Goal: Task Accomplishment & Management: Complete application form

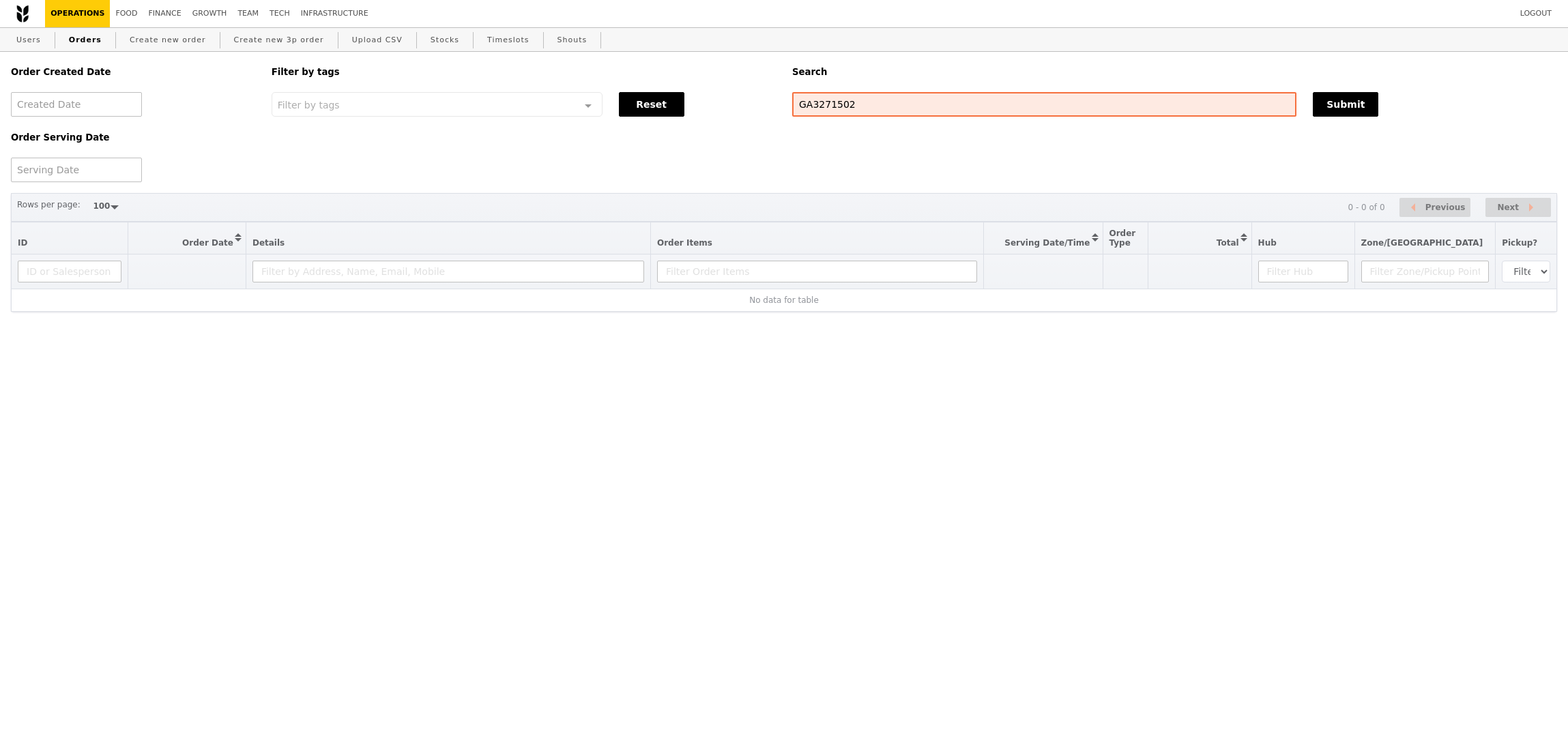
select select "100"
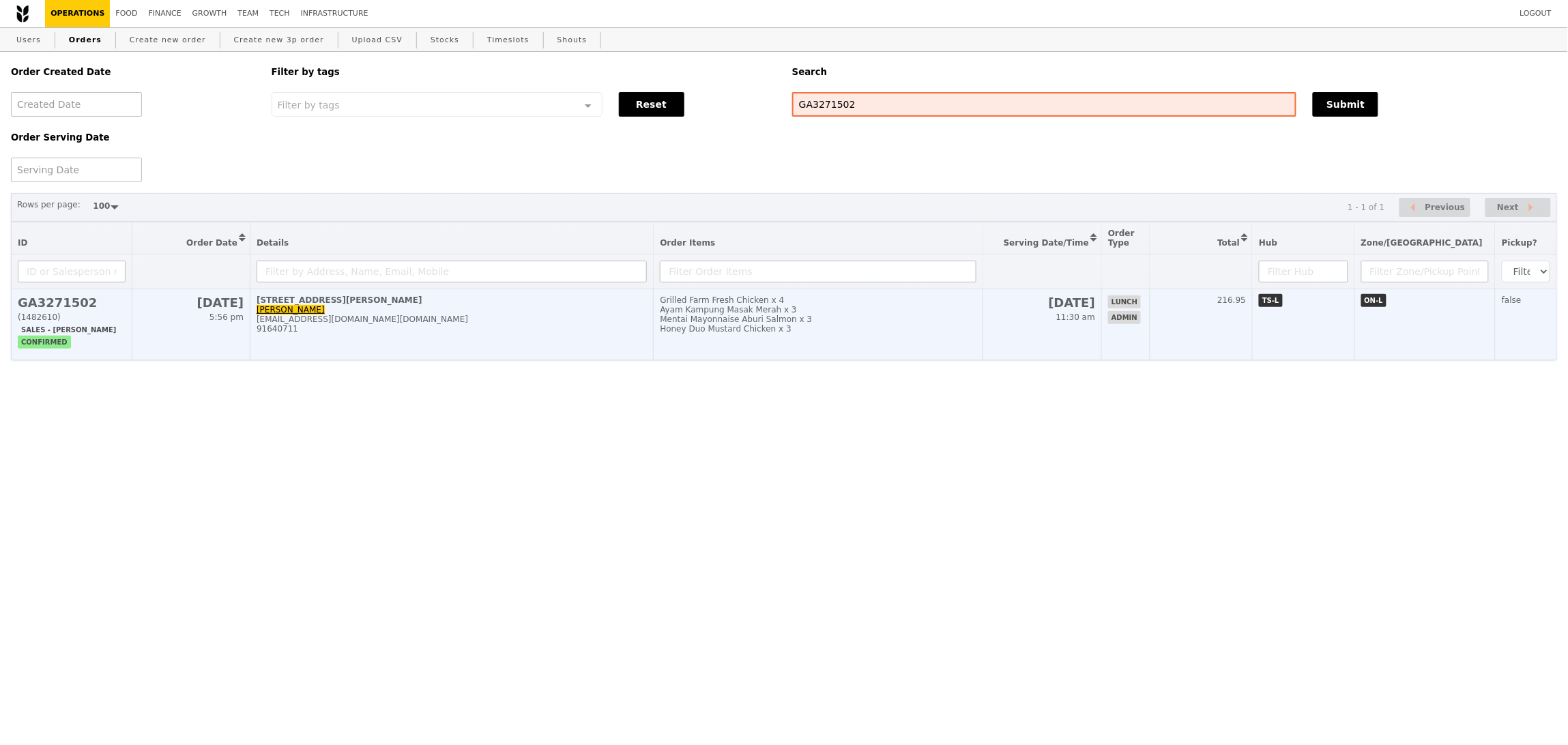
click at [551, 312] on td "30 Heng Mui Keng Terrace Lo Ching Ting lo_ching_ting_from.hr@iseas.edu.sg 91640…" at bounding box center [452, 325] width 404 height 71
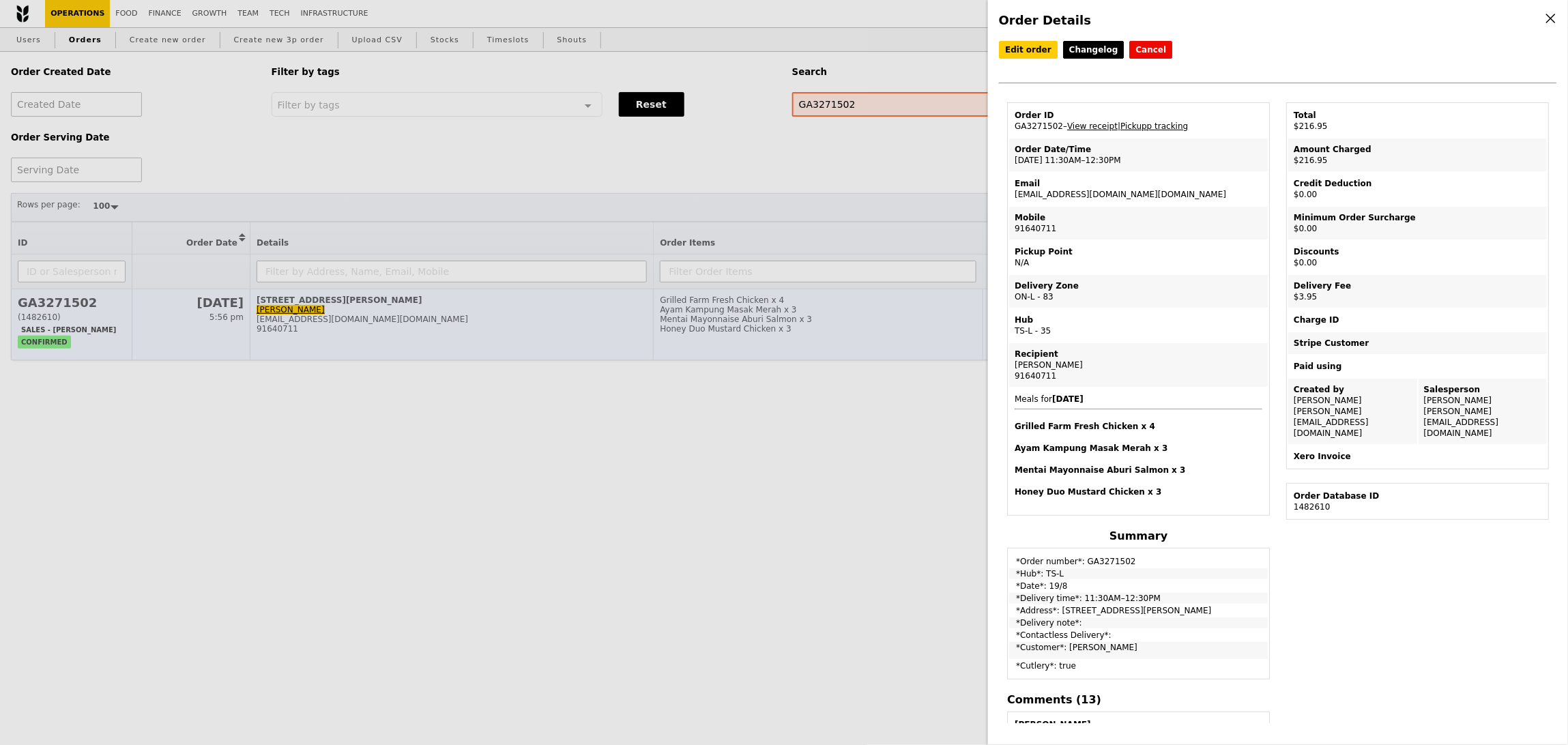
drag, startPoint x: 472, startPoint y: 307, endPoint x: 485, endPoint y: 306, distance: 13.0
click at [472, 305] on div "Order Details Edit order Changelog Cancel Order ID GA3271502 – View receipt | P…" at bounding box center [784, 372] width 1568 height 745
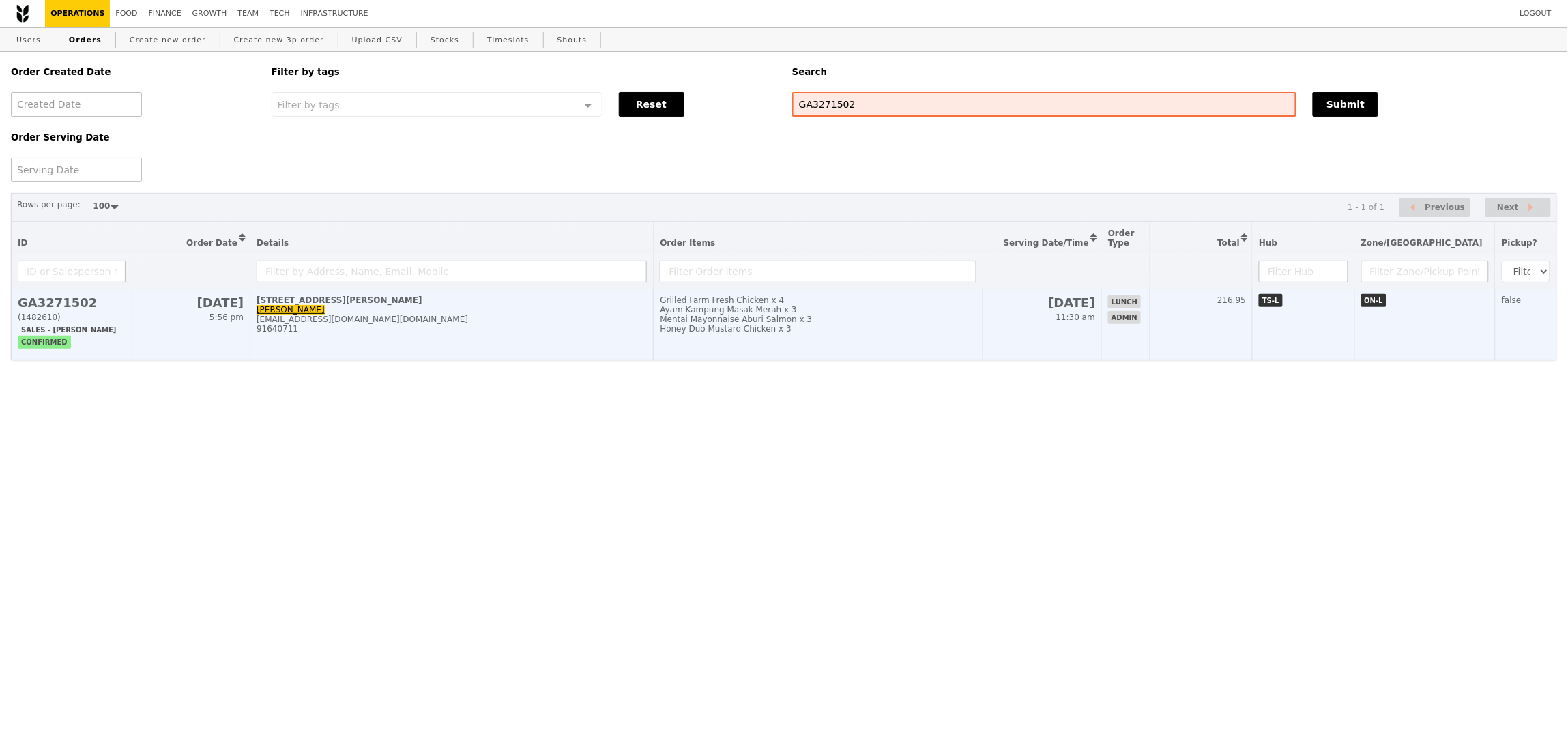
click at [733, 319] on div "Mentai Mayonnaise Aburi Salmon x 3" at bounding box center [818, 319] width 317 height 9
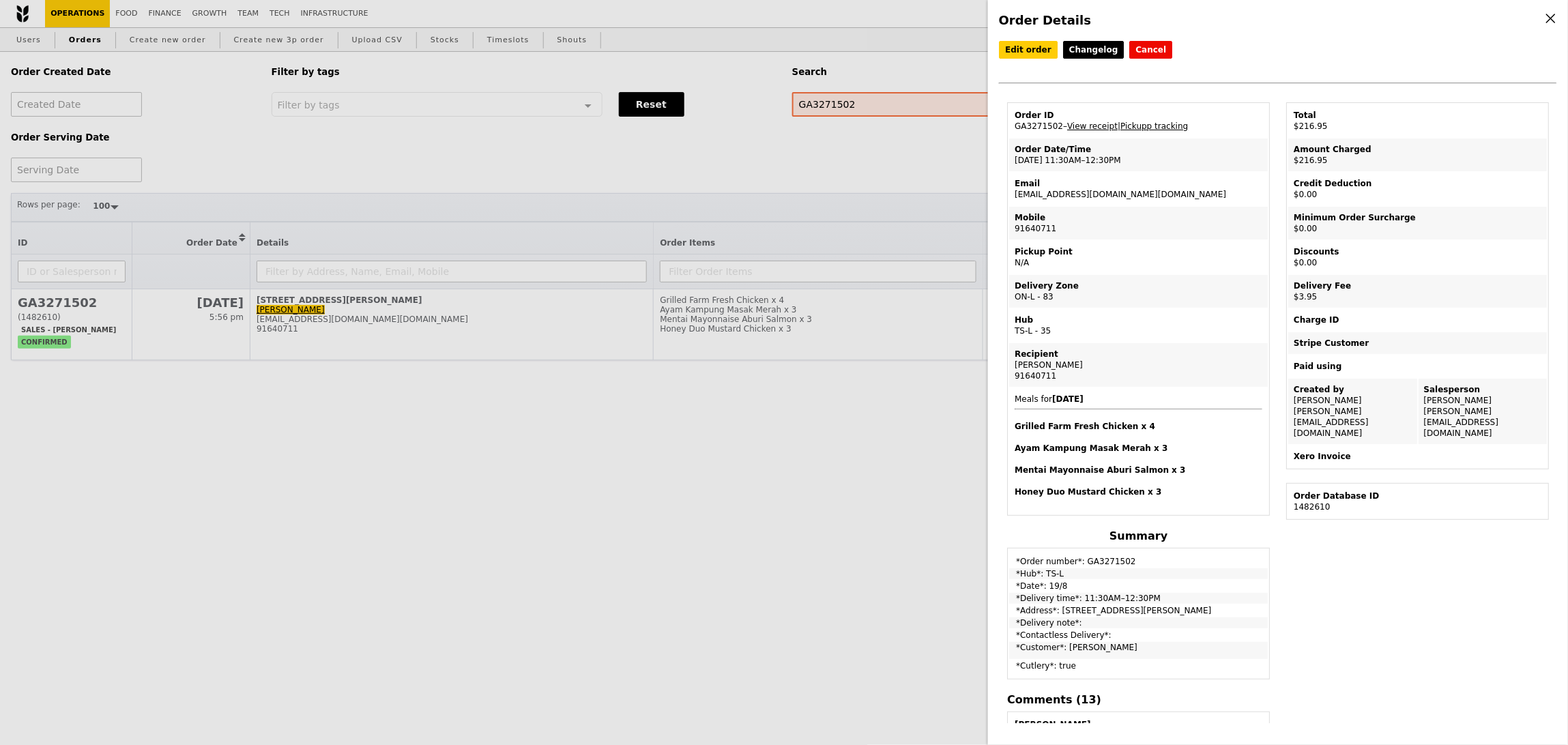
click at [1059, 191] on td "Email lo_ching_ting_from.hr@iseas.edu.sg" at bounding box center [1139, 189] width 259 height 33
click at [1058, 191] on td "Email lo_ching_ting_from.hr@iseas.edu.sg" at bounding box center [1139, 189] width 259 height 33
copy td "[EMAIL_ADDRESS][DOMAIN_NAME][DOMAIN_NAME]"
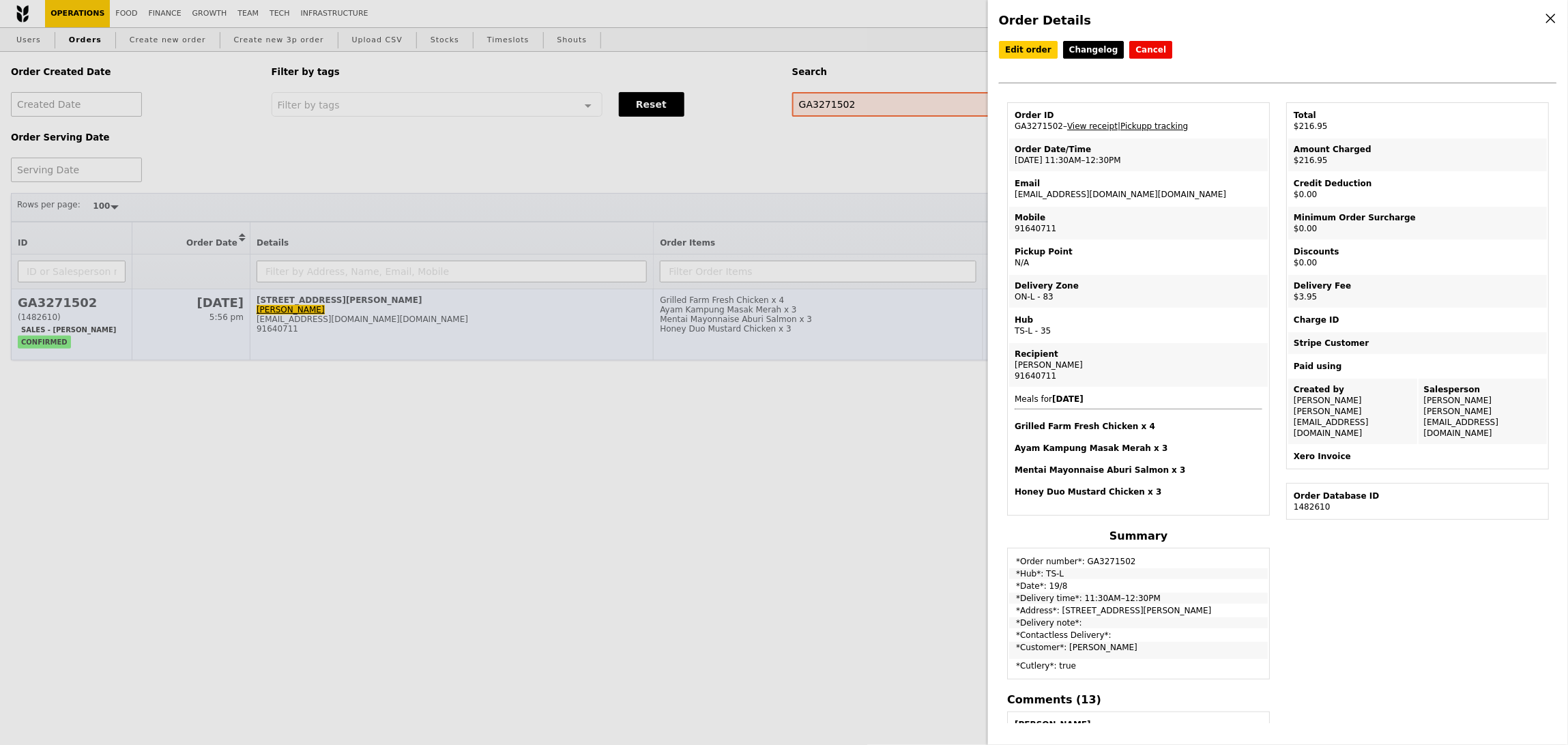
click at [755, 309] on div "Order Details Edit order Changelog Cancel Order ID GA3271502 – View receipt | P…" at bounding box center [784, 372] width 1568 height 745
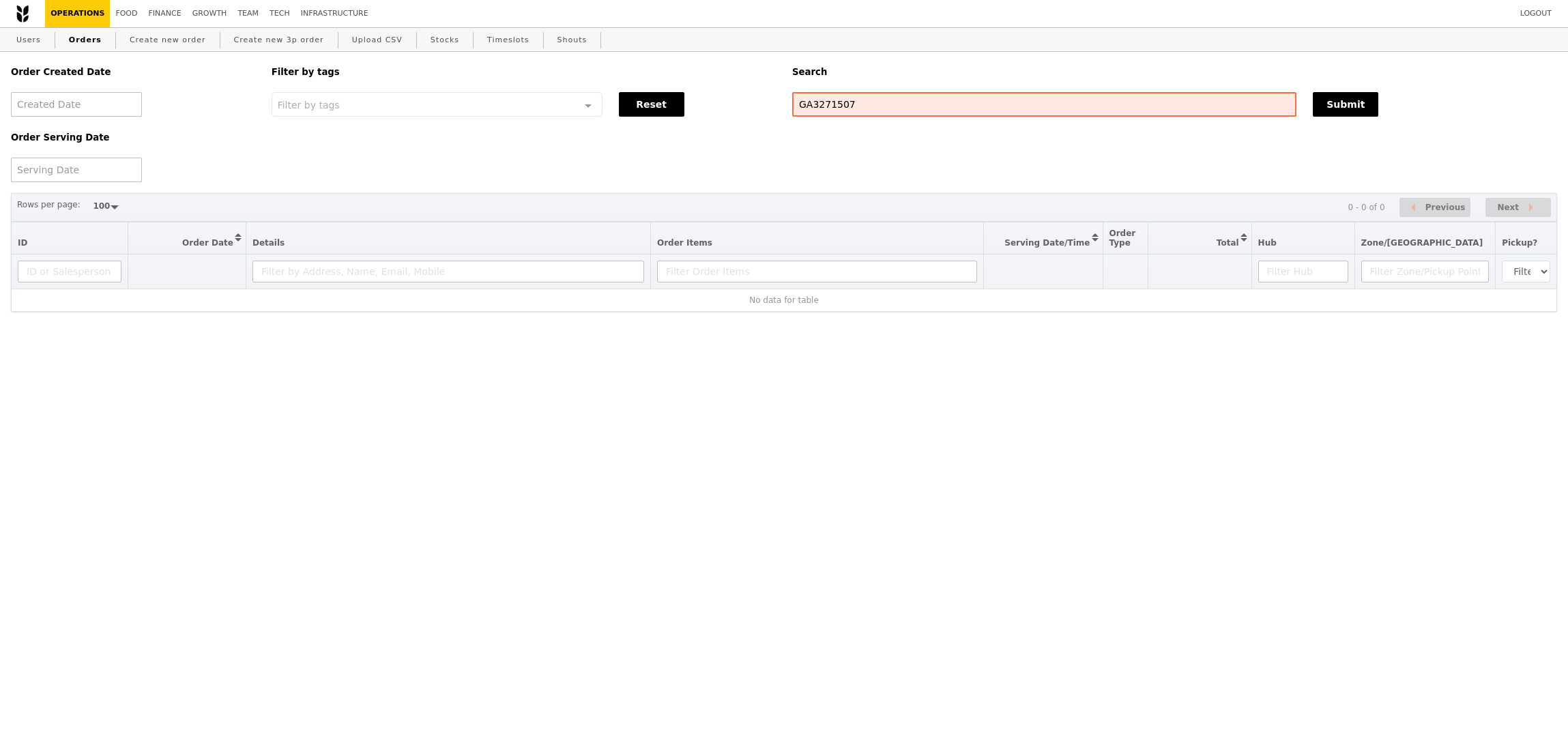
select select "100"
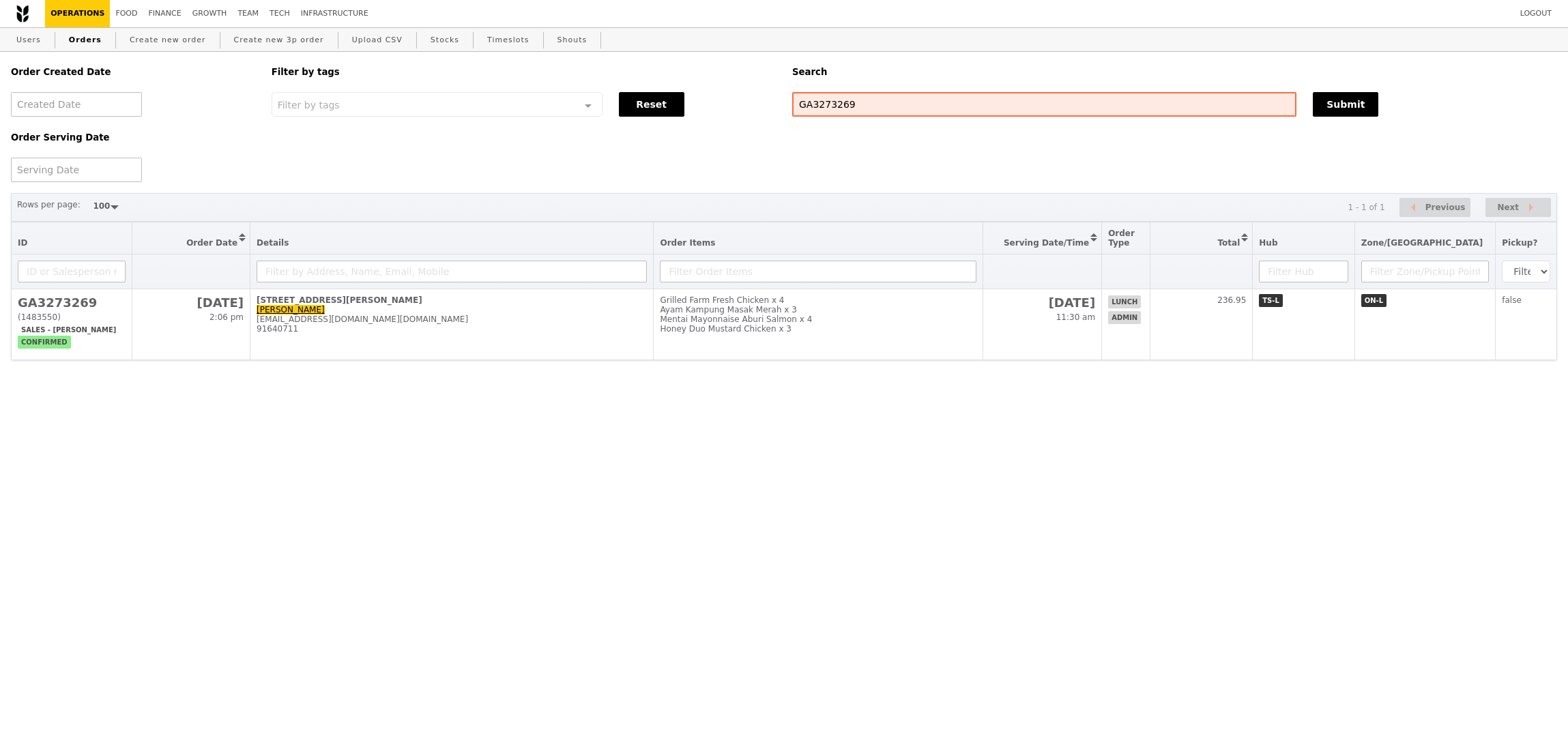
select select "100"
click at [173, 13] on link "Finance" at bounding box center [166, 14] width 44 height 27
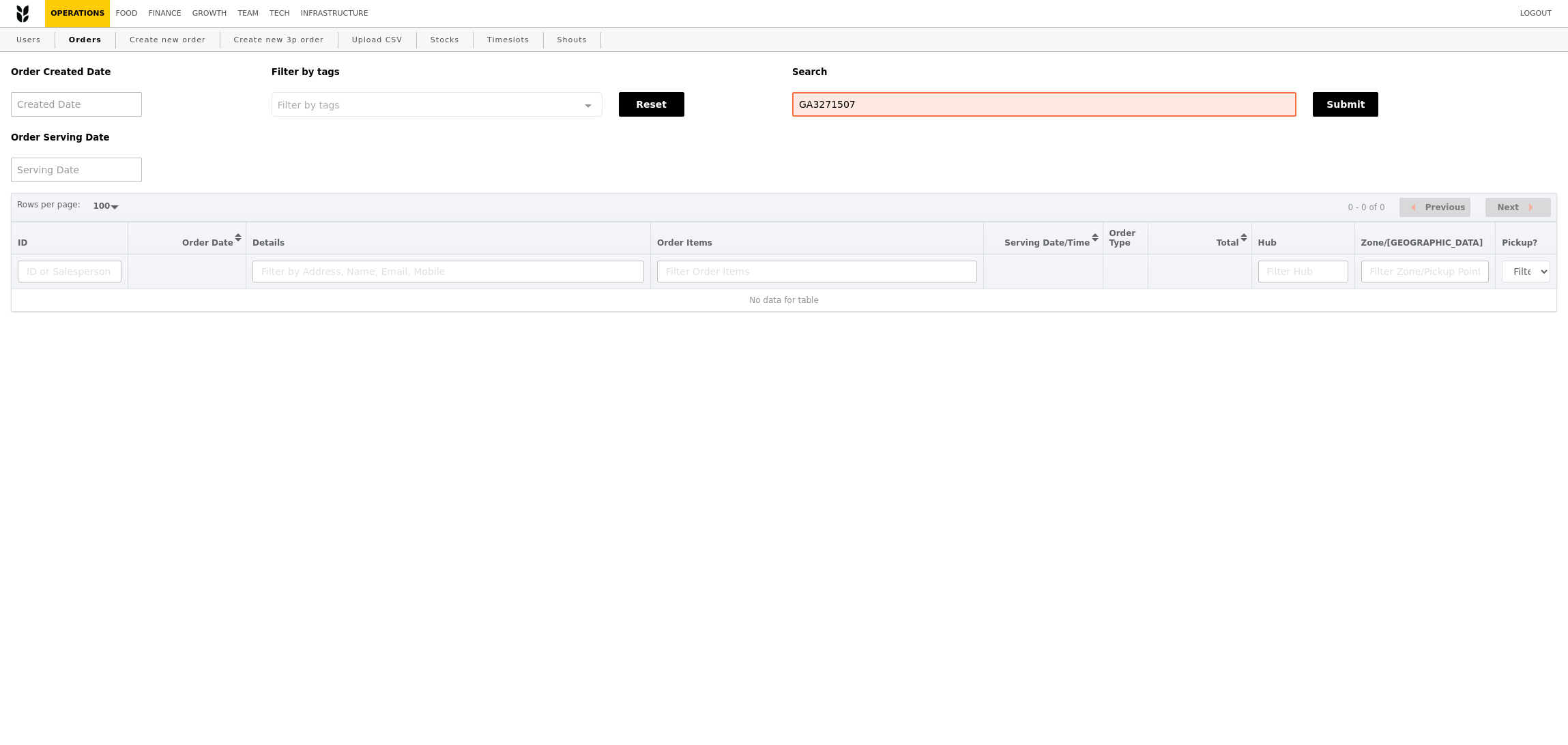
select select "100"
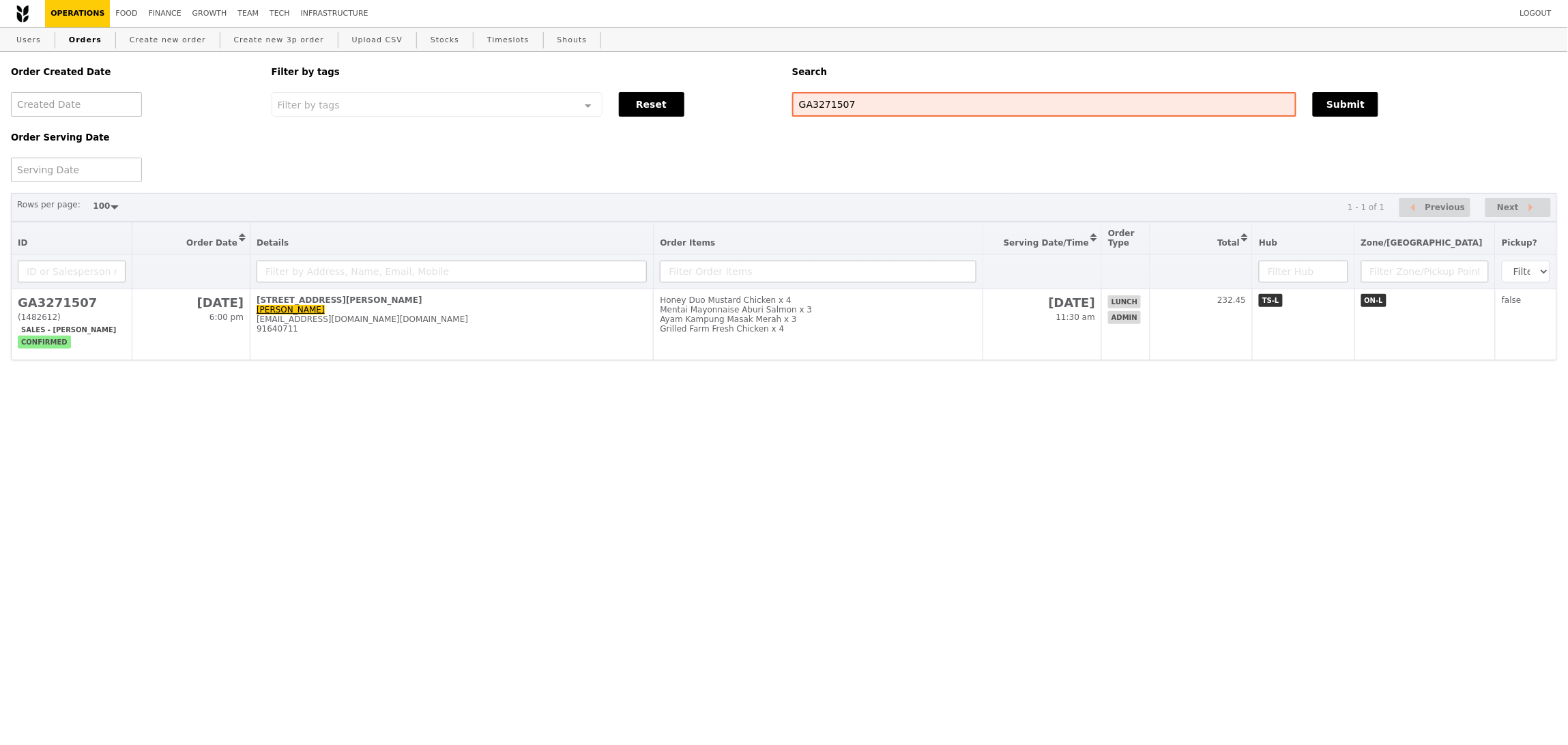
click at [1032, 277] on th at bounding box center [1043, 272] width 119 height 35
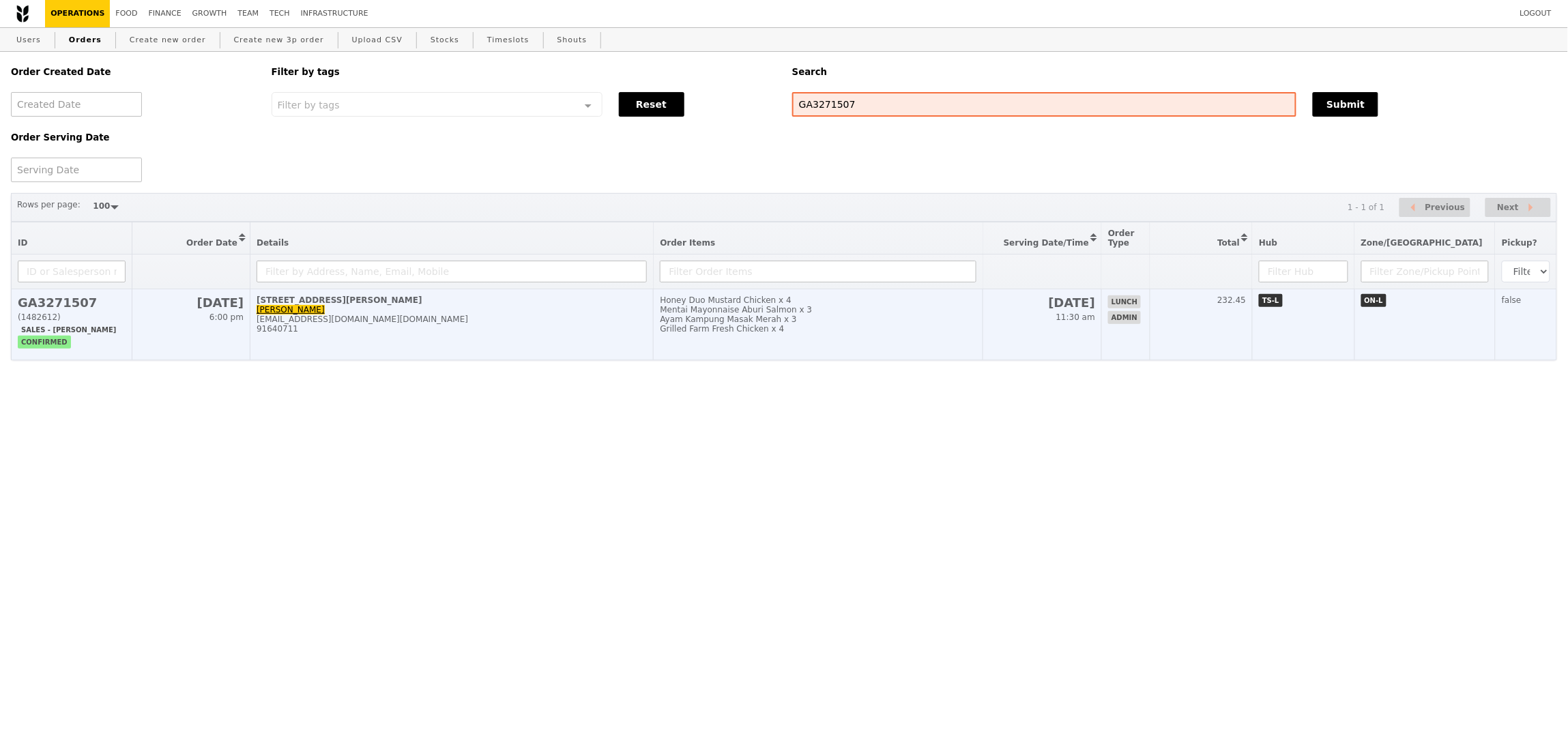
click at [1042, 314] on td "26 Aug 11:30 am" at bounding box center [1043, 325] width 119 height 71
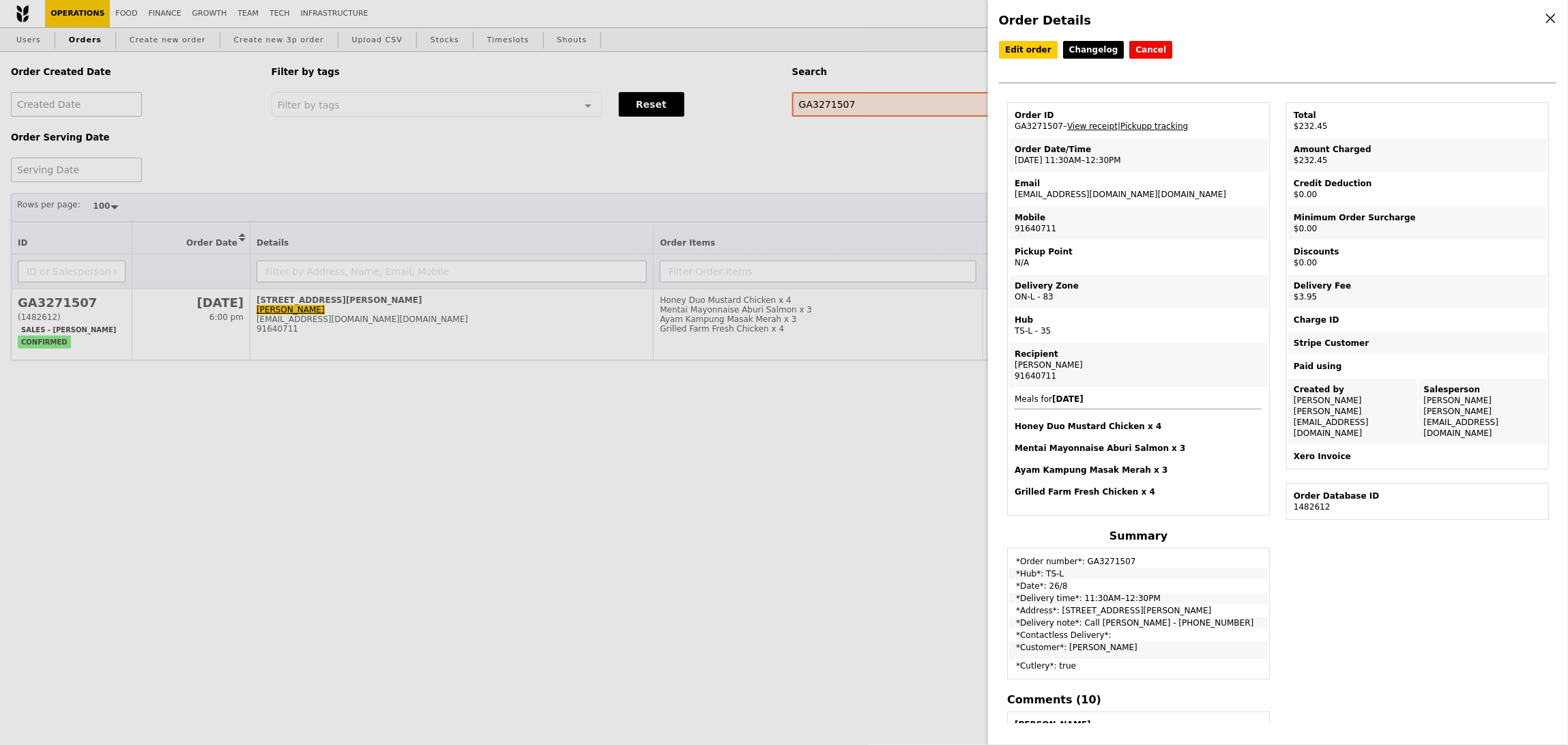
click at [1101, 199] on td "Email lo_ching_ting_from.hr@iseas.edu.sg" at bounding box center [1139, 189] width 259 height 33
click at [1107, 190] on td "Email lo_ching_ting_from.hr@iseas.edu.sg" at bounding box center [1139, 189] width 259 height 33
copy td "lo_ching_ting_from.hr@iseas.edu.sg"
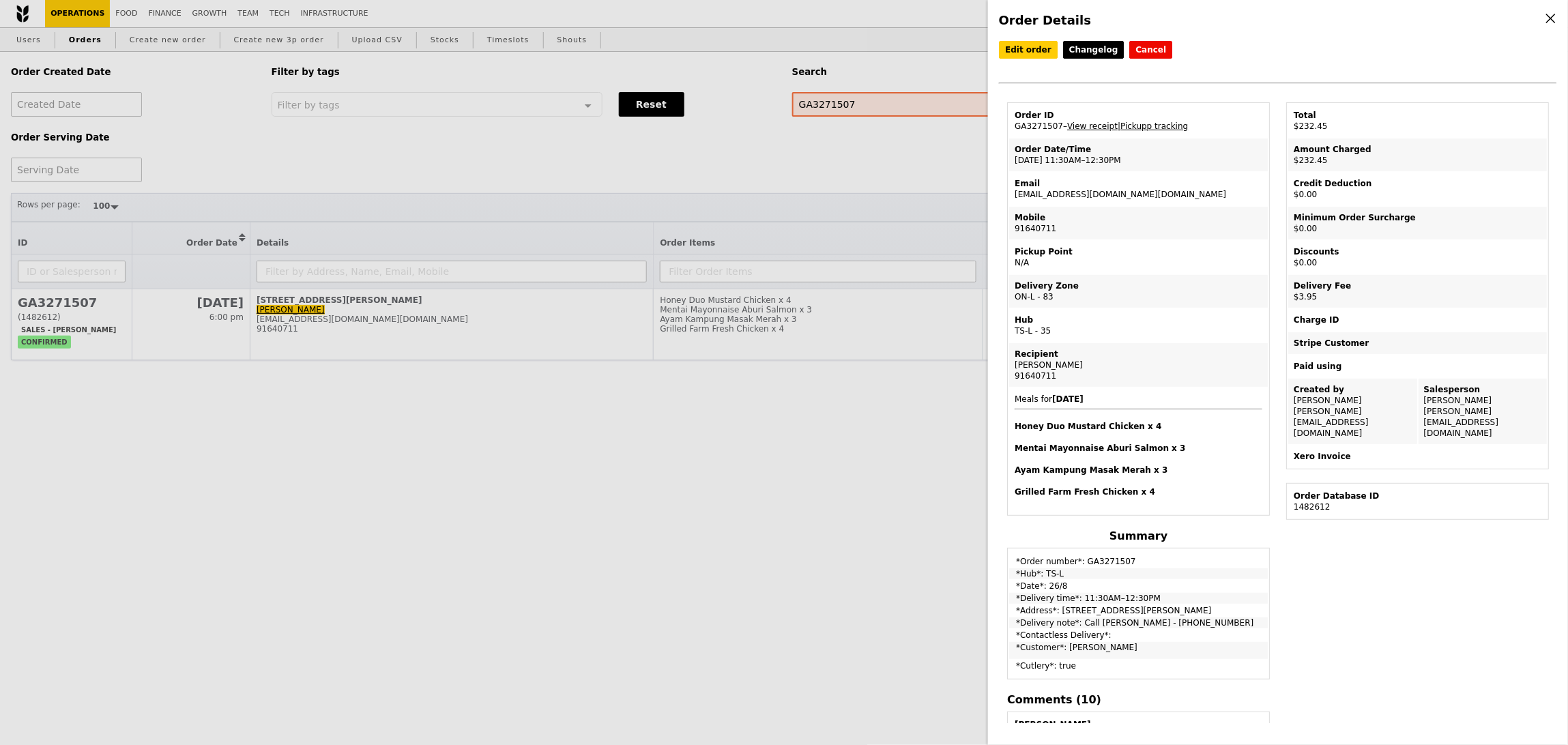
click at [1120, 251] on div "Pickup Point" at bounding box center [1139, 252] width 248 height 11
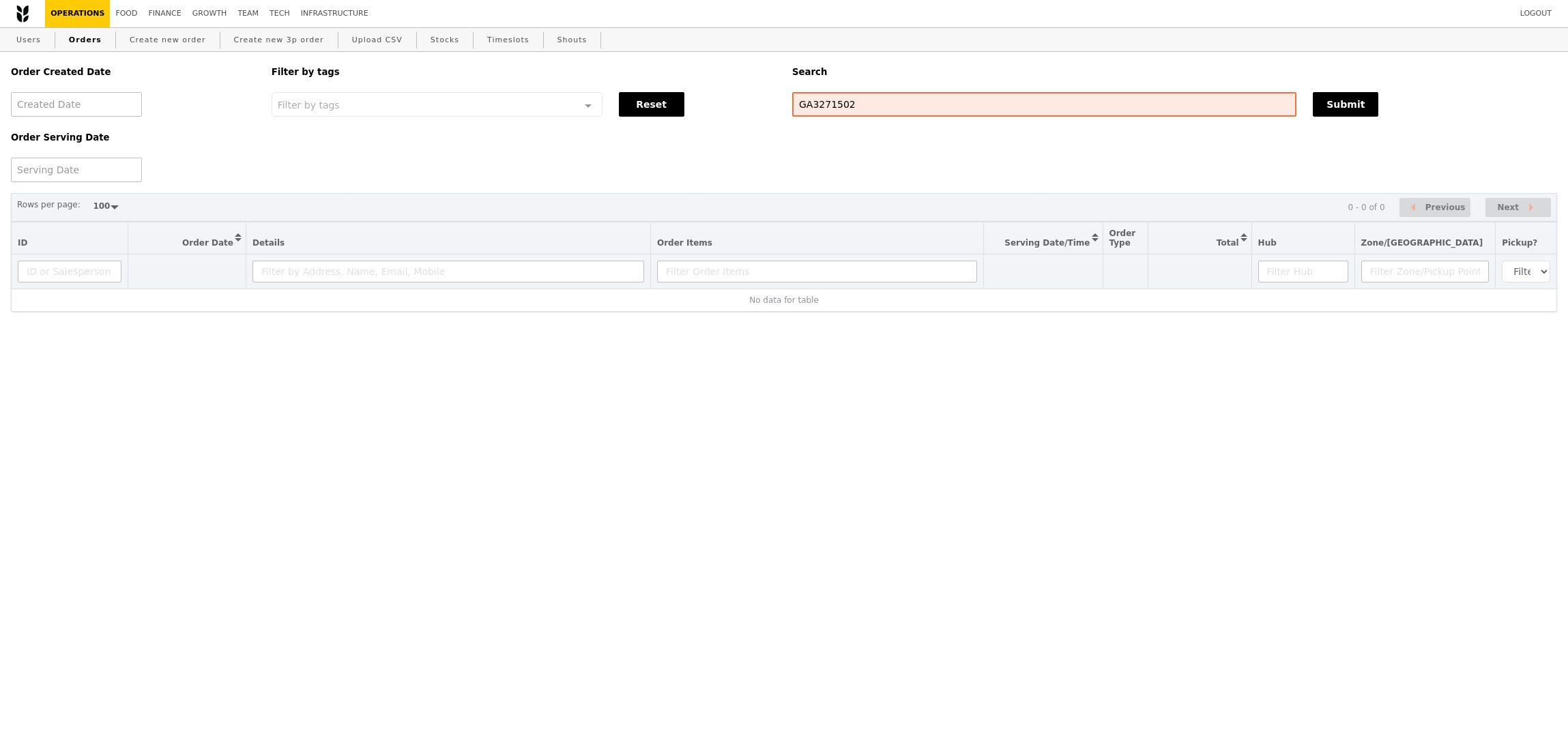
select select "100"
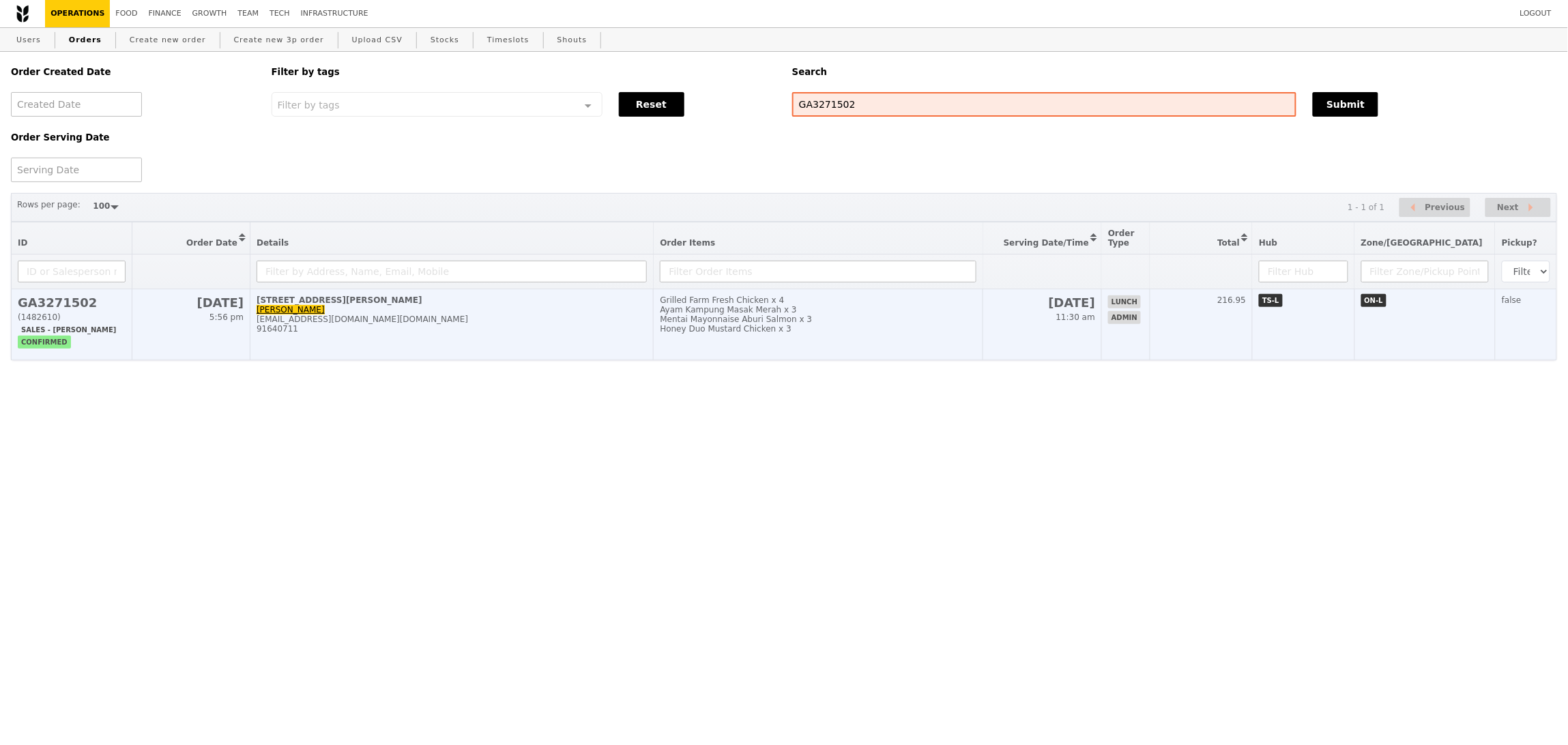
click at [1203, 337] on td "216.95" at bounding box center [1202, 325] width 103 height 71
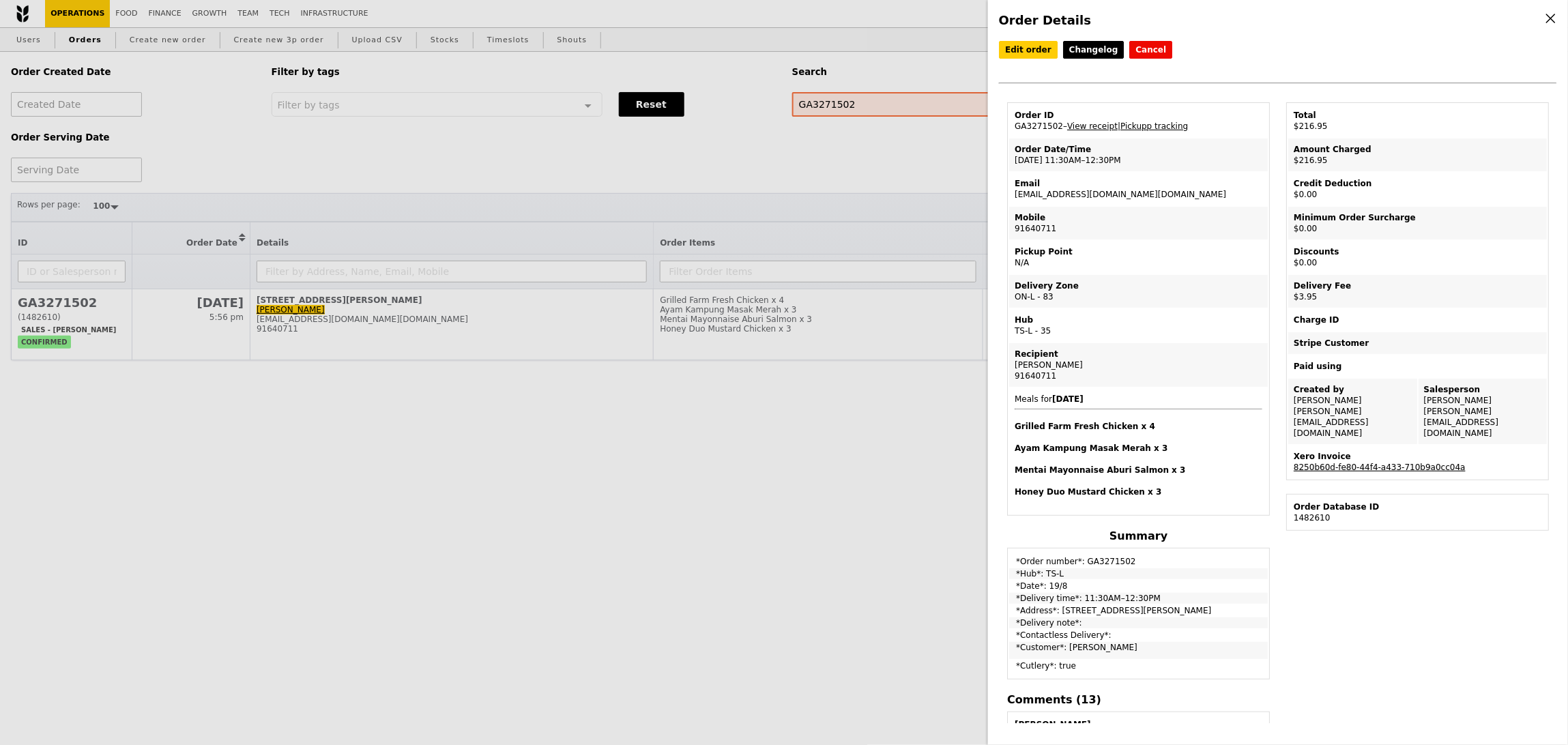
click at [1351, 462] on link "8250b60d-fe80-44f4-a433-710b9a0cc04a" at bounding box center [1380, 467] width 172 height 9
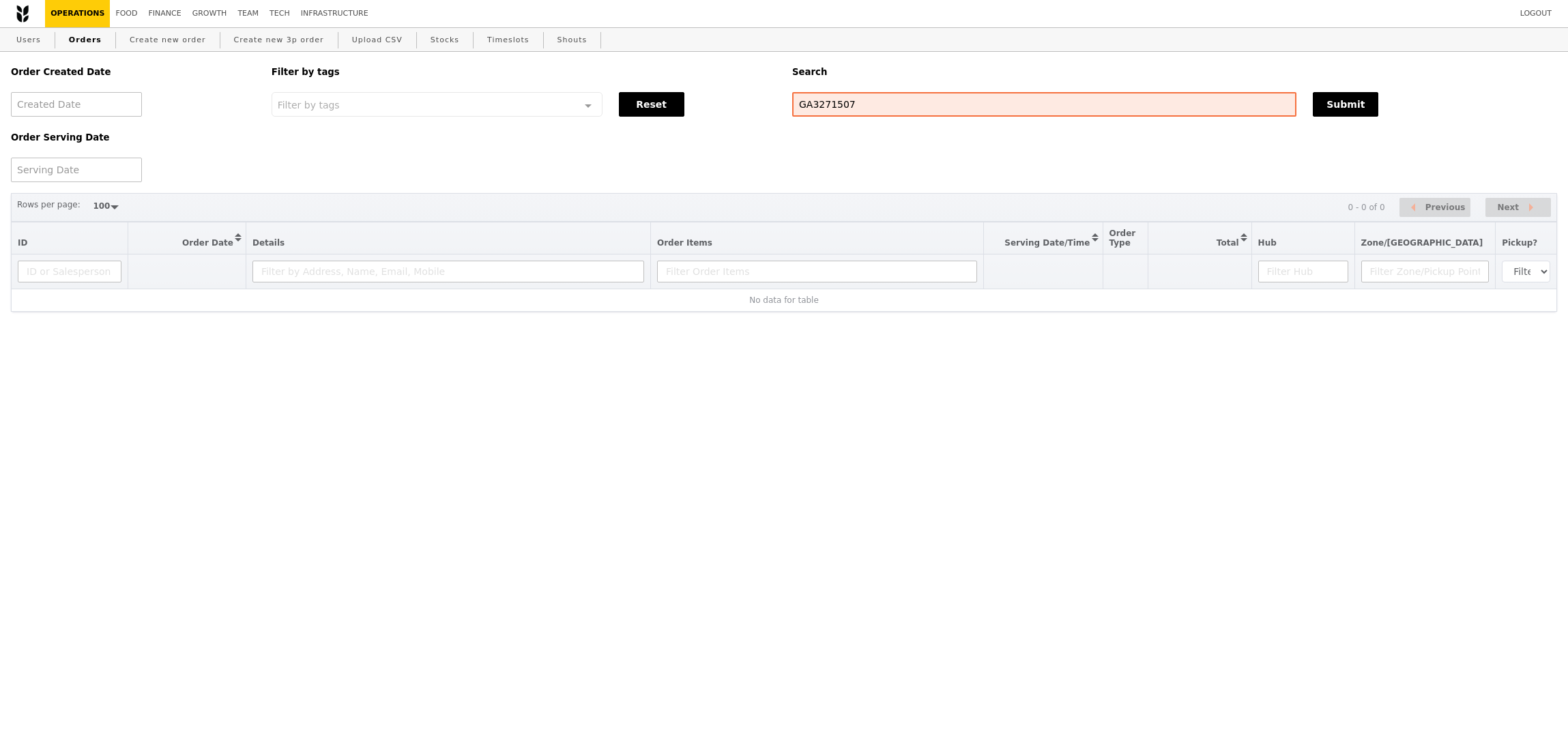
select select "100"
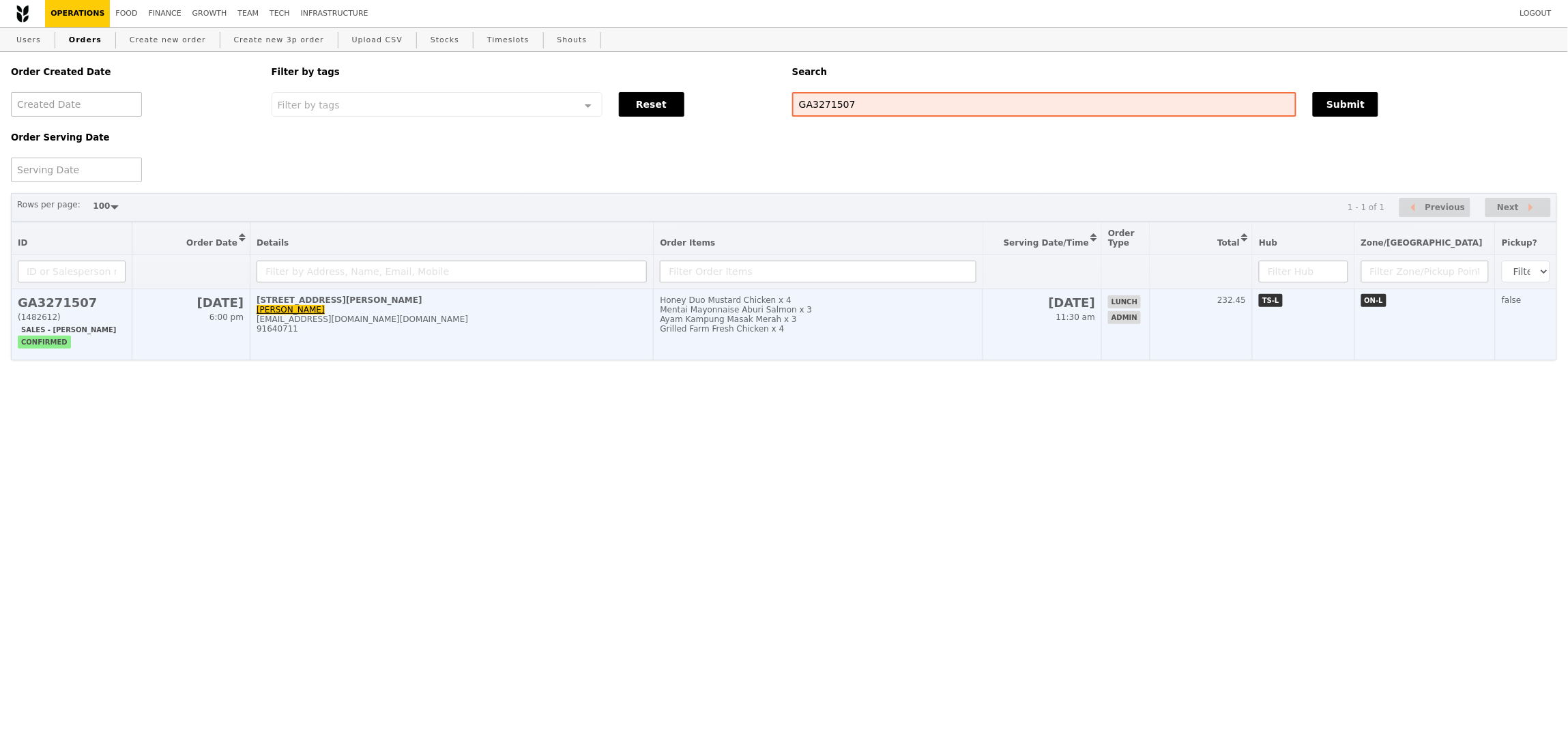
click at [1240, 350] on td "232.45" at bounding box center [1202, 325] width 103 height 71
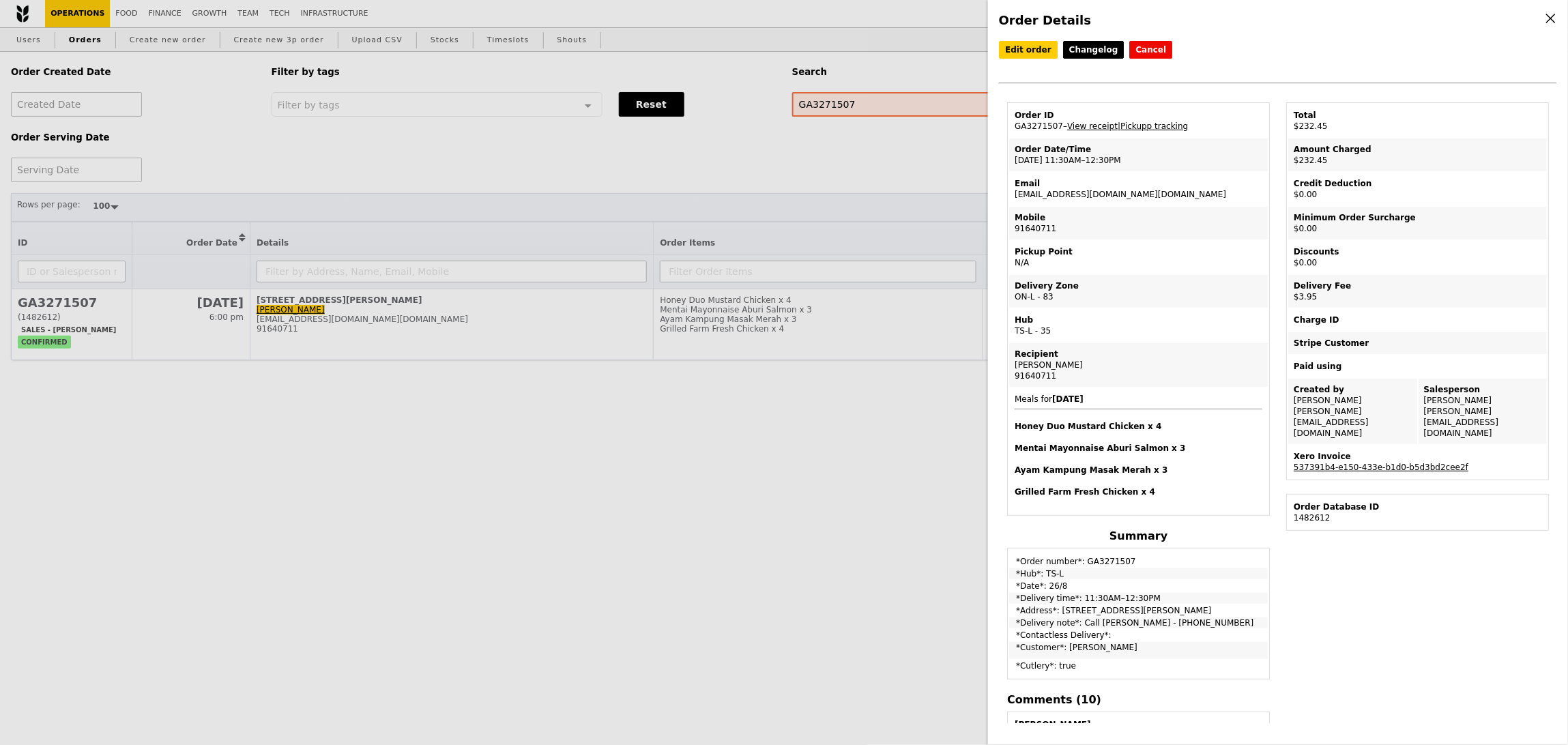
click at [1344, 446] on td "Xero Invoice 537391b4-e150-433e-b1d0-b5d3bd2cee2f" at bounding box center [1418, 462] width 259 height 33
click at [1346, 451] on div "Xero Invoice" at bounding box center [1418, 457] width 248 height 11
click at [1340, 462] on link "537391b4-e150-433e-b1d0-b5d3bd2cee2f" at bounding box center [1381, 467] width 175 height 9
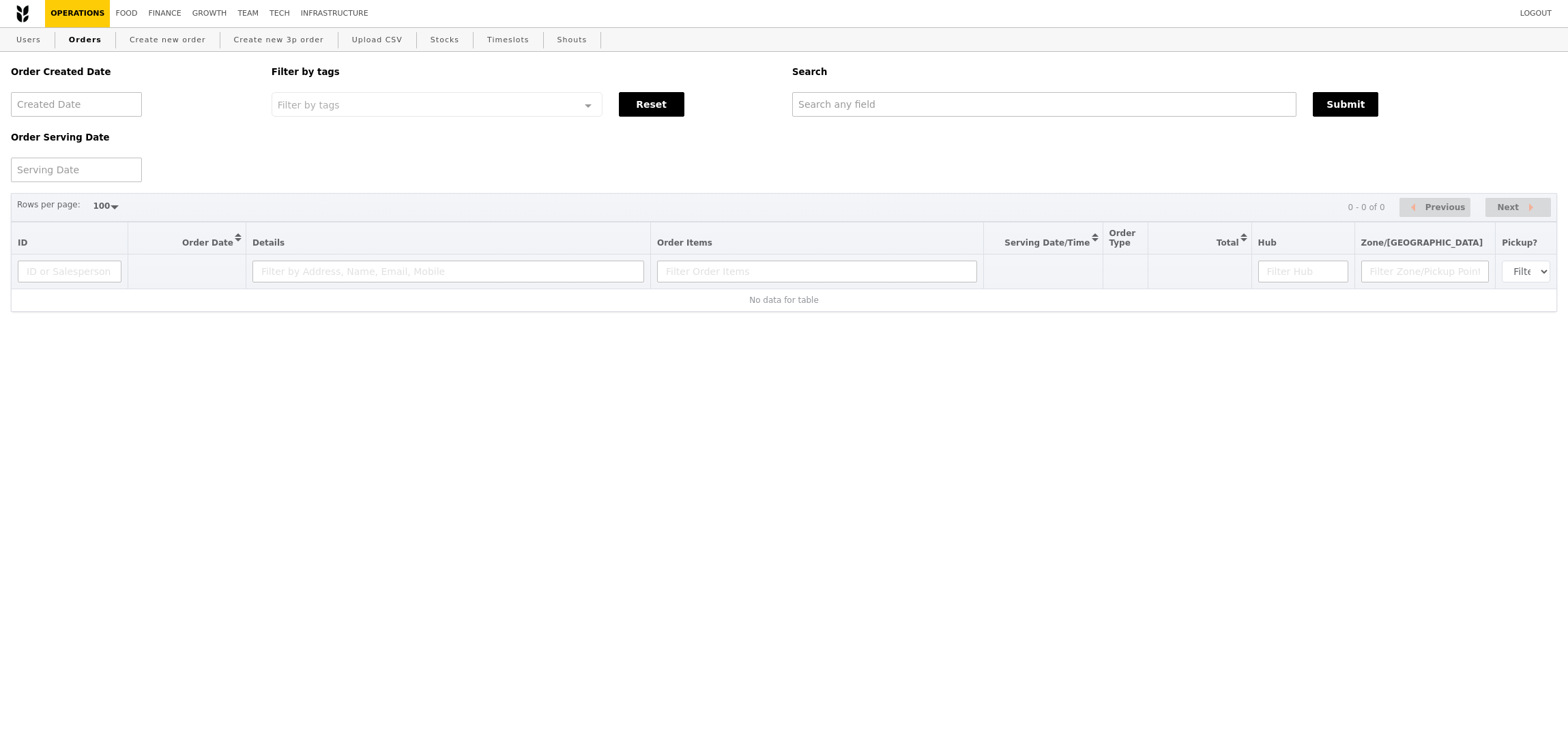
select select "100"
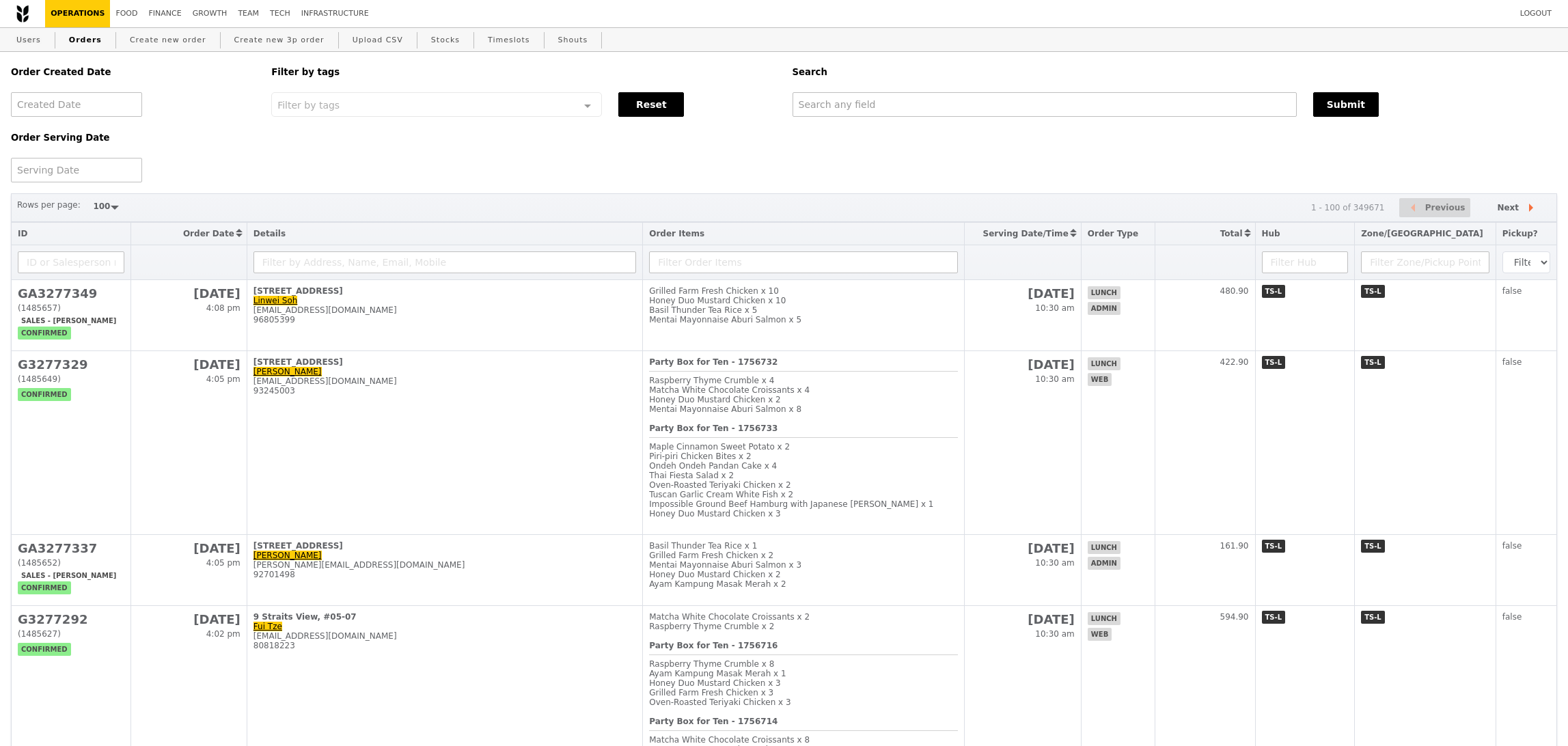
click at [42, 42] on link "Users" at bounding box center [28, 40] width 36 height 25
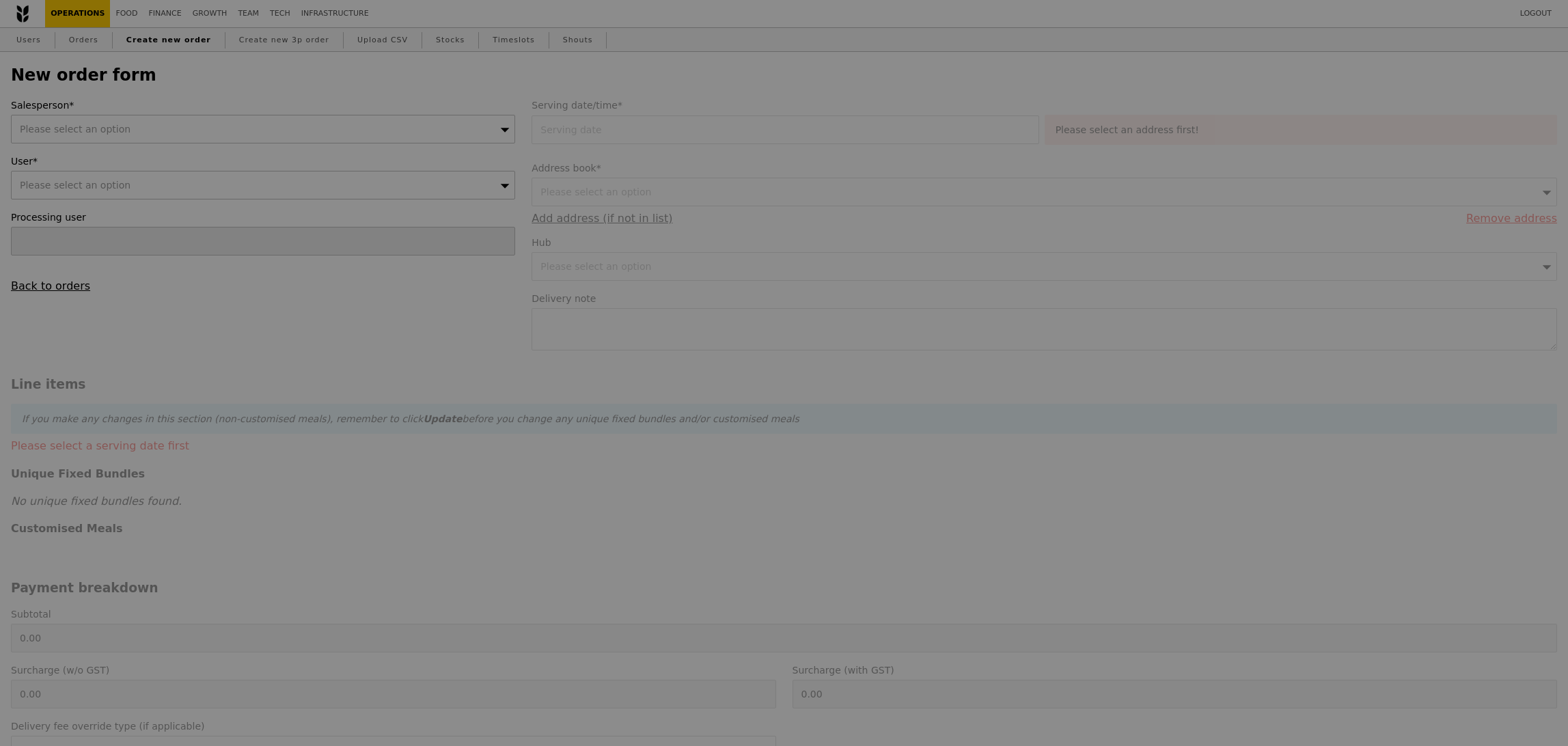
type input "Confirm"
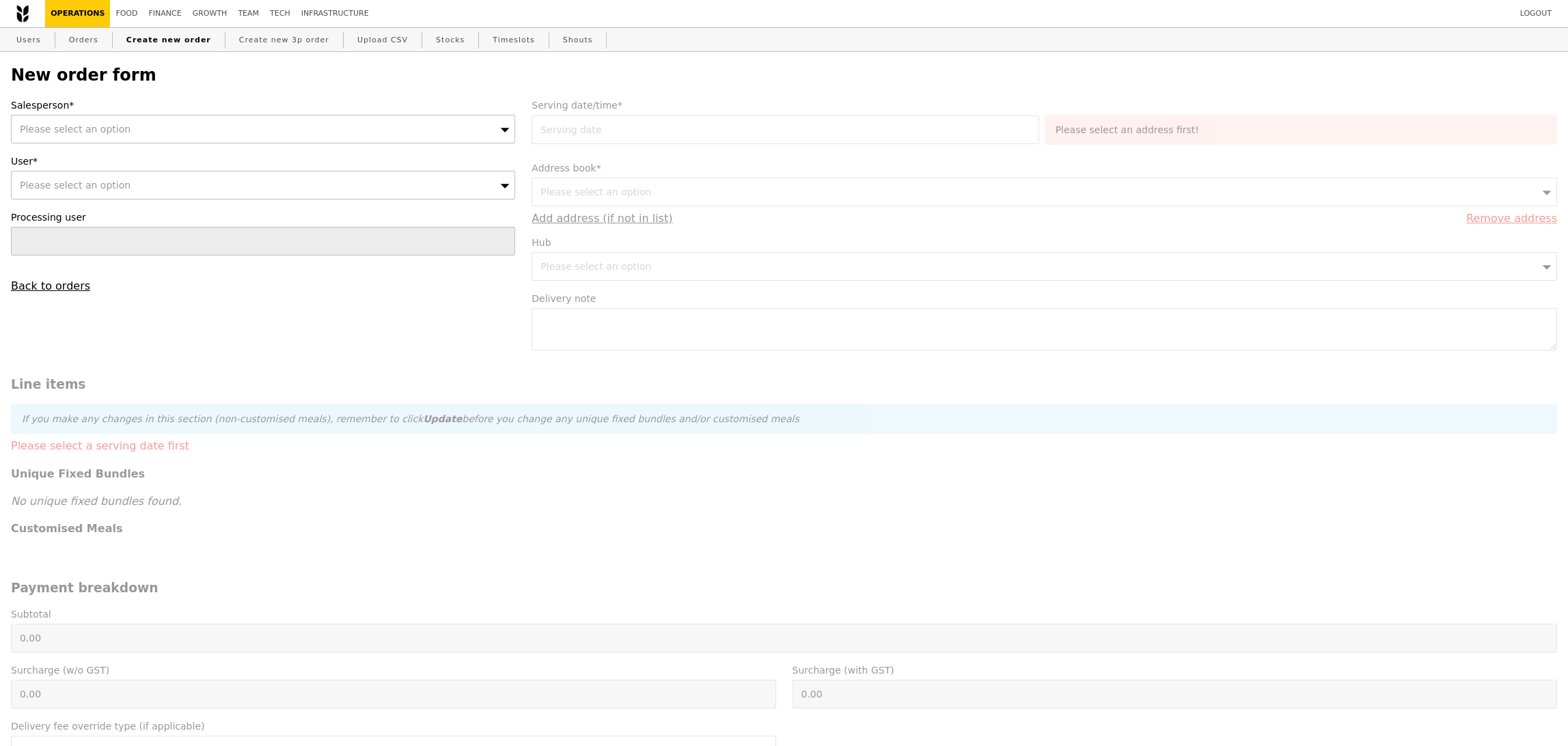
click at [208, 123] on div "Please select an option" at bounding box center [263, 128] width 504 height 28
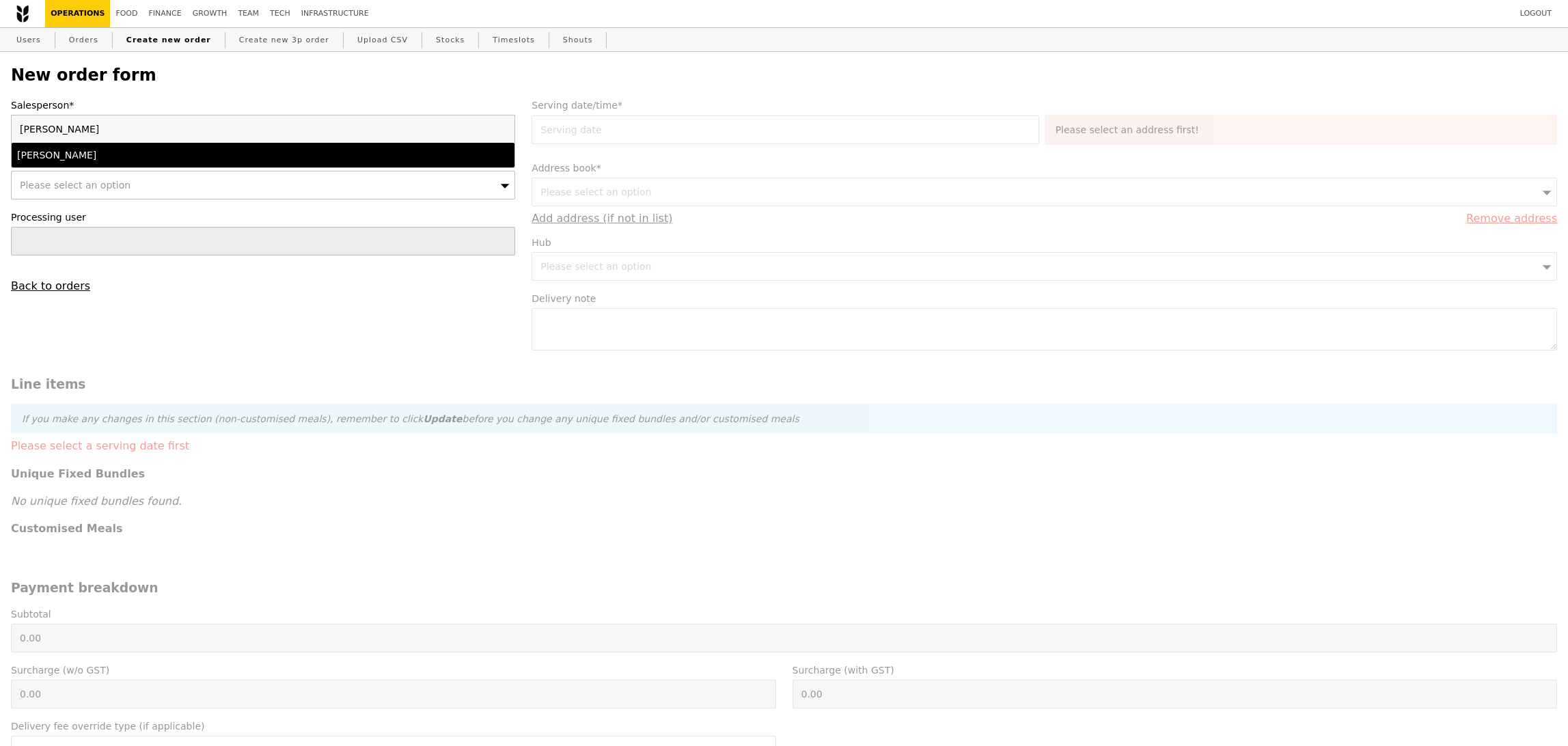
type input "[PERSON_NAME]"
click at [159, 157] on div "[PERSON_NAME]" at bounding box center [202, 155] width 369 height 14
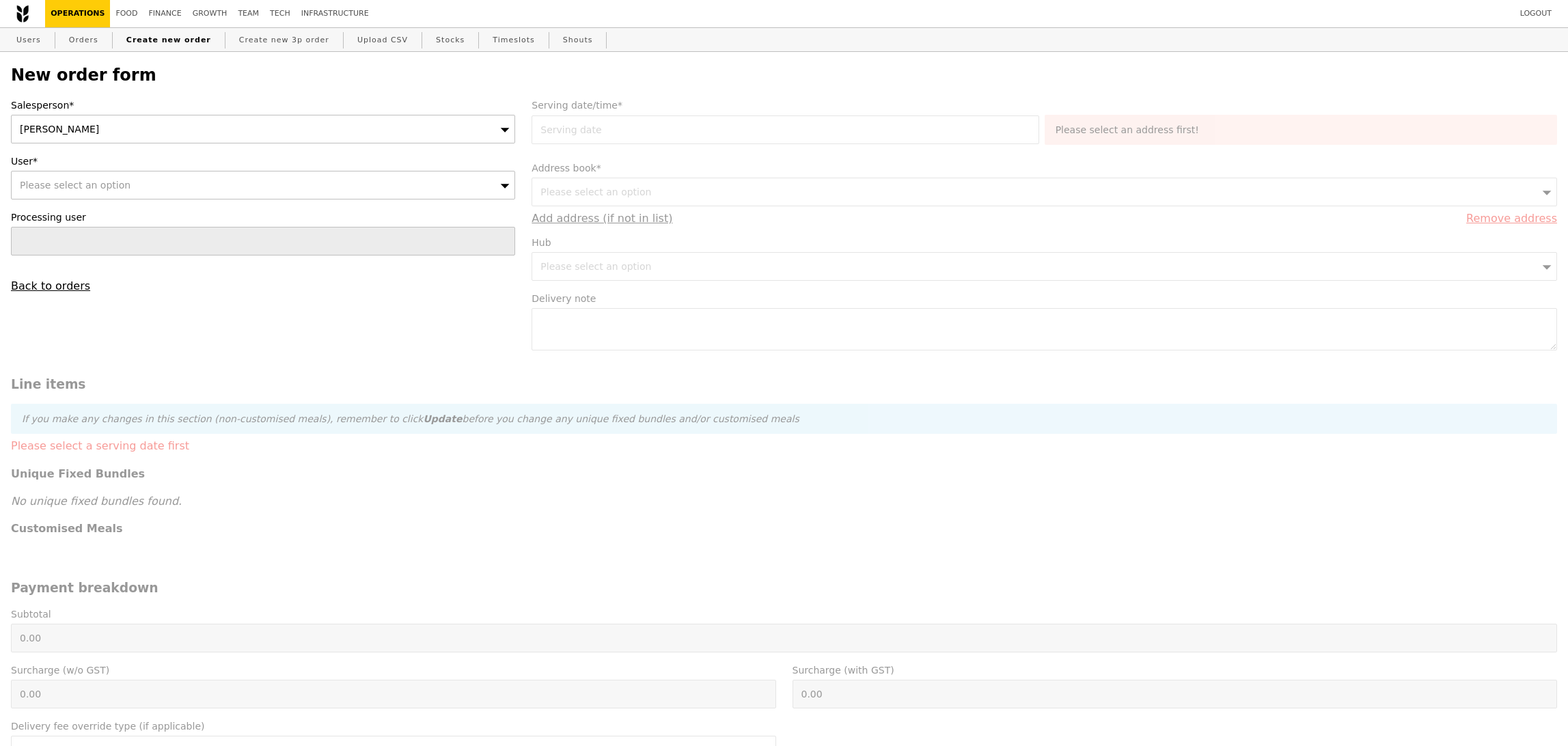
click at [149, 181] on div "Please select an option" at bounding box center [263, 184] width 504 height 28
paste input "caroline_wang@mccy.gov.sg"
type input "caroline_wang@mccy.gov.sg"
type input "Confirm"
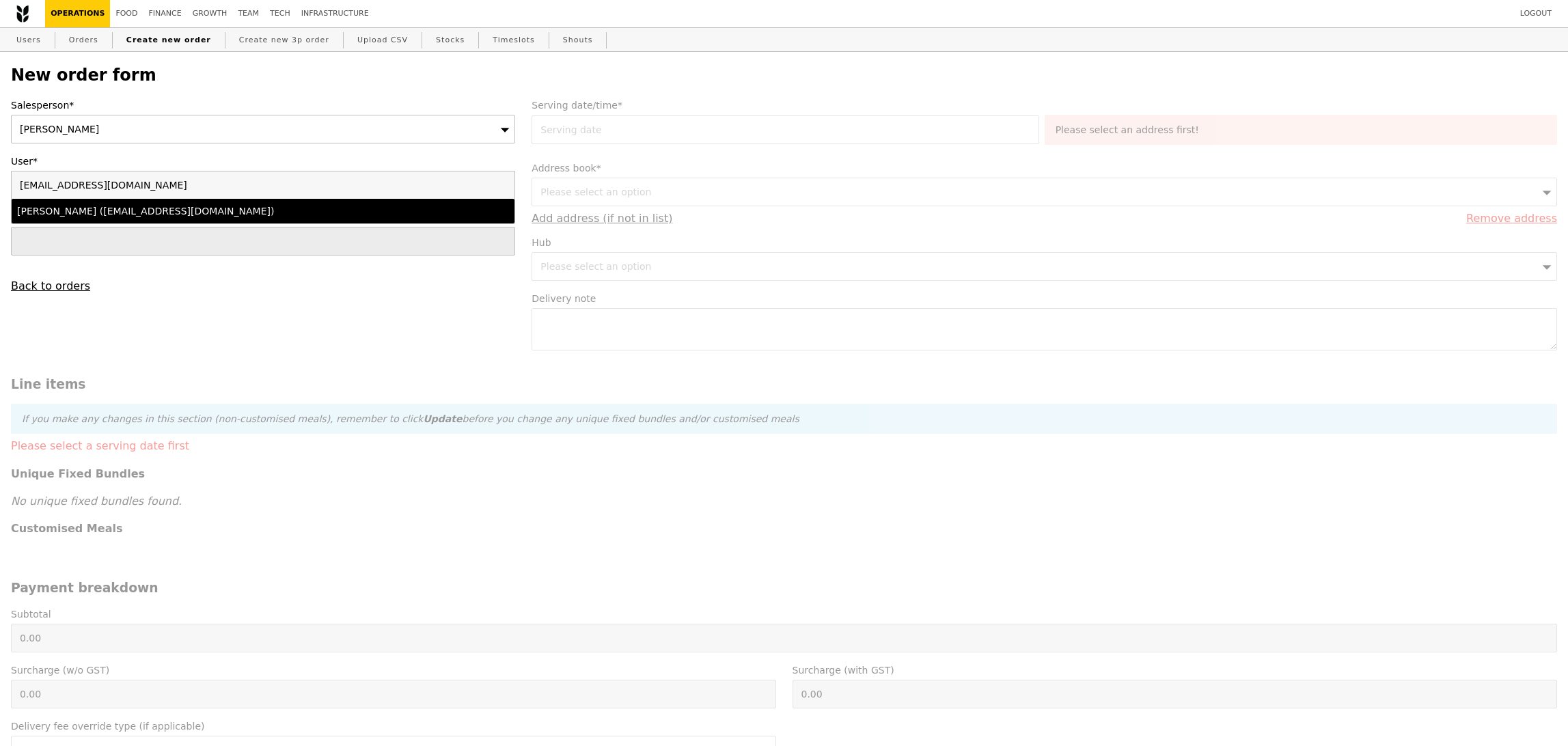
type input "caroline_wang@mccy.gov.sg"
click at [232, 215] on div "Caroline Wang (caroline_wang@mccy.gov.sg)" at bounding box center [202, 211] width 369 height 14
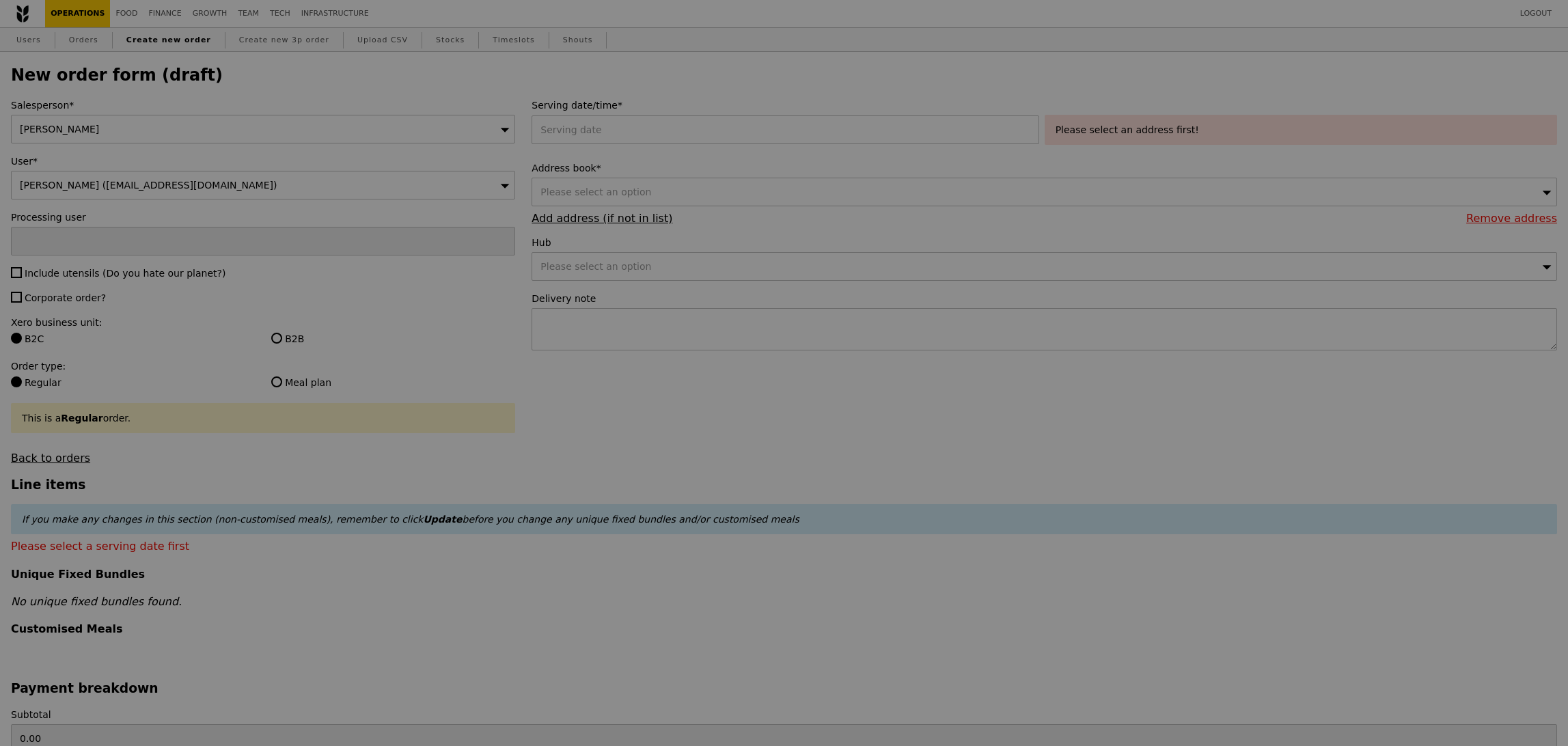
type input "Confirm"
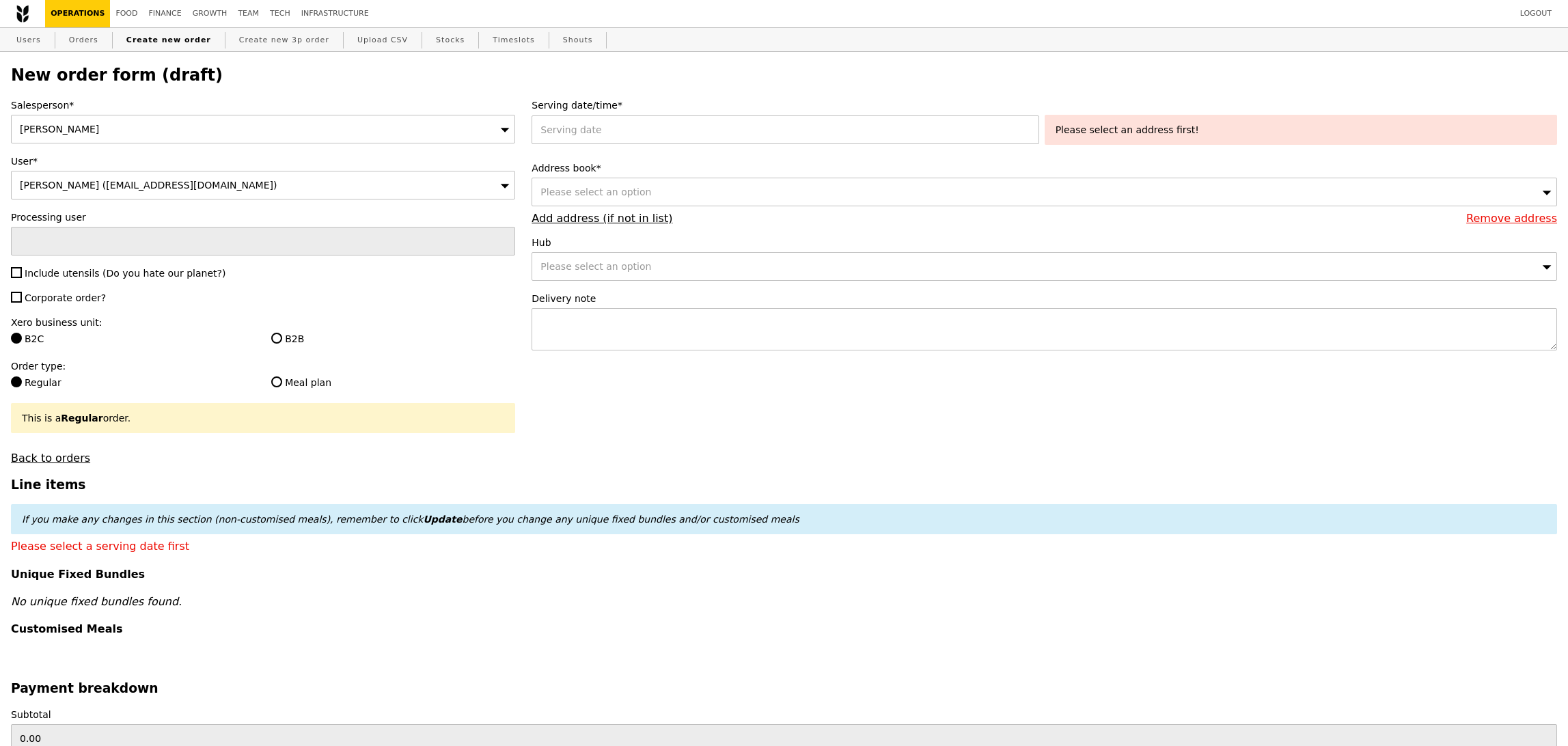
click at [142, 270] on span "Include utensils (Do you hate our planet?)" at bounding box center [125, 273] width 201 height 11
click at [22, 270] on input "Include utensils (Do you hate our planet?)" at bounding box center [16, 273] width 11 height 11
checkbox input "true"
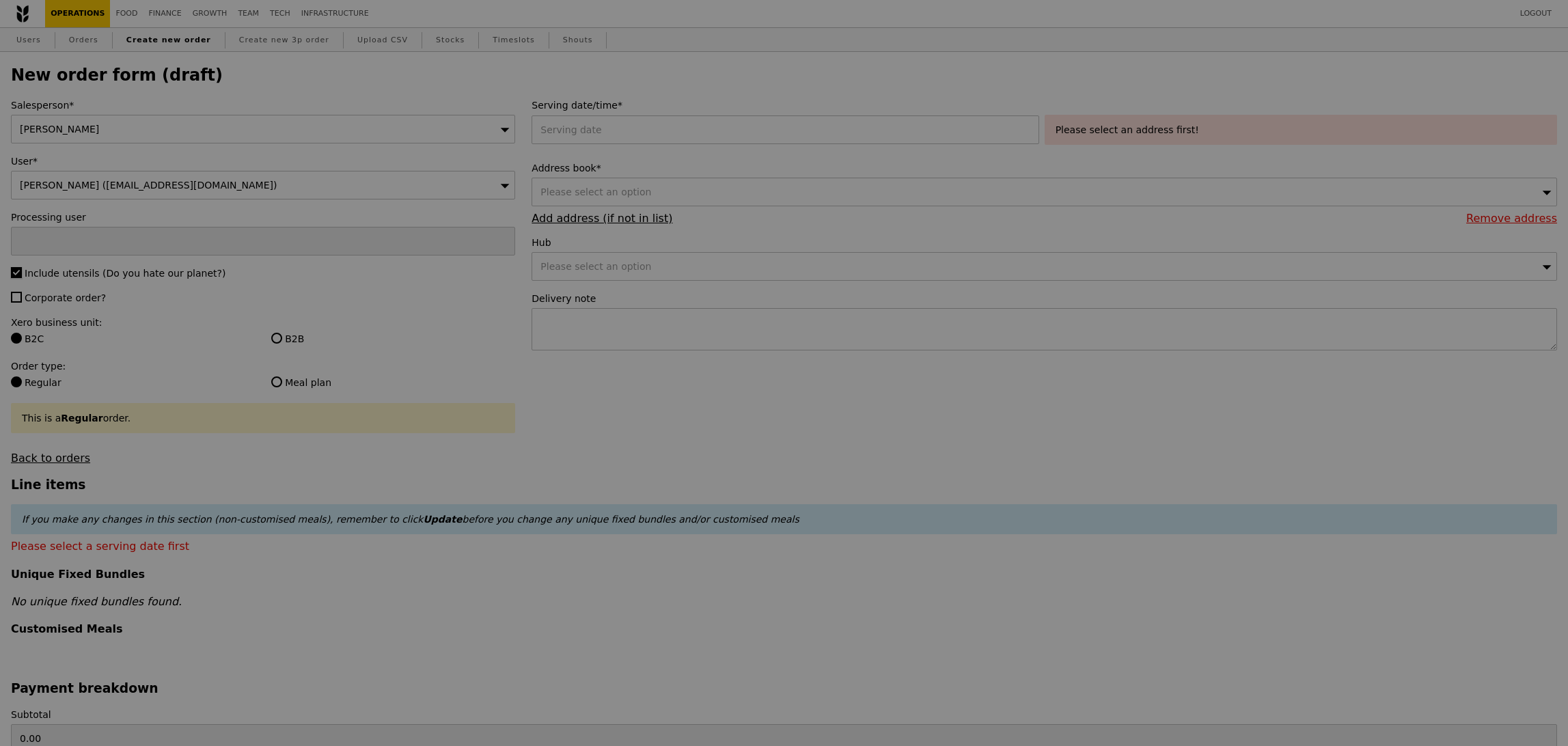
type input "Confirm"
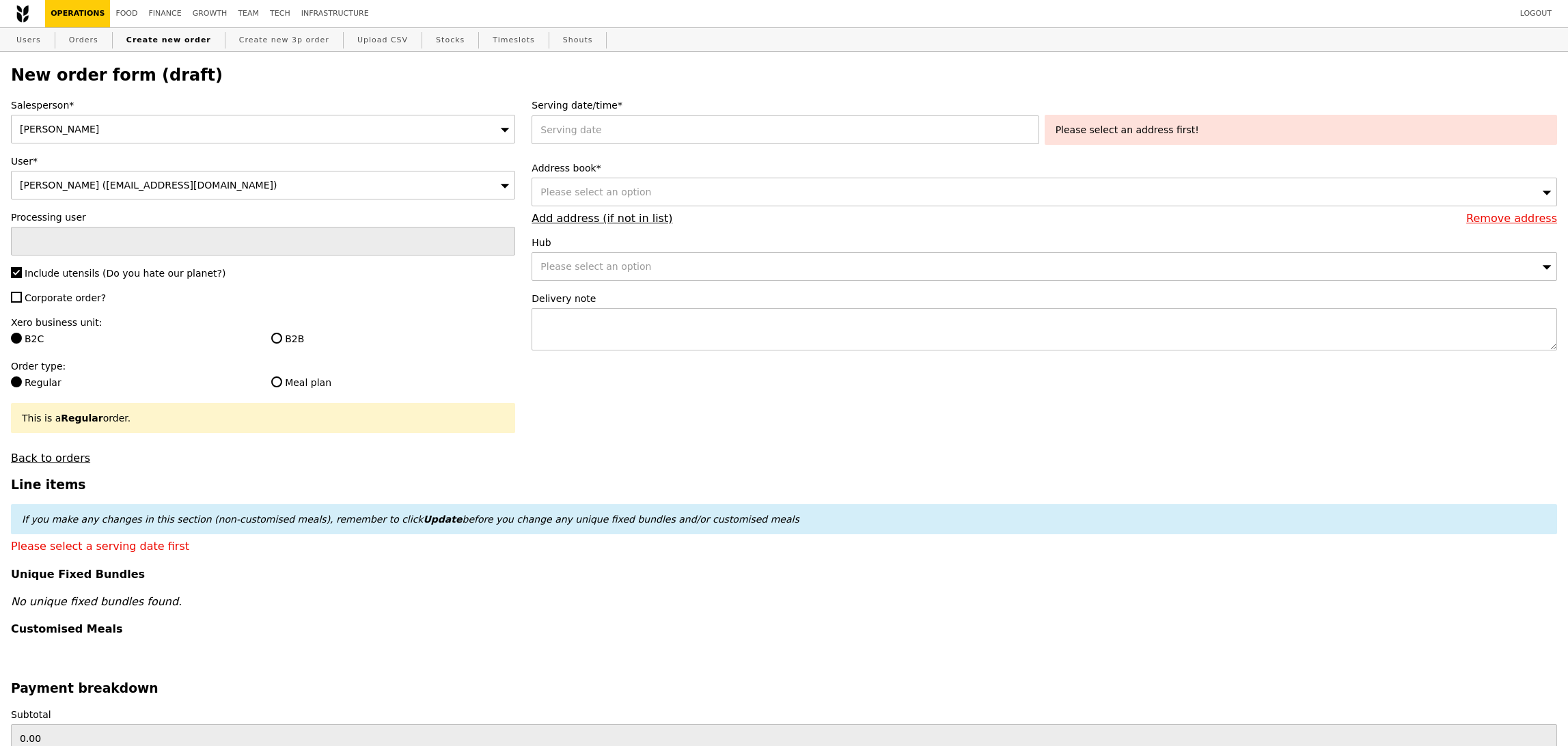
click at [90, 300] on span "Corporate order?" at bounding box center [65, 298] width 82 height 11
click at [22, 300] on input "Corporate order?" at bounding box center [16, 297] width 11 height 11
checkbox input "true"
click at [249, 321] on label "Xero business unit:" at bounding box center [263, 322] width 504 height 14
click at [300, 332] on div "Xero business unit: B2C B2B" at bounding box center [263, 332] width 504 height 33
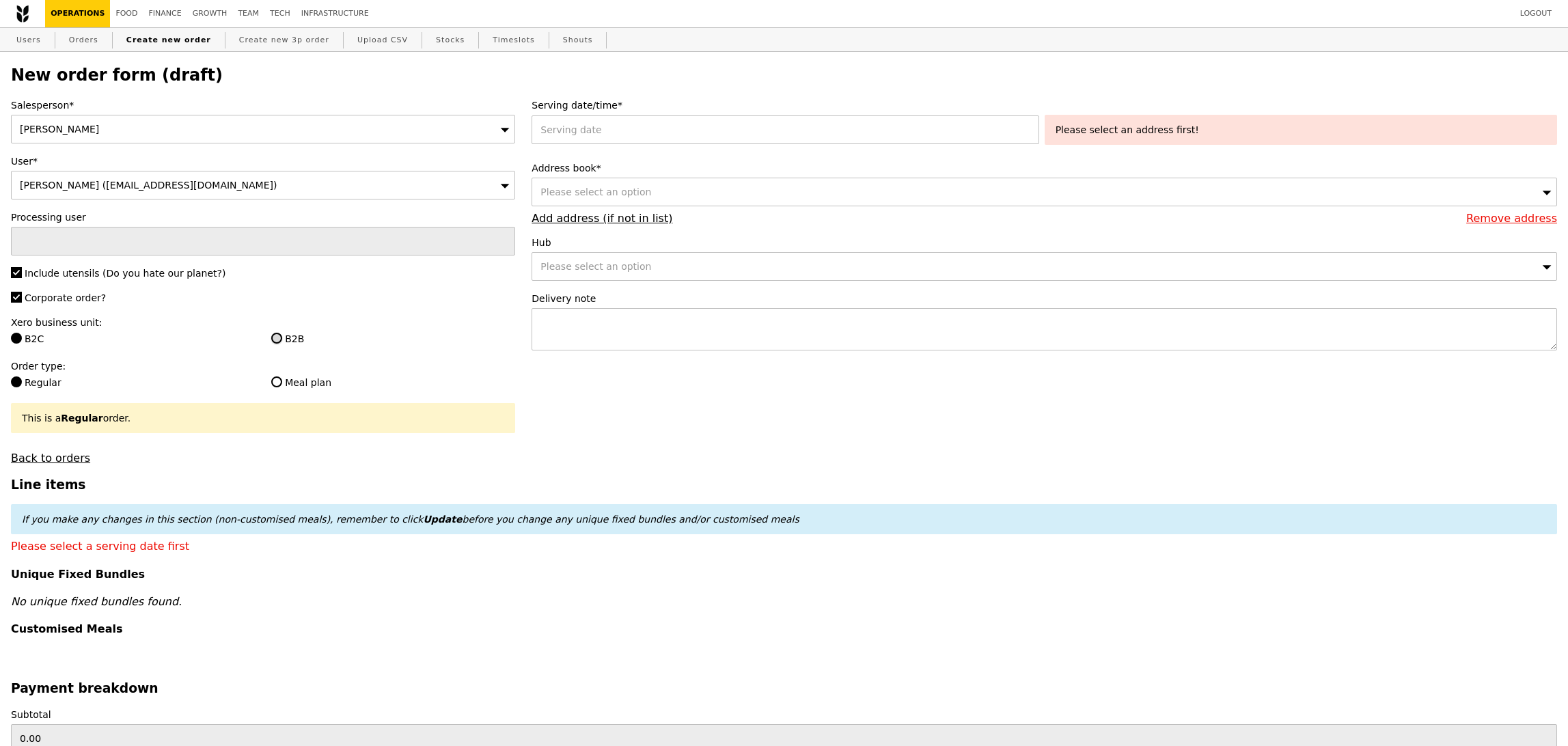
click at [278, 335] on input "B2B" at bounding box center [277, 338] width 11 height 11
radio input "true"
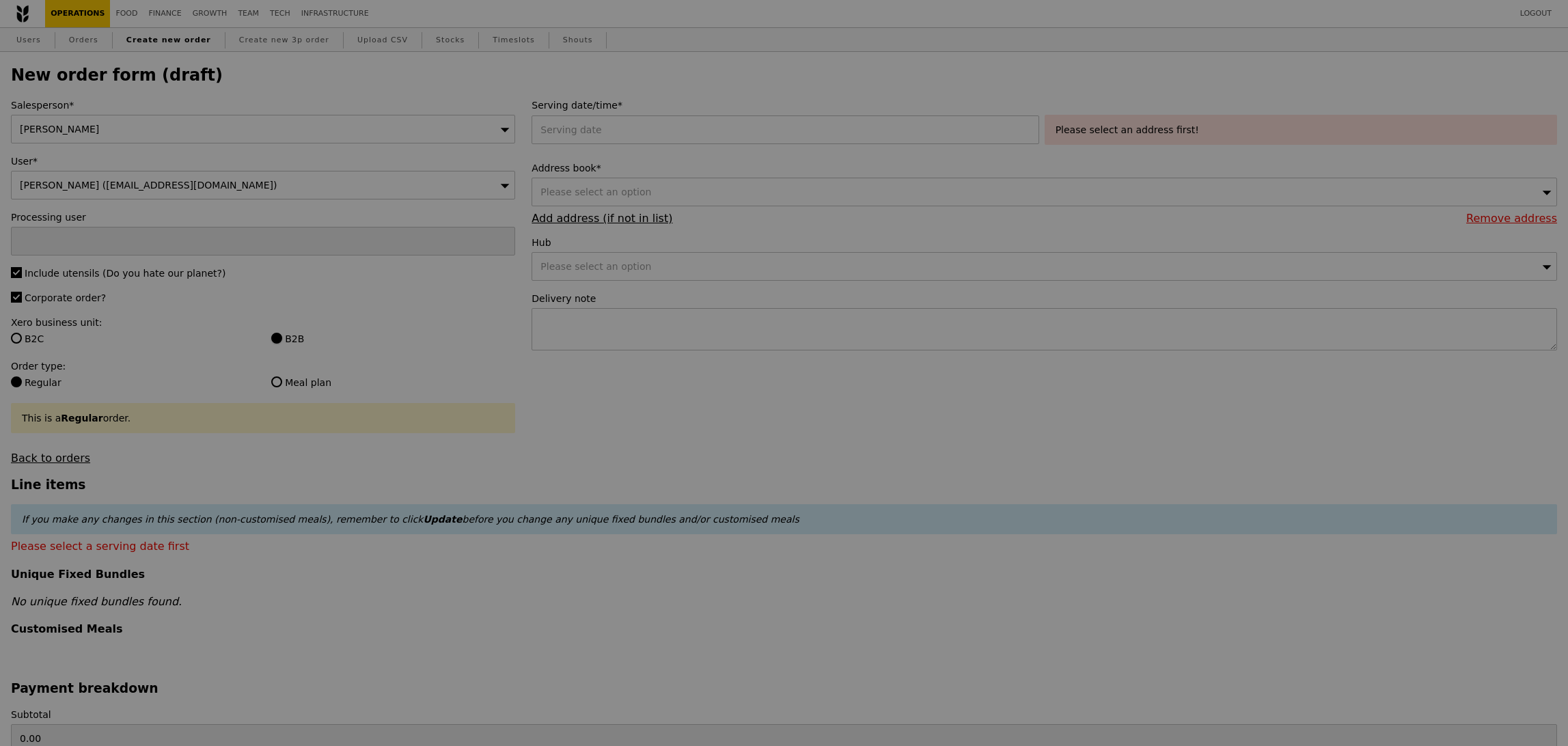
type input "Confirm"
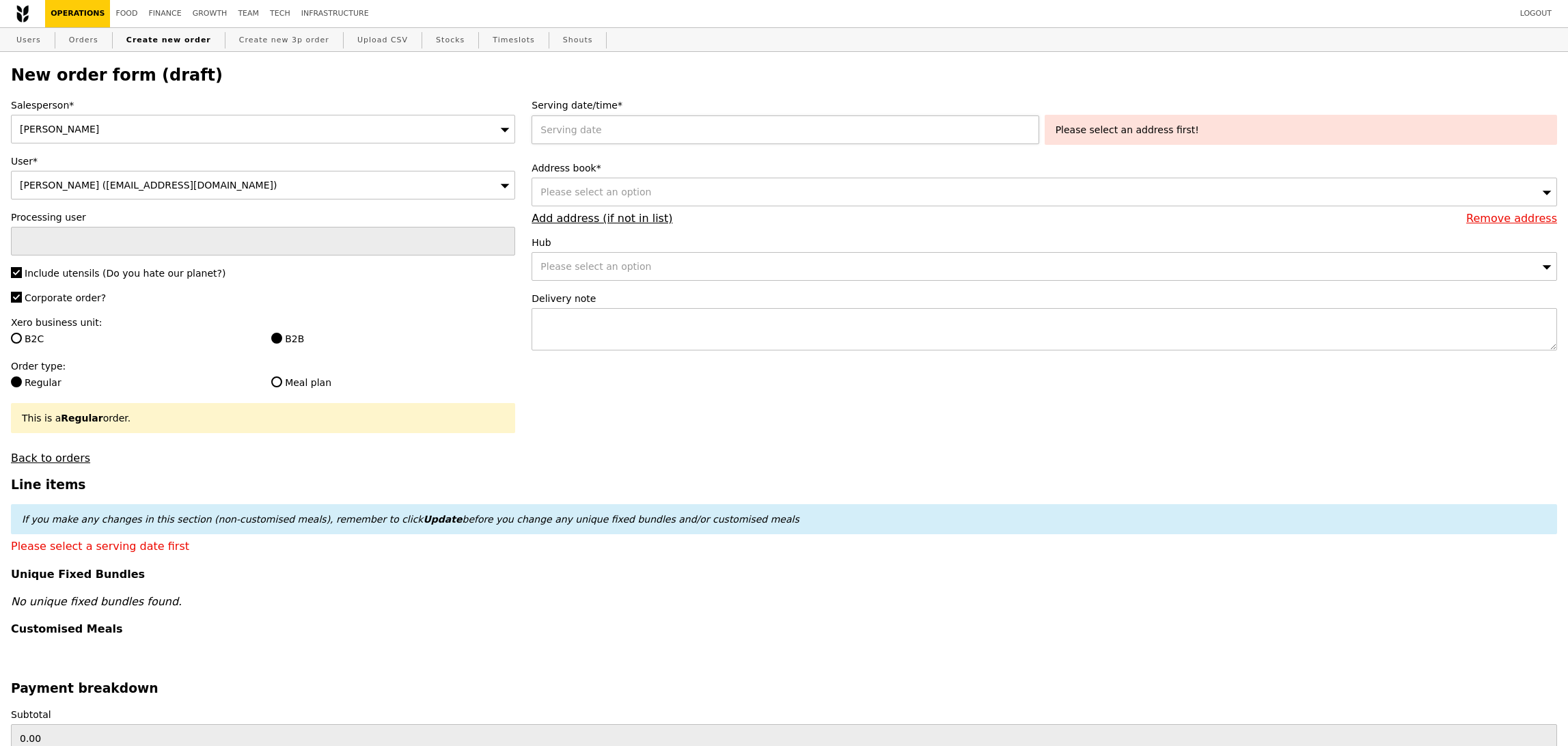
click at [731, 122] on div at bounding box center [787, 129] width 512 height 28
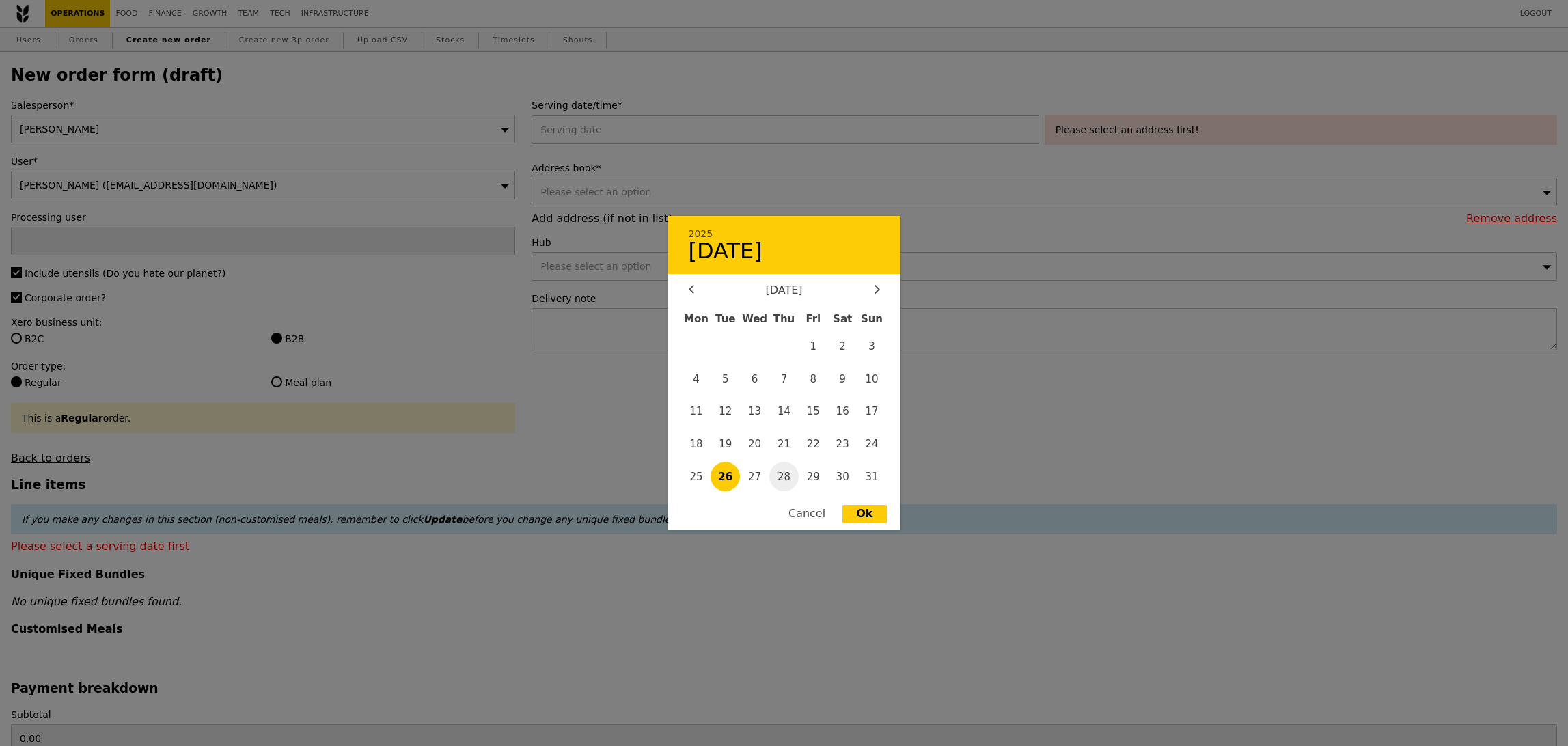
click at [787, 477] on span "28" at bounding box center [784, 477] width 29 height 29
type input "[DATE]"
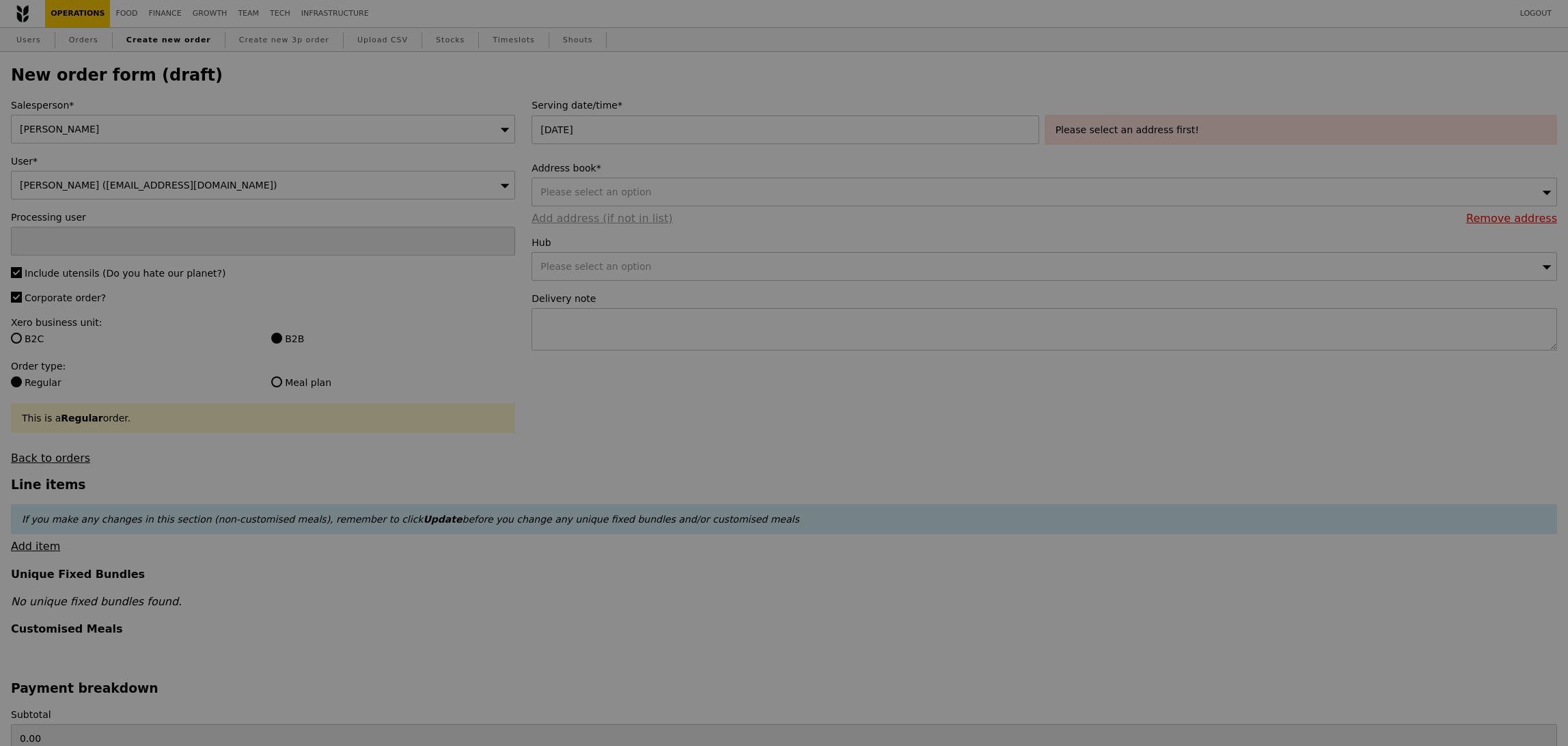
type input "Confirm"
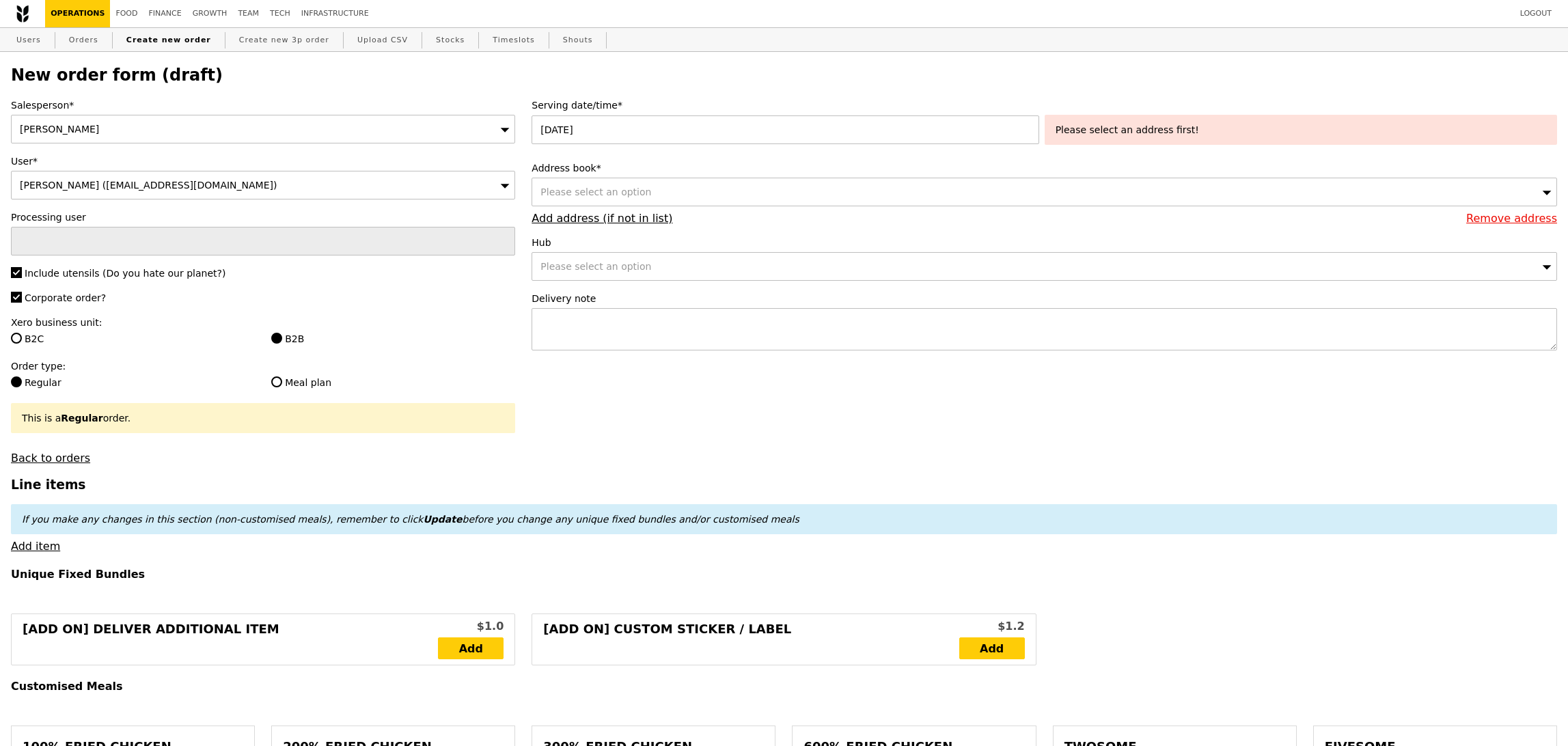
click at [629, 194] on span "Please select an option" at bounding box center [596, 192] width 111 height 11
type input "2 orchard link"
drag, startPoint x: 681, startPoint y: 378, endPoint x: 680, endPoint y: 369, distance: 9.1
click at [586, 218] on link "Add address (if not in list)" at bounding box center [602, 218] width 141 height 13
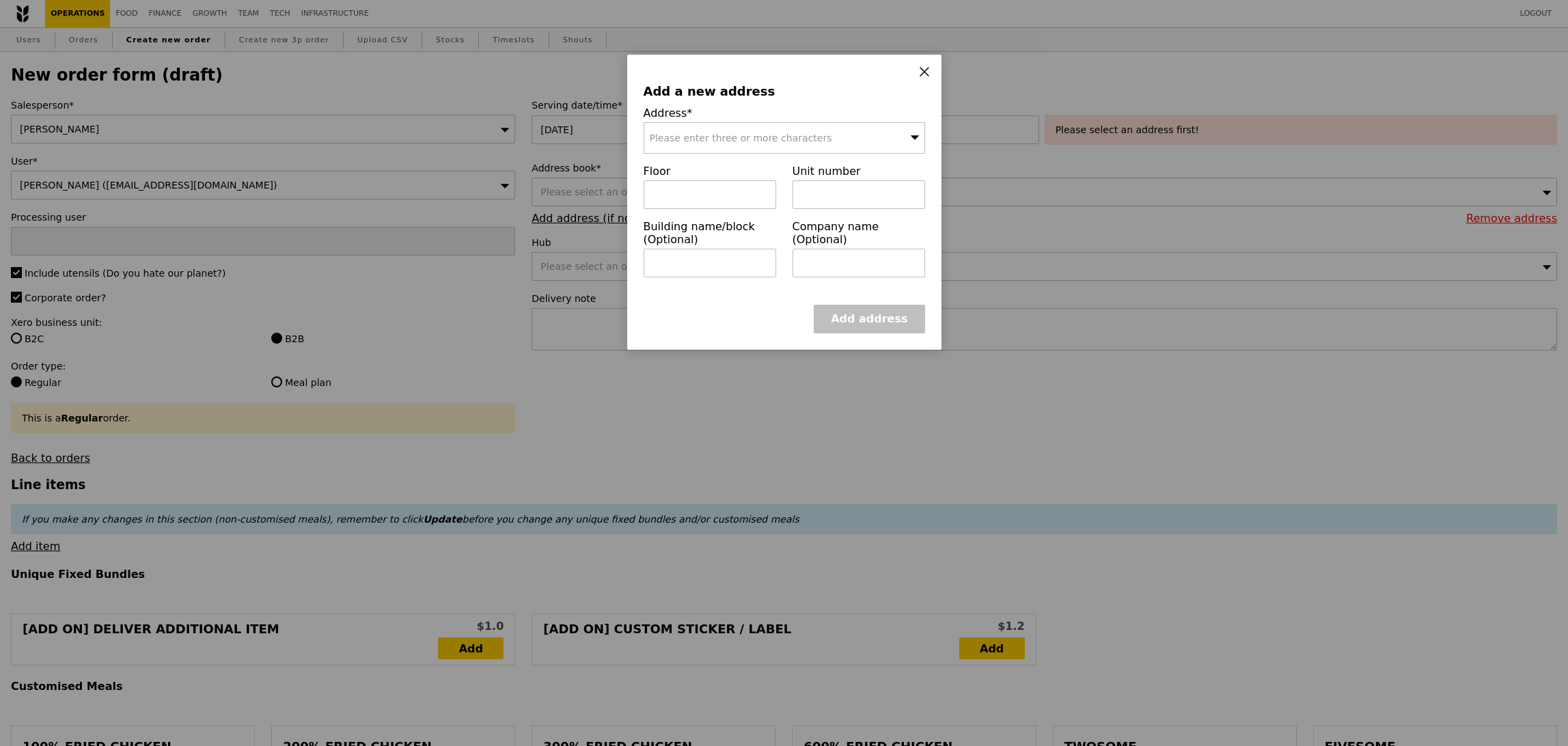
click at [755, 137] on span "Please enter three or more characters" at bounding box center [740, 138] width 182 height 11
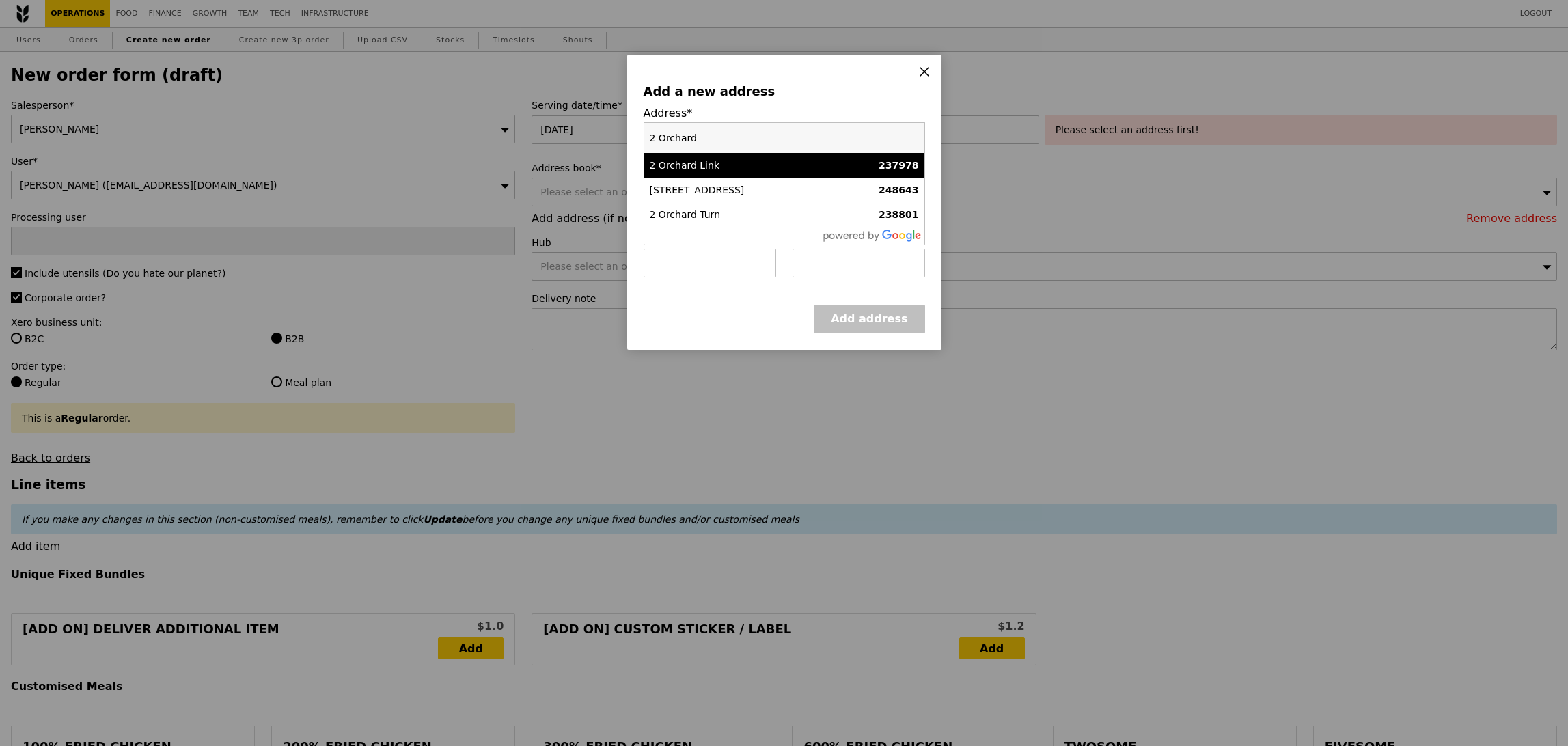
type input "2 Orchard"
click at [729, 168] on div "2 Orchard Link" at bounding box center [751, 165] width 203 height 14
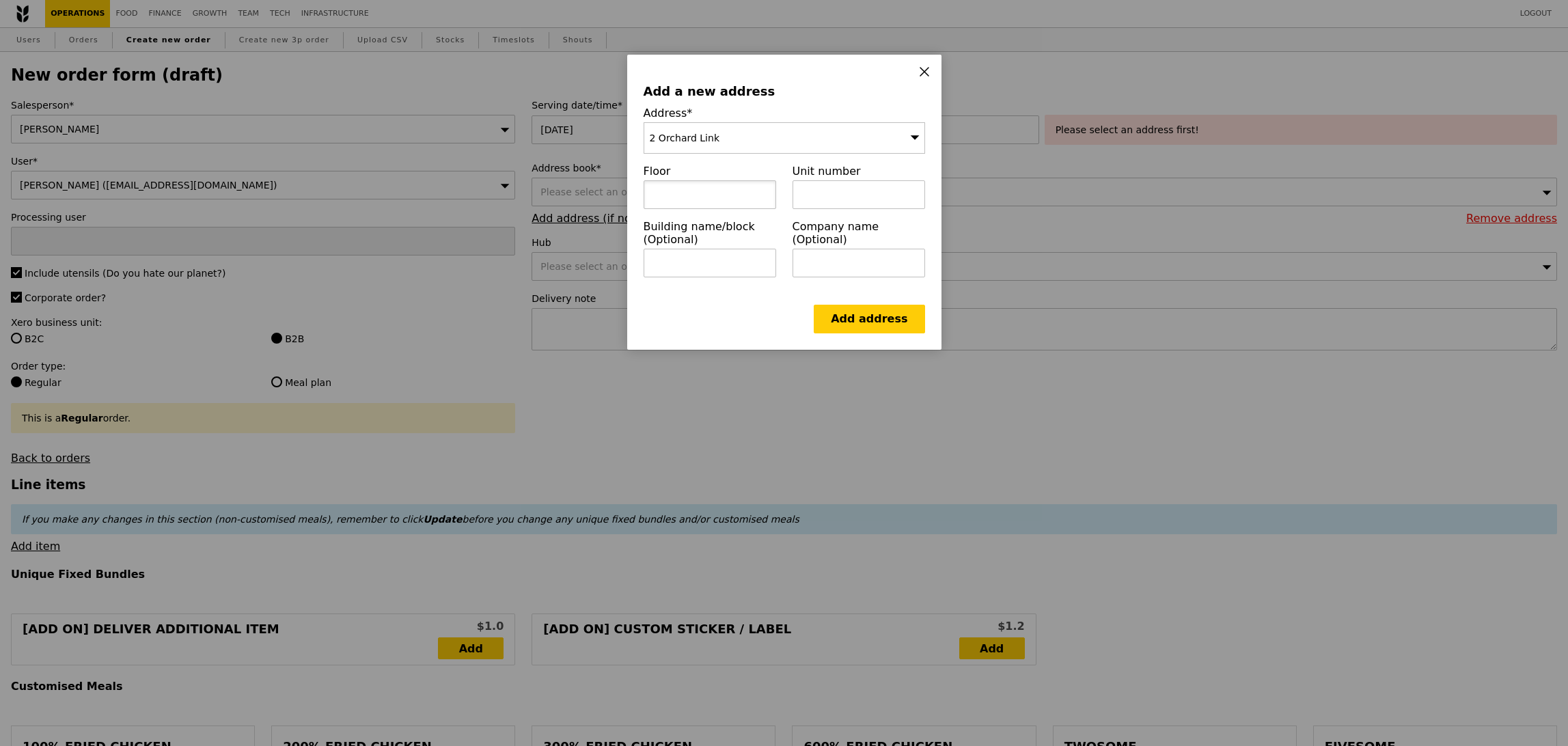
click at [743, 203] on input "text" at bounding box center [709, 194] width 133 height 28
type input "Level 5"
type input "Tree Top"
click at [904, 321] on link "Add address" at bounding box center [869, 319] width 111 height 28
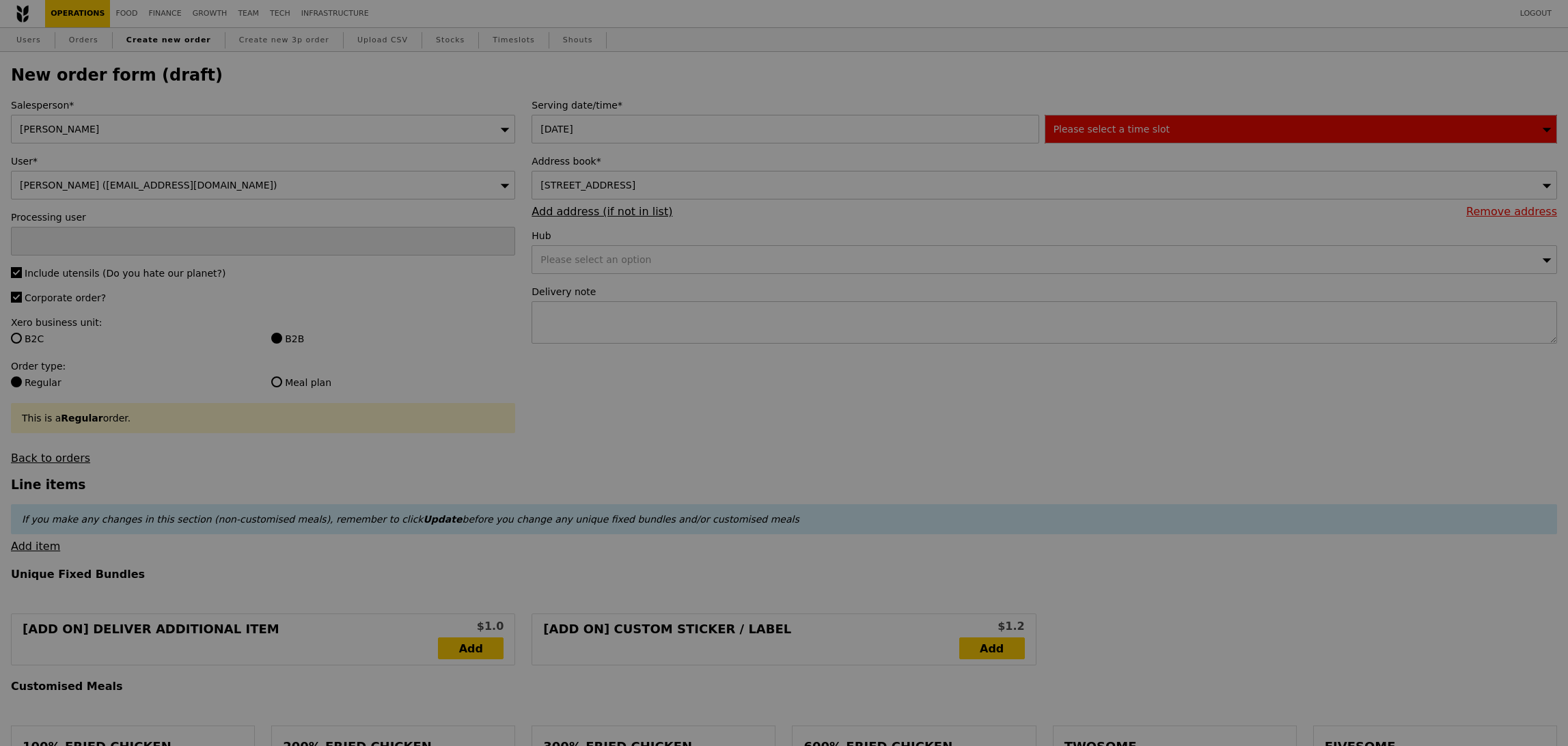
type input "Confirm"
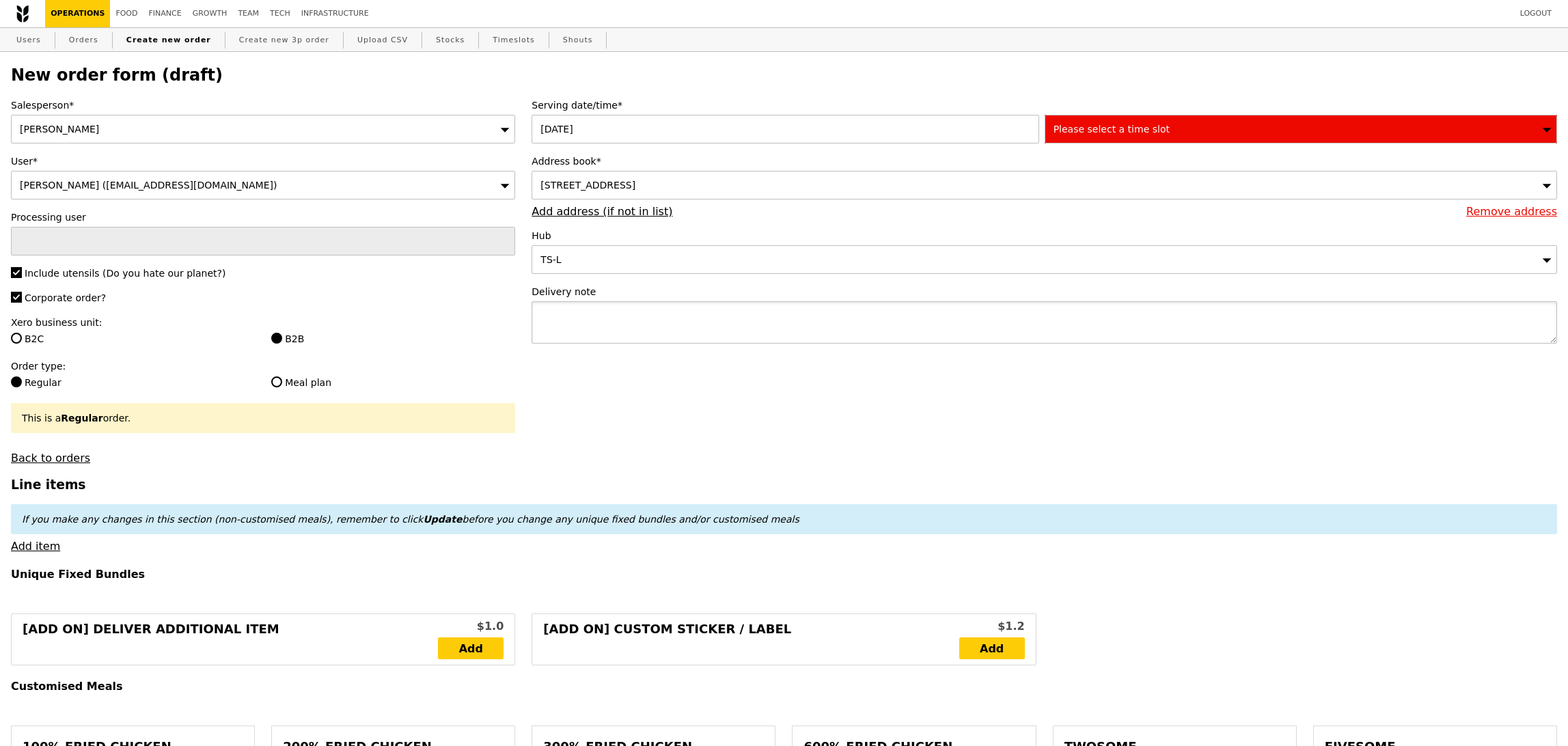
click at [902, 321] on textarea at bounding box center [1044, 323] width 1025 height 42
type textarea "Full delivery address:"
type input "Confirm"
paste textarea "*SCAPE, 2 Orchard Link Level 5, TreeTop Singapore 237978"
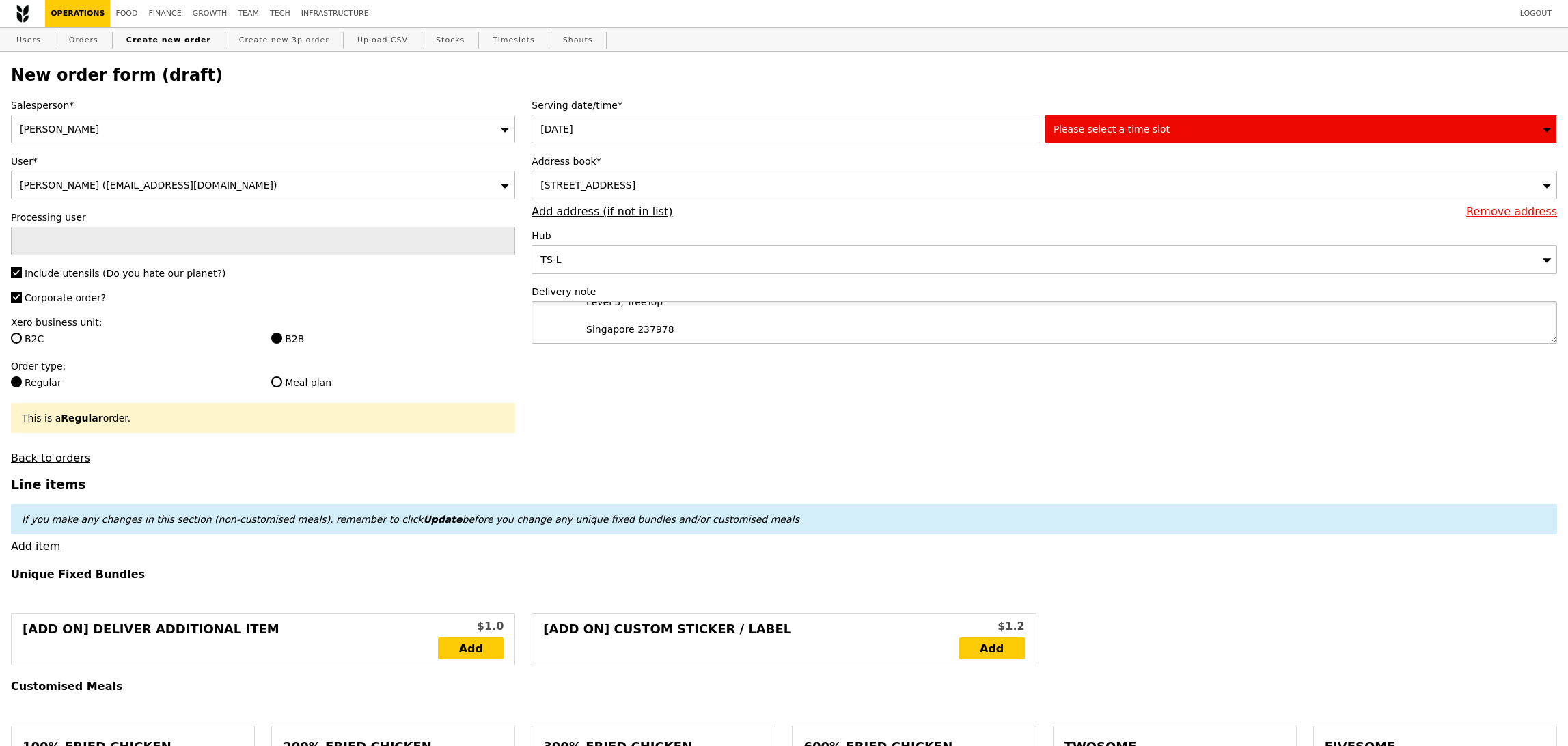
click at [580, 330] on textarea "Full delivery address: *SCAPE, 2 Orchard Link Level 5, TreeTop Singapore 237978" at bounding box center [1044, 323] width 1025 height 42
click at [563, 329] on textarea "Full delivery address: *SCAPE, 2 Orchard Link Level 5, TreeTop, Singapore 237978" at bounding box center [1044, 323] width 1025 height 42
click at [580, 330] on textarea "Full delivery address: *SCAPE, 2 Orchard Link Level 5, TreeTop, Singapore 237978" at bounding box center [1044, 323] width 1025 height 42
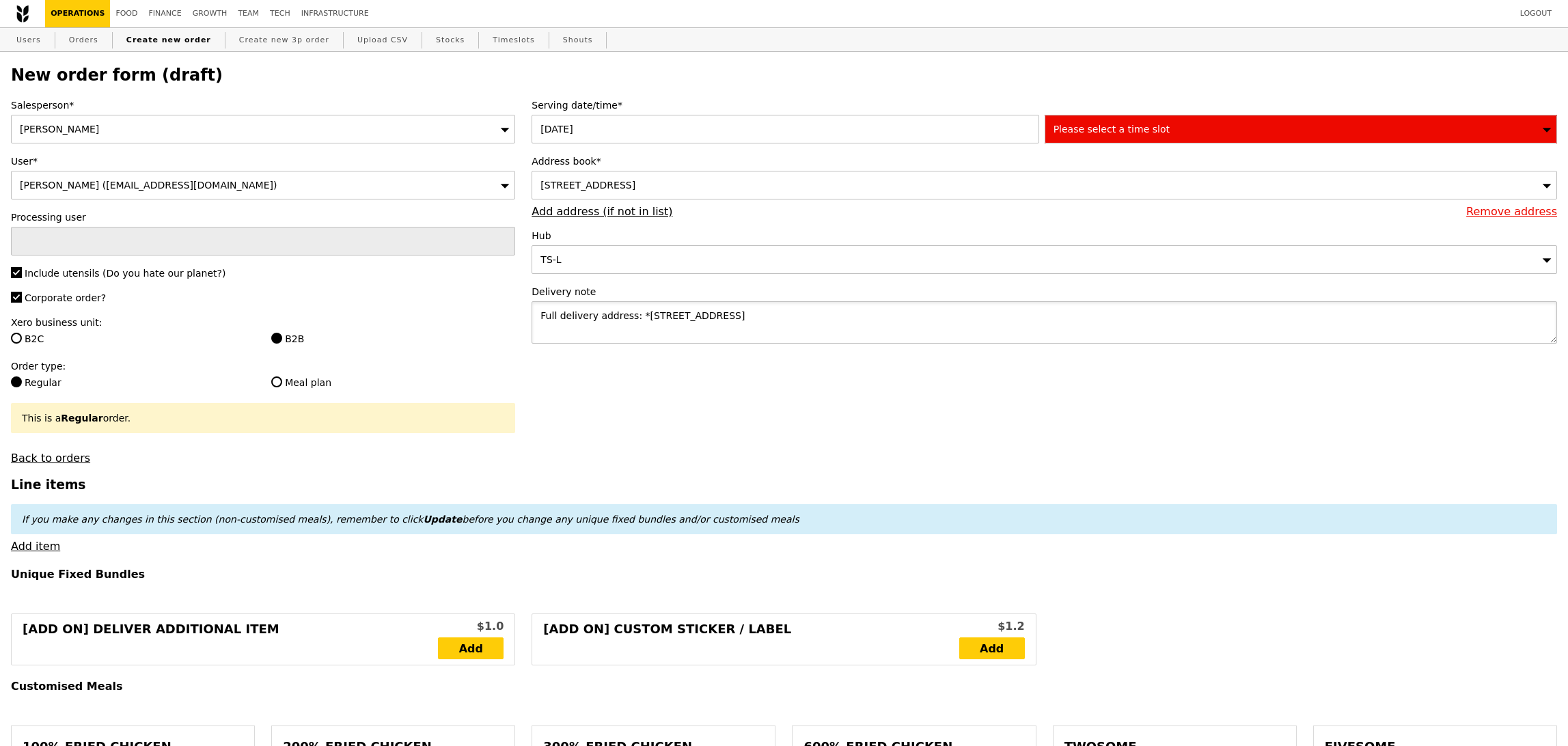
click at [636, 313] on textarea "Full delivery address: *SCAPE, 2 Orchard Link, Level 5, TreeTop, Singapore 2379…" at bounding box center [1044, 323] width 1025 height 42
click at [641, 313] on textarea "Full delivery address: *SCAPE, 2 Orchard Link, Level 5, TreeTop, Singapore 2379…" at bounding box center [1044, 323] width 1025 height 42
click at [718, 333] on textarea "Full delivery address: SCAPE, 2 Orchard Link, Level 5, TreeTop, Singapore 237978" at bounding box center [1044, 323] width 1025 height 42
type textarea "Full delivery address: SCAPE, 2 Orchard Link, Level 5, TreeTop, Singapore 237978"
click at [909, 479] on h3 "Line items" at bounding box center [784, 485] width 1546 height 15
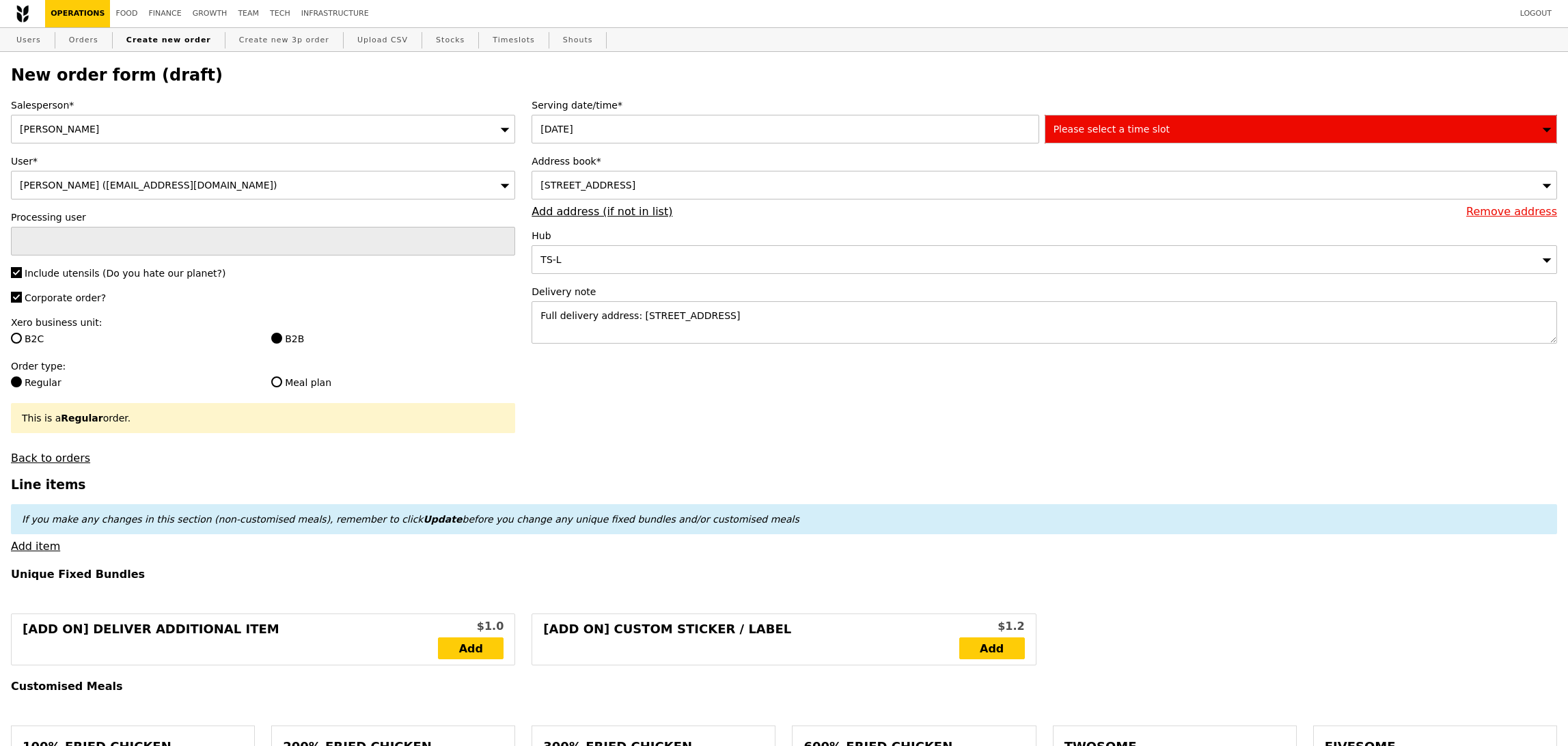
type input "Confirm"
click at [1295, 117] on div "Please select a time slot" at bounding box center [1300, 128] width 512 height 28
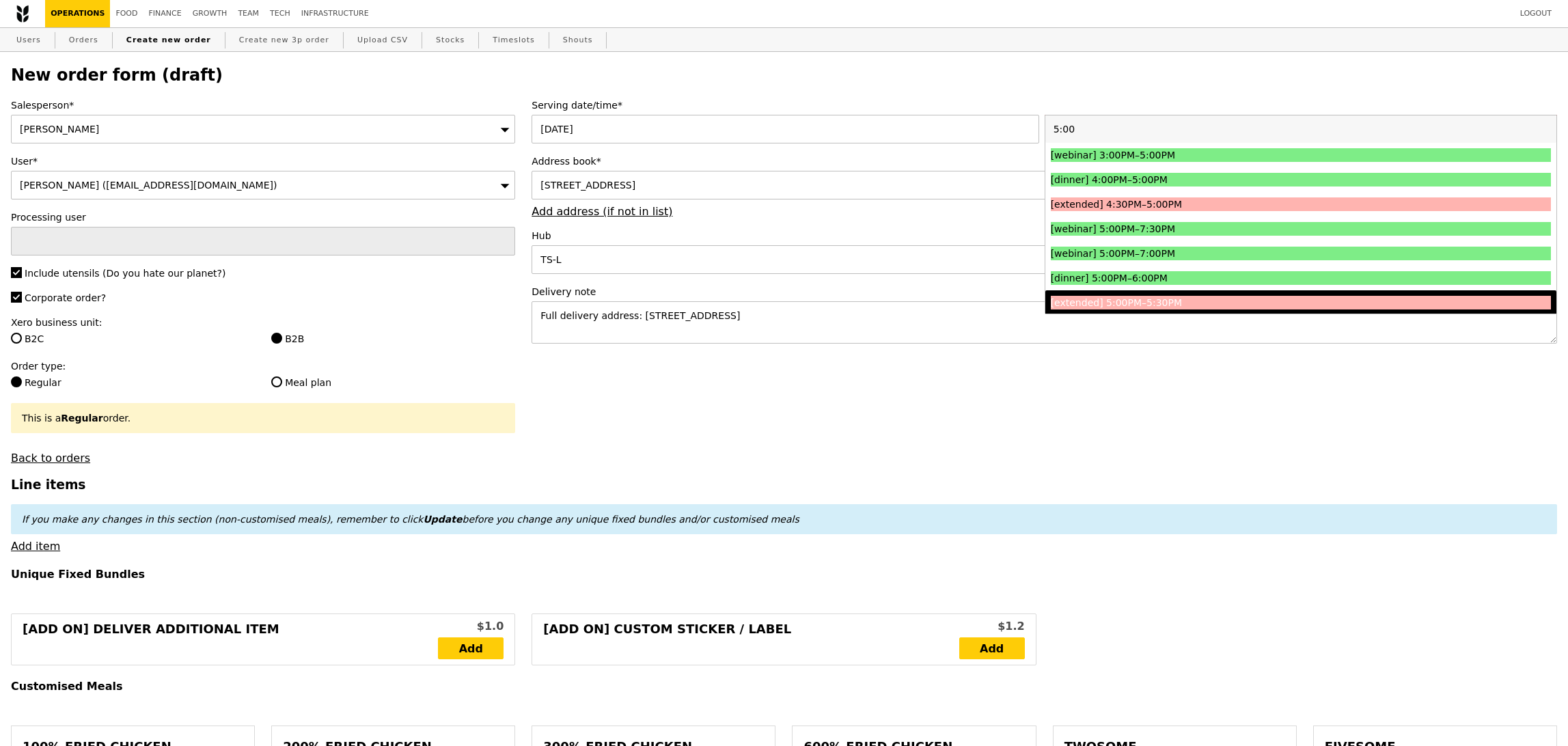
type input "5:00"
click at [1151, 307] on div "[extended] 5:00PM–5:30PM" at bounding box center [1238, 302] width 375 height 14
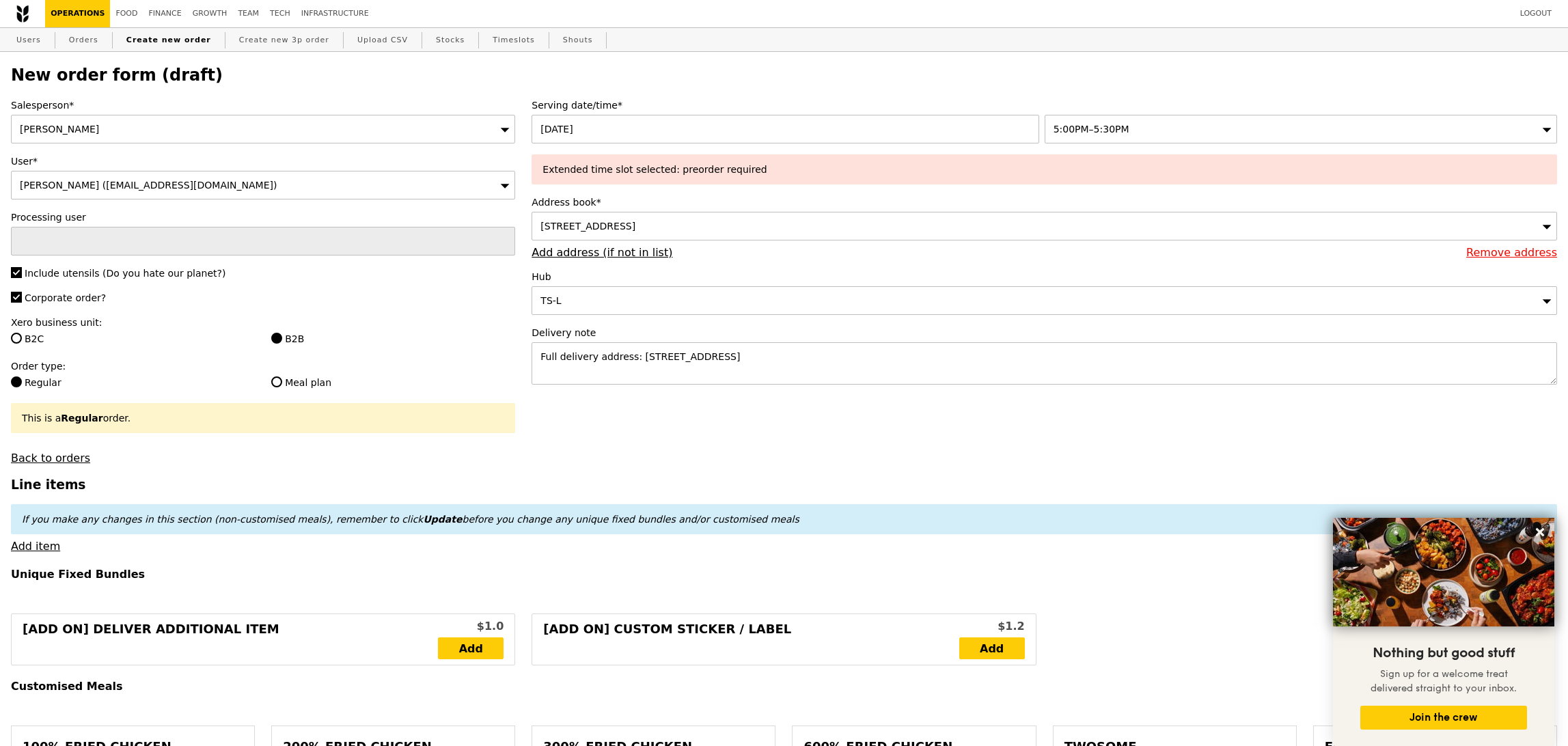
click at [1539, 533] on icon at bounding box center [1540, 532] width 8 height 8
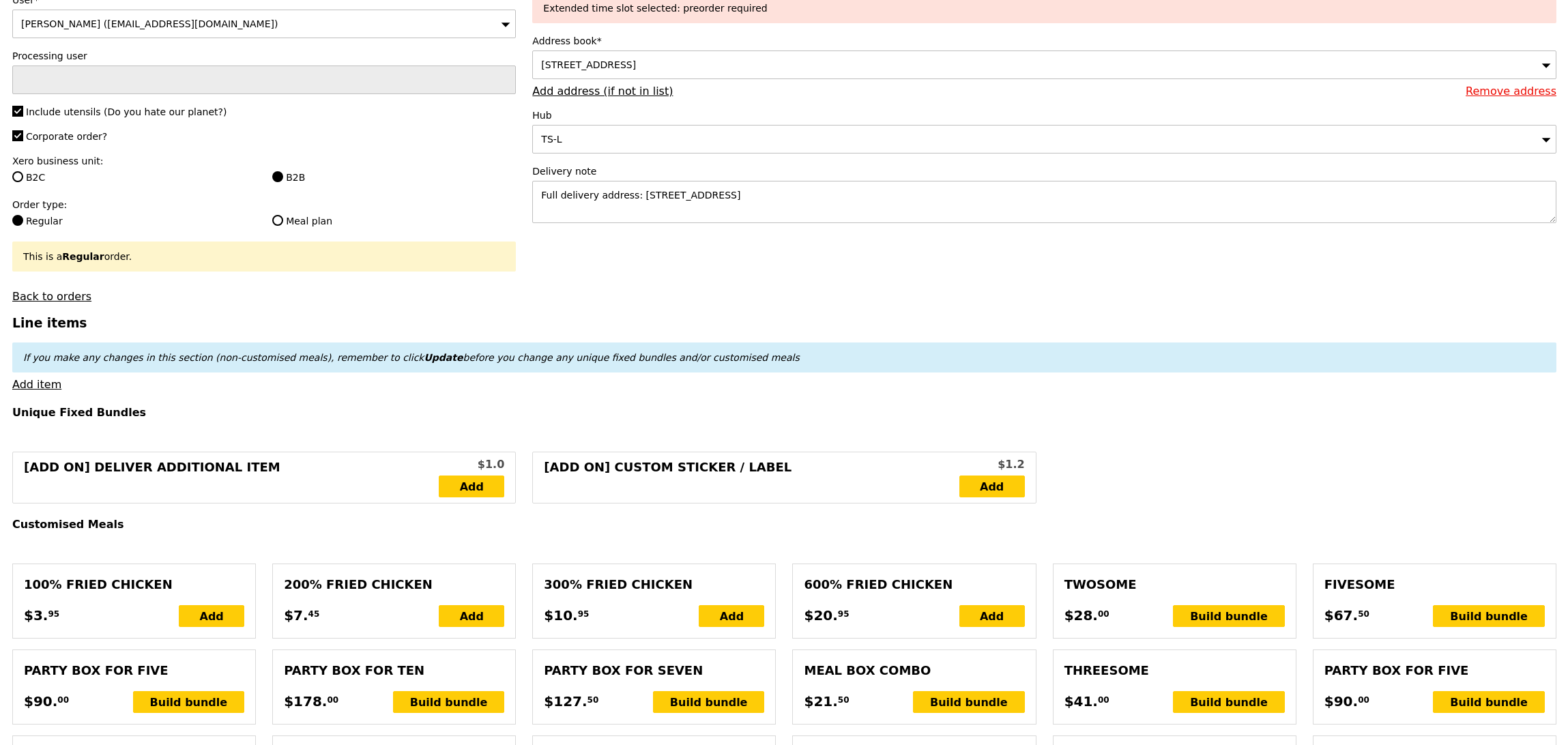
scroll to position [459, 0]
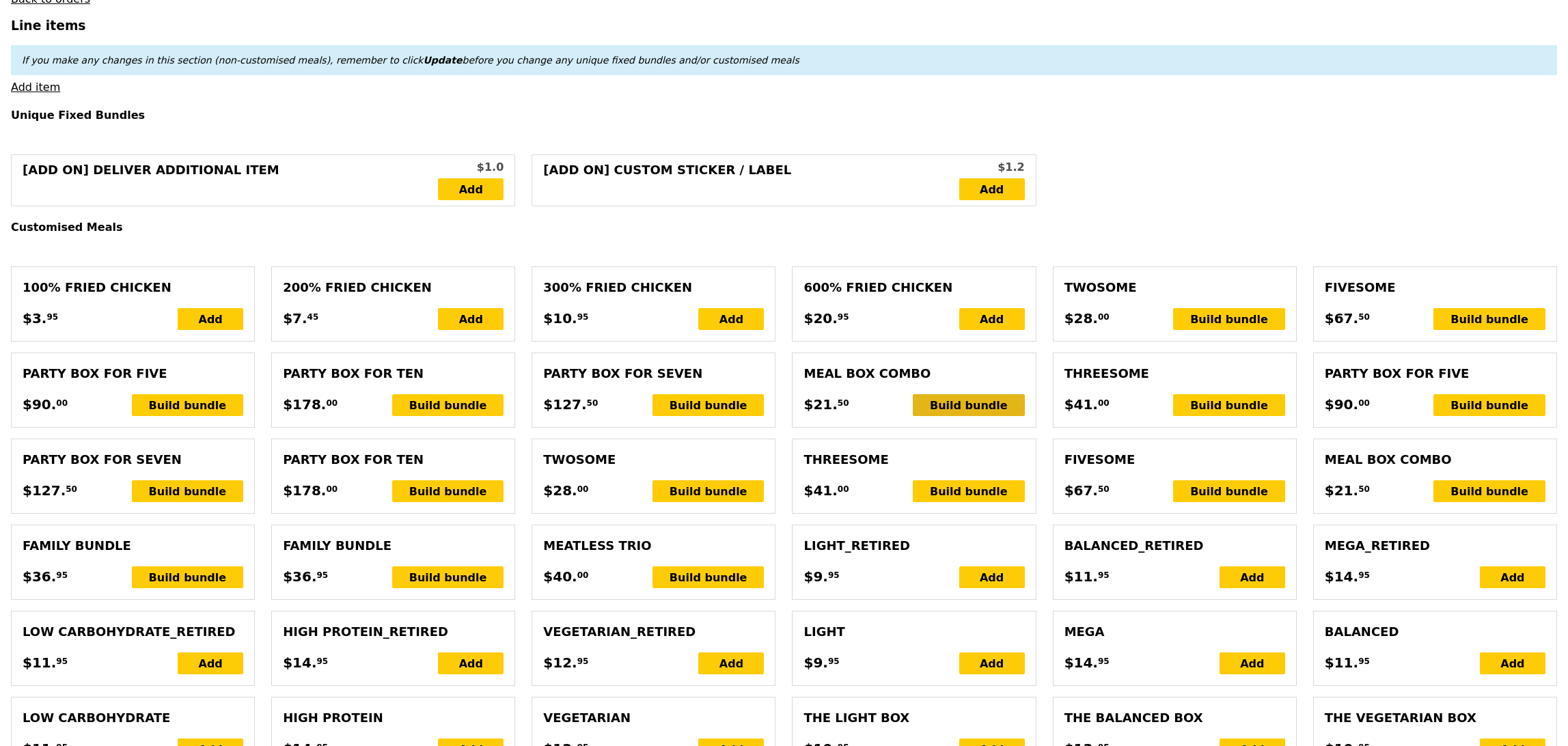
click at [958, 405] on div "Build bundle" at bounding box center [969, 405] width 112 height 22
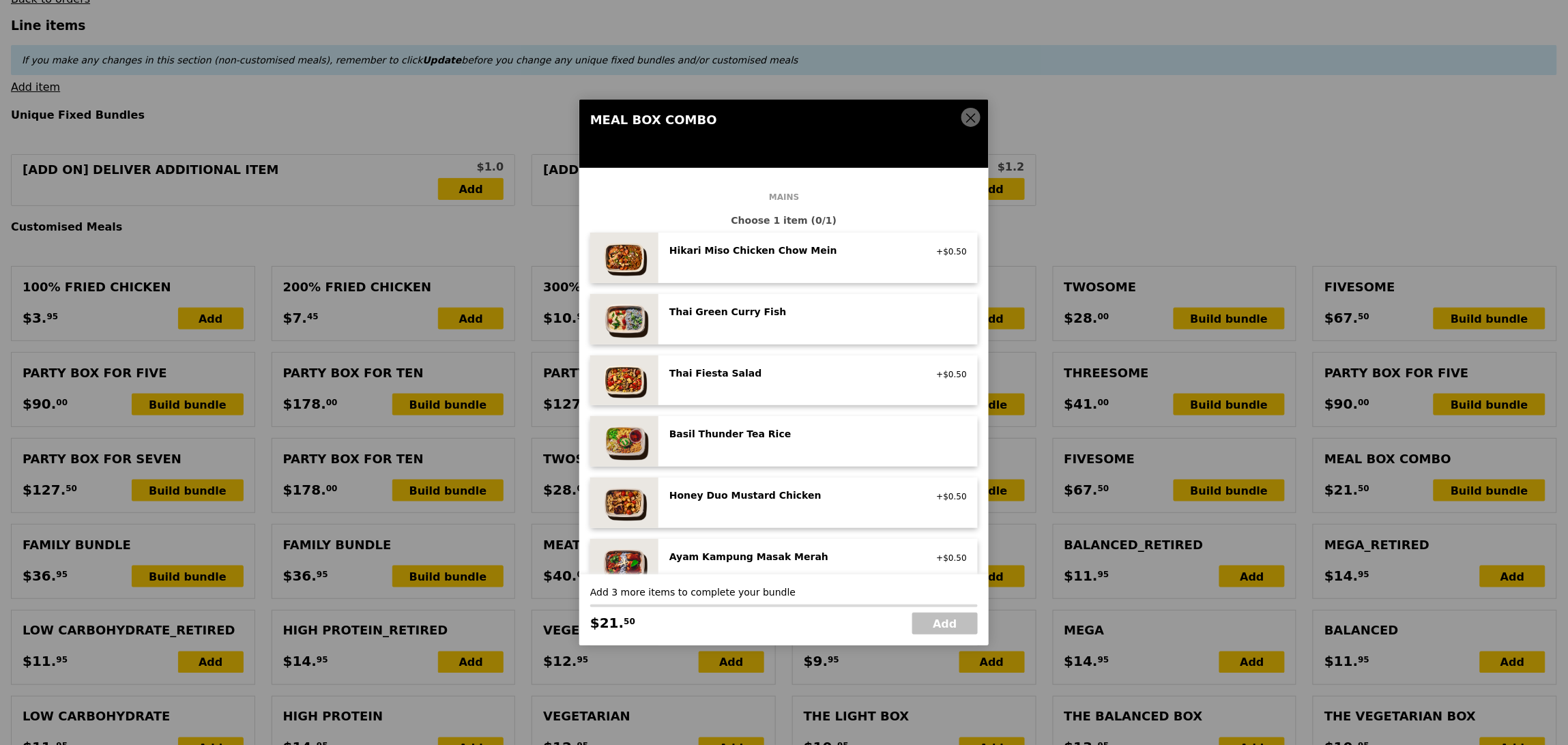
click at [965, 116] on icon at bounding box center [970, 117] width 12 height 12
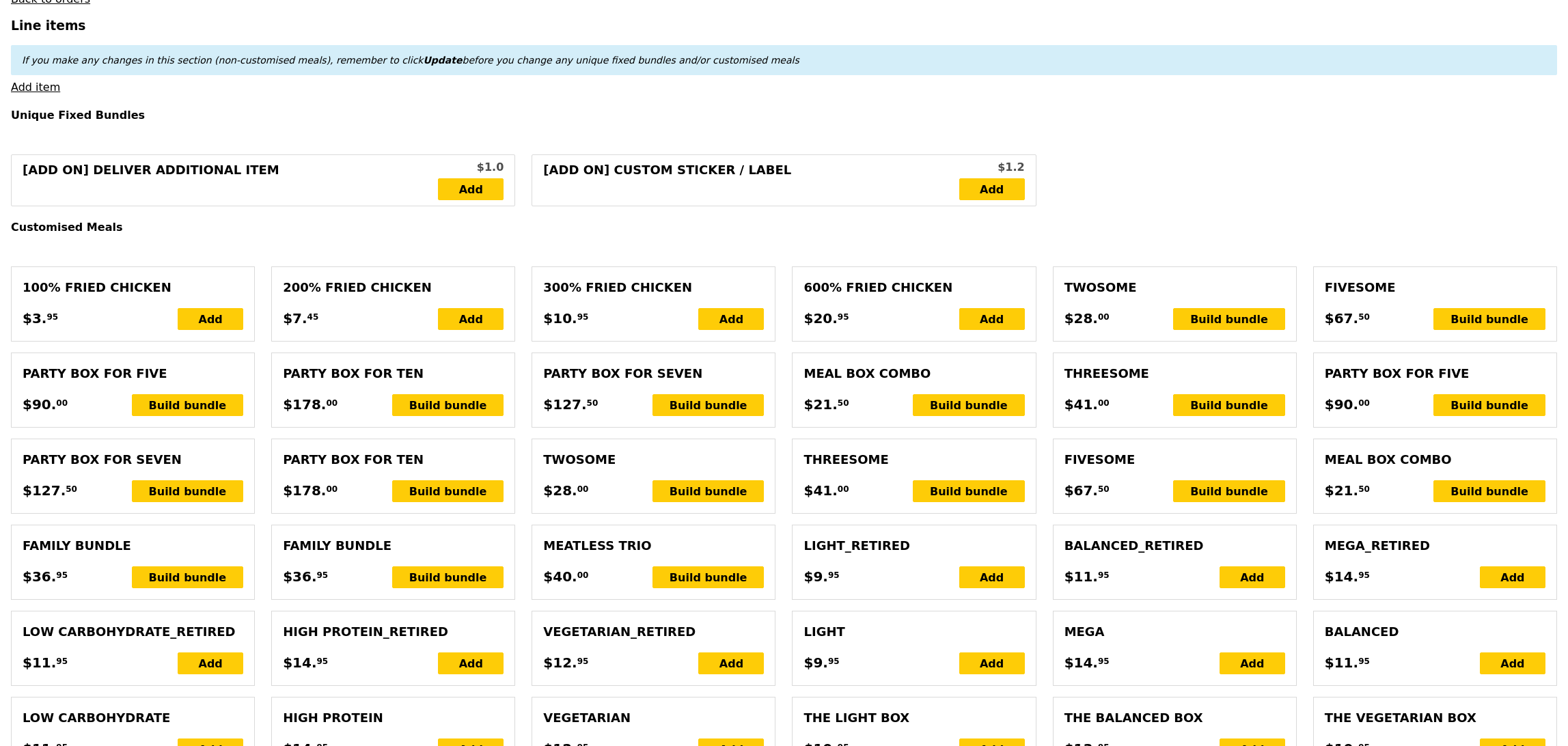
click at [1300, 190] on div "[Add on] Deliver Additional Item $1.0 Add [Add on] Custom Sticker / Label $1.2 …" at bounding box center [784, 180] width 1563 height 52
click at [1177, 176] on div "[Add on] Deliver Additional Item $1.0 Add [Add on] Custom Sticker / Label $1.2 …" at bounding box center [784, 180] width 1563 height 52
click at [1492, 497] on div "Build bundle" at bounding box center [1489, 491] width 112 height 22
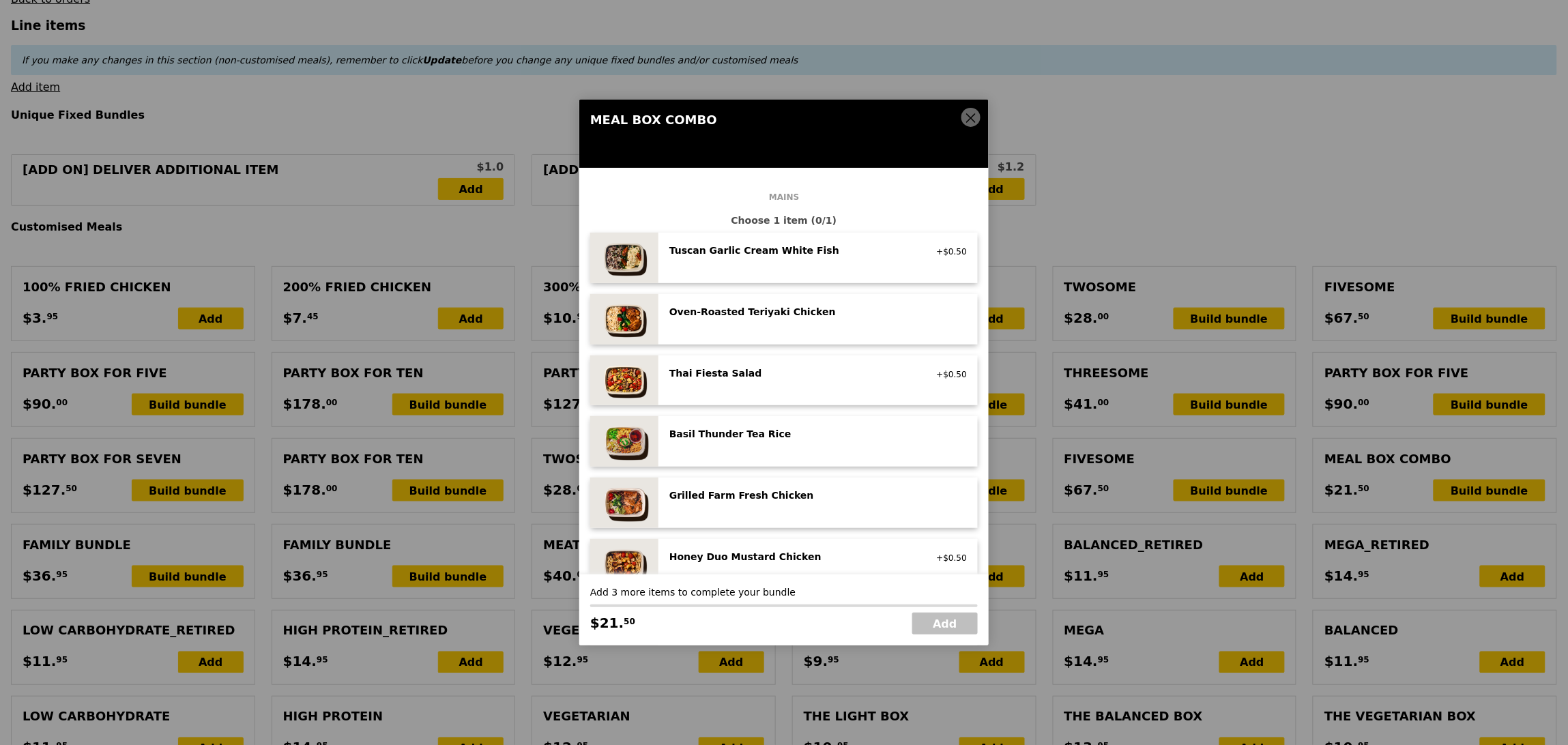
click at [874, 275] on div "Tuscan Garlic Cream White Fish pescatarian, contains allium, dairy, soy +$0.50" at bounding box center [817, 257] width 319 height 50
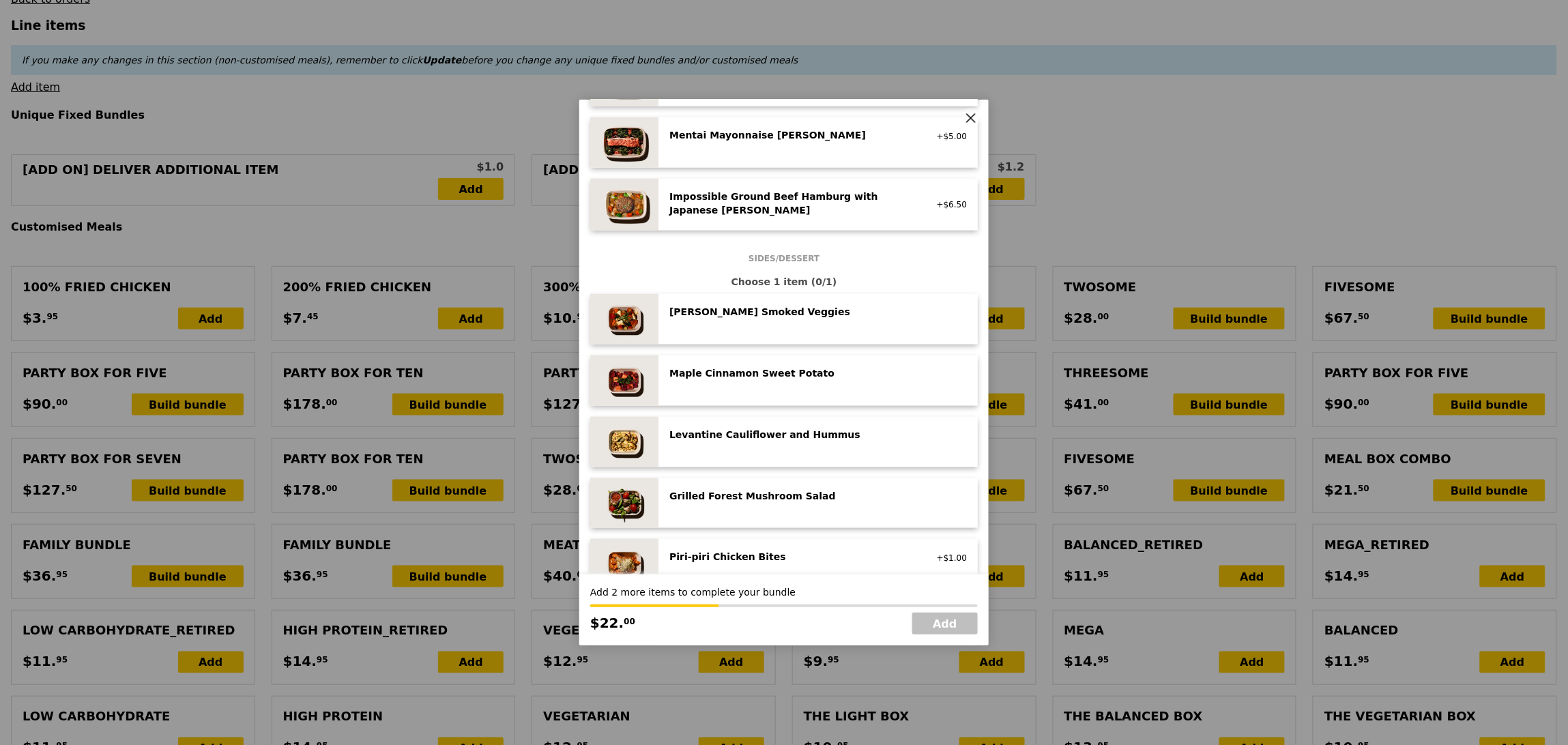
scroll to position [676, 0]
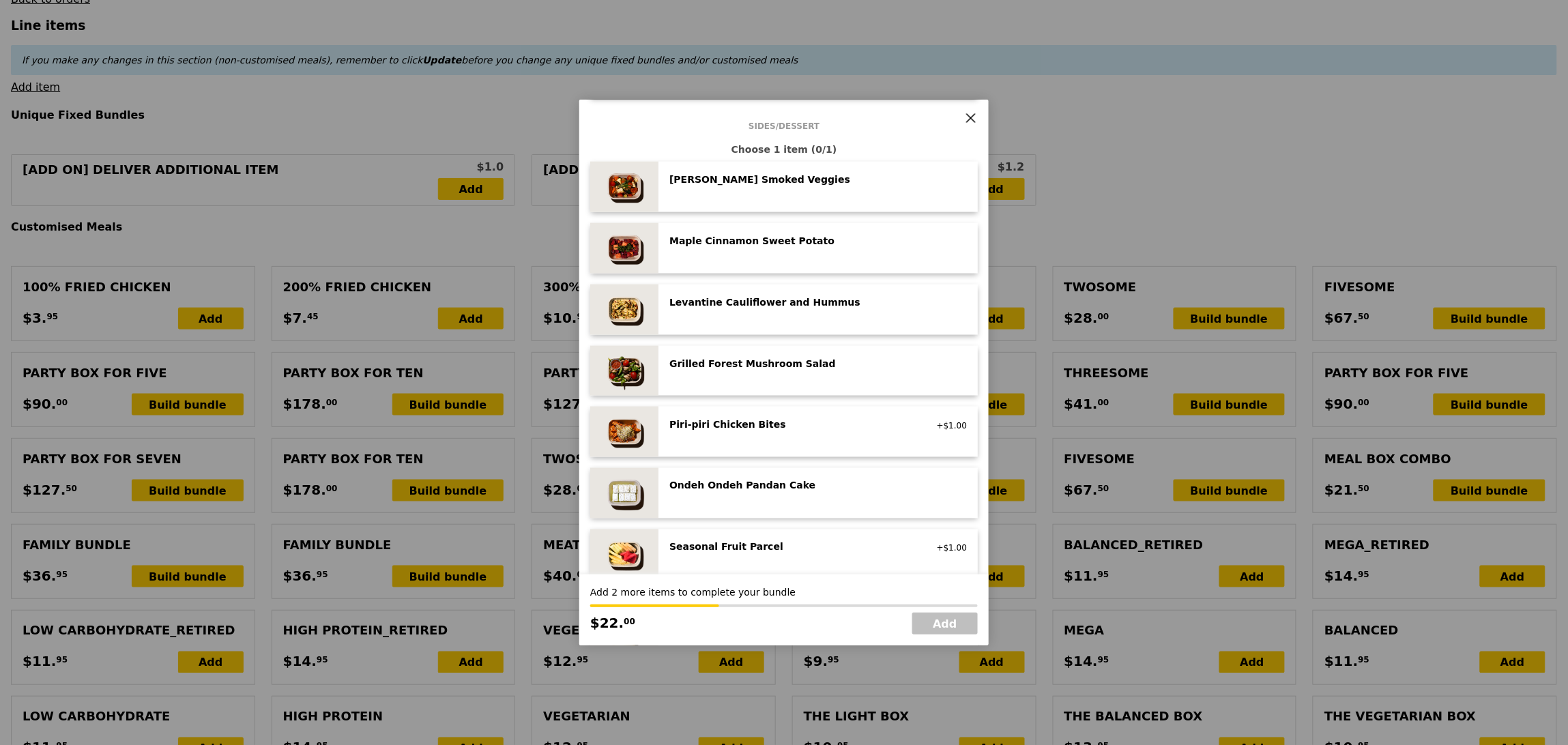
click at [802, 562] on div "Seasonal Fruit Parcel vegan +$1.00" at bounding box center [817, 554] width 297 height 28
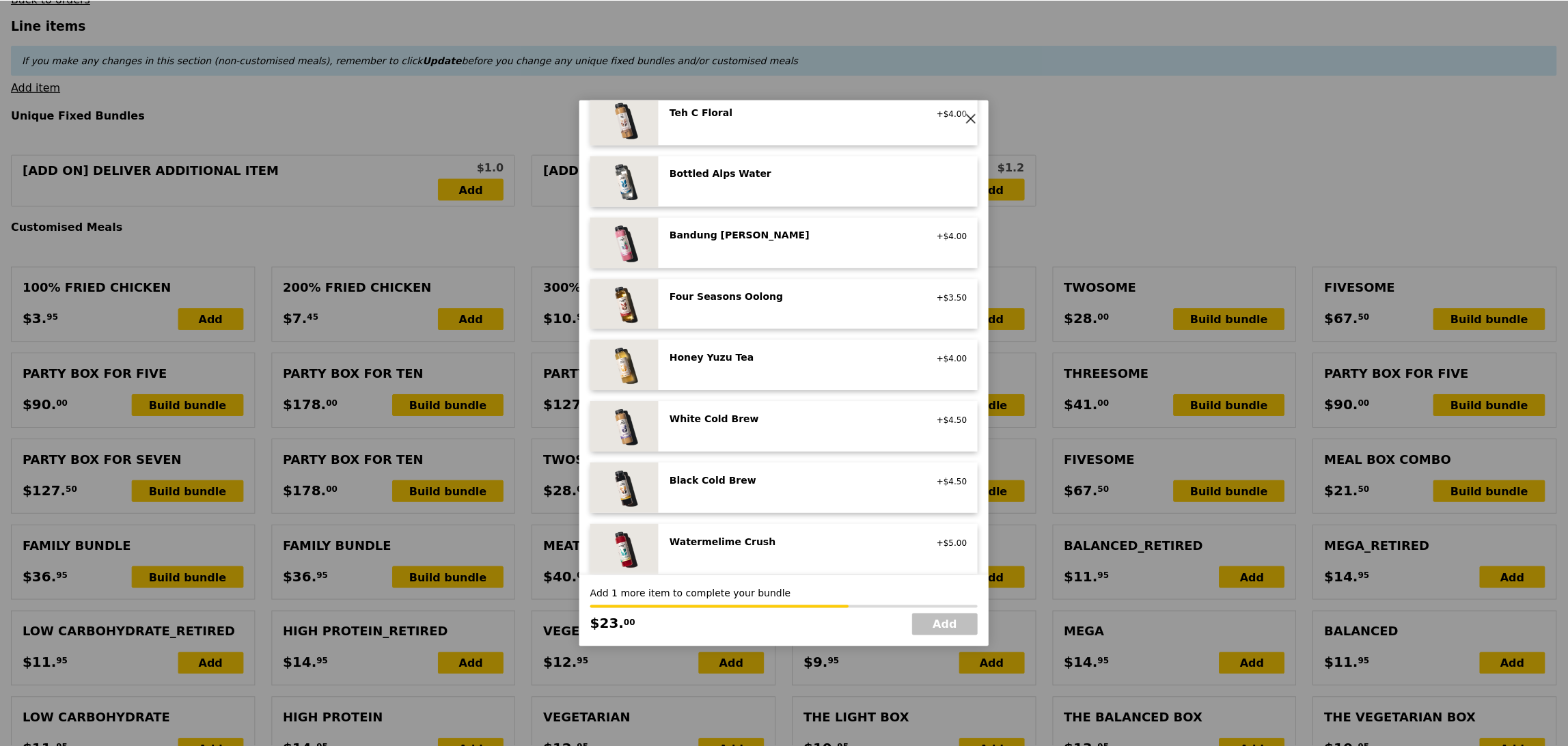
scroll to position [1500, 0]
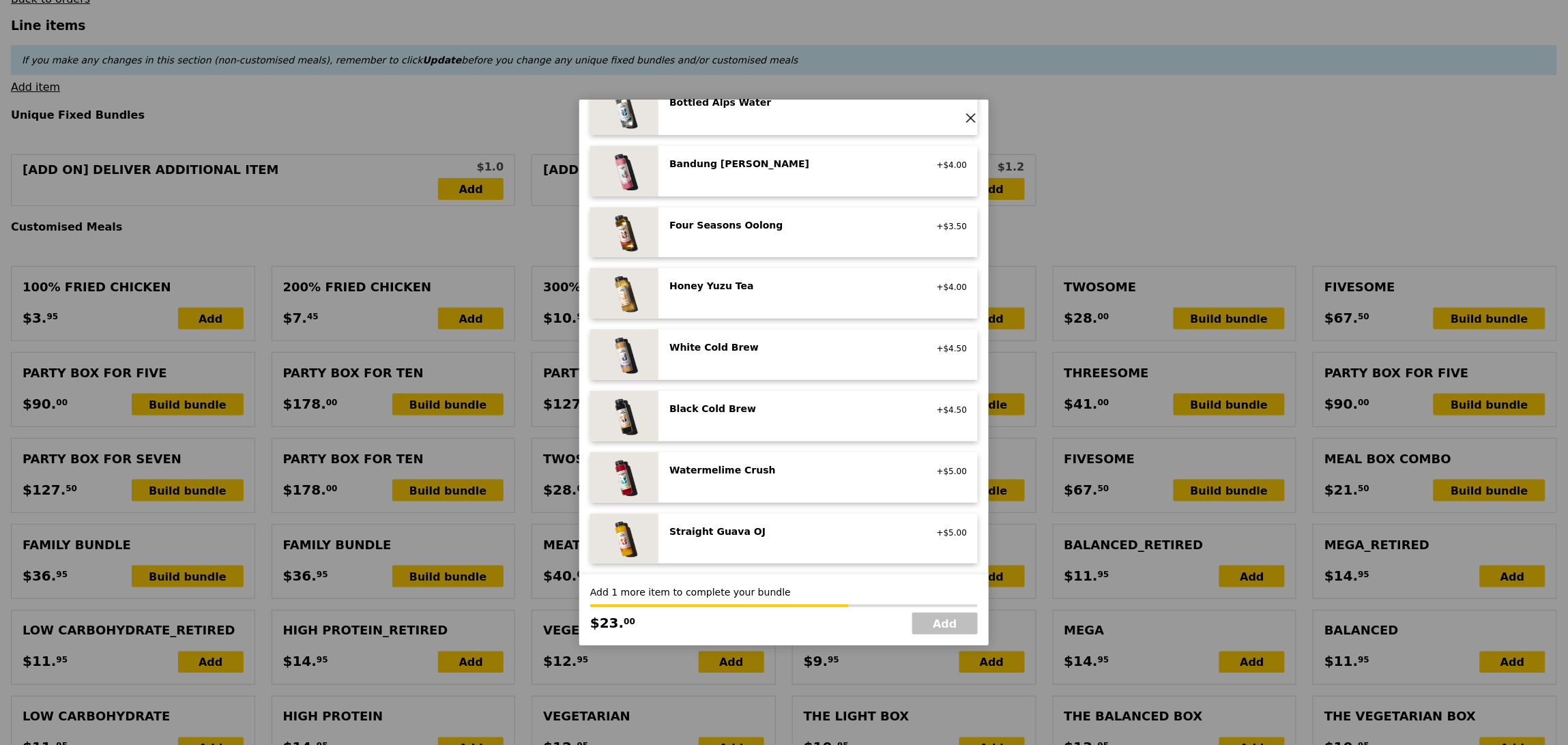
click at [820, 230] on div "Four Seasons Oolong" at bounding box center [792, 225] width 245 height 14
click at [940, 621] on link "Add" at bounding box center [946, 624] width 66 height 22
type input "Loading..."
type input "26.50"
type input "1.79"
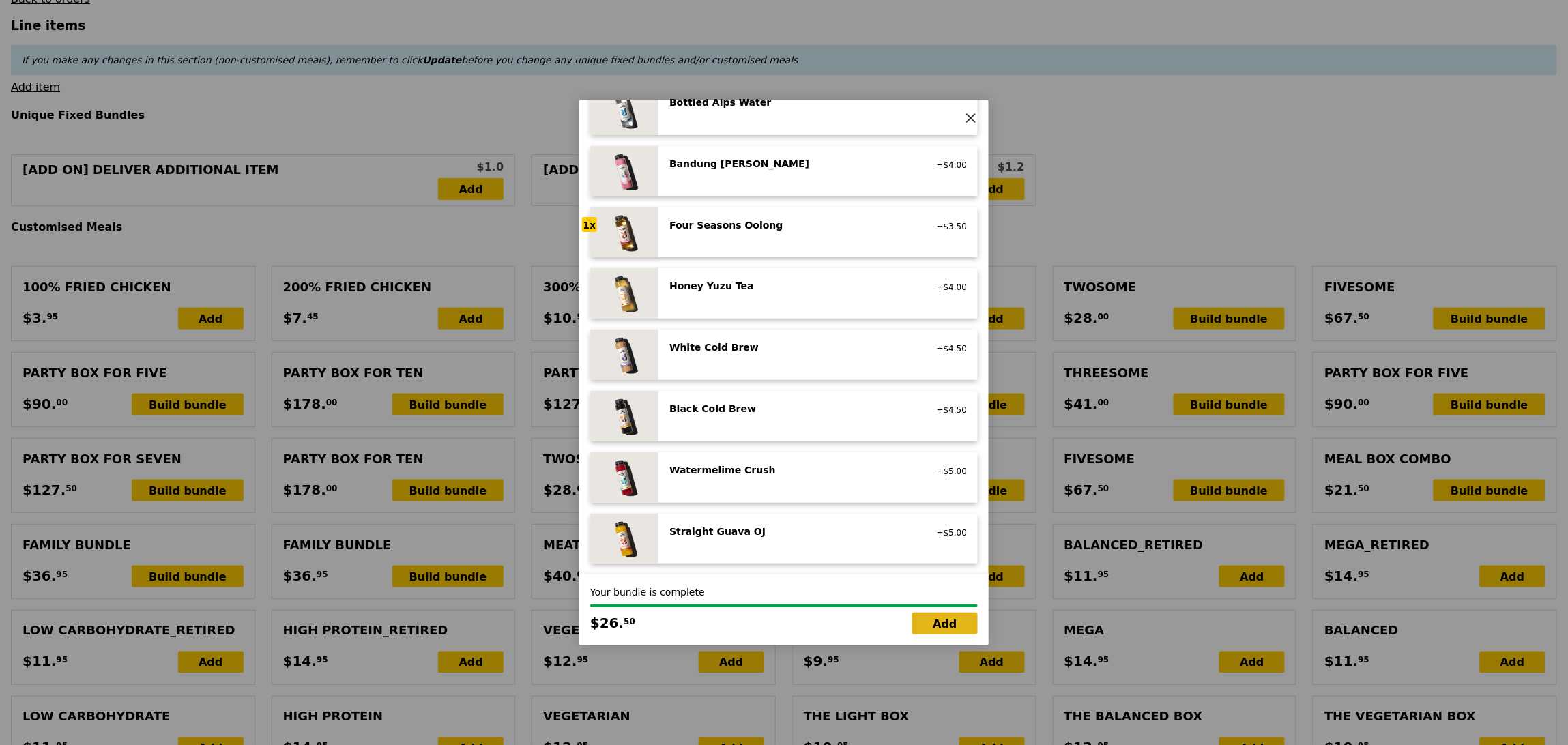
type input "1.95"
type input "6.65"
type input "7.25"
type input "35.70"
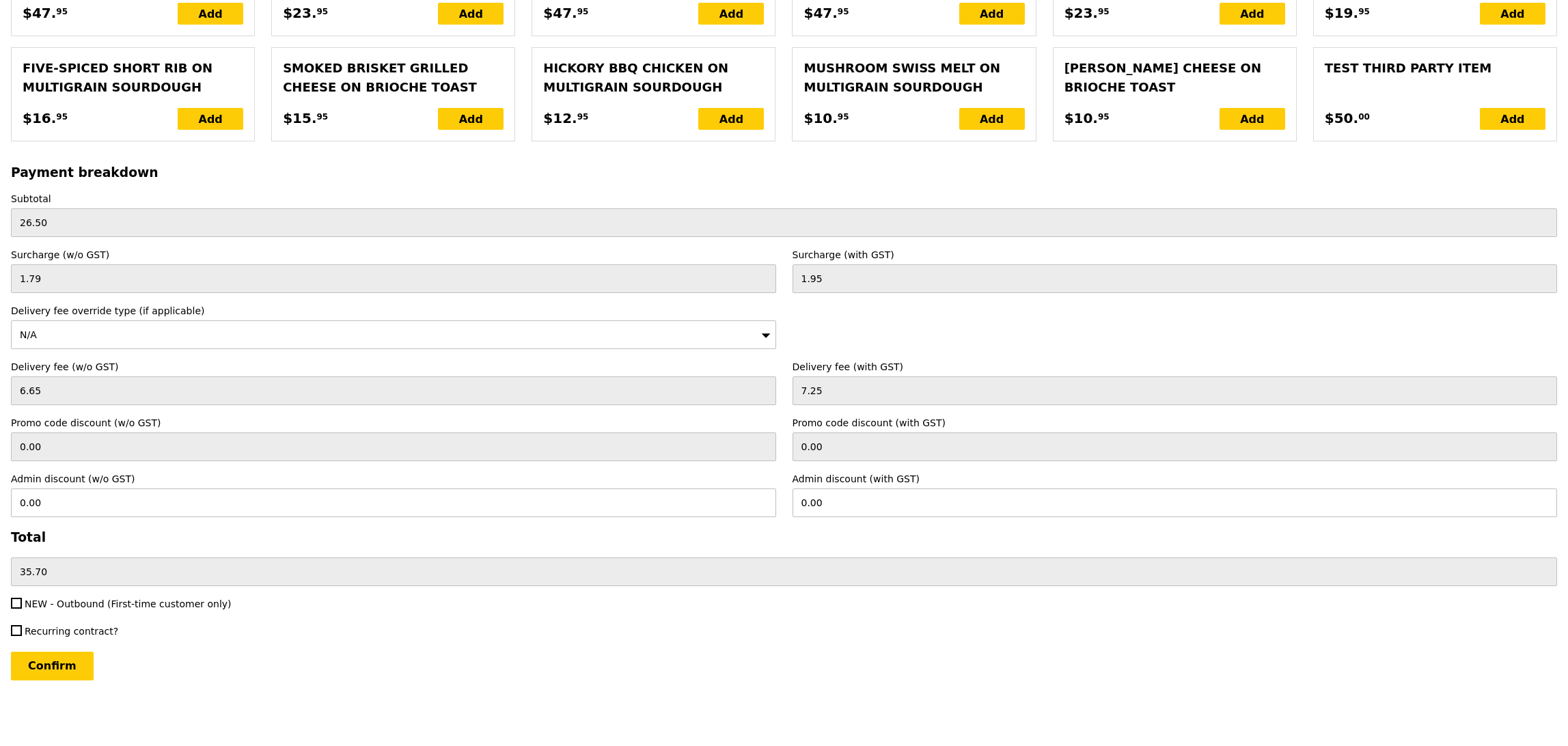
scroll to position [2687, 0]
click at [150, 347] on div "N/A" at bounding box center [393, 335] width 765 height 28
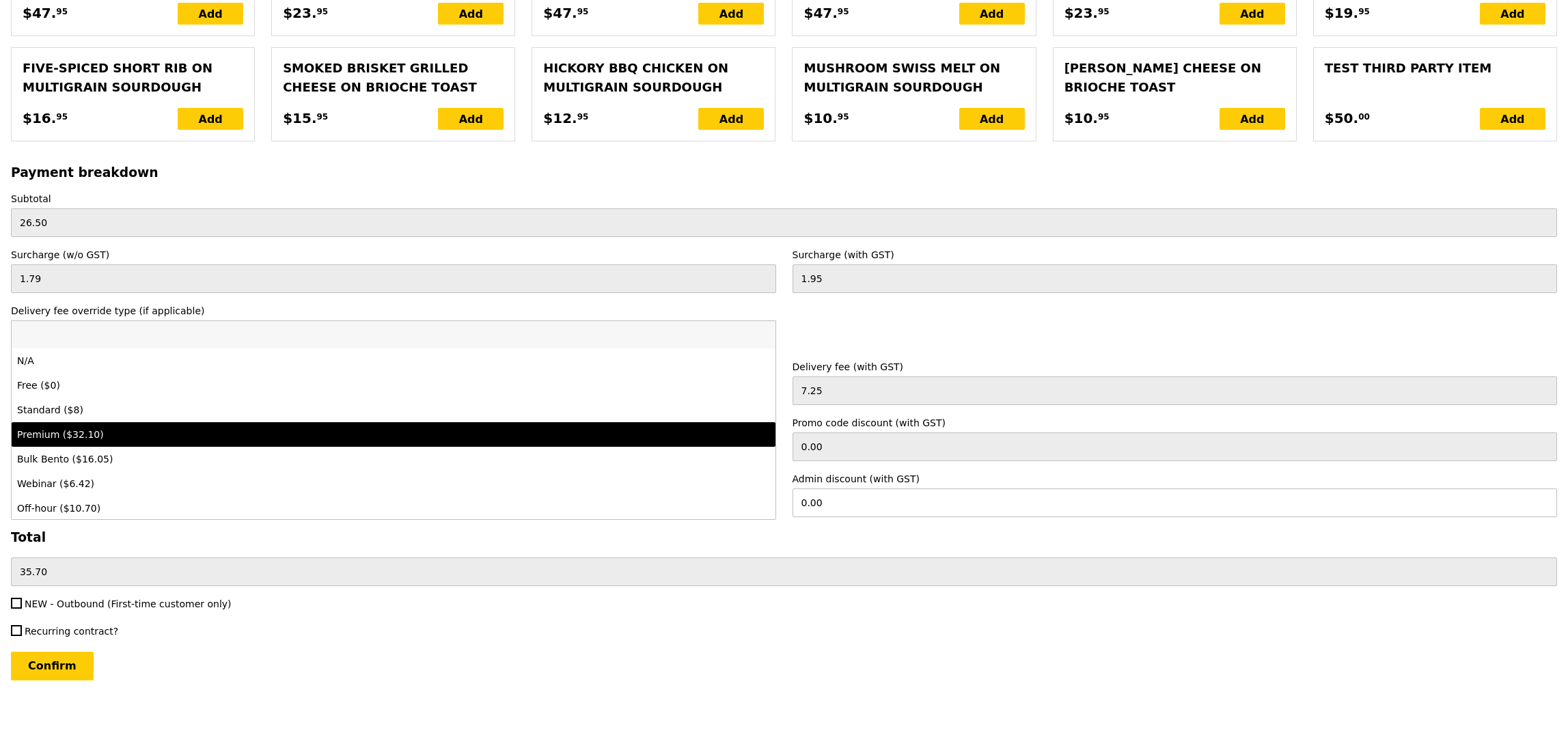
click at [158, 433] on div "Premium ($32.10)" at bounding box center [300, 434] width 565 height 14
type input "Loading..."
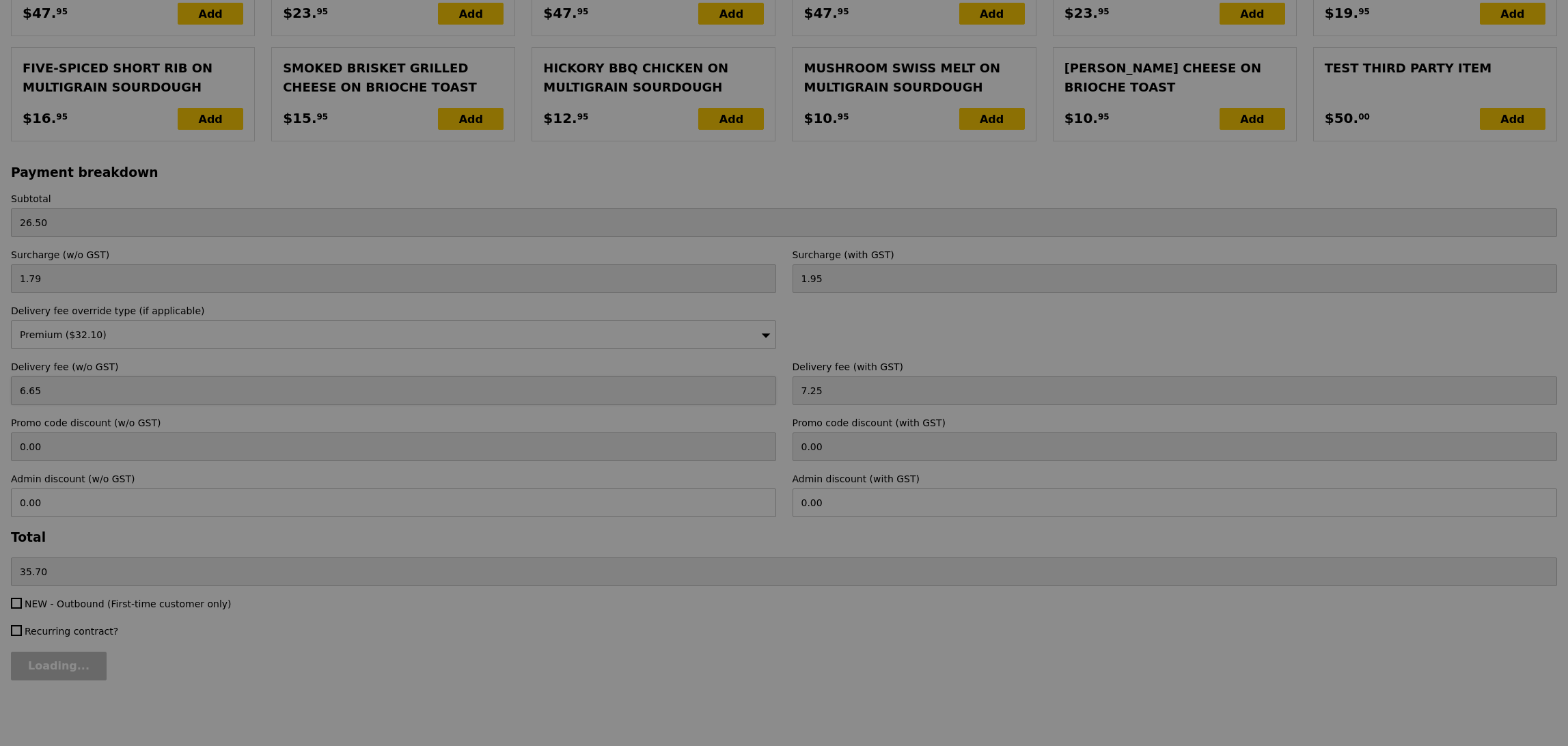
type input "29.45"
type input "32.10"
type input "60.55"
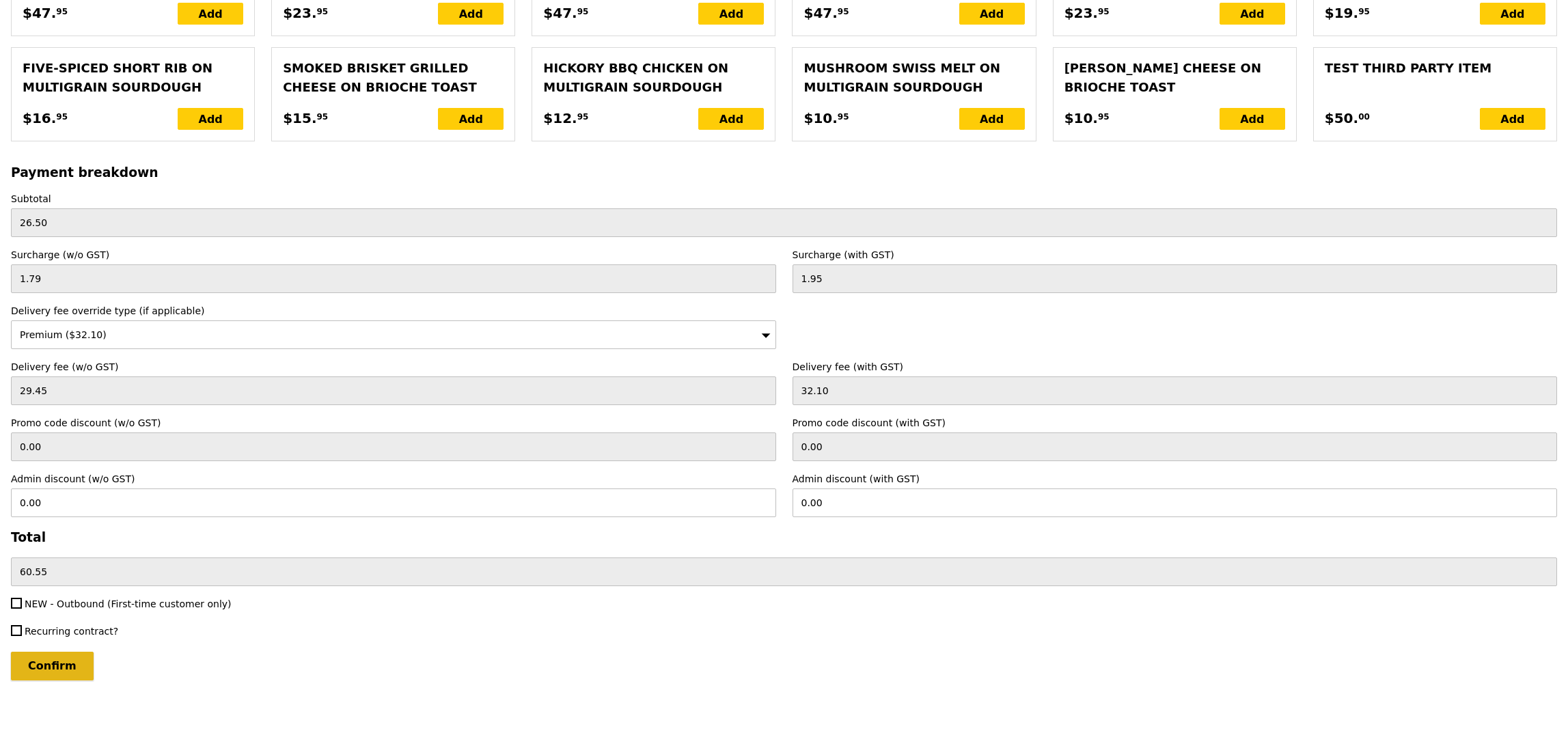
click at [70, 663] on input "Confirm" at bounding box center [52, 665] width 82 height 28
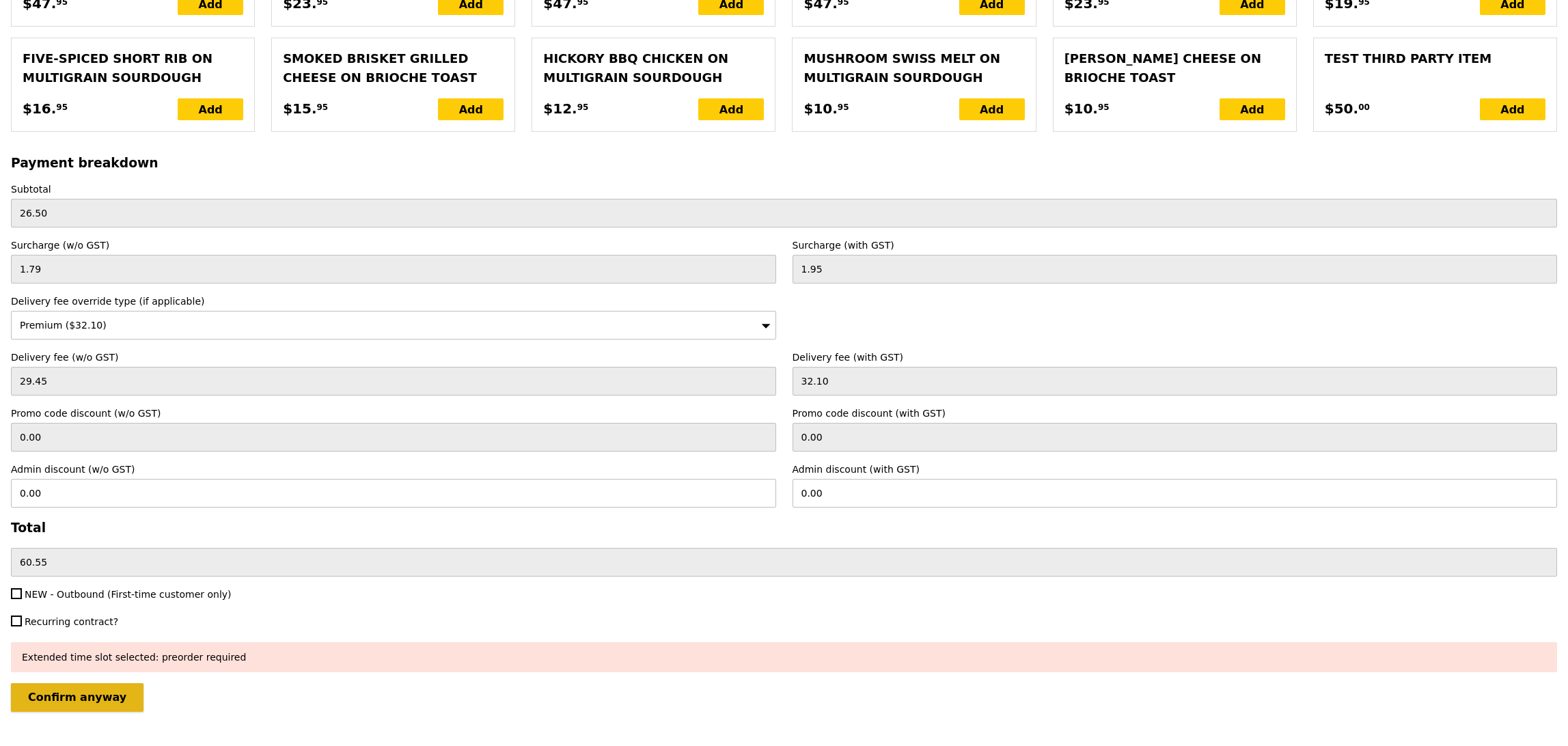
click at [85, 706] on input "Confirm anyway" at bounding box center [77, 697] width 133 height 28
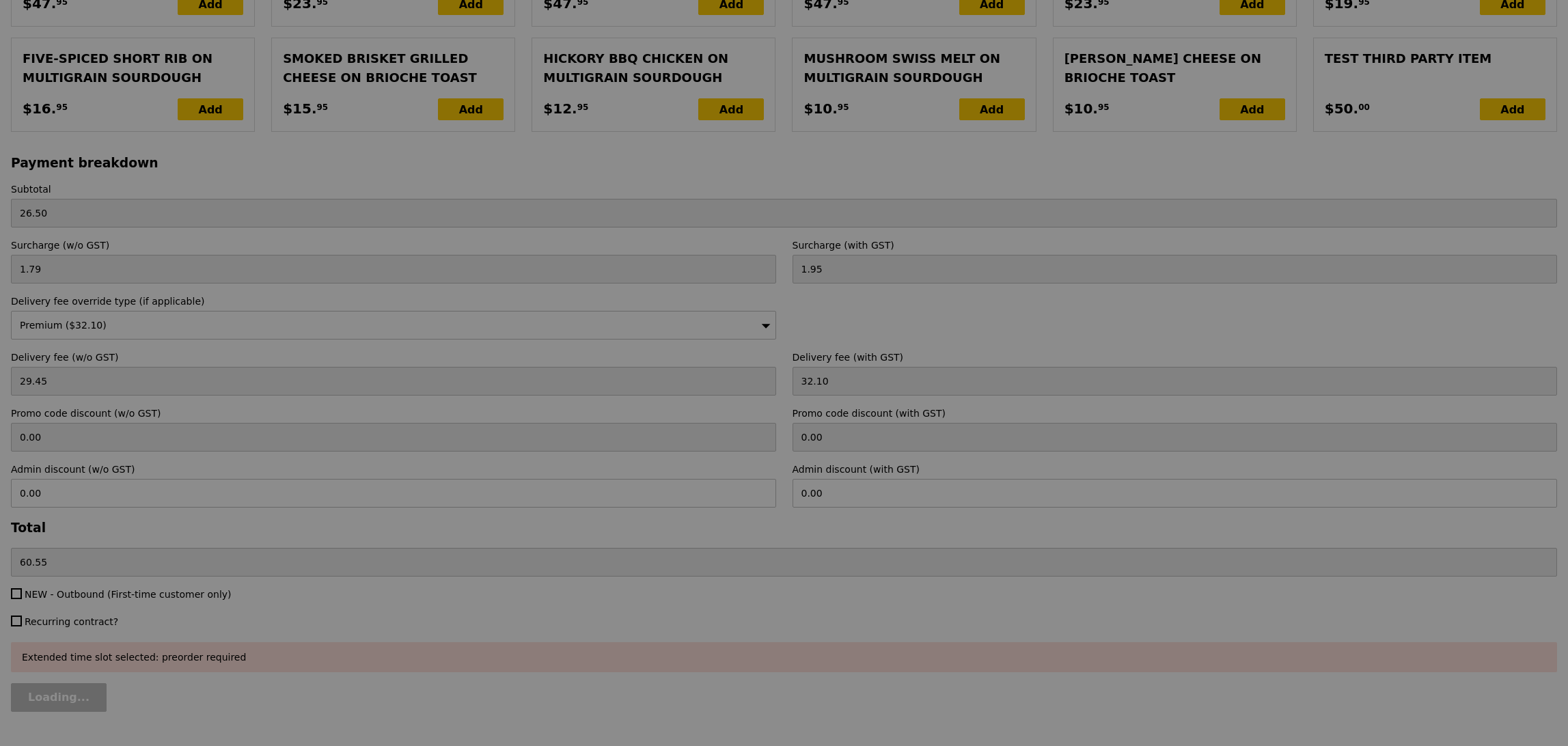
type input "Loading..."
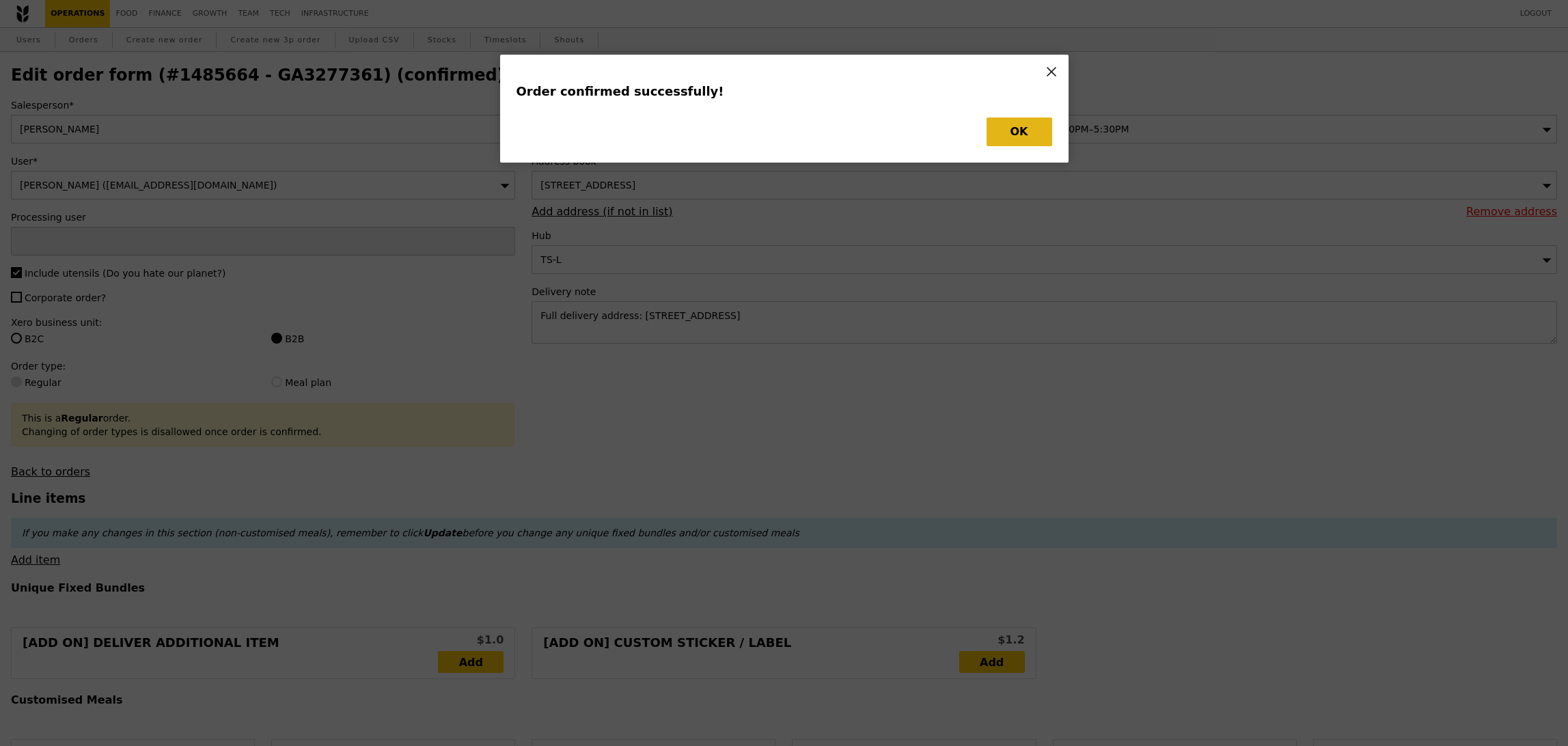
type input "[PERSON_NAME]"
type input "Loading..."
checkbox input "false"
type input "Update"
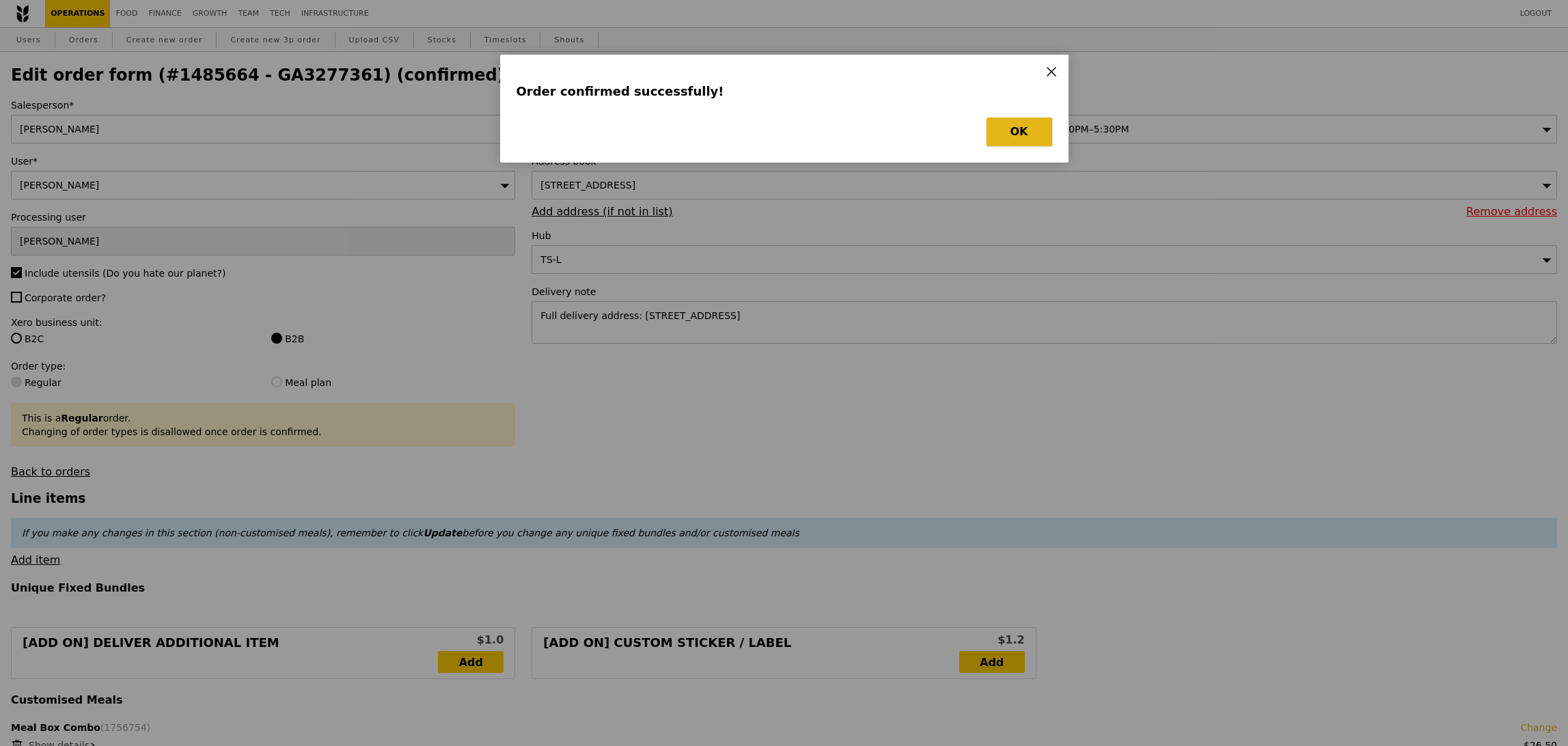
click at [1025, 136] on button "OK" at bounding box center [1020, 131] width 66 height 28
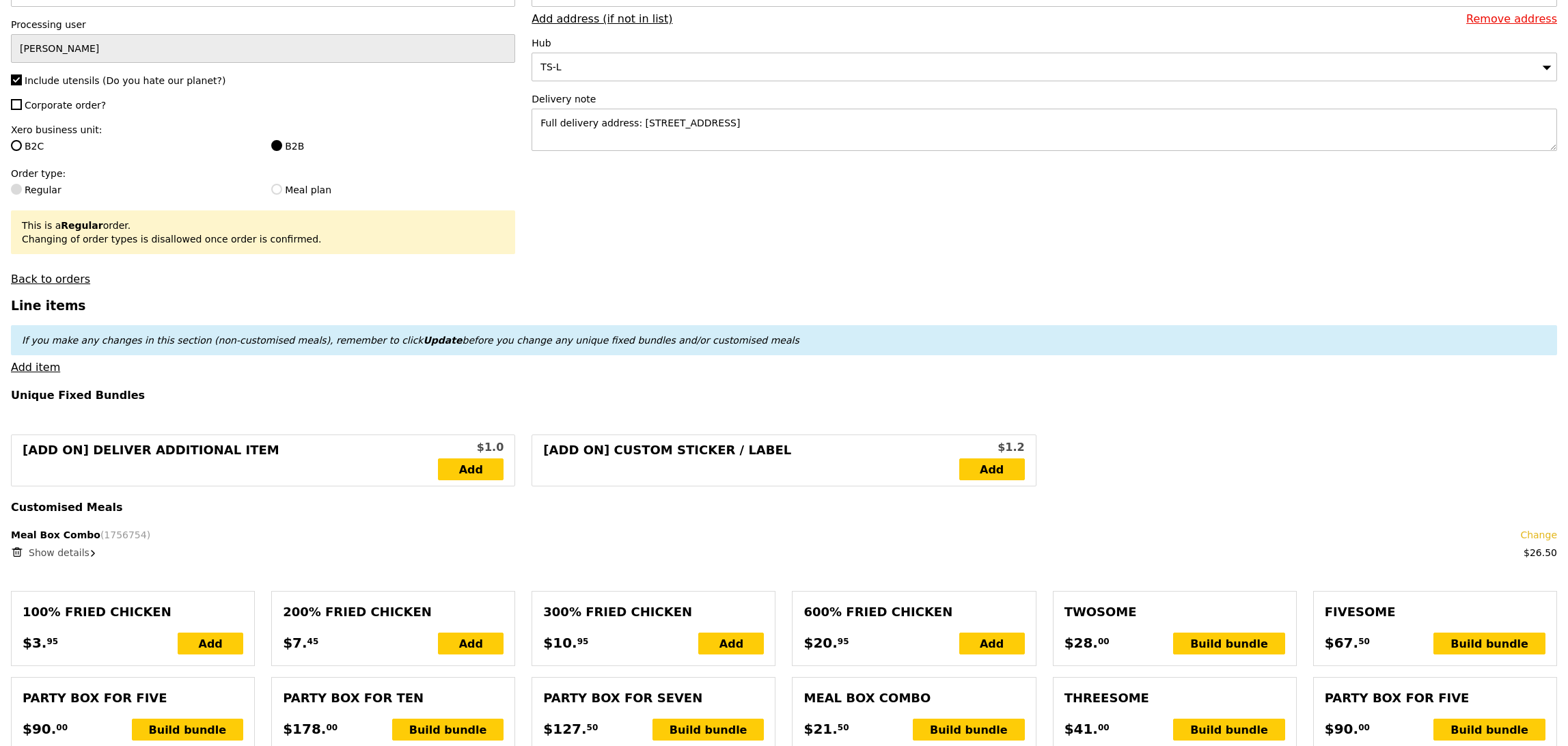
scroll to position [347, 0]
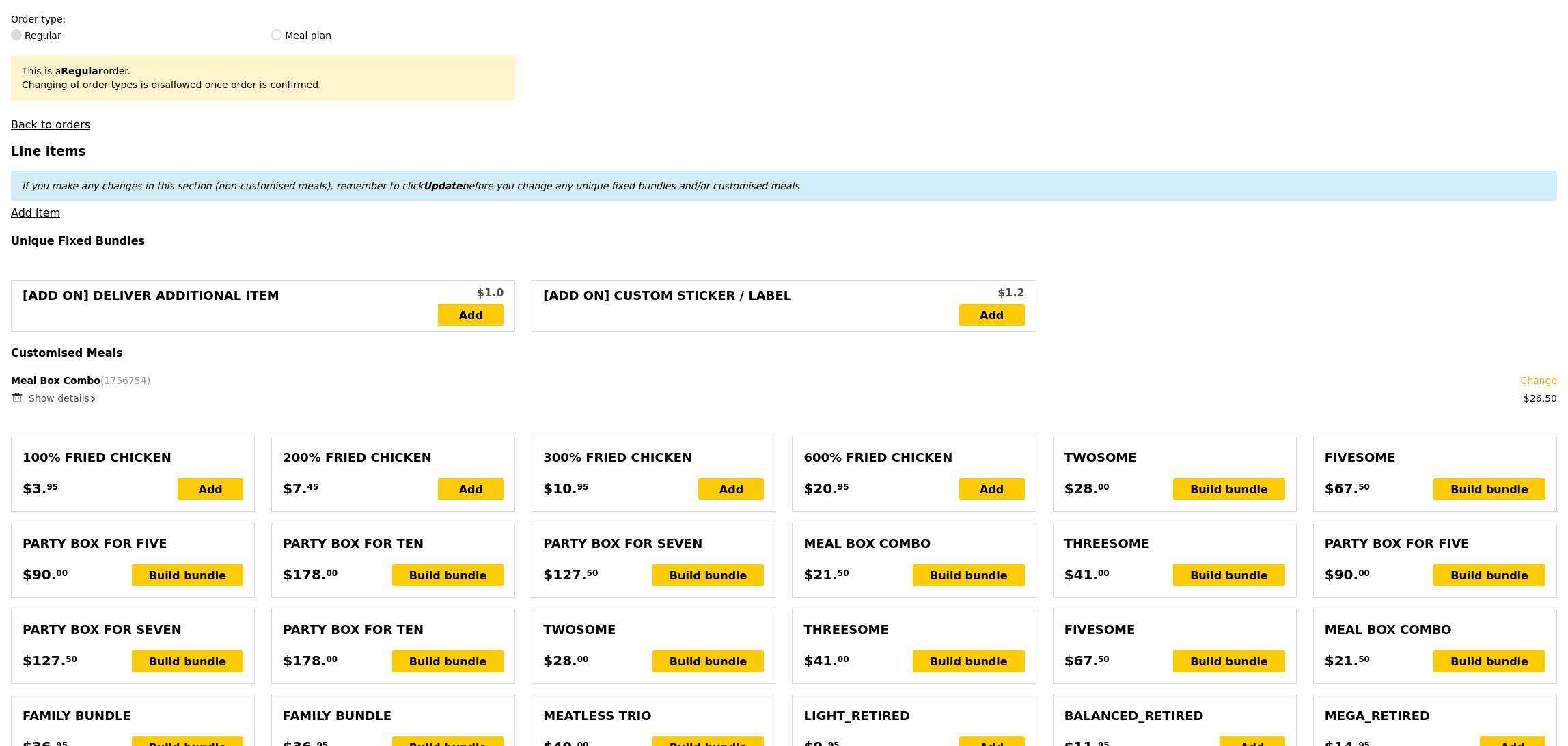
click at [280, 403] on div "Show details" at bounding box center [793, 398] width 1529 height 14
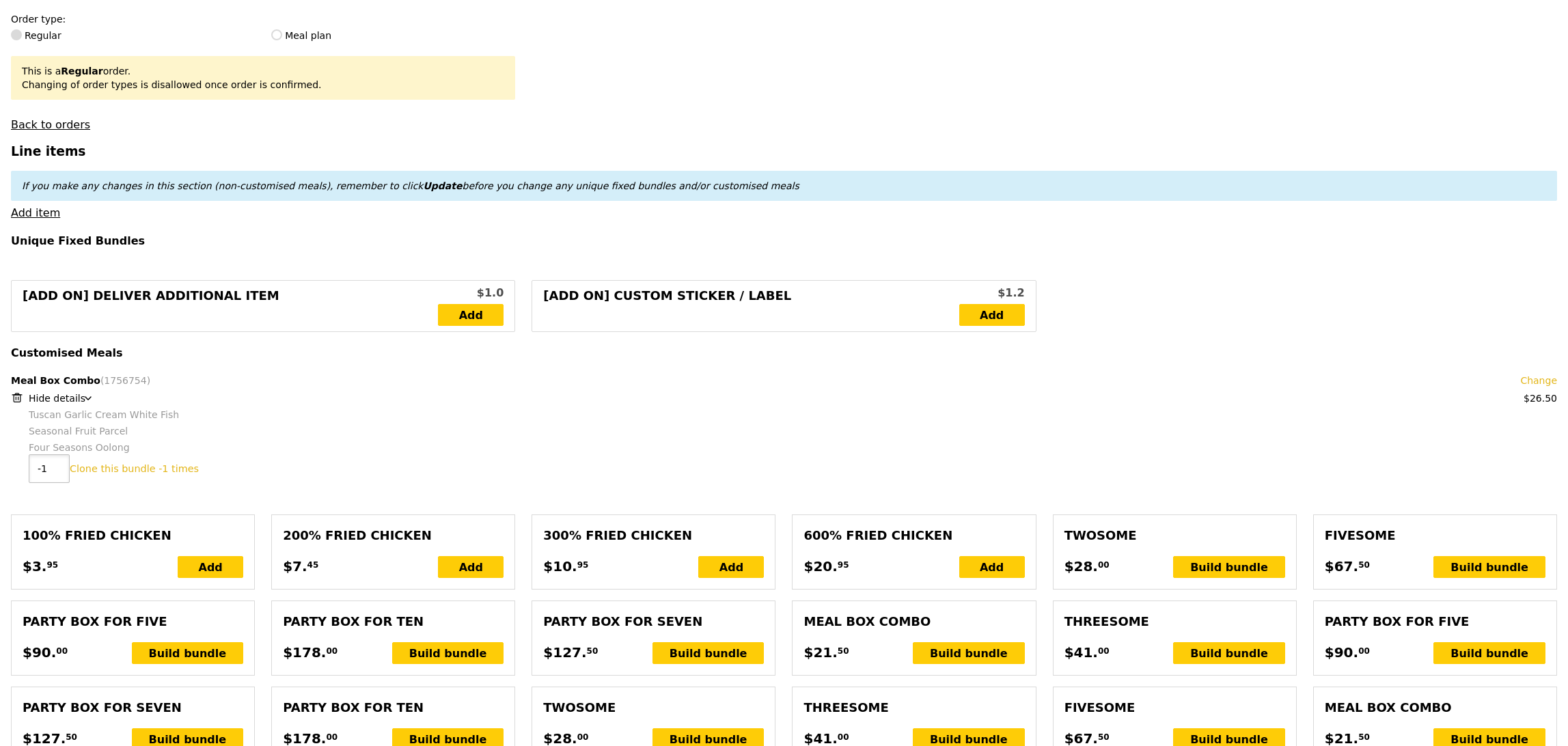
click at [51, 471] on input "-1" at bounding box center [49, 468] width 41 height 28
click at [54, 464] on input "0" at bounding box center [49, 468] width 41 height 28
click at [54, 464] on input "1" at bounding box center [49, 468] width 41 height 28
click at [54, 464] on input "2" at bounding box center [49, 468] width 41 height 28
click at [54, 464] on input "3" at bounding box center [49, 468] width 41 height 28
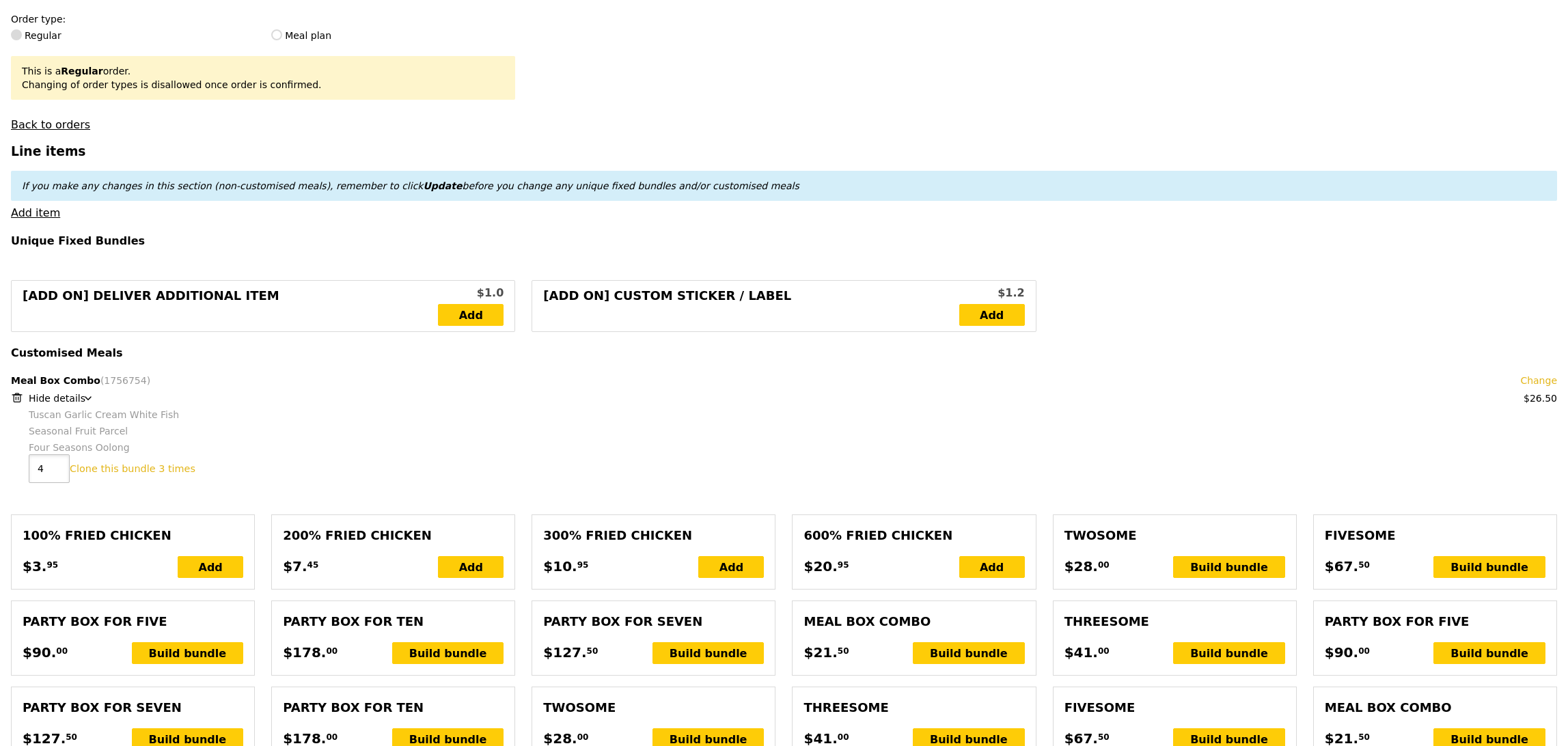
click at [54, 464] on input "4" at bounding box center [49, 468] width 41 height 28
click at [54, 464] on input "5" at bounding box center [49, 468] width 41 height 28
click at [54, 464] on input "6" at bounding box center [49, 468] width 41 height 28
click at [54, 464] on input "7" at bounding box center [49, 468] width 41 height 28
click at [54, 464] on input "8" at bounding box center [49, 468] width 41 height 28
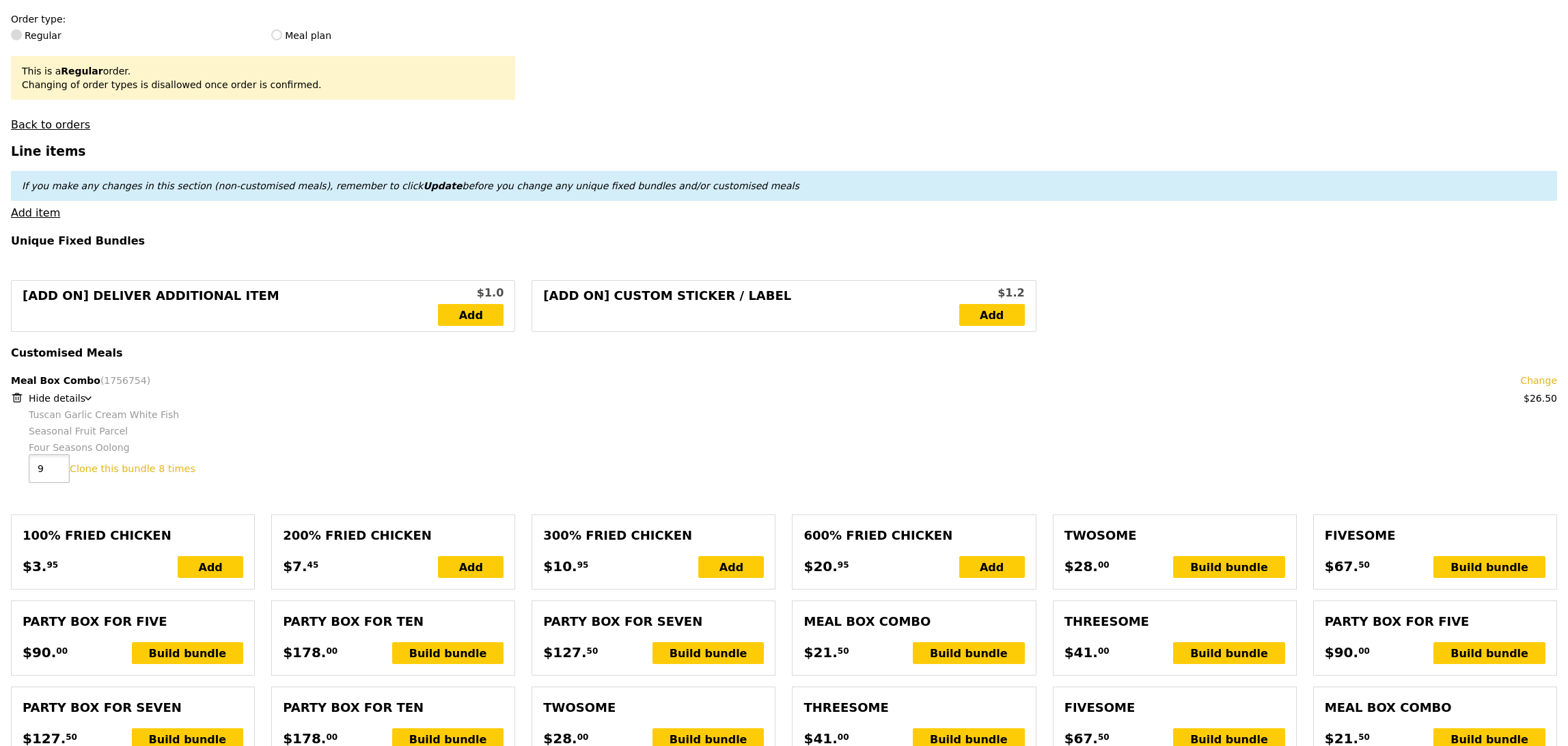
click at [54, 464] on input "9" at bounding box center [49, 468] width 41 height 28
click at [54, 464] on input "10" at bounding box center [49, 468] width 41 height 28
type input "11"
click at [54, 464] on input "11" at bounding box center [49, 468] width 41 height 28
click at [225, 458] on div "11 Clone this bundle 11 times" at bounding box center [793, 468] width 1529 height 28
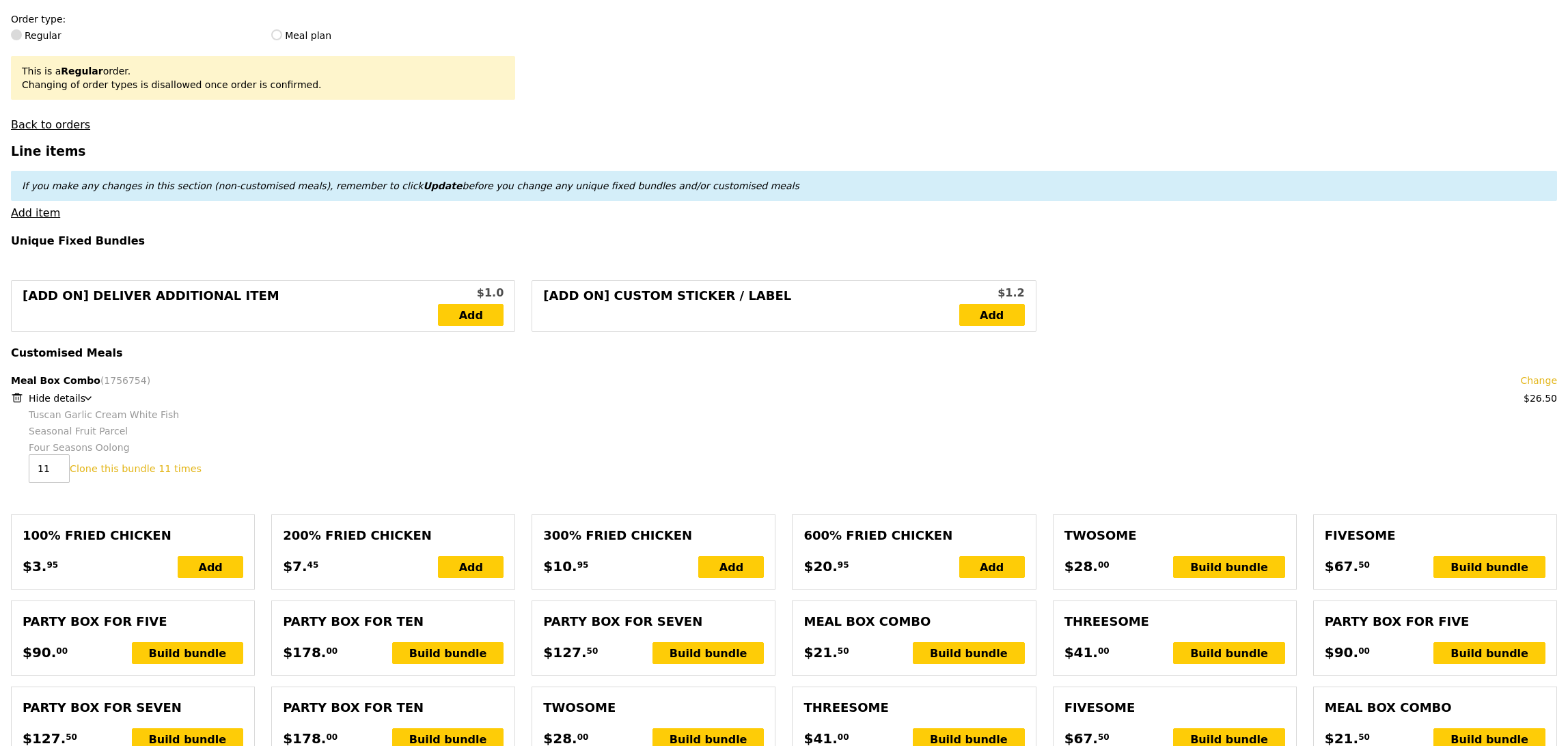
click at [820, 482] on div "11 Clone this bundle 11 times" at bounding box center [793, 468] width 1529 height 28
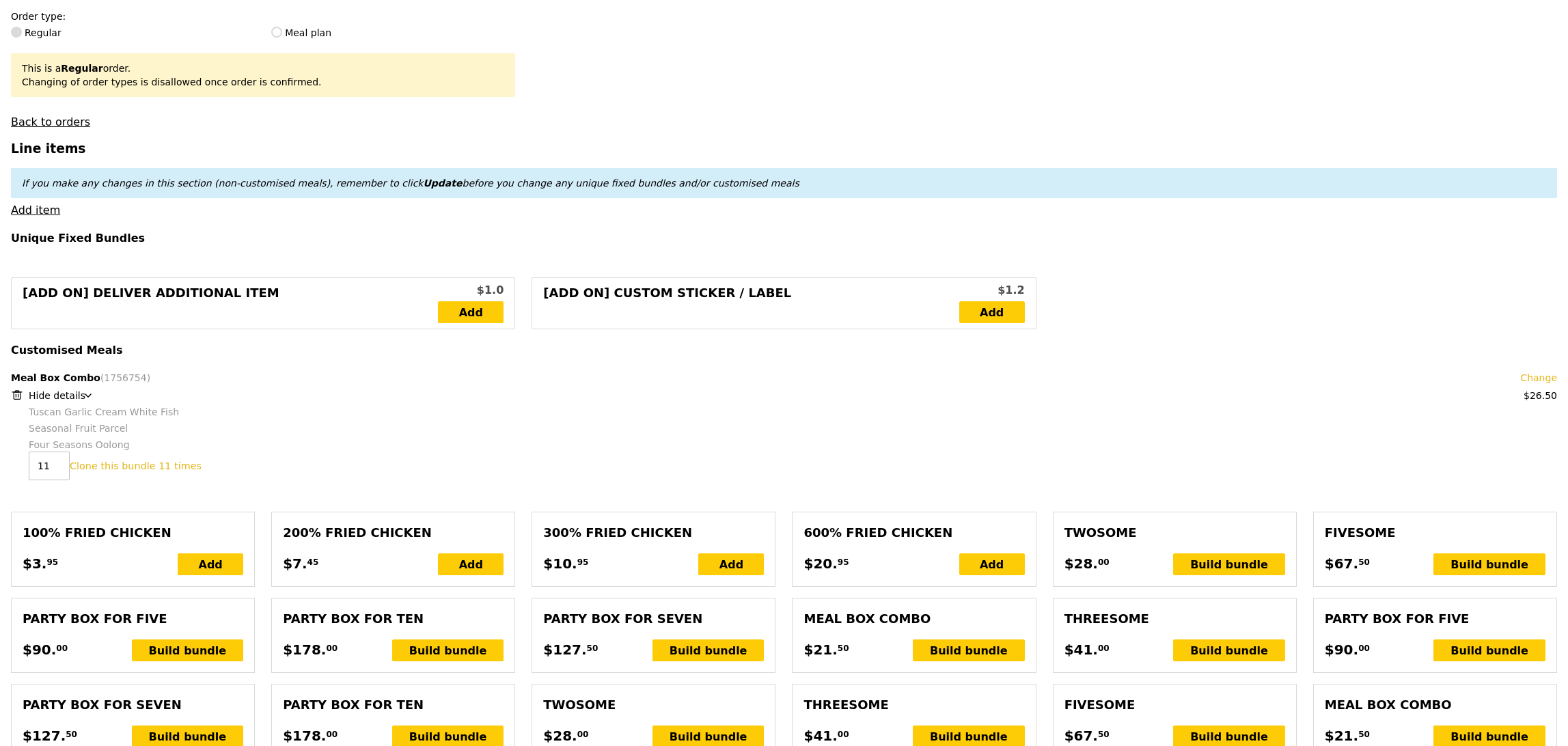
scroll to position [350, 0]
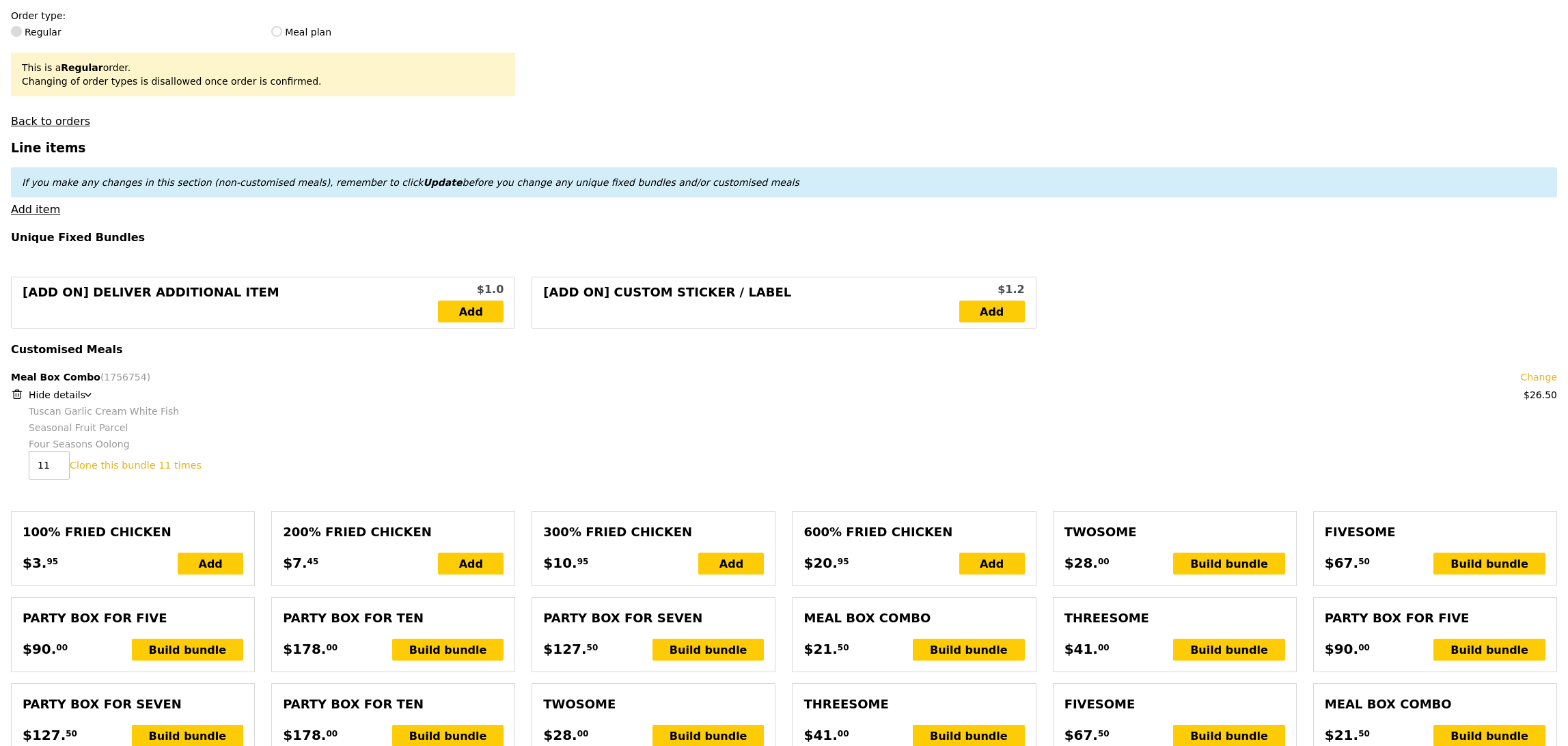
click at [145, 466] on link "Clone this bundle 11 times" at bounding box center [136, 466] width 132 height 11
type input "Loading..."
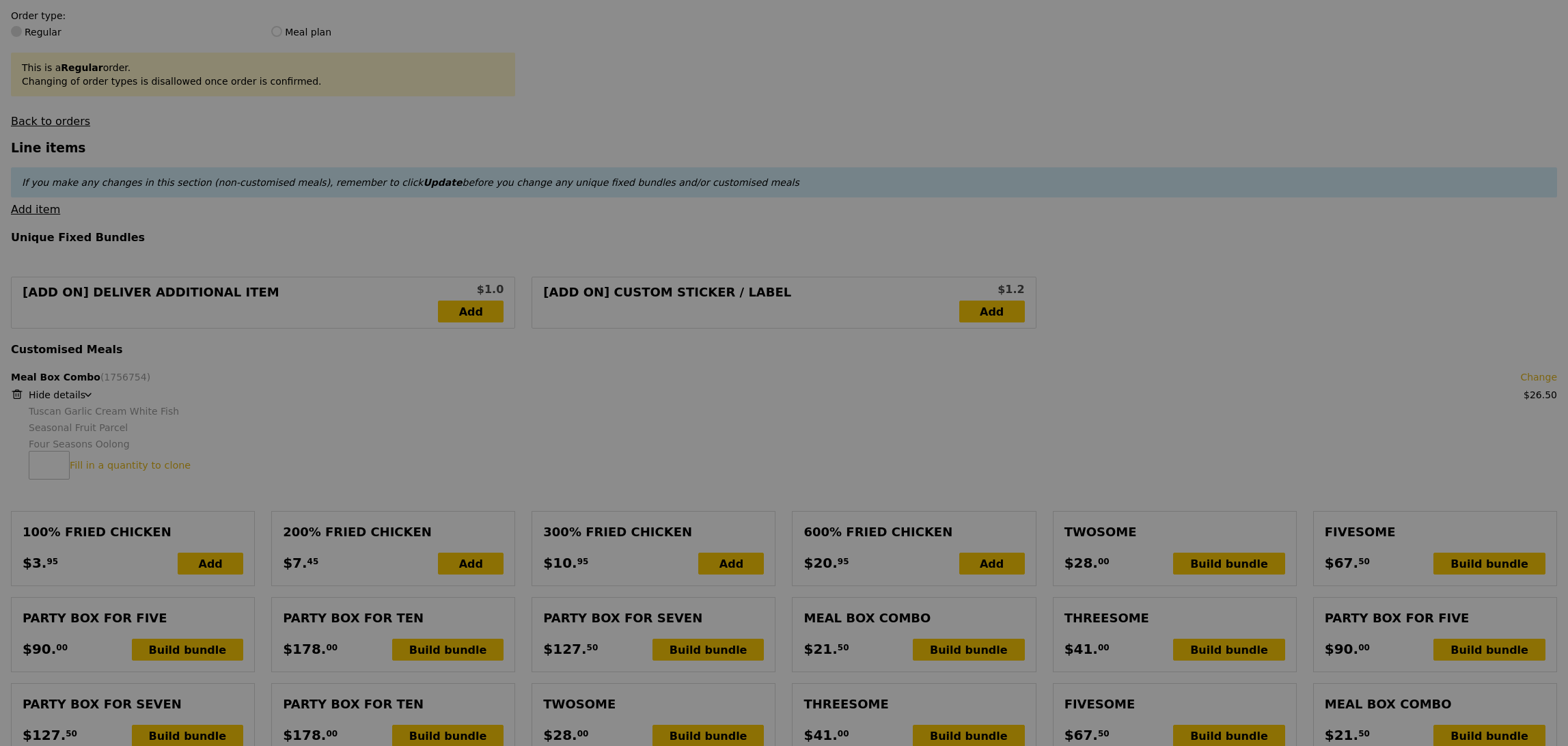
type input "318.00"
type input "352.05"
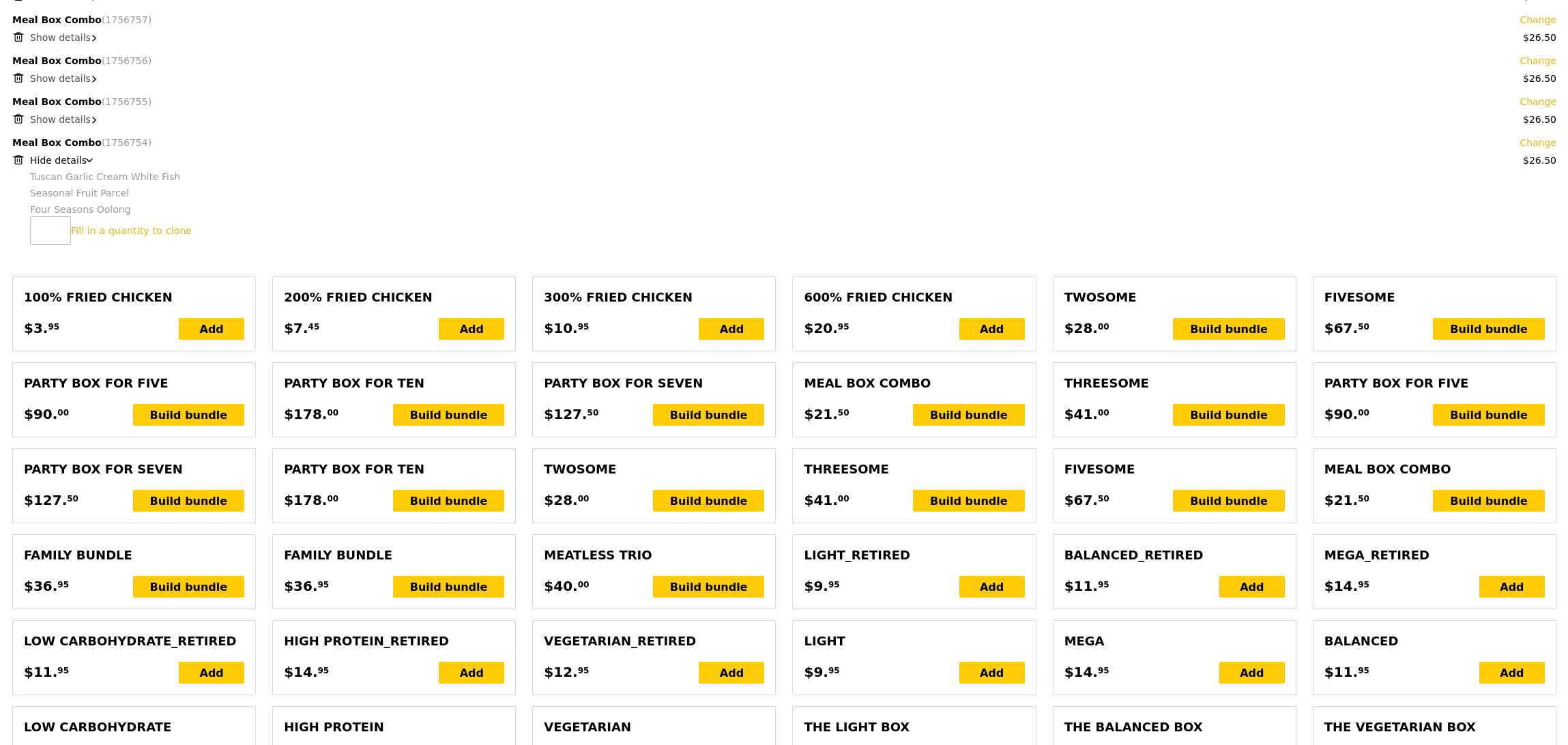
scroll to position [1116, 0]
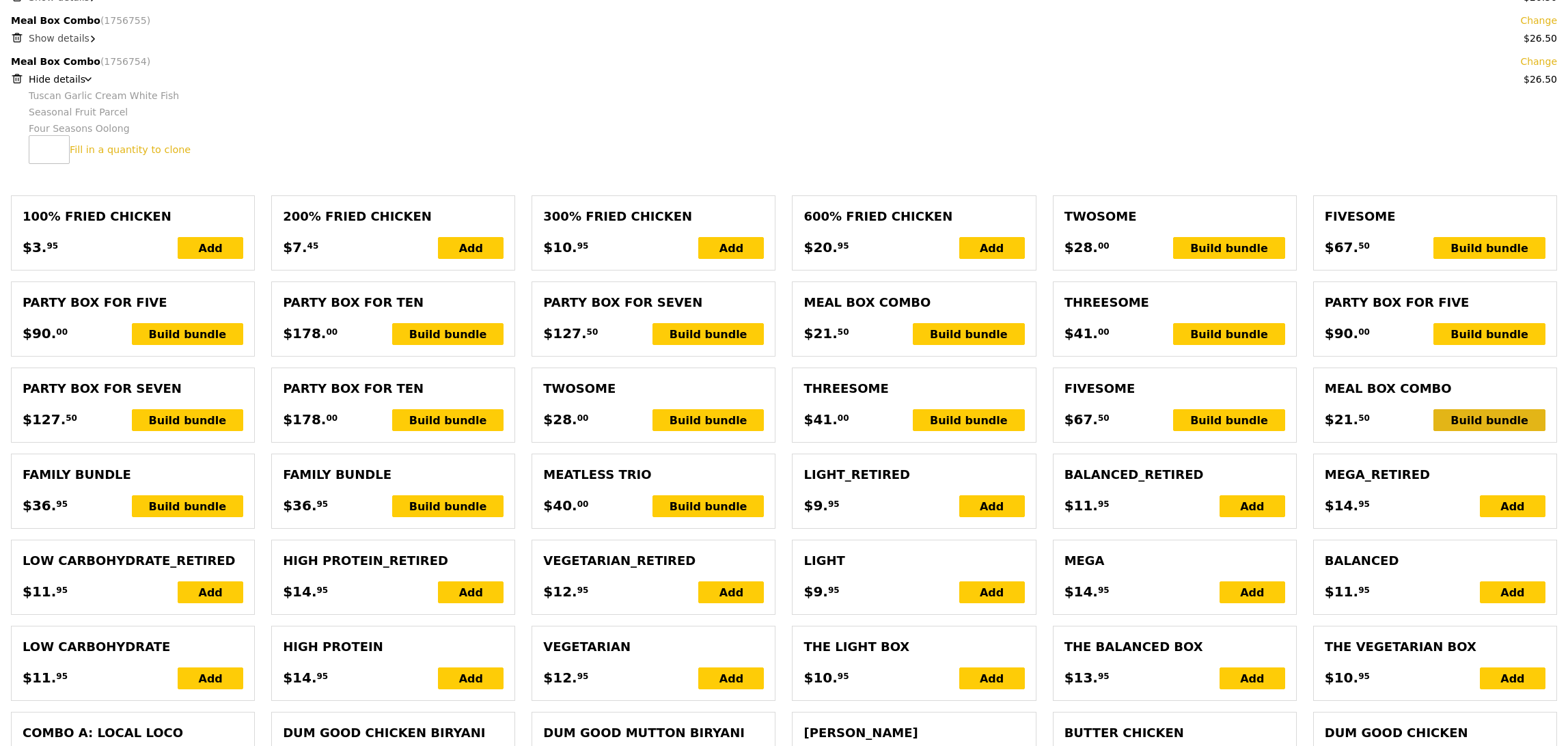
click at [1452, 423] on div "Build bundle" at bounding box center [1489, 421] width 112 height 22
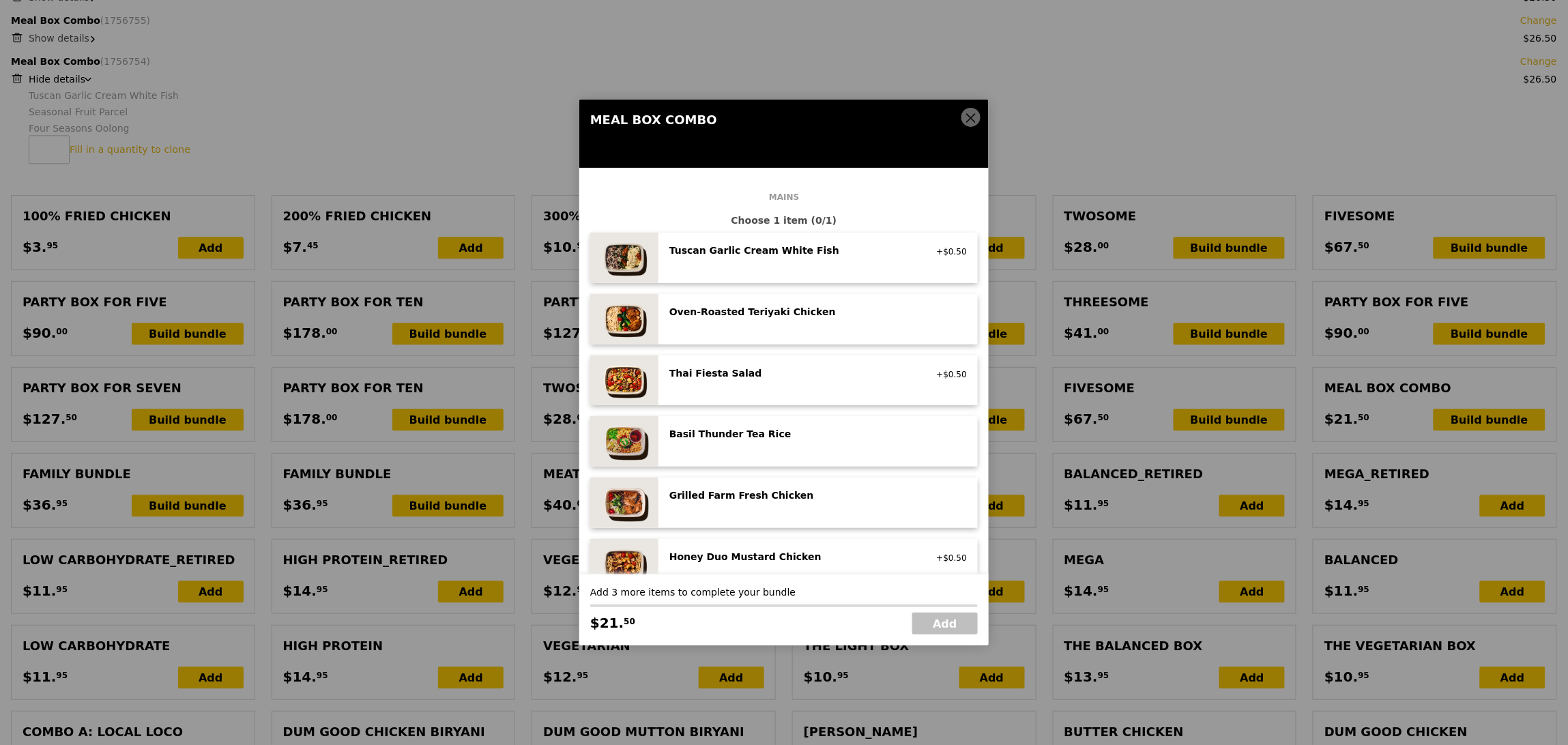
click at [837, 323] on div "Oven‑Roasted Teriyaki Chicken high protein, contains allium, egg, soy, wheat" at bounding box center [817, 319] width 297 height 28
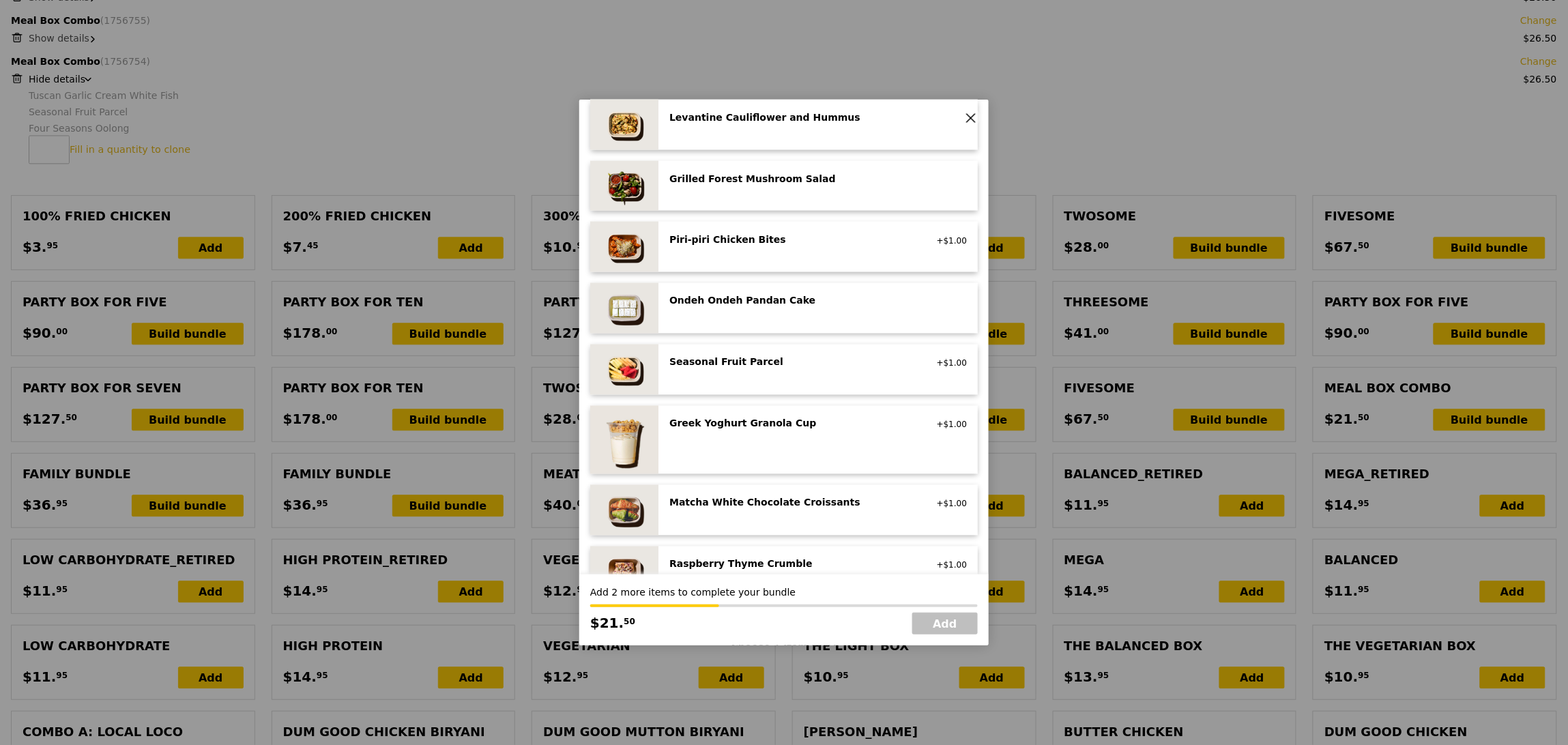
scroll to position [932, 0]
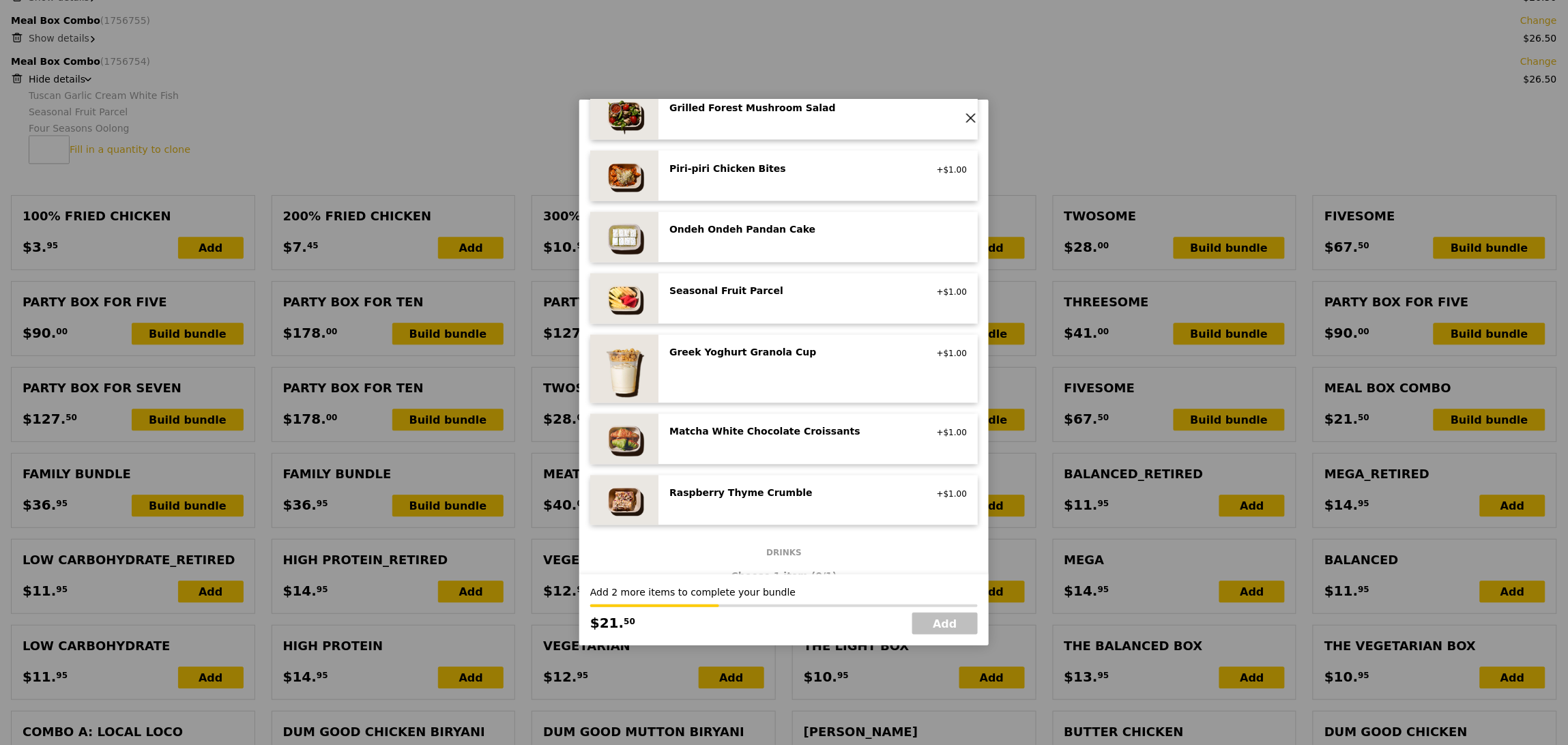
click at [804, 291] on div "Seasonal Fruit Parcel" at bounding box center [792, 291] width 245 height 14
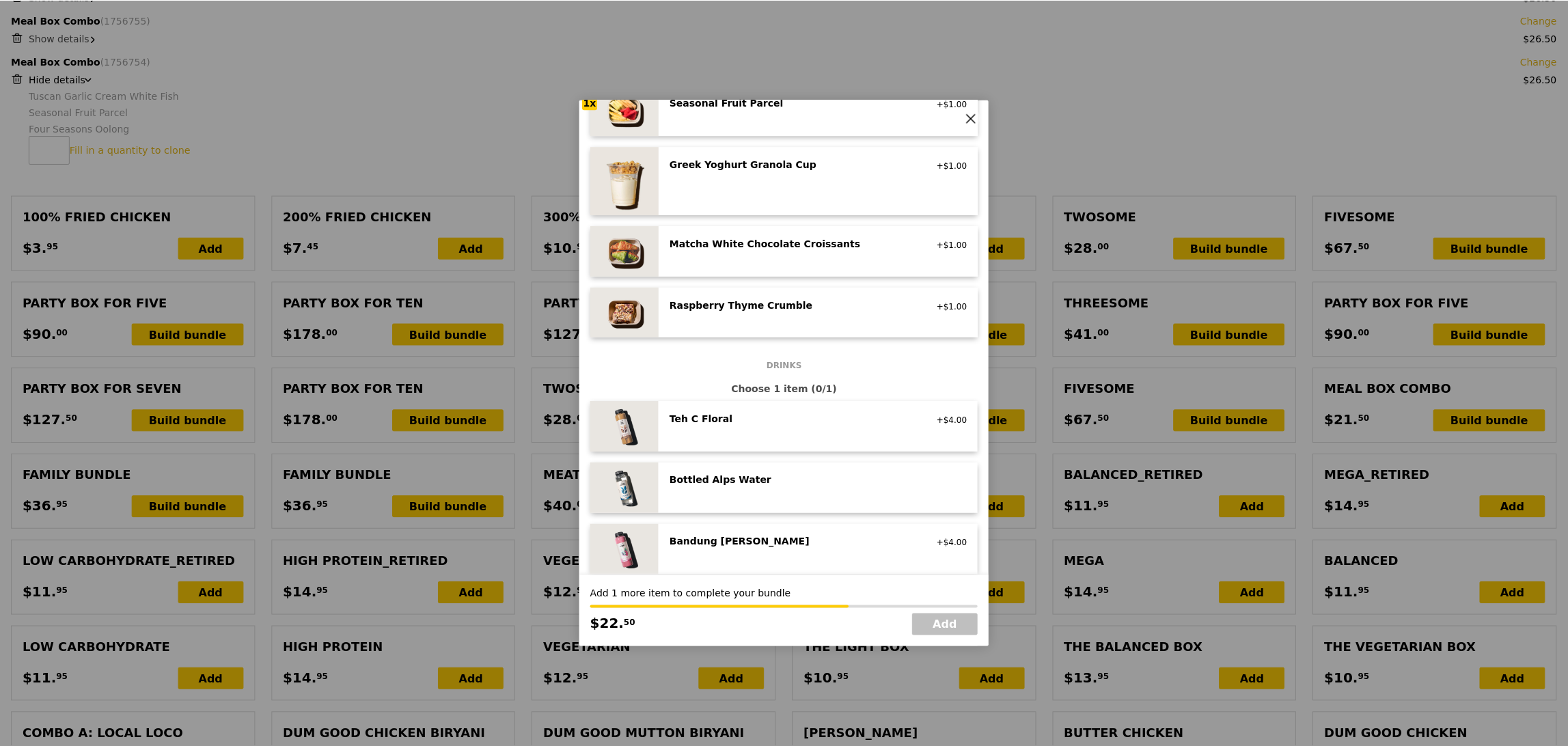
scroll to position [1500, 0]
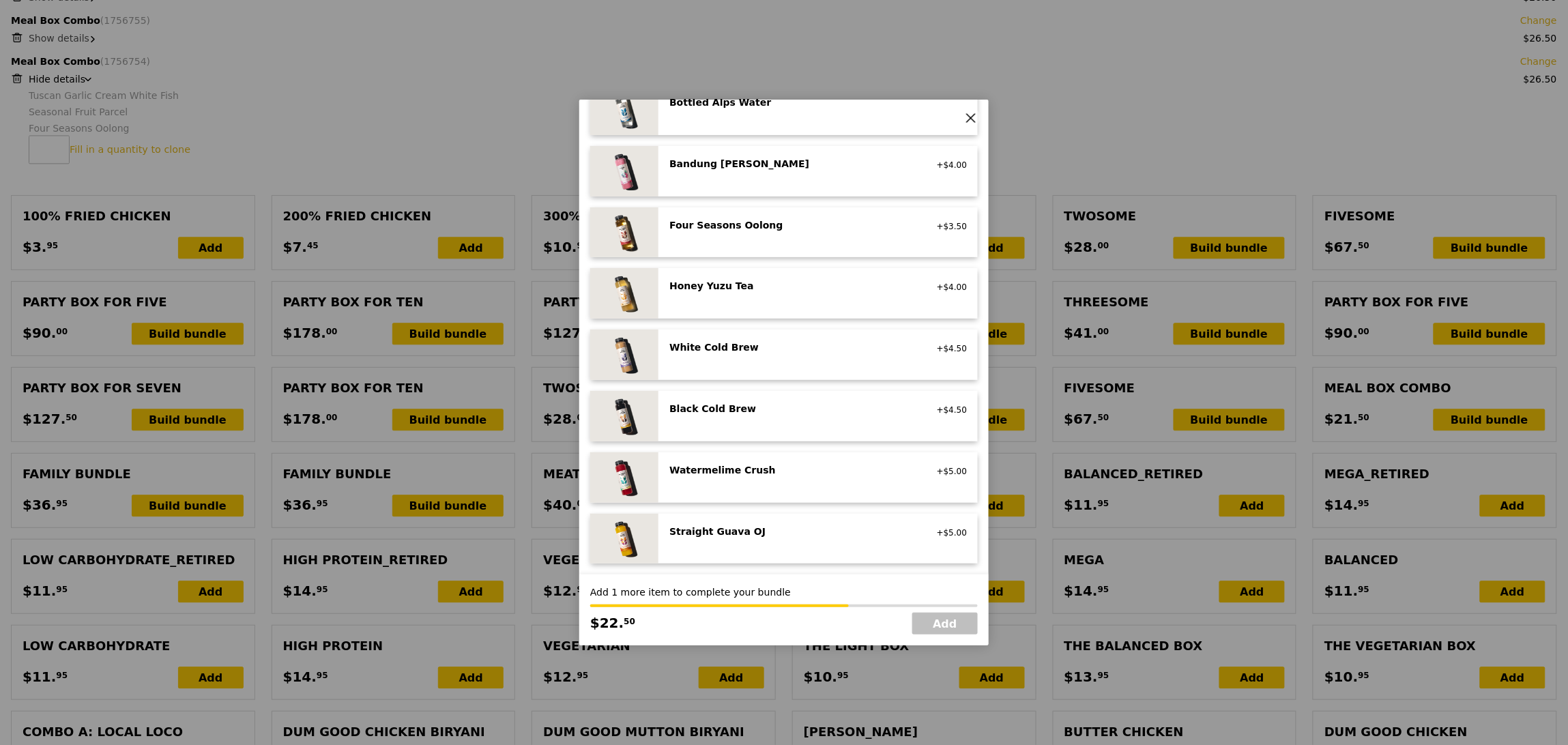
click at [779, 301] on div "Honey Yuzu Tea vegetarian +$4.00" at bounding box center [817, 293] width 297 height 28
click at [953, 629] on link "Add" at bounding box center [946, 624] width 66 height 22
type input "Loading..."
type input "344.50"
type input "378.55"
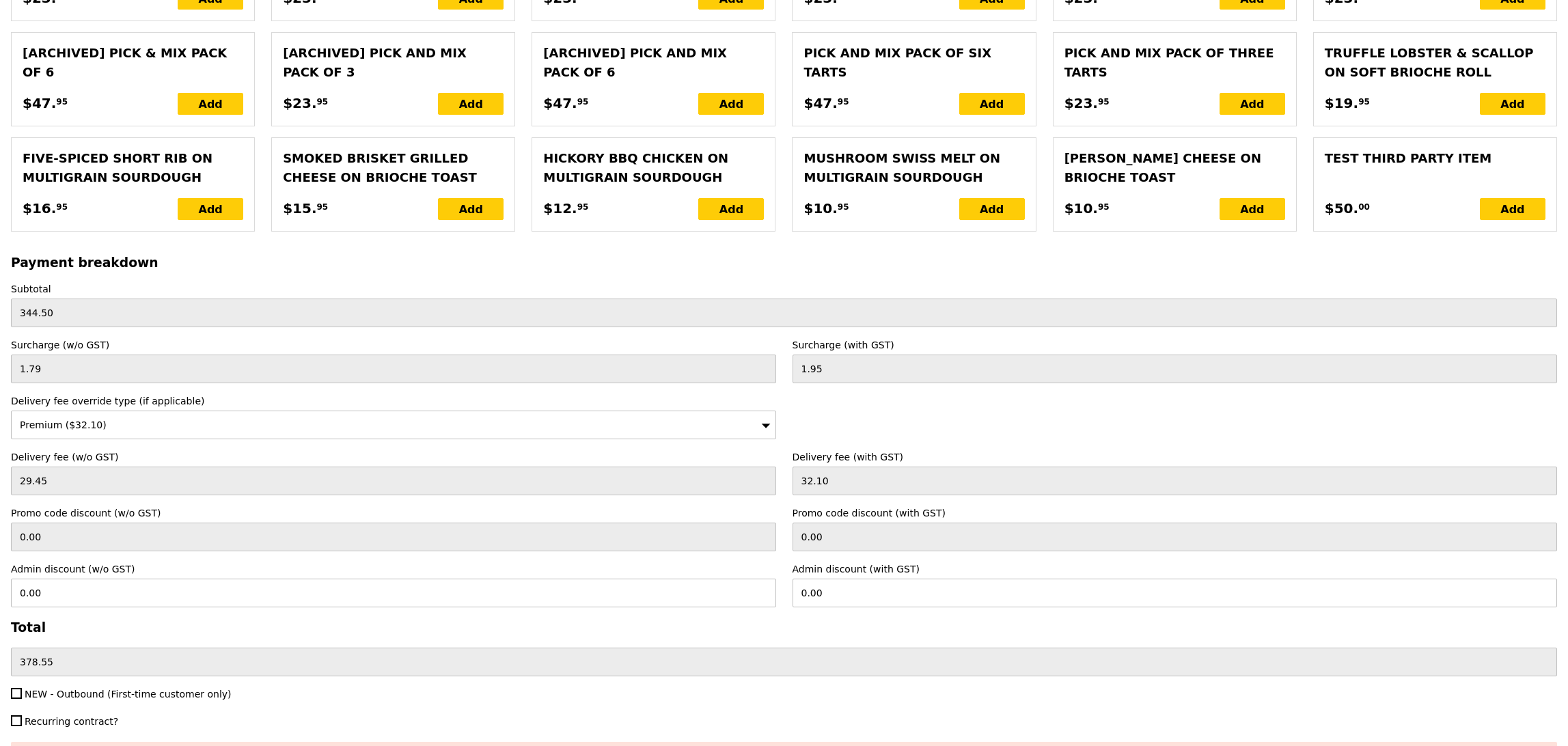
scroll to position [3357, 0]
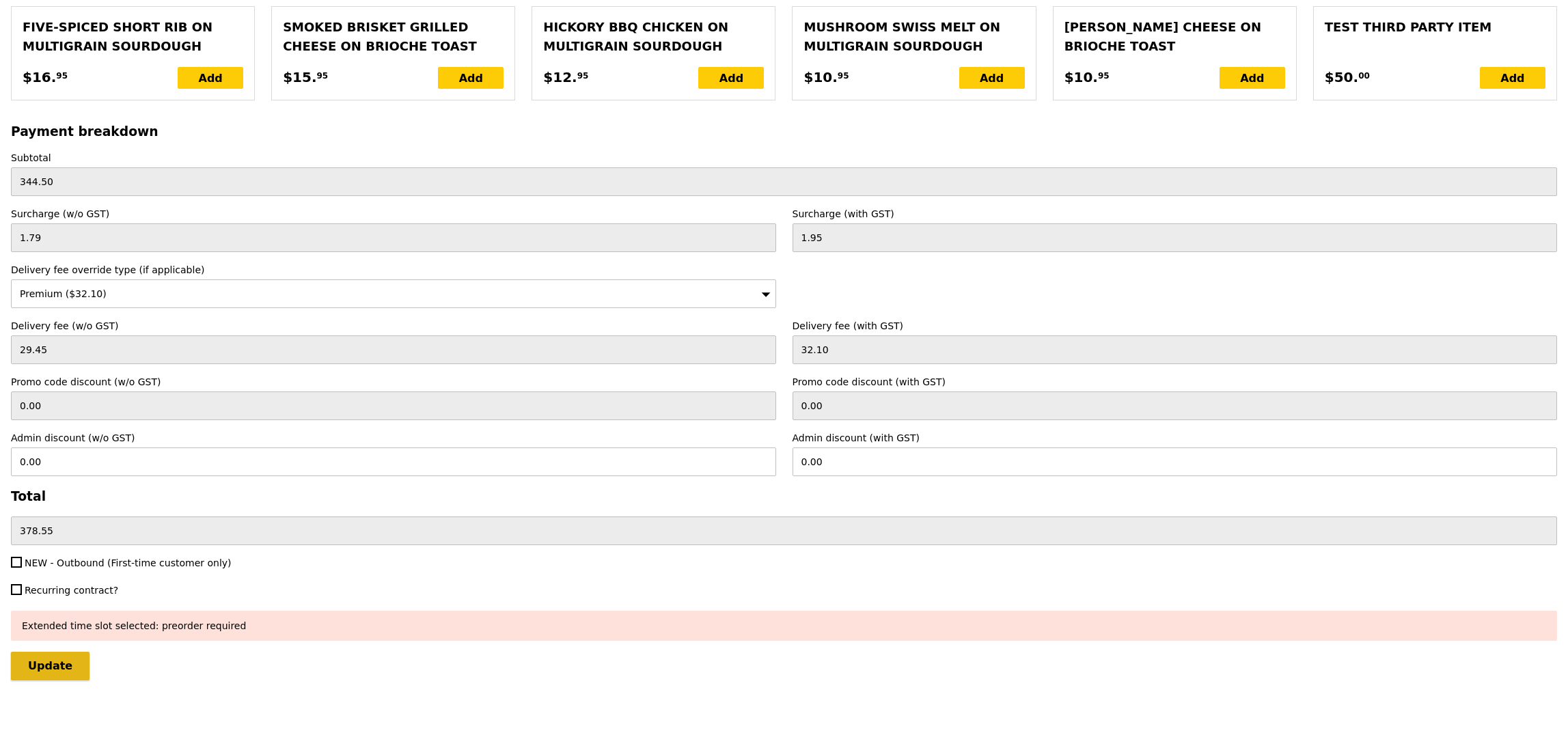
click at [41, 668] on input "Update" at bounding box center [50, 665] width 79 height 28
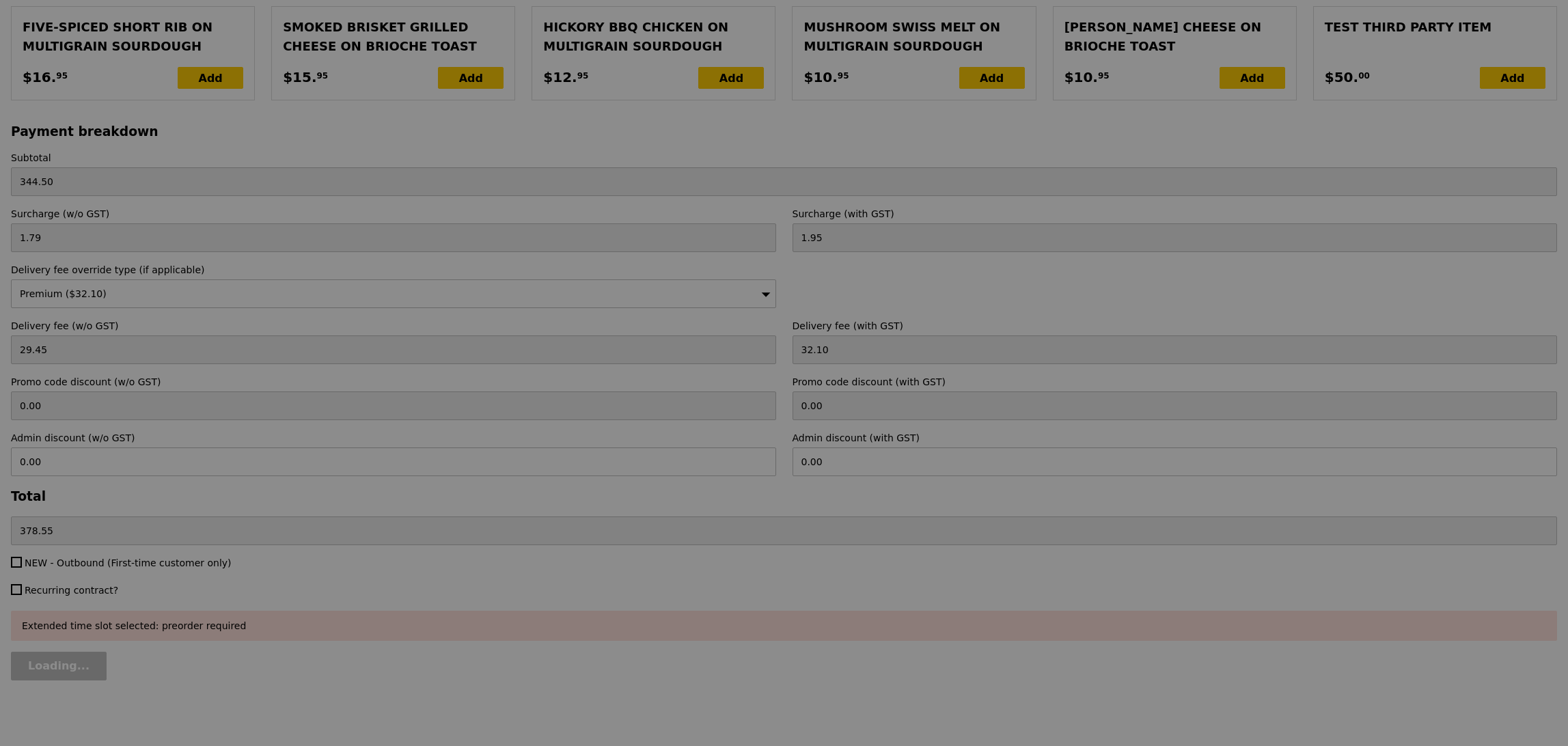
type input "Update"
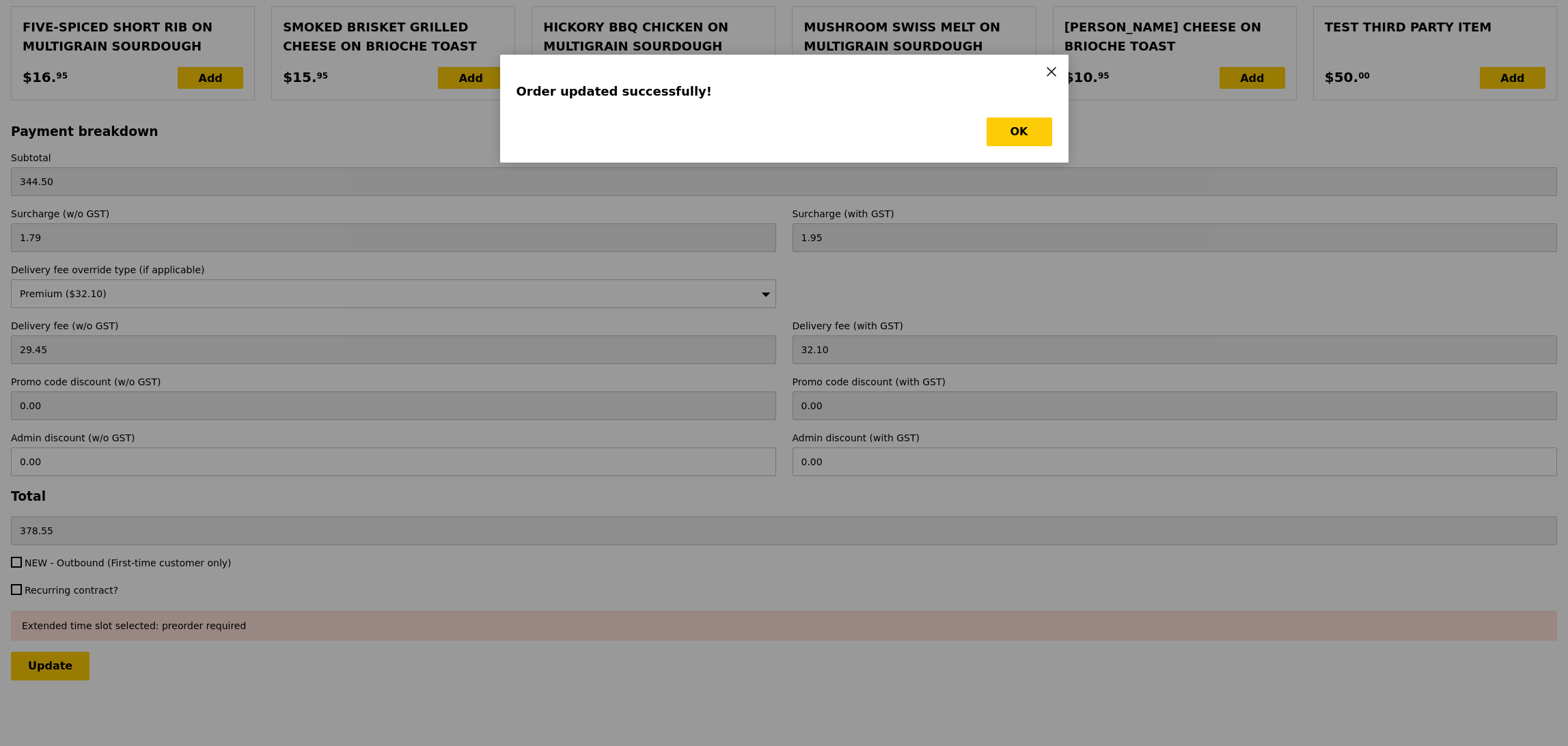
scroll to position [0, 0]
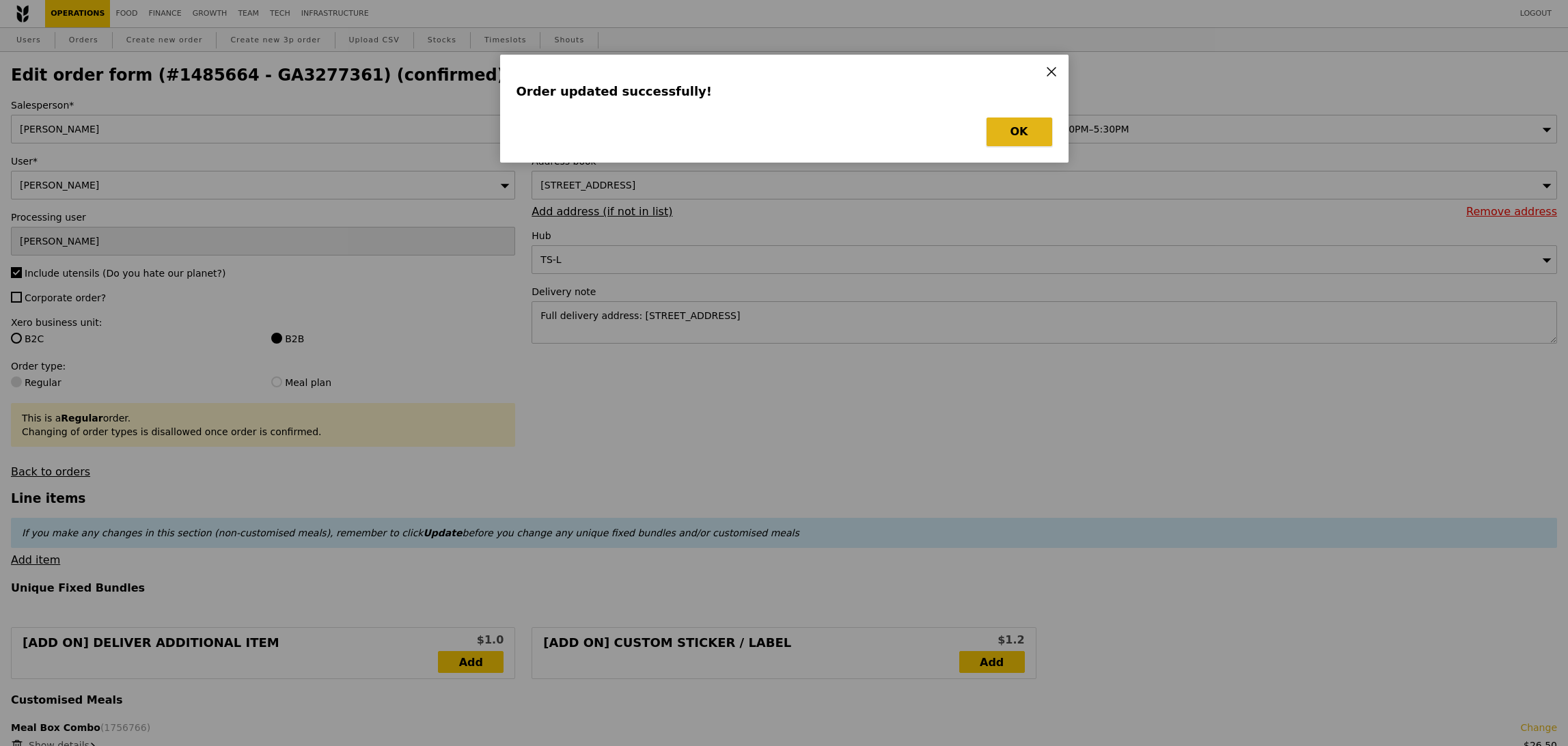
click at [1007, 122] on button "OK" at bounding box center [1020, 131] width 66 height 28
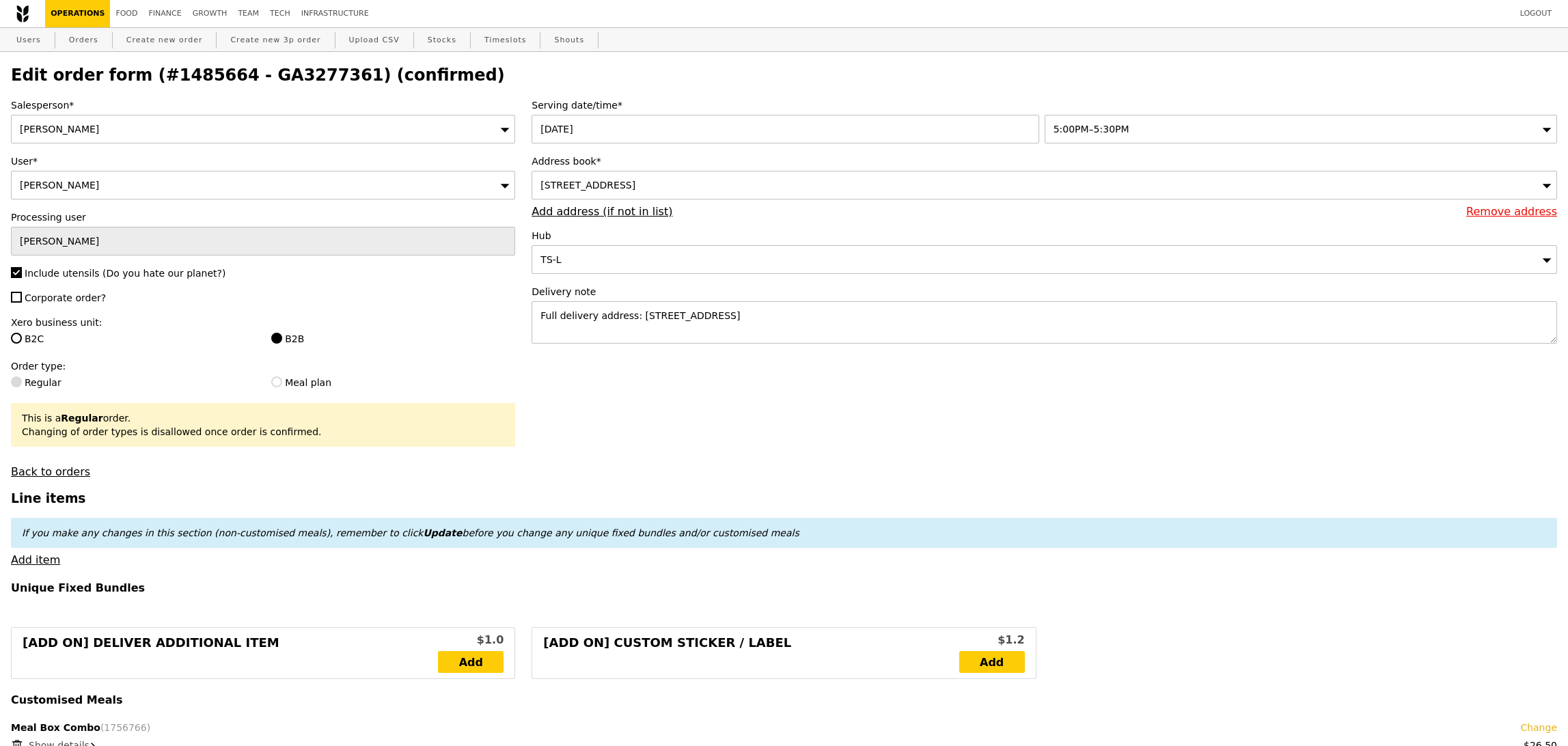
click at [382, 338] on label "B2B" at bounding box center [393, 338] width 244 height 14
click at [282, 338] on input "B2B" at bounding box center [277, 338] width 11 height 11
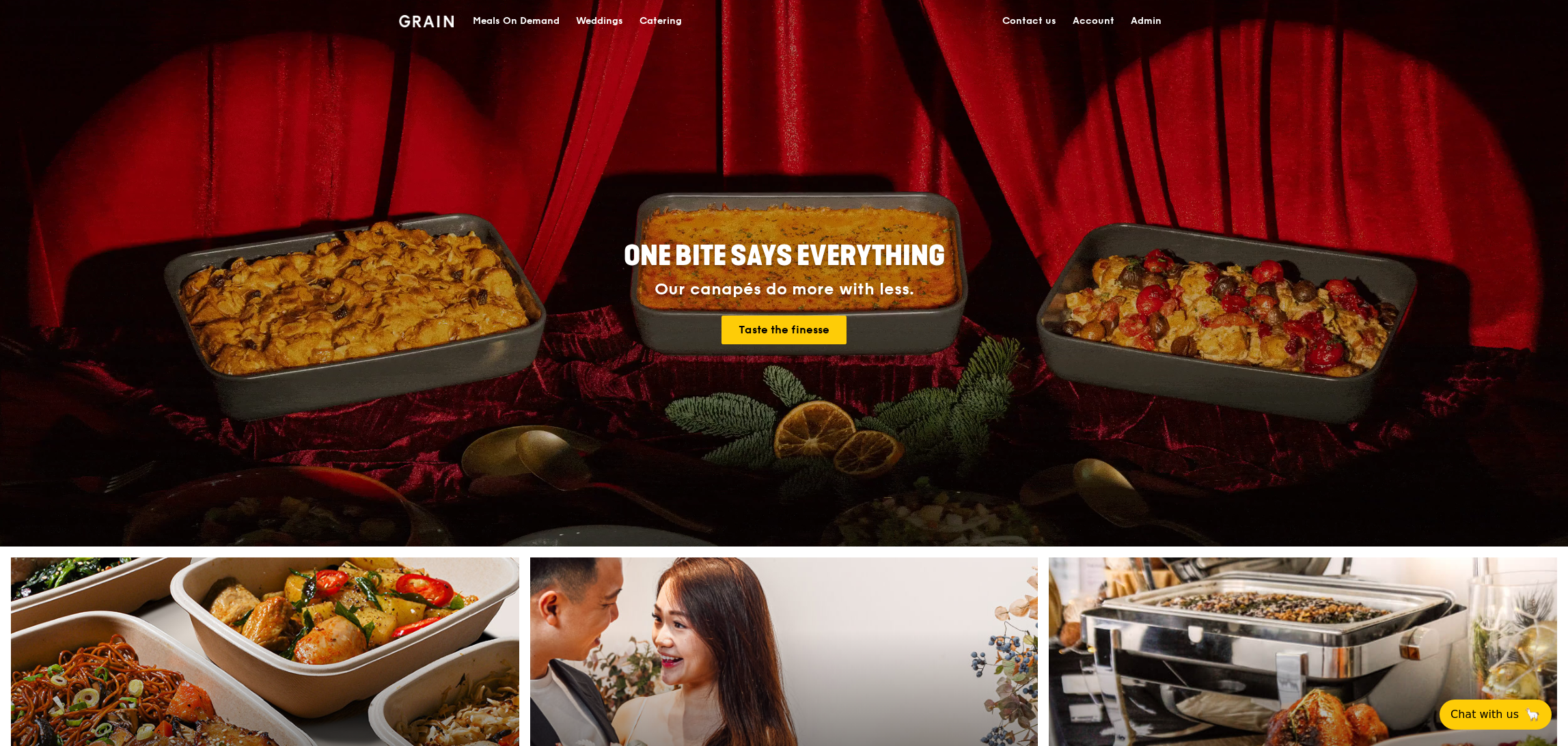
click at [526, 29] on div "Meals On Demand" at bounding box center [516, 21] width 87 height 41
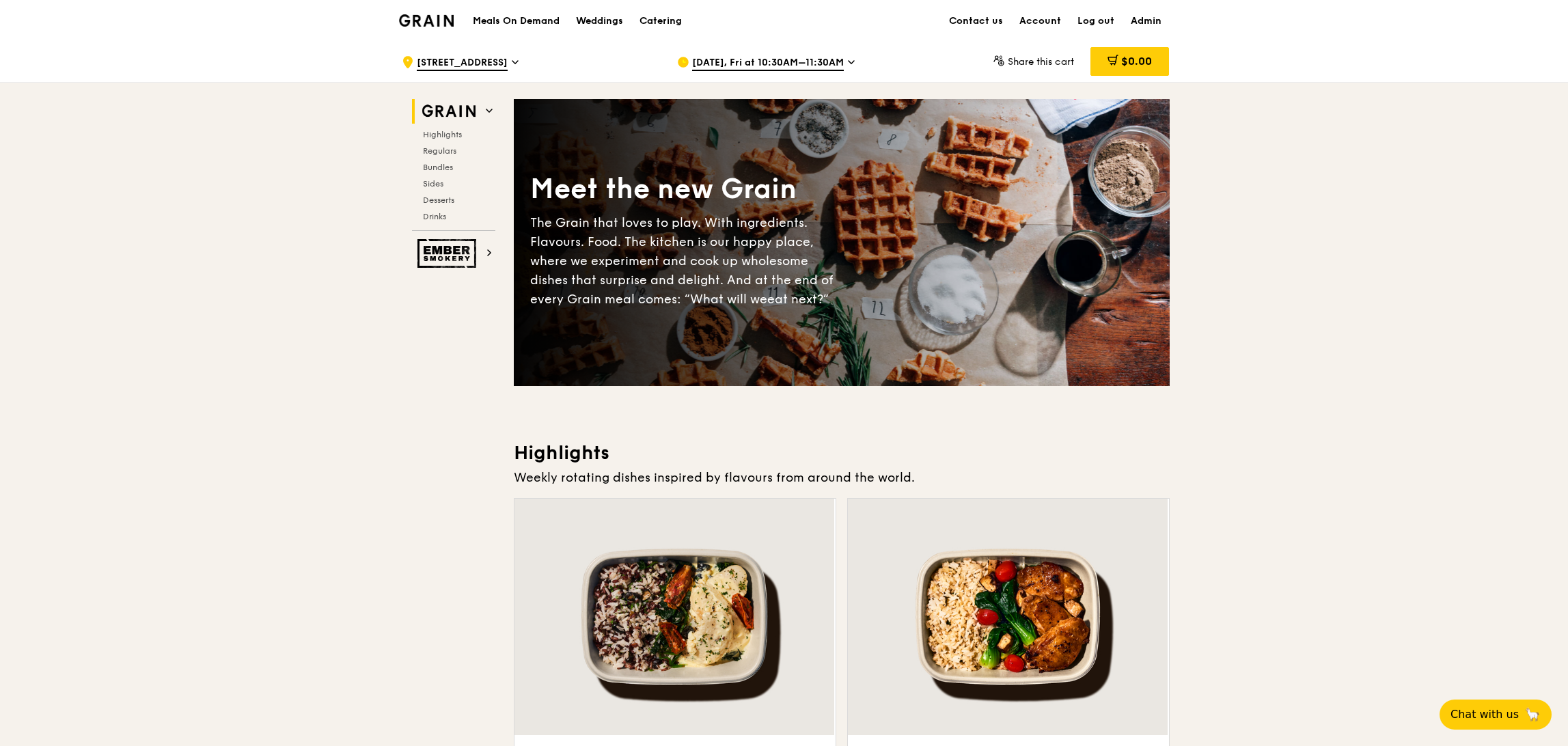
click at [764, 58] on span "Aug 29, Fri at 10:30AM–11:30AM" at bounding box center [768, 63] width 152 height 15
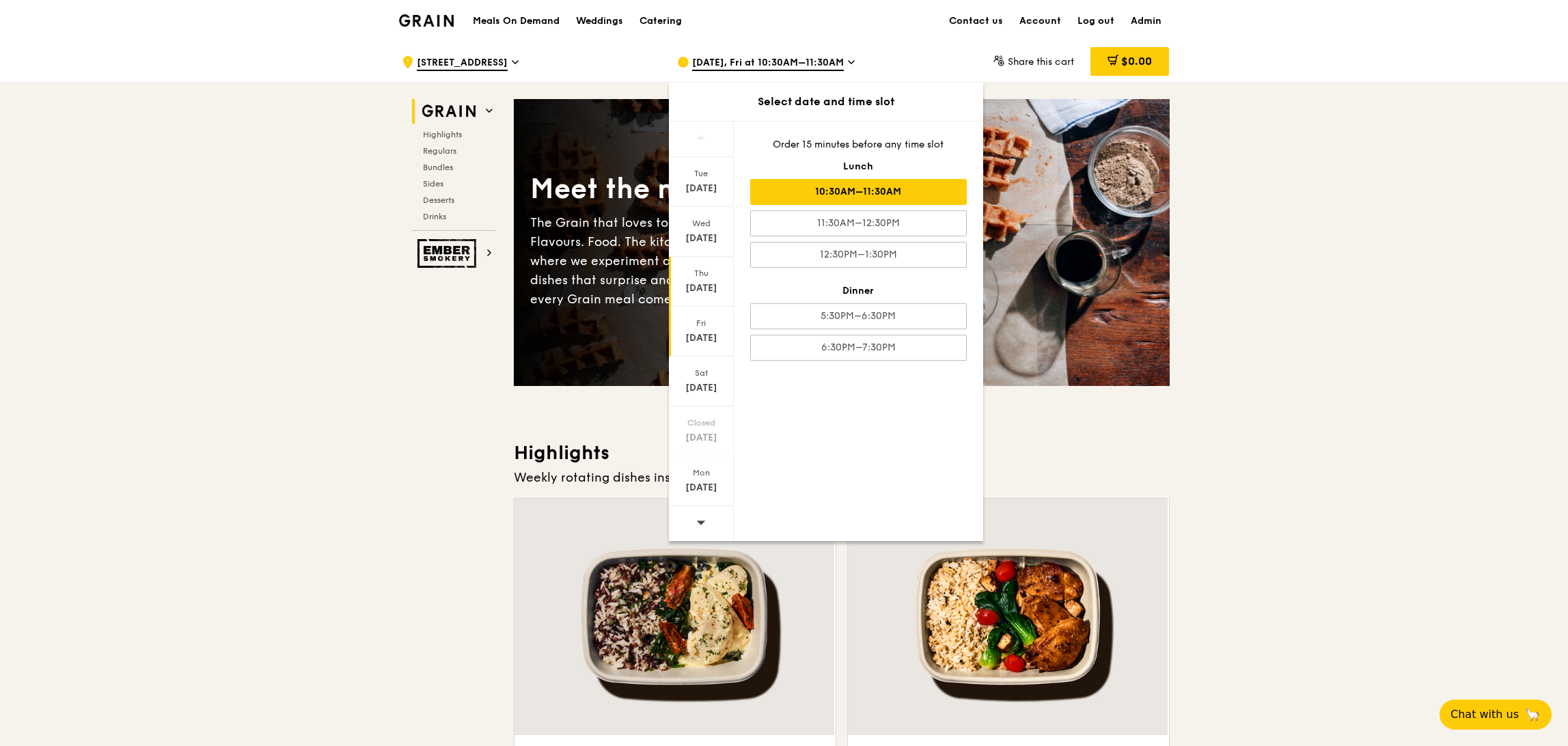
click at [710, 289] on div "Aug 28" at bounding box center [701, 288] width 60 height 14
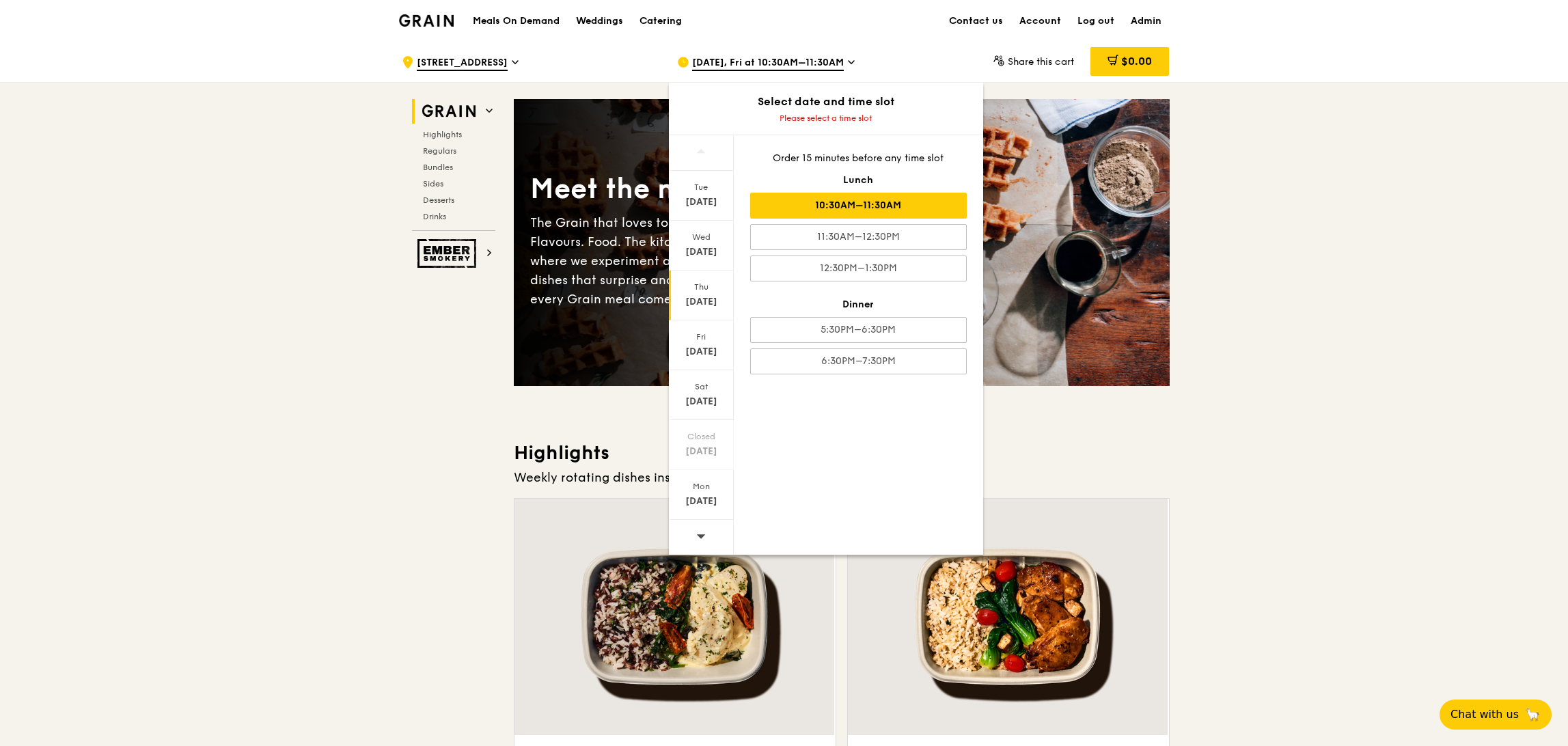
click at [860, 203] on div "10:30AM–11:30AM" at bounding box center [859, 205] width 216 height 26
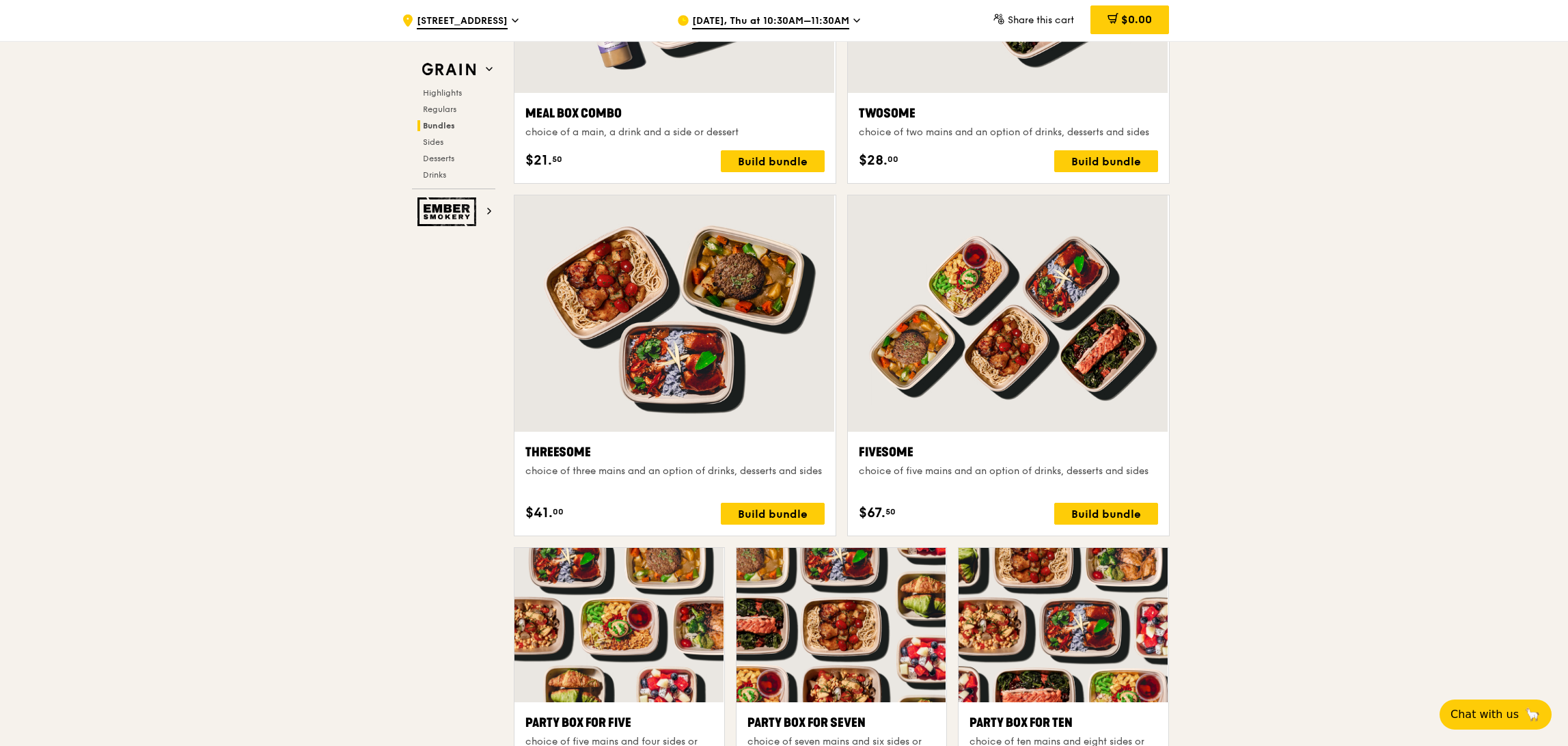
scroll to position [2218, 0]
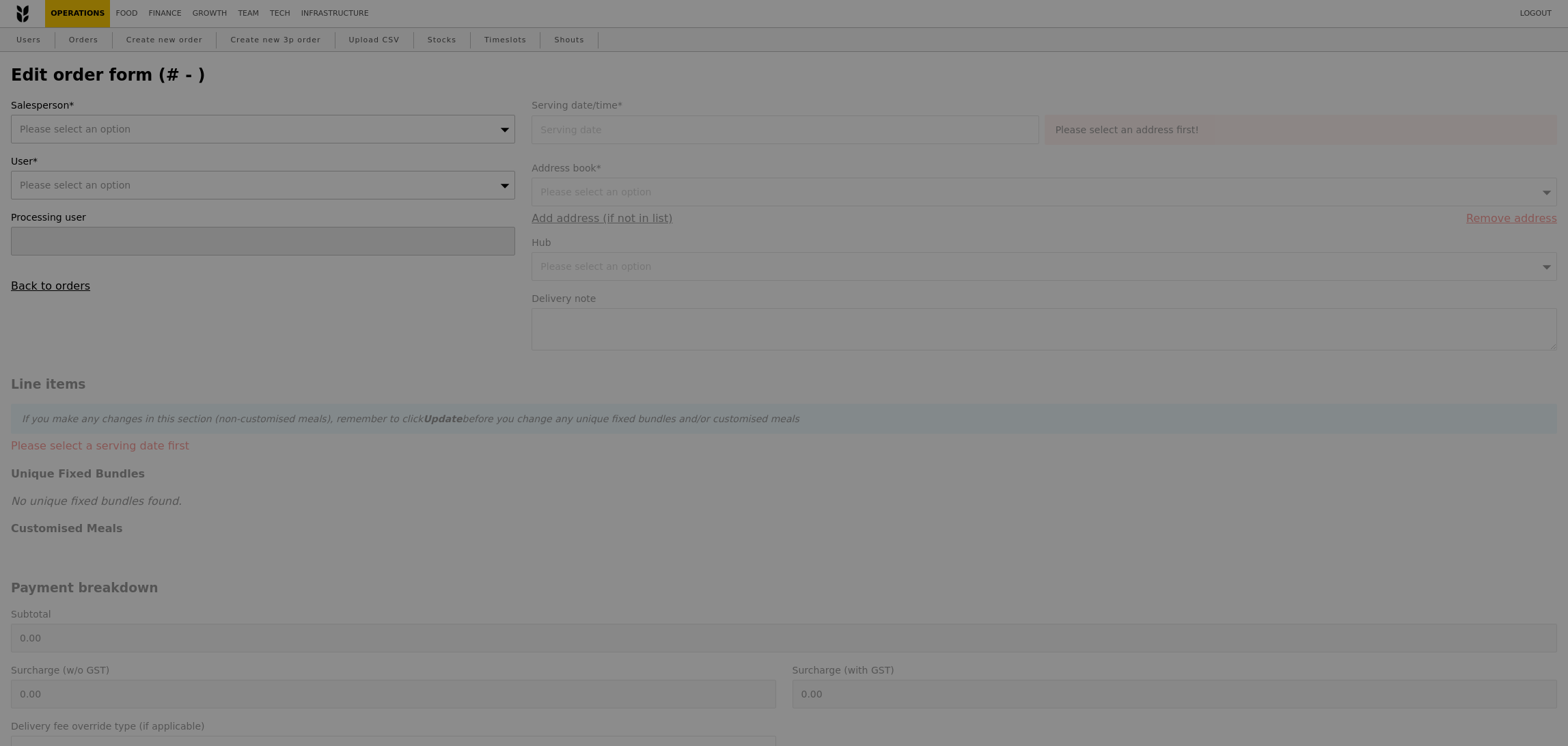
type input "Sandy"
type input "28 Aug 2025"
type textarea "Full delivery address: SCAPE, 2 Orchard Link, Level 5, TreeTop, Singapore 237978"
type input "344.50"
type input "1.79"
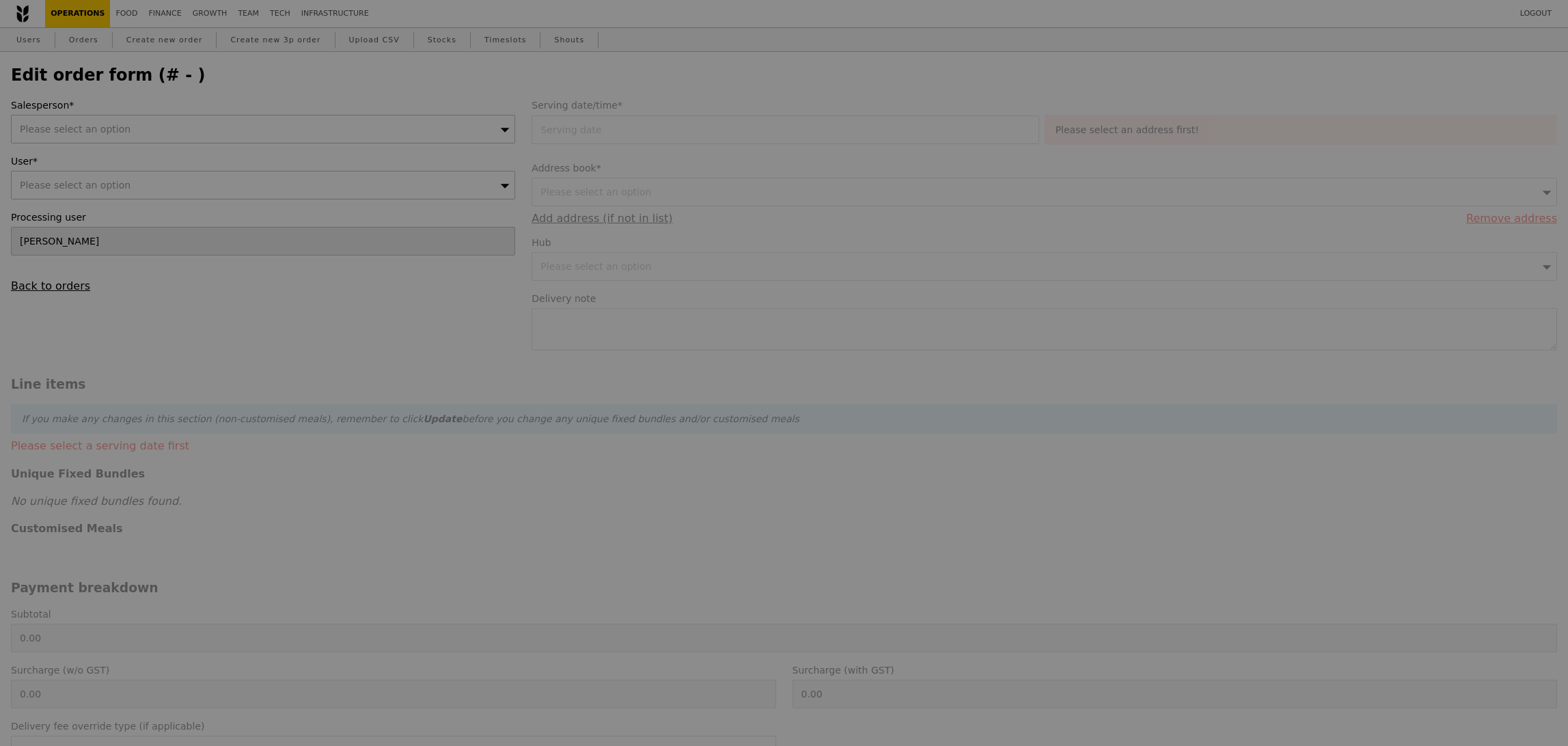
type input "1.95"
type input "29.45"
type input "32.10"
type input "378.55"
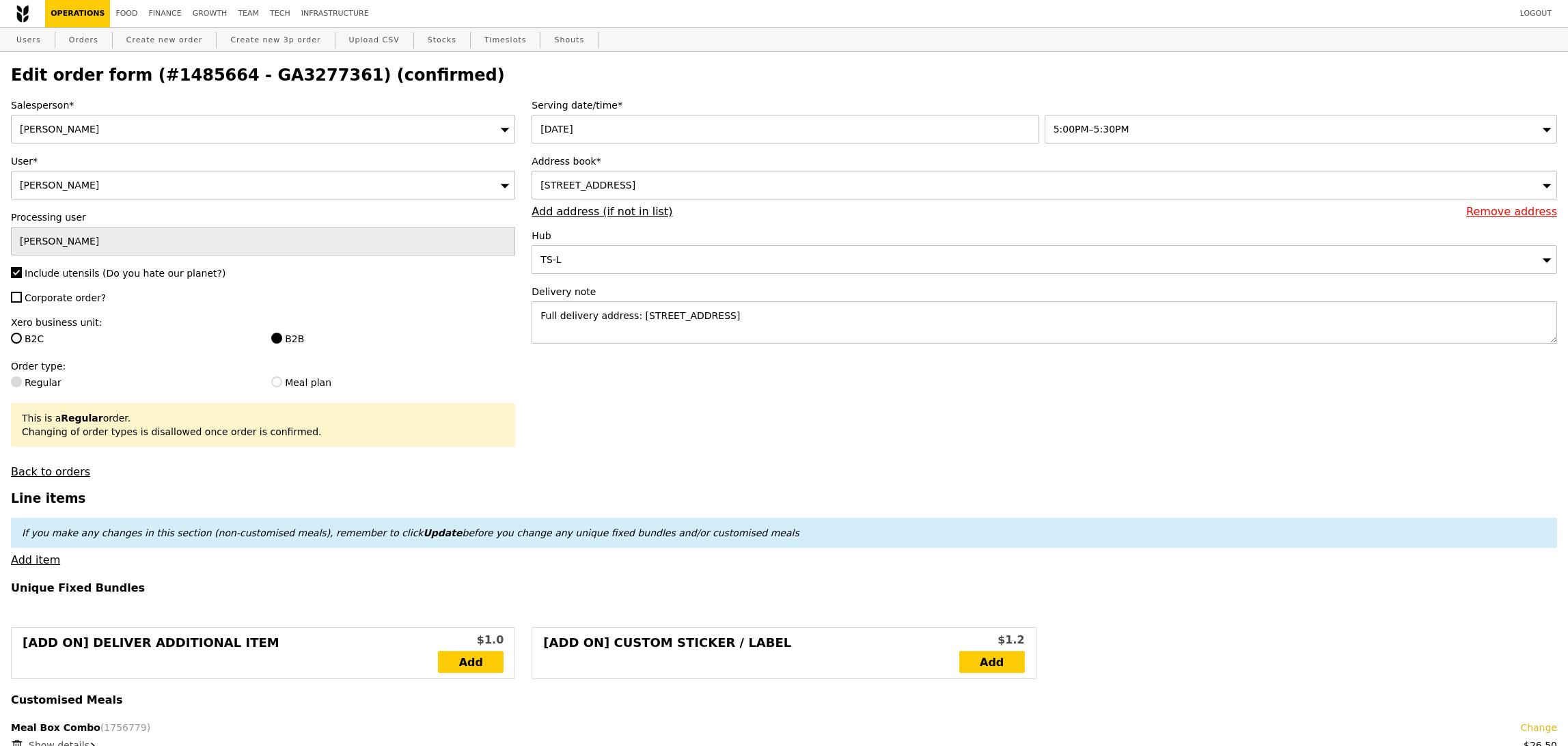
type input "Update"
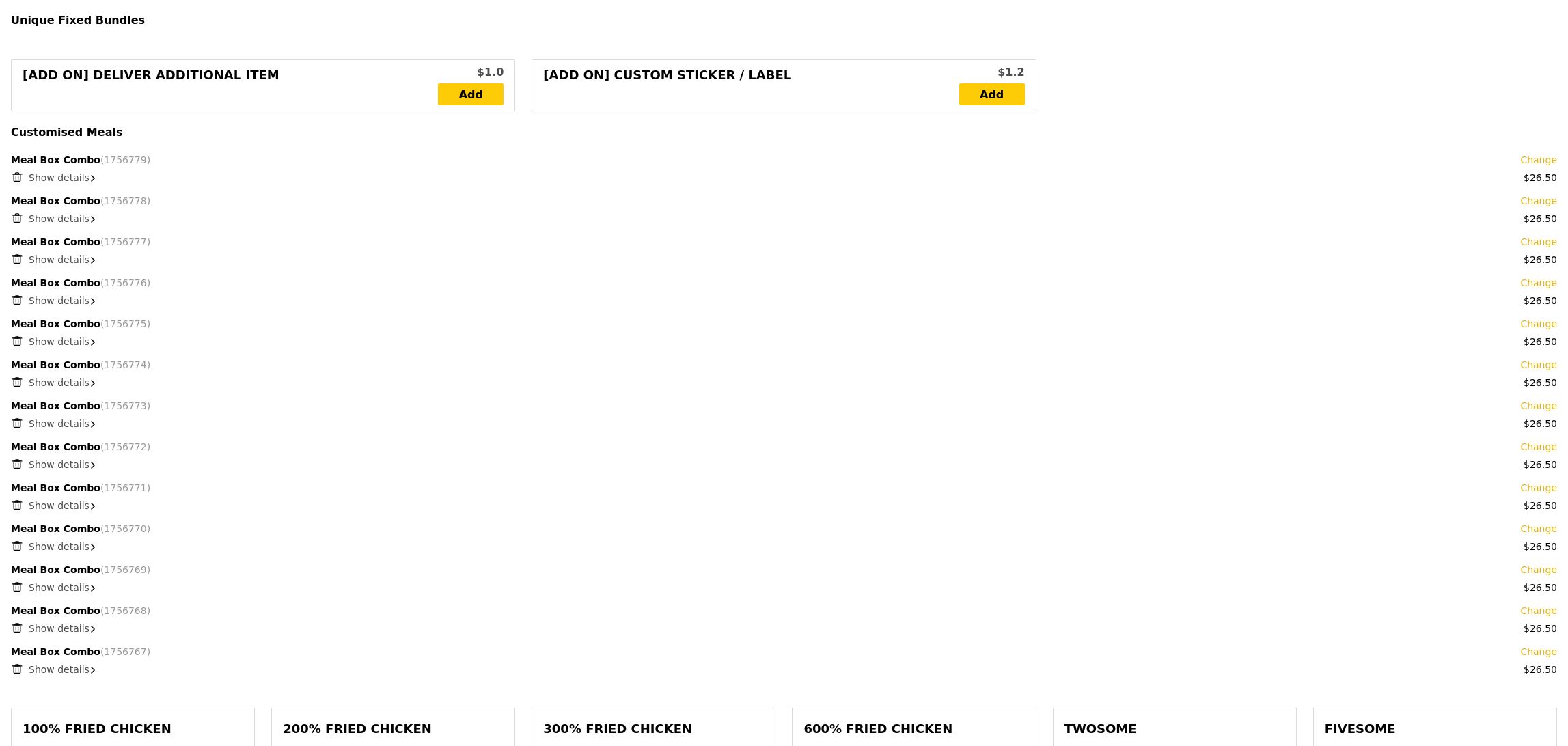
scroll to position [568, 0]
click at [63, 673] on span "Show details" at bounding box center [59, 669] width 60 height 11
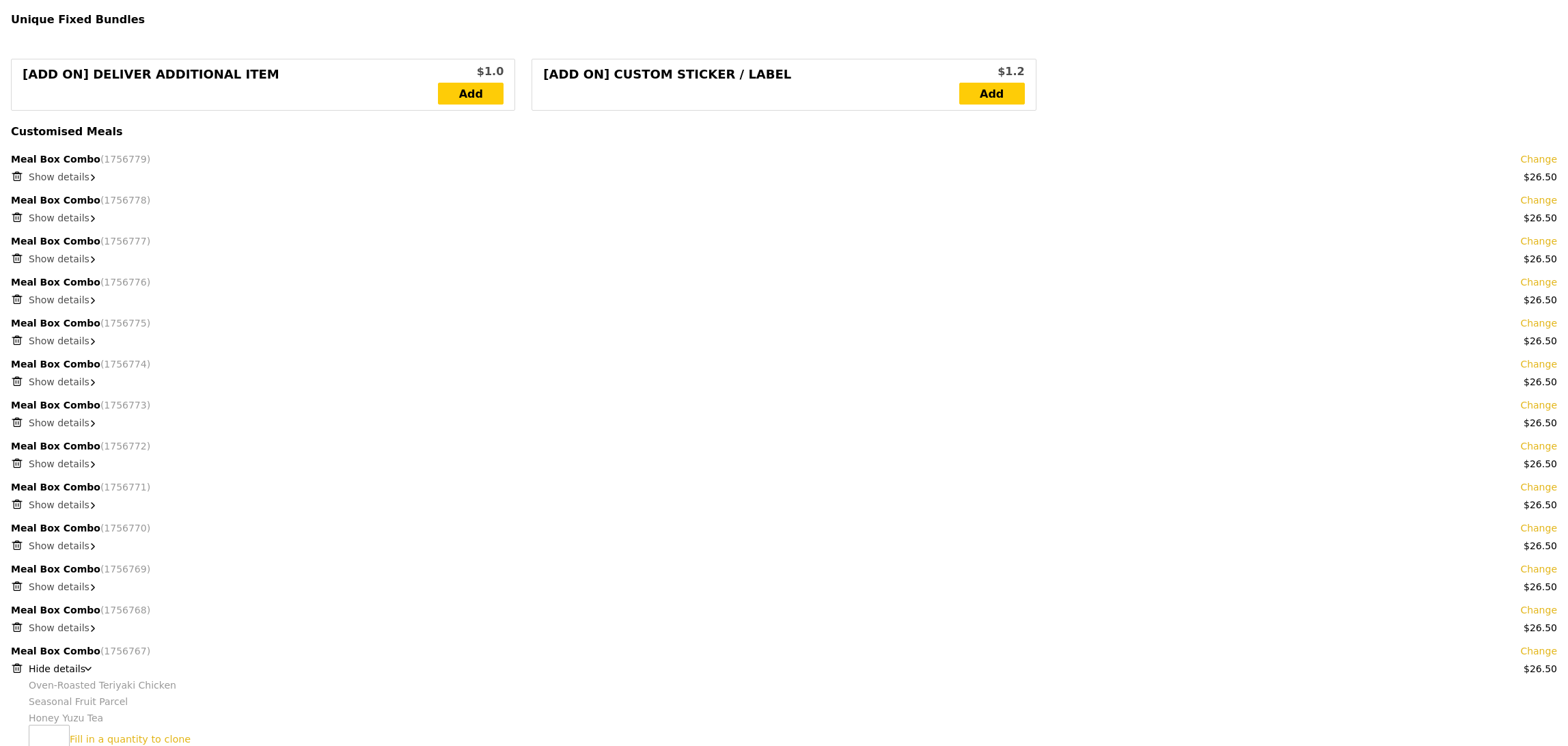
click at [63, 630] on span "Show details" at bounding box center [59, 628] width 60 height 11
click at [63, 630] on span "Hide details" at bounding box center [57, 628] width 57 height 11
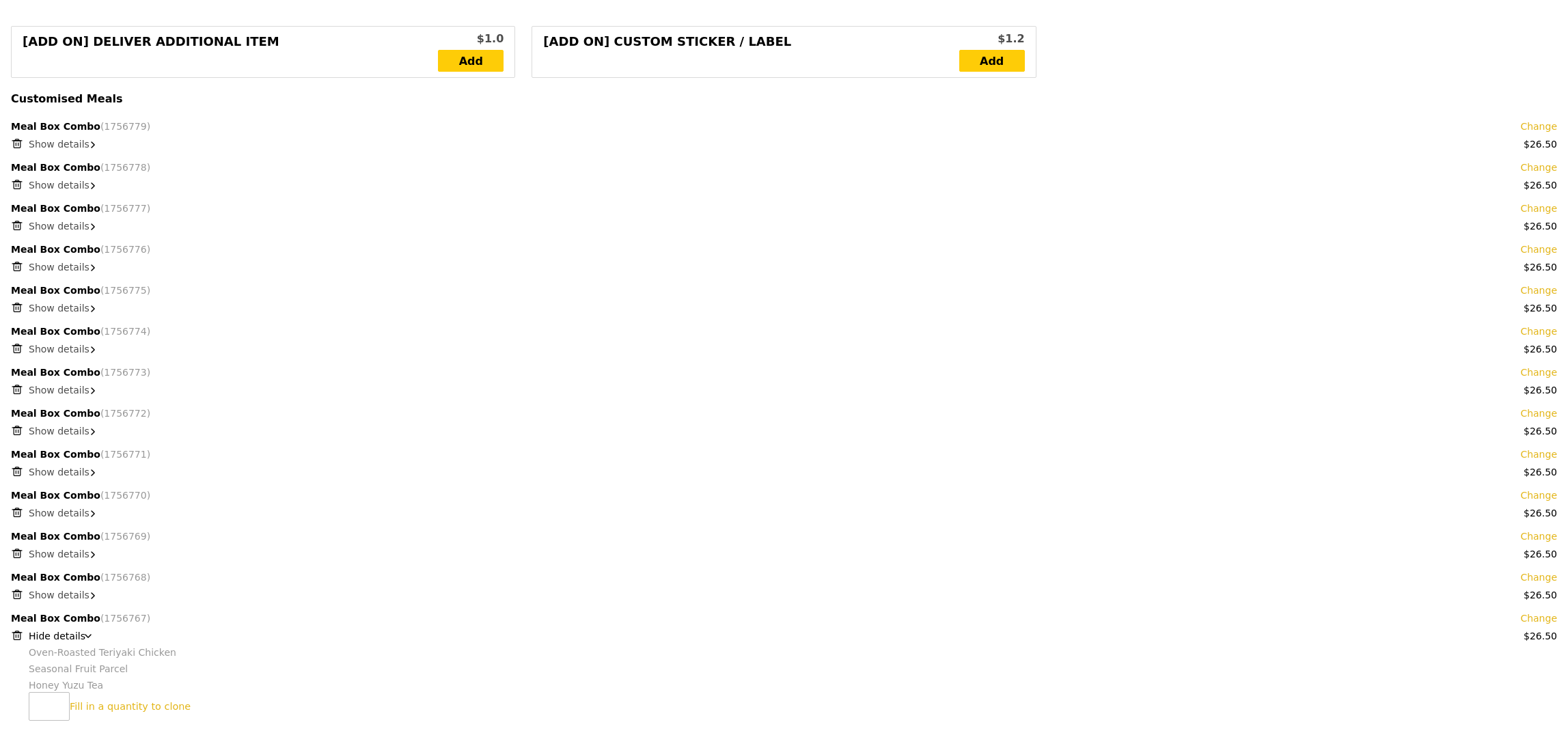
scroll to position [609, 0]
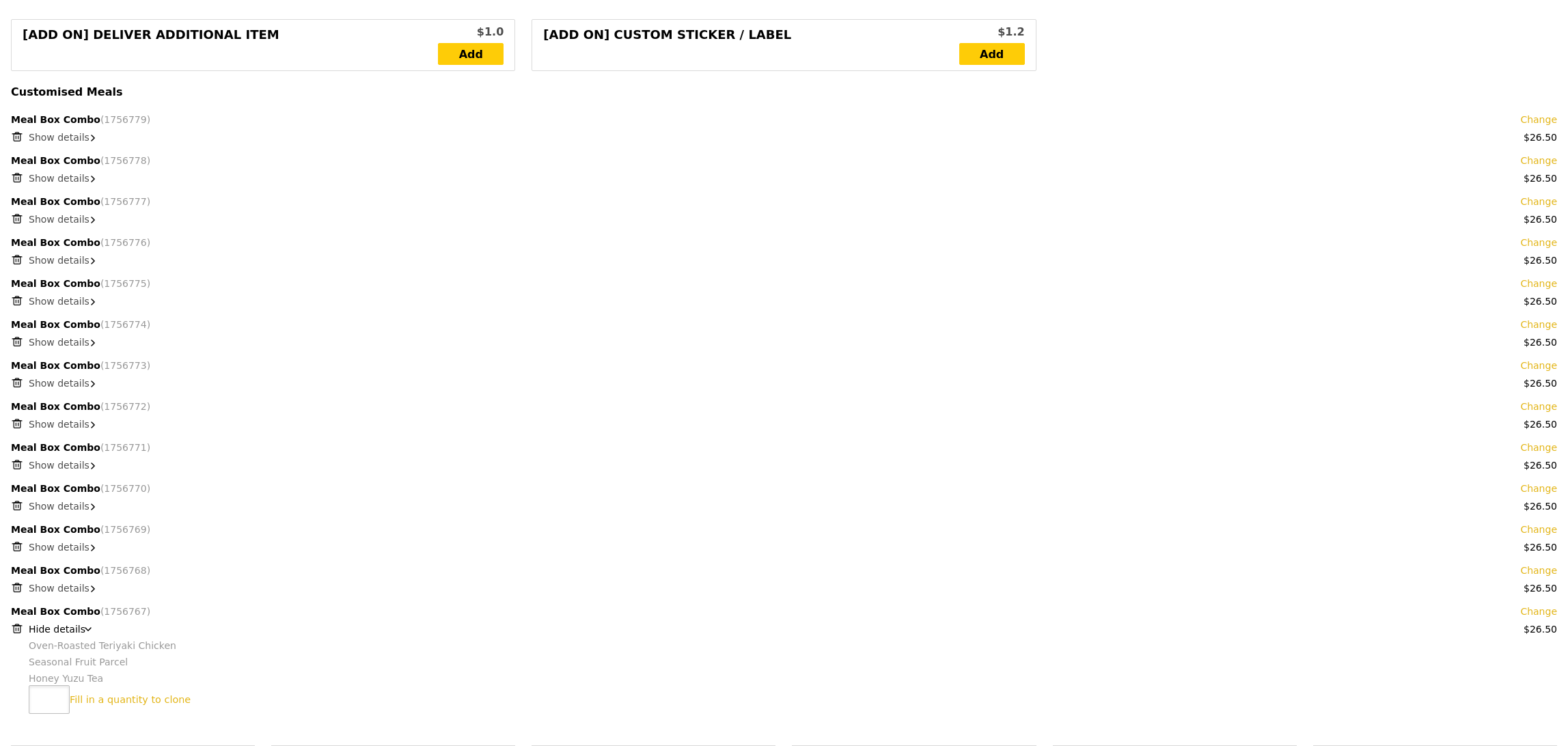
click at [49, 695] on input "number" at bounding box center [49, 699] width 41 height 28
type input "11"
click at [125, 695] on link "Clone this bundle 11 times" at bounding box center [136, 700] width 132 height 11
type input "Loading..."
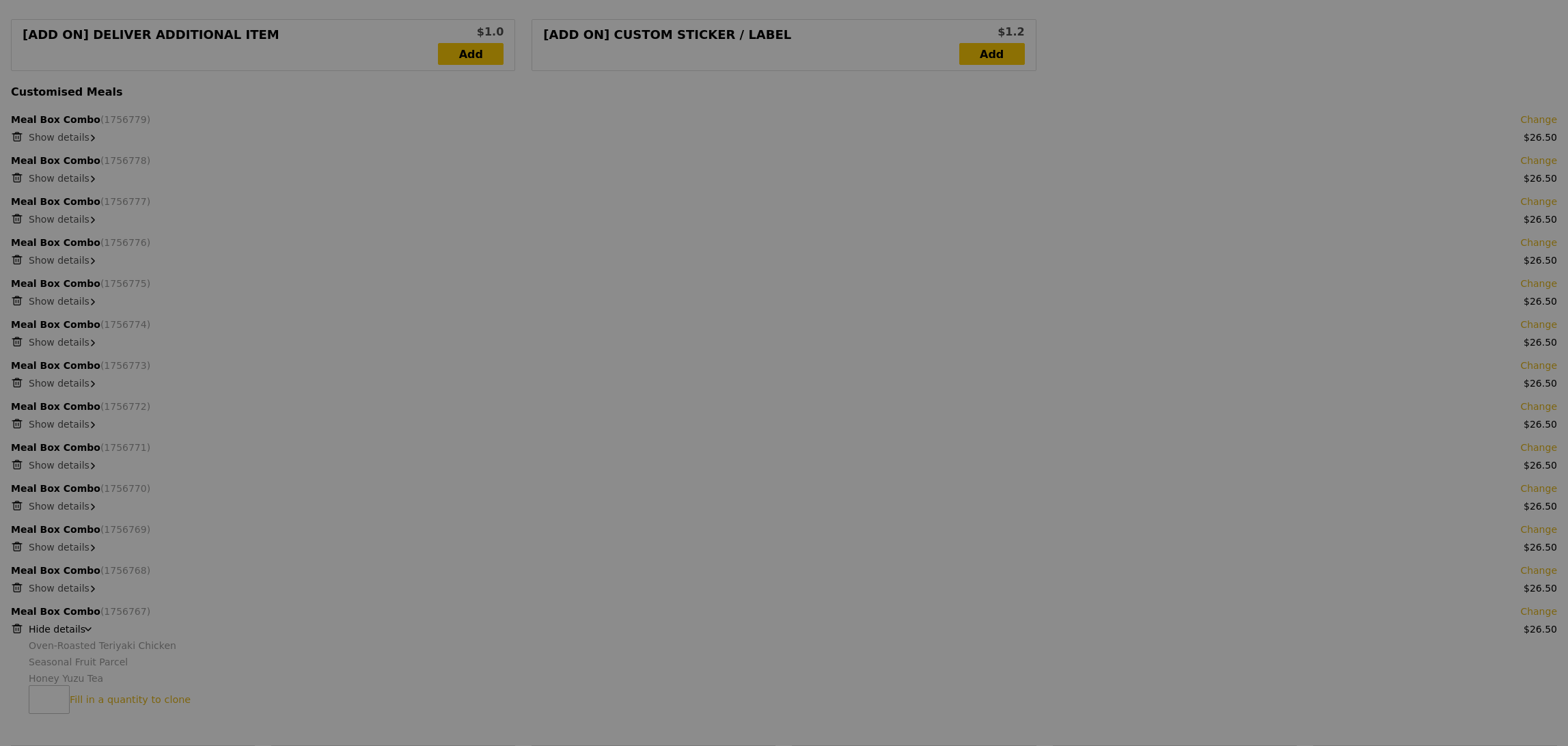
type input "636.00"
type input "670.05"
type input "Update"
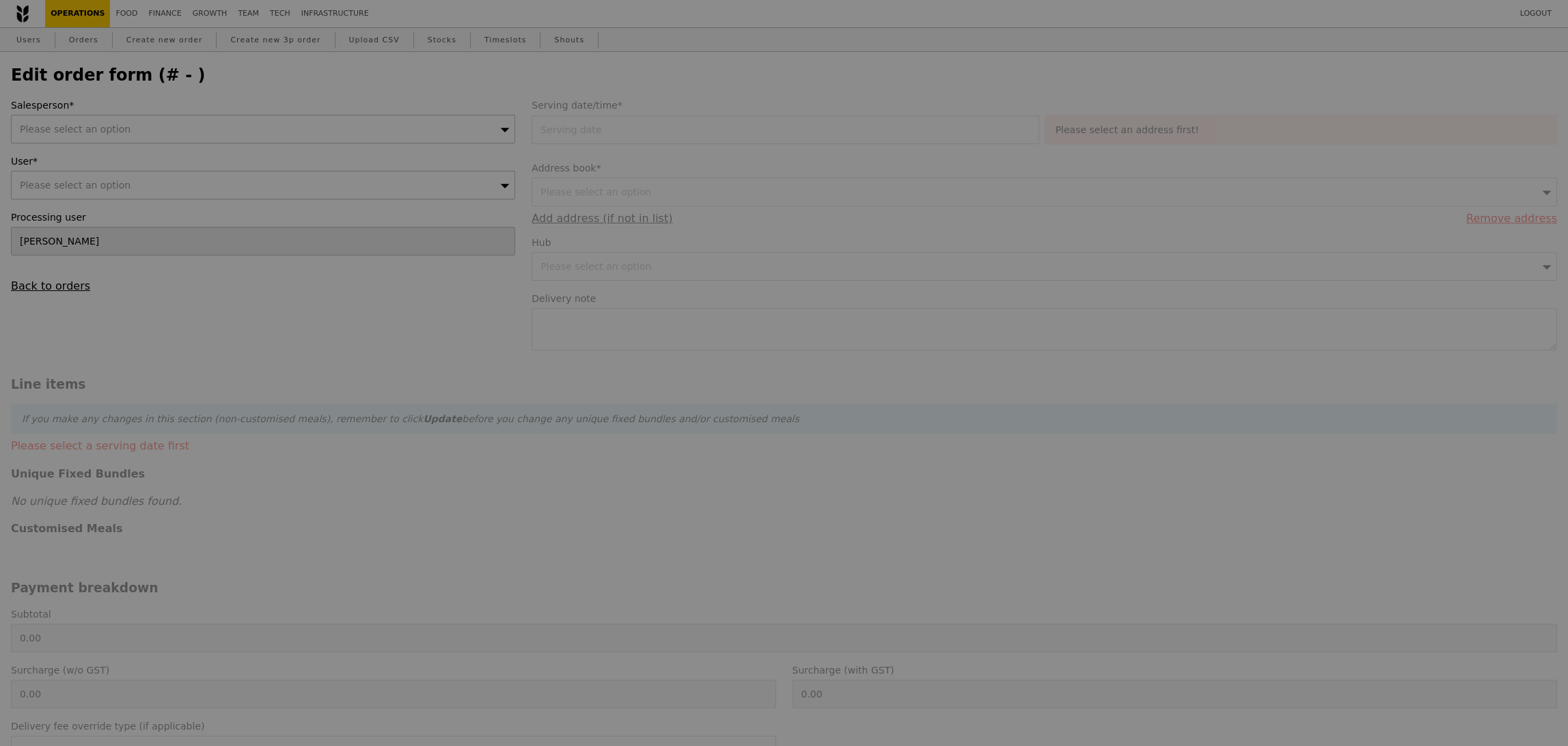
type input "[DATE]"
type textarea "Full delivery address: [STREET_ADDRESS]"
type input "636.00"
type input "1.79"
type input "1.95"
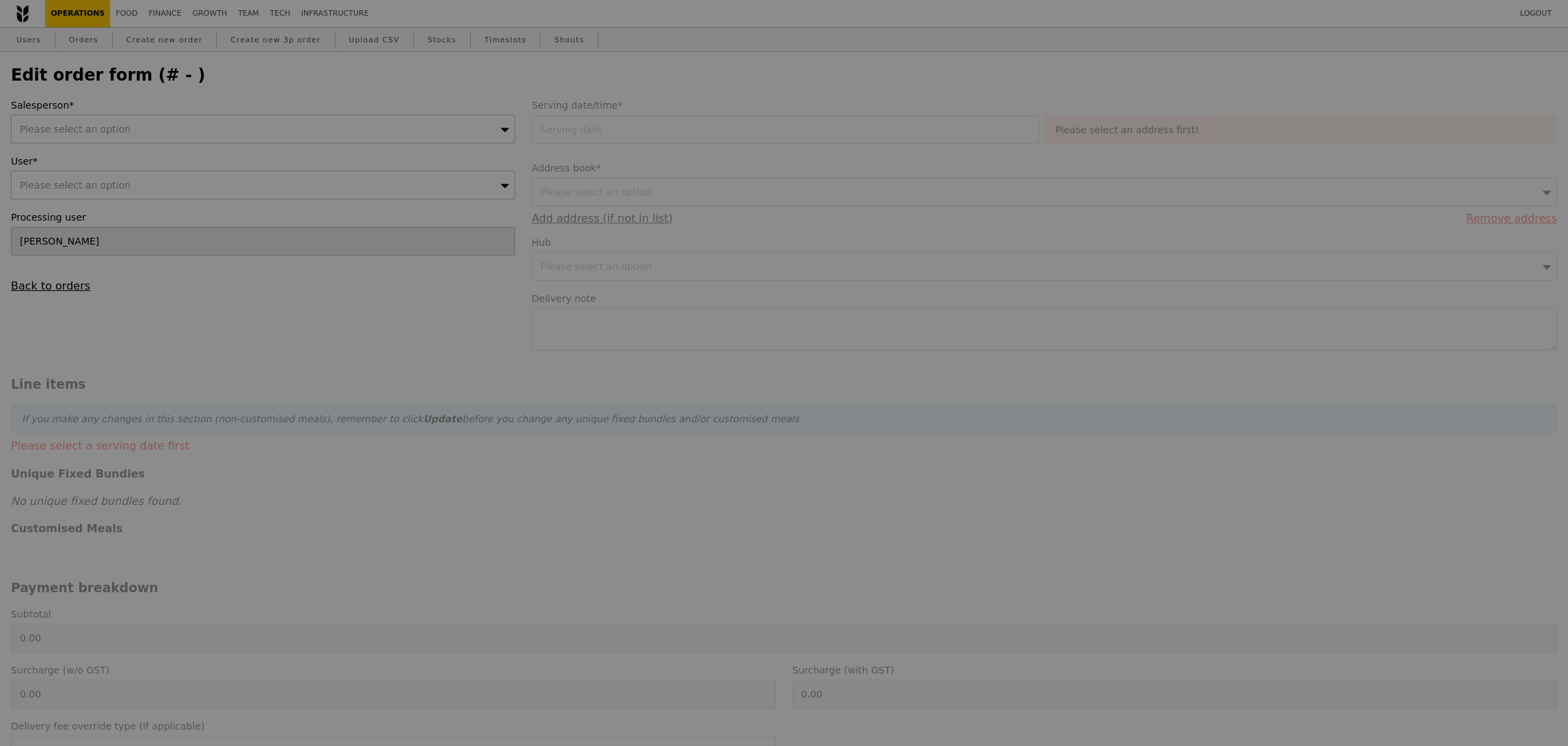
type input "29.45"
type input "32.10"
type input "670.05"
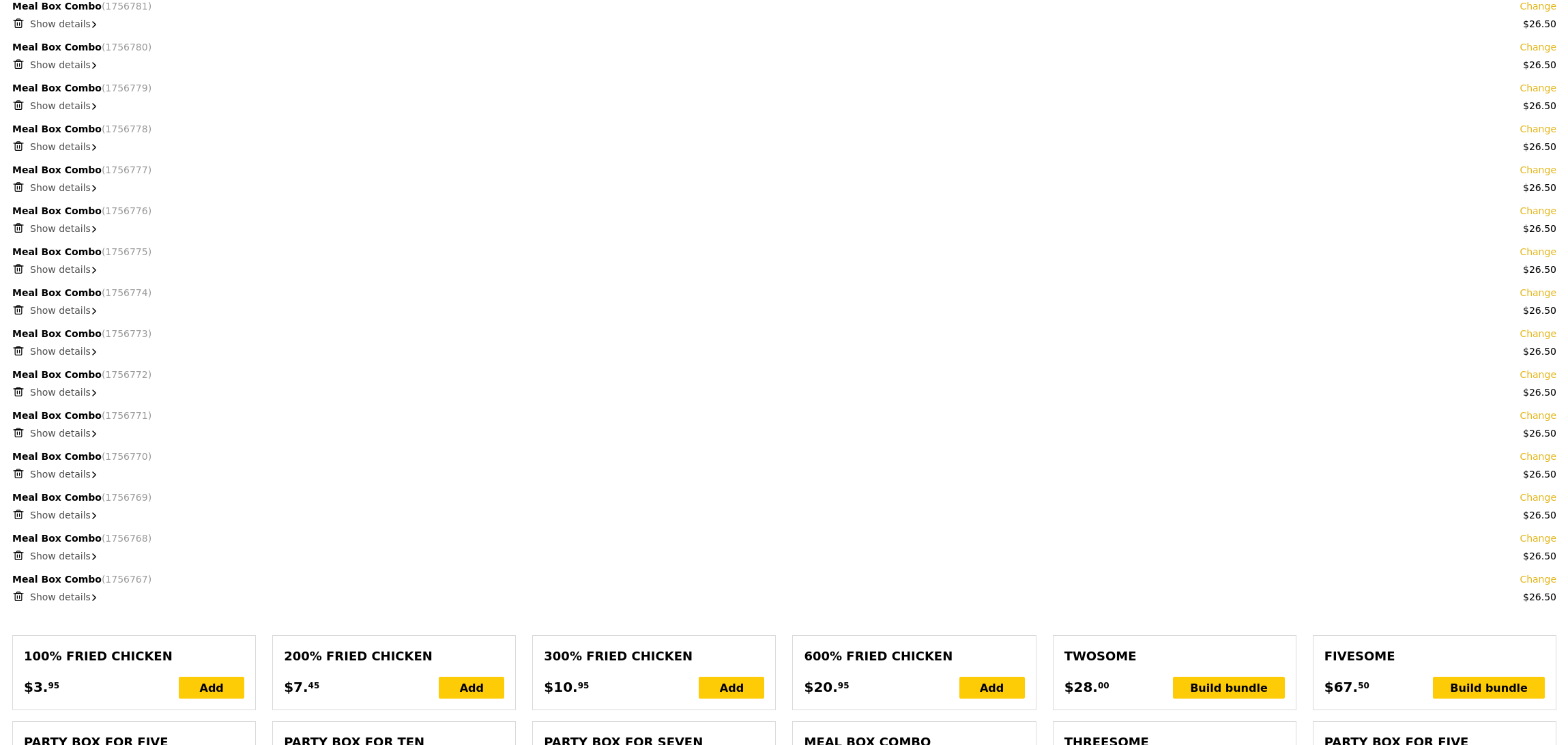
scroll to position [1335, 0]
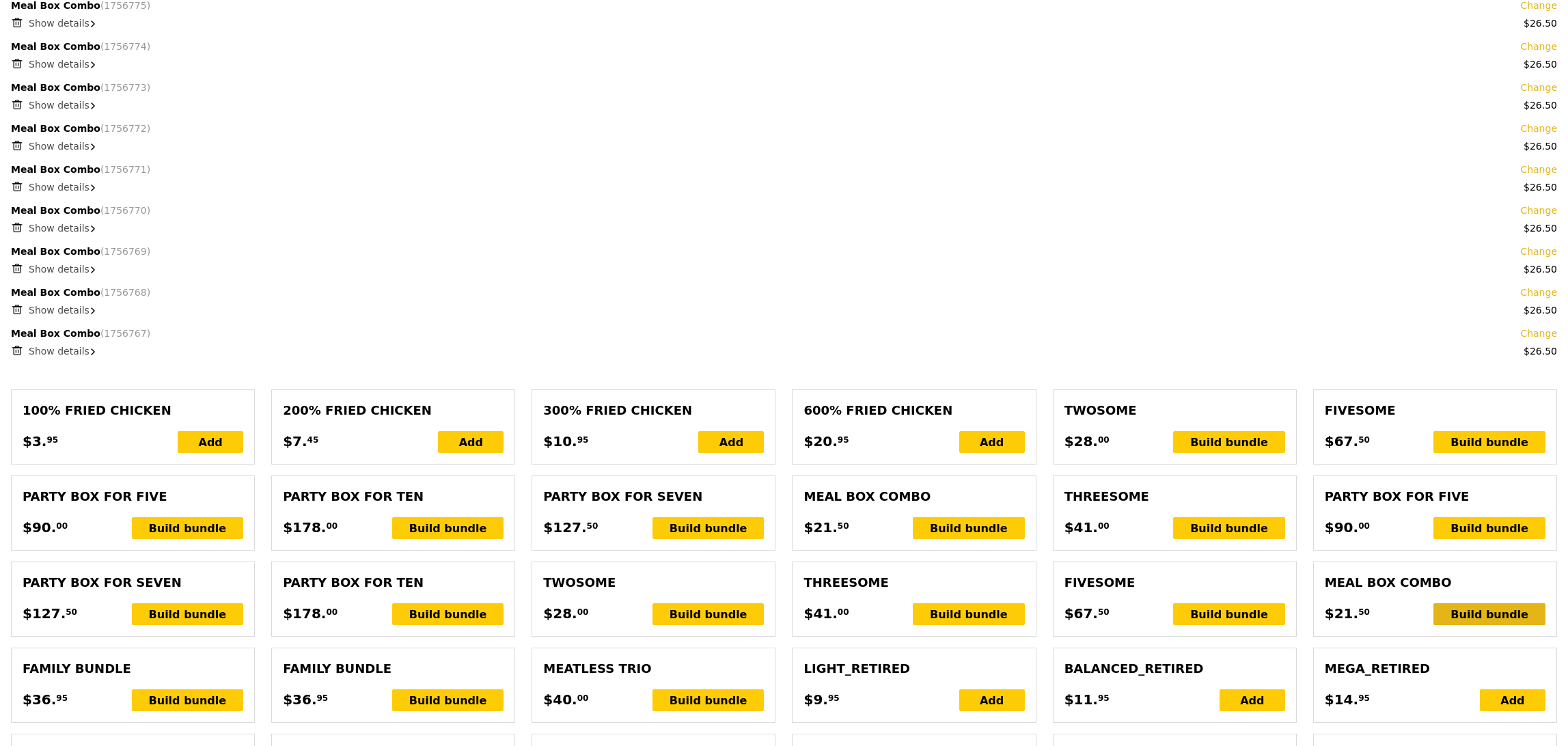
click at [1462, 618] on div "Build bundle" at bounding box center [1489, 614] width 112 height 22
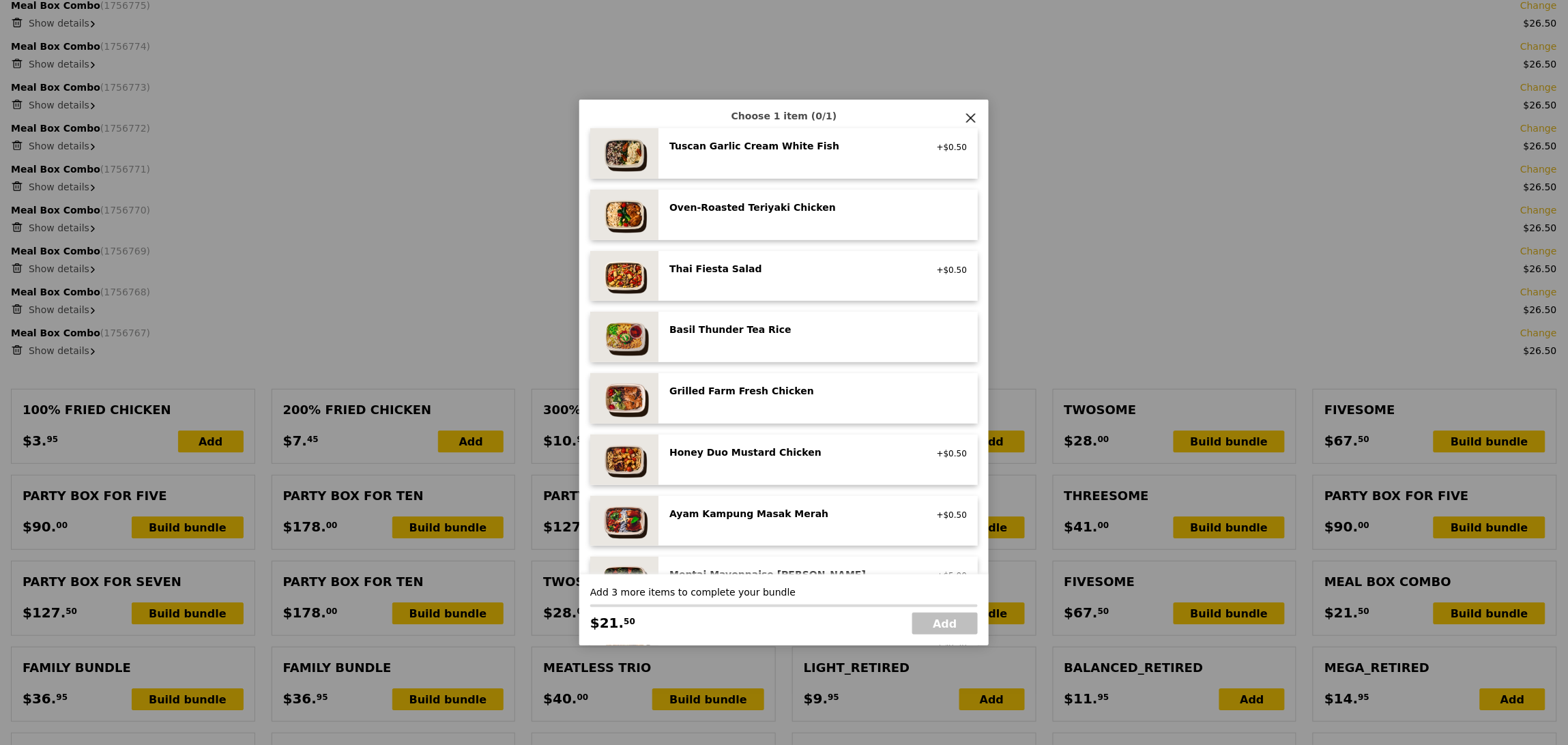
scroll to position [0, 0]
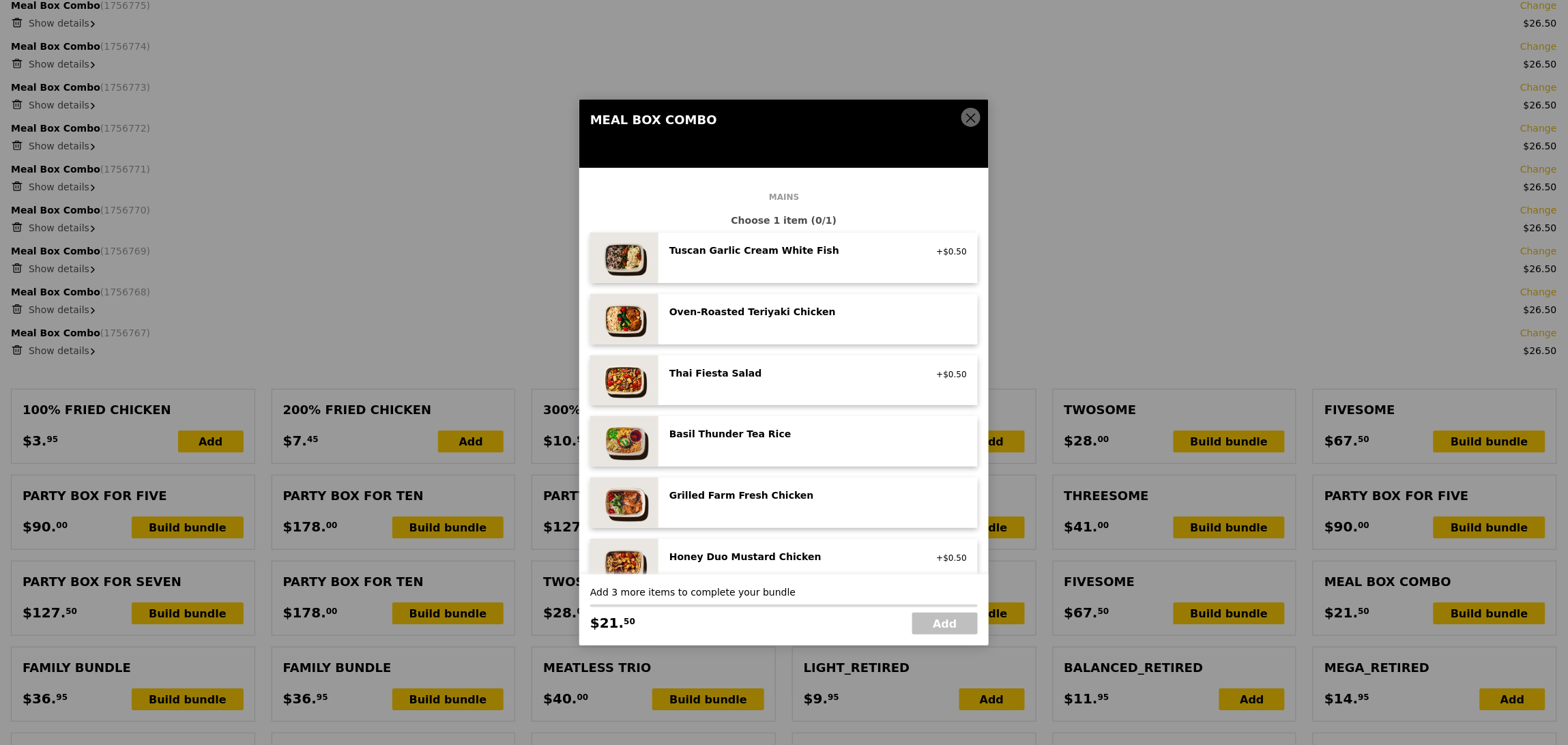
click at [739, 428] on div "Basil Thunder Tea Rice" at bounding box center [792, 434] width 245 height 14
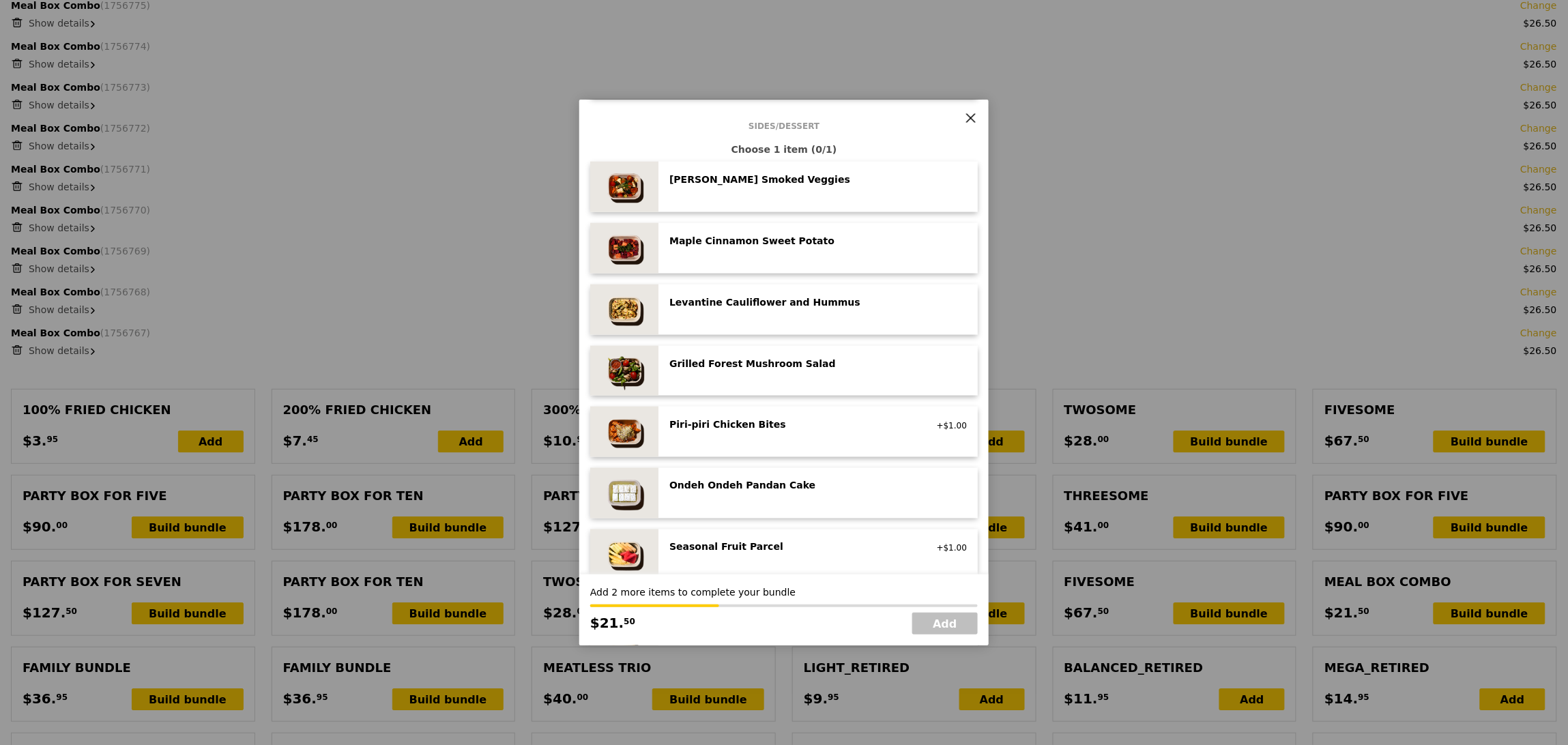
scroll to position [704, 0]
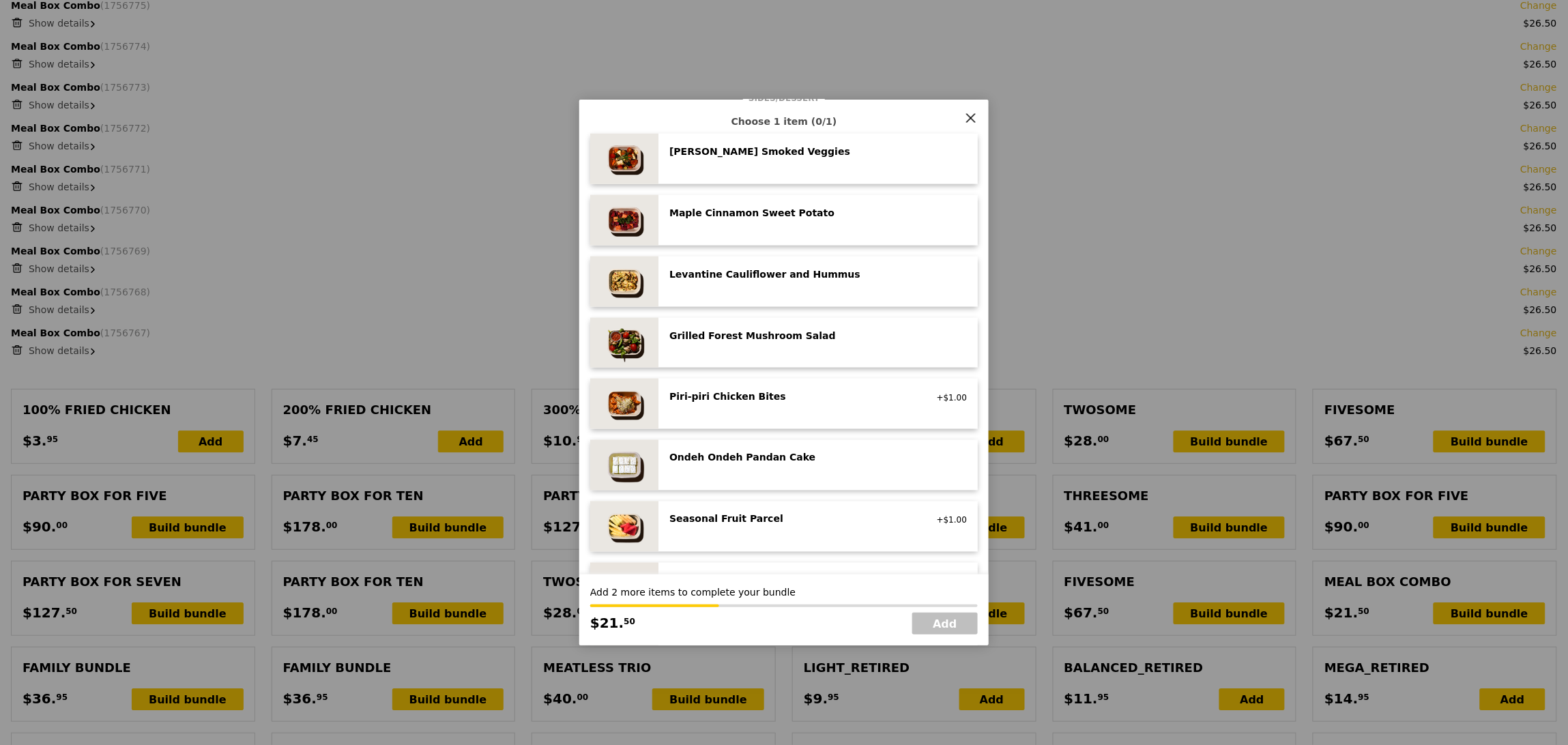
click at [715, 521] on div "Seasonal Fruit Parcel" at bounding box center [792, 519] width 245 height 14
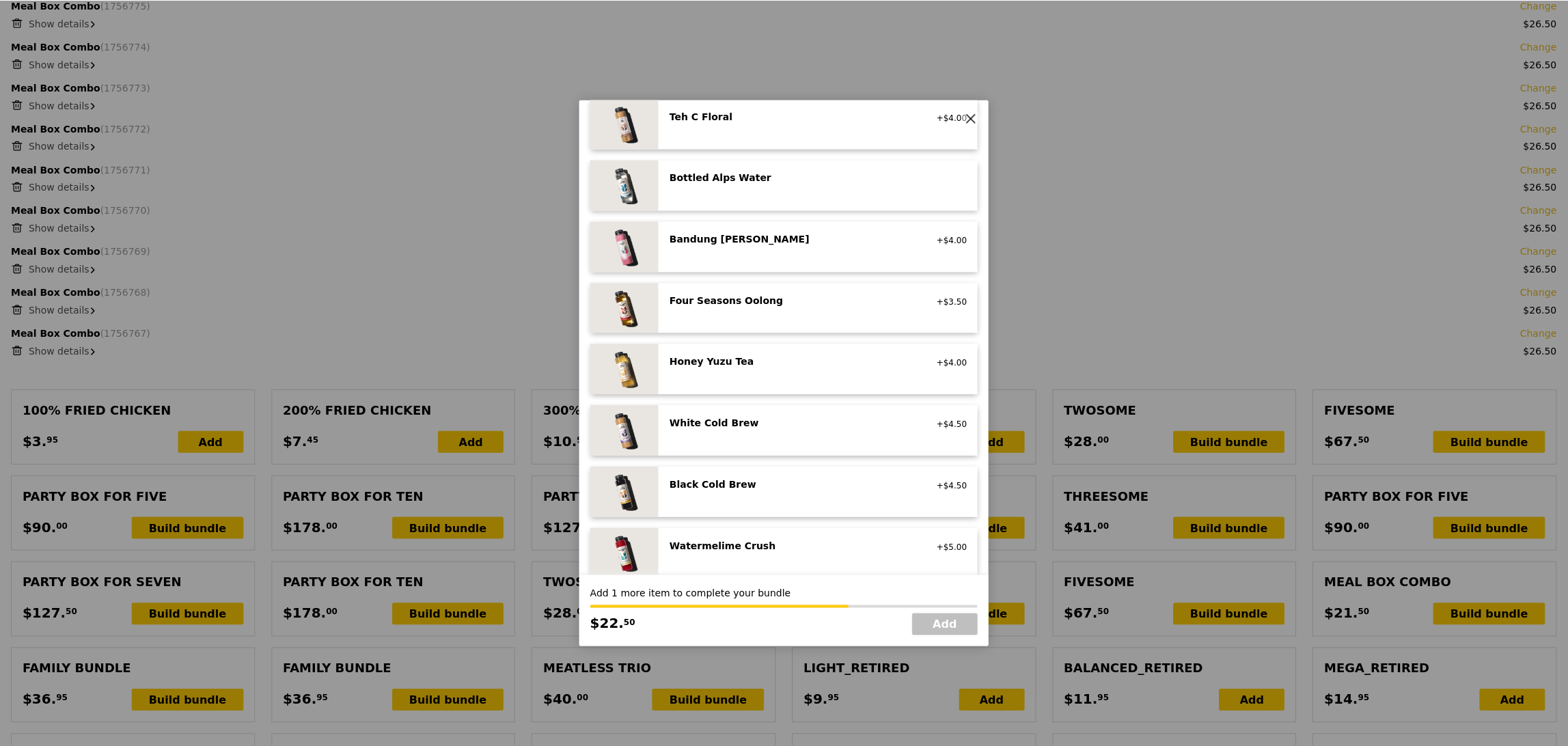
scroll to position [1382, 0]
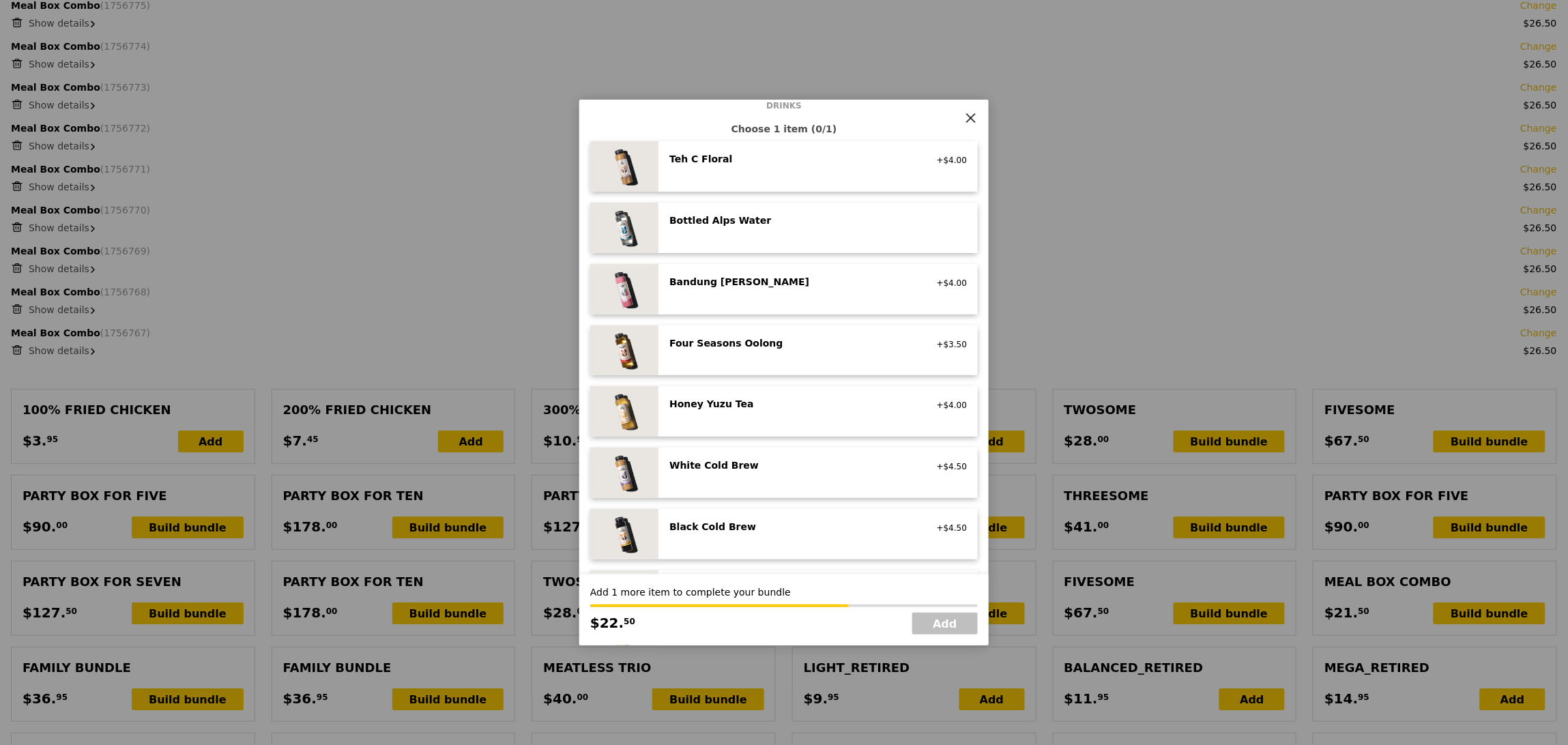
click at [755, 331] on div "Four Seasons Oolong no sugar added, vegan +$3.50" at bounding box center [817, 351] width 319 height 50
click at [960, 623] on link "Add" at bounding box center [946, 624] width 66 height 22
type input "Loading..."
type input "662.00"
type input "696.05"
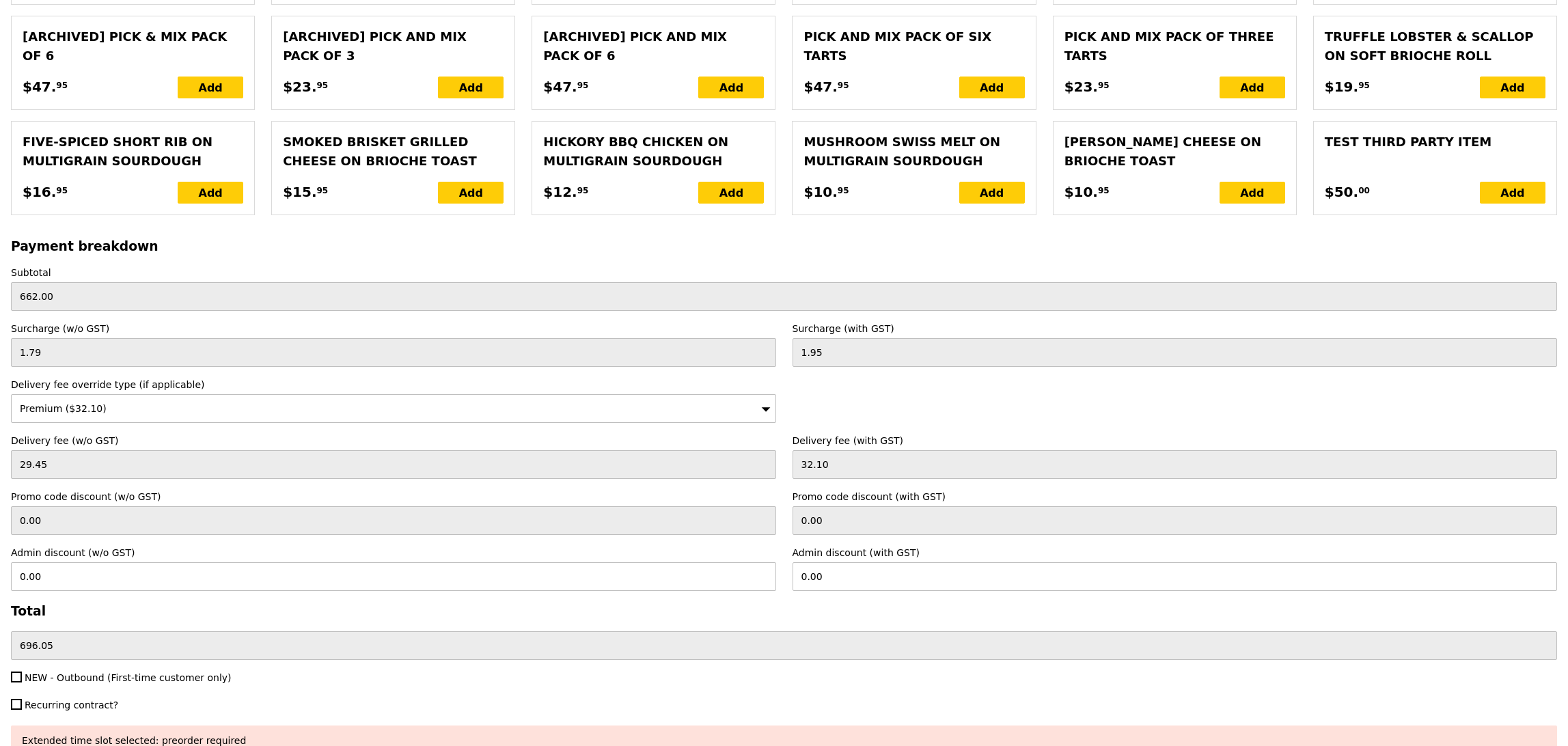
scroll to position [3770, 0]
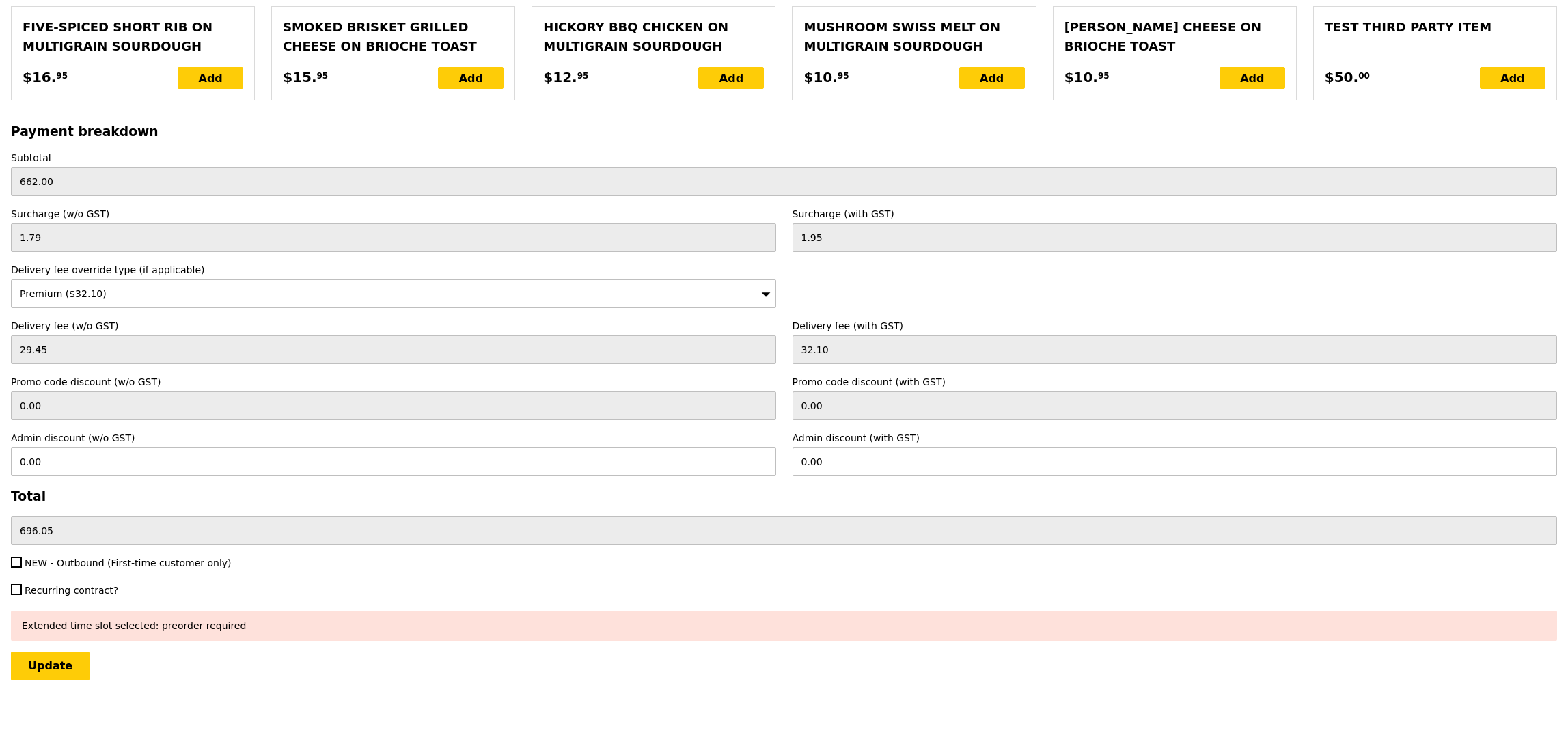
click at [55, 667] on input "Update" at bounding box center [50, 665] width 79 height 28
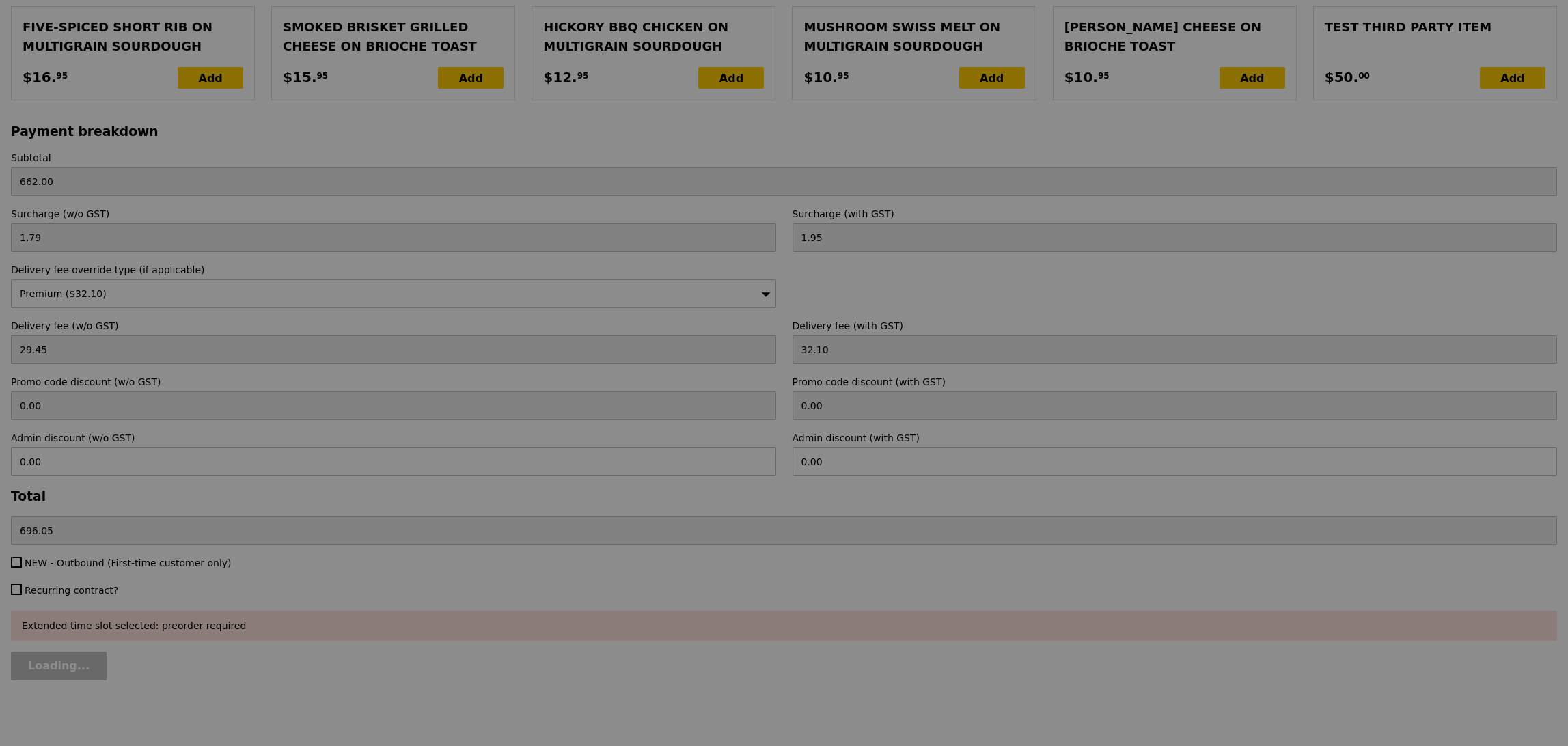
type input "Update"
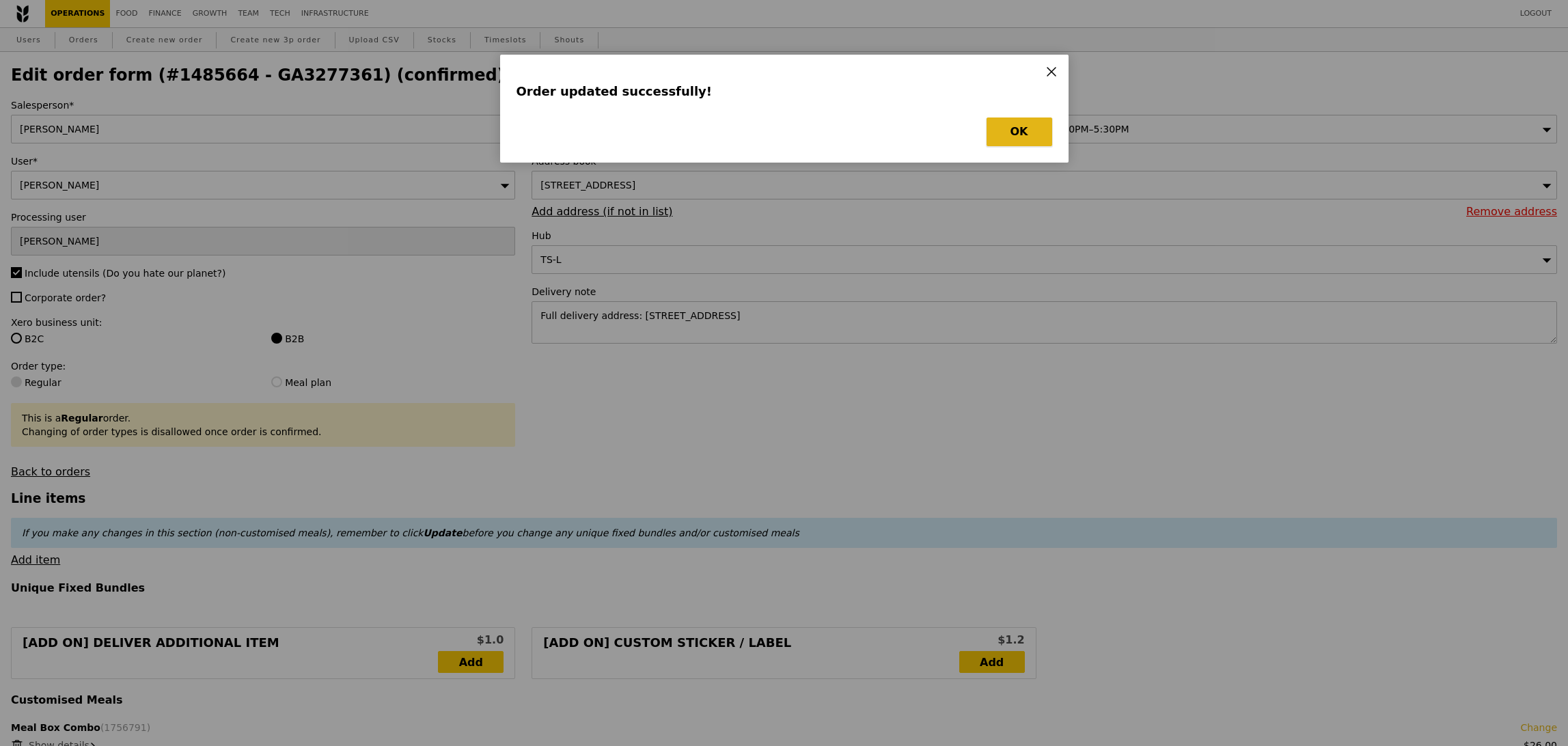
click at [1033, 135] on button "OK" at bounding box center [1020, 131] width 66 height 28
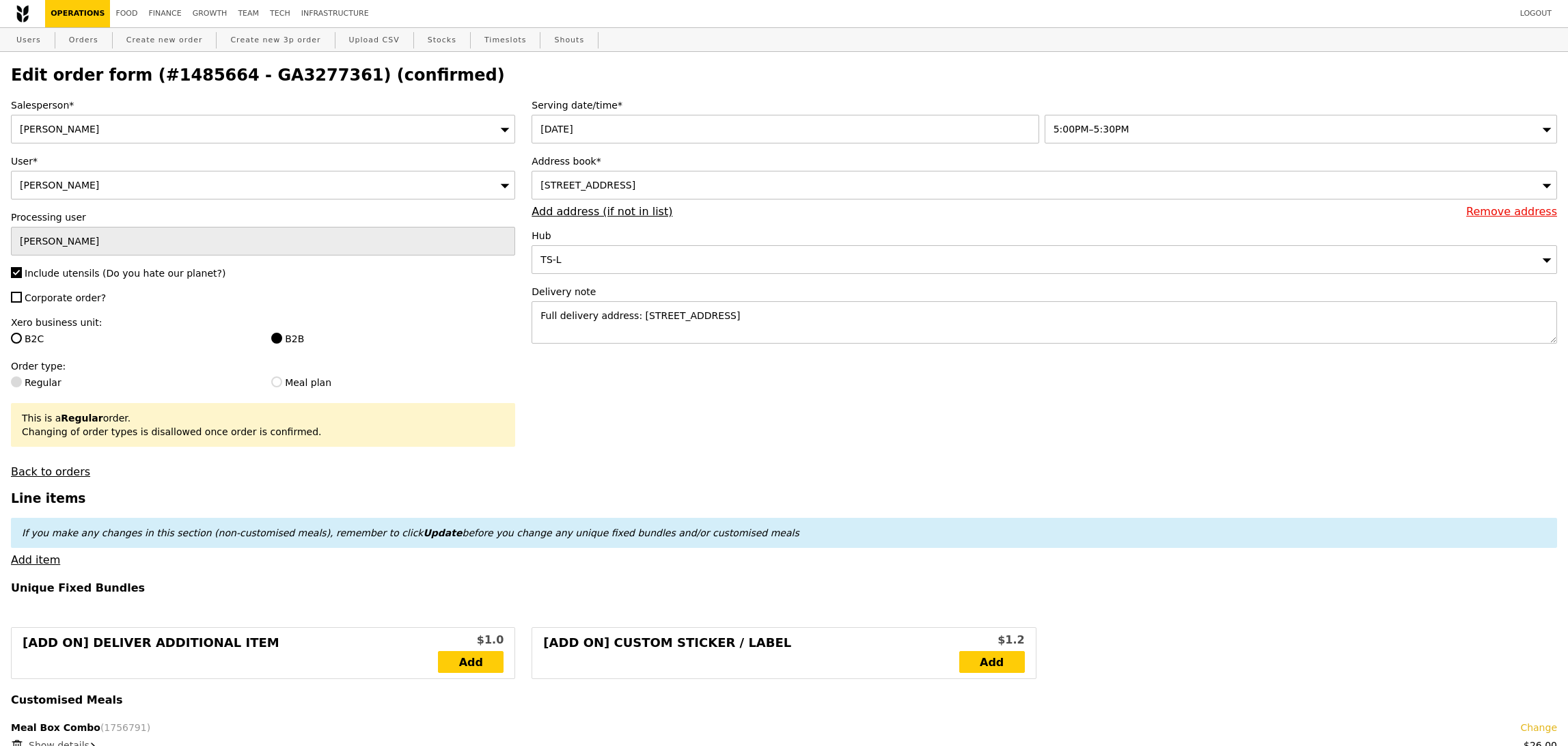
drag, startPoint x: 947, startPoint y: 441, endPoint x: 947, endPoint y: 453, distance: 12.0
click at [300, 82] on h2 "Edit order form (#1485664 - GA3277361) (confirmed)" at bounding box center [784, 75] width 1546 height 19
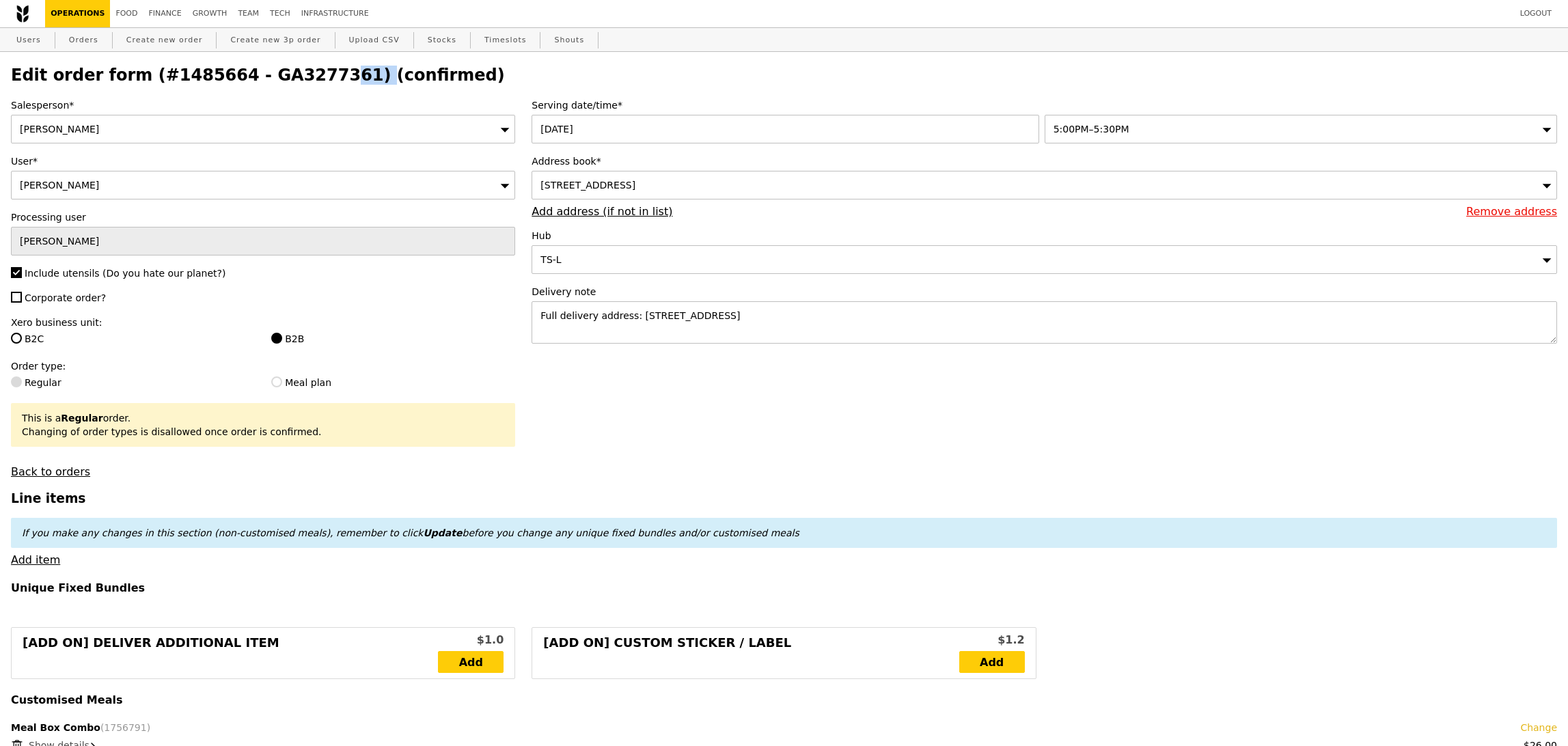
click at [300, 82] on h2 "Edit order form (#1485664 - GA3277361) (confirmed)" at bounding box center [784, 75] width 1546 height 19
copy h2 "GA3277361"
click at [93, 40] on link "Orders" at bounding box center [83, 40] width 40 height 25
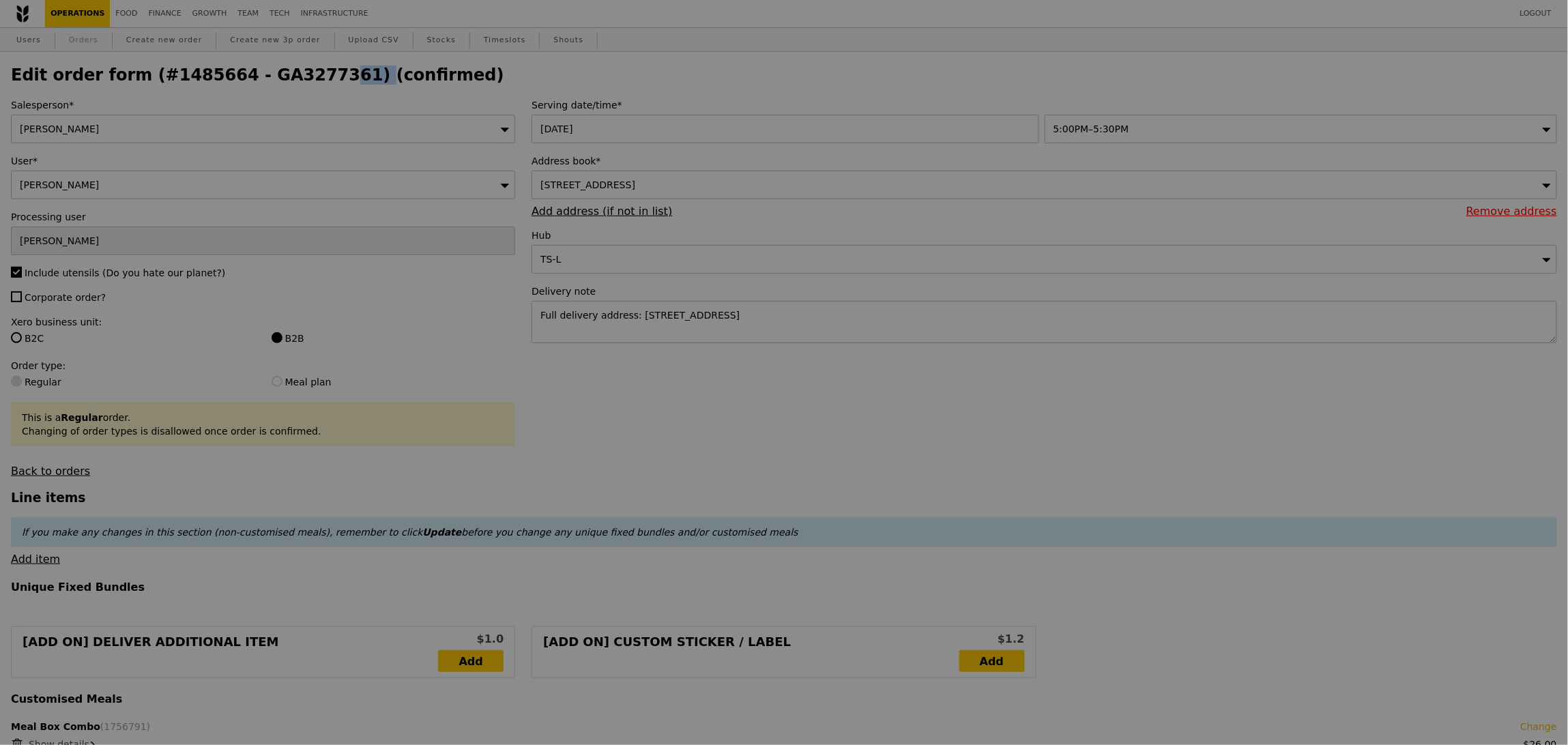
select select "100"
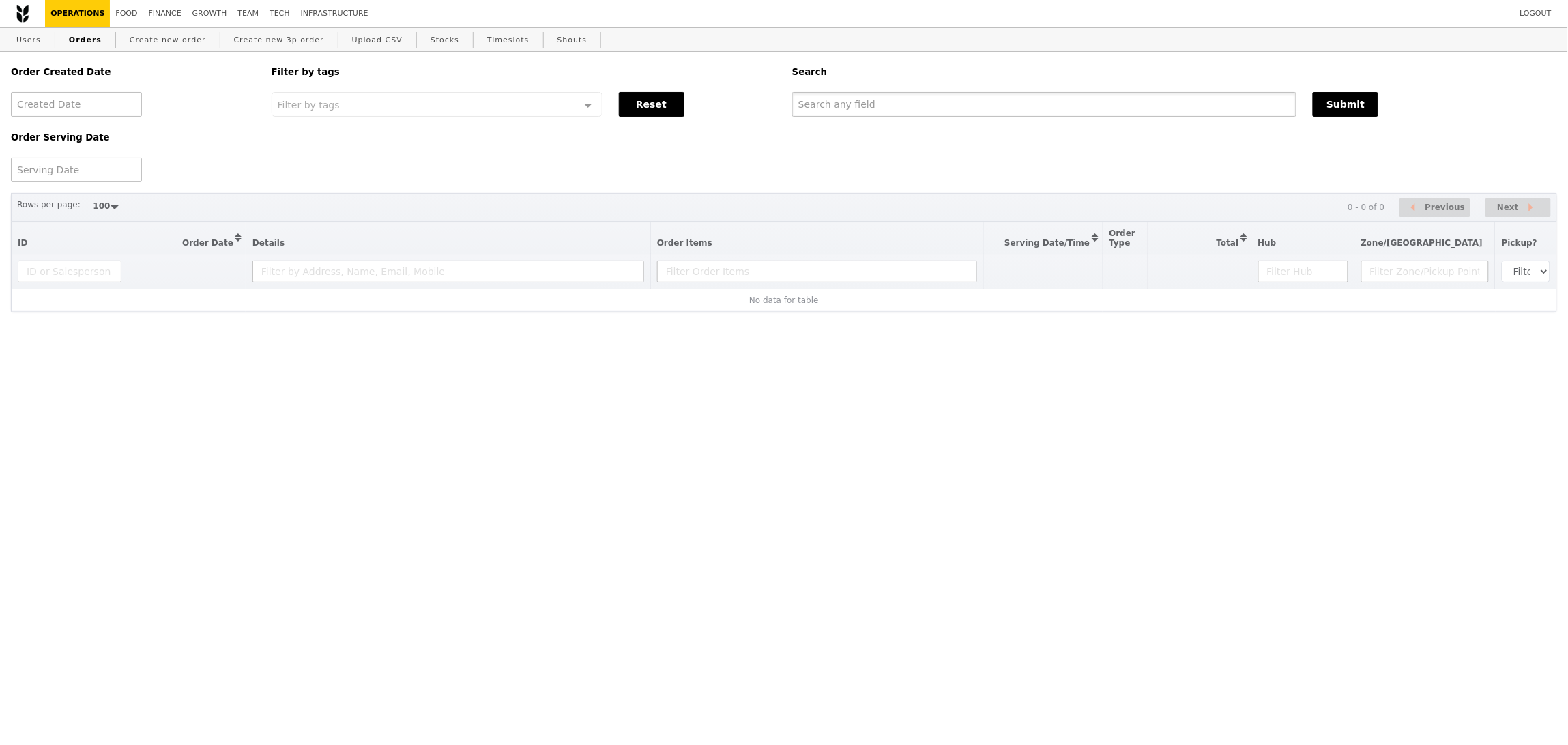
click at [1151, 111] on input "text" at bounding box center [1044, 104] width 504 height 25
paste input "GA3277361"
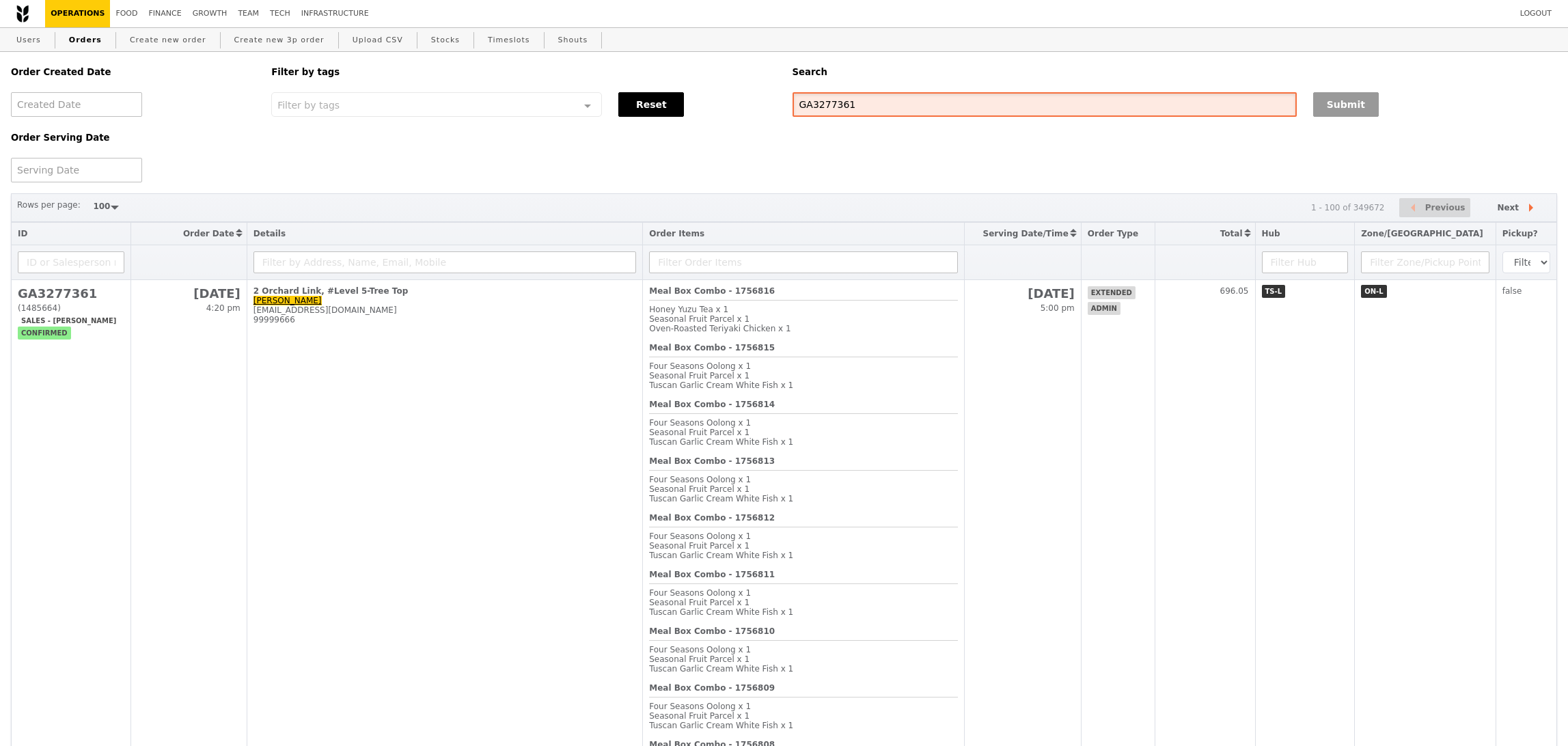
type input "GA3277361"
click at [1324, 109] on button "Submit" at bounding box center [1346, 104] width 66 height 25
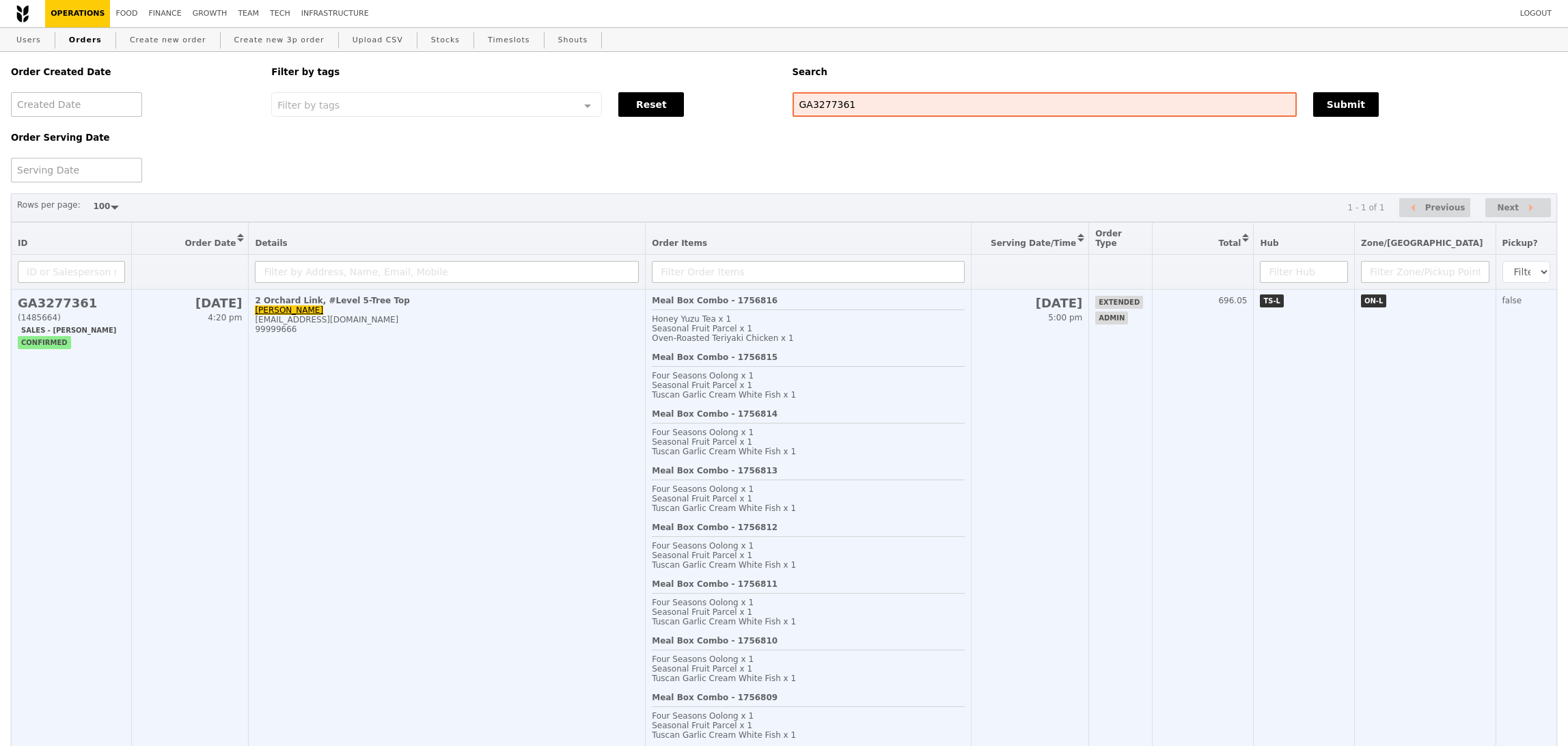
click at [920, 562] on div "Tuscan Garlic Cream White Fish x 1" at bounding box center [807, 565] width 313 height 9
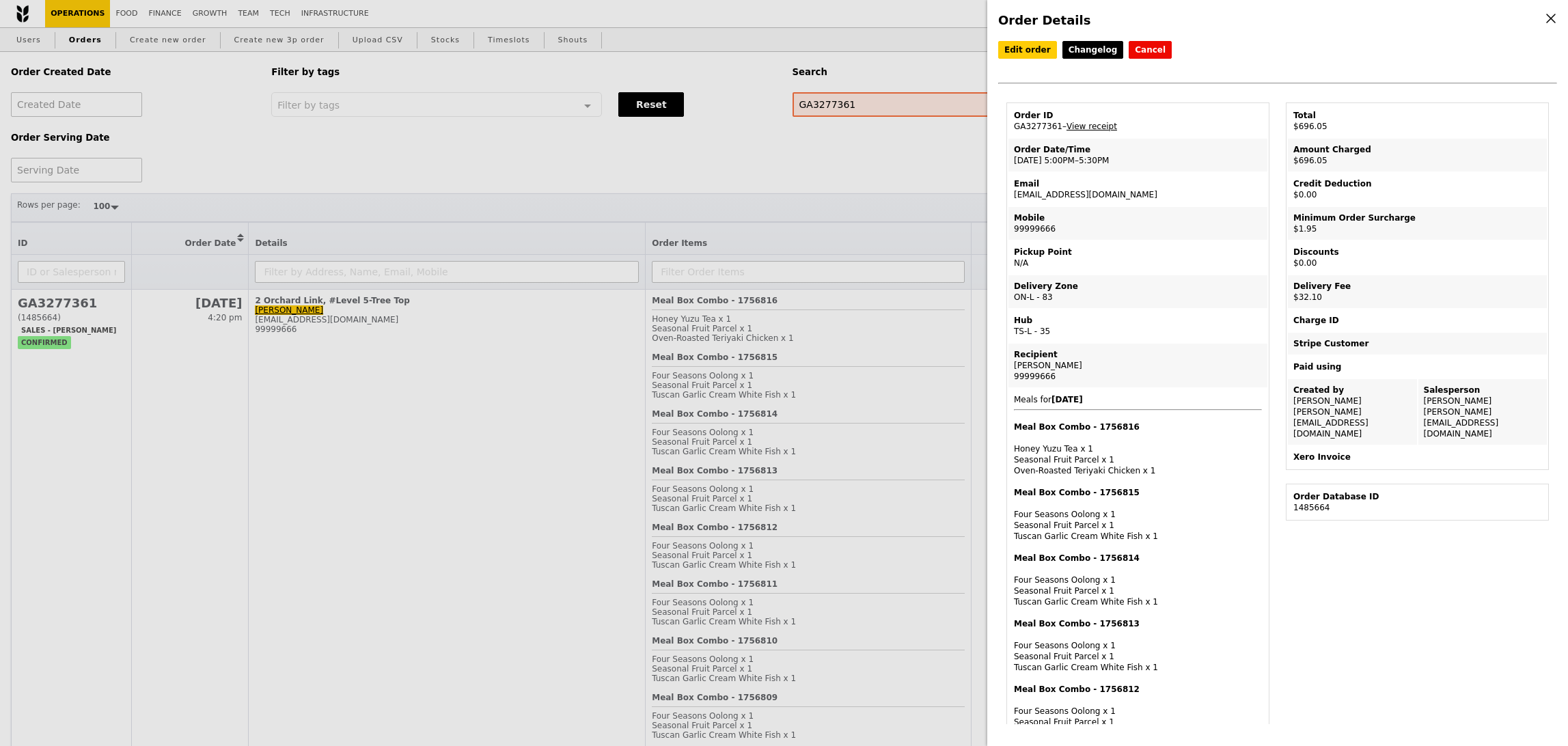
click at [1079, 436] on div "Meal Box Combo - 1756816 Honey Yuzu Tea x 1 Seasonal Fruit Parcel x 1 Oven‑Roas…" at bounding box center [1137, 449] width 248 height 55
click at [1023, 56] on link "Edit order" at bounding box center [1027, 49] width 59 height 17
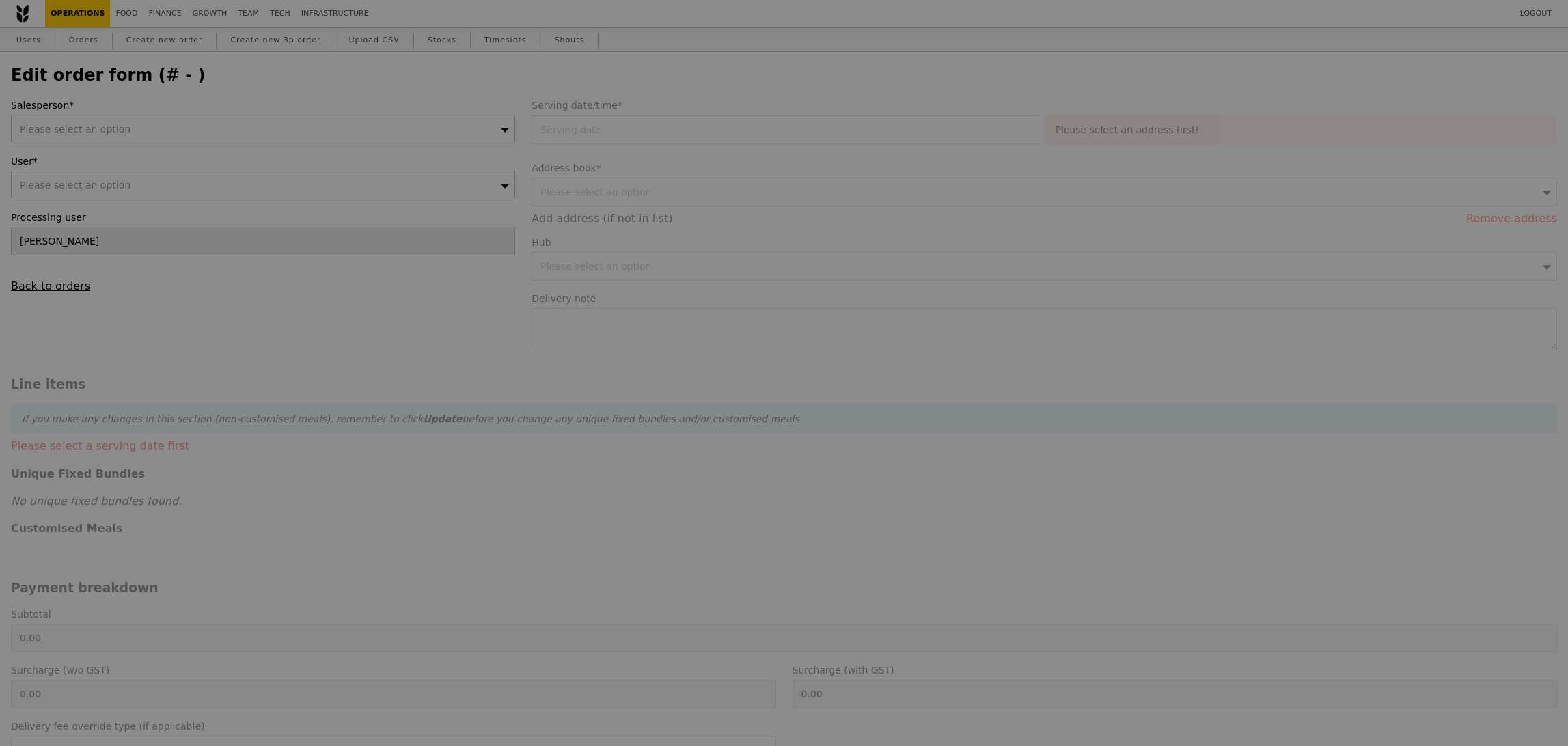
type input "28 Aug 2025"
type textarea "Full delivery address: SCAPE, 2 Orchard Link, Level 5, TreeTop, Singapore 237978"
type input "662.00"
type input "1.79"
type input "1.95"
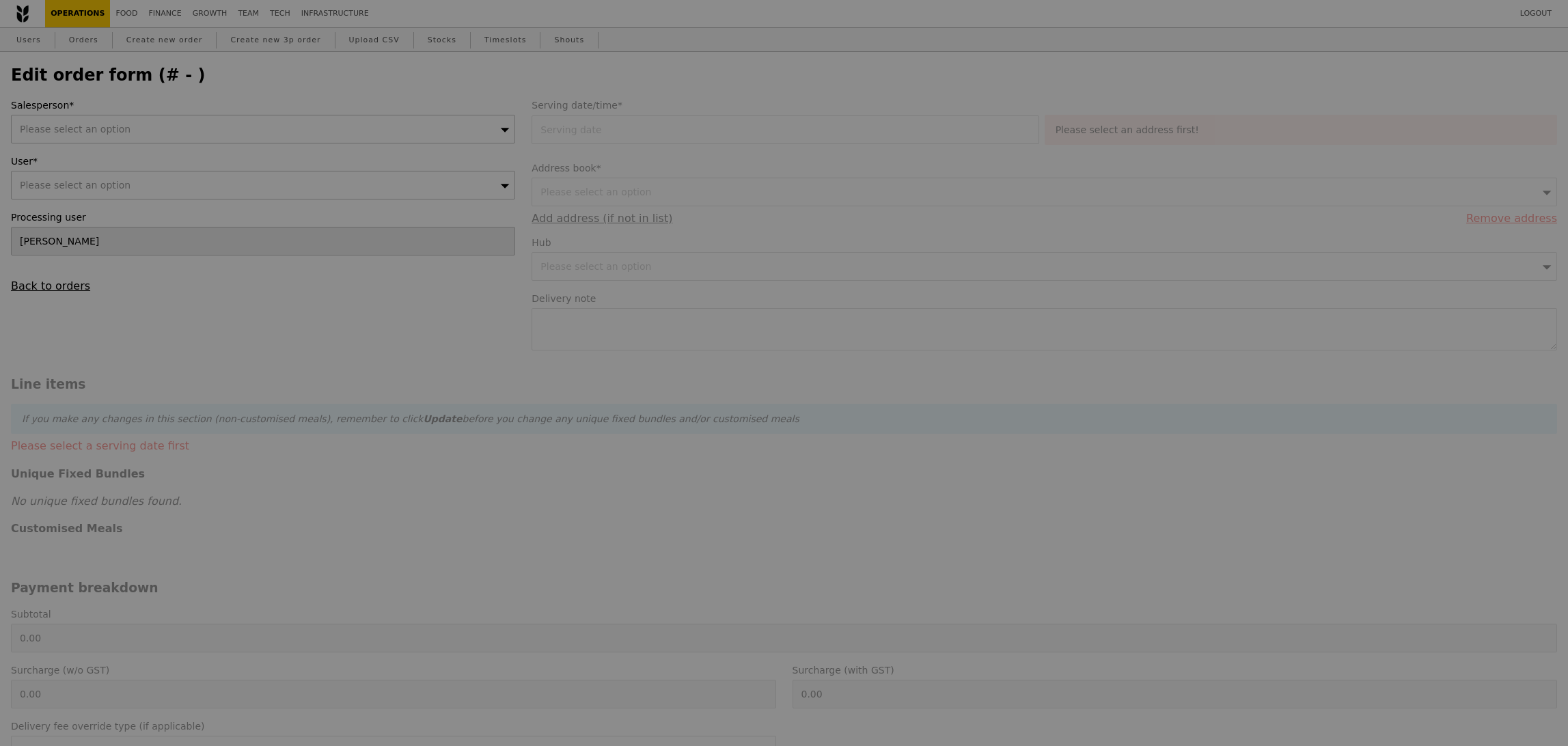
type input "29.45"
type input "32.10"
type input "696.05"
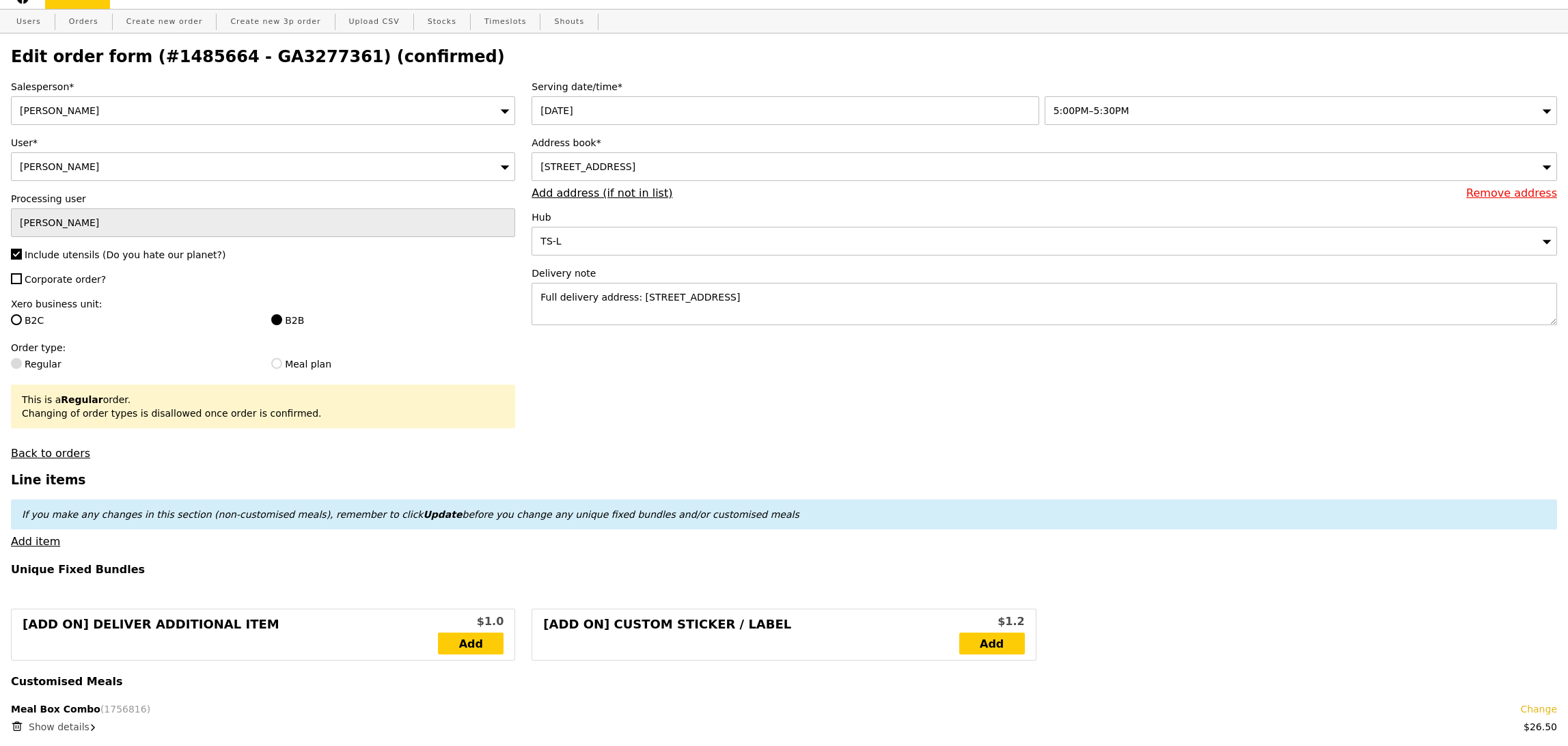
scroll to position [52, 0]
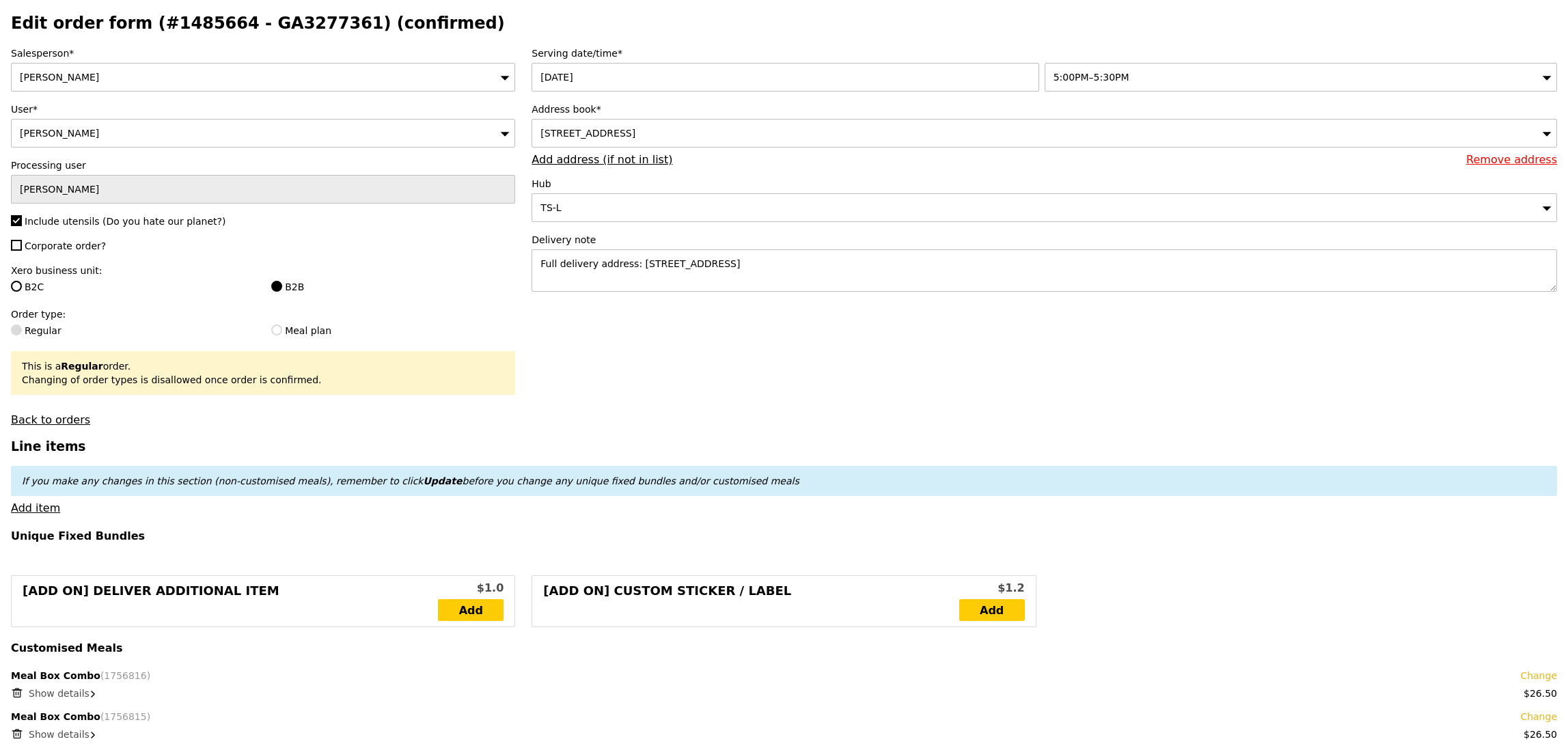
type input "Update"
click at [75, 692] on span "Show details" at bounding box center [59, 694] width 60 height 11
click at [75, 692] on span "Hide details" at bounding box center [57, 694] width 57 height 11
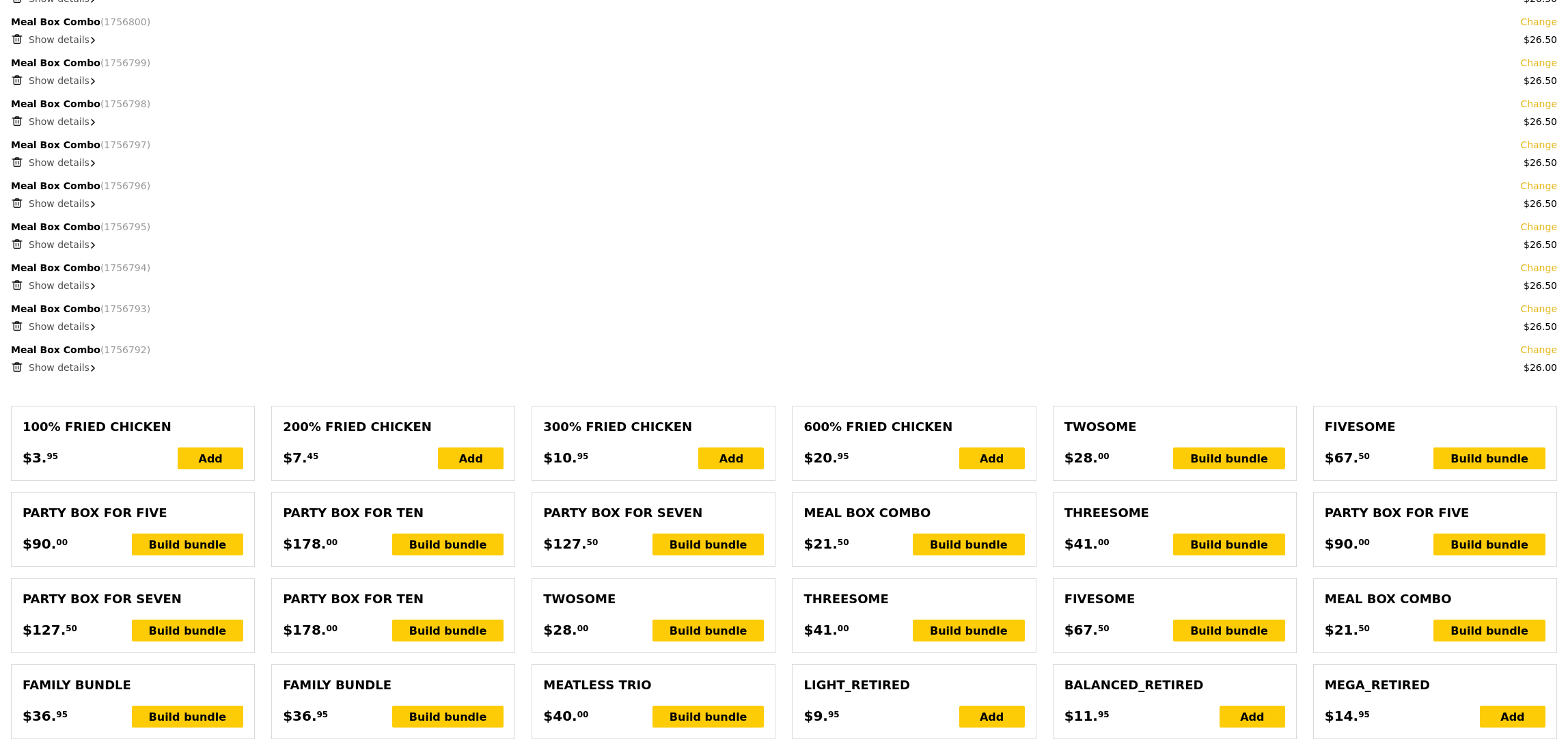
scroll to position [1374, 0]
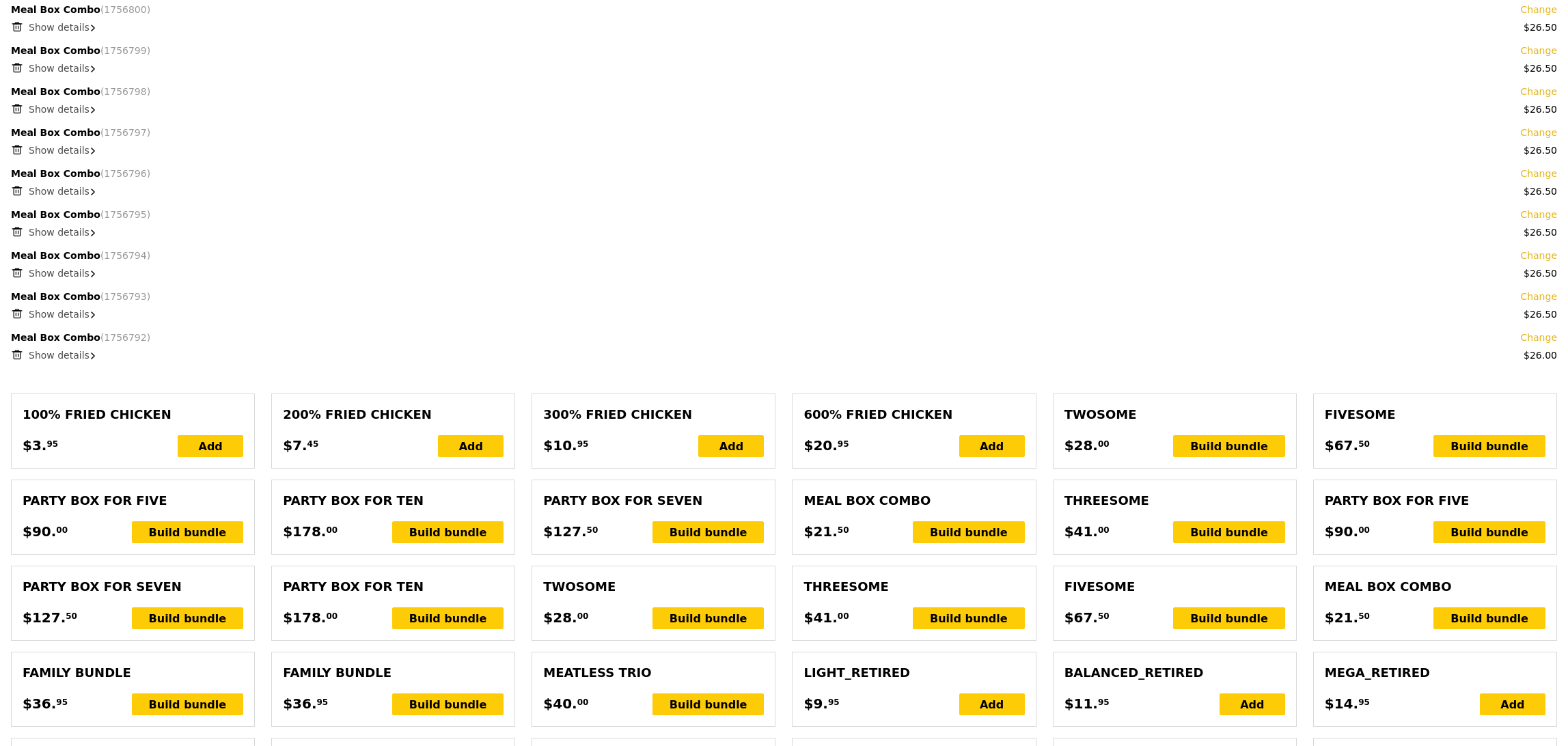
click at [49, 357] on span "Show details" at bounding box center [59, 356] width 60 height 11
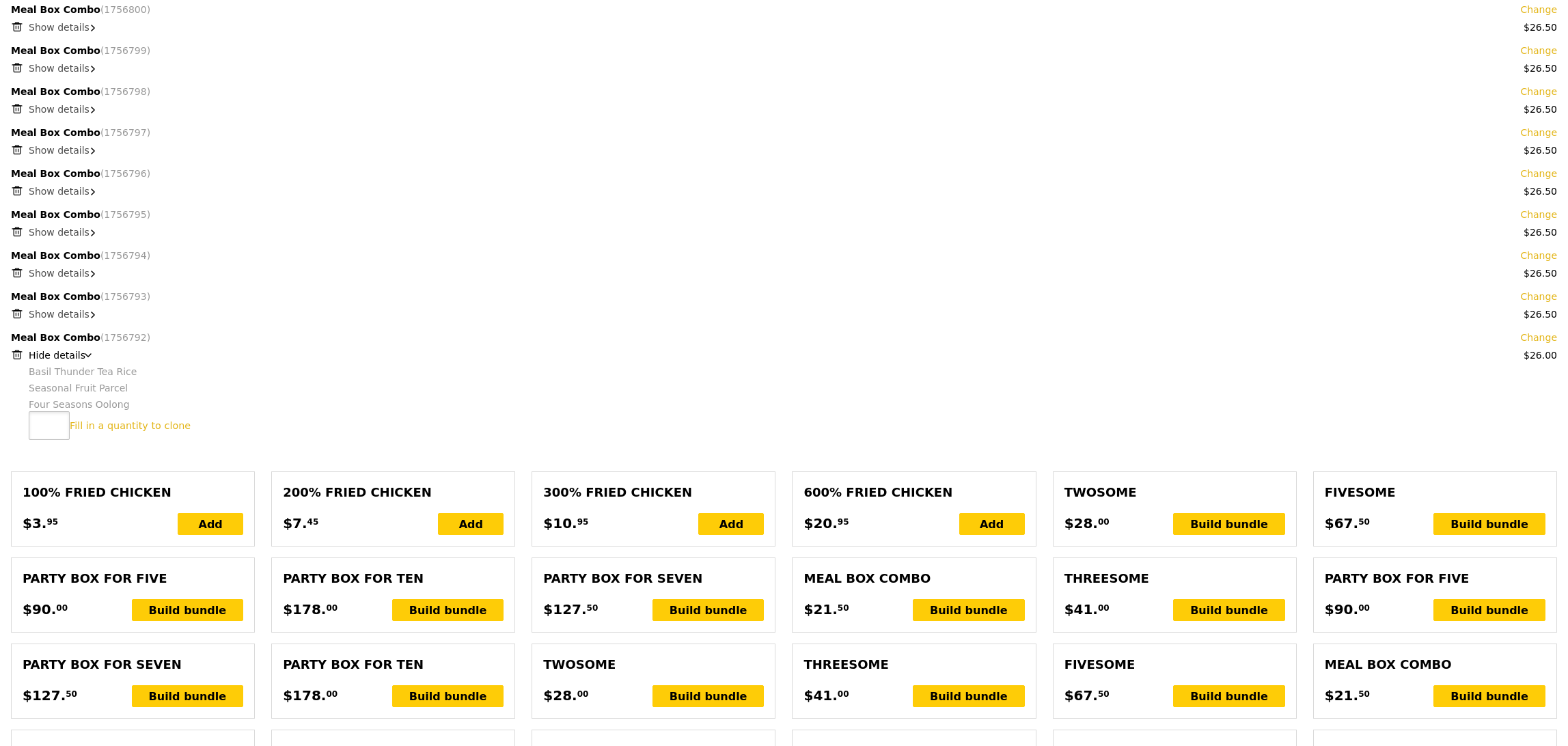
click at [55, 433] on input "number" at bounding box center [49, 425] width 41 height 28
type input "1"
click at [169, 428] on link "Clone this bundle 1 times" at bounding box center [132, 426] width 126 height 11
type input "Loading..."
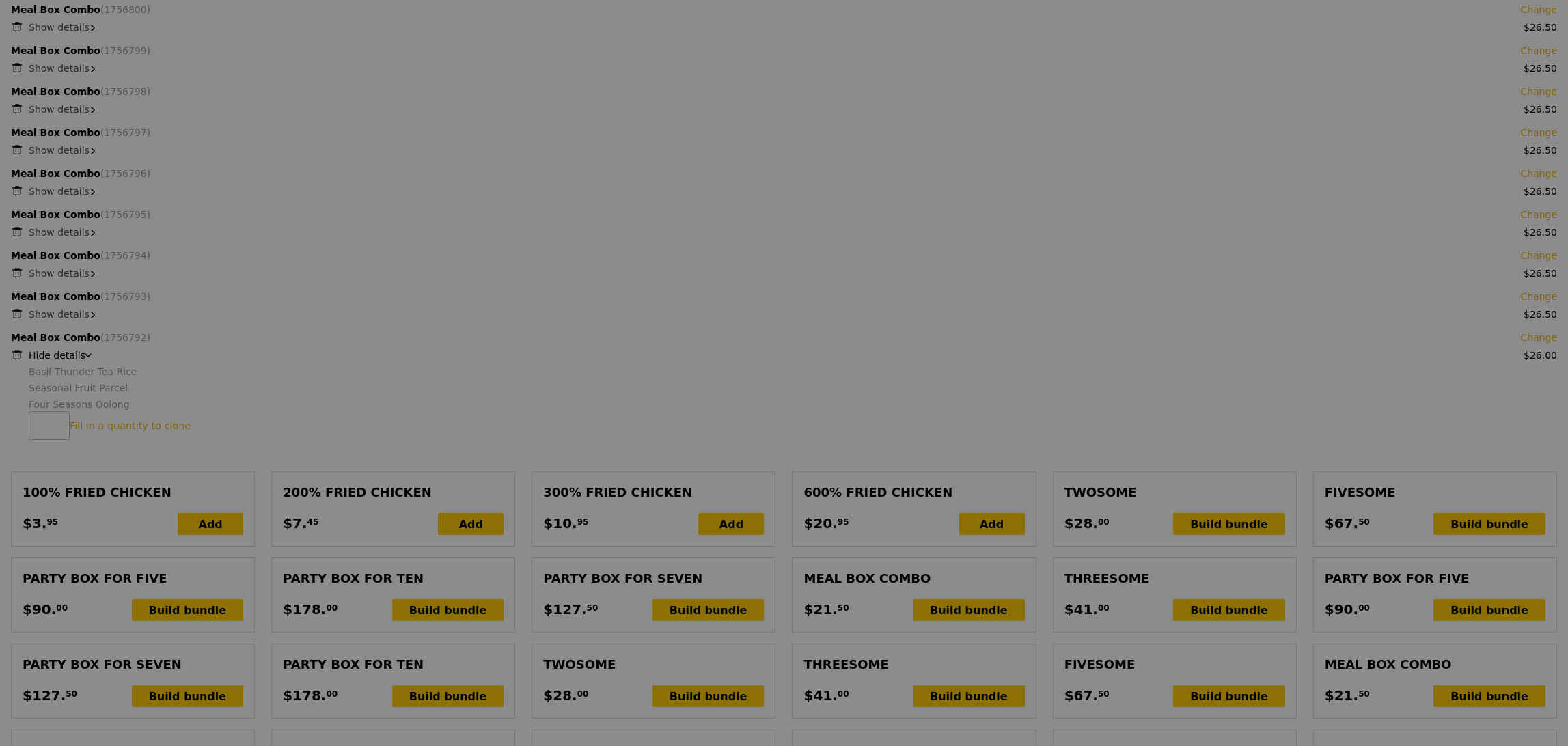
type input "688.00"
type input "722.05"
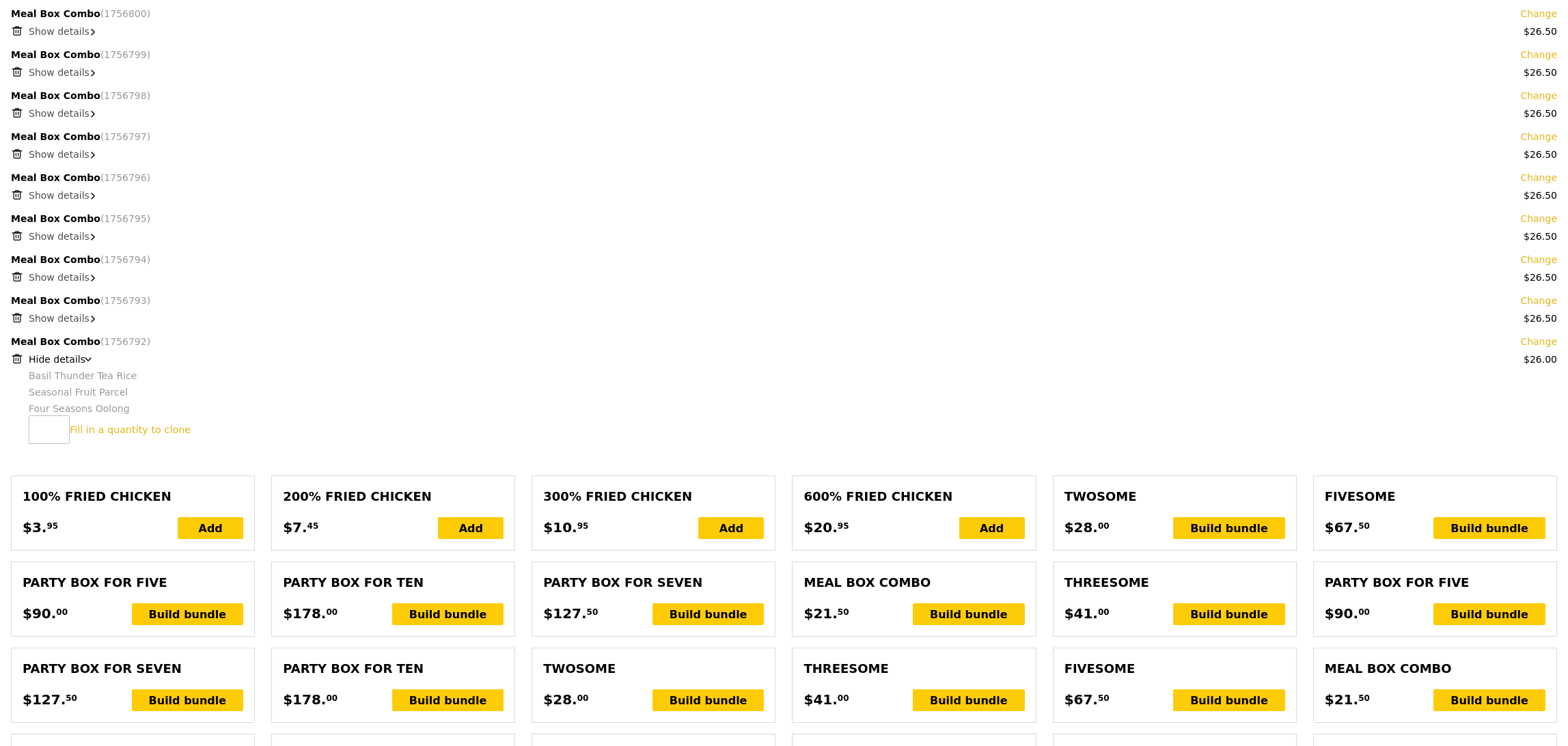
scroll to position [1409, 0]
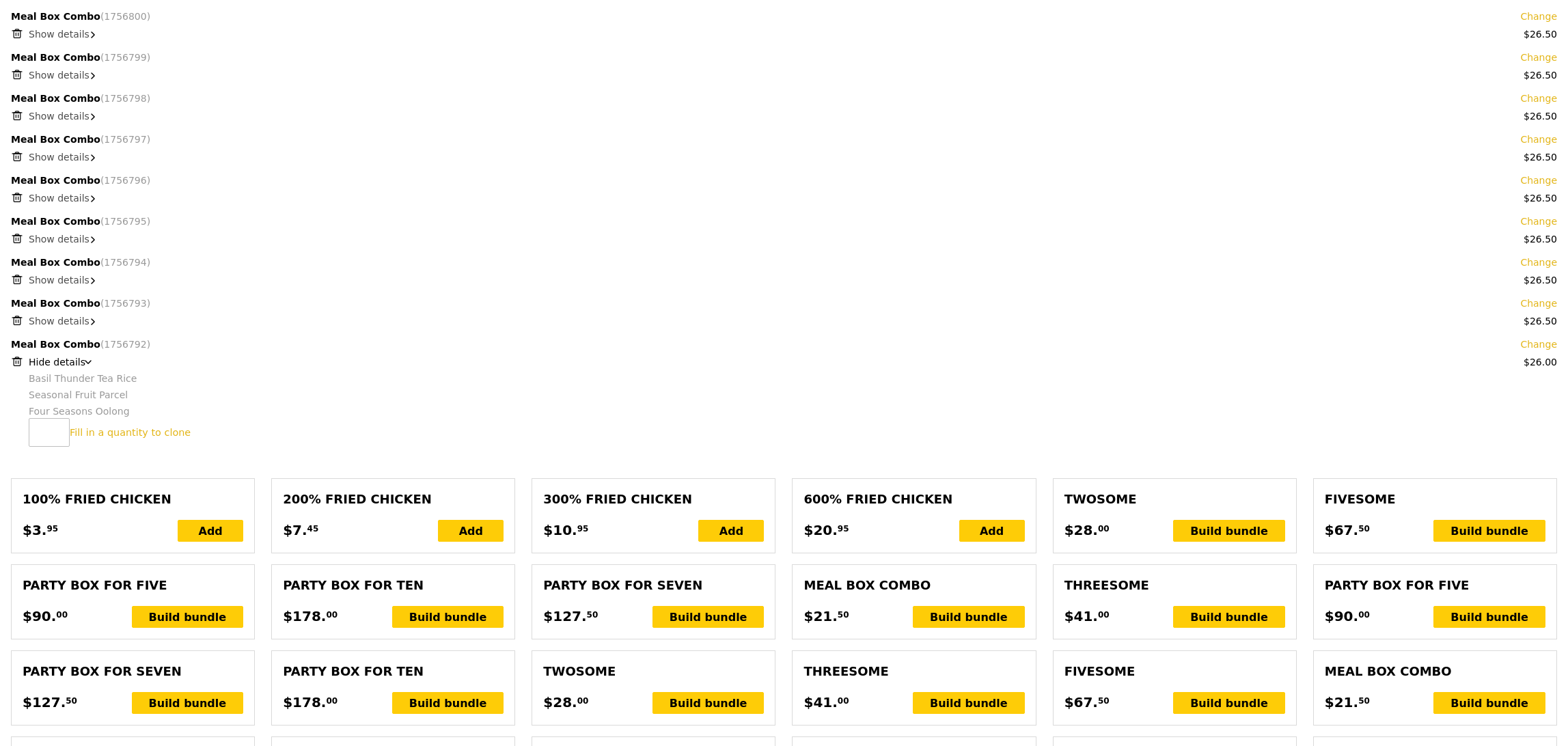
click at [48, 316] on span "Show details" at bounding box center [59, 321] width 60 height 11
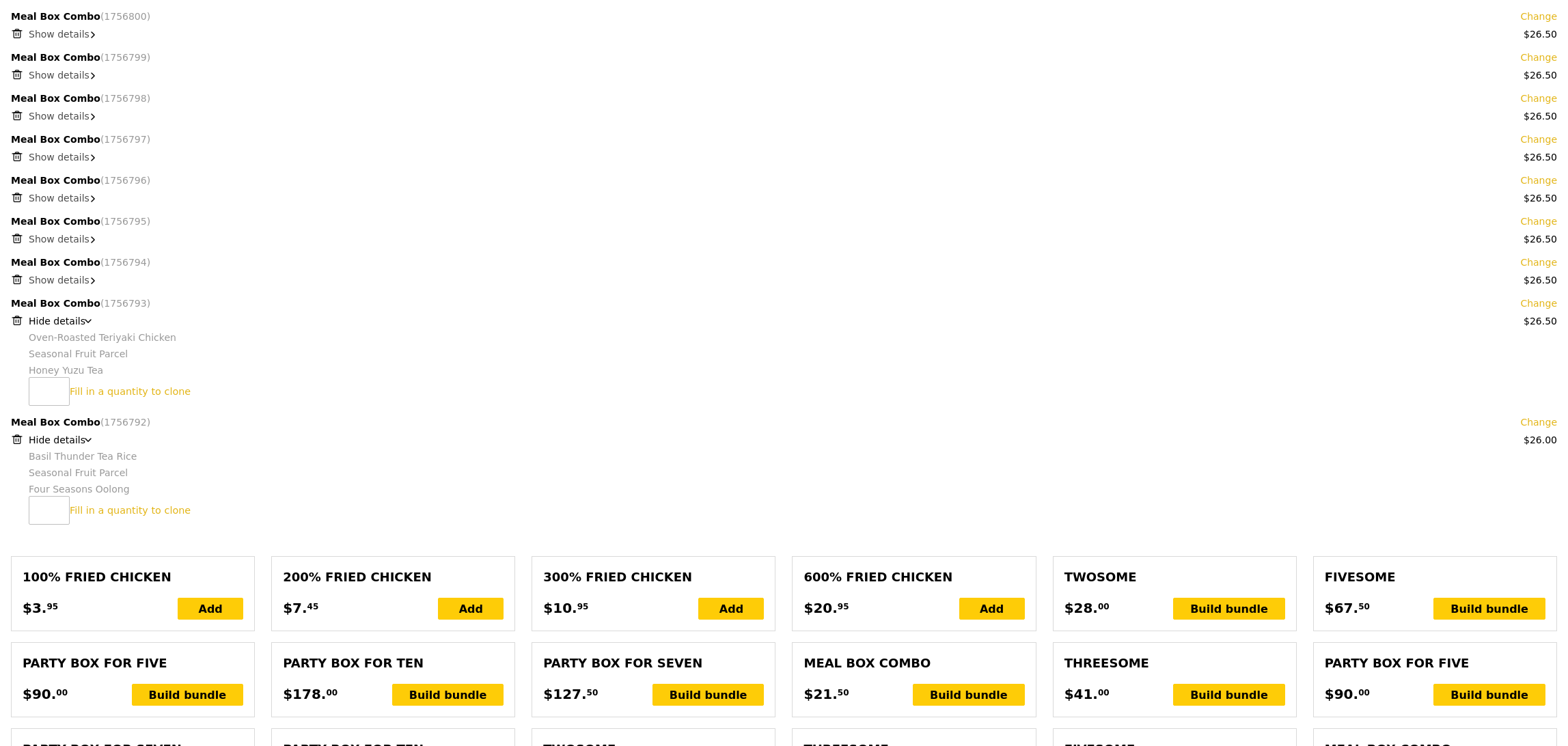
click at [69, 283] on span "Show details" at bounding box center [59, 280] width 60 height 11
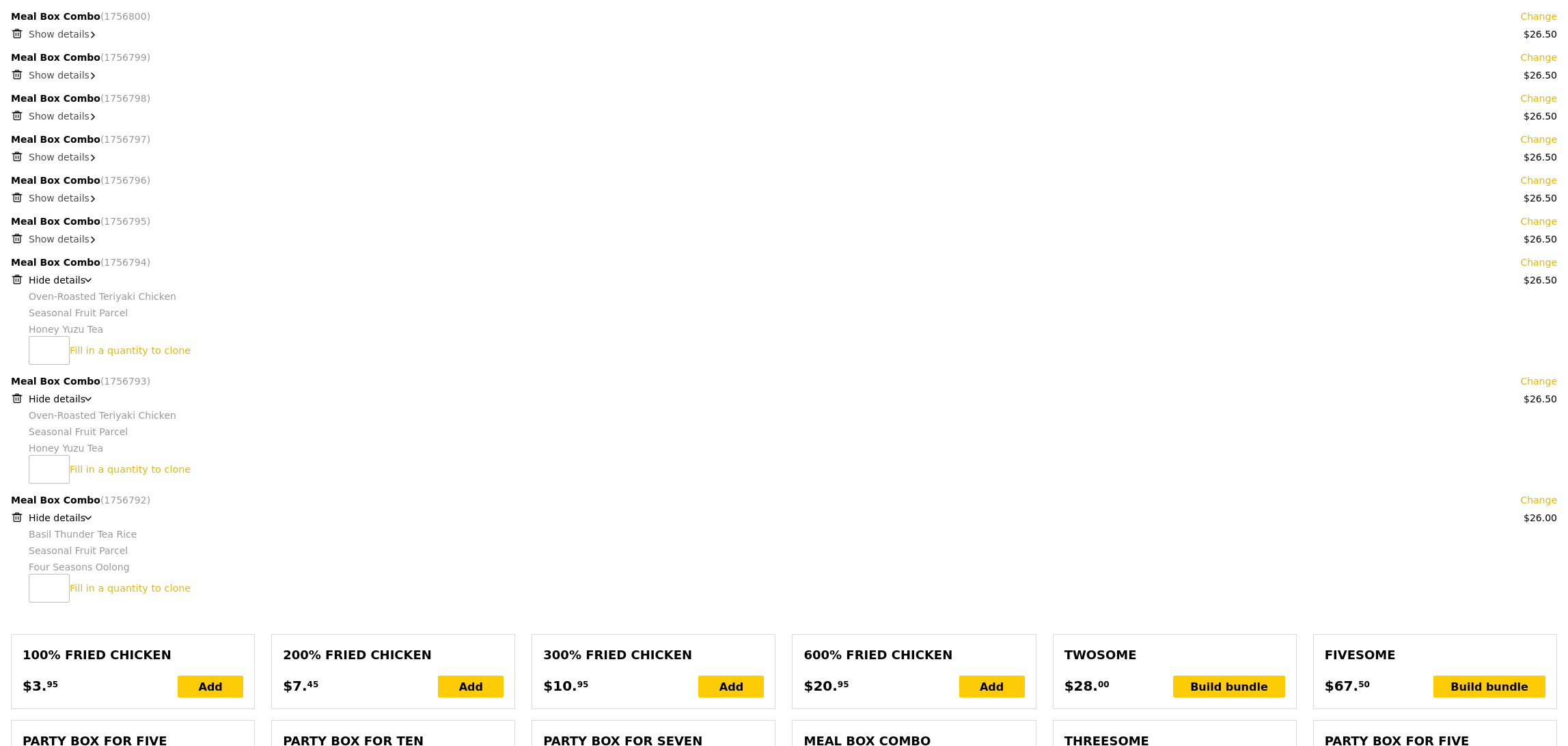
click at [66, 242] on span "Show details" at bounding box center [59, 239] width 60 height 11
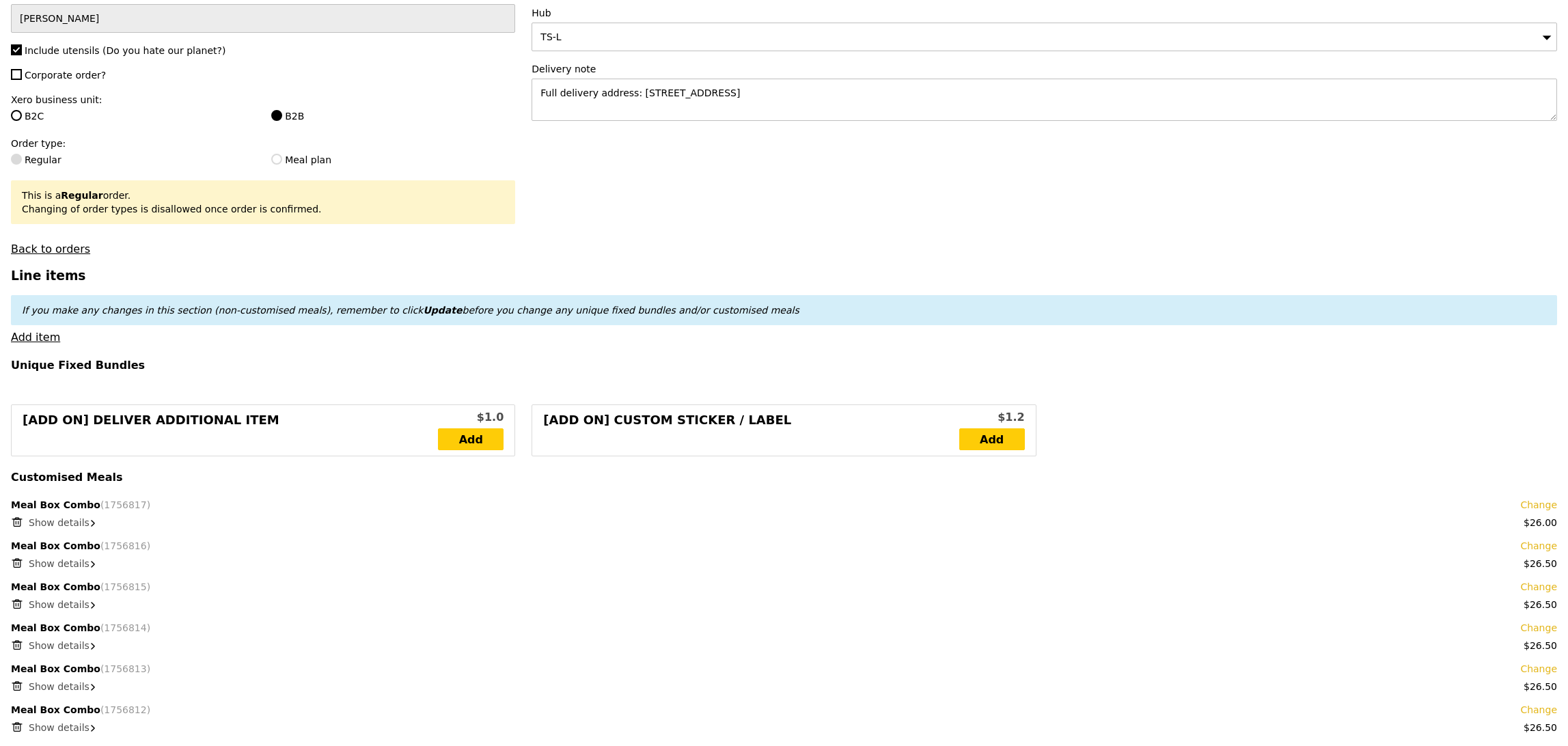
scroll to position [492, 0]
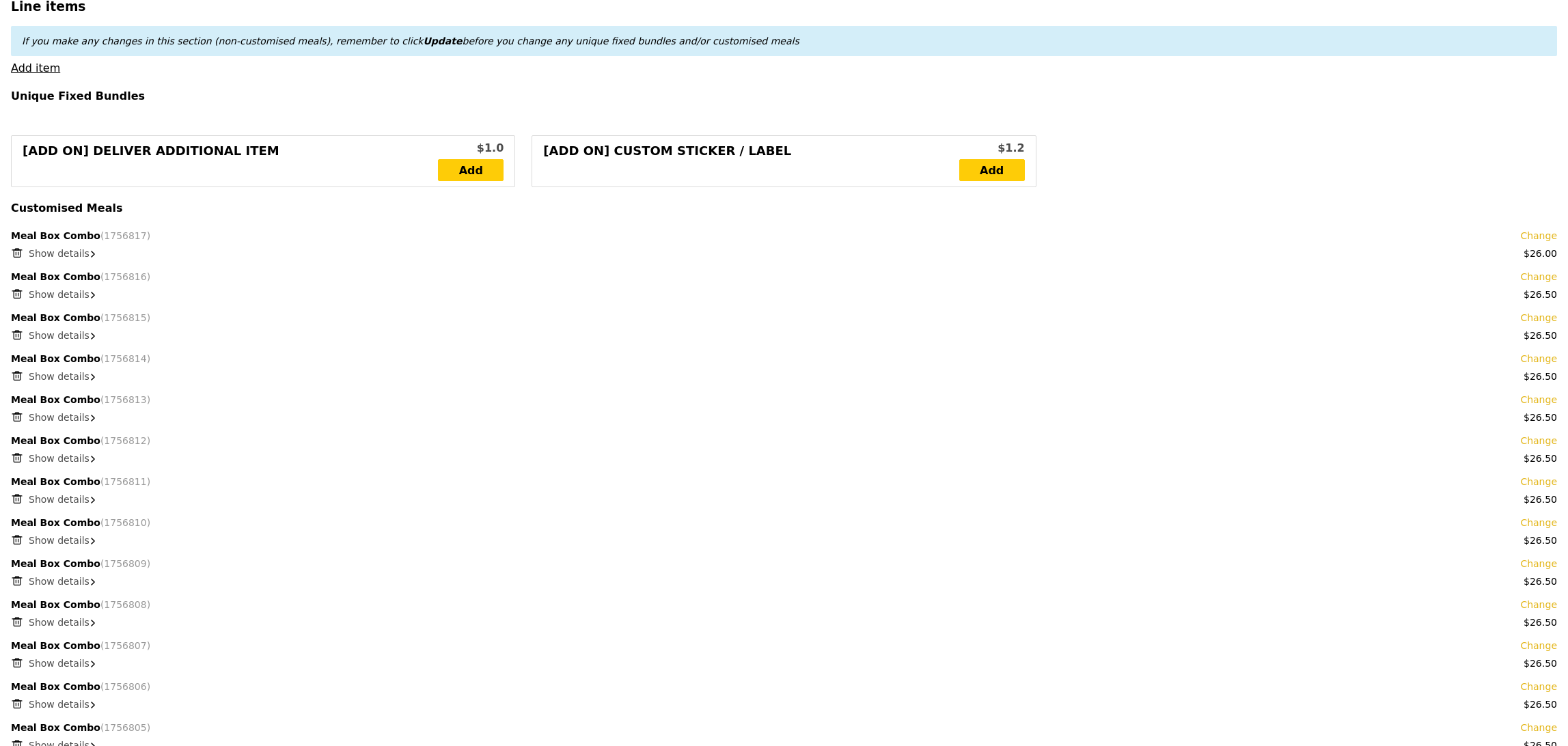
click at [56, 254] on span "Show details" at bounding box center [59, 254] width 60 height 11
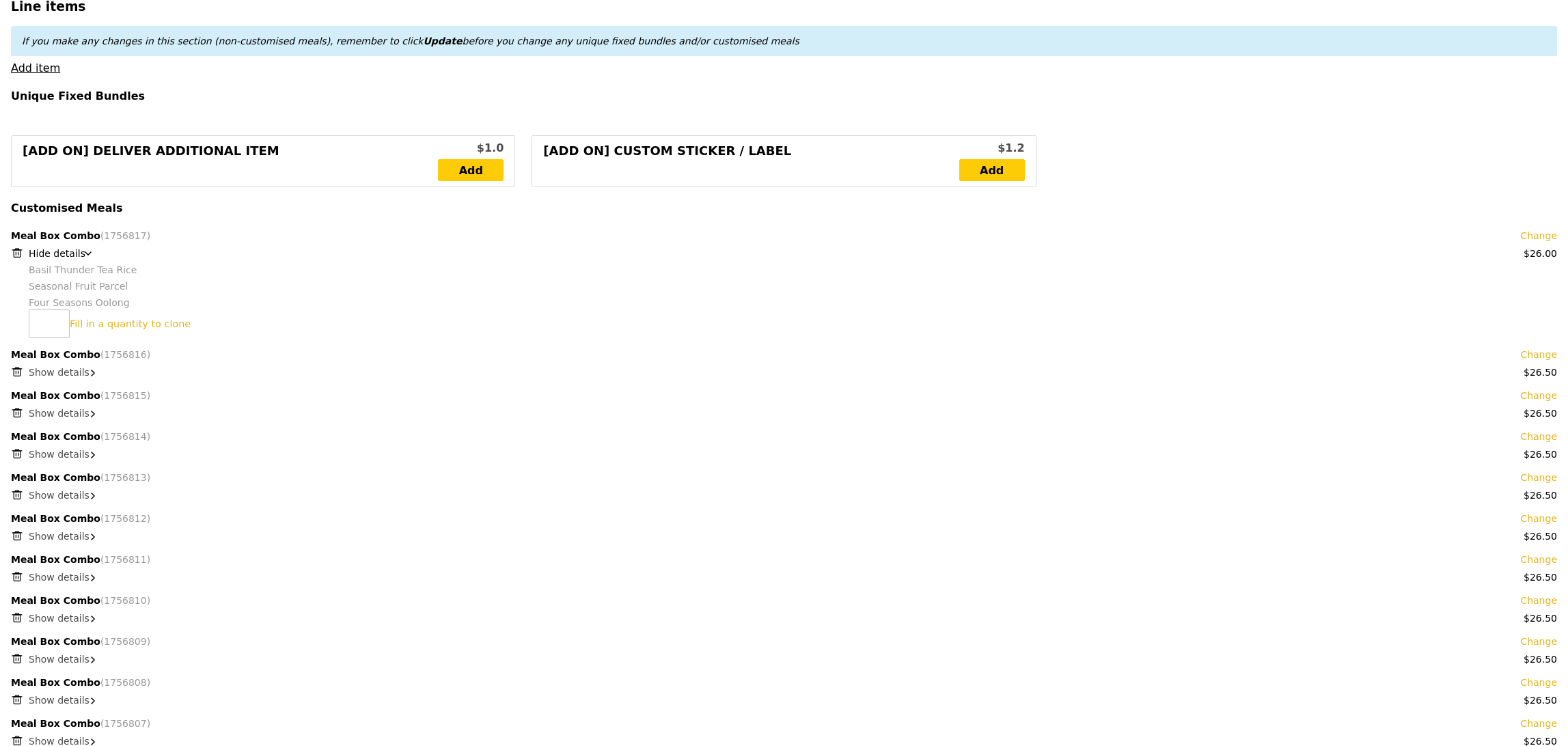
click at [62, 361] on div "Meal Box Combo (1756816) Change" at bounding box center [784, 354] width 1546 height 14
click at [58, 376] on span "Show details" at bounding box center [59, 372] width 60 height 11
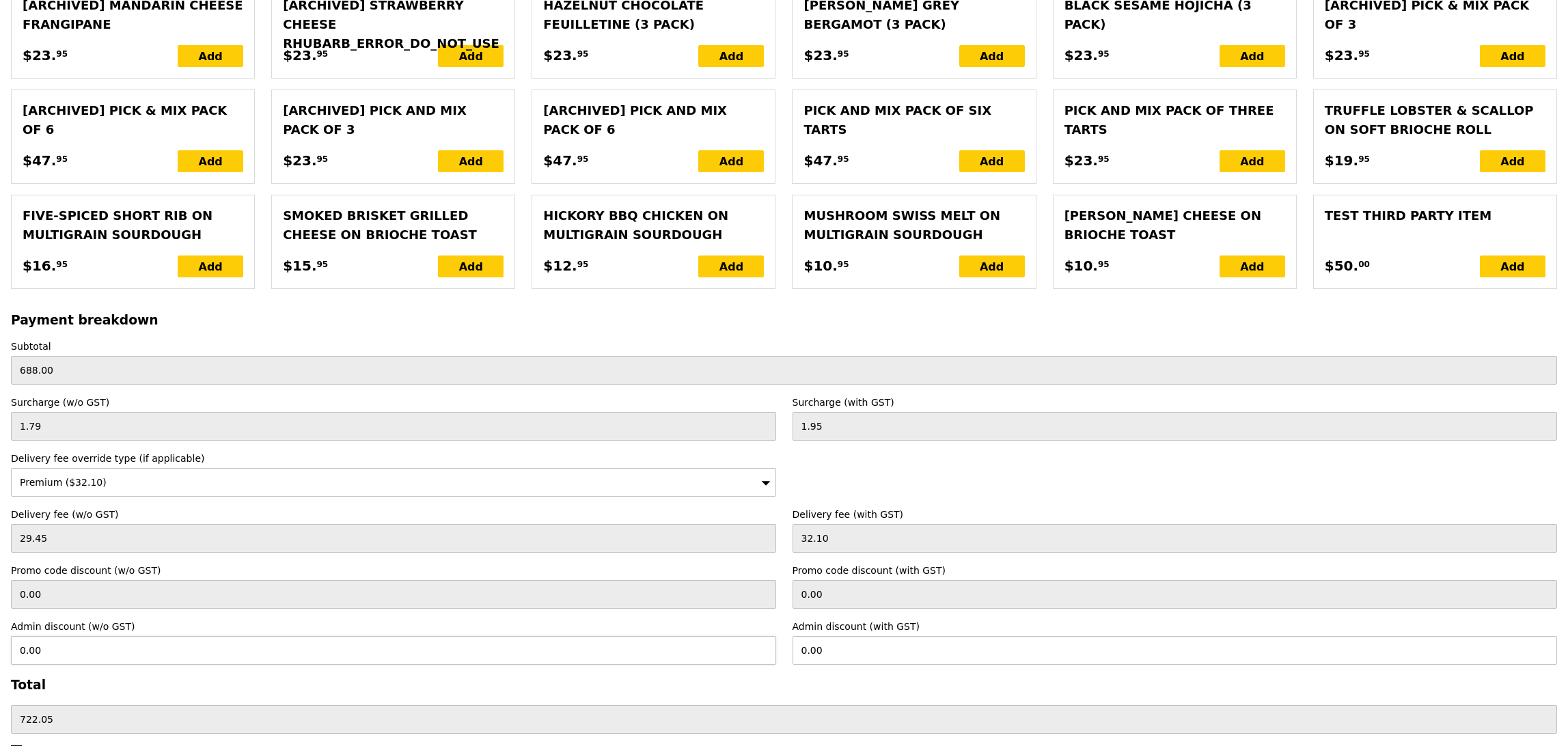
scroll to position [4281, 0]
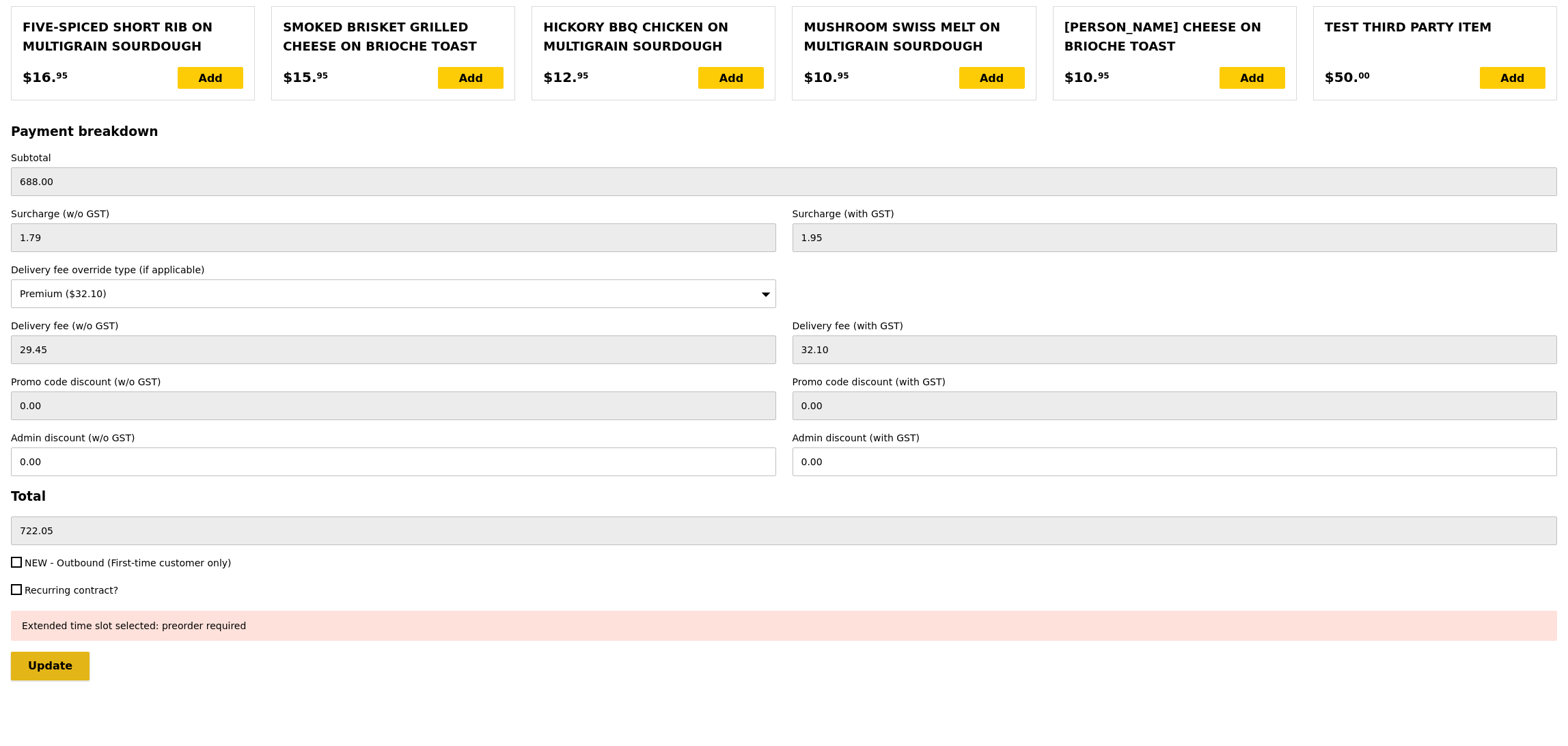
click at [71, 675] on input "Update" at bounding box center [50, 665] width 79 height 28
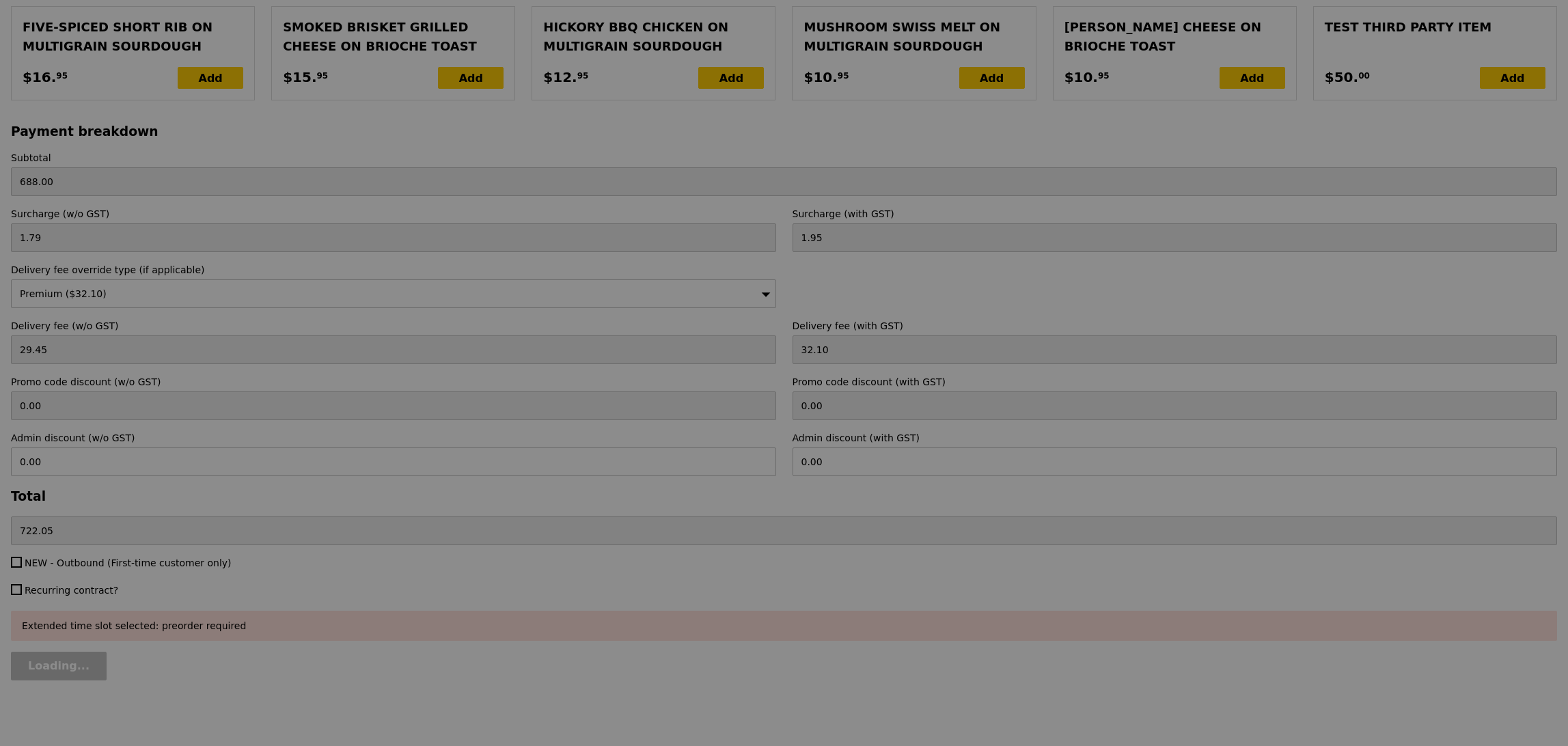
type input "Update"
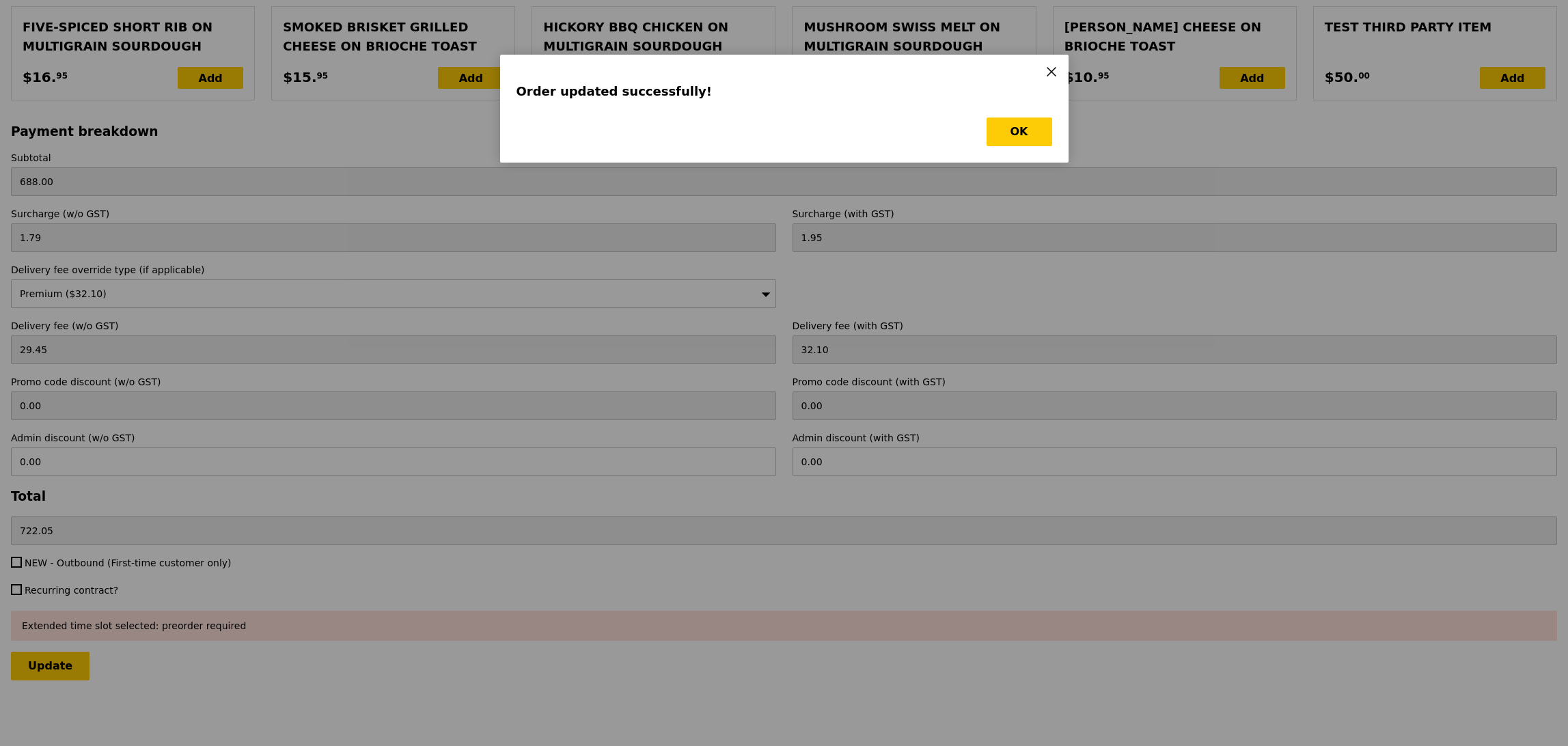
scroll to position [0, 0]
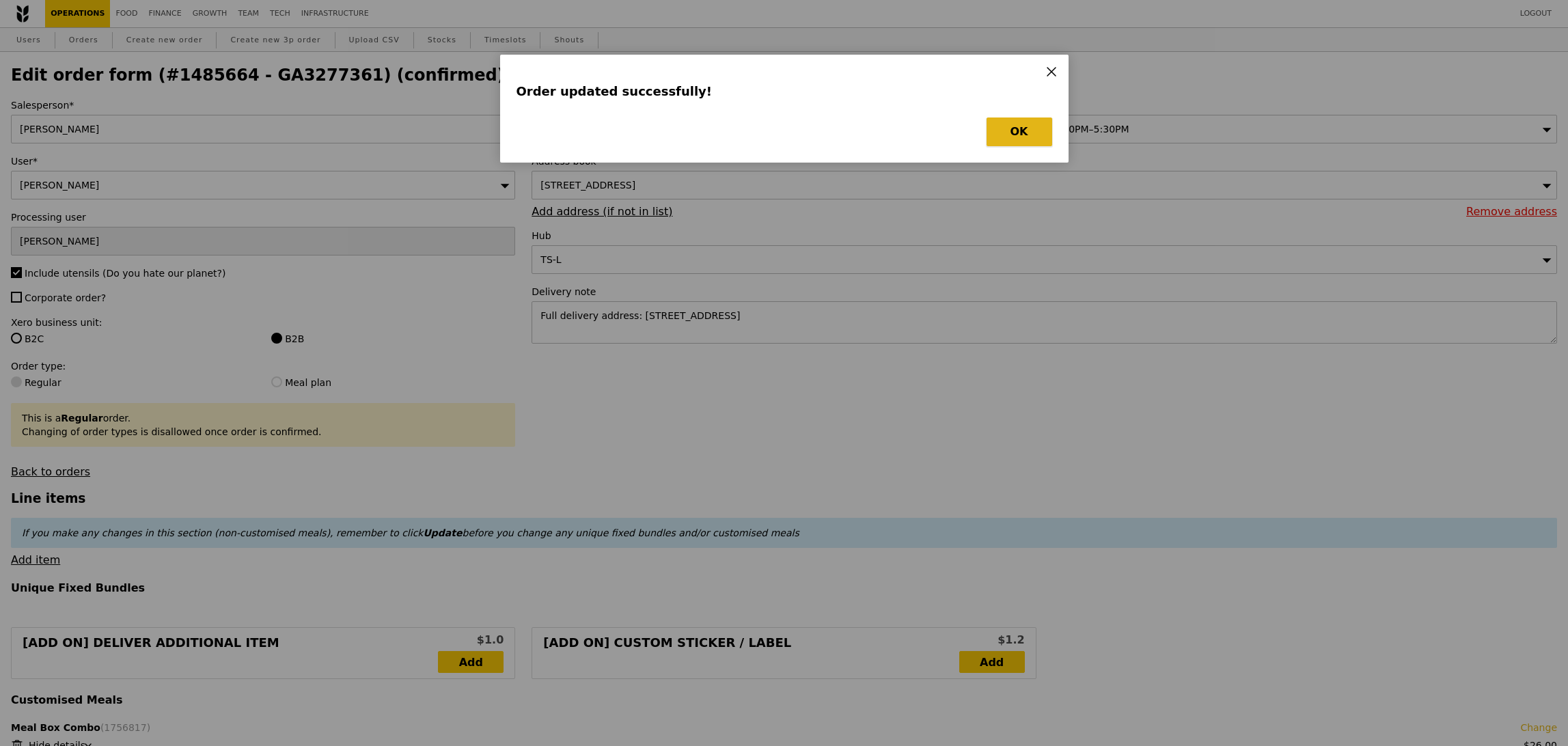
click at [1019, 130] on button "OK" at bounding box center [1020, 131] width 66 height 28
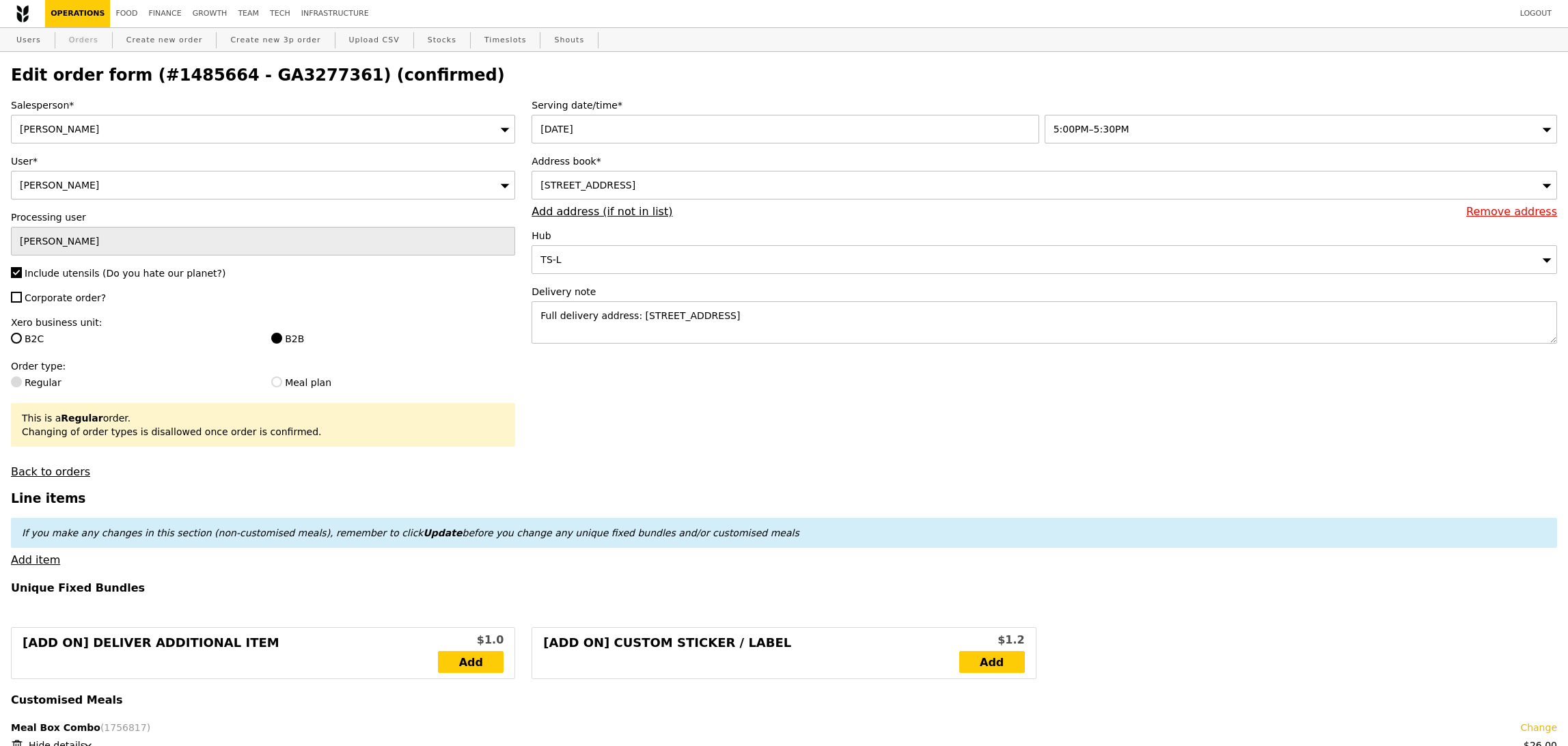
click at [80, 37] on link "Orders" at bounding box center [83, 40] width 40 height 25
select select "100"
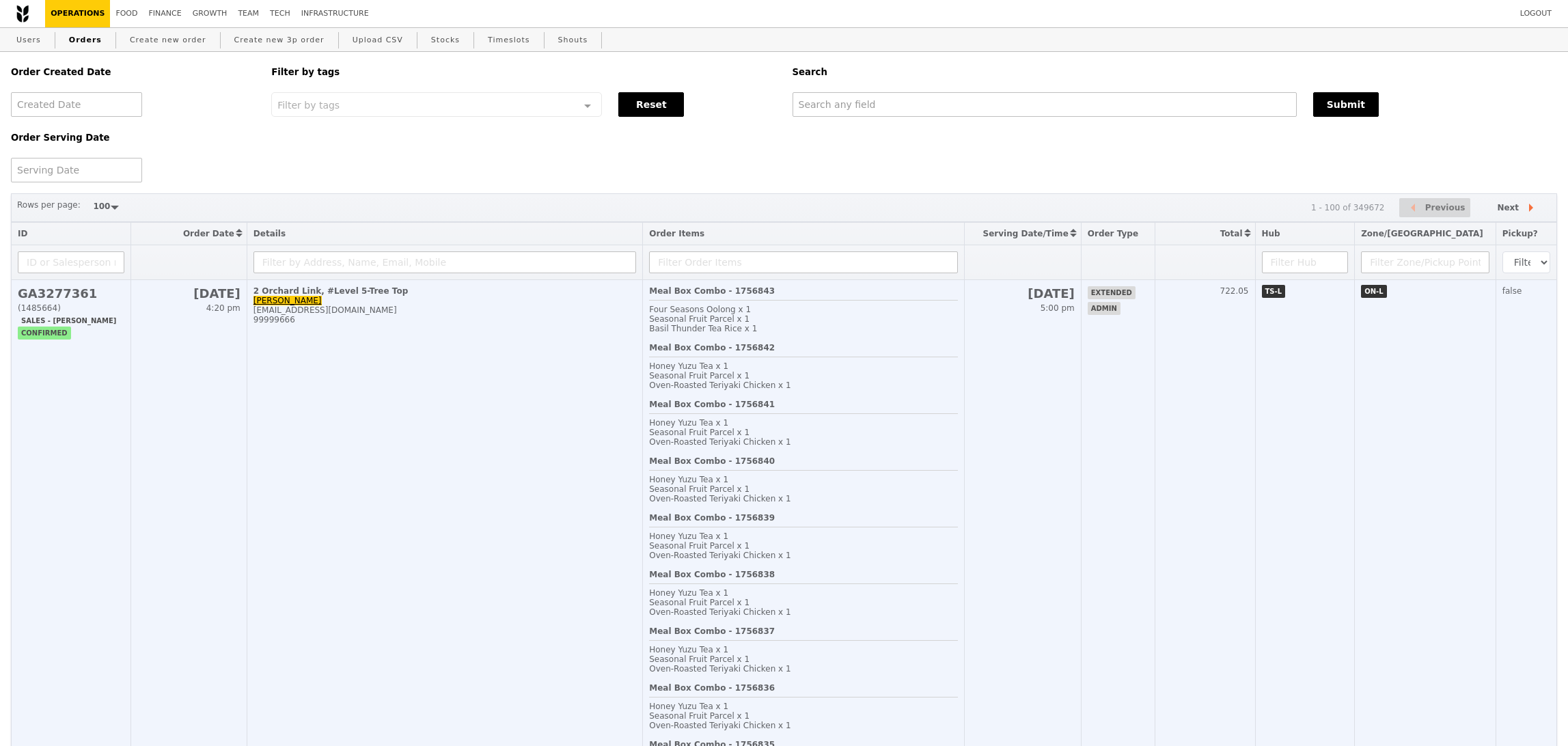
click at [831, 462] on div "Meal Box Combo - 1756840 Honey Yuzu Tea x 1 Seasonal Fruit Parcel x 1 Oven‑Roas…" at bounding box center [803, 485] width 309 height 57
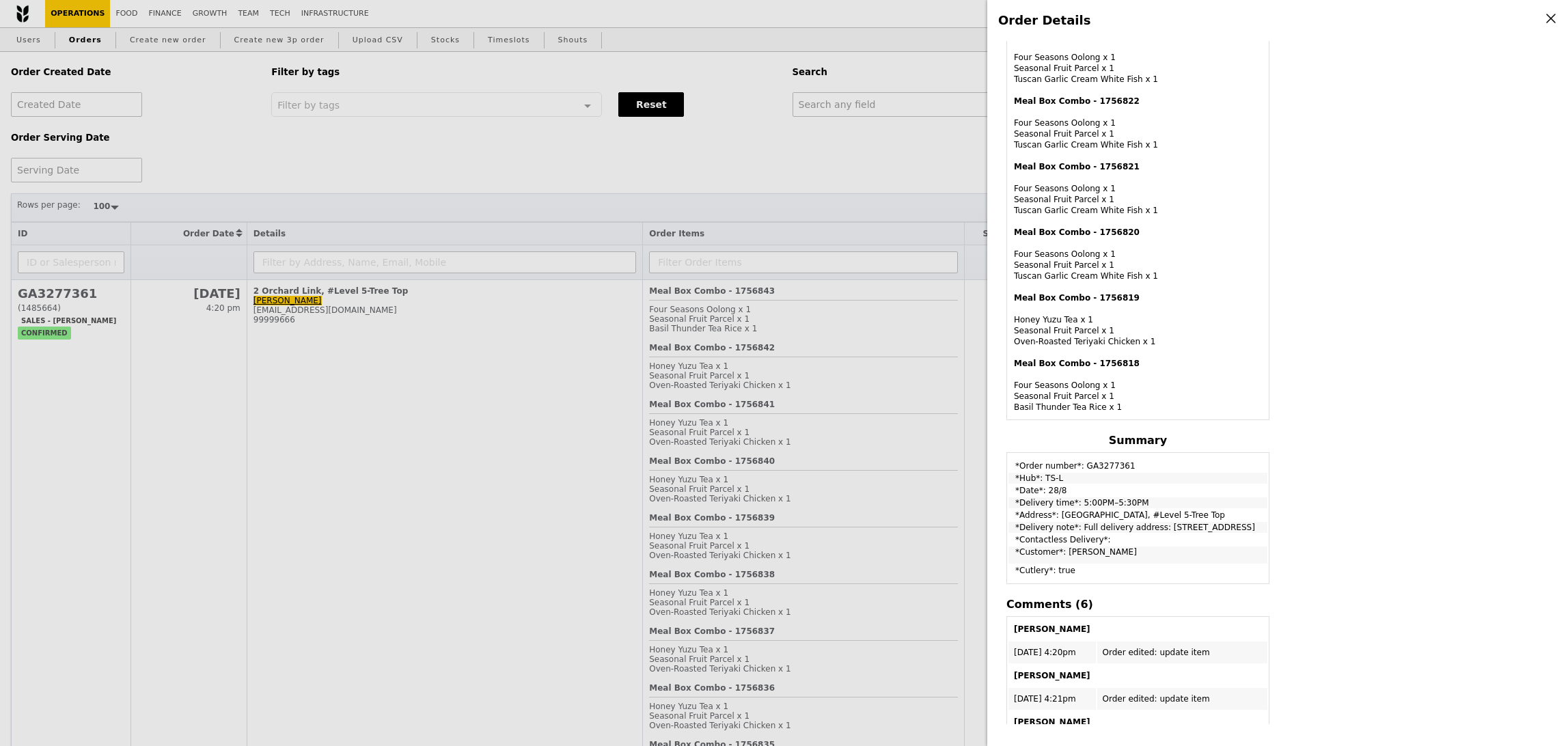
scroll to position [1643, 0]
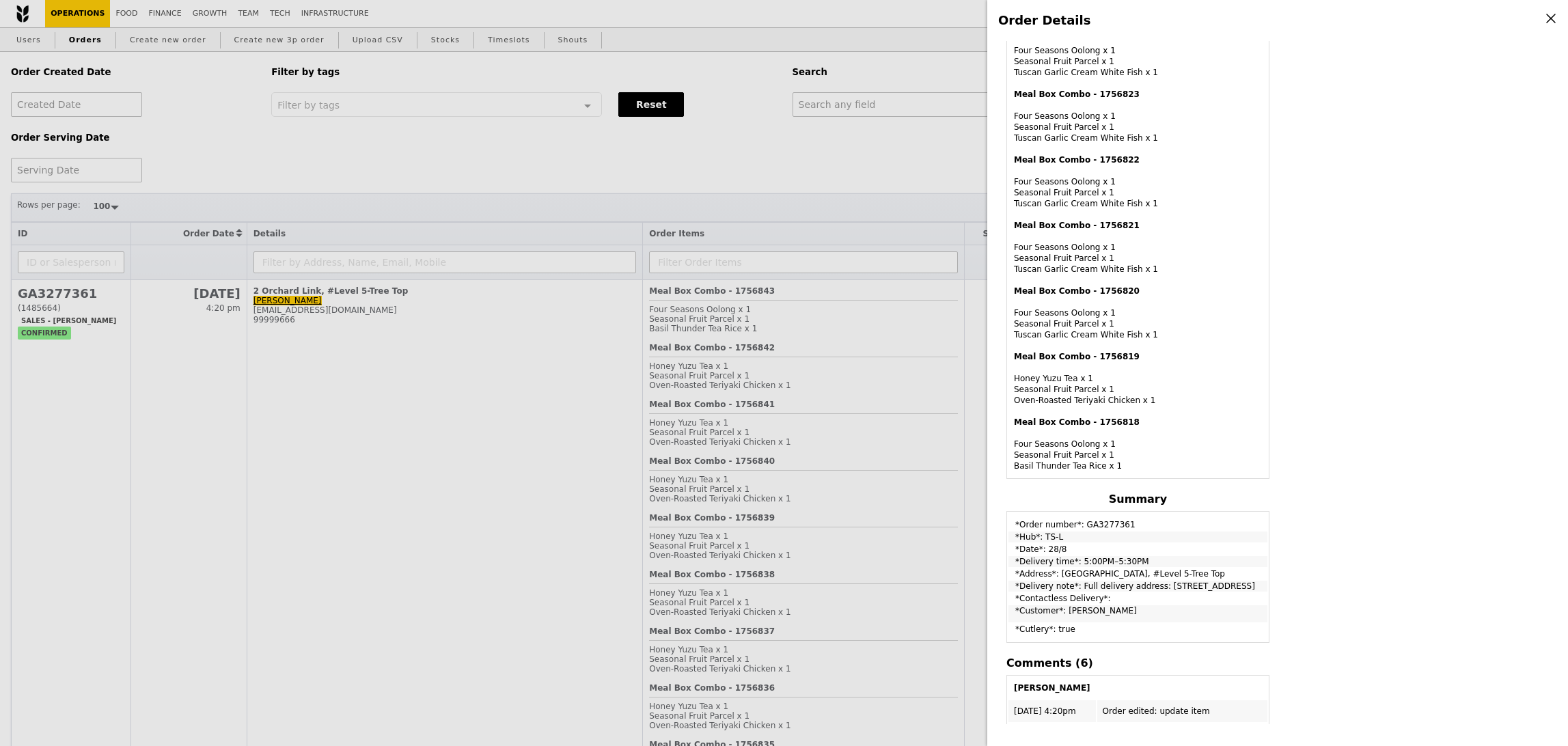
click at [1083, 455] on div "Meal Box Combo - 1756818 Four Seasons Oolong x 1 Seasonal Fruit Parcel x 1 Basi…" at bounding box center [1137, 444] width 248 height 55
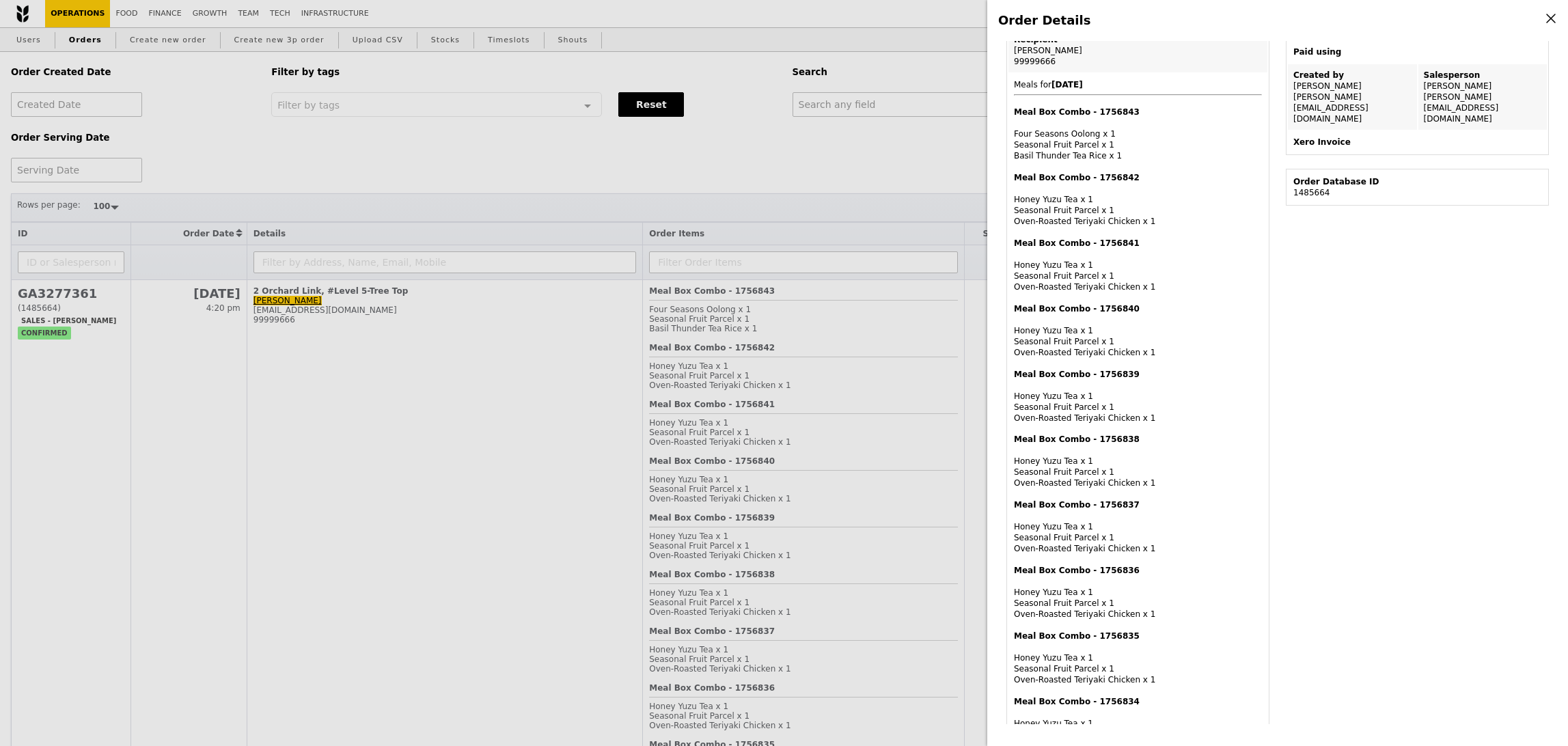
scroll to position [0, 0]
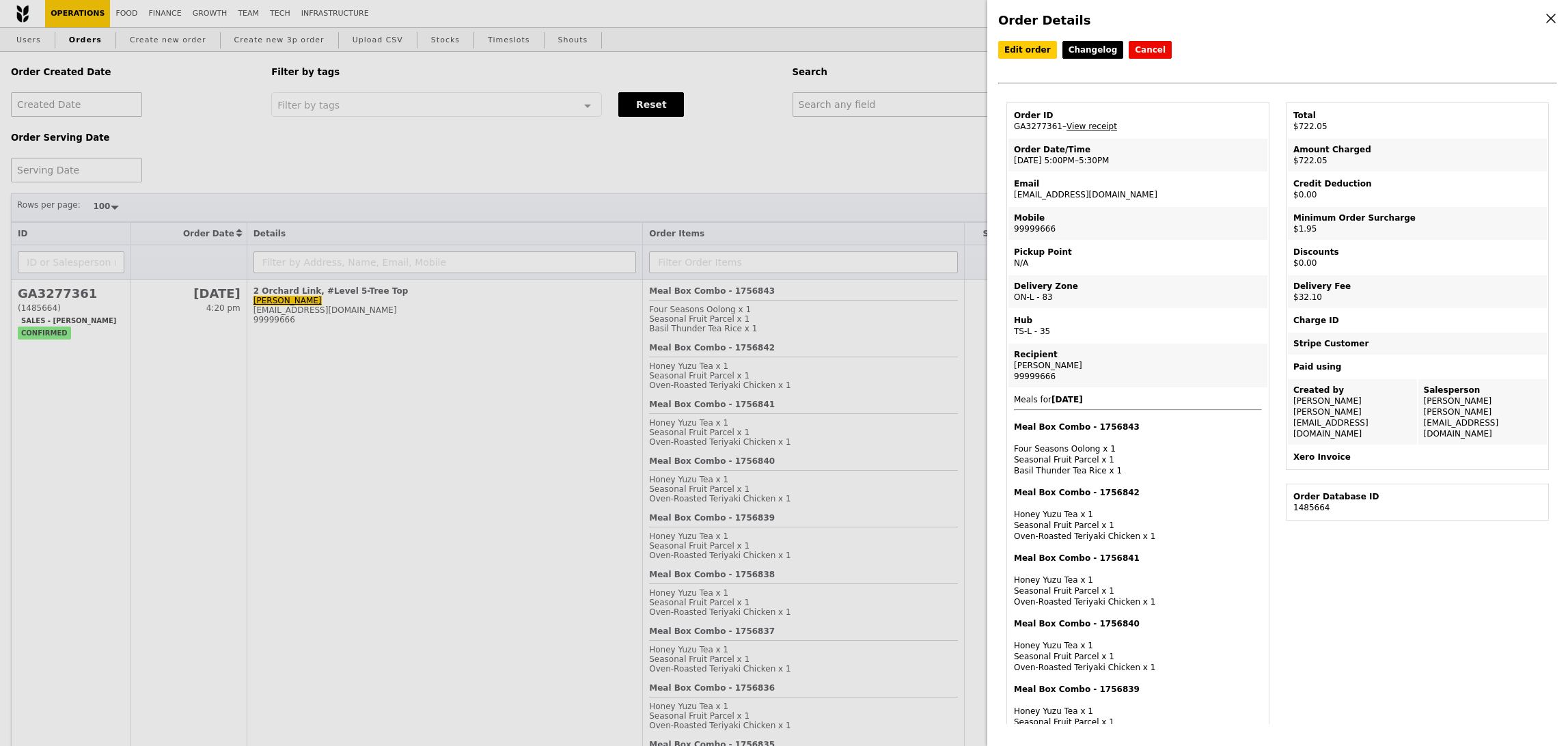
click at [1085, 450] on div "Meal Box Combo - 1756843 Four Seasons Oolong x 1 Seasonal Fruit Parcel x 1 Basi…" at bounding box center [1137, 449] width 248 height 55
click at [1095, 521] on div "Meal Box Combo - 1756842 Honey Yuzu Tea x 1 Seasonal Fruit Parcel x 1 Oven‑Roas…" at bounding box center [1137, 515] width 248 height 55
click at [1097, 584] on div "Meal Box Combo - 1756841 Honey Yuzu Tea x 1 Seasonal Fruit Parcel x 1 Oven‑Roas…" at bounding box center [1137, 580] width 248 height 55
click at [1080, 654] on div "Meal Box Combo - 1756840 Honey Yuzu Tea x 1 Seasonal Fruit Parcel x 1 Oven‑Roas…" at bounding box center [1137, 646] width 248 height 55
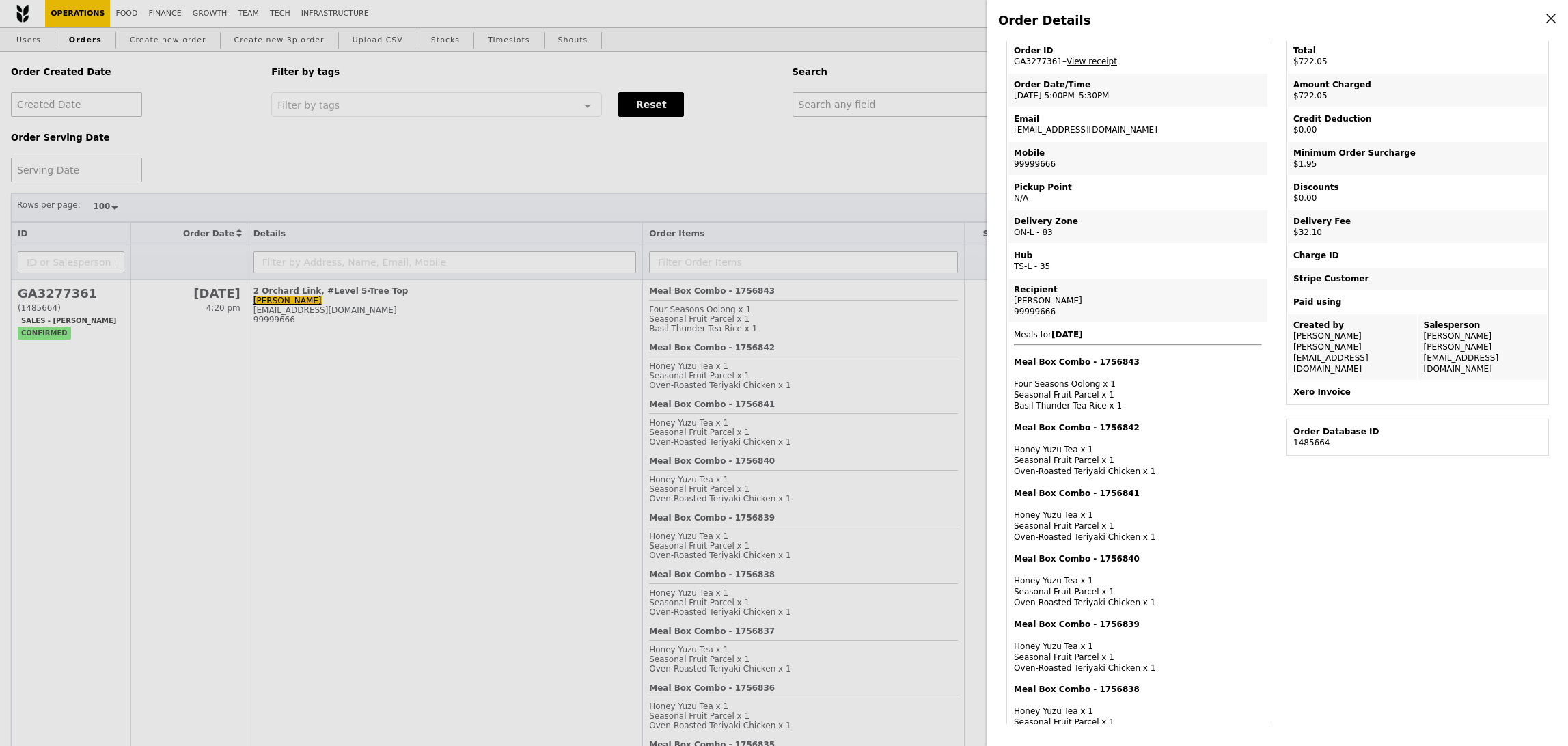
click at [1078, 659] on div "Meal Box Combo - 1756839 Honey Yuzu Tea x 1 Seasonal Fruit Parcel x 1 Oven‑Roas…" at bounding box center [1137, 646] width 248 height 55
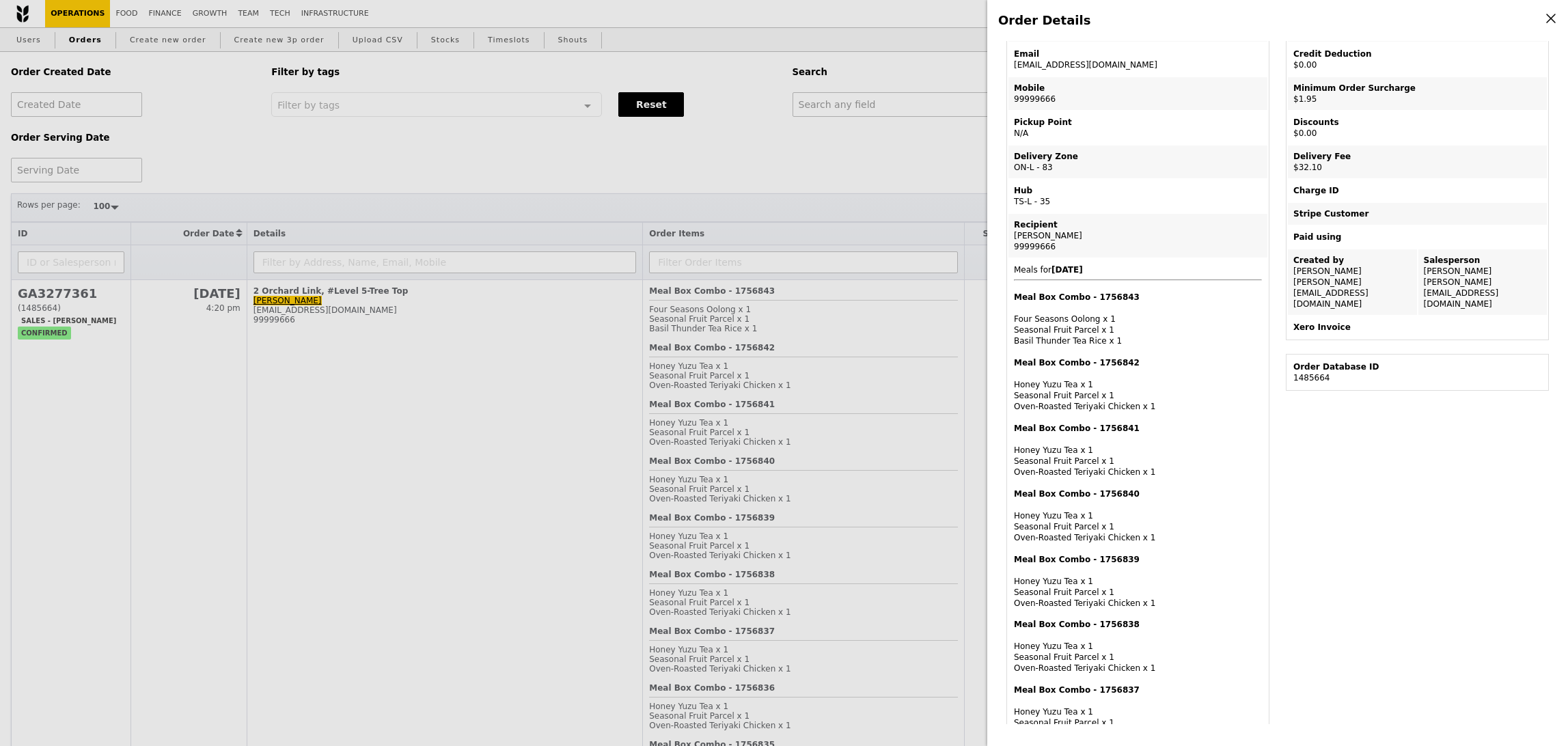
click at [1077, 666] on div "Meal Box Combo - 1756838 Honey Yuzu Tea x 1 Seasonal Fruit Parcel x 1 Oven‑Roas…" at bounding box center [1137, 646] width 248 height 55
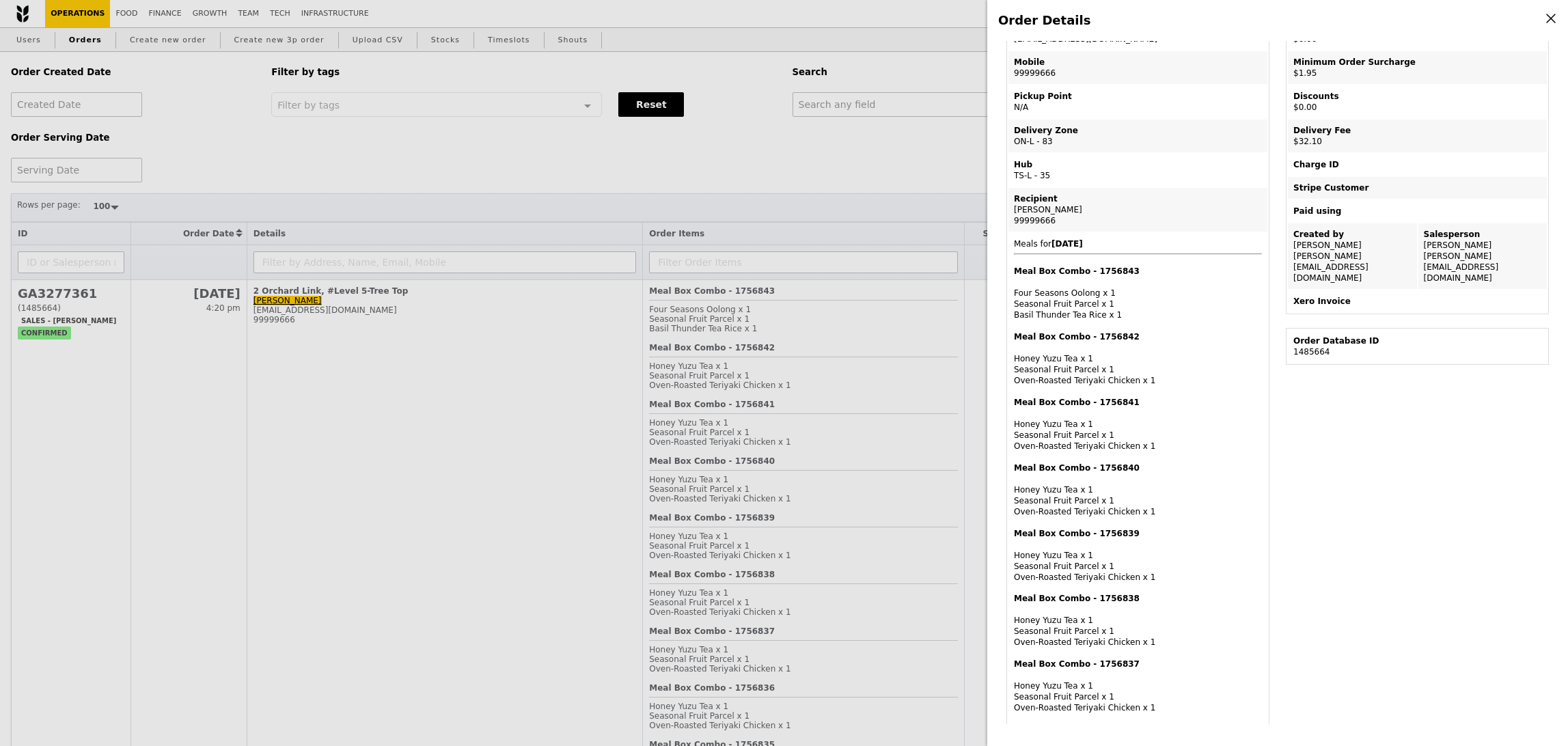
click at [1063, 695] on div "Meal Box Combo - 1756837 Honey Yuzu Tea x 1 Seasonal Fruit Parcel x 1 Oven‑Roas…" at bounding box center [1137, 686] width 248 height 55
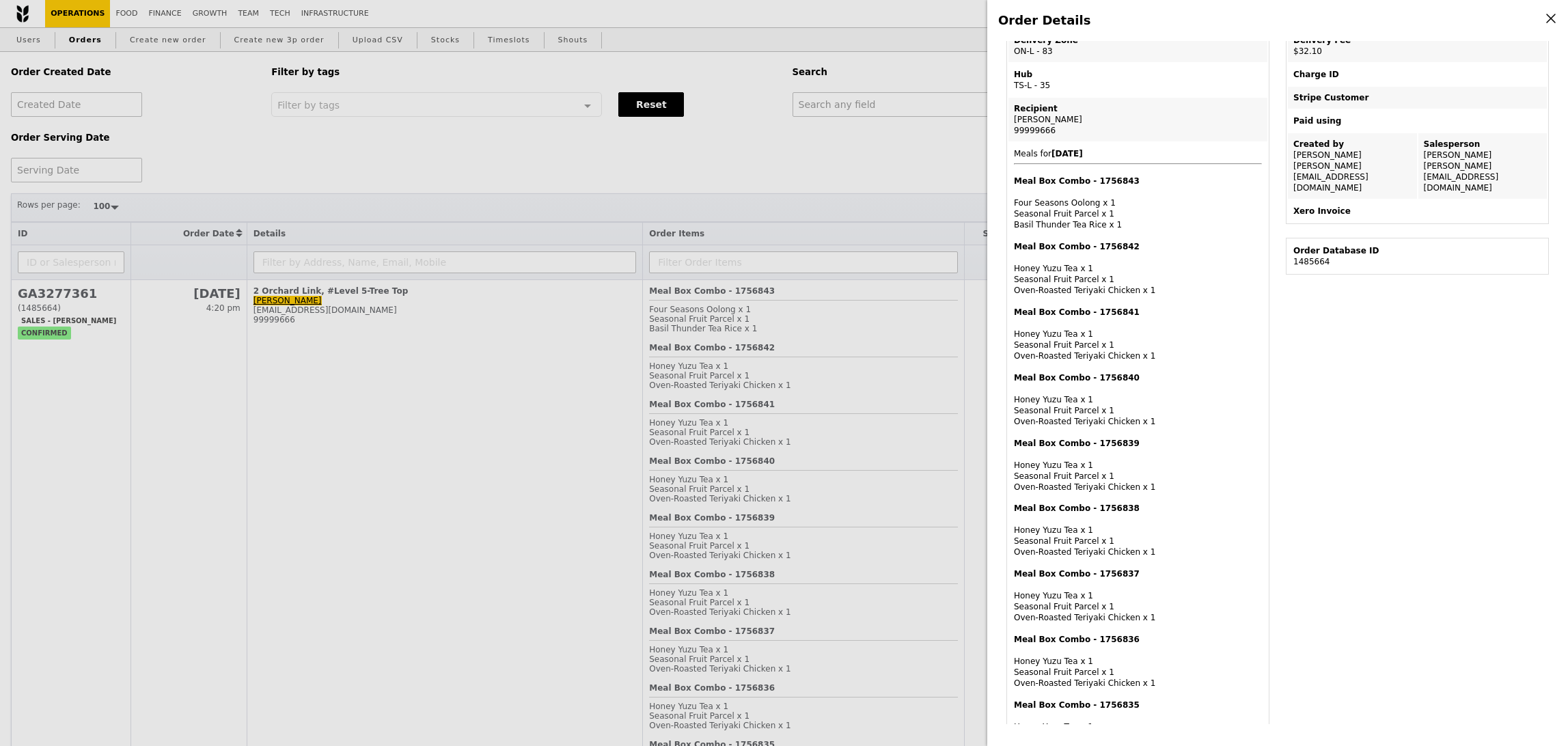
click at [1071, 678] on div "Meal Box Combo - 1756836 Honey Yuzu Tea x 1 Seasonal Fruit Parcel x 1 Oven‑Roas…" at bounding box center [1137, 662] width 248 height 55
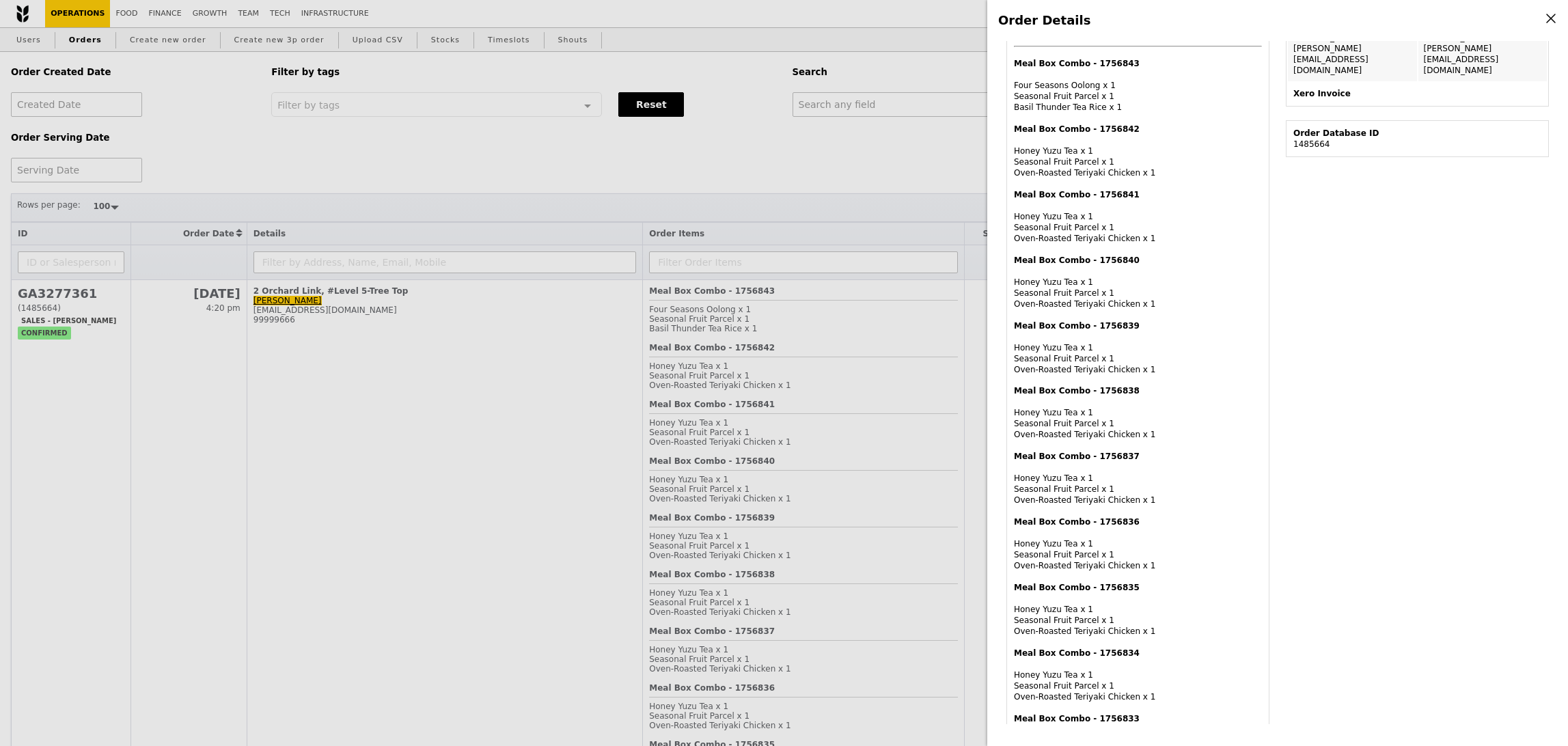
scroll to position [401, 0]
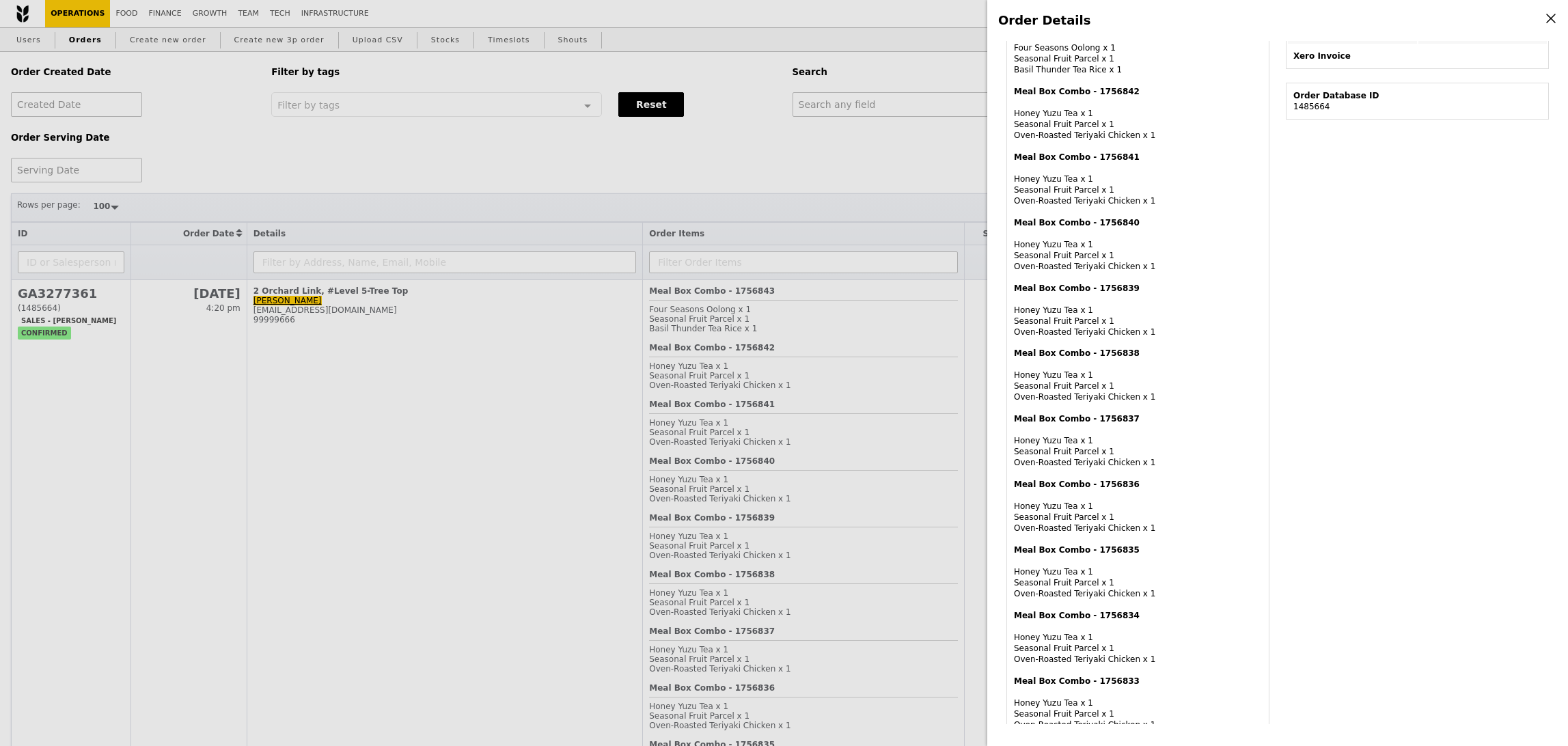
click at [1087, 584] on div "Meal Box Combo - 1756835 Honey Yuzu Tea x 1 Seasonal Fruit Parcel x 1 Oven‑Roas…" at bounding box center [1137, 572] width 248 height 55
click at [1083, 638] on div "Meal Box Combo - 1756834 Honey Yuzu Tea x 1 Seasonal Fruit Parcel x 1 Oven‑Roas…" at bounding box center [1137, 638] width 248 height 55
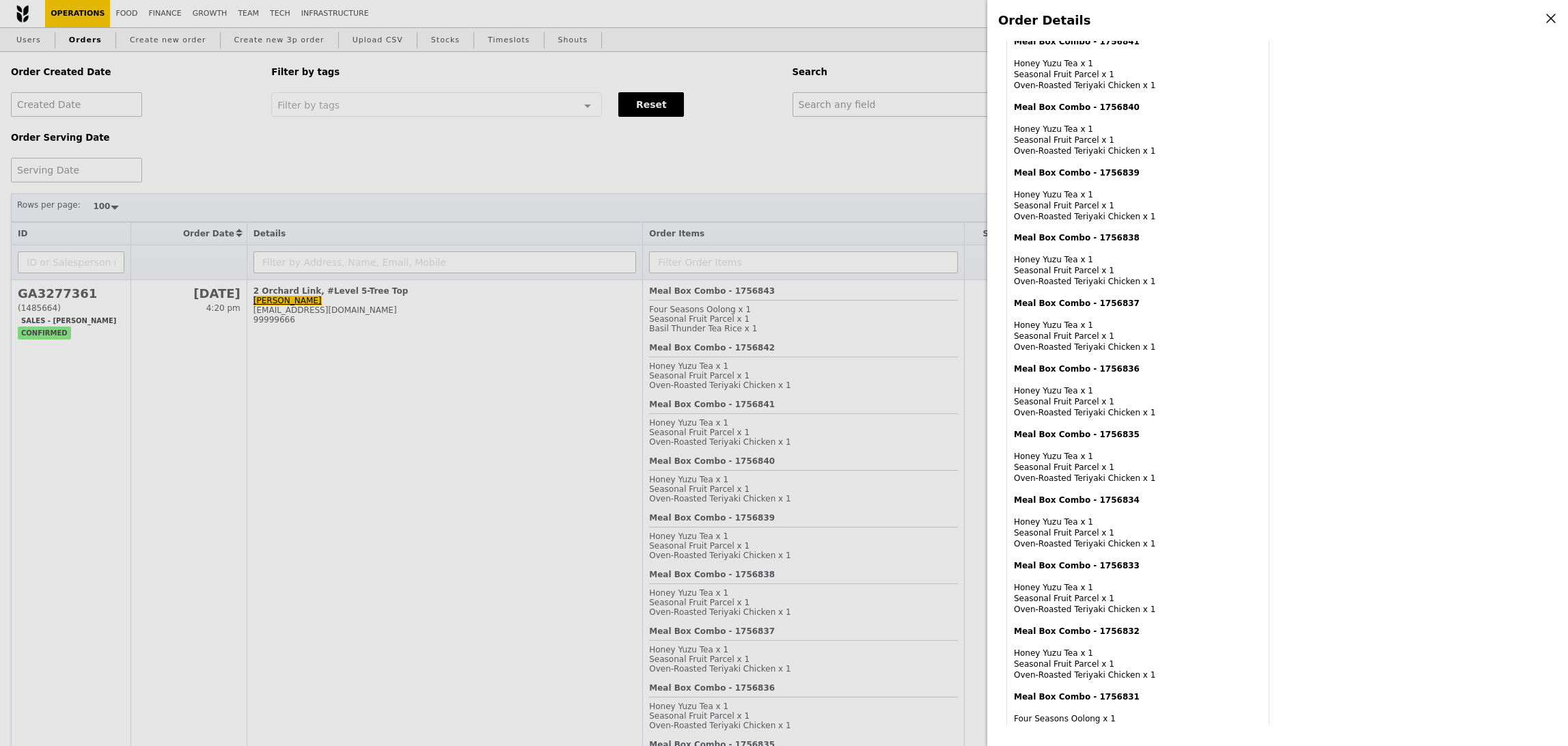
click at [1087, 613] on span "Meals for 2025-8-28 Meal Box Combo - 1756843 Four Seasons Oolong x 1 Seasonal F…" at bounding box center [1137, 738] width 248 height 1720
click at [1086, 649] on div "Meal Box Combo - 1756832 Honey Yuzu Tea x 1 Seasonal Fruit Parcel x 1 Oven‑Roas…" at bounding box center [1137, 653] width 248 height 55
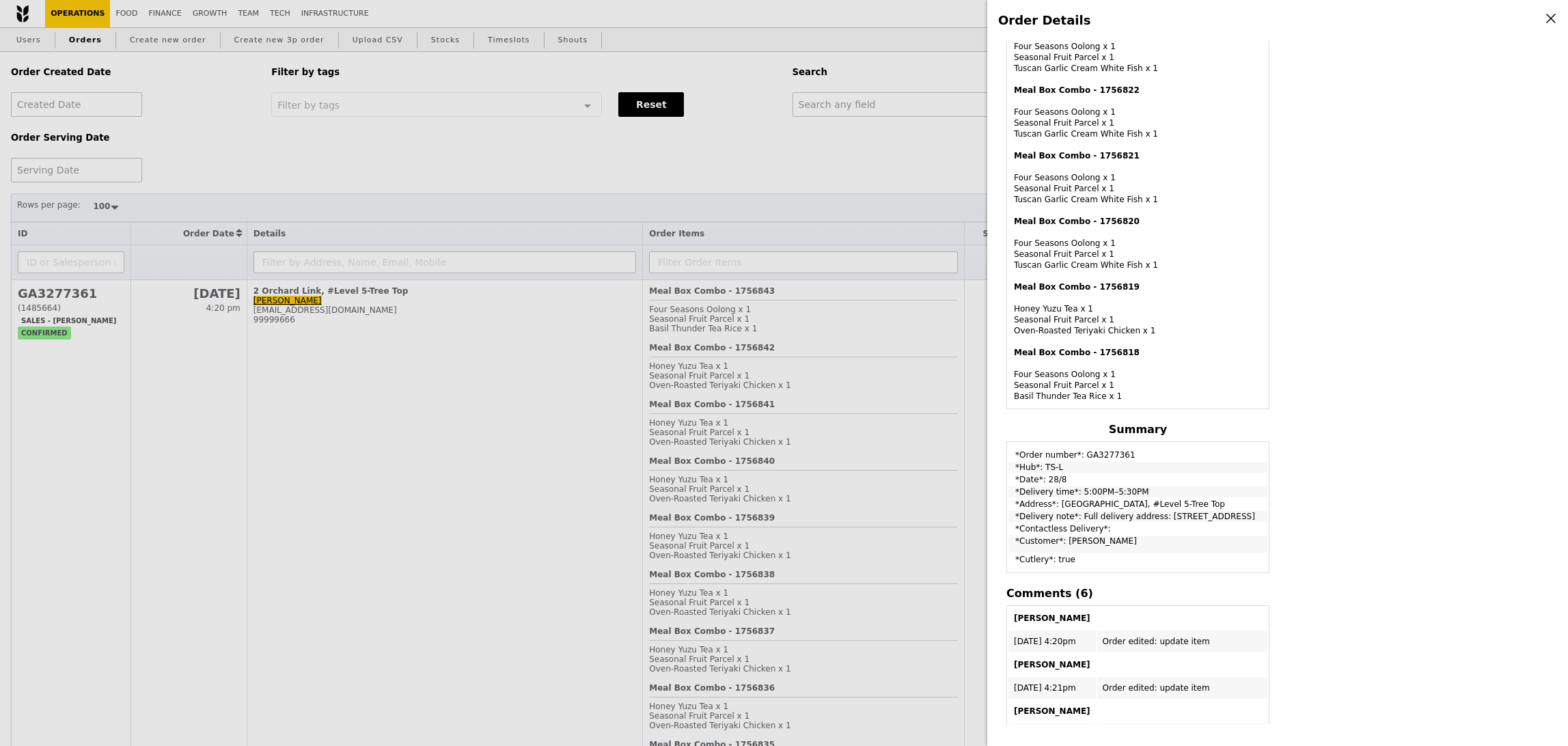
scroll to position [1714, 0]
click at [1130, 301] on div "Meal Box Combo - 1756819 Honey Yuzu Tea x 1 Seasonal Fruit Parcel x 1 Oven‑Roas…" at bounding box center [1137, 308] width 248 height 55
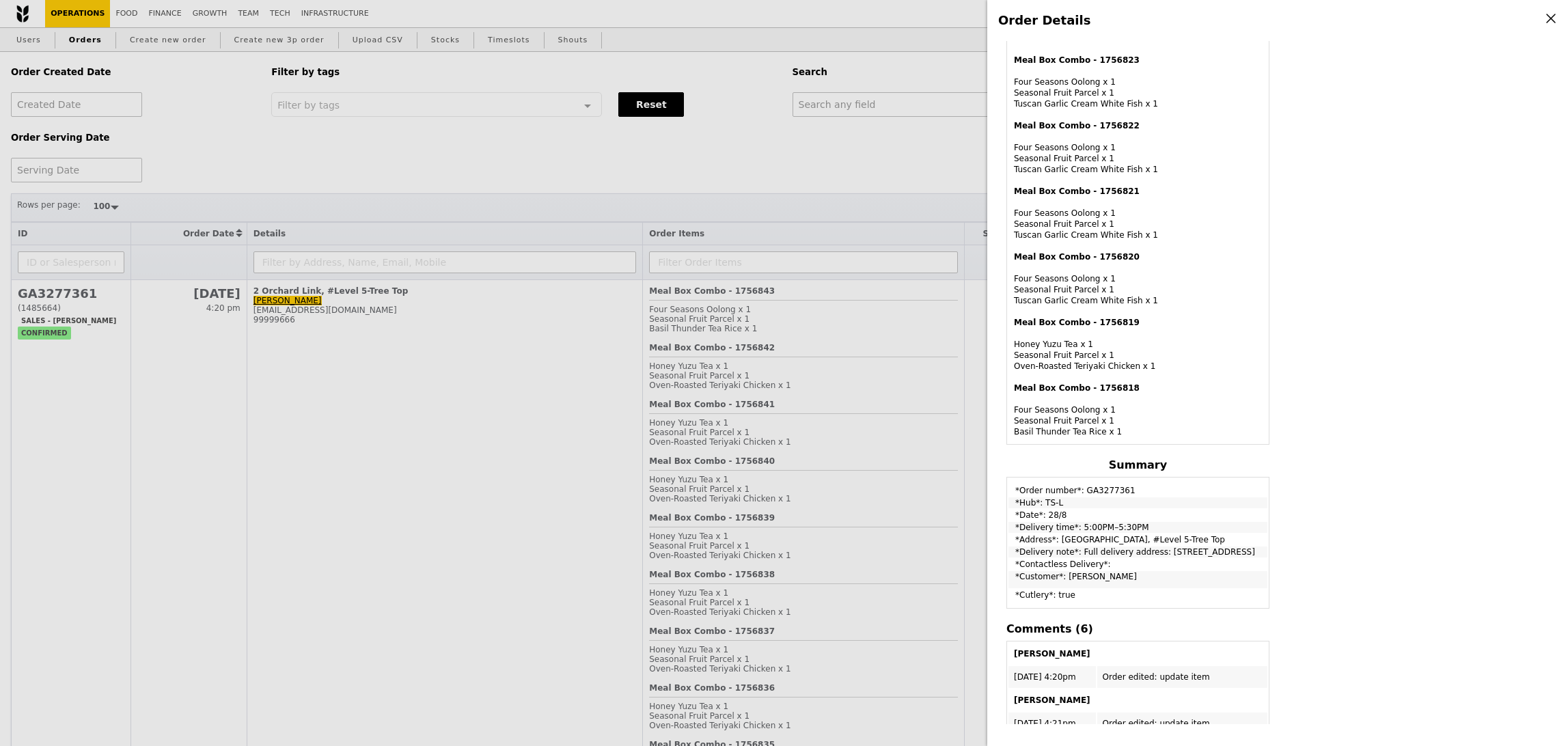
scroll to position [1674, 0]
click at [1077, 302] on div "Meal Box Combo - 1756820 Four Seasons Oolong x 1 Seasonal Fruit Parcel x 1 Tusc…" at bounding box center [1137, 281] width 248 height 55
click at [1086, 230] on div "Meal Box Combo - 1756821 Four Seasons Oolong x 1 Seasonal Fruit Parcel x 1 Tusc…" at bounding box center [1137, 216] width 248 height 55
drag, startPoint x: 1087, startPoint y: 159, endPoint x: 1080, endPoint y: 115, distance: 44.6
click at [1088, 159] on div "Meal Box Combo - 1756822 Four Seasons Oolong x 1 Seasonal Fruit Parcel x 1 Tusc…" at bounding box center [1137, 150] width 248 height 55
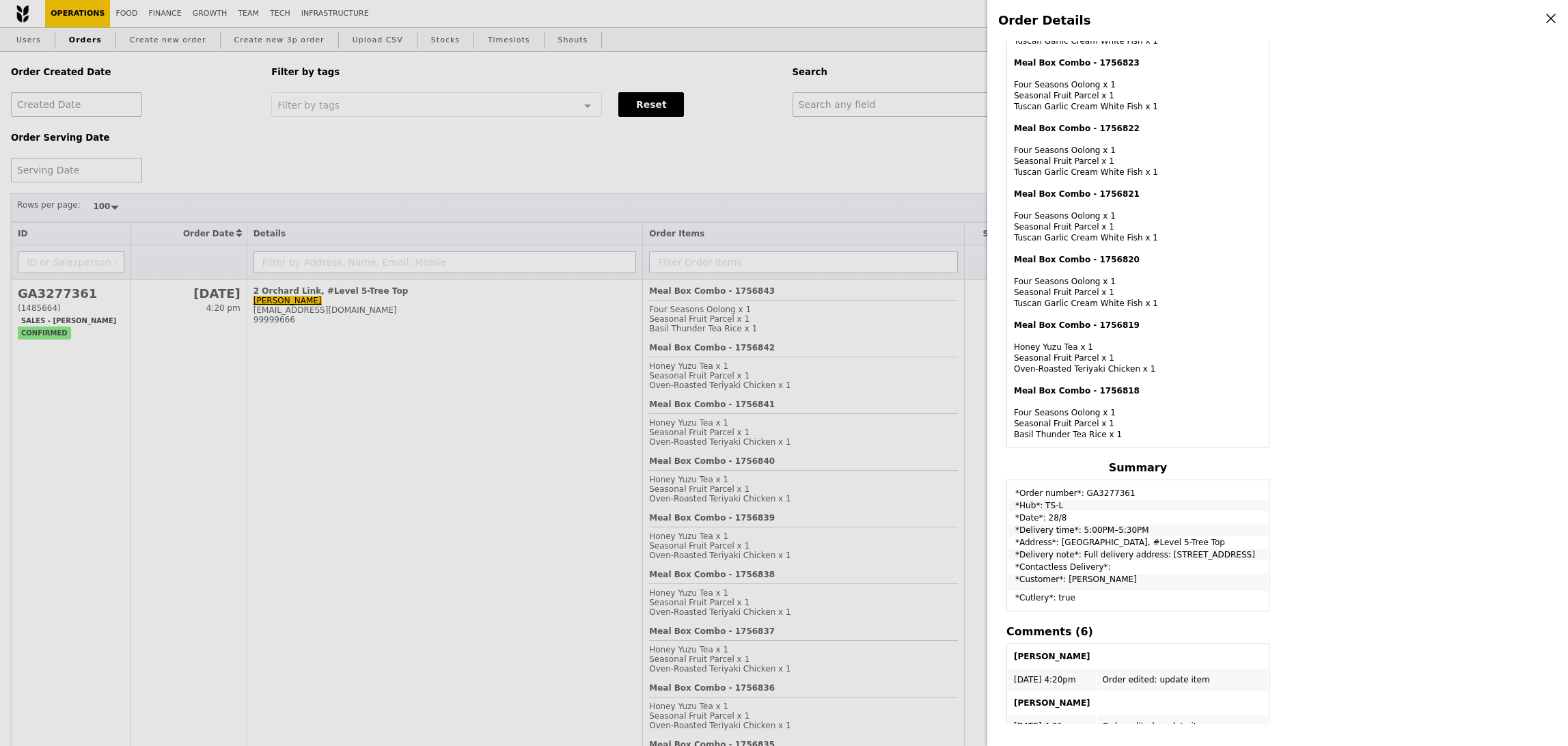
click at [1082, 90] on div "Meal Box Combo - 1756823 Four Seasons Oolong x 1 Seasonal Fruit Parcel x 1 Tusc…" at bounding box center [1137, 85] width 248 height 55
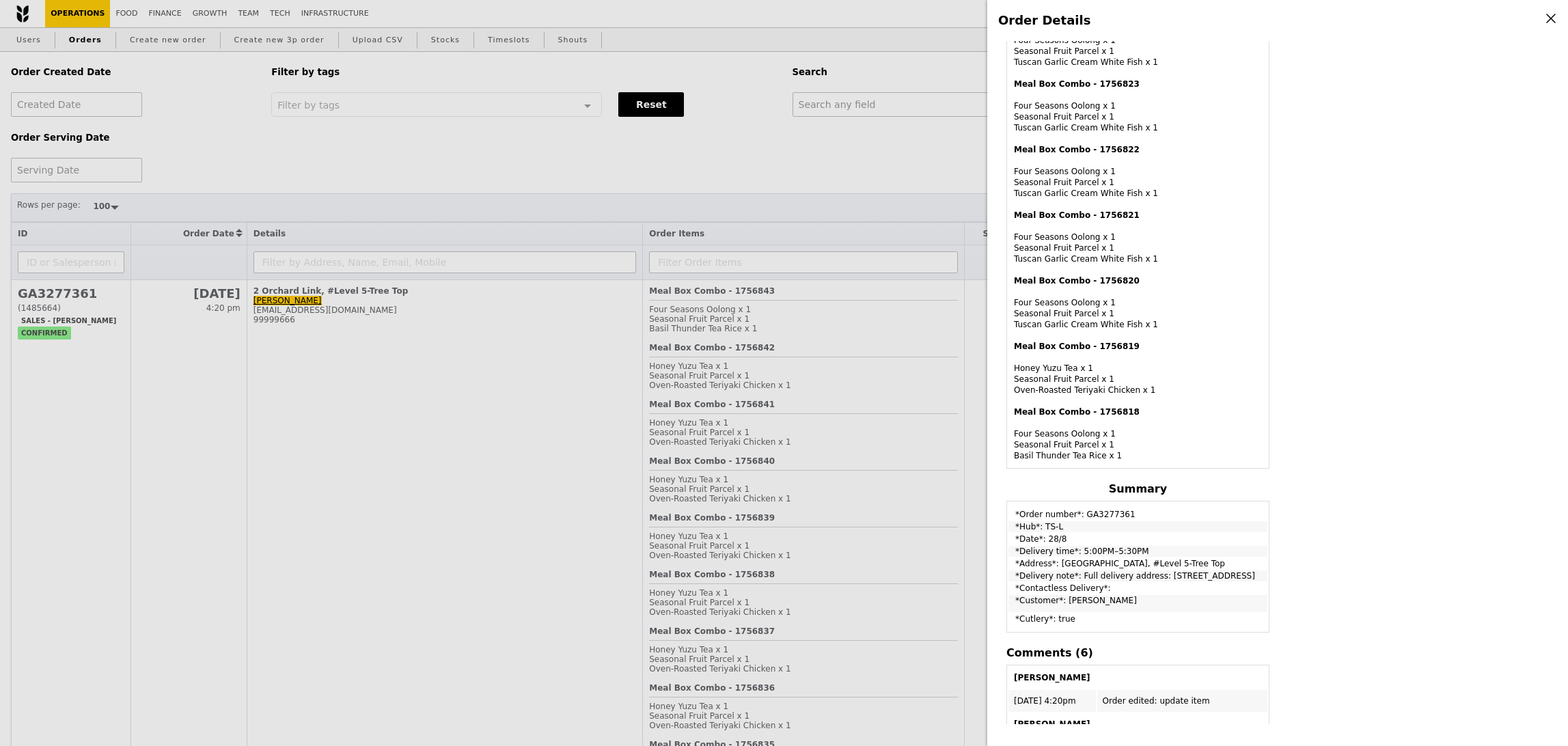
click at [1093, 54] on div "Meal Box Combo - 1756824 Four Seasons Oolong x 1 Seasonal Fruit Parcel x 1 Tusc…" at bounding box center [1137, 40] width 248 height 55
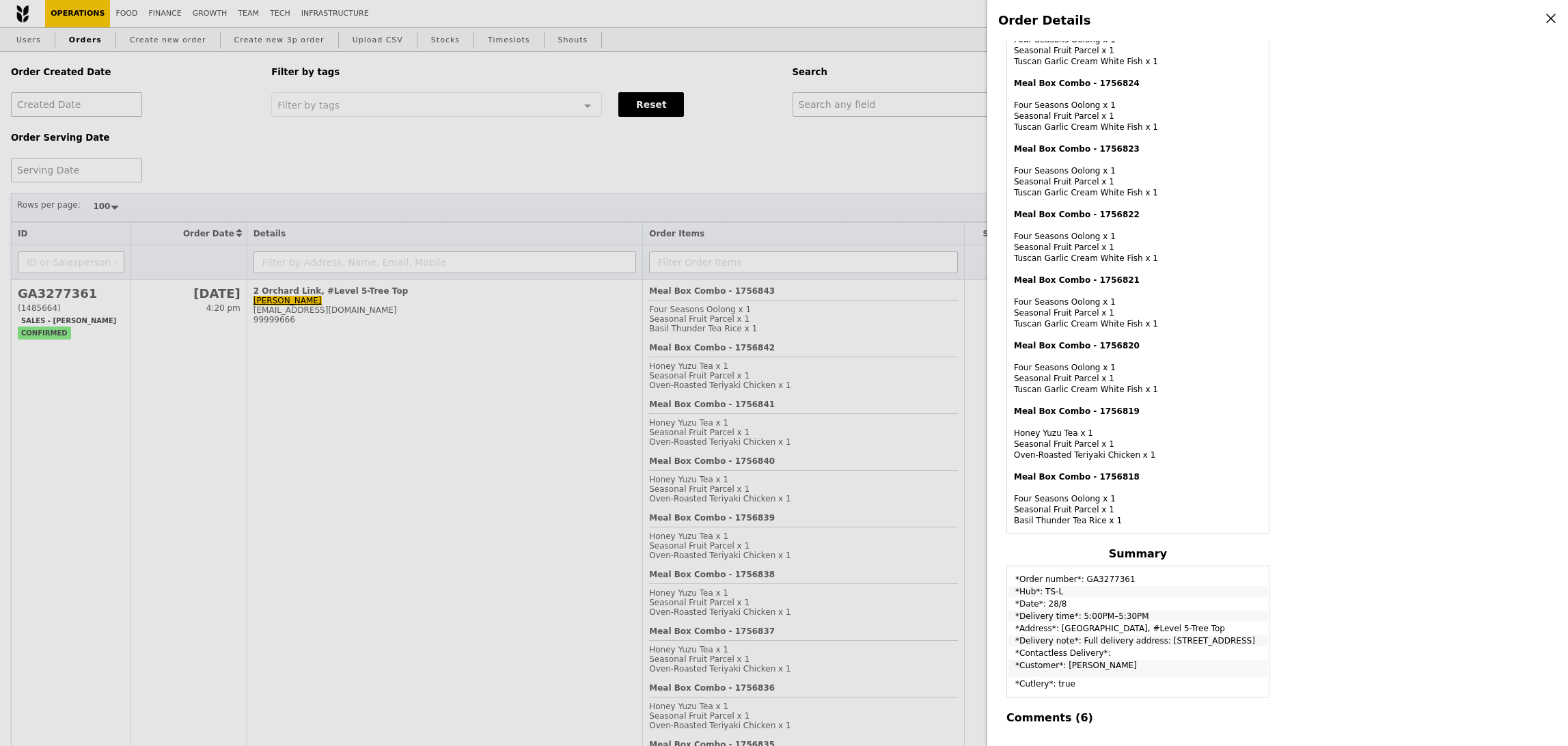
click at [1089, 57] on div "Meal Box Combo - 1756825 Four Seasons Oolong x 1 Seasonal Fruit Parcel x 1 Tusc…" at bounding box center [1137, 39] width 248 height 55
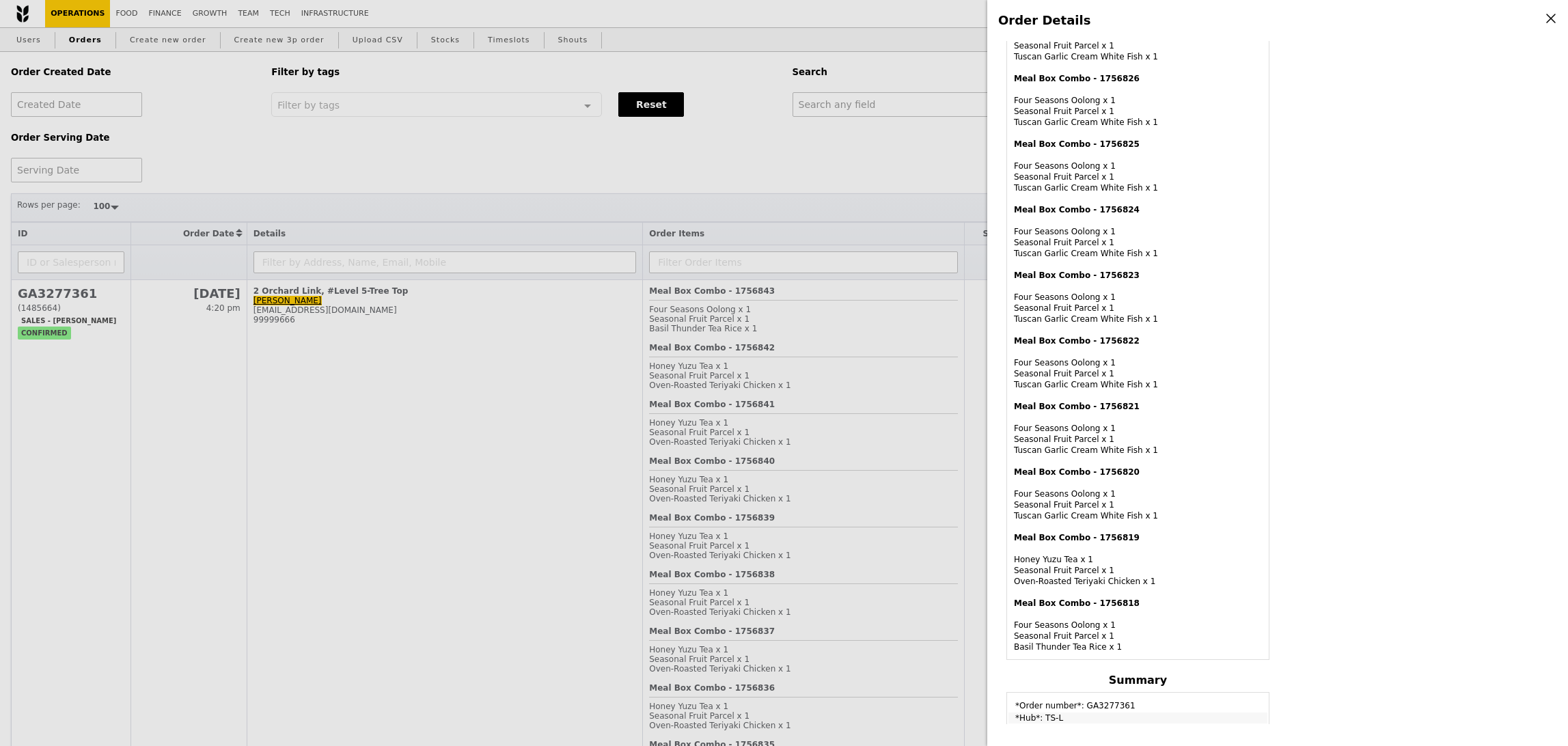
scroll to position [1419, 0]
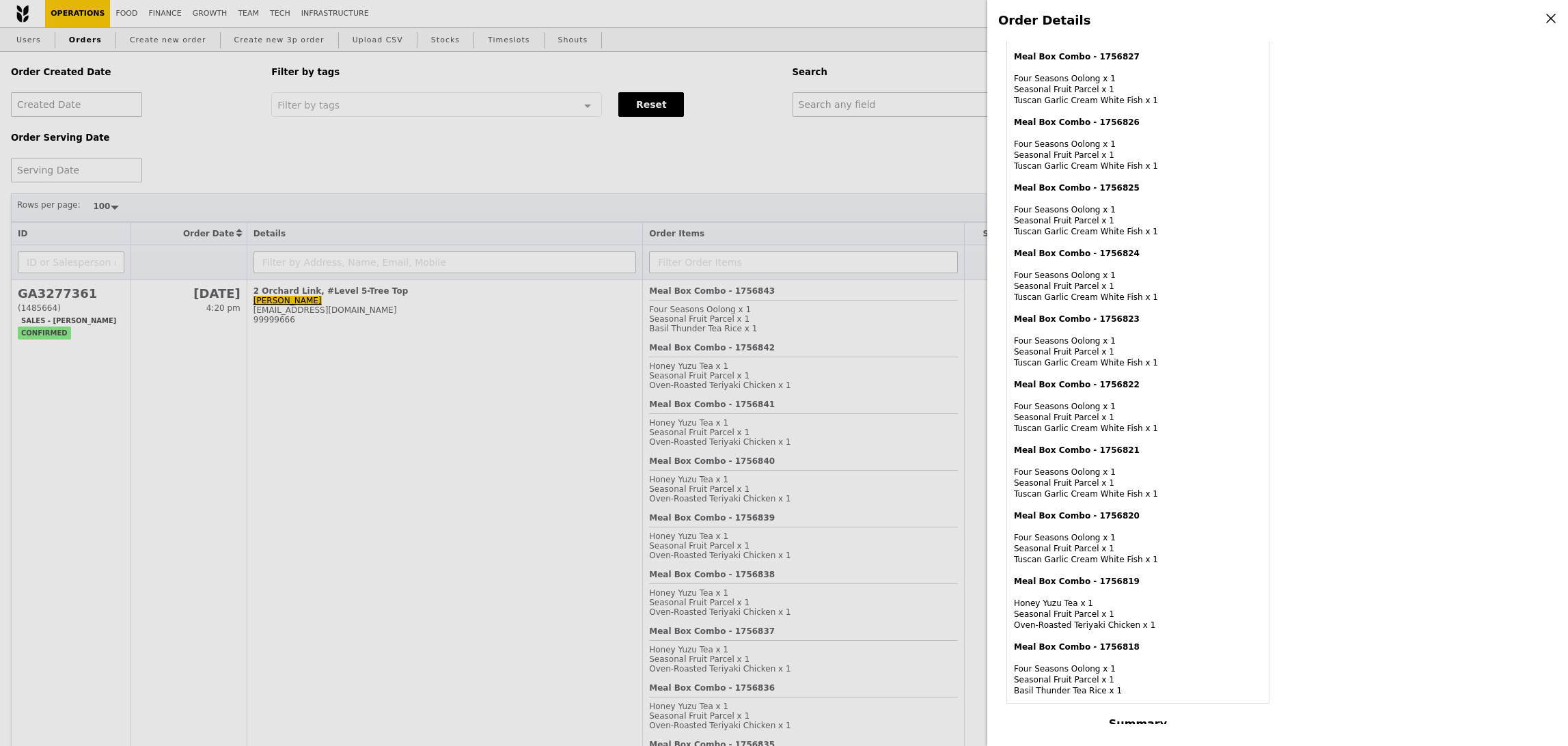
click at [1119, 554] on div "Meal Box Combo - 1756820 Four Seasons Oolong x 1 Seasonal Fruit Parcel x 1 Tusc…" at bounding box center [1137, 538] width 248 height 55
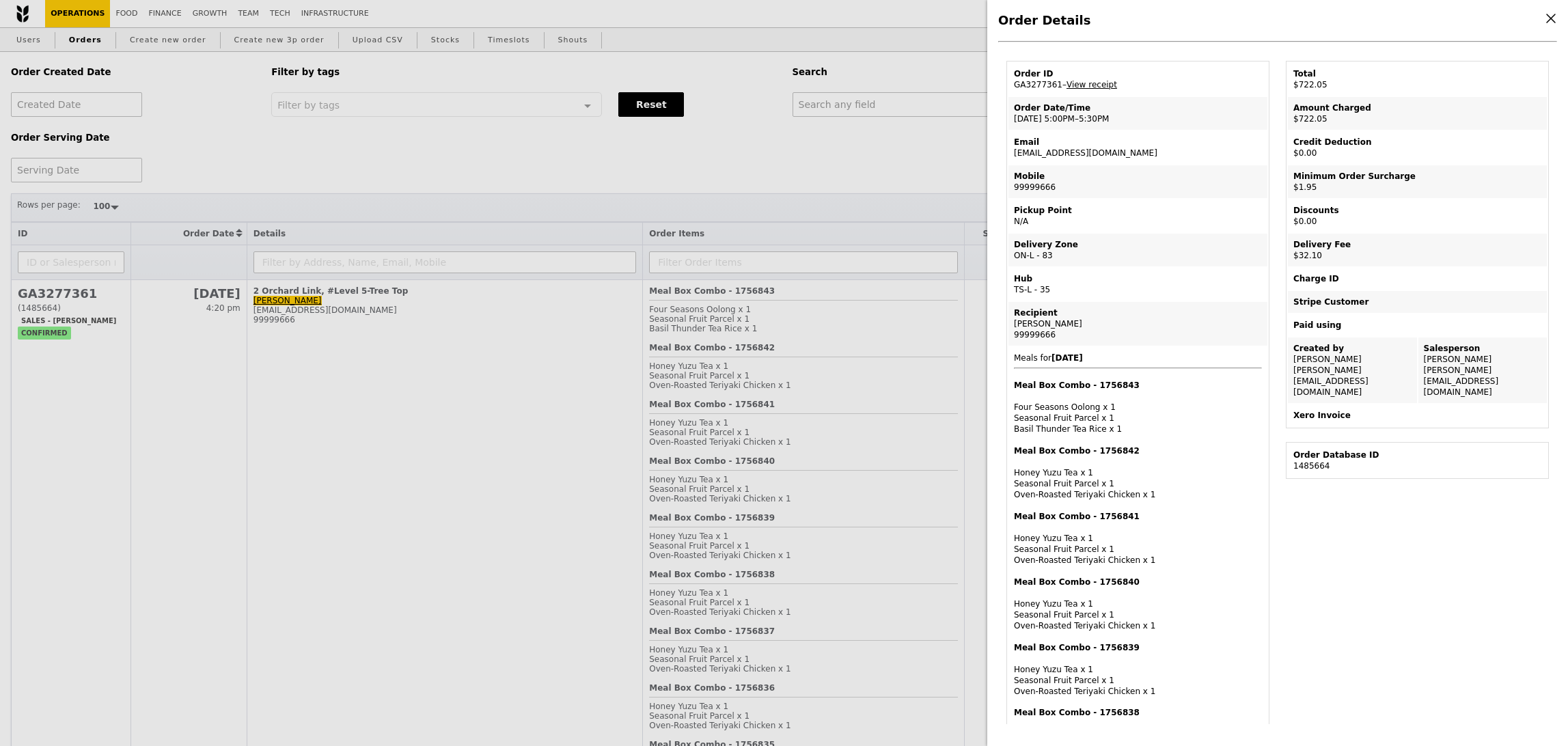
scroll to position [0, 0]
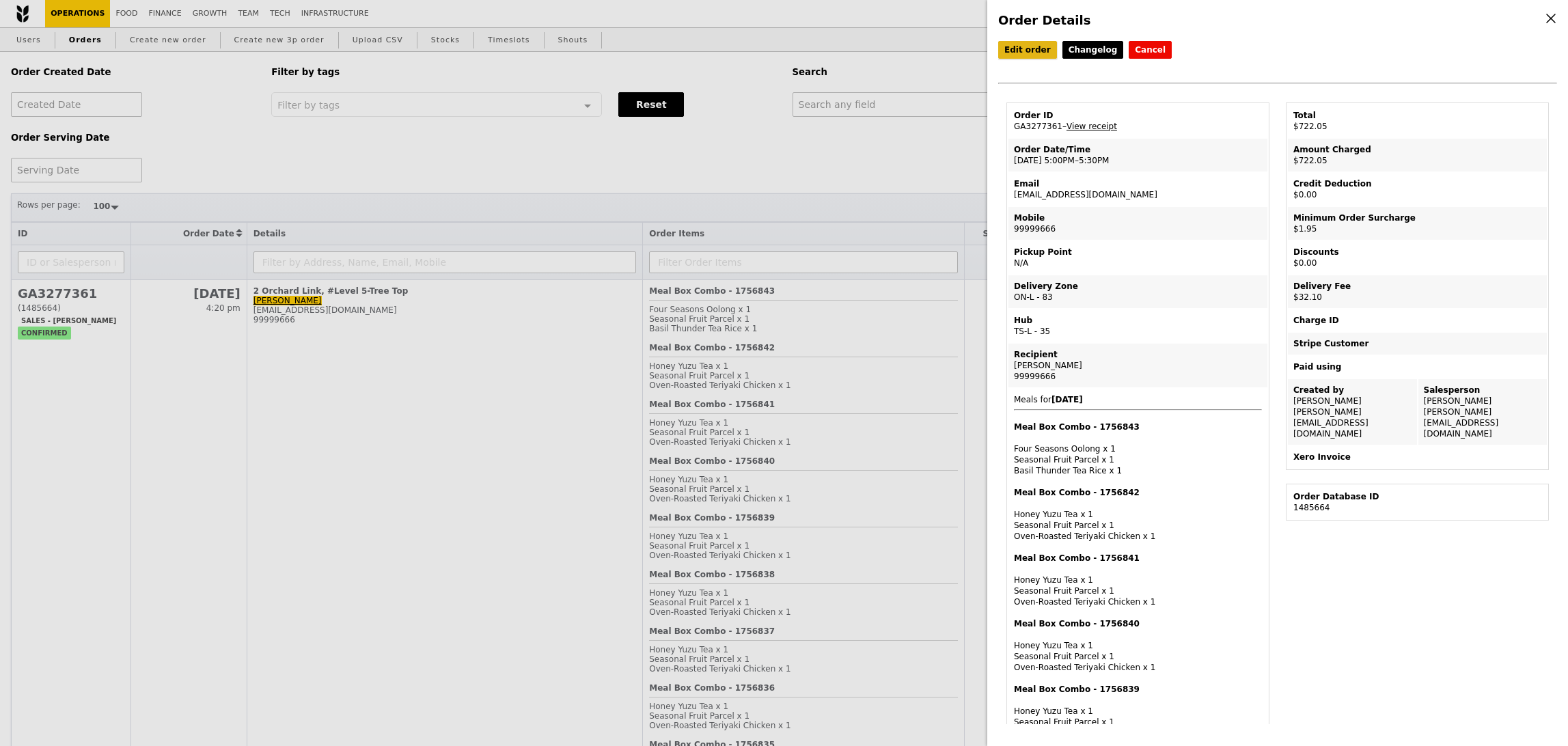
click at [1011, 58] on link "Edit order" at bounding box center [1027, 49] width 59 height 17
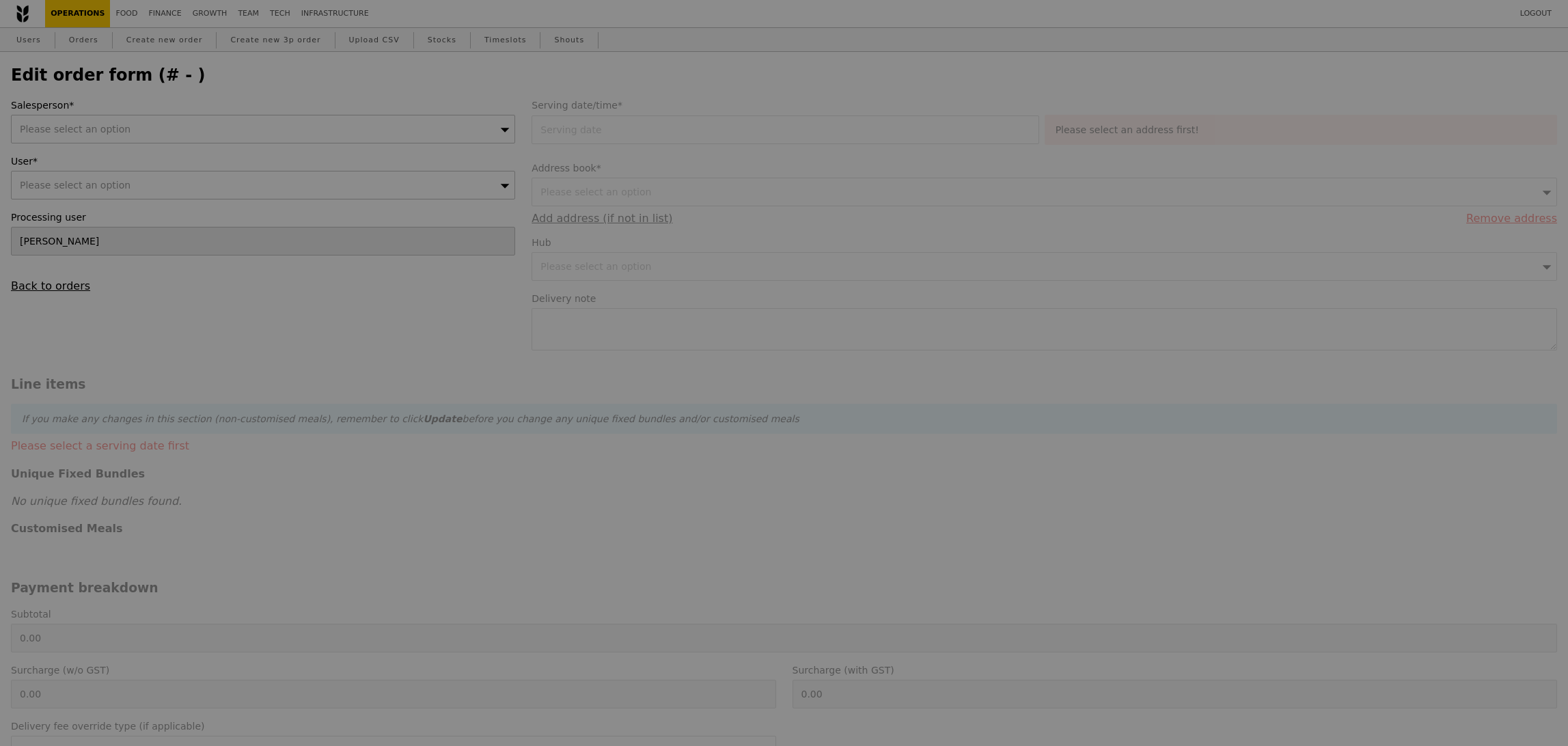
type input "28 Aug 2025"
type textarea "Full delivery address: SCAPE, 2 Orchard Link, Level 5, TreeTop, Singapore 237978"
type input "688.00"
type input "1.79"
type input "1.95"
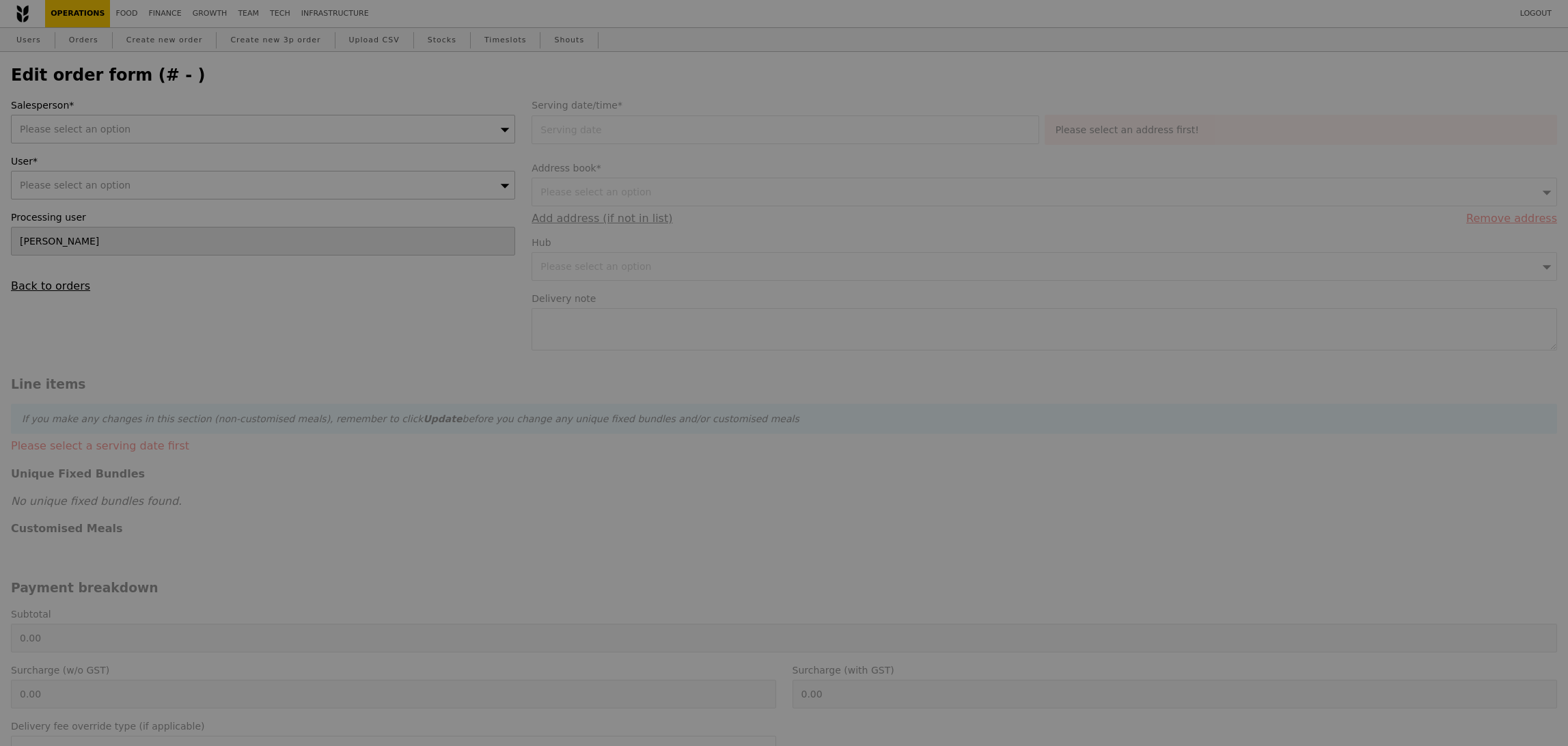
type input "29.45"
type input "32.10"
type input "722.05"
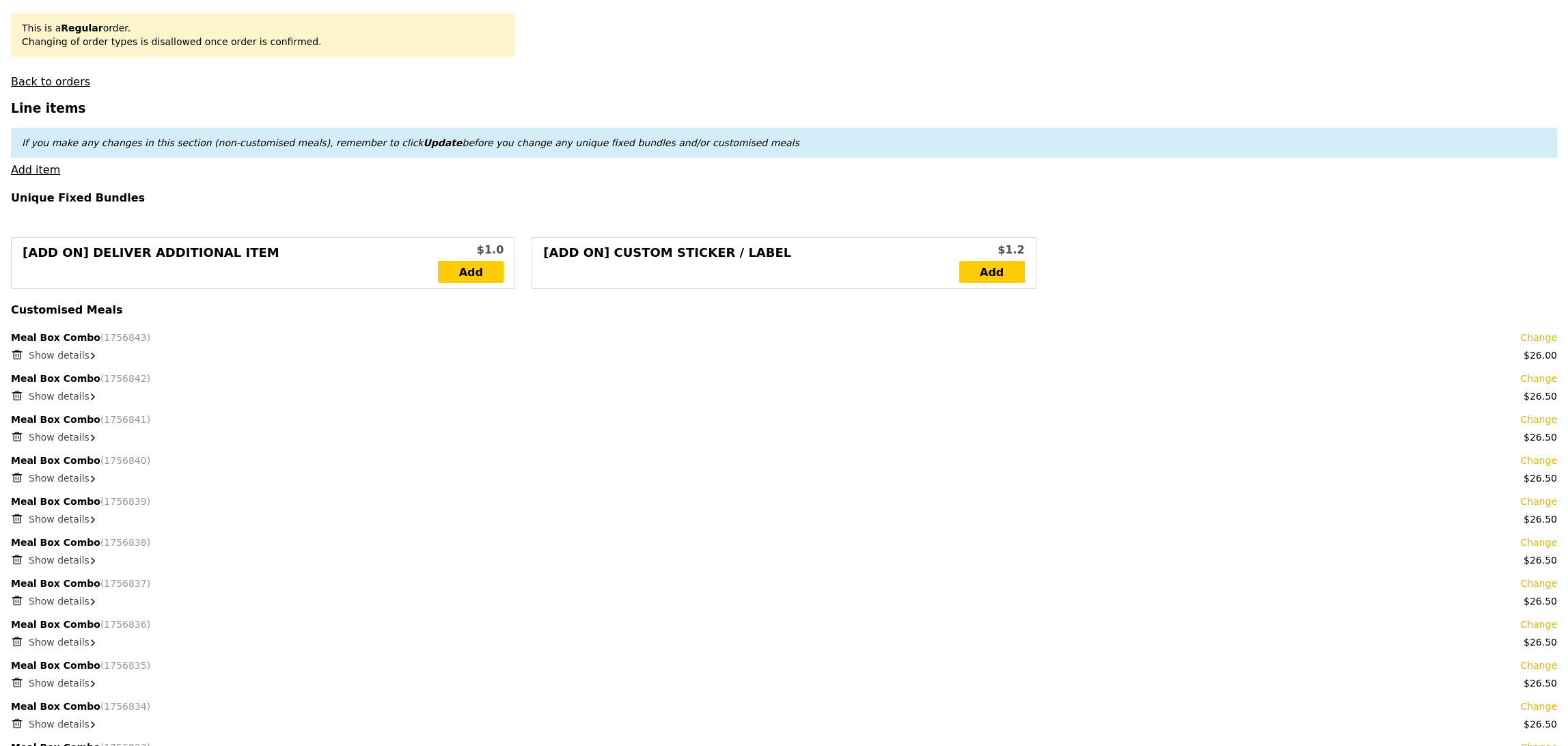
scroll to position [415, 0]
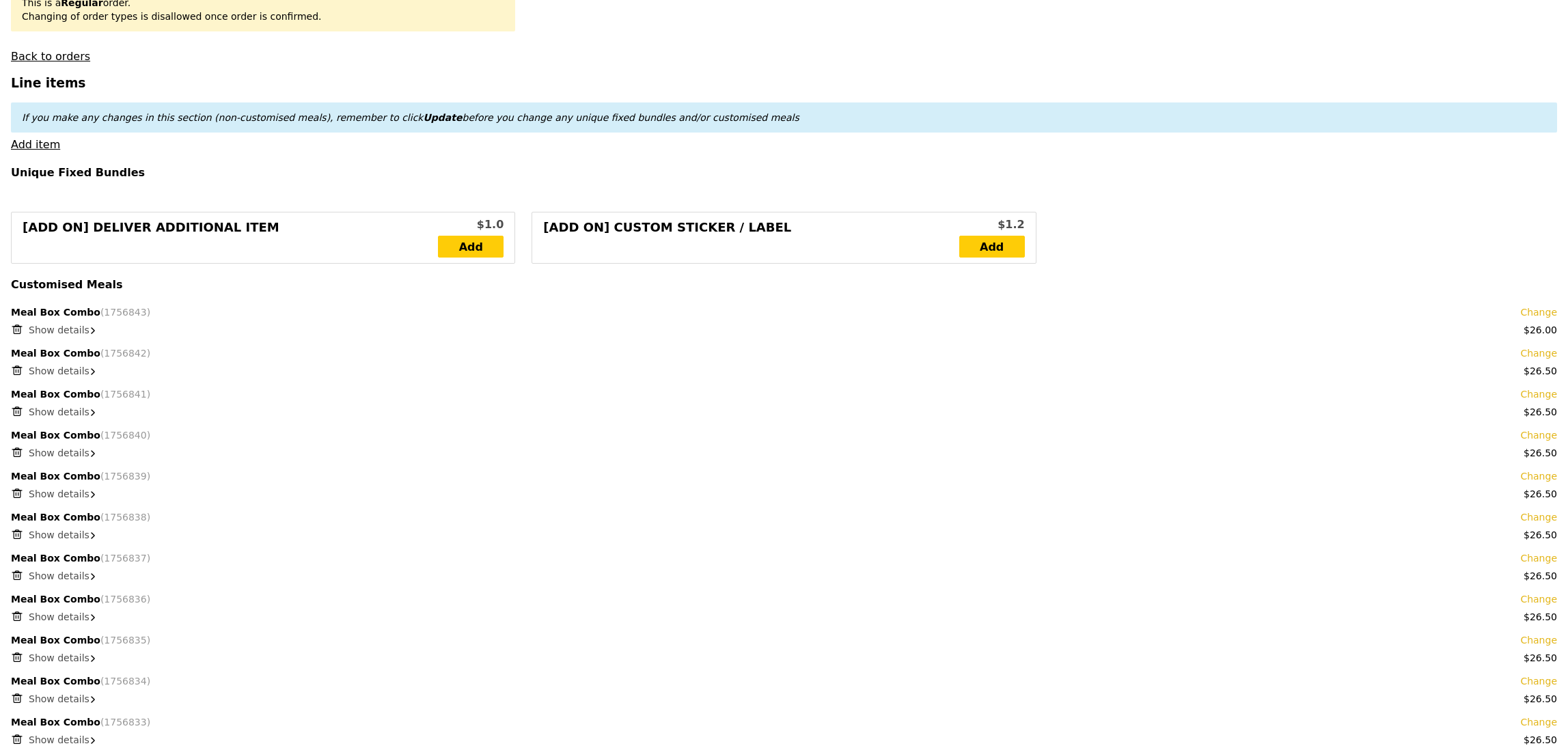
click at [47, 571] on span "Show details" at bounding box center [59, 576] width 60 height 11
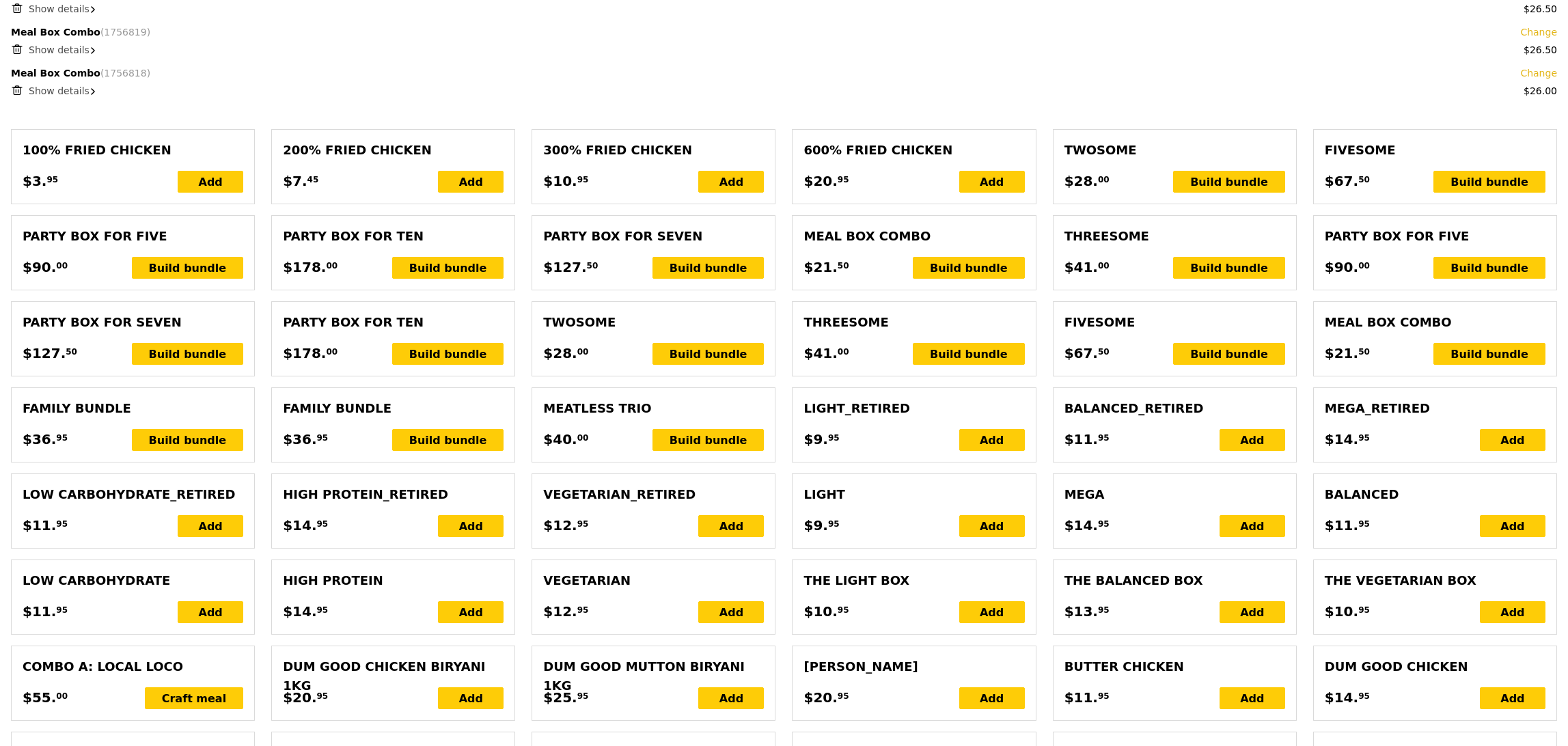
scroll to position [1312, 0]
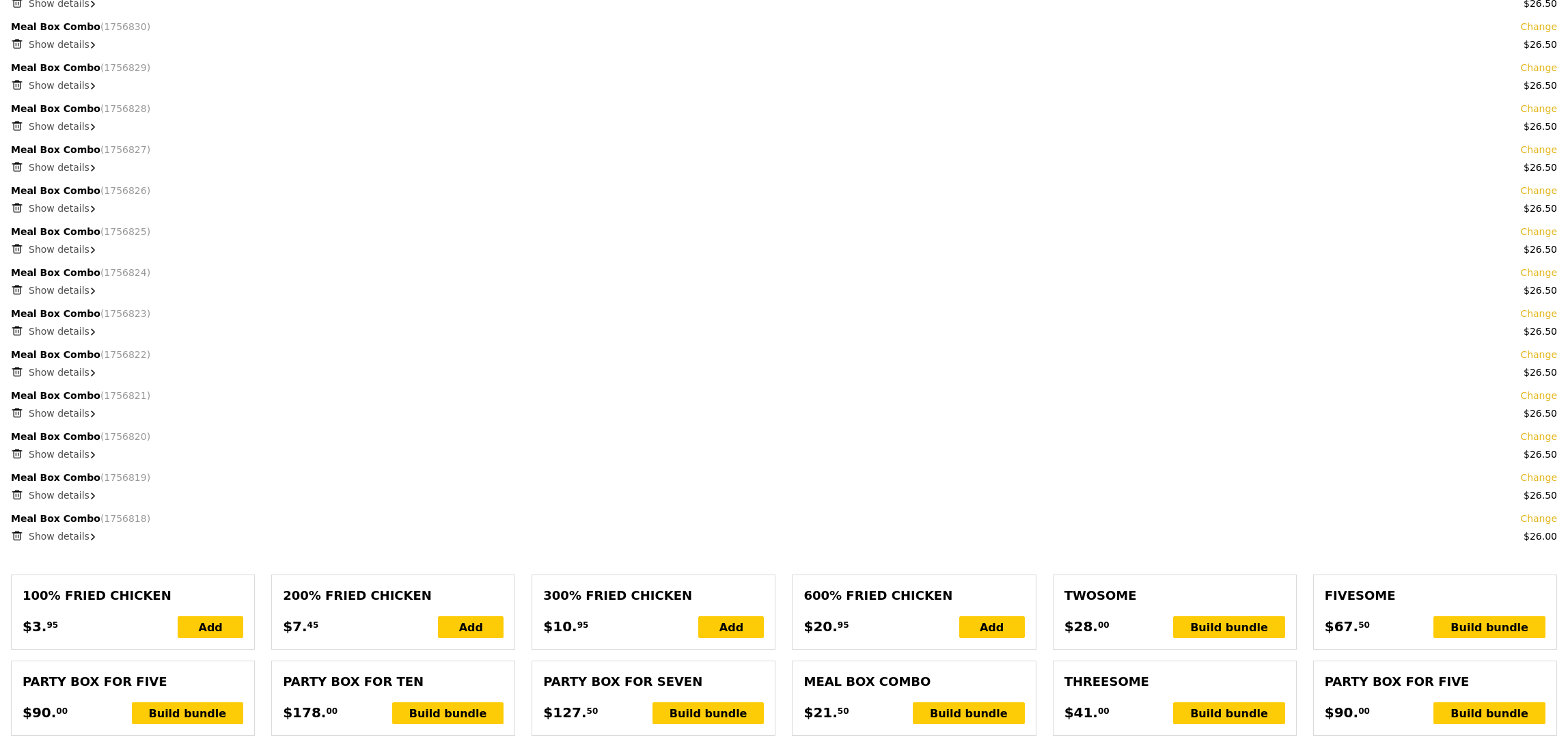
click at [69, 457] on span "Show details" at bounding box center [59, 455] width 60 height 11
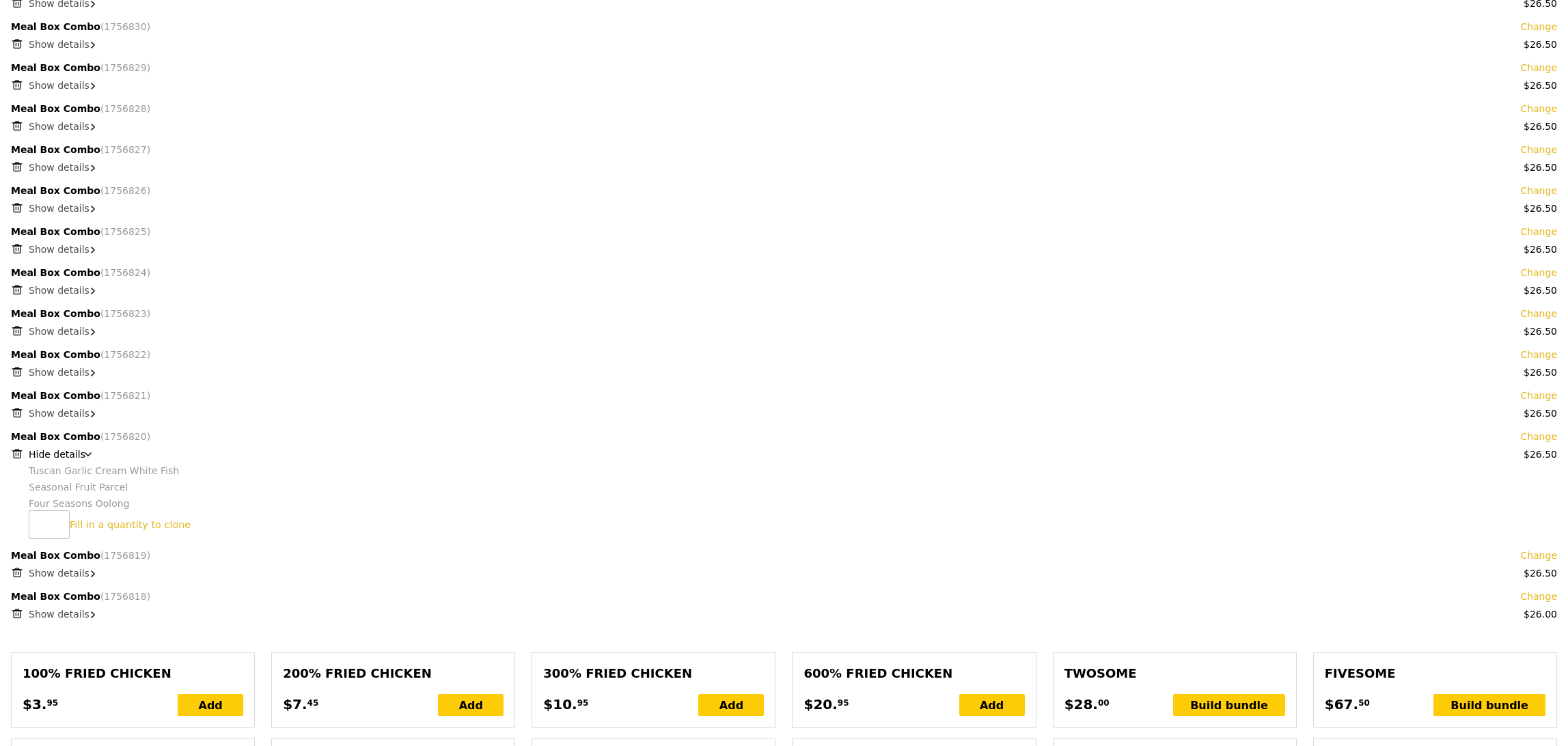
click at [14, 452] on icon at bounding box center [16, 453] width 12 height 12
type input "Loading..."
type input "661.50"
type input "695.55"
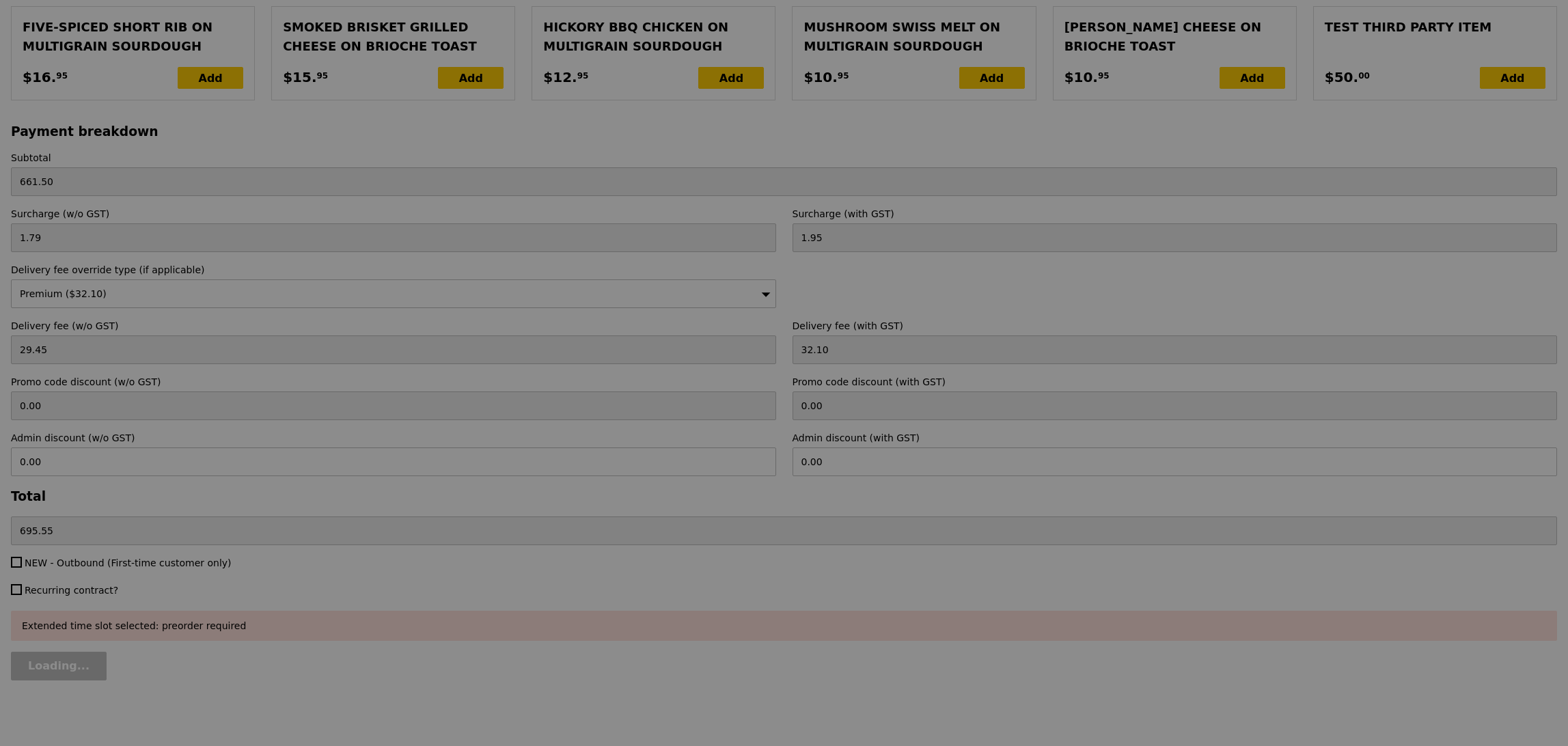
scroll to position [3807, 0]
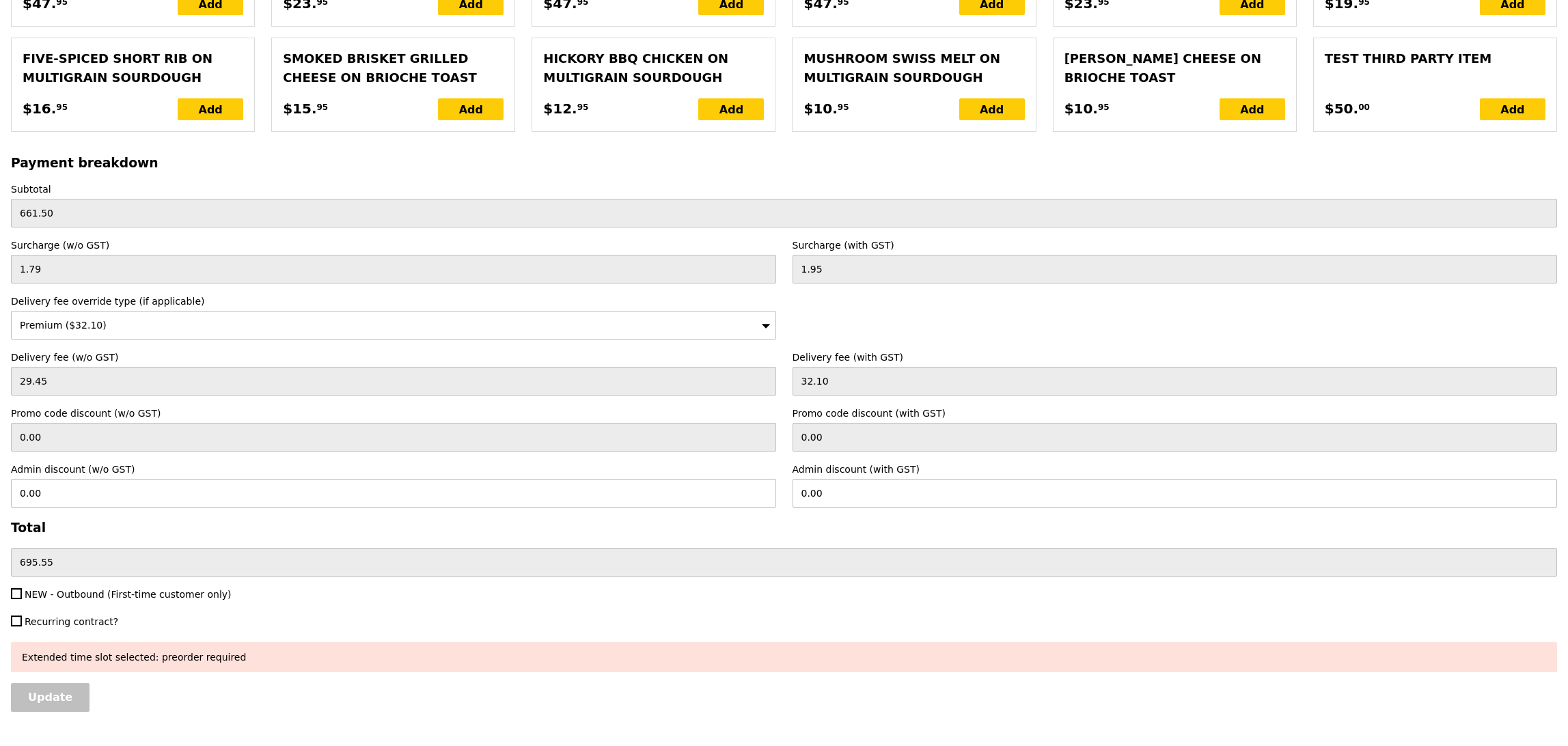
click at [153, 706] on div "Update" at bounding box center [784, 697] width 1546 height 28
click at [47, 710] on input "Update" at bounding box center [50, 697] width 79 height 28
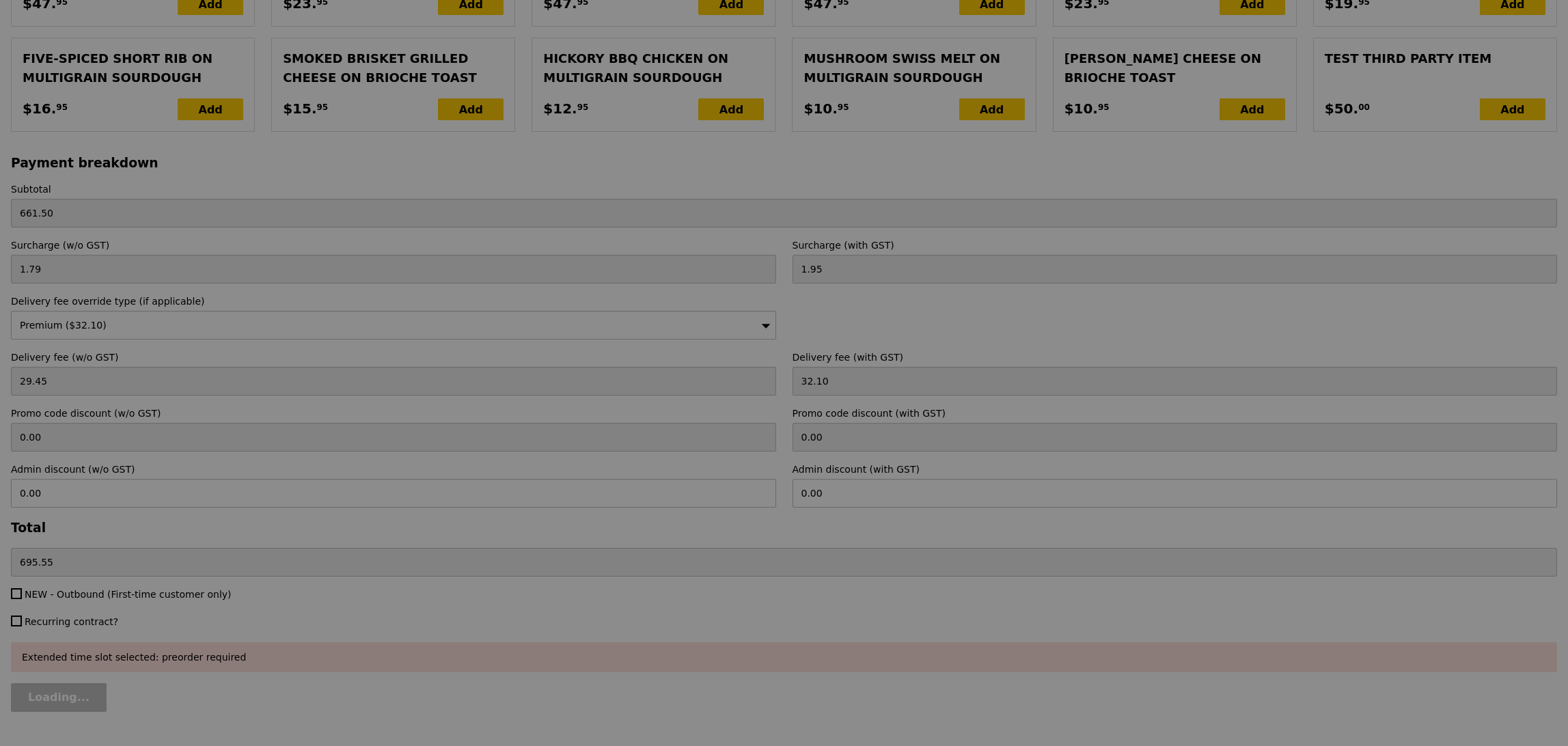
type input "Update"
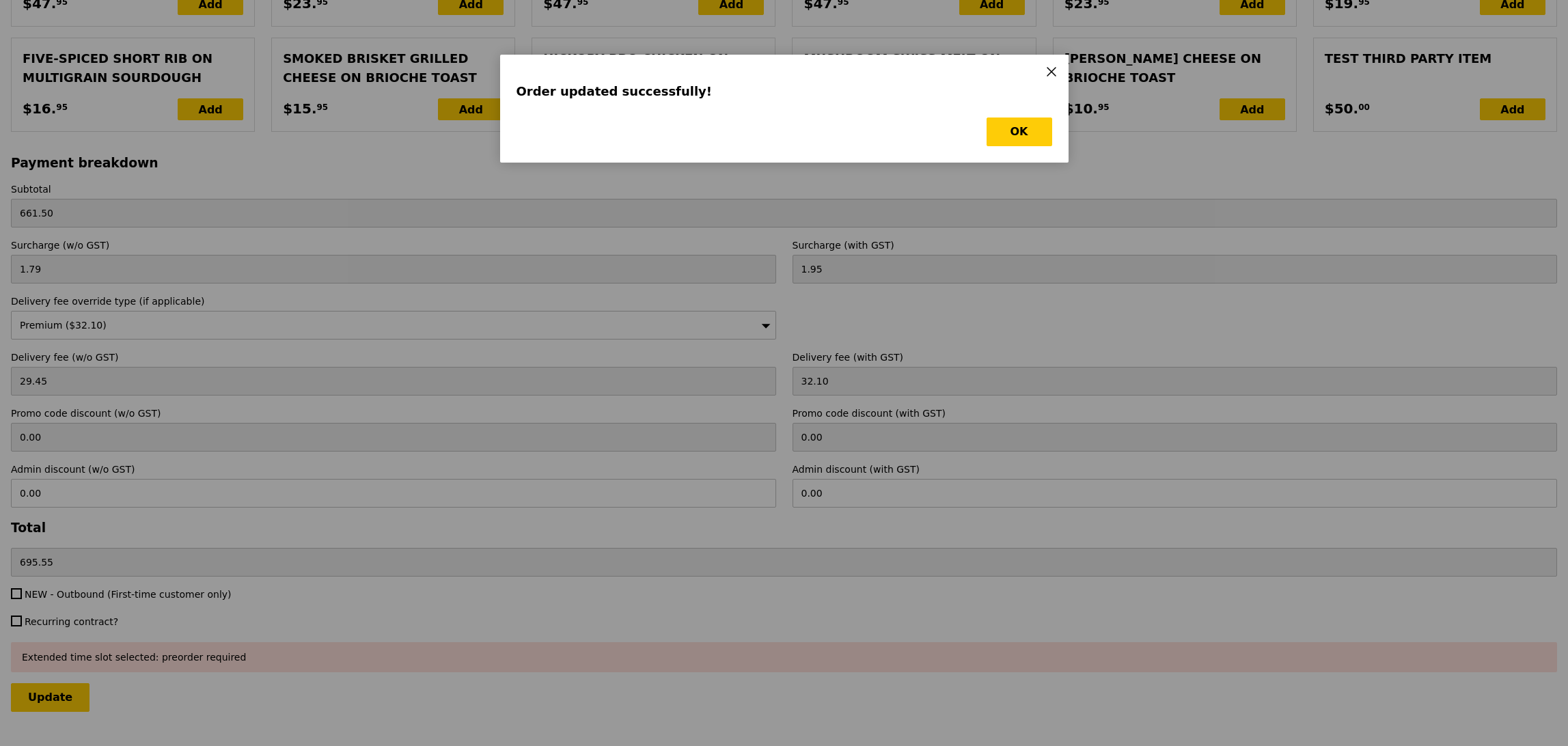
scroll to position [0, 0]
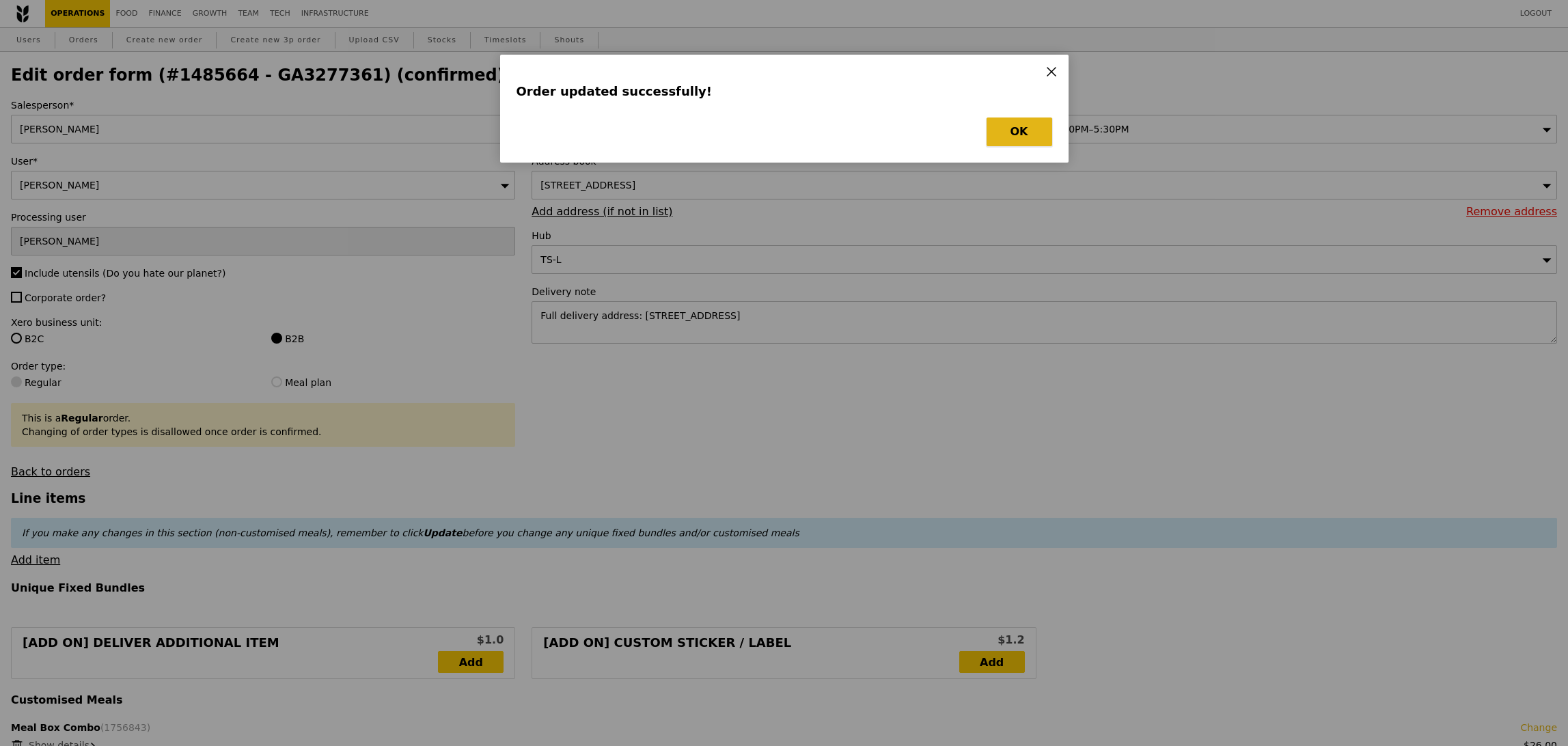
click at [1030, 134] on button "OK" at bounding box center [1020, 131] width 66 height 28
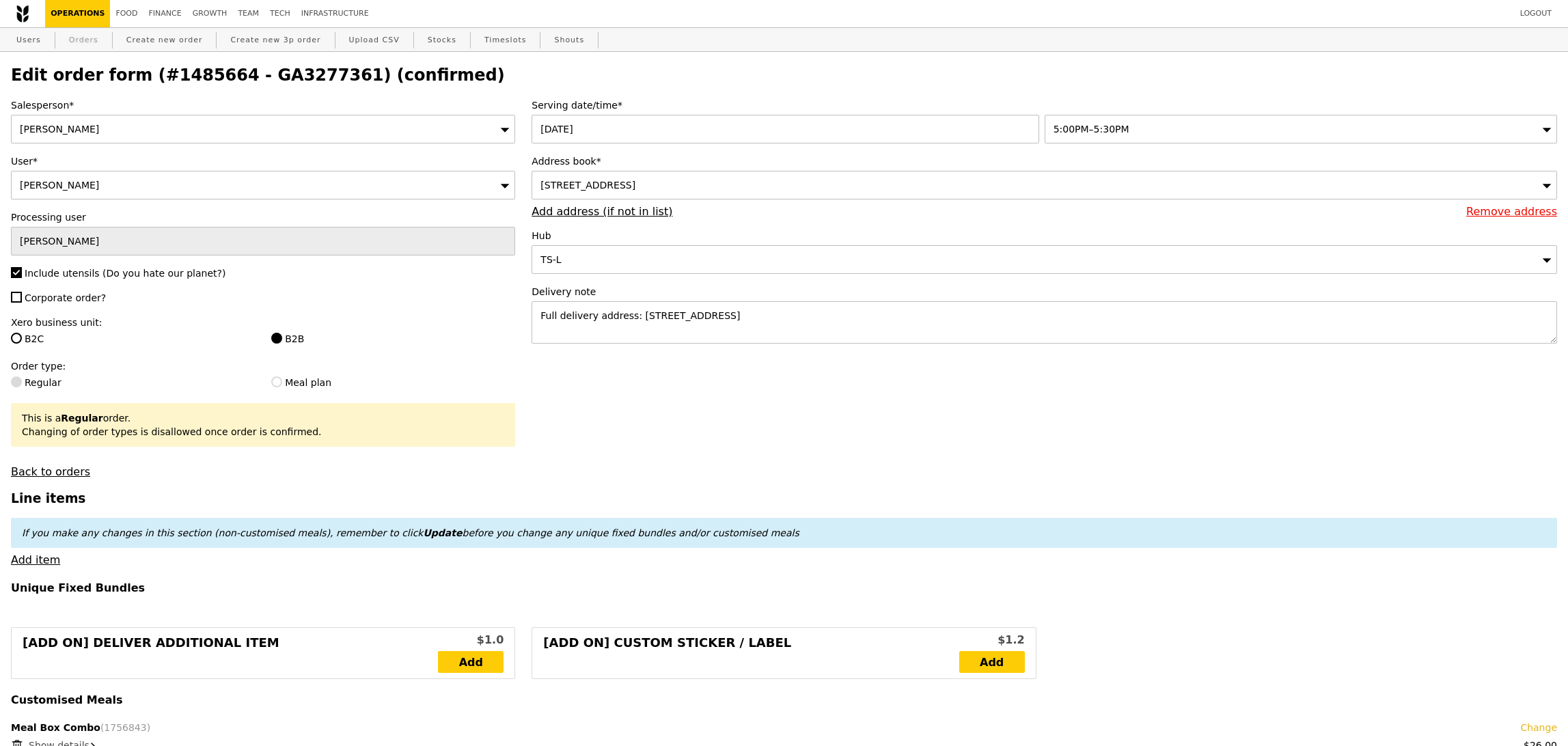
click at [81, 39] on link "Orders" at bounding box center [83, 40] width 40 height 25
select select "100"
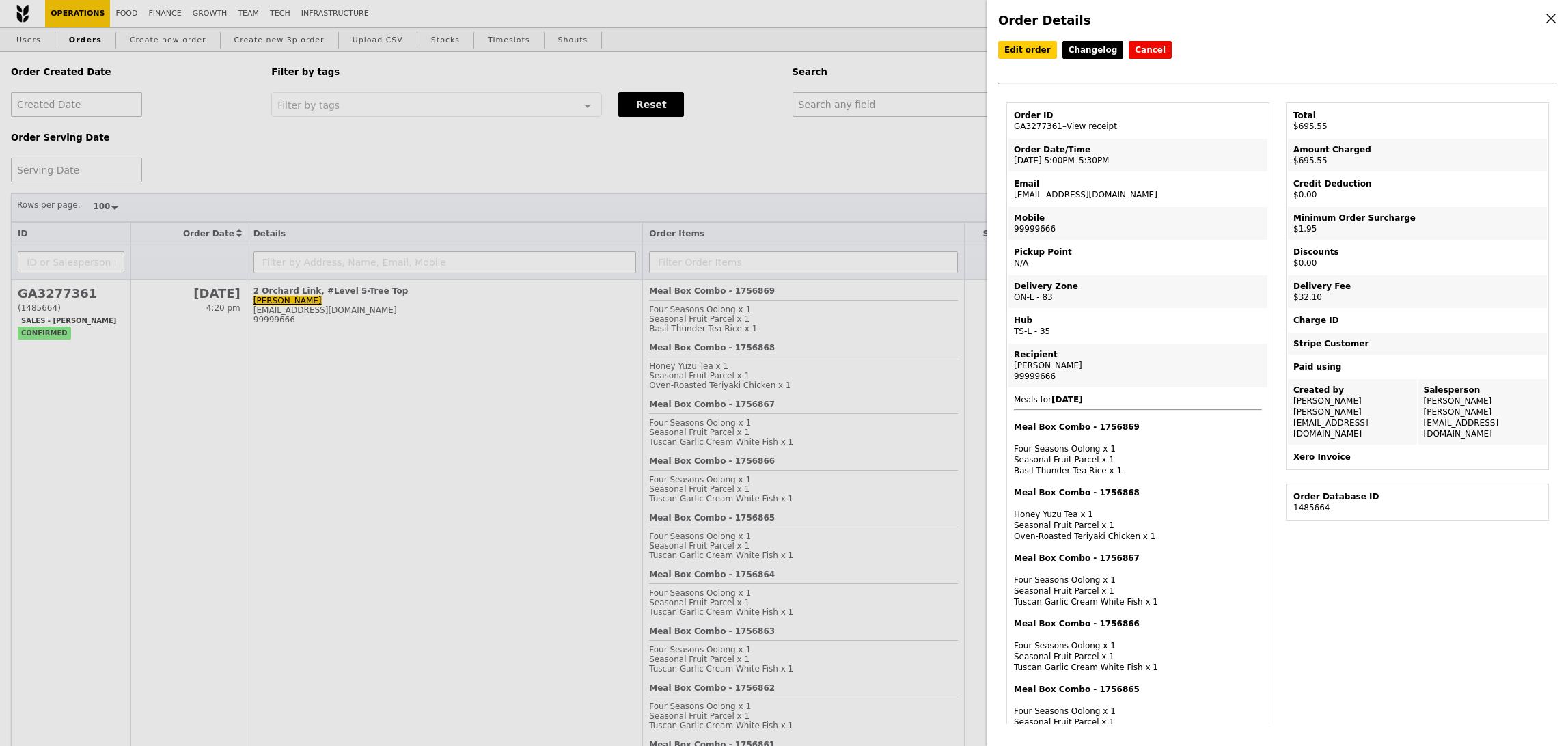
click at [1097, 133] on td "Order ID GA3277361 – View receipt" at bounding box center [1137, 121] width 259 height 33
click at [1100, 125] on link "View receipt" at bounding box center [1091, 126] width 50 height 9
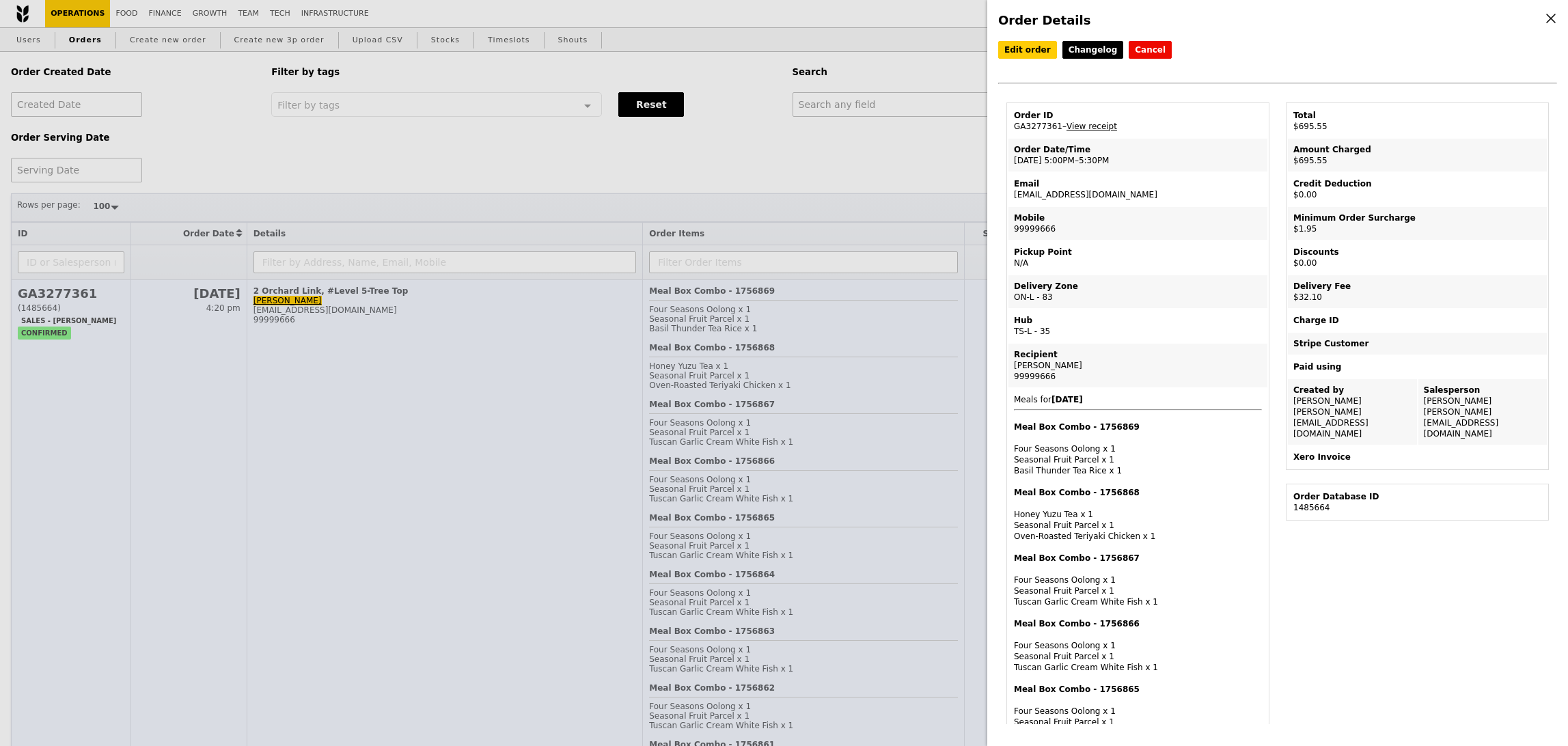
drag, startPoint x: 431, startPoint y: 430, endPoint x: 442, endPoint y: 440, distance: 14.9
click at [432, 429] on div "Order Details Edit order Changelog Cancel Order ID GA3277361 – View receipt Ord…" at bounding box center [784, 373] width 1568 height 746
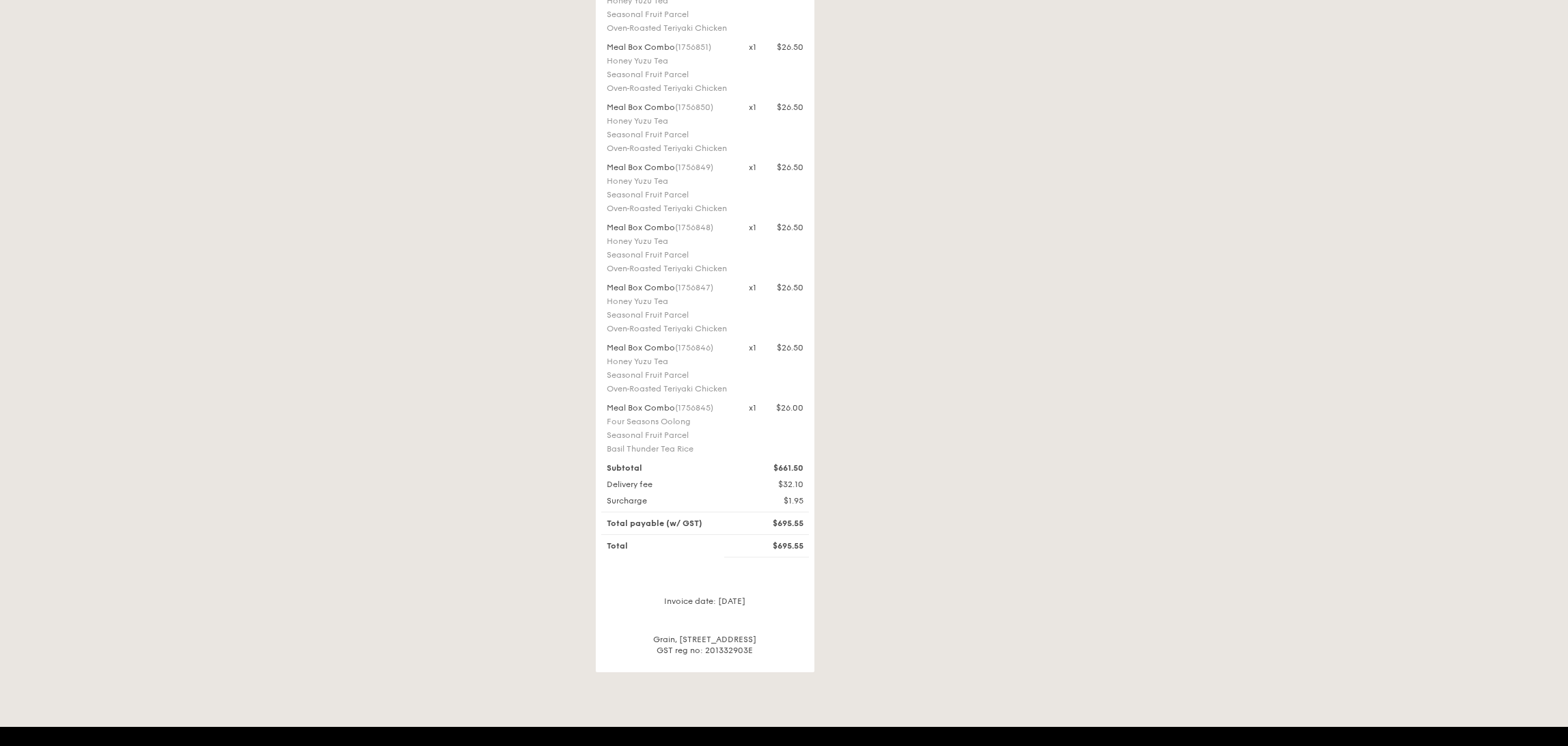
scroll to position [144, 0]
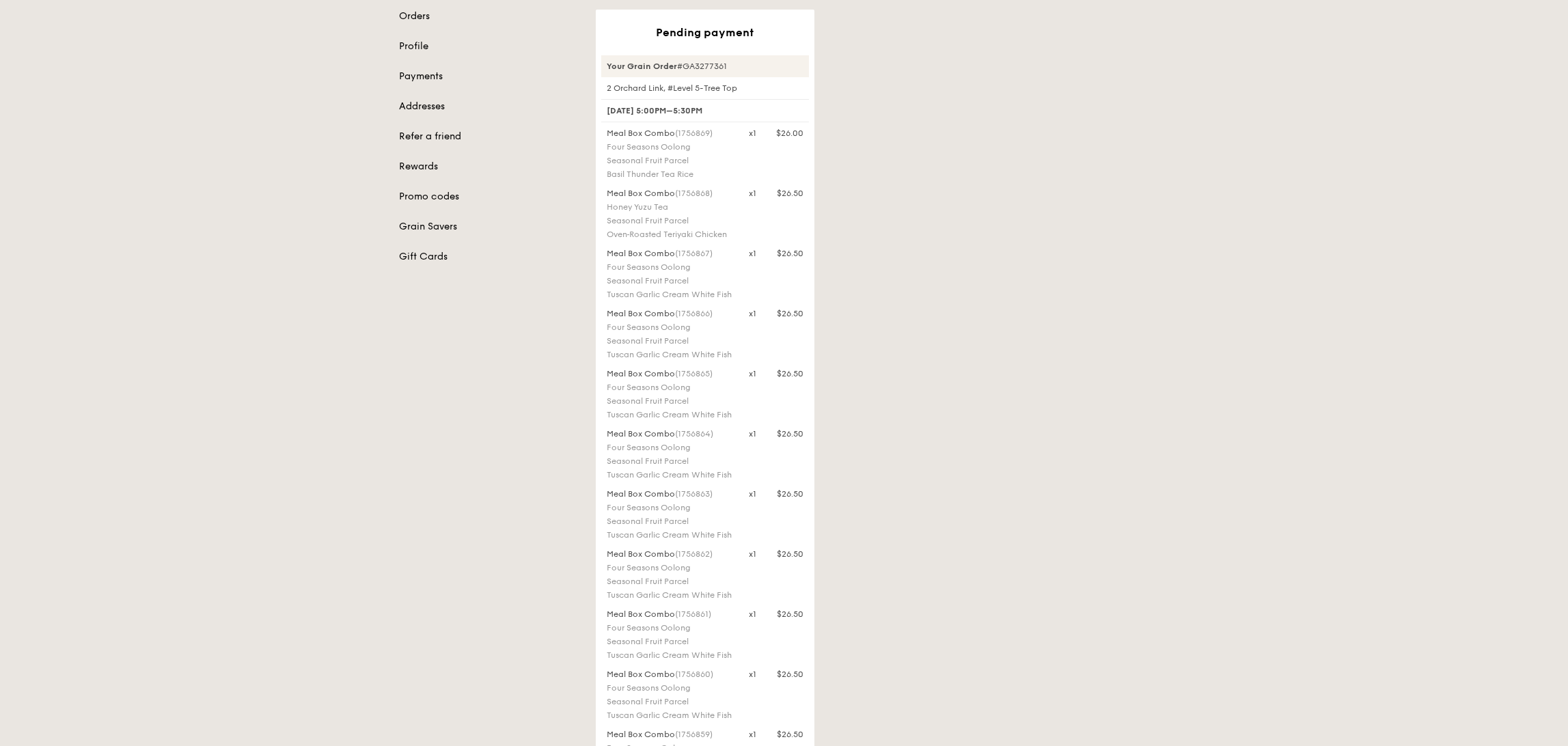
click at [672, 170] on div "Basil Thunder Tea Rice" at bounding box center [669, 174] width 126 height 11
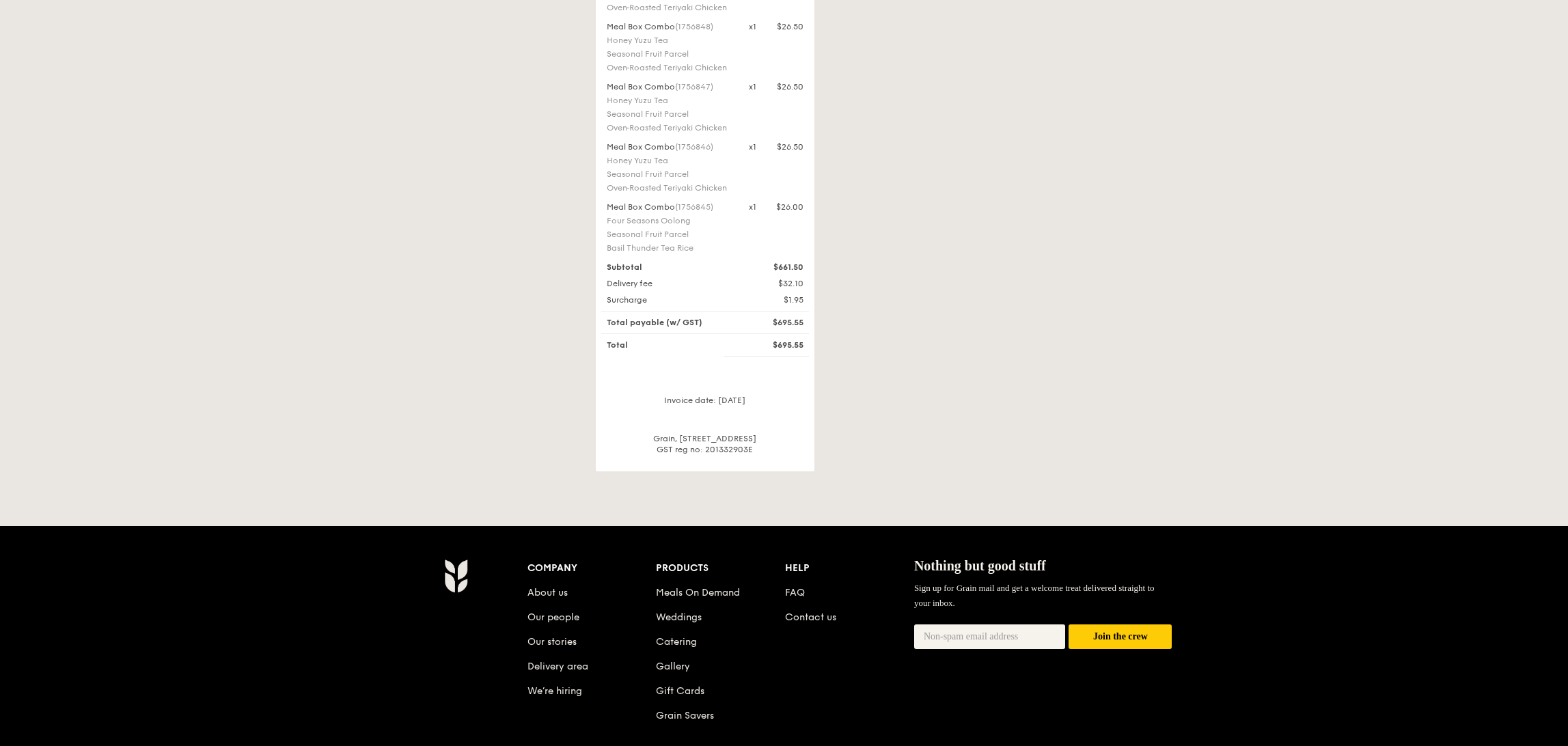
scroll to position [1594, 0]
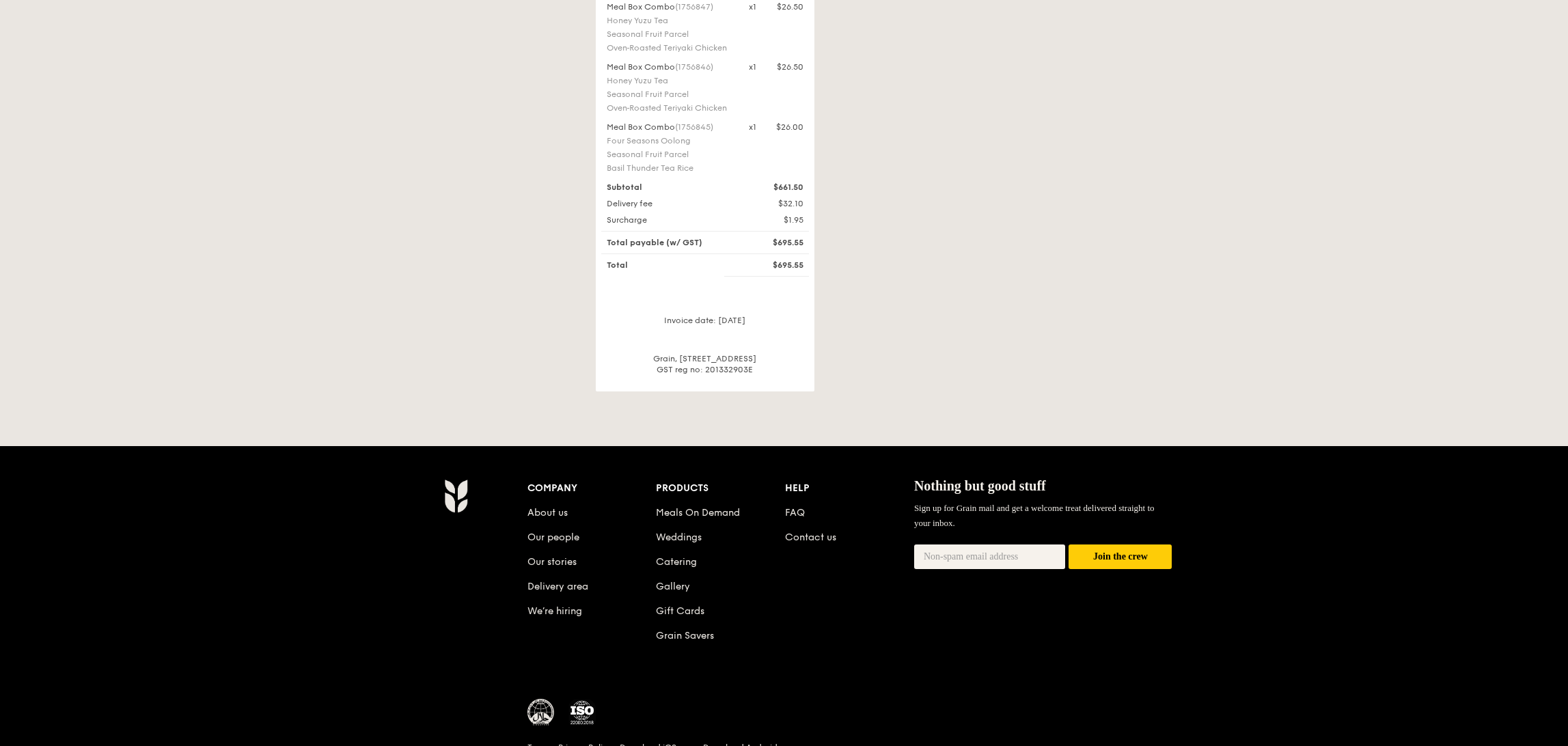
click at [674, 159] on div "Seasonal Fruit Parcel" at bounding box center [669, 155] width 126 height 11
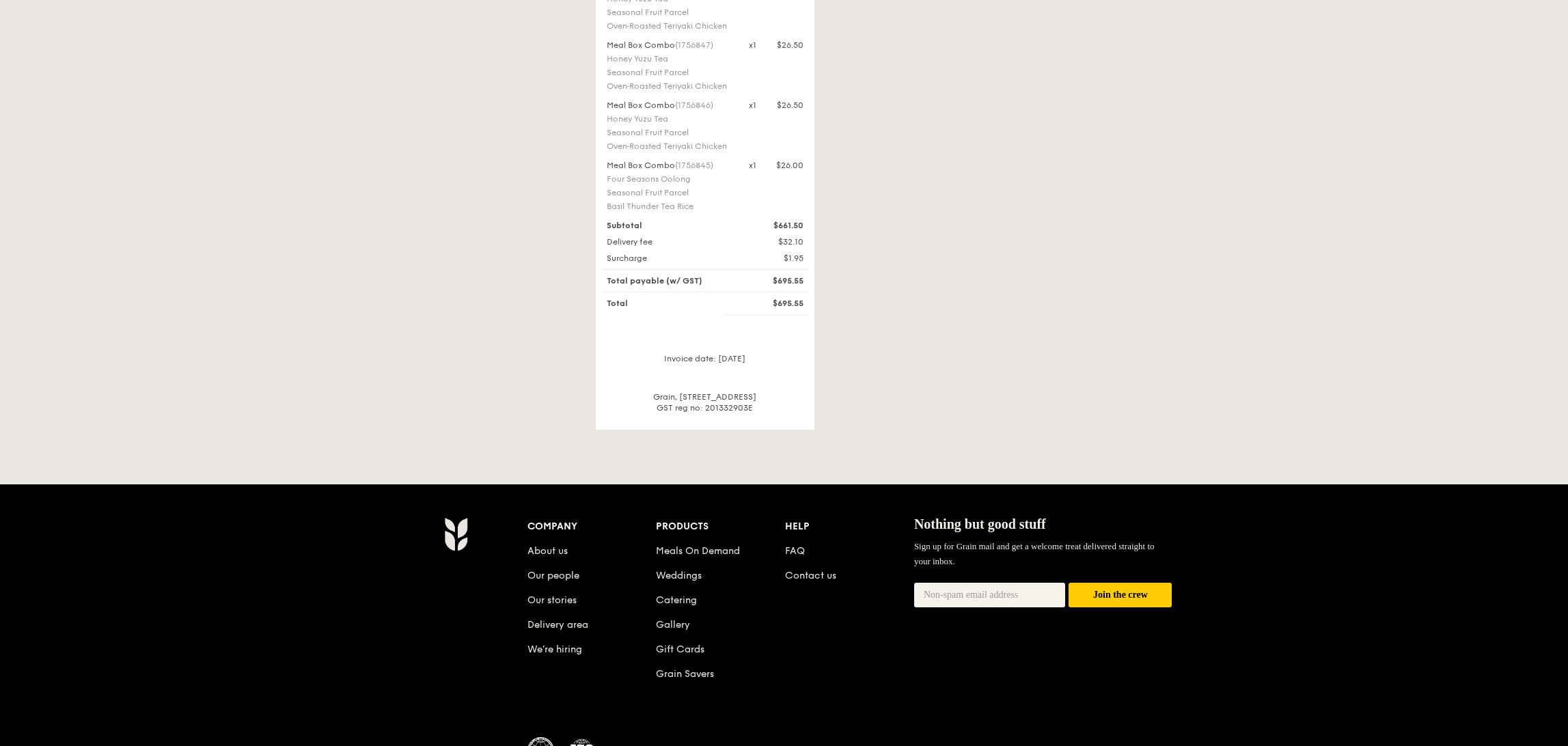
scroll to position [1549, 0]
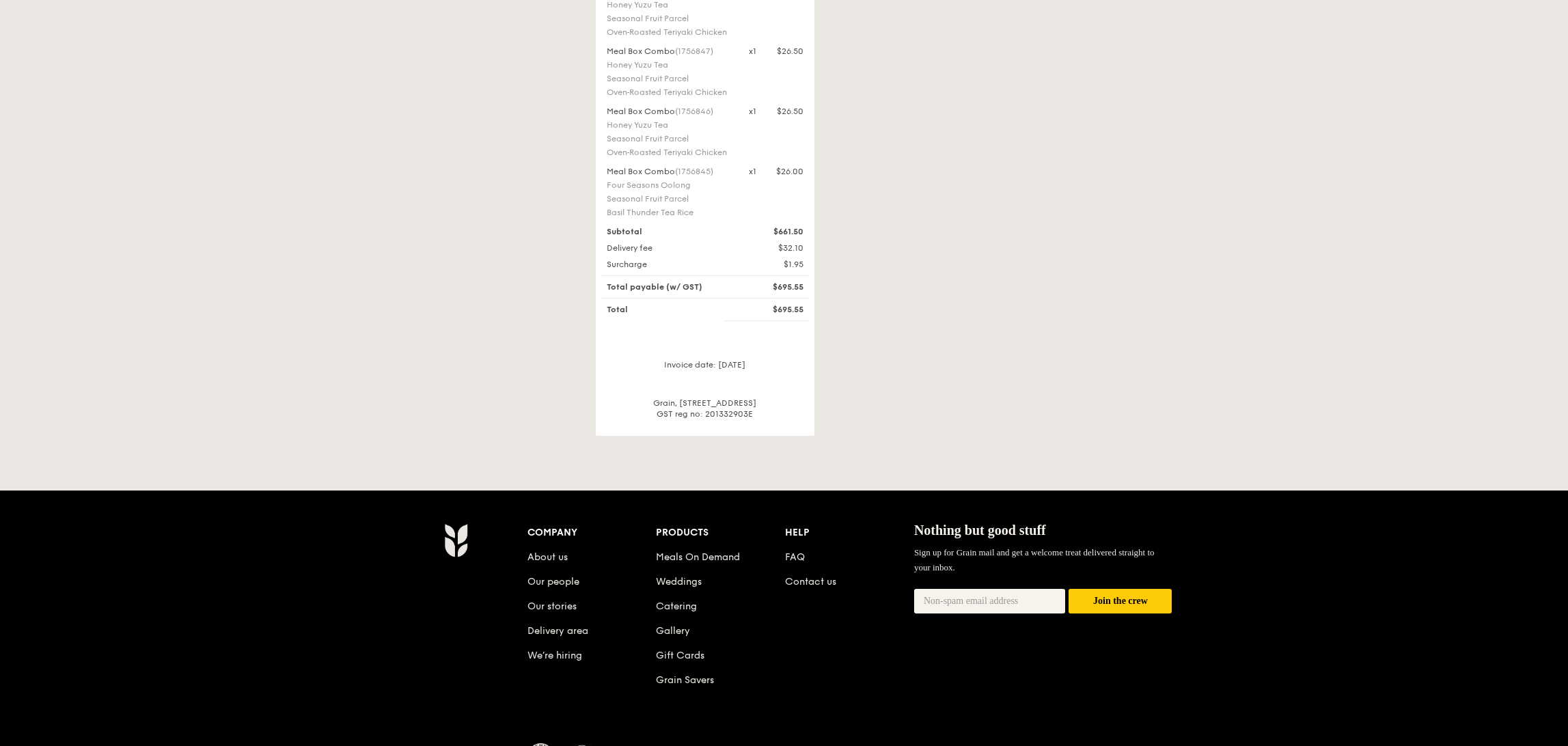
drag, startPoint x: 730, startPoint y: 269, endPoint x: 727, endPoint y: 248, distance: 21.2
click at [732, 158] on div "Oven‑Roasted Teriyaki Chicken" at bounding box center [669, 152] width 126 height 11
click at [719, 101] on div "Meal Box Combo (1756847) Honey Yuzu Tea Seasonal Fruit Parcel Oven‑Roasted Teri…" at bounding box center [669, 73] width 142 height 55
click at [715, 38] on div "Oven‑Roasted Teriyaki Chicken" at bounding box center [669, 32] width 126 height 11
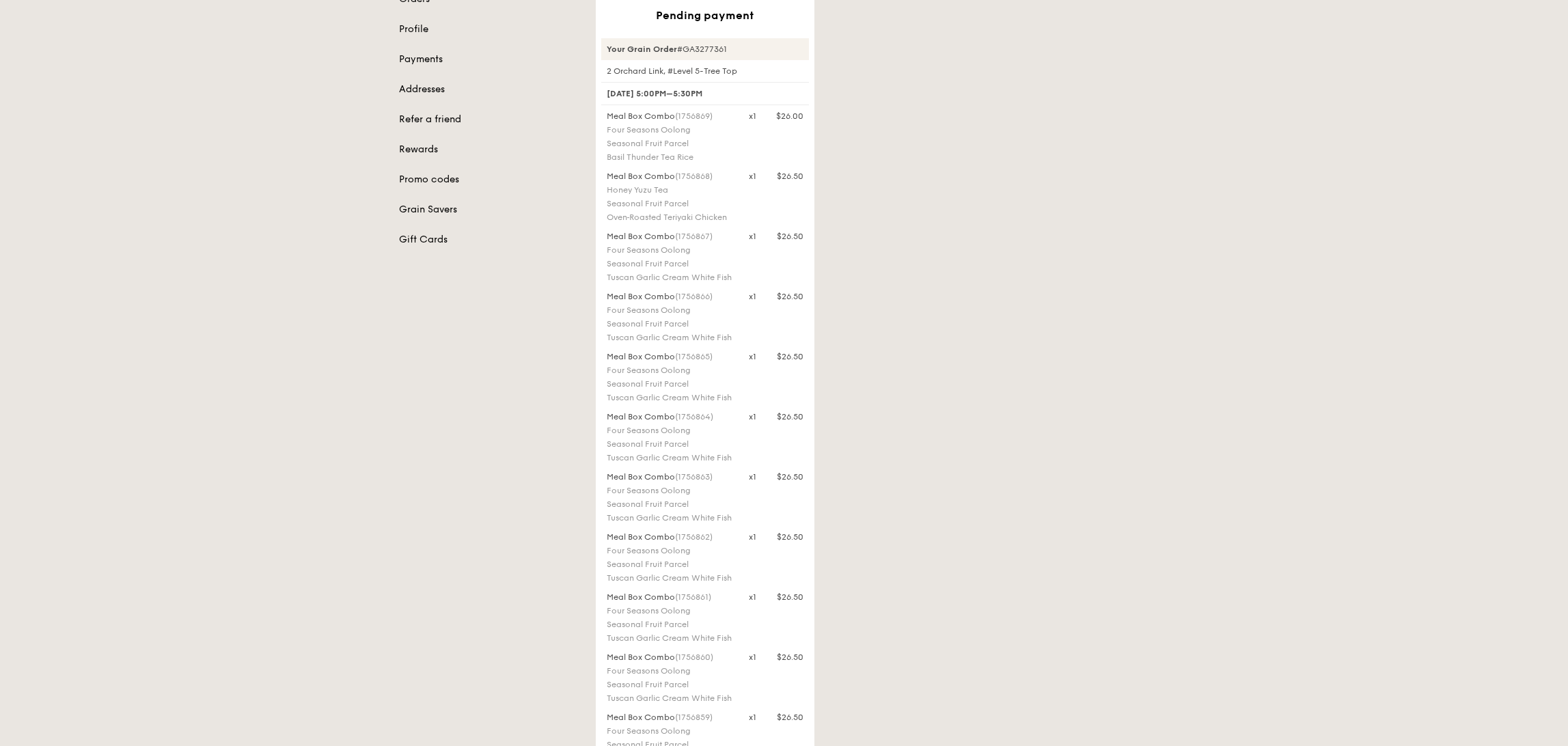
scroll to position [0, 0]
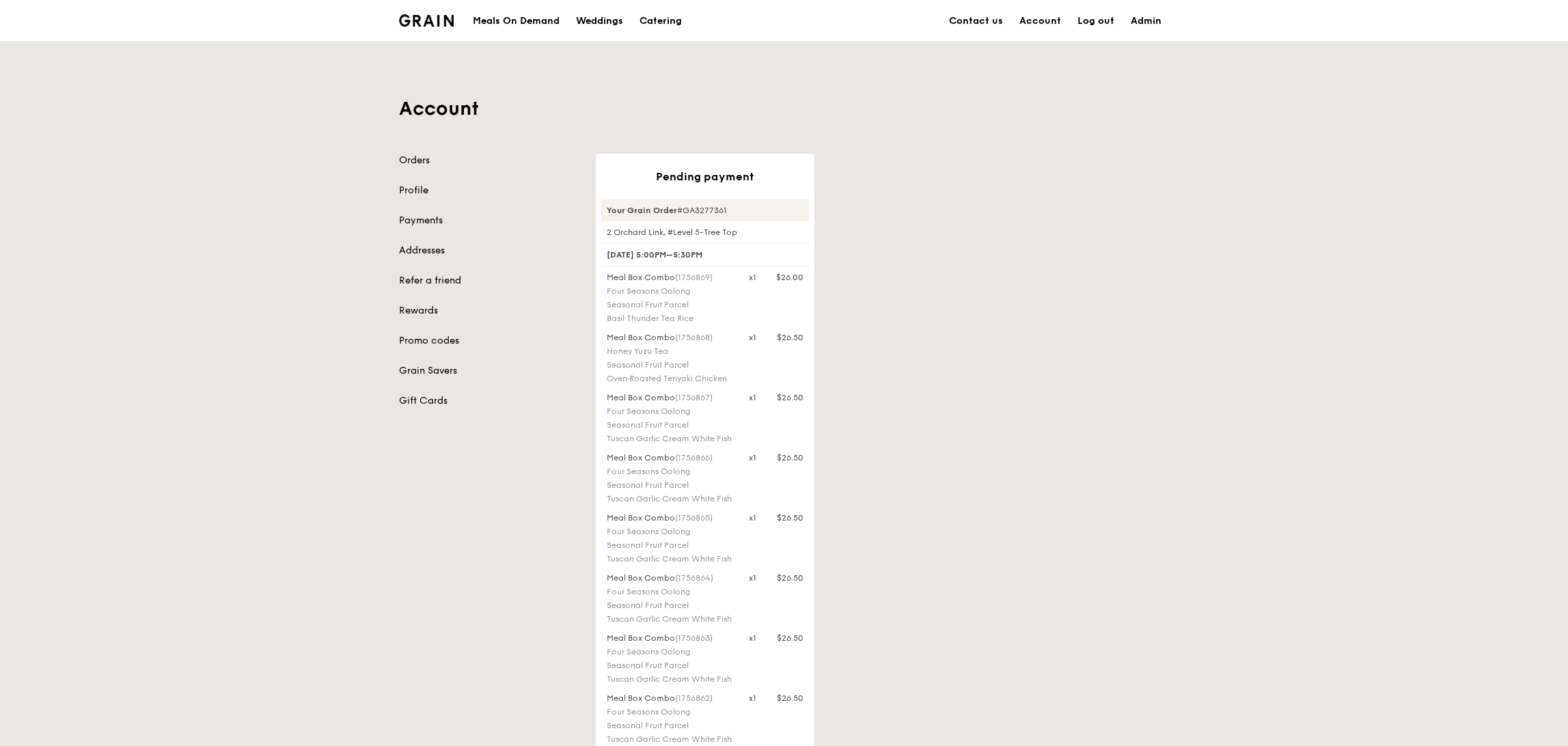
click at [696, 211] on div "Your Grain Order #GA3277361" at bounding box center [705, 211] width 208 height 22
copy div "GA3277361"
click at [703, 204] on div "Your Grain Order #GA3277361" at bounding box center [705, 211] width 208 height 22
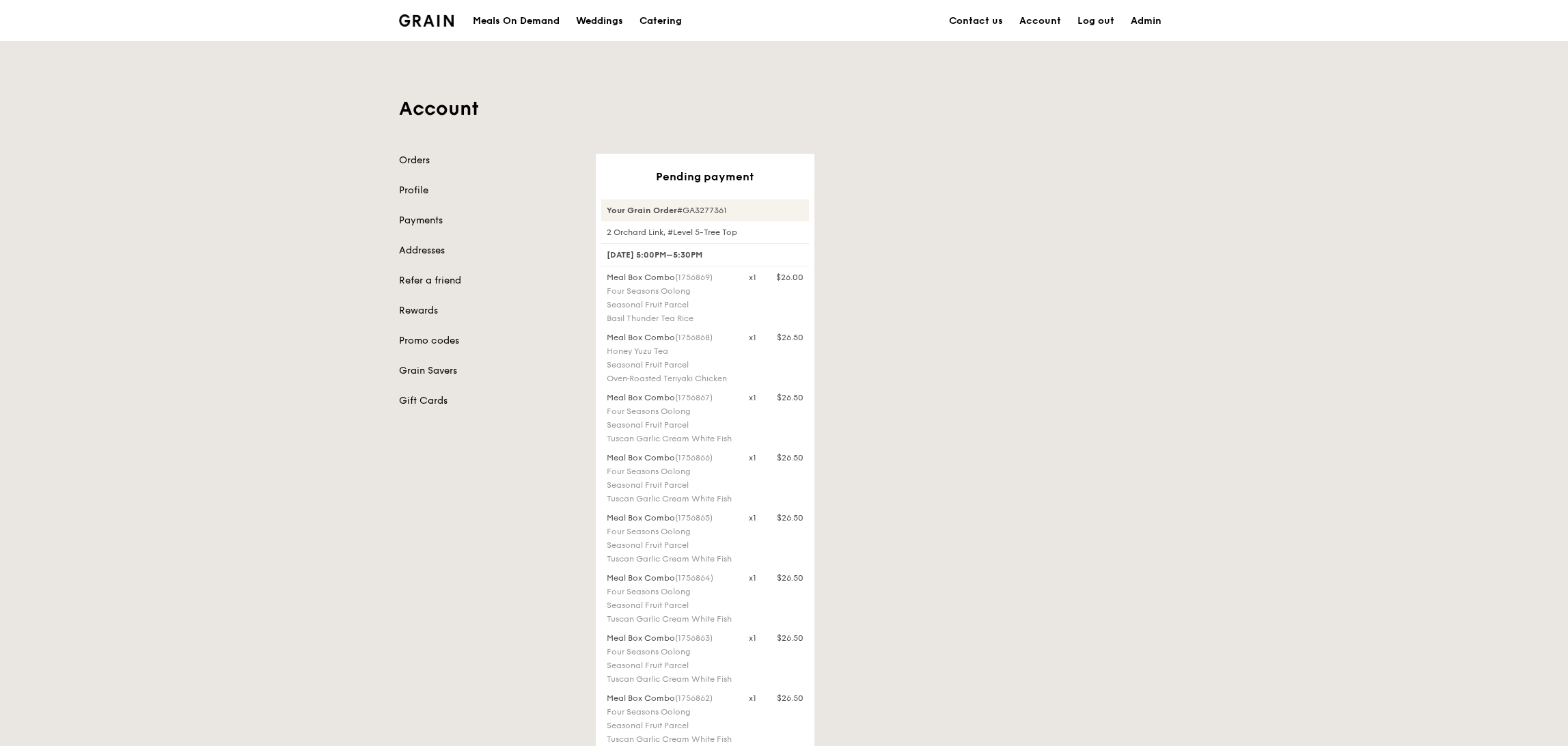
click at [704, 205] on div "Your Grain Order #GA3277361" at bounding box center [705, 211] width 208 height 22
click at [704, 206] on div "Your Grain Order #GA3277361" at bounding box center [705, 211] width 208 height 22
click at [695, 214] on div "Your Grain Order #GA3277361" at bounding box center [705, 211] width 208 height 22
copy div "GA3277361"
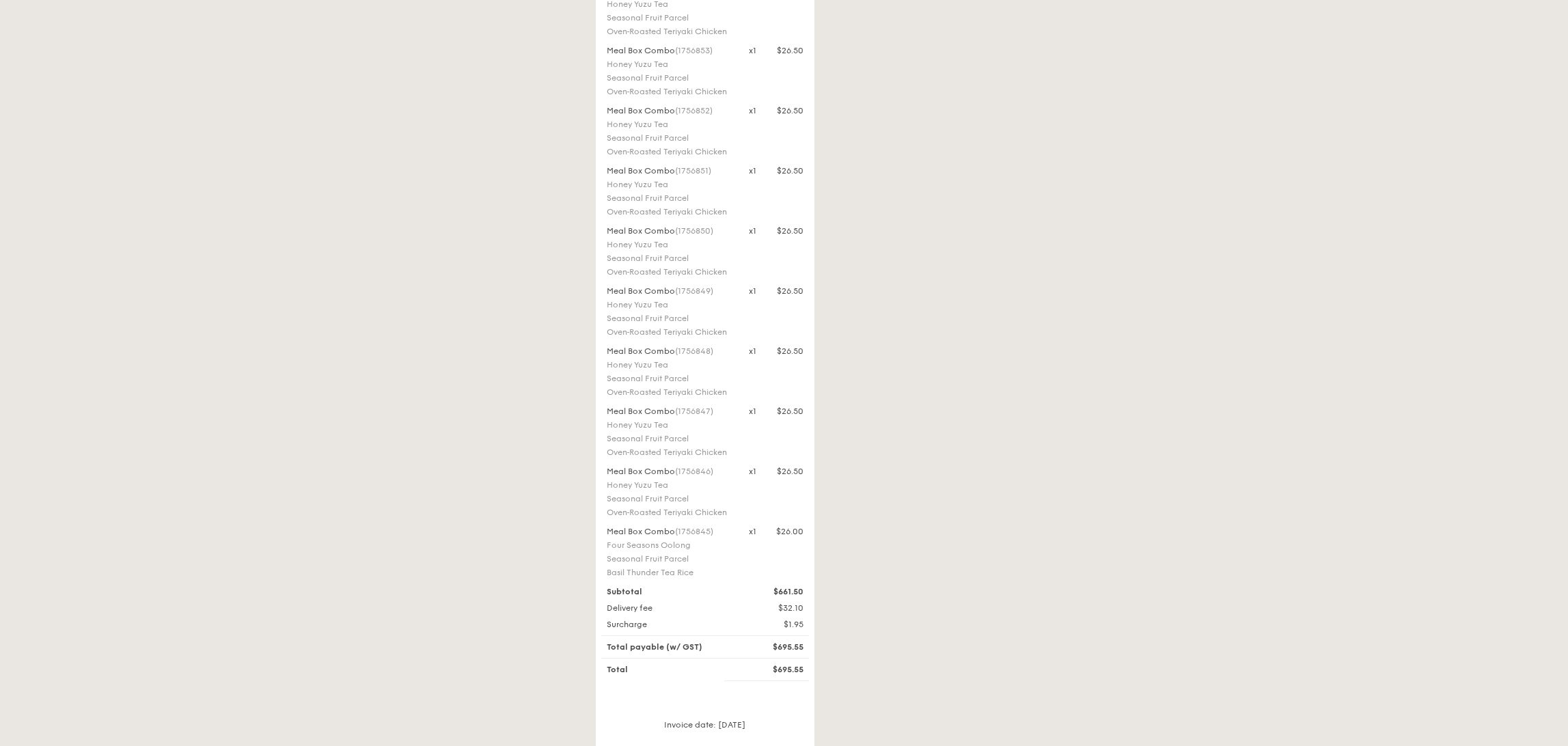
scroll to position [1794, 0]
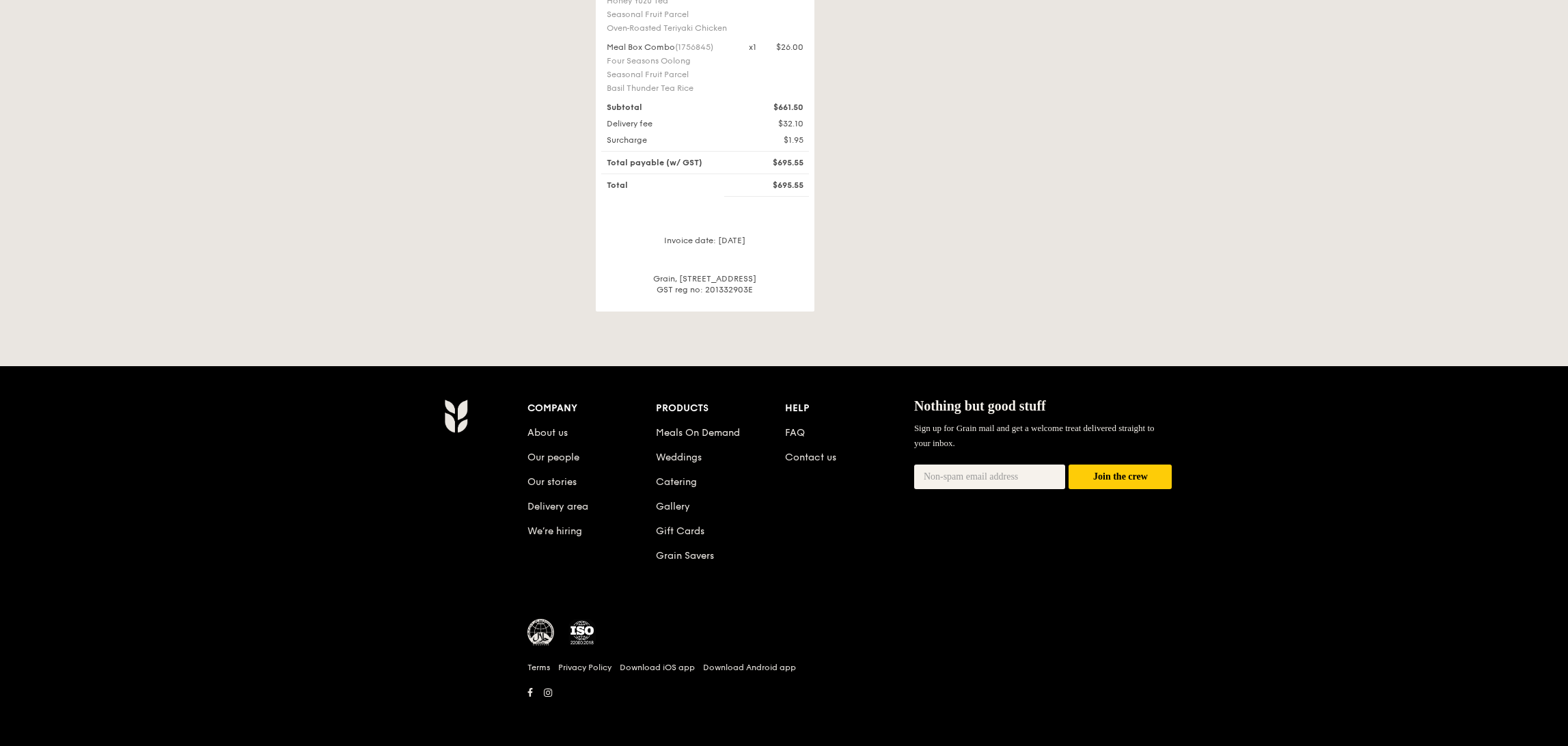
click at [710, 202] on div at bounding box center [707, 196] width 219 height 12
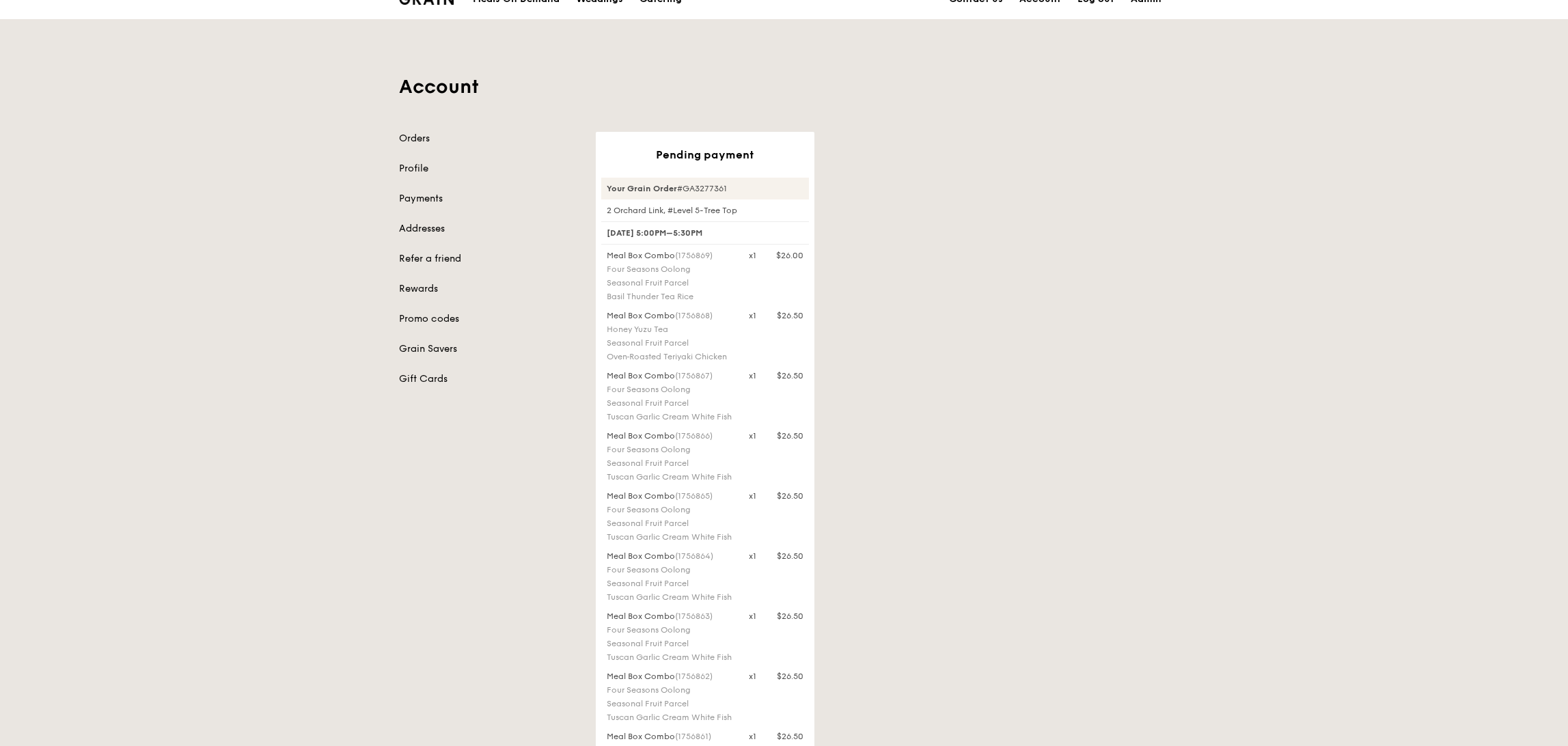
scroll to position [0, 0]
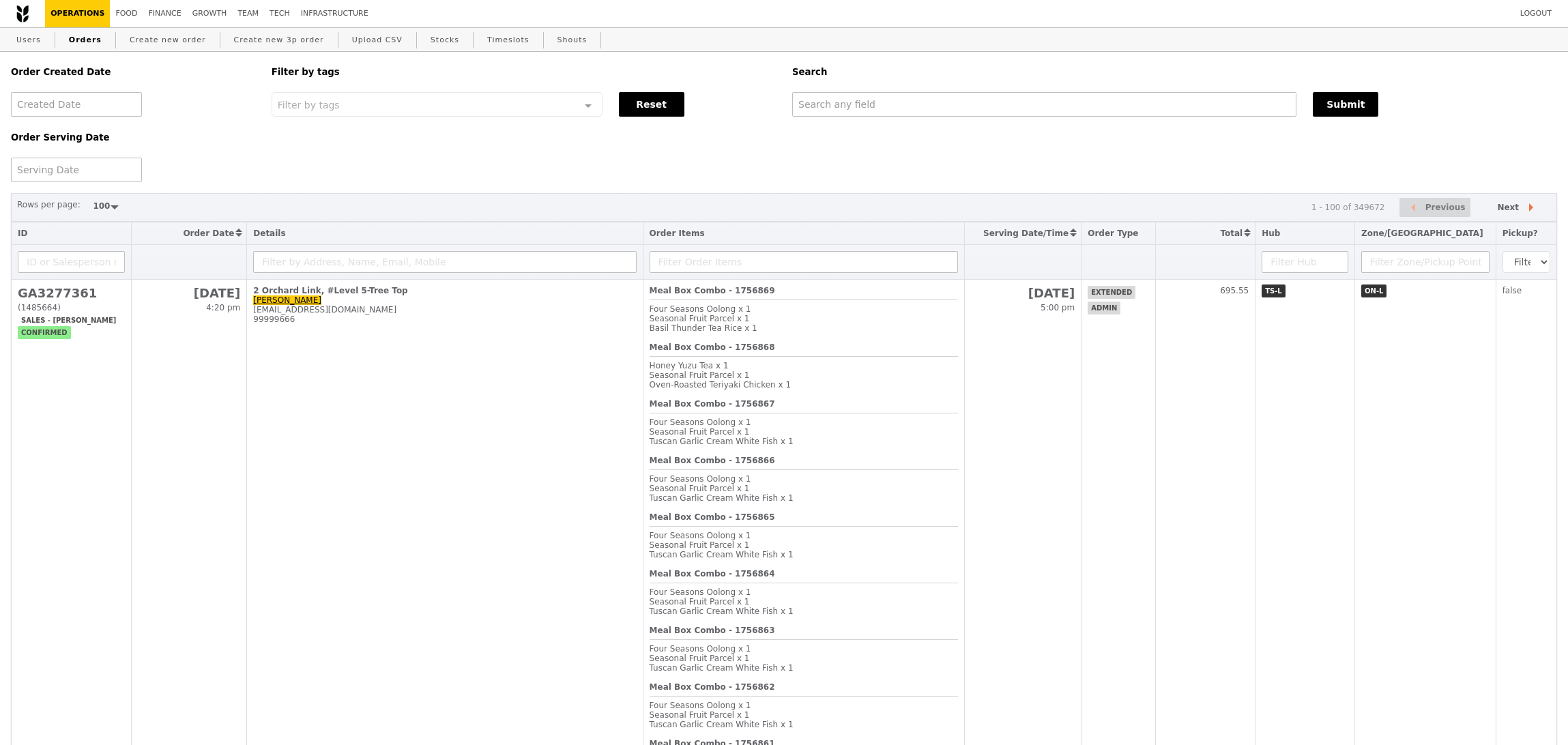
select select "100"
click at [853, 110] on input "text" at bounding box center [1044, 104] width 503 height 25
paste input "GA3277361"
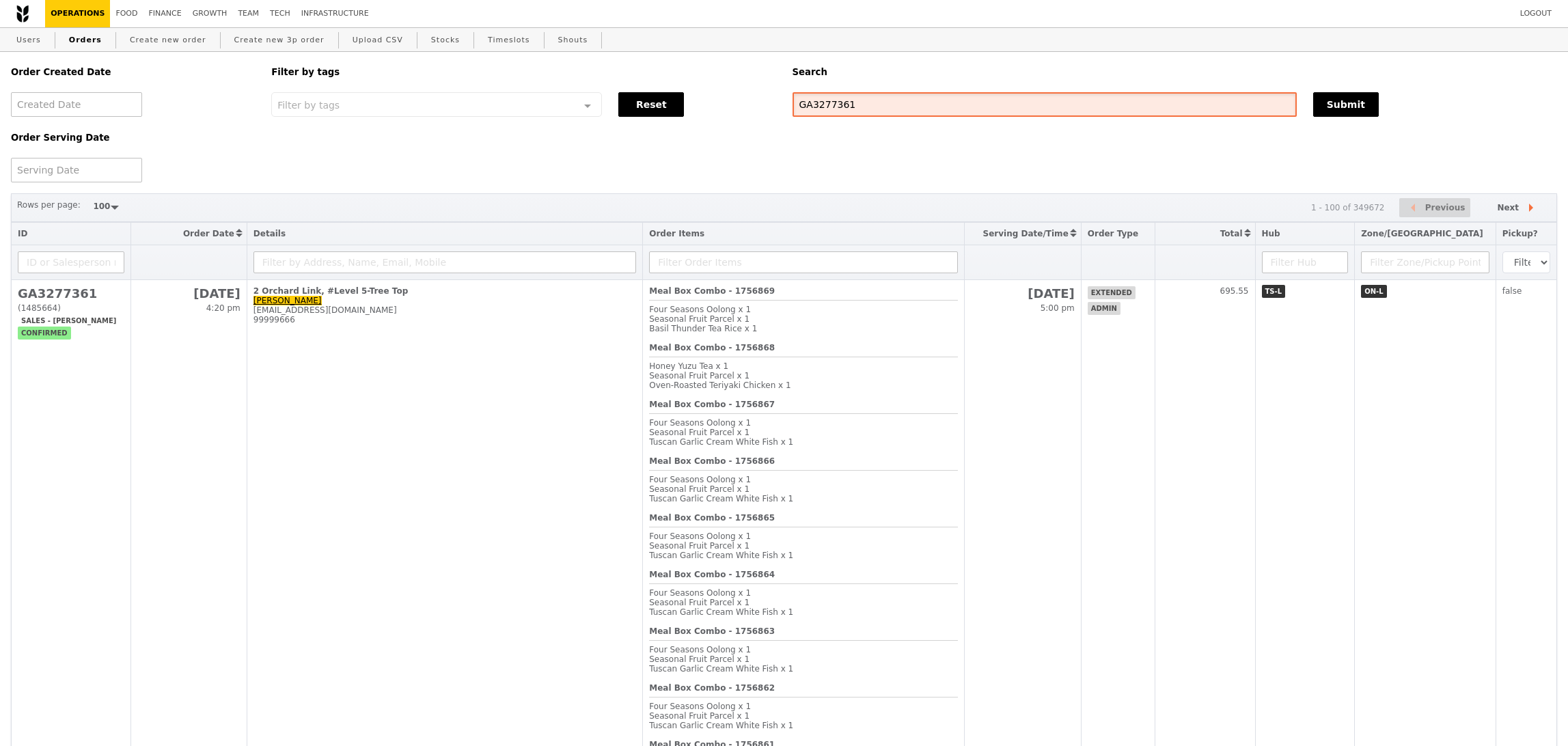
type input "GA3277361"
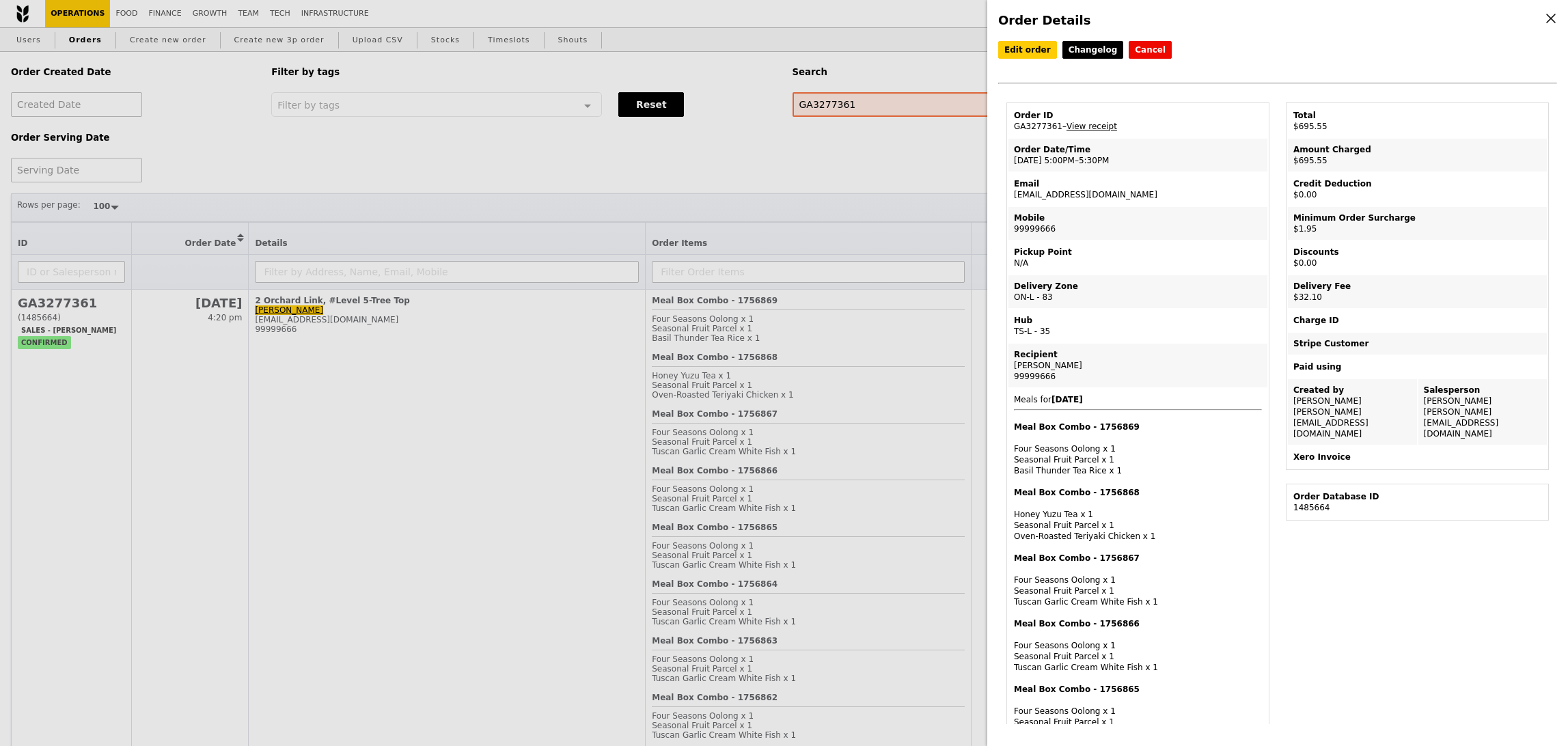
click at [1042, 124] on td "Order ID GA3277361 – View receipt" at bounding box center [1137, 121] width 259 height 33
copy td "GA3277361"
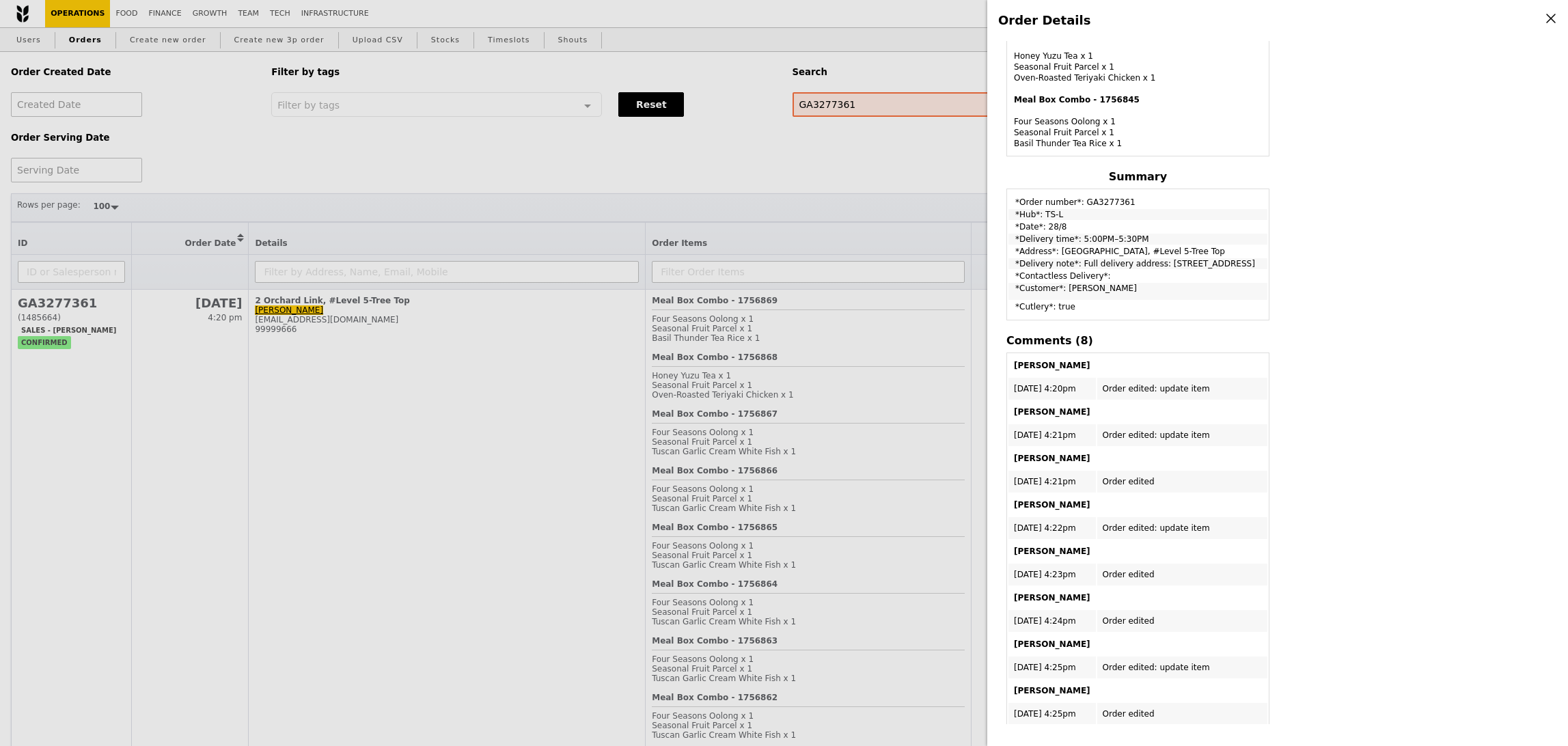
scroll to position [2024, 0]
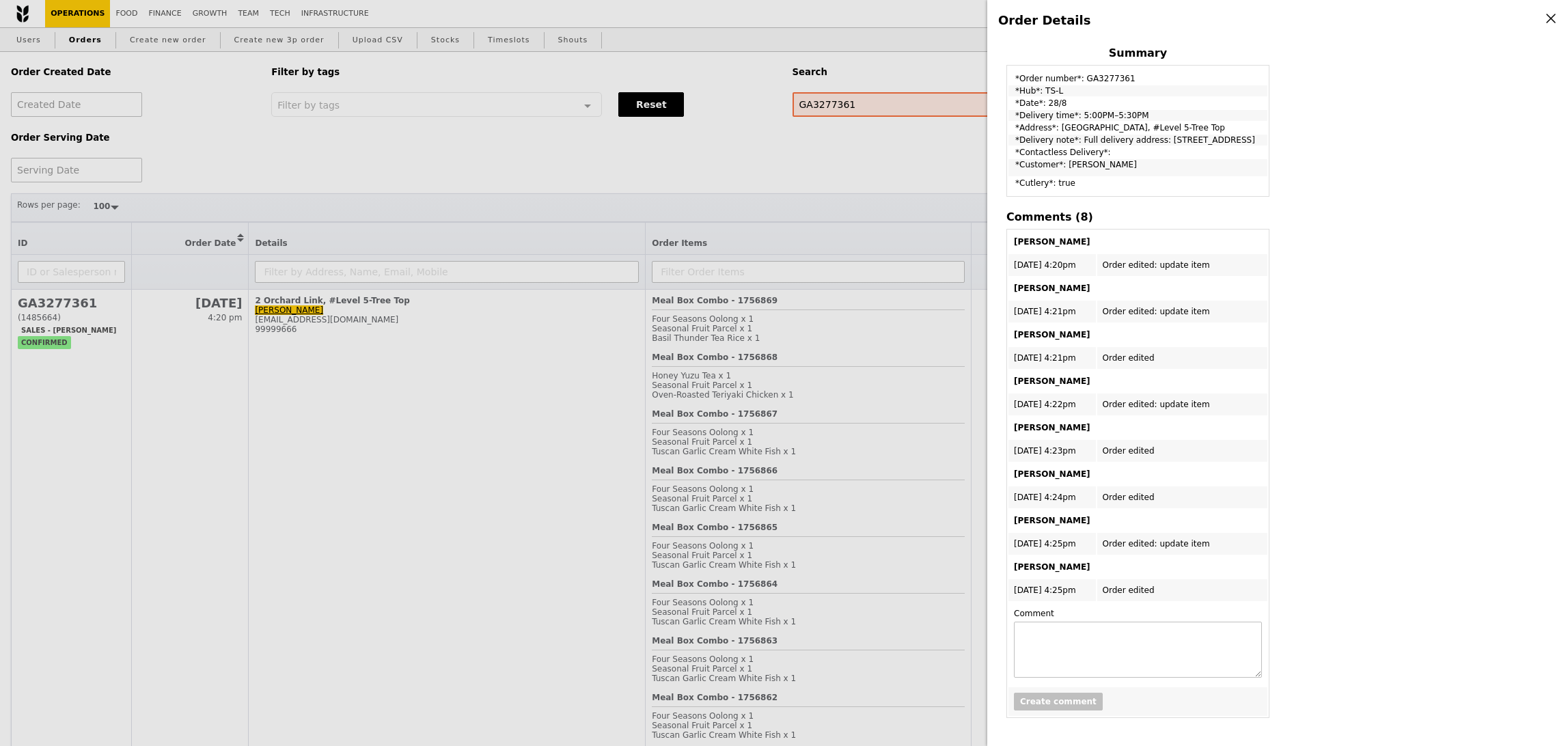
click at [1133, 136] on td "*Delivery note*: Full delivery address: [STREET_ADDRESS]" at bounding box center [1137, 140] width 259 height 11
drag, startPoint x: 1165, startPoint y: 134, endPoint x: 1168, endPoint y: 144, distance: 10.4
click at [1168, 144] on td "*Delivery note*: Full delivery address: SCAPE, 2 Orchard Link, Level 5, TreeTop…" at bounding box center [1137, 140] width 259 height 11
copy td "SCAPE, 2 Orchard Link, Level 5, TreeTop, Singapore 237978"
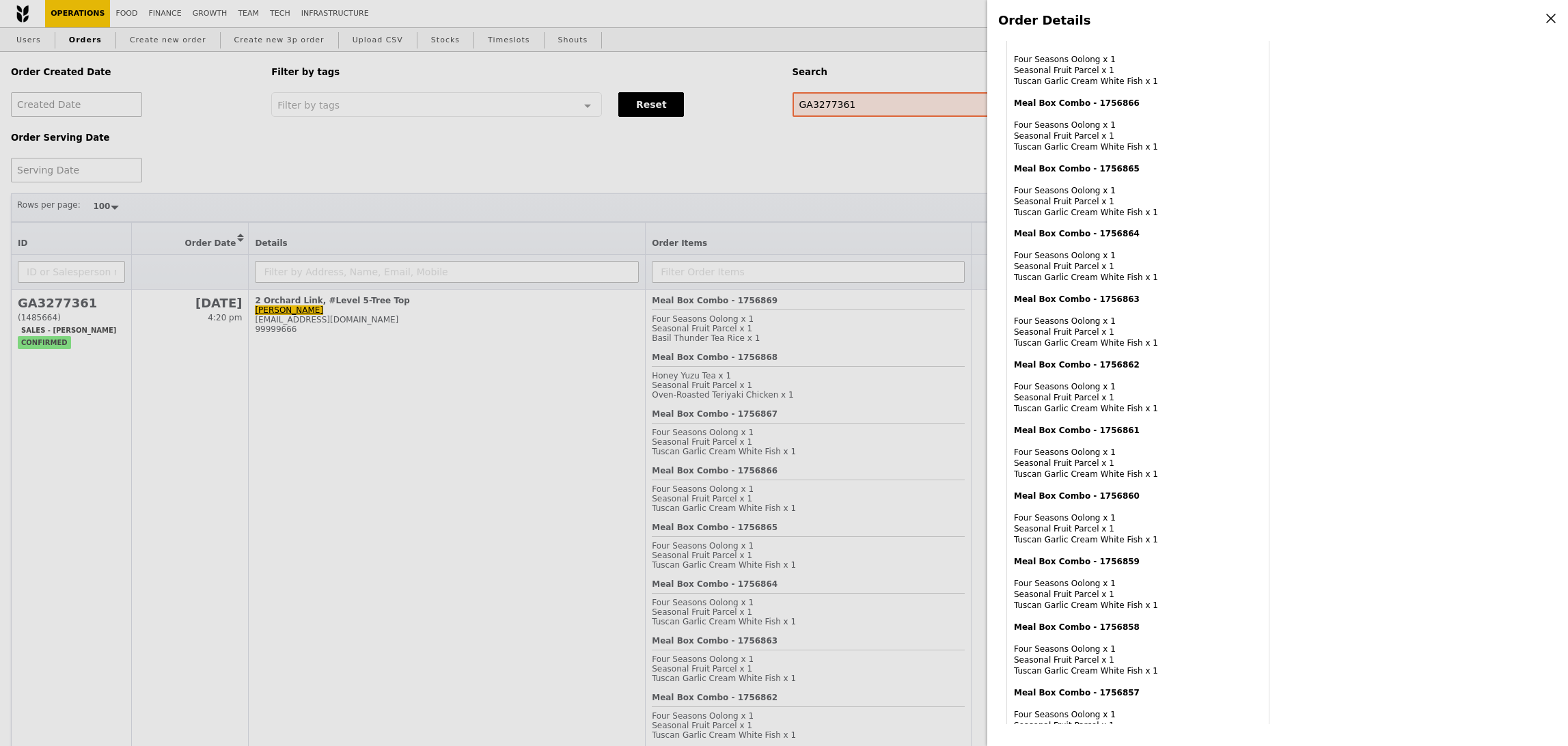
scroll to position [0, 0]
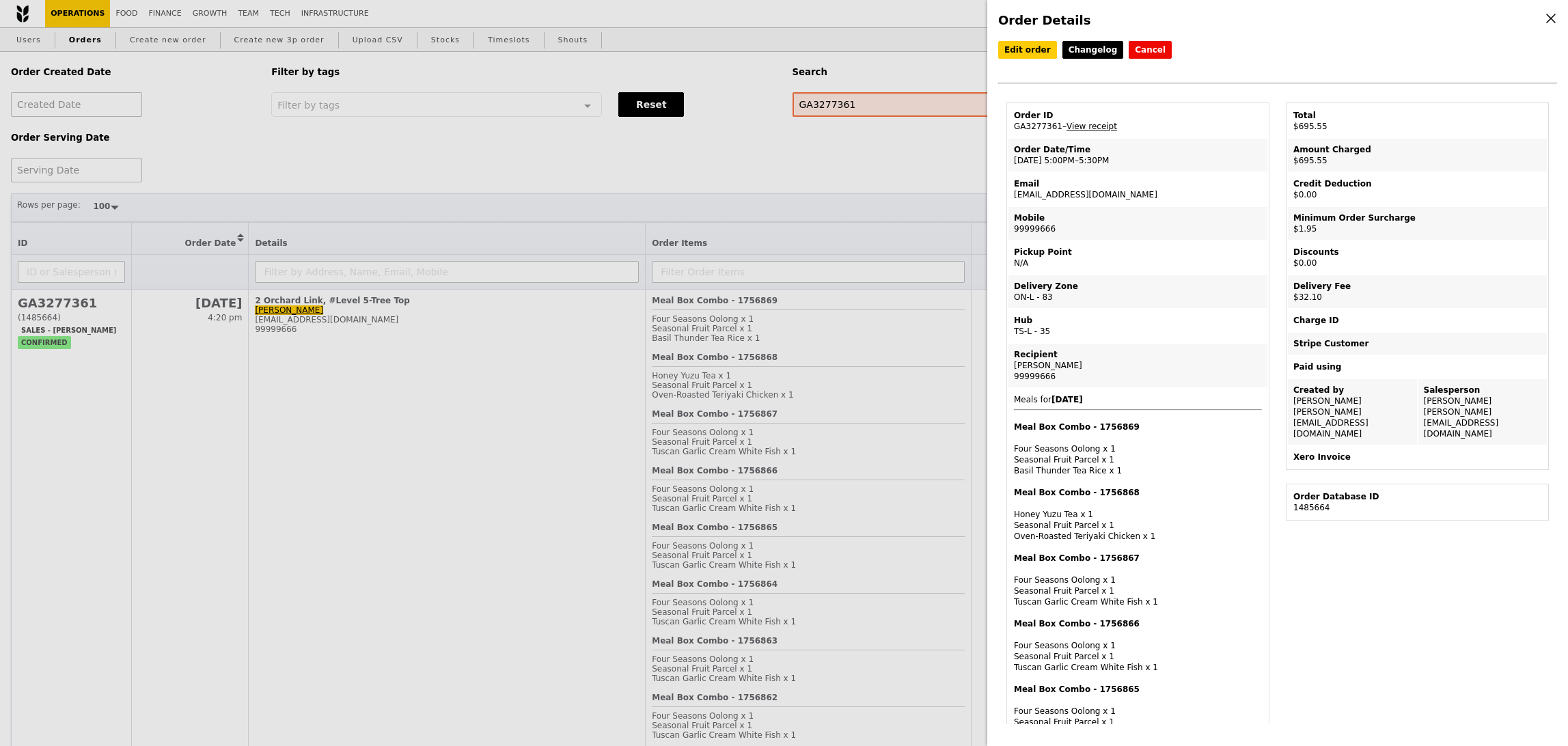
click at [1043, 372] on div "99999666" at bounding box center [1137, 377] width 248 height 11
copy div "99999666"
click at [770, 496] on div "Order Details Edit order Changelog Cancel Order ID GA3277361 – View receipt Ord…" at bounding box center [784, 373] width 1568 height 746
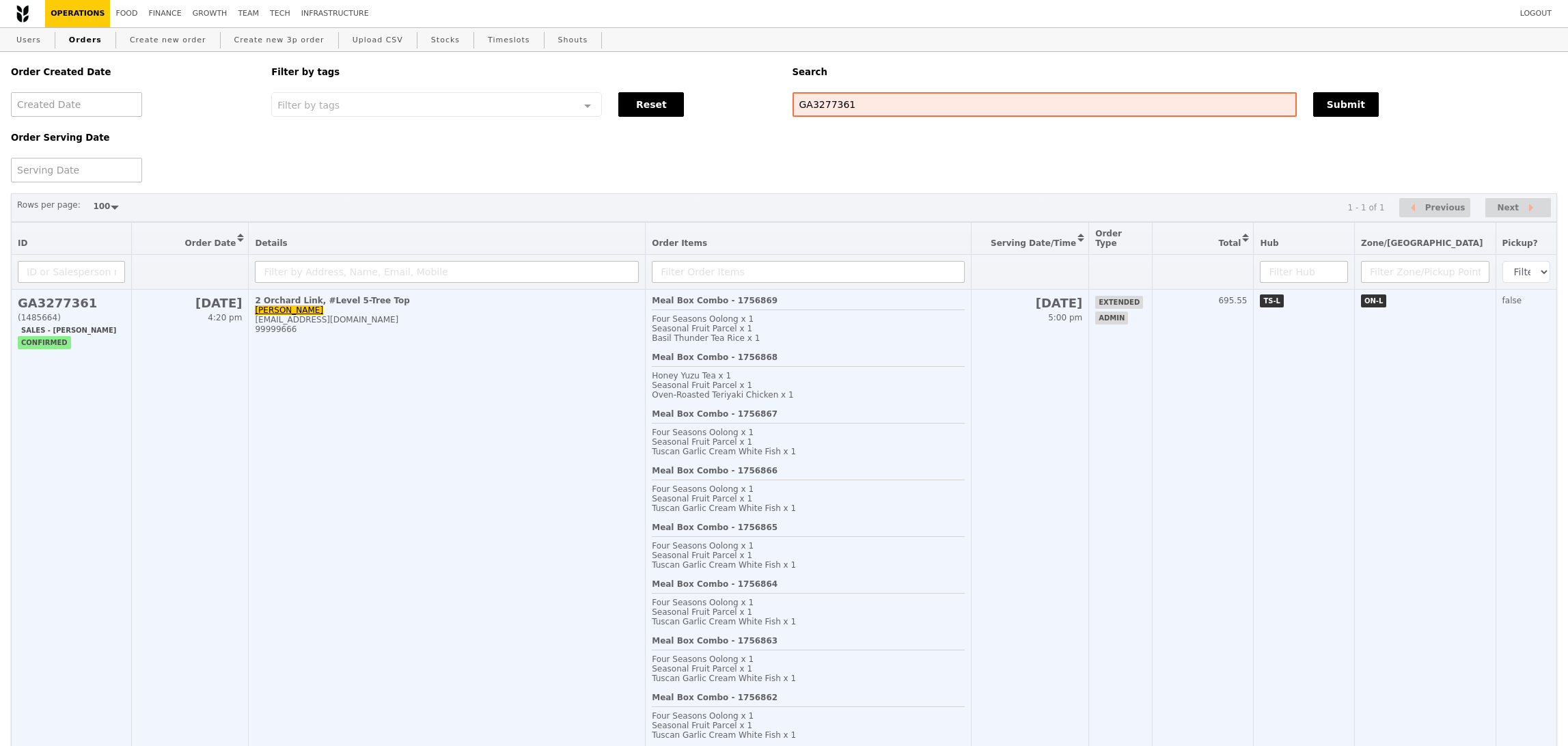
click at [886, 391] on div "Oven‑Roasted Teriyaki Chicken x 1" at bounding box center [807, 395] width 313 height 9
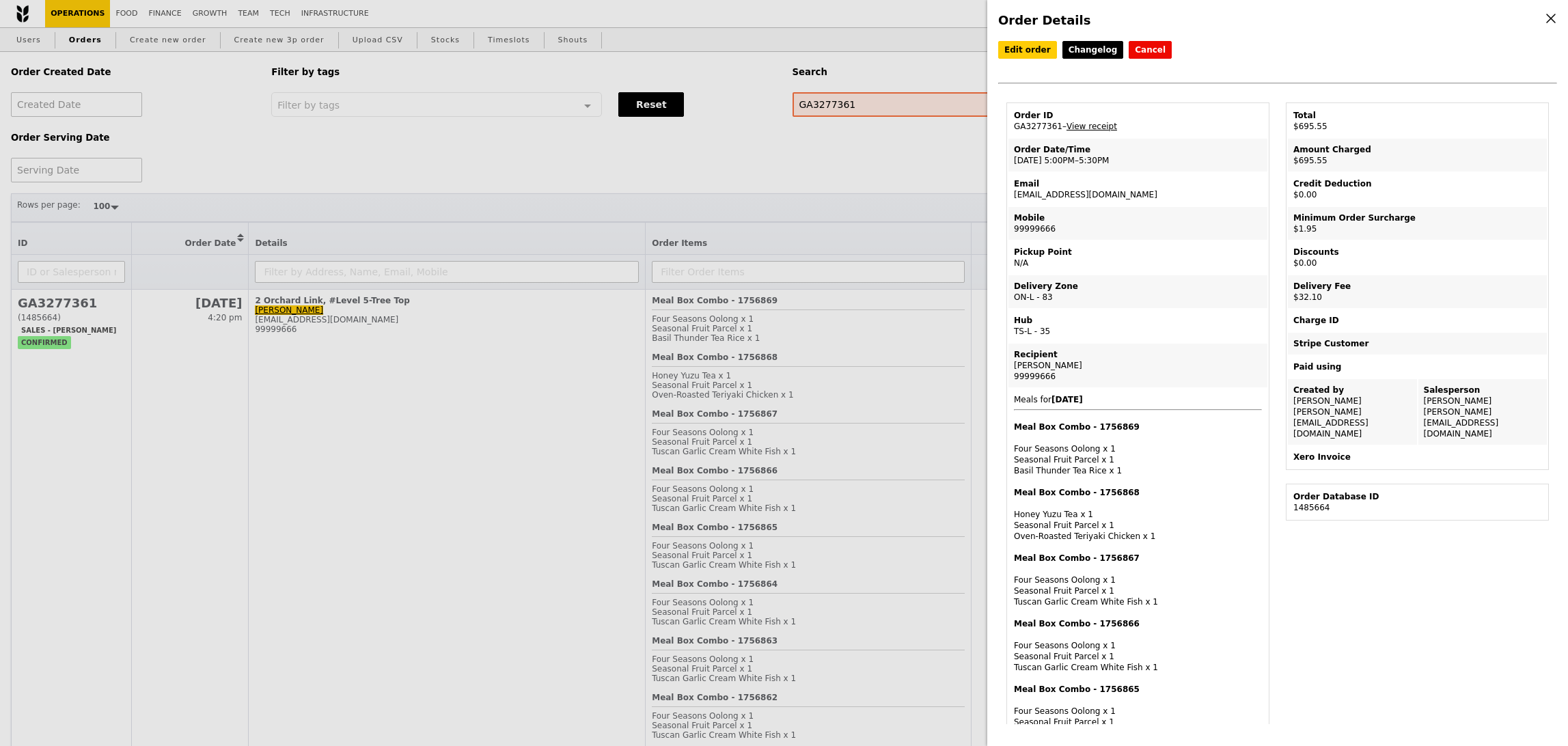
click at [1058, 197] on td "Email caroline_wang@mccy.gov.sg" at bounding box center [1137, 190] width 259 height 33
click at [1060, 193] on td "Email caroline_wang@mccy.gov.sg" at bounding box center [1137, 190] width 259 height 33
copy td "caroline_wang@mccy.gov.sg"
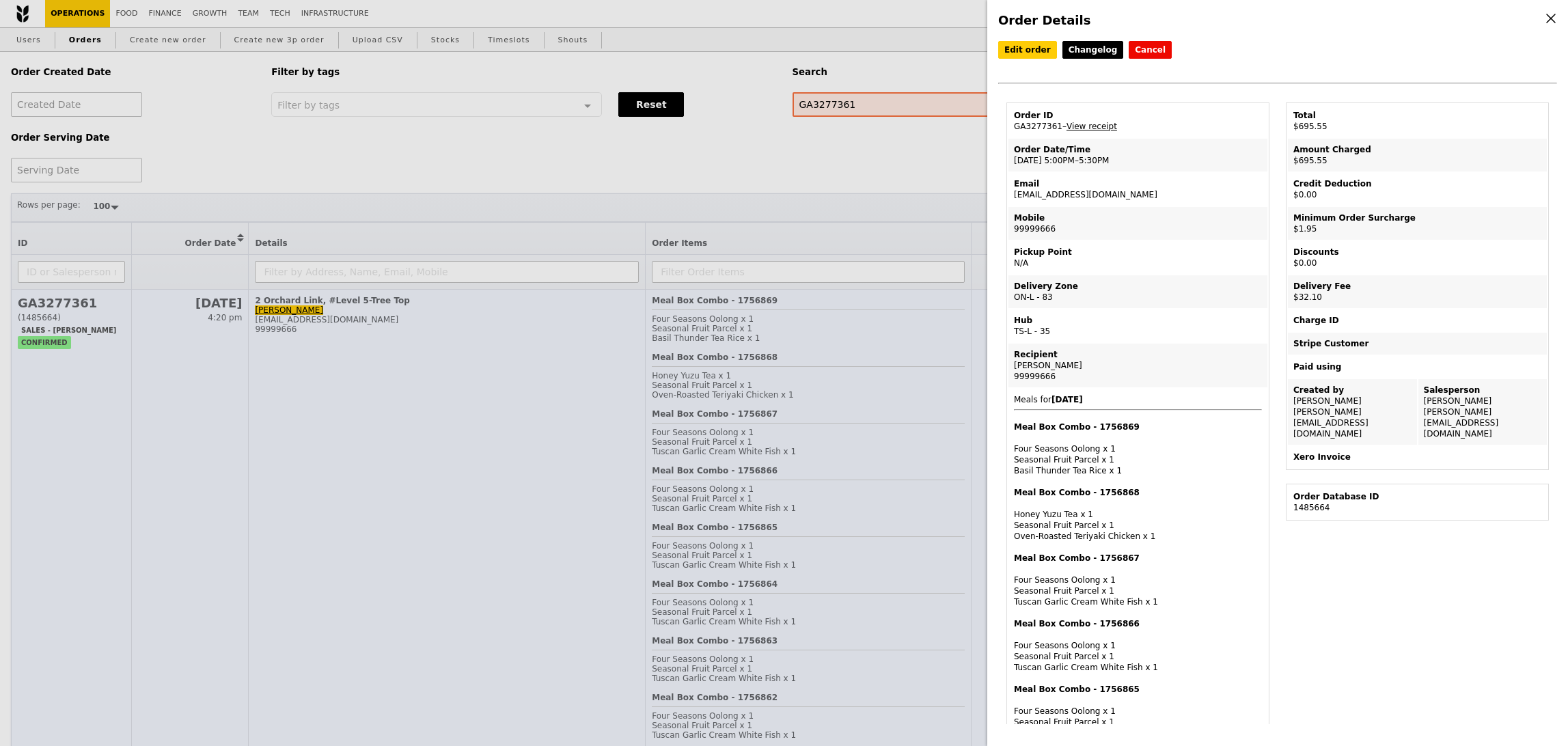
click at [630, 402] on div "Order Details Edit order Changelog Cancel Order ID GA3277361 – View receipt Ord…" at bounding box center [784, 373] width 1568 height 746
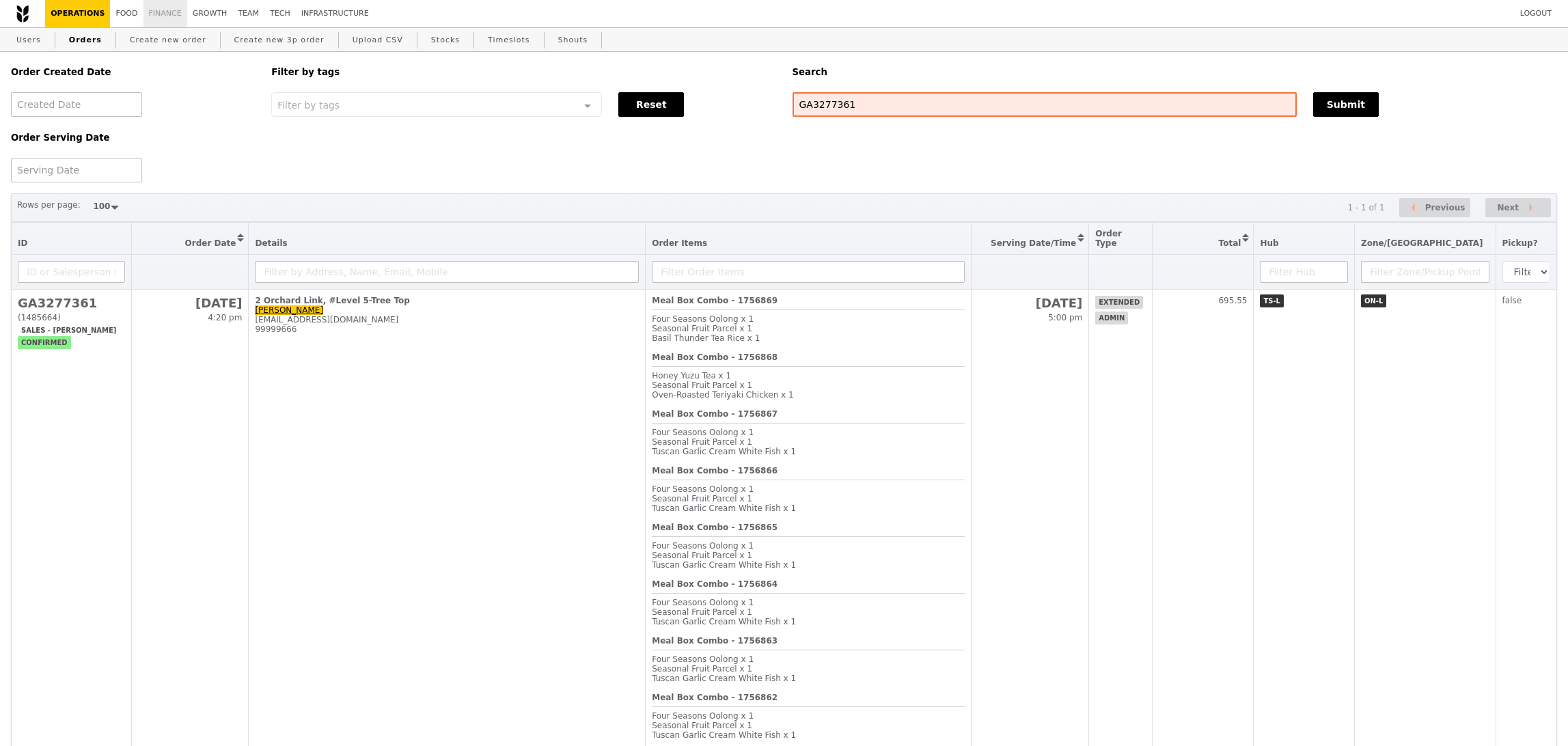
click at [157, 16] on link "Finance" at bounding box center [166, 14] width 44 height 27
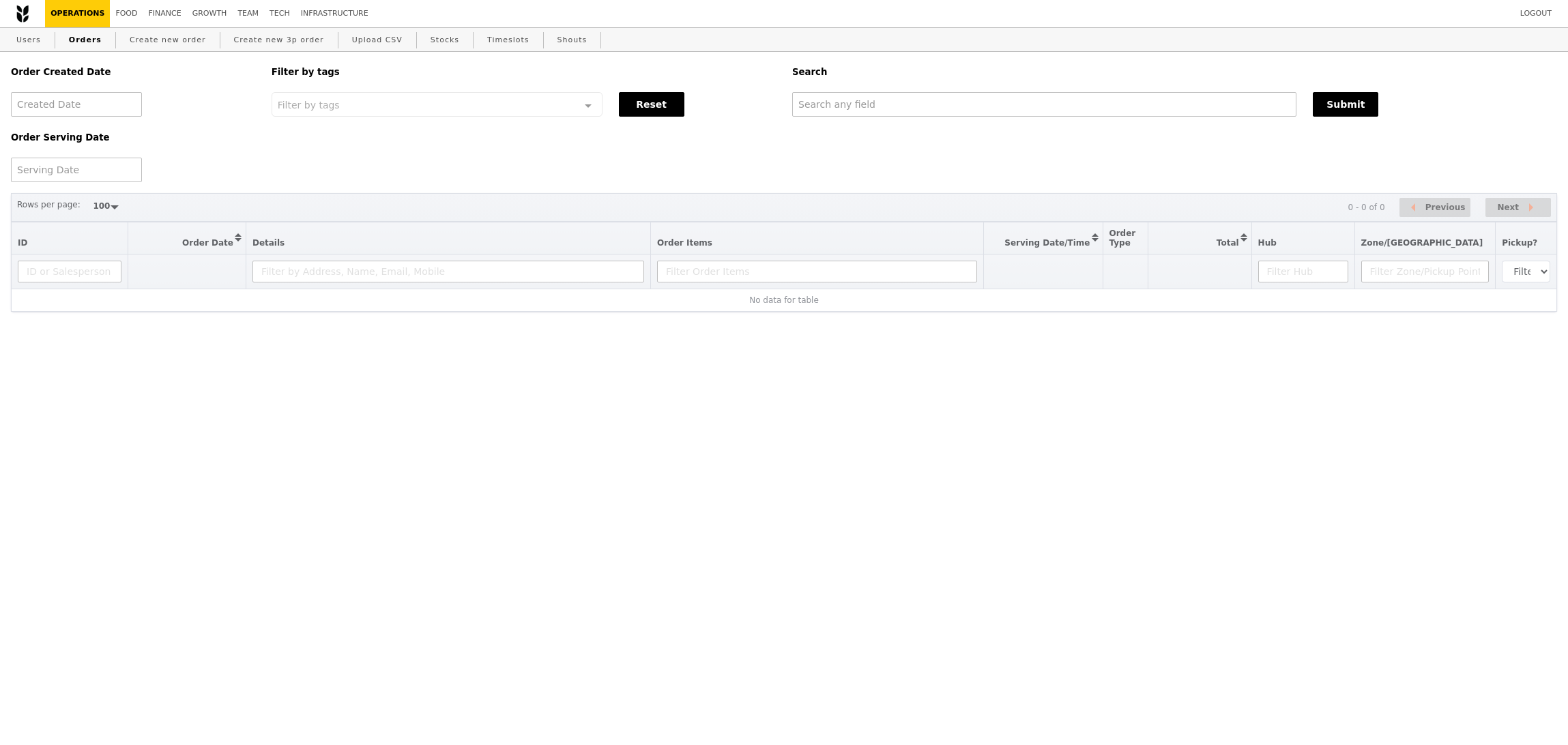
select select "100"
click at [384, 108] on div "Filter by tags" at bounding box center [438, 104] width 331 height 25
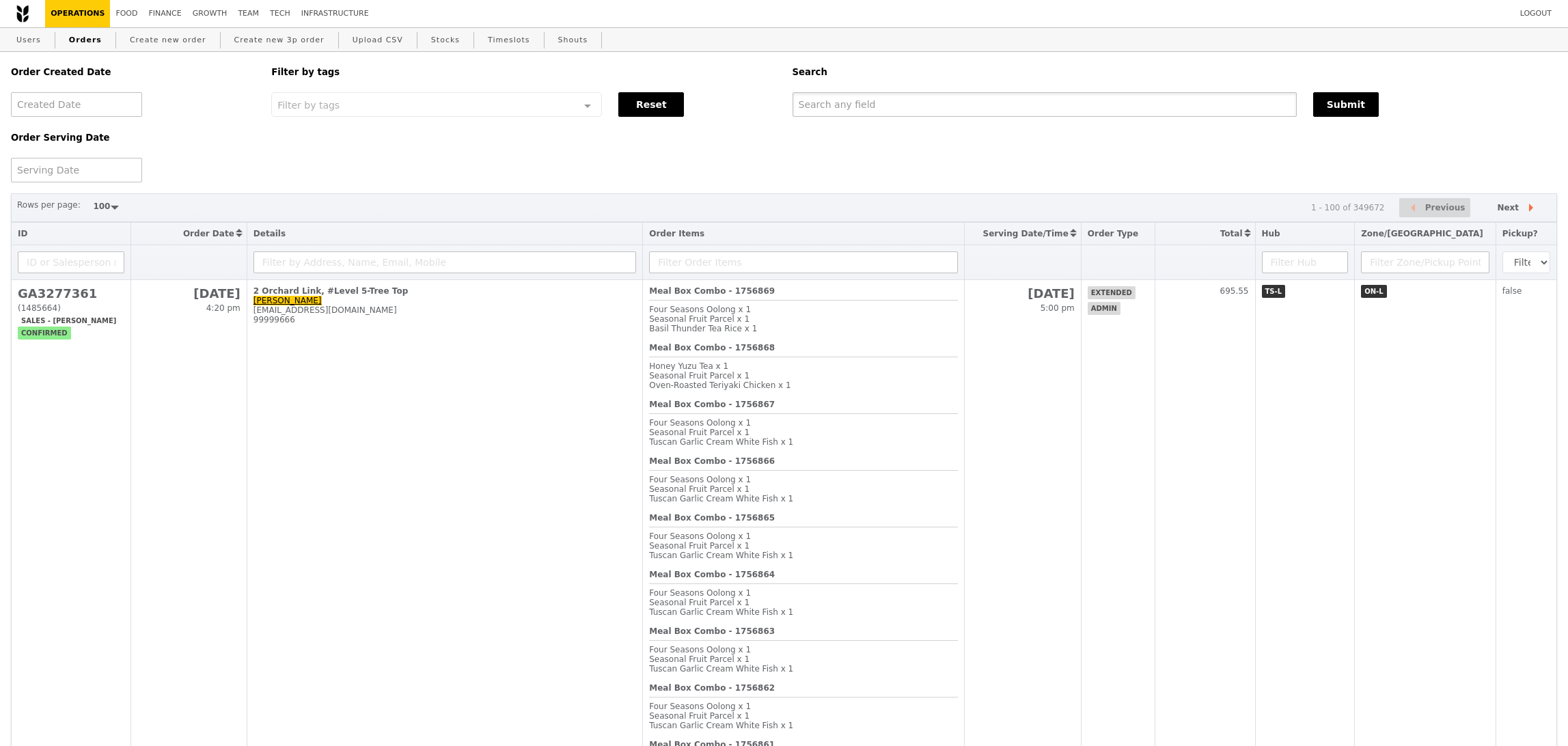
click at [1007, 116] on div "Order Created Date Order Serving Date Filter by tags Filter by tags Meal_Plan W…" at bounding box center [784, 117] width 1563 height 130
paste input "GA3277361"
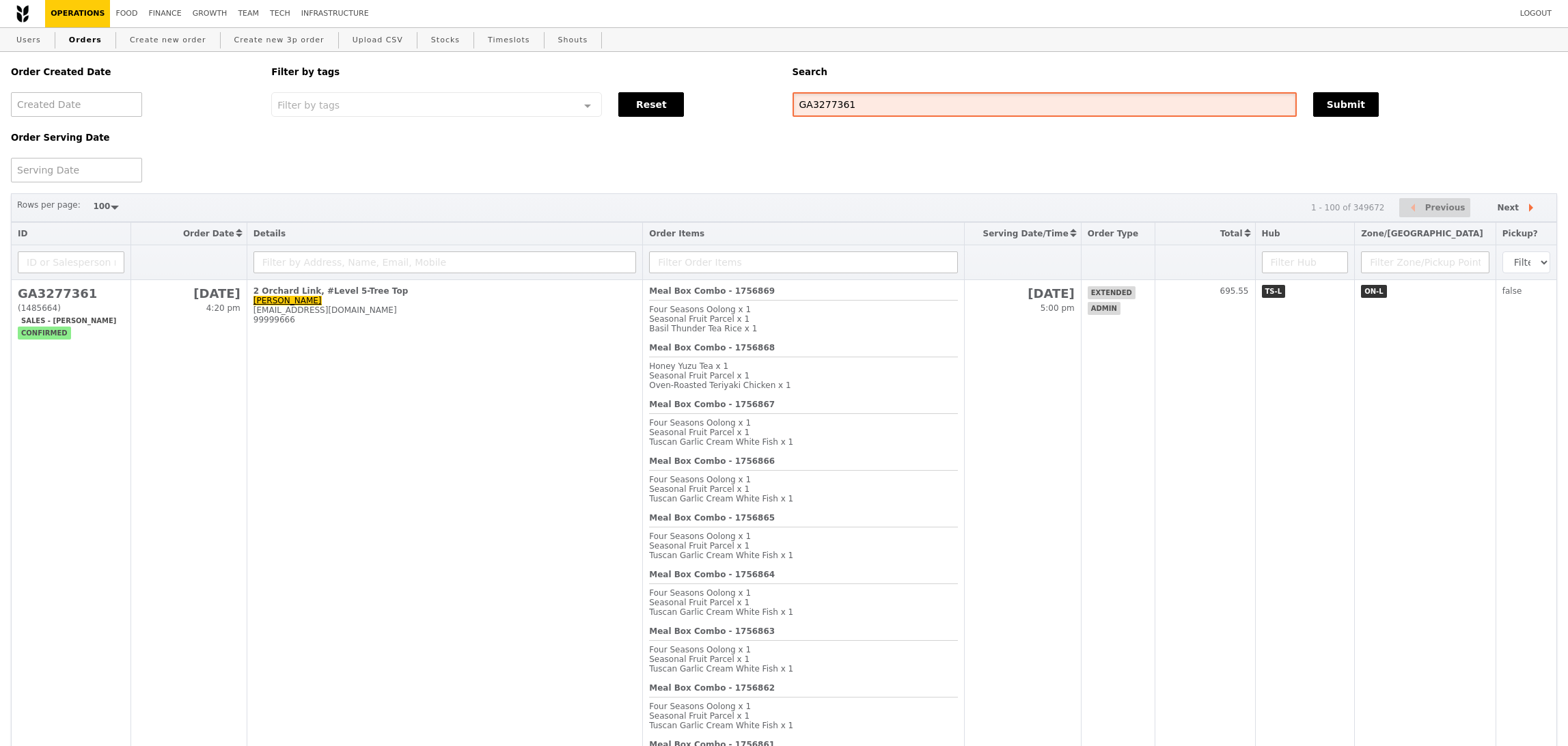
type input "GA3277361"
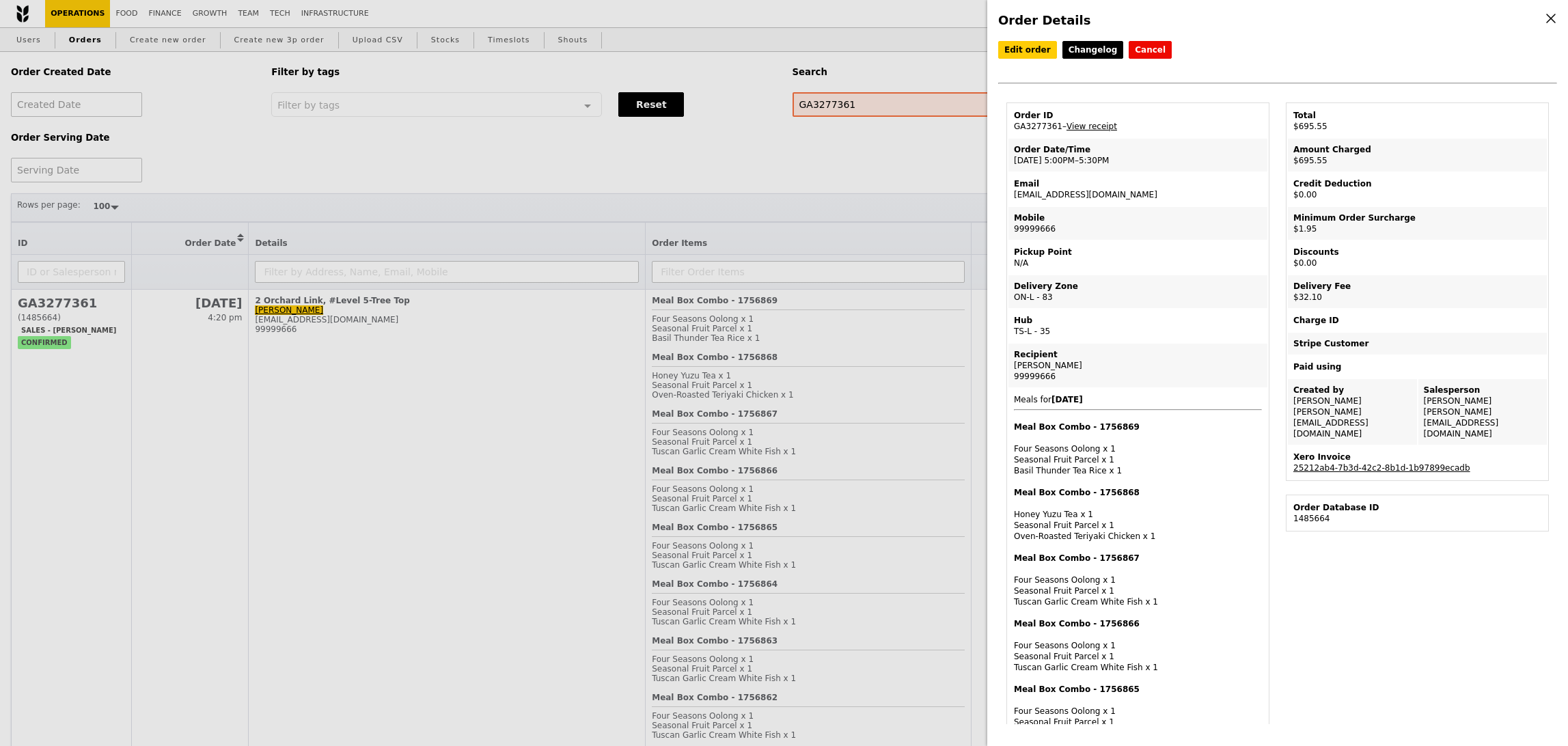
click at [1365, 452] on div "Xero Invoice" at bounding box center [1417, 457] width 248 height 11
click at [1365, 463] on link "25212ab4-7b3d-42c2-8b1d-1b97899ecadb" at bounding box center [1381, 467] width 177 height 9
click at [1097, 132] on td "Order ID GA3277361 – View receipt" at bounding box center [1137, 121] width 259 height 33
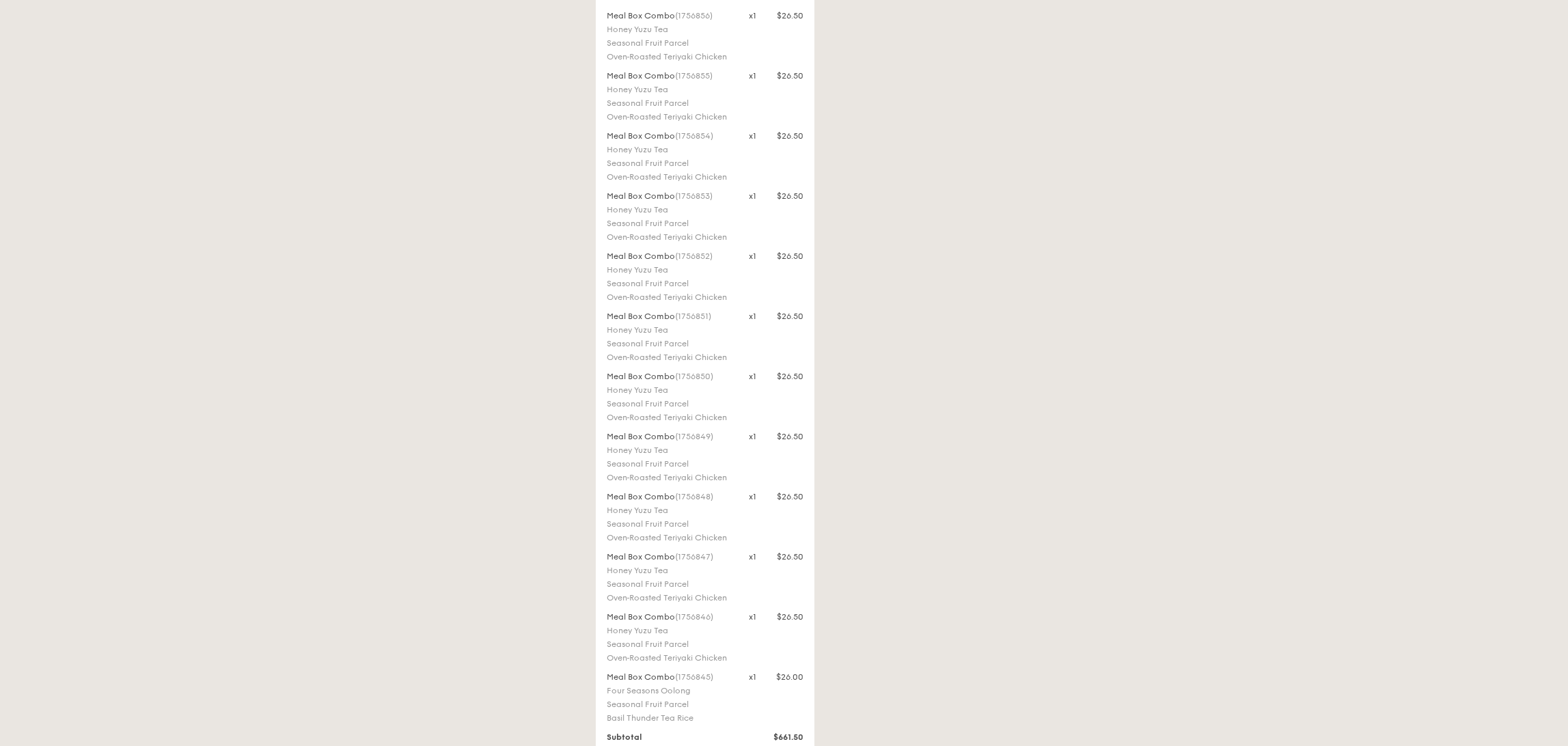
scroll to position [1794, 0]
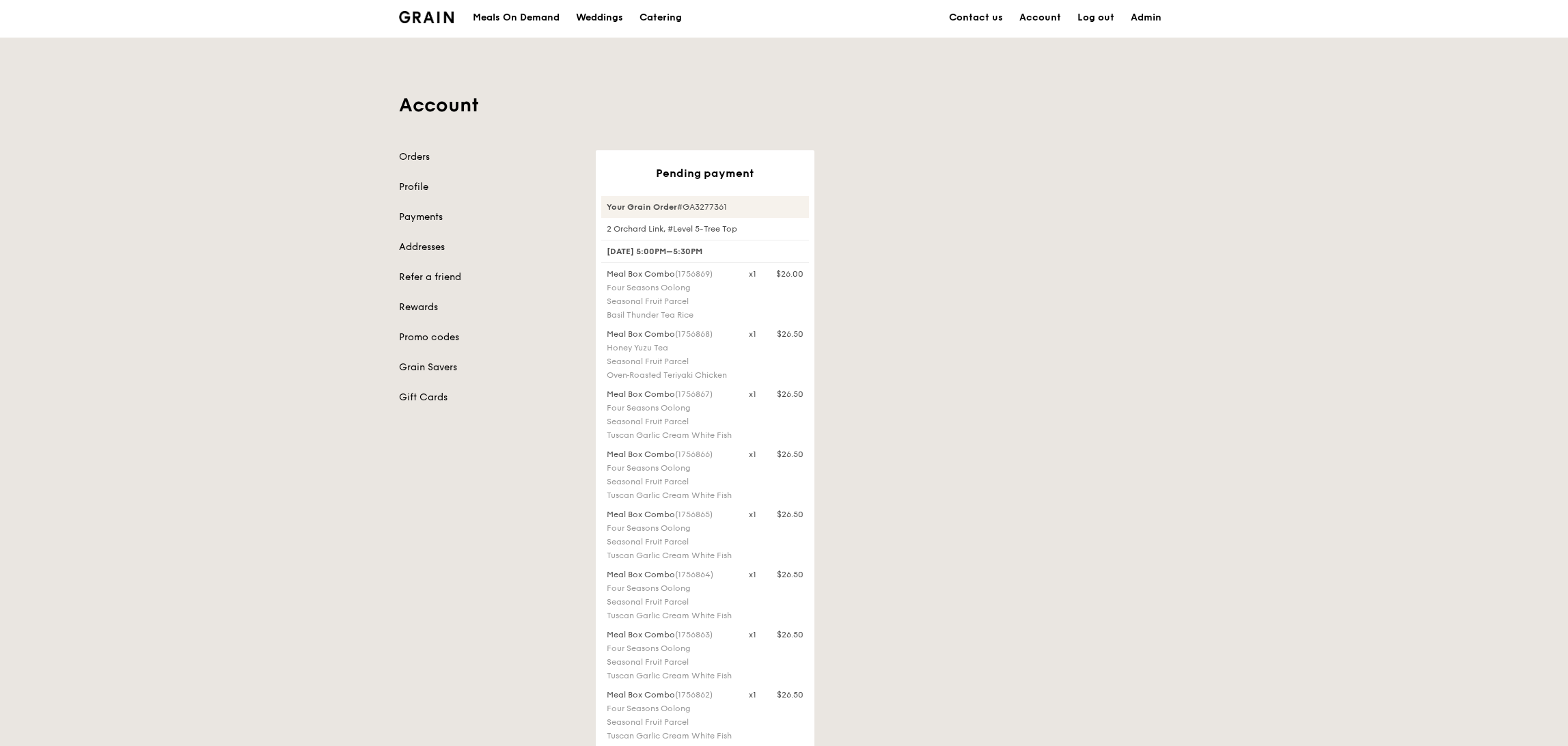
scroll to position [0, 0]
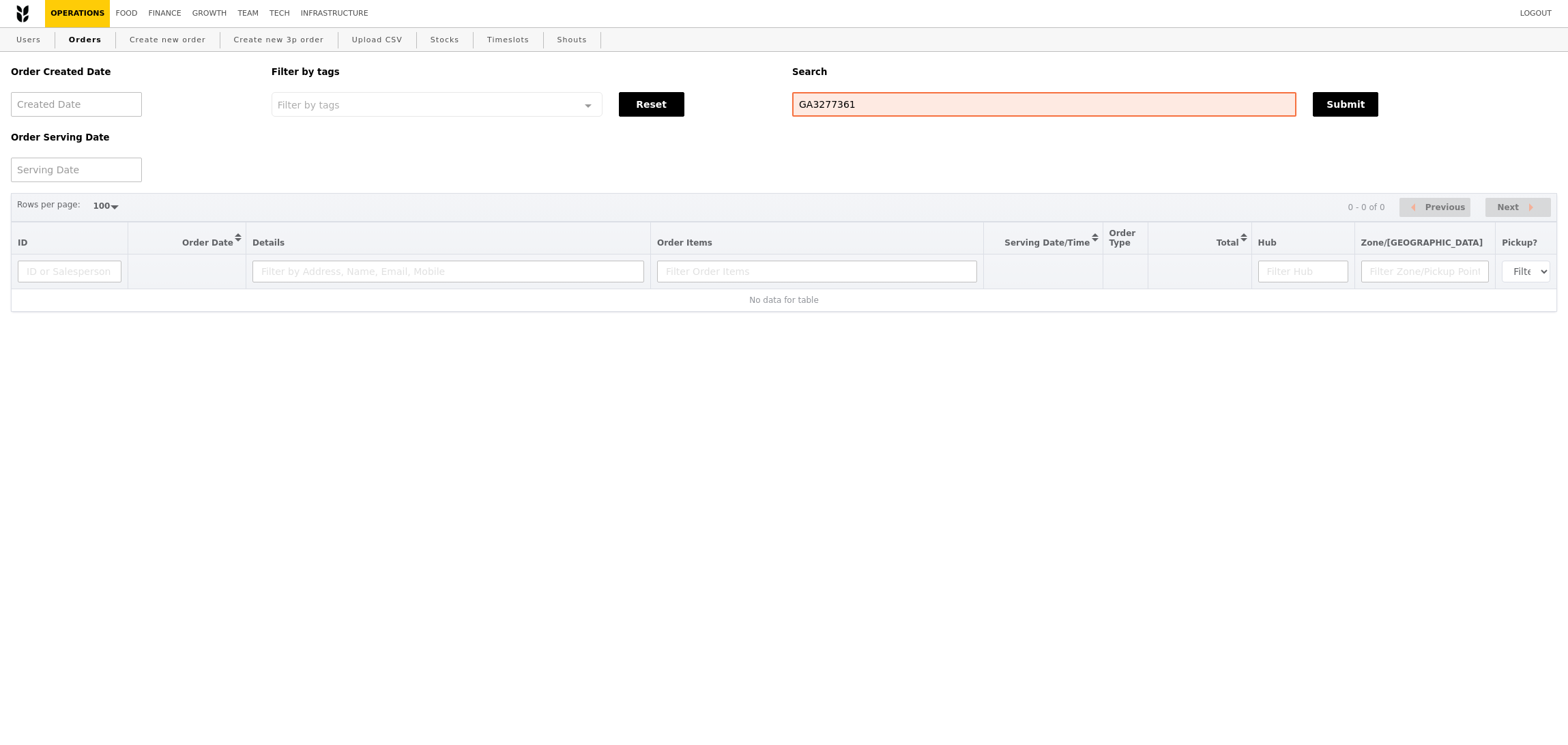
select select "100"
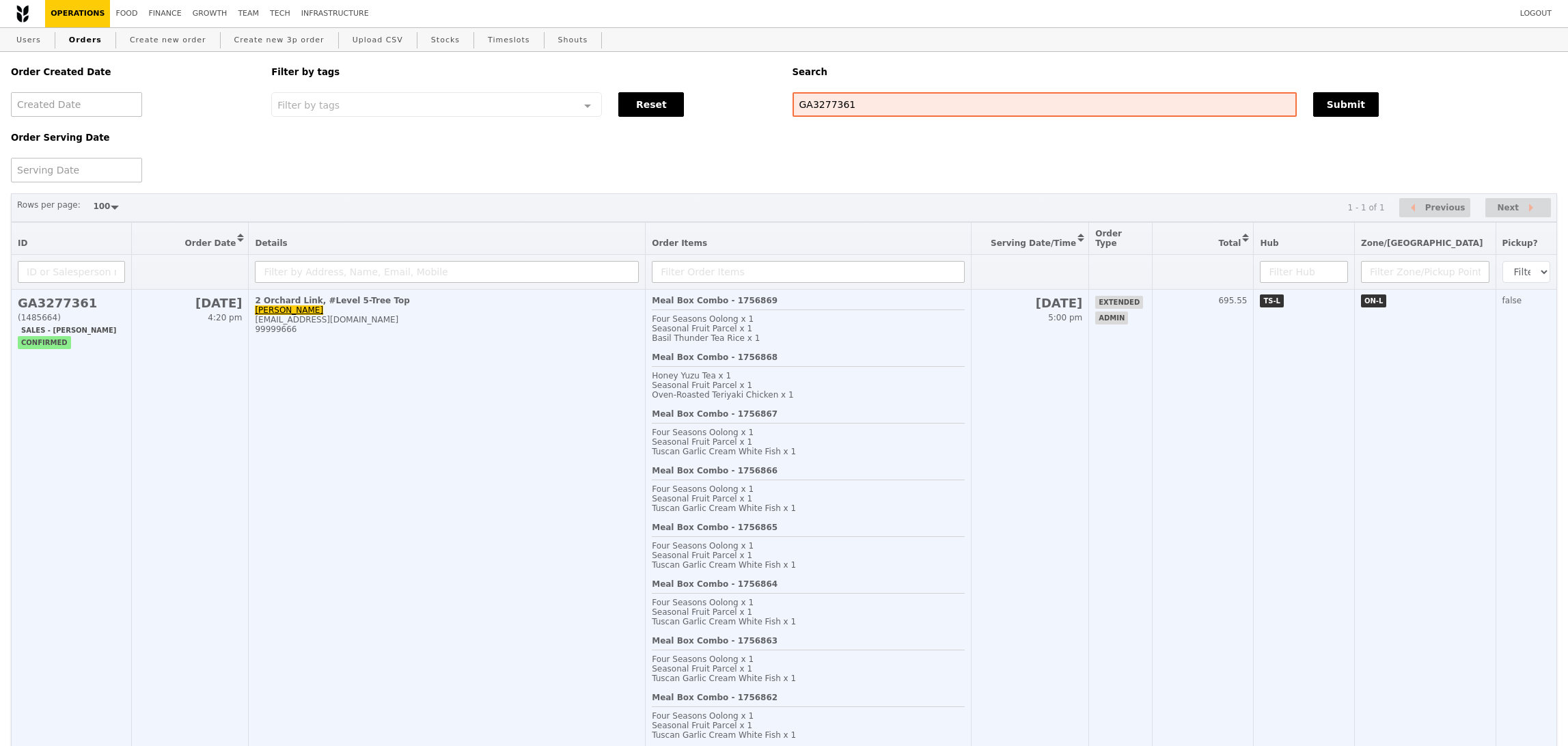
click at [1143, 298] on span "extended" at bounding box center [1119, 302] width 48 height 13
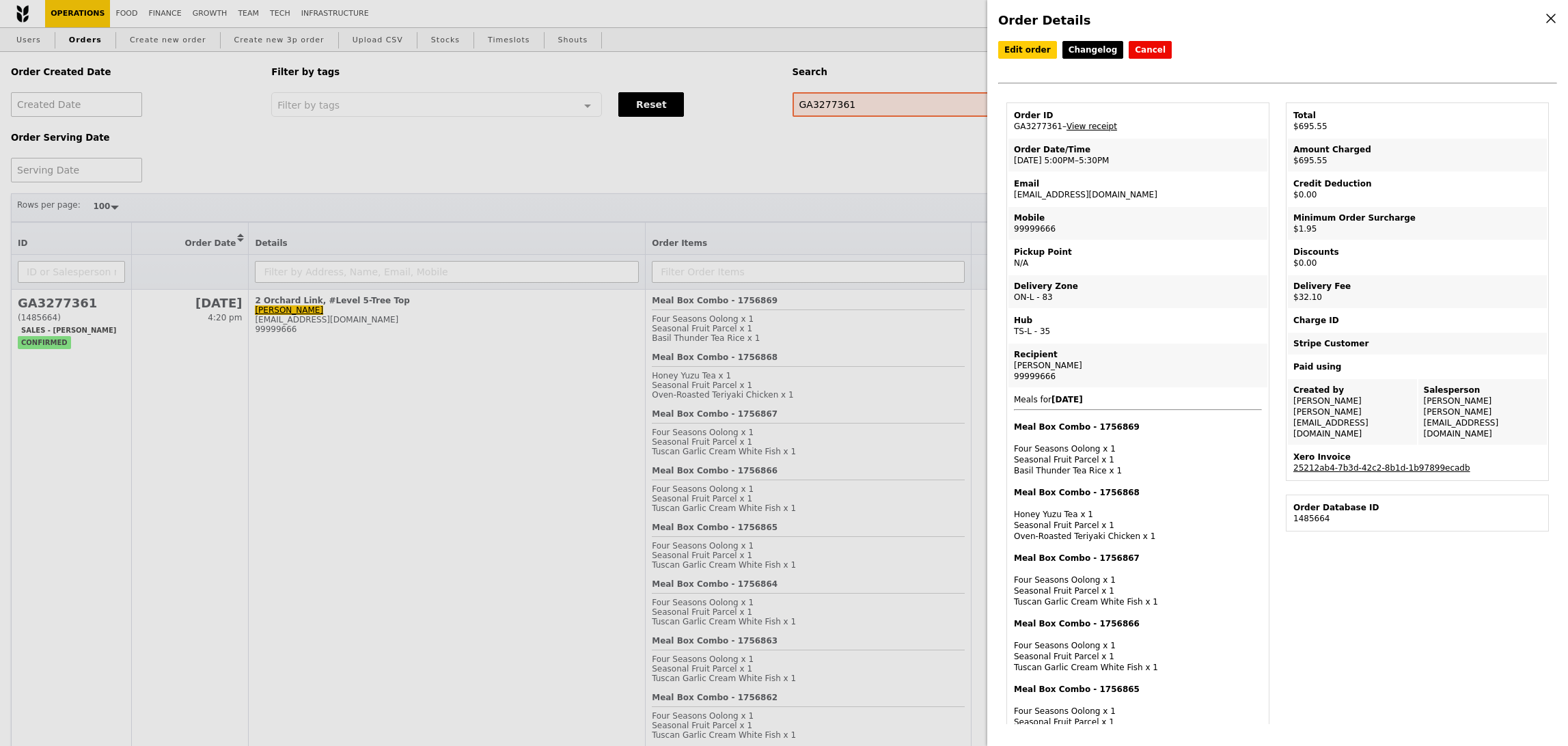
click at [1105, 126] on link "View receipt" at bounding box center [1091, 126] width 50 height 9
click at [269, 116] on div "Order Details Edit order Changelog Cancel Order ID GA3277361 – View receipt Ord…" at bounding box center [784, 373] width 1568 height 746
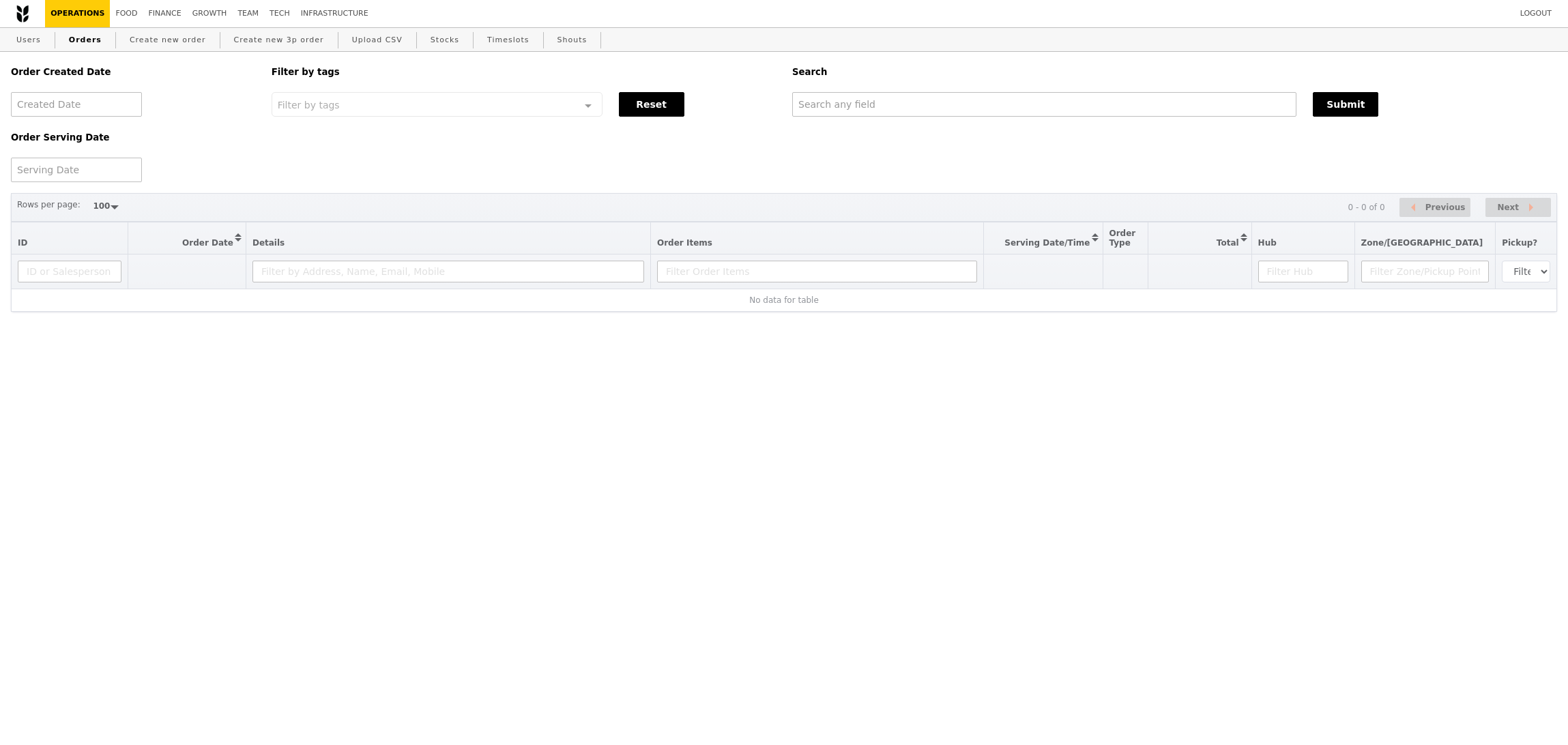
select select "100"
click at [41, 40] on link "Users" at bounding box center [28, 40] width 36 height 25
select select "100"
click at [184, 44] on link "Create new order" at bounding box center [168, 40] width 87 height 25
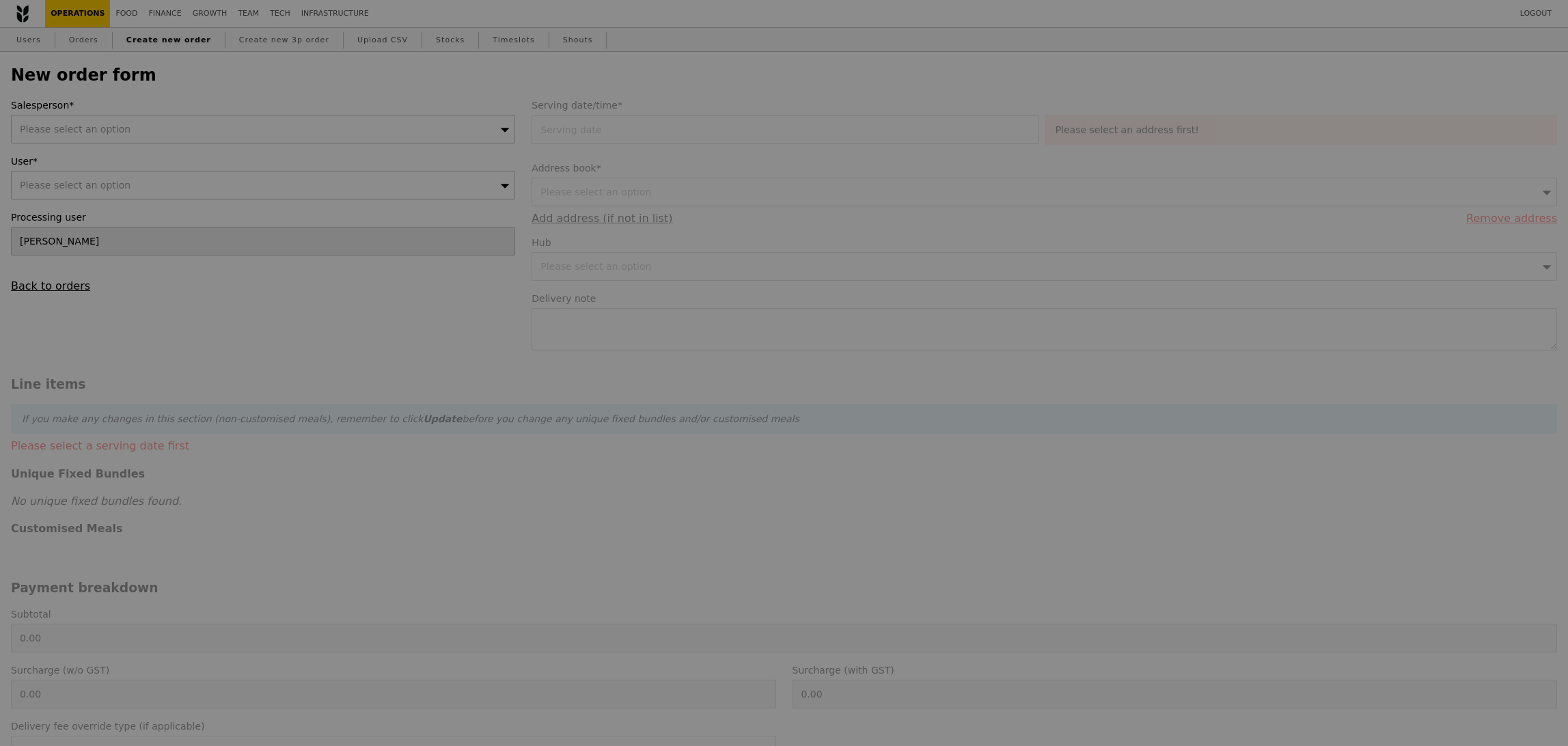
type input "Confirm"
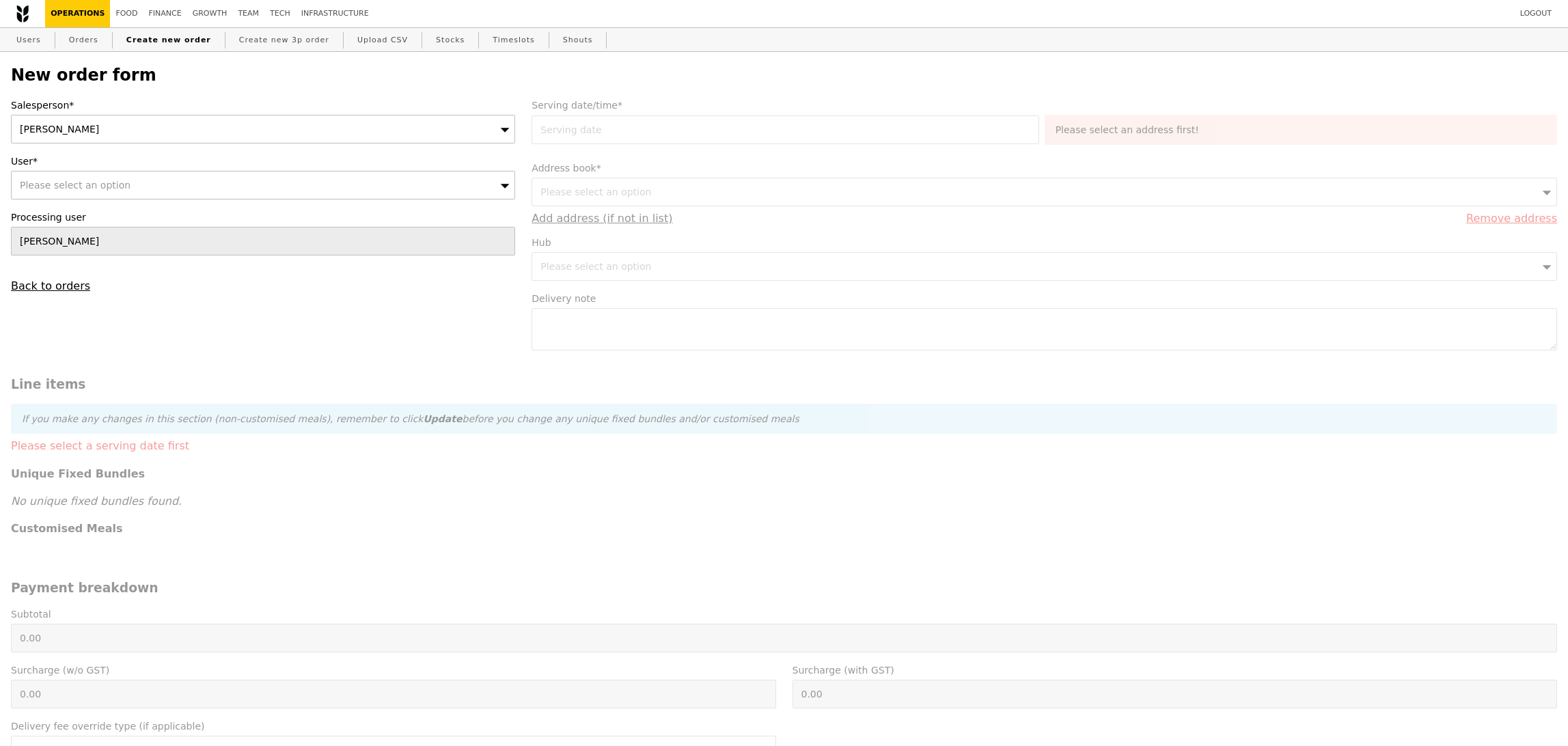
click at [162, 136] on div "Sandy" at bounding box center [263, 128] width 504 height 28
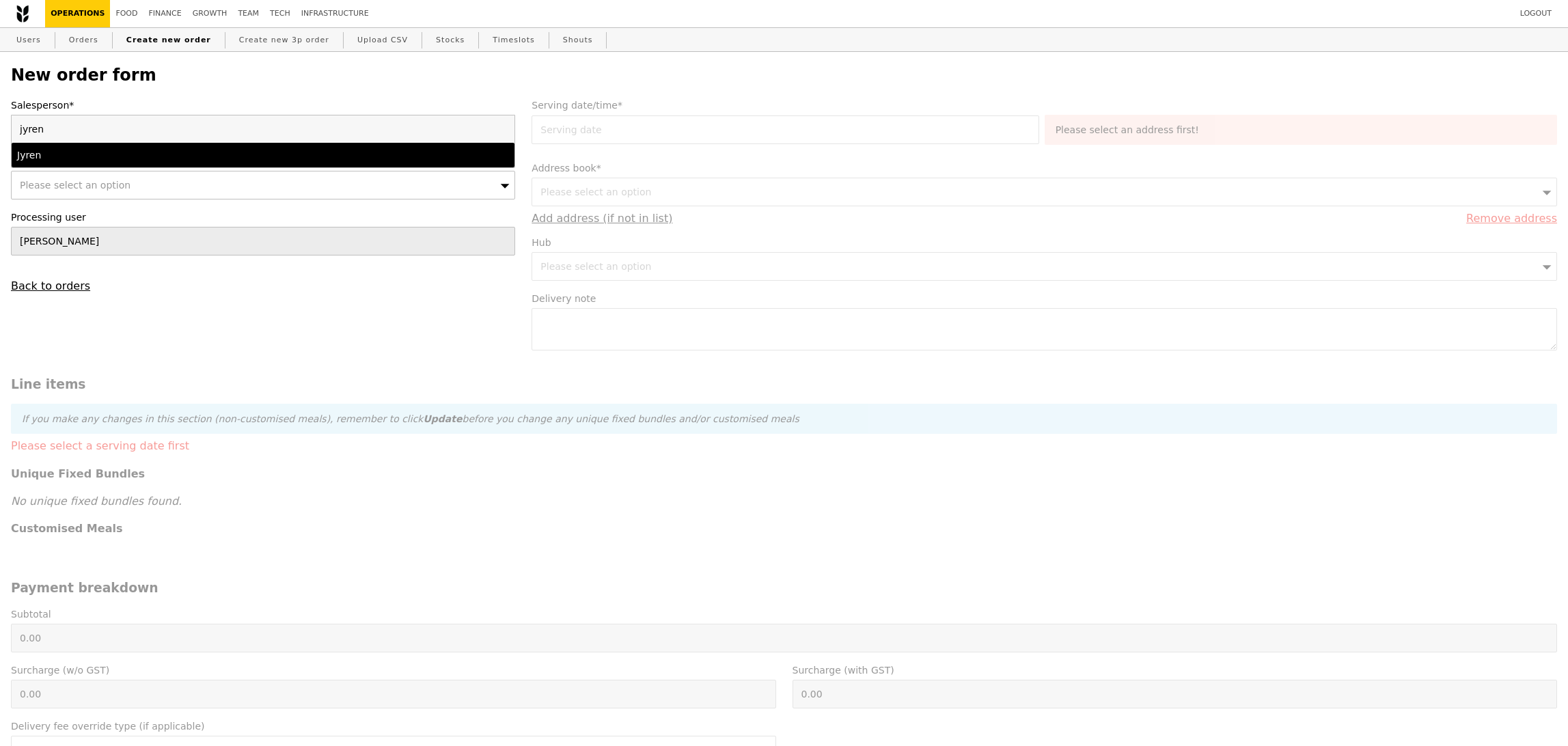
type input "jyren"
click at [108, 149] on div "Jyren" at bounding box center [202, 155] width 369 height 14
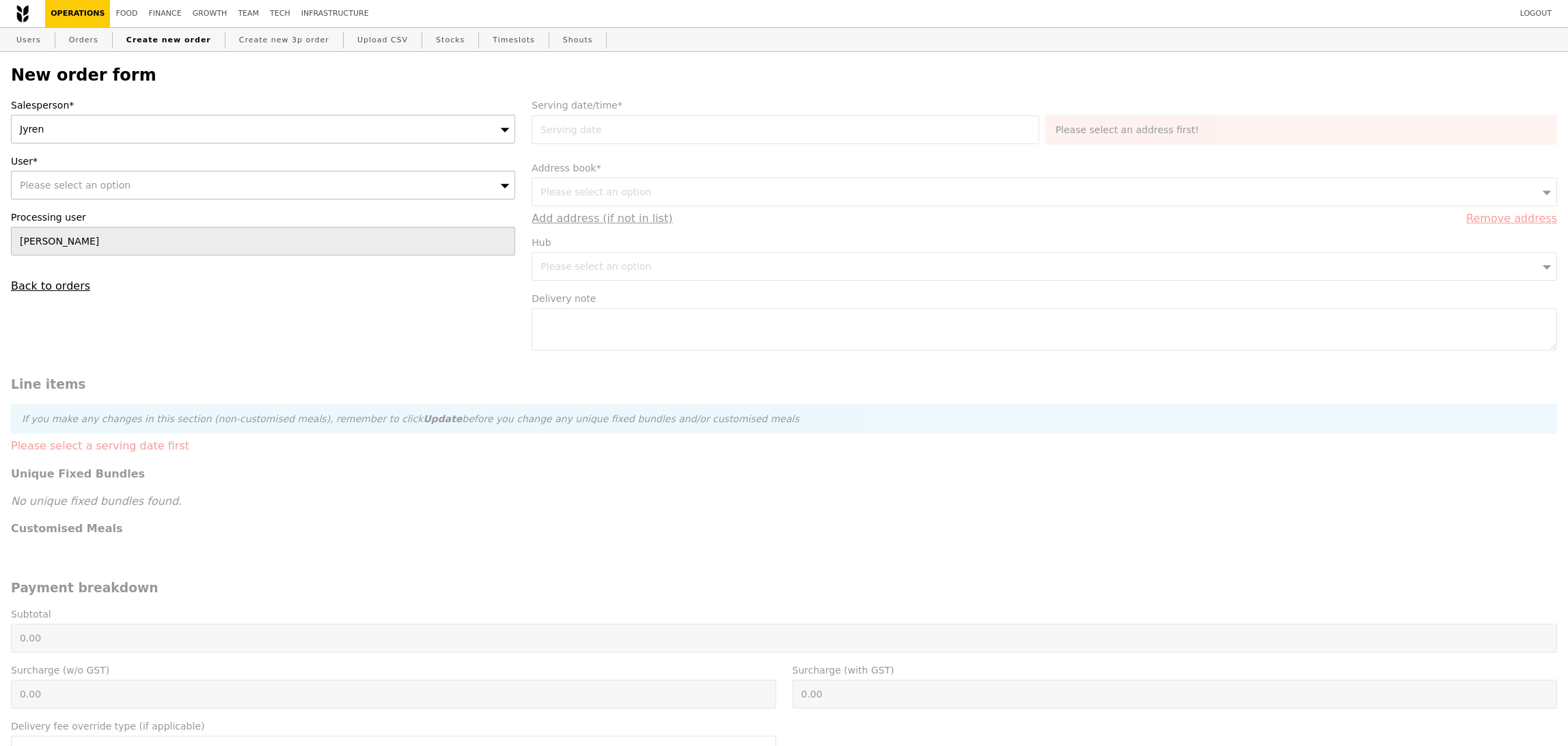
click at [205, 194] on div "Please select an option" at bounding box center [263, 184] width 504 height 28
type input "zheng@aia.com.sg"
type input "Confirm"
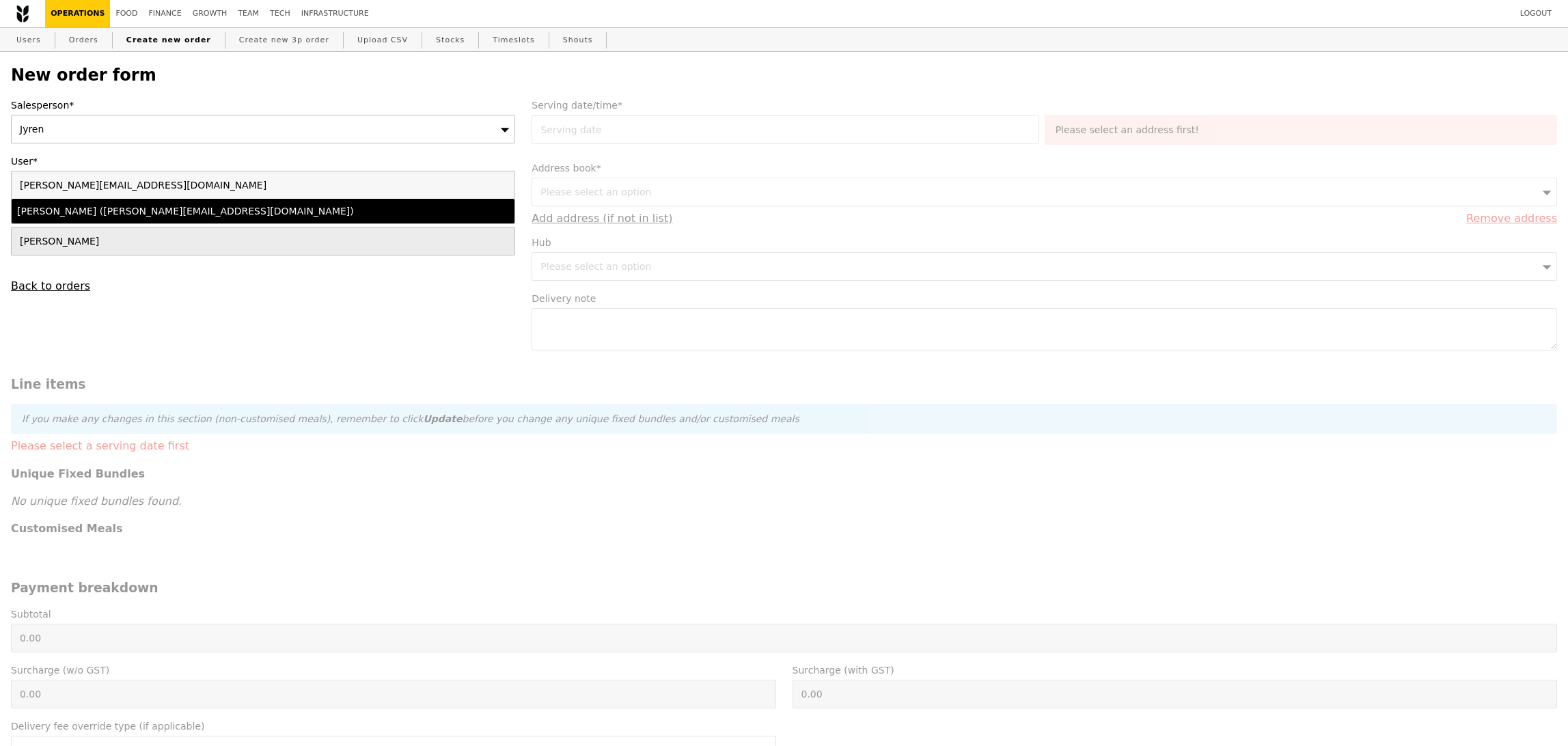
type input "zheng@aia.com.sg"
click at [175, 213] on div "Tay Chee Kiong (zheng@aia.com.sg)" at bounding box center [202, 211] width 369 height 14
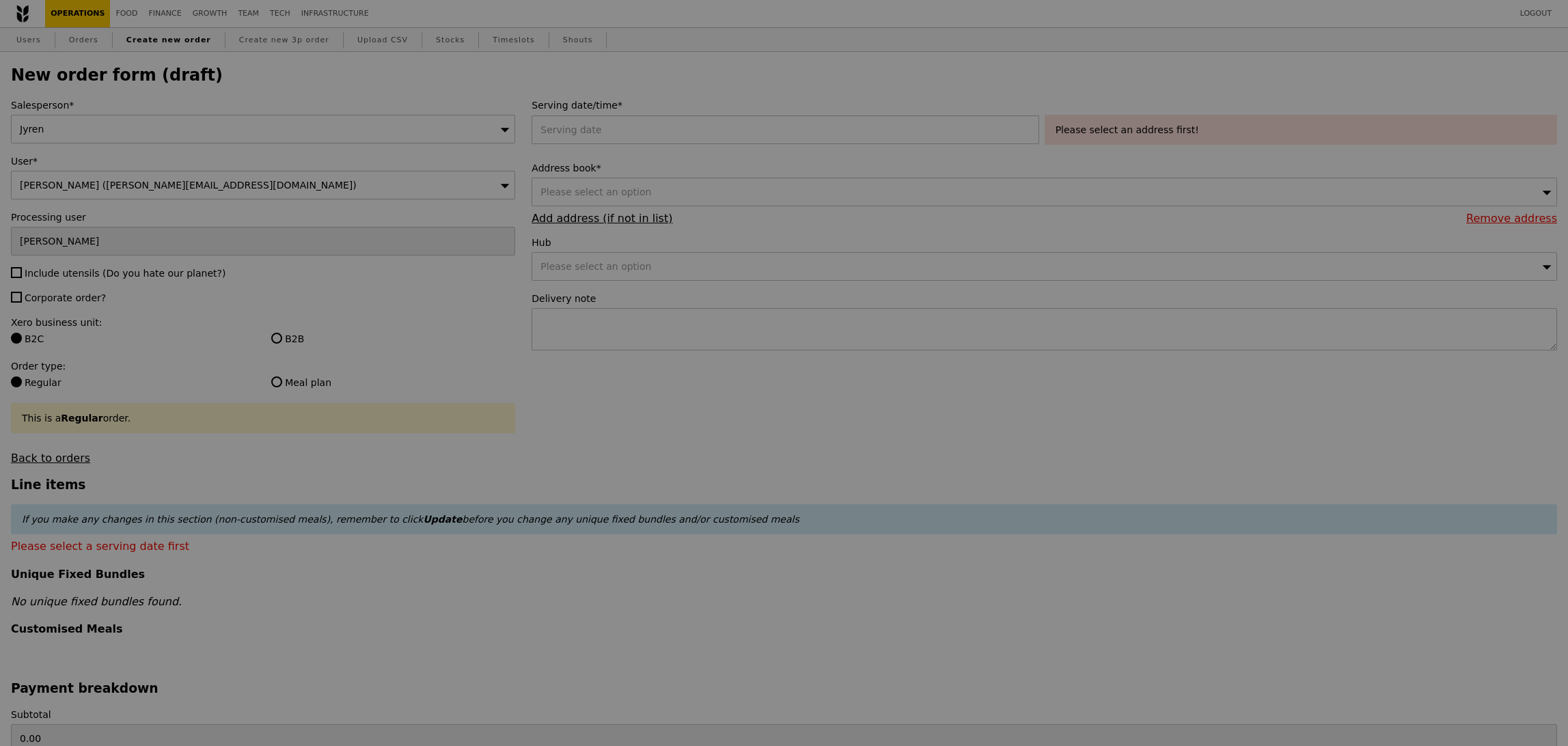
type input "Confirm"
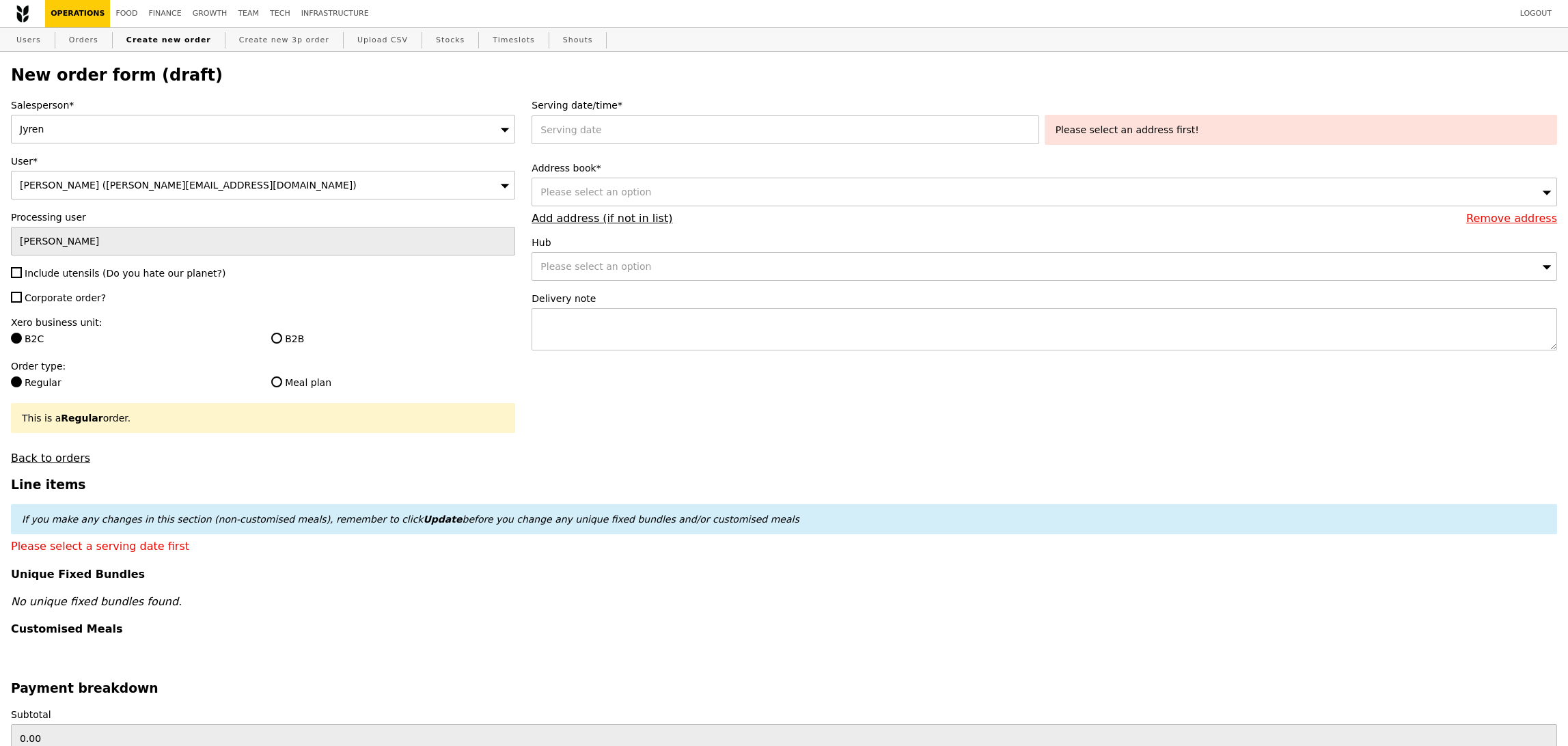
click at [49, 276] on span "Include utensils (Do you hate our planet?)" at bounding box center [125, 273] width 201 height 11
click at [22, 276] on input "Include utensils (Do you hate our planet?)" at bounding box center [16, 273] width 11 height 11
checkbox input "true"
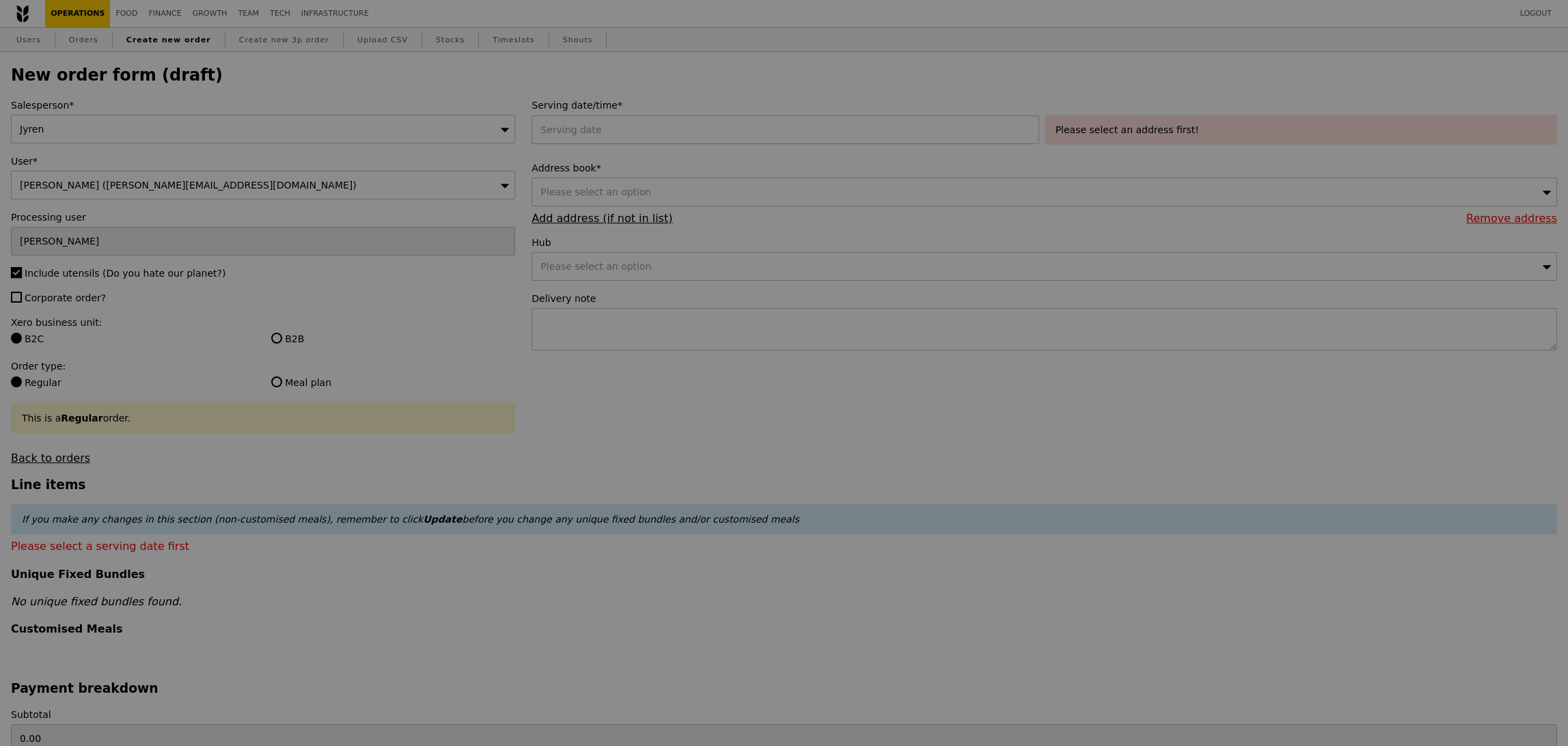
type input "Confirm"
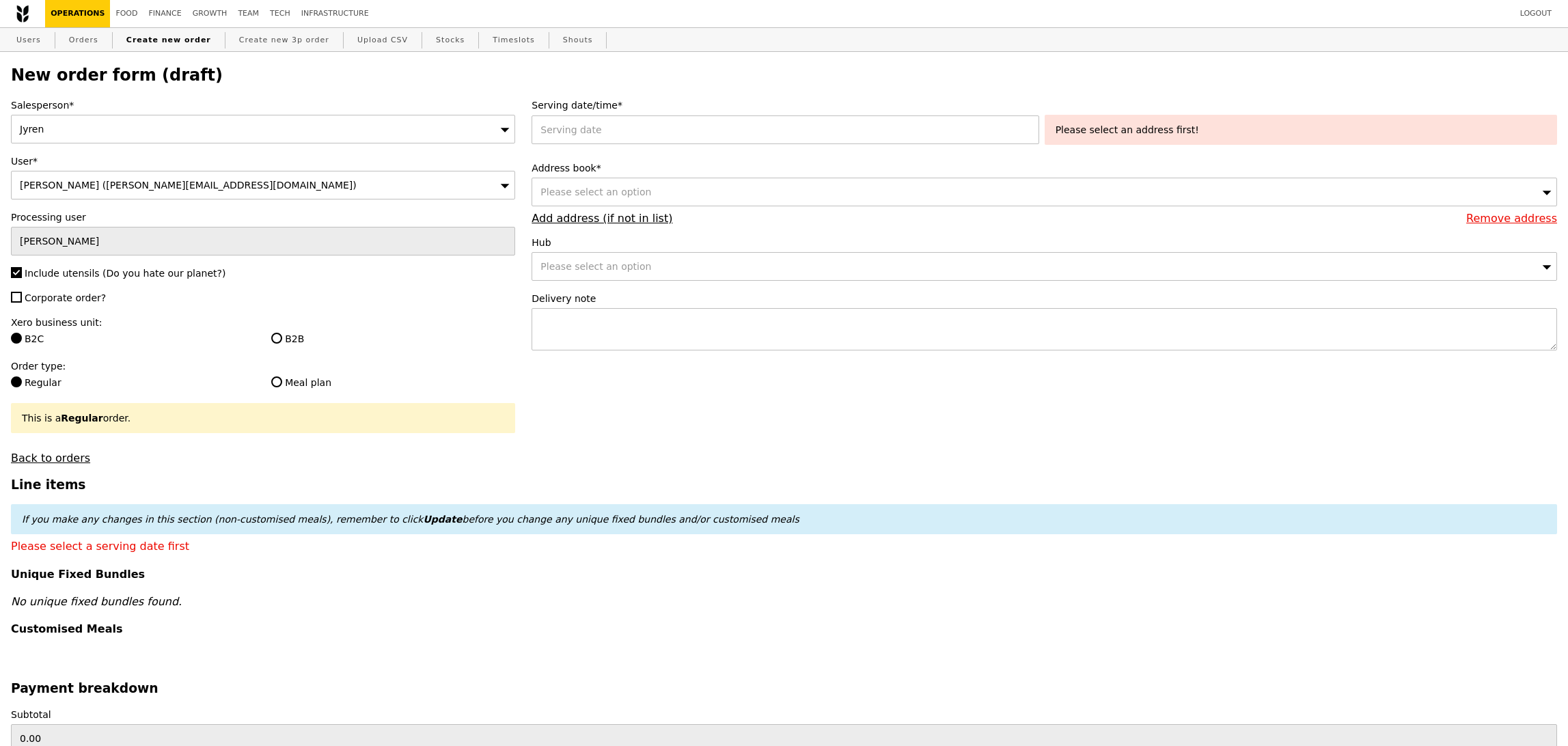
click at [59, 296] on span "Corporate order?" at bounding box center [65, 298] width 82 height 11
click at [22, 296] on input "Corporate order?" at bounding box center [16, 297] width 11 height 11
checkbox input "true"
click at [283, 339] on label "B2B" at bounding box center [393, 338] width 244 height 14
click at [282, 339] on input "B2B" at bounding box center [277, 338] width 11 height 11
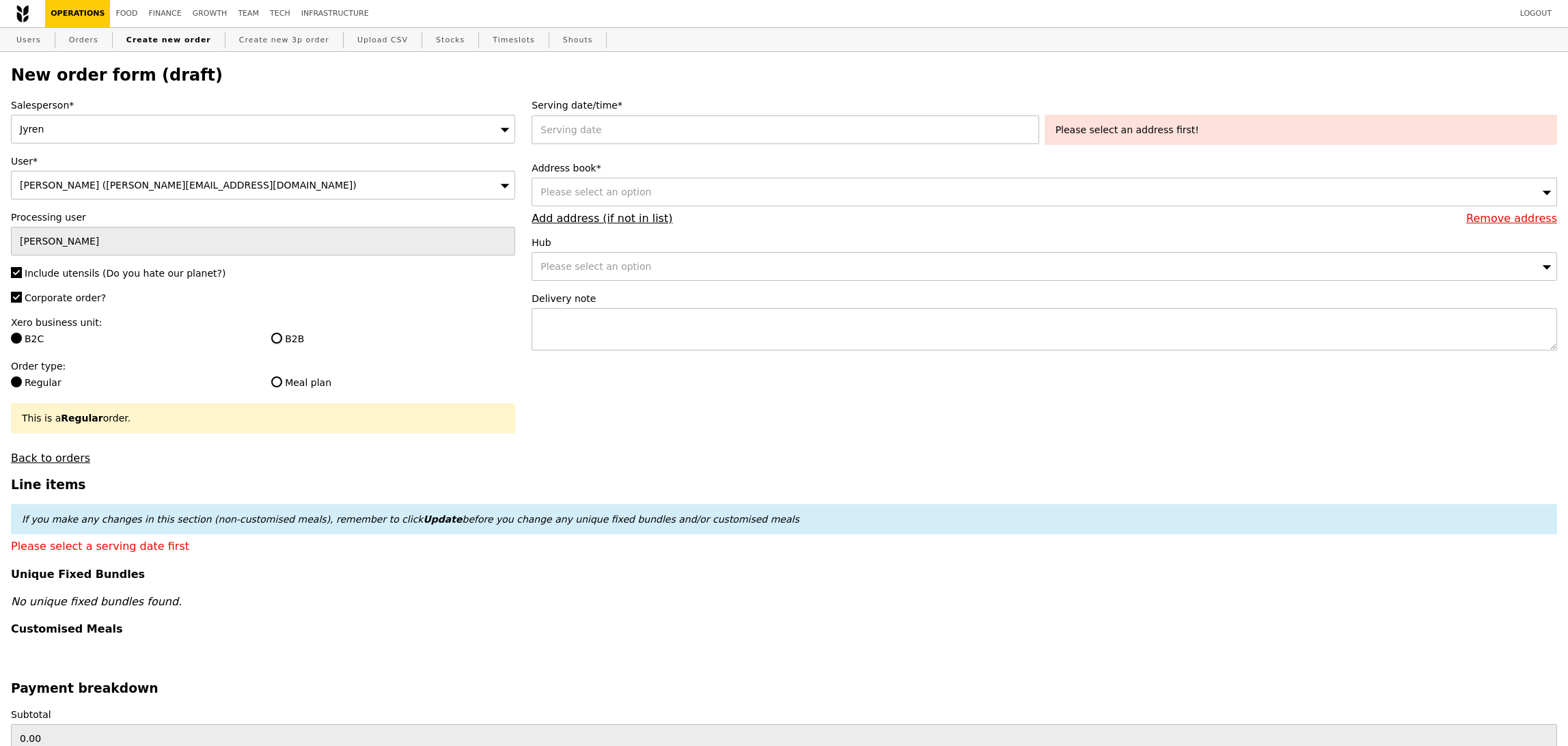
radio input "true"
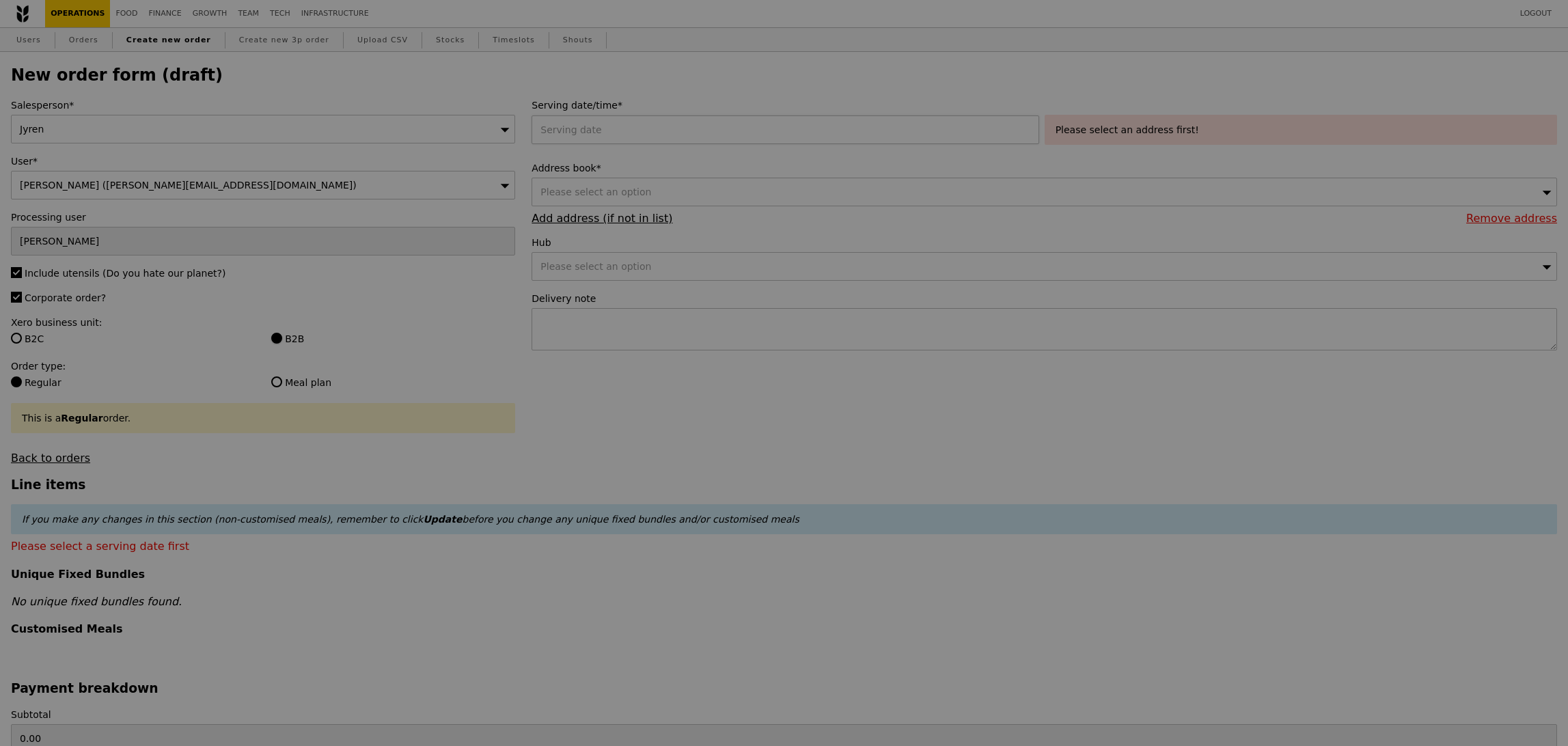
type input "Confirm"
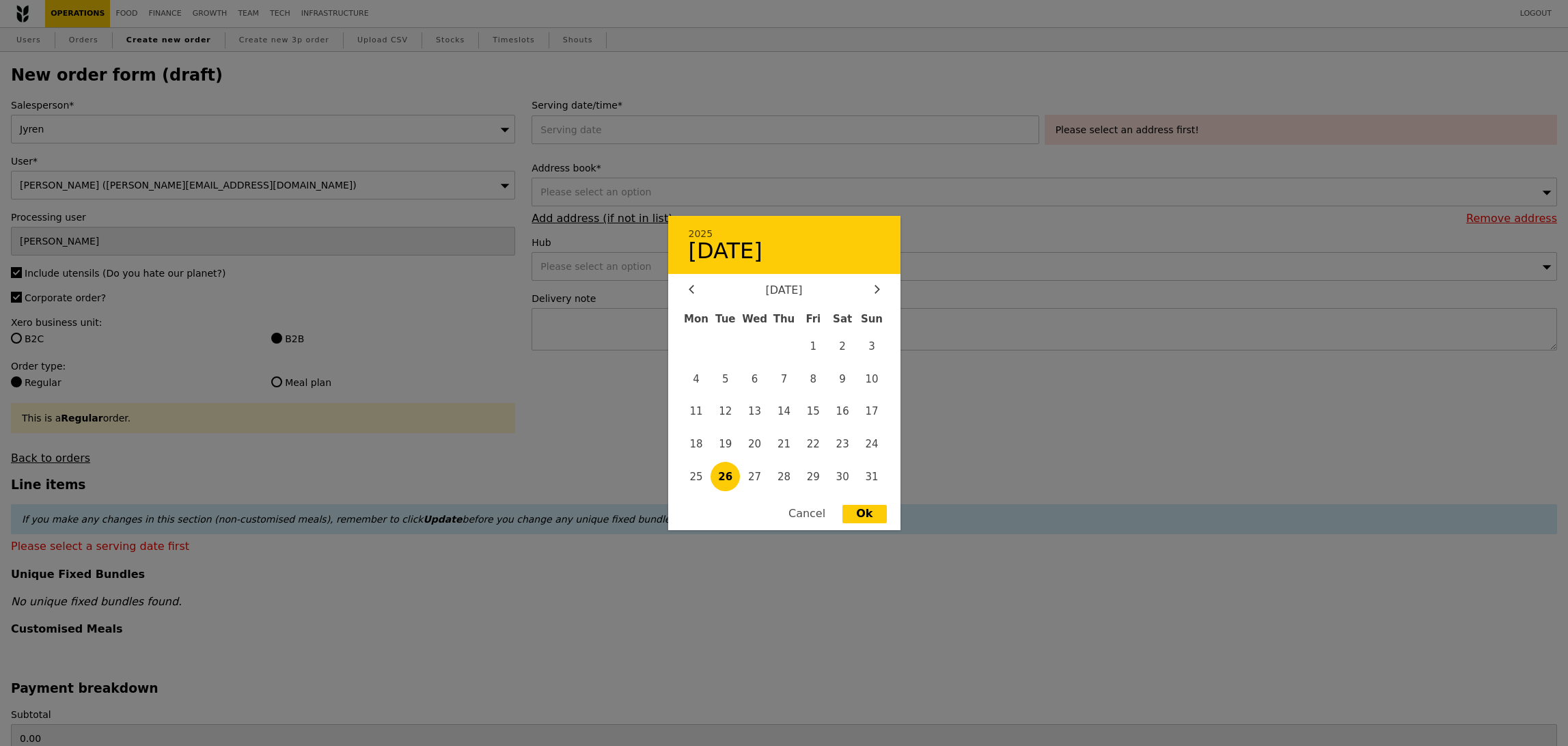
click at [649, 138] on div "2025 August 26 August 2025 Mon Tue Wed Thu Fri Sat Sun 1 2 3 4 5 6 7 8 9 10 11 …" at bounding box center [787, 129] width 512 height 28
click at [750, 485] on span "27" at bounding box center [754, 477] width 29 height 29
type input "27 Aug 2025"
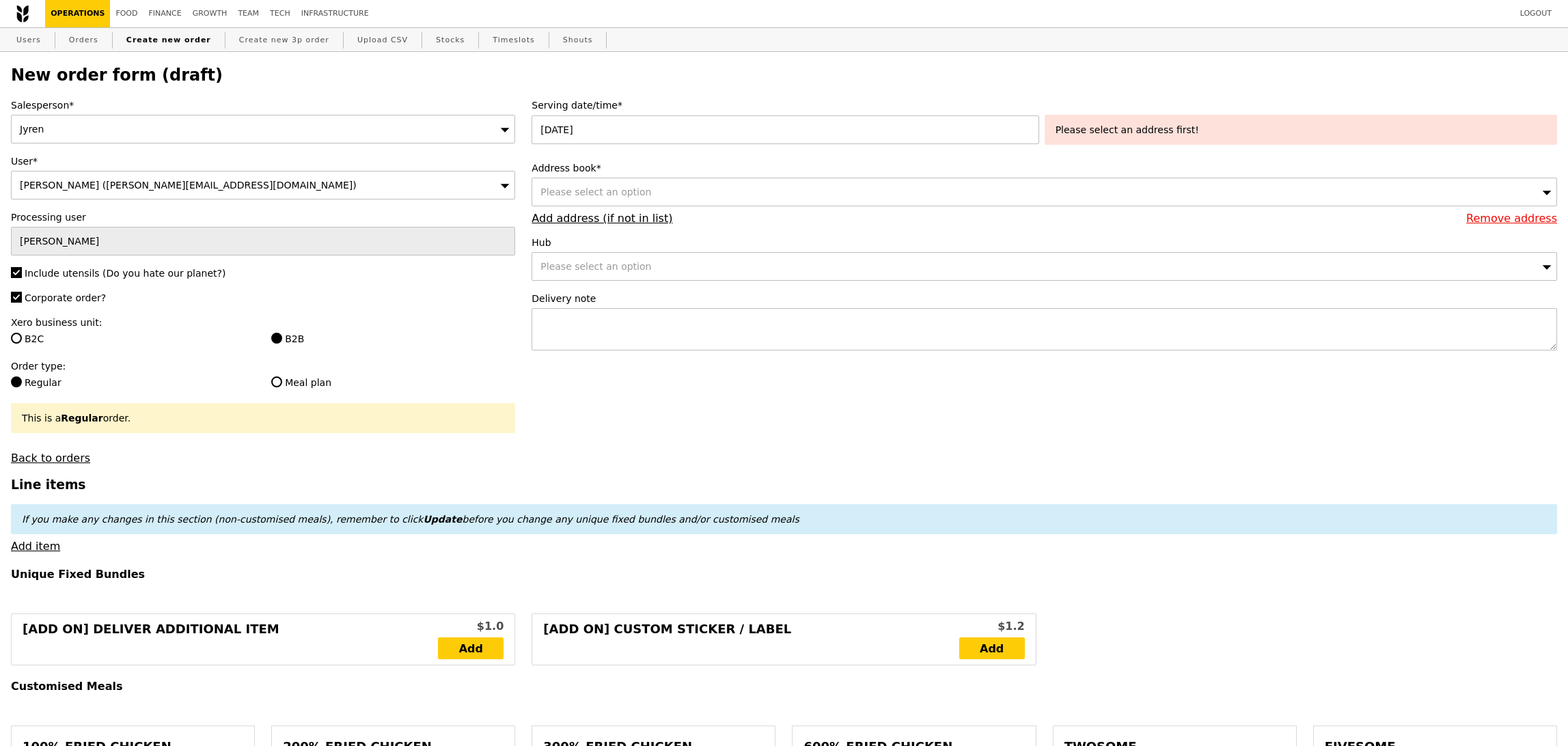
click at [629, 189] on span "Please select an option" at bounding box center [596, 192] width 111 height 11
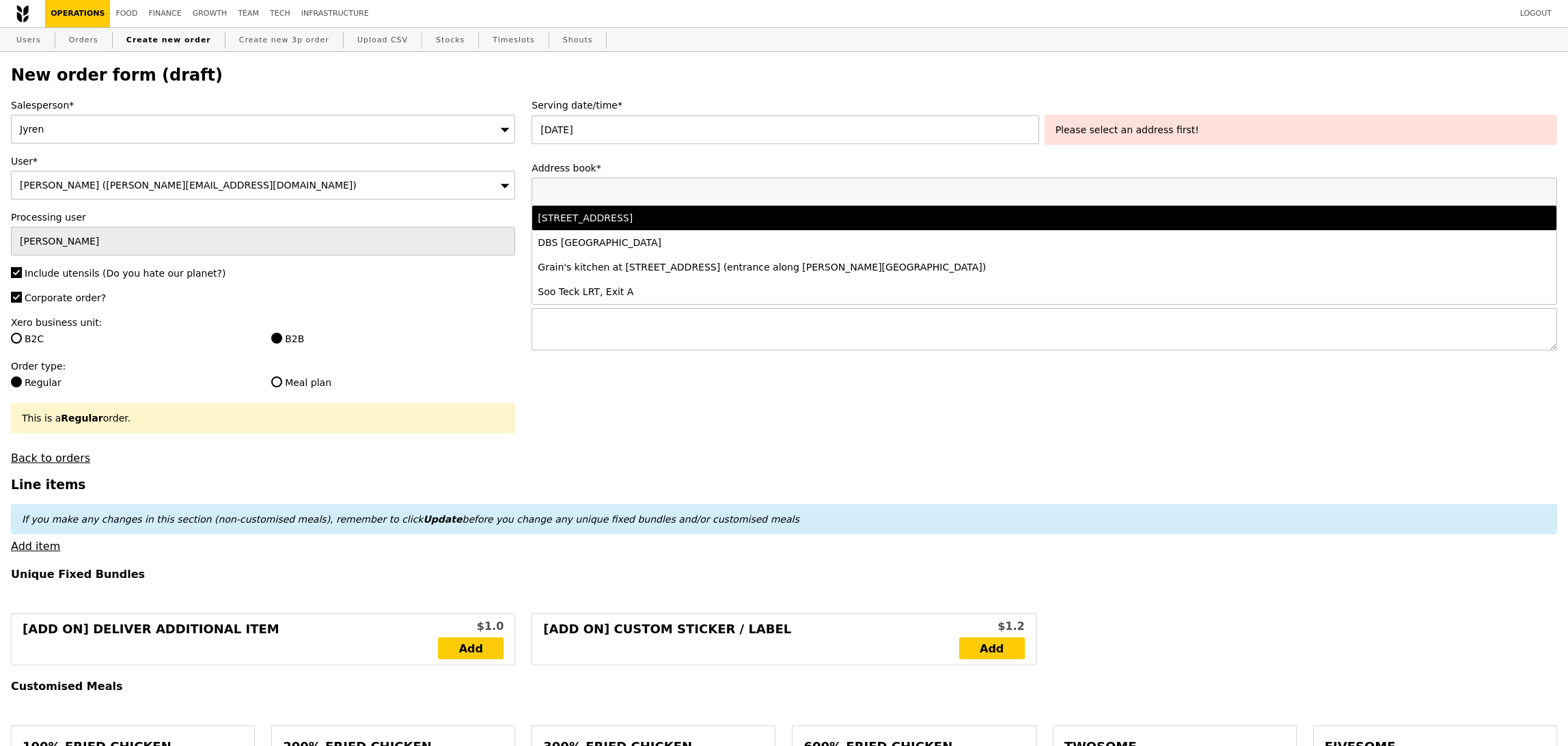
click at [690, 216] on div "6 Battery Road, #09-02, Singapore 049909" at bounding box center [917, 217] width 760 height 14
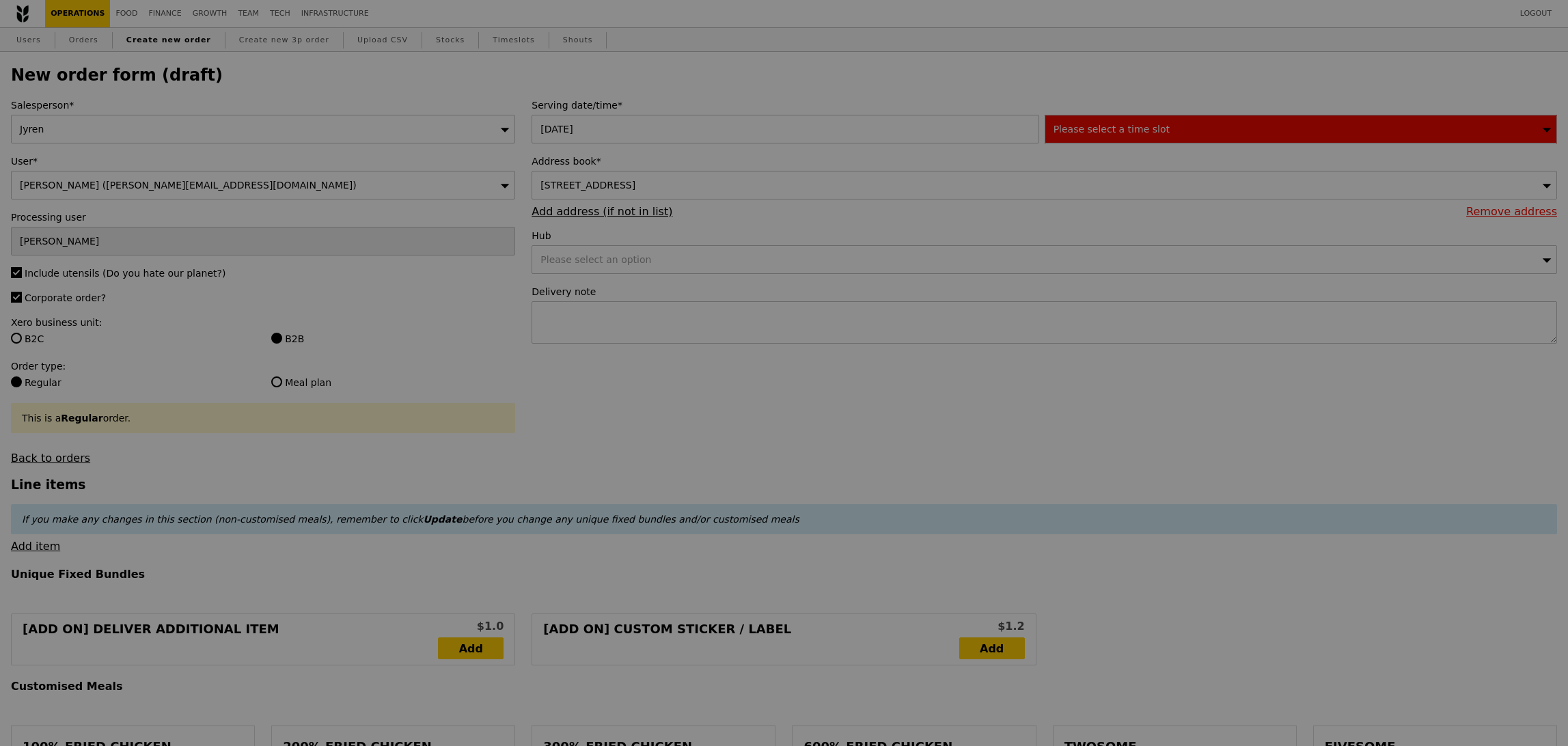
type input "Confirm"
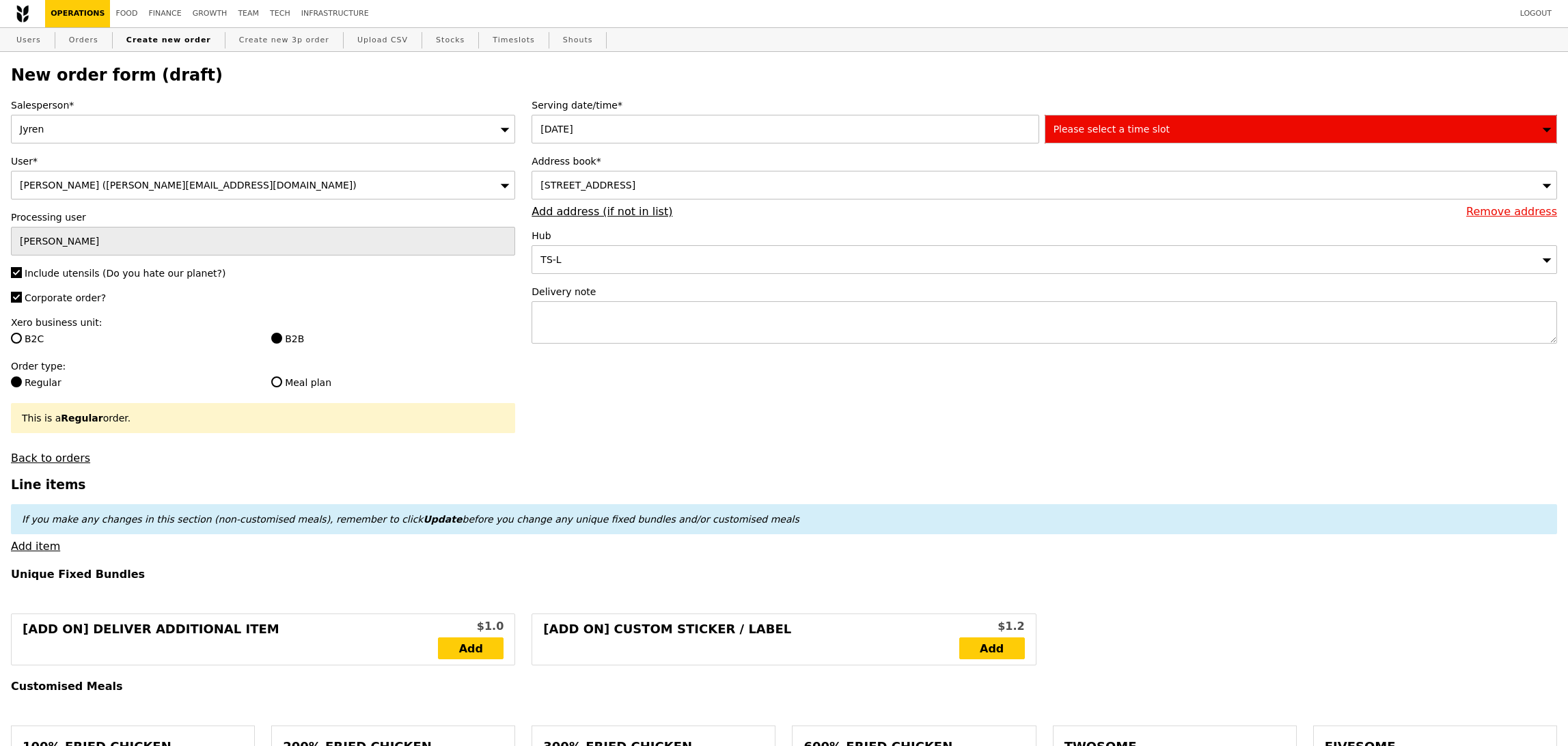
click at [1188, 136] on div "Please select a time slot" at bounding box center [1300, 128] width 512 height 28
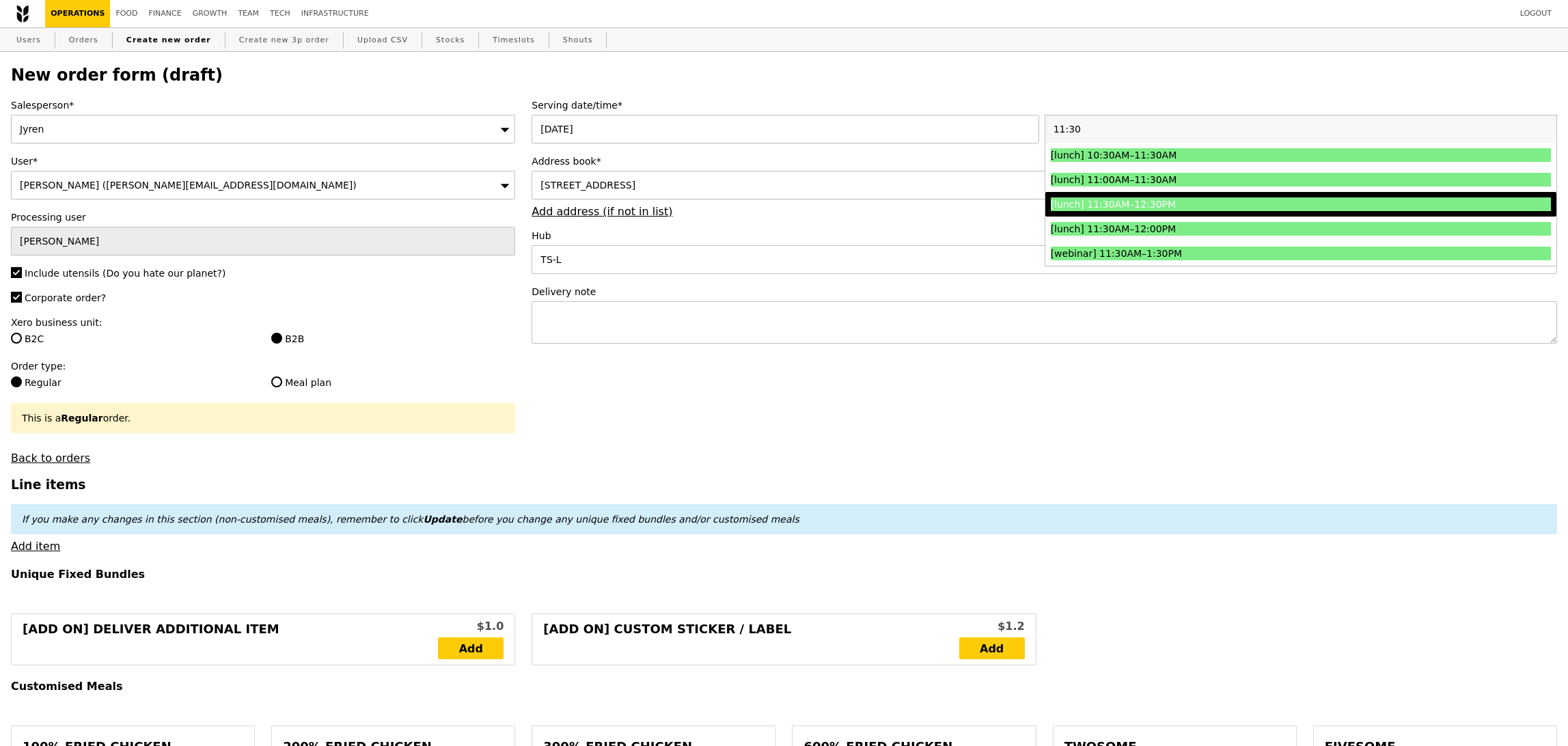
type input "11:30"
click at [1172, 212] on li "[lunch] 11:30AM–12:30PM" at bounding box center [1301, 204] width 511 height 25
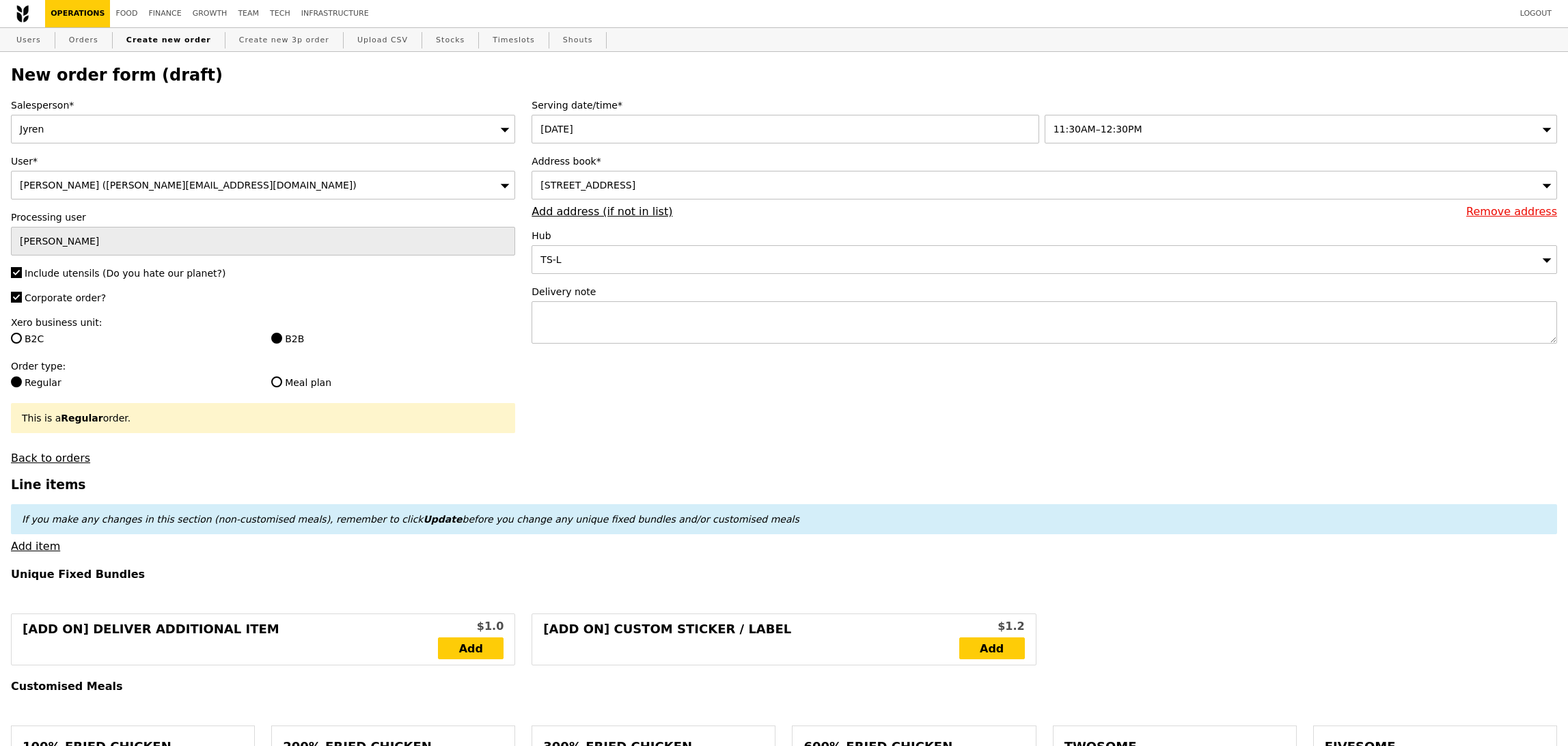
type input "Confirm"
click at [846, 335] on textarea at bounding box center [1044, 323] width 1025 height 42
paste textarea "9797-4225 or Susanna at 97925940"
drag, startPoint x: 540, startPoint y: 318, endPoint x: 548, endPoint y: 317, distance: 8.1
click at [540, 318] on textarea "9797-4225 or Susanna at 97925940" at bounding box center [1044, 323] width 1025 height 42
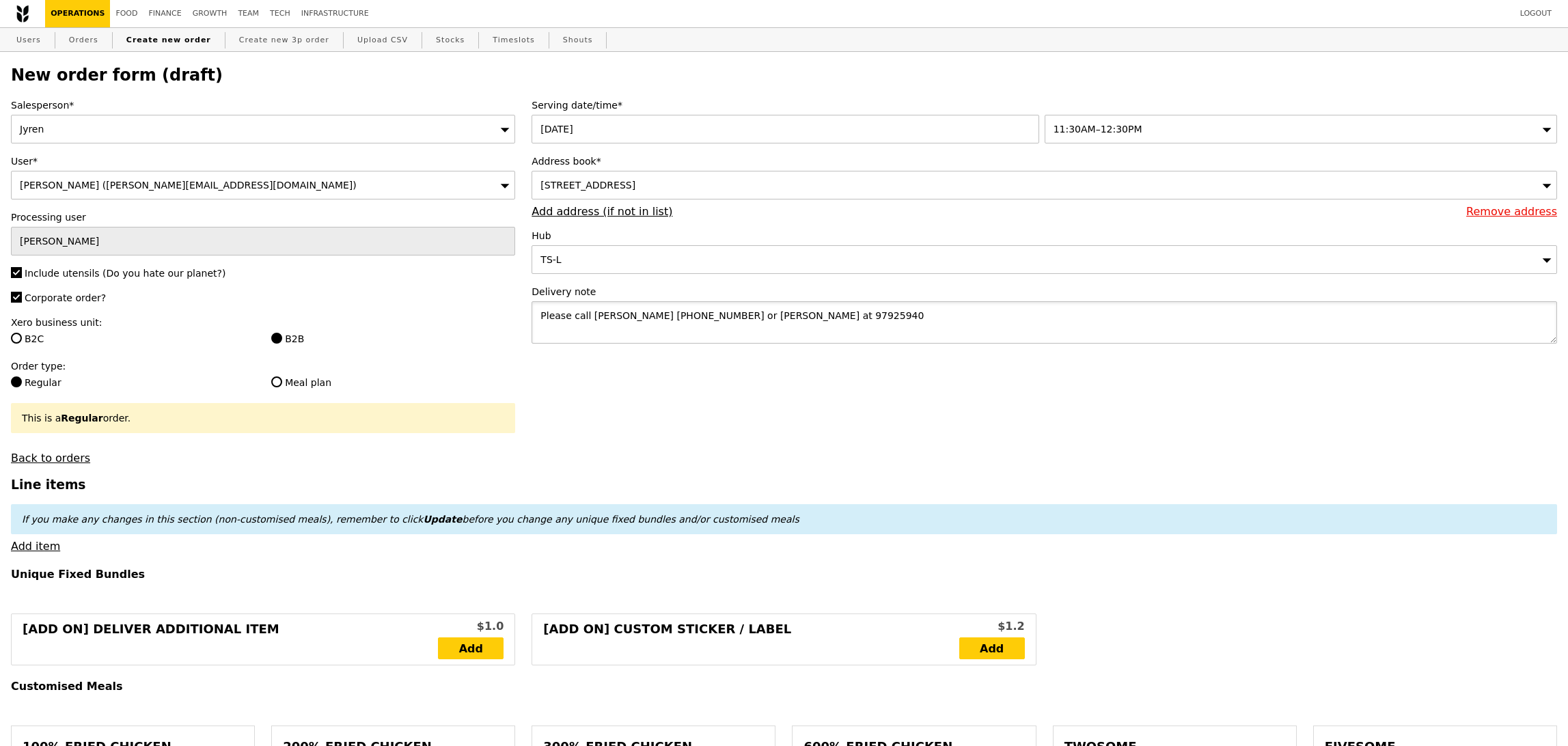
drag, startPoint x: 647, startPoint y: 313, endPoint x: 681, endPoint y: 307, distance: 34.5
click at [647, 313] on textarea "Please call Daniel 9797-4225 or Susanna at 97925940" at bounding box center [1044, 323] width 1025 height 42
click at [806, 316] on textarea "Please call Daniel 97974225 or Susanna at 97925940" at bounding box center [1044, 323] width 1025 height 42
type textarea "Please call Daniel 97974225 or Susanna at 97925940 upon arrival."
type input "Confirm"
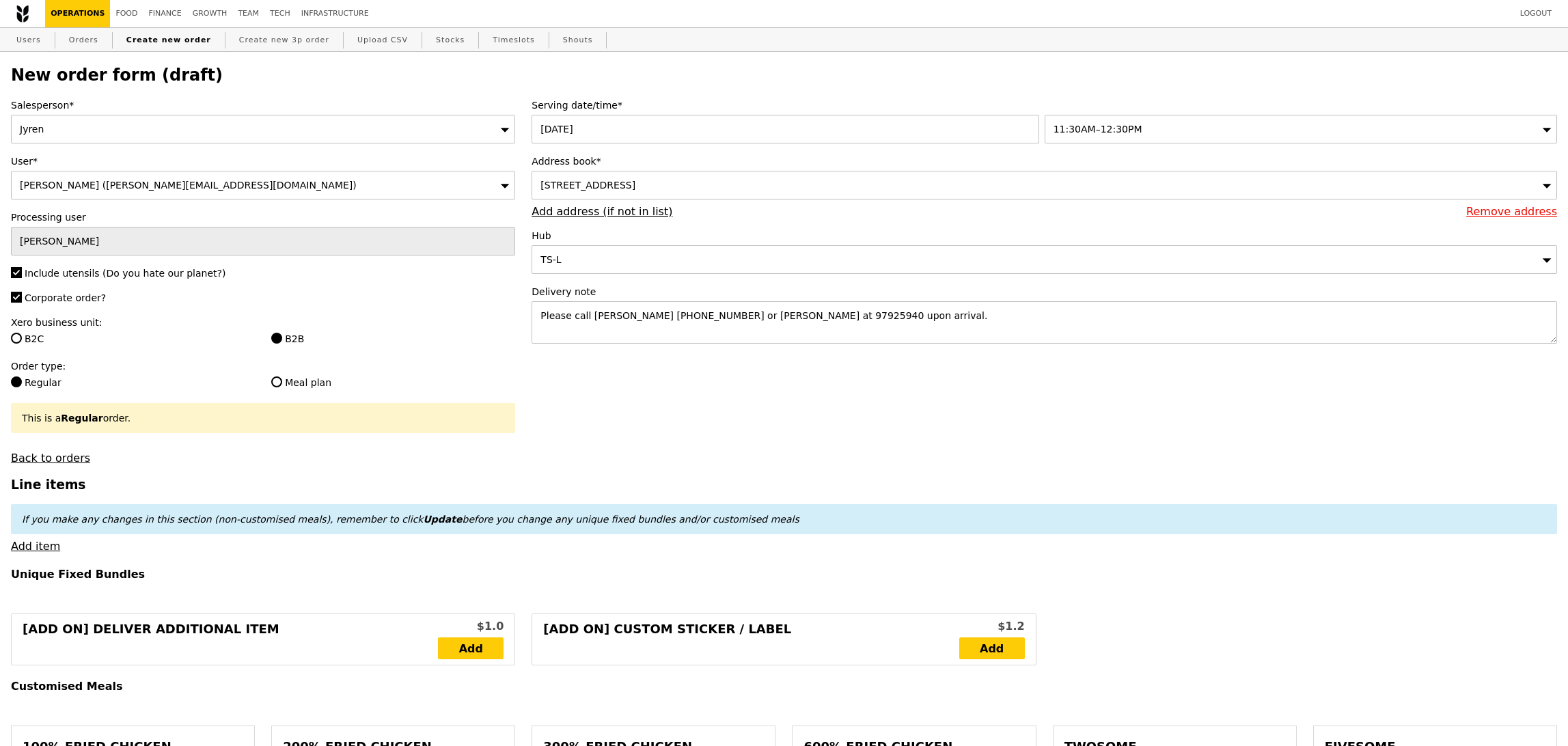
click at [22, 548] on link "Add item" at bounding box center [36, 546] width 49 height 13
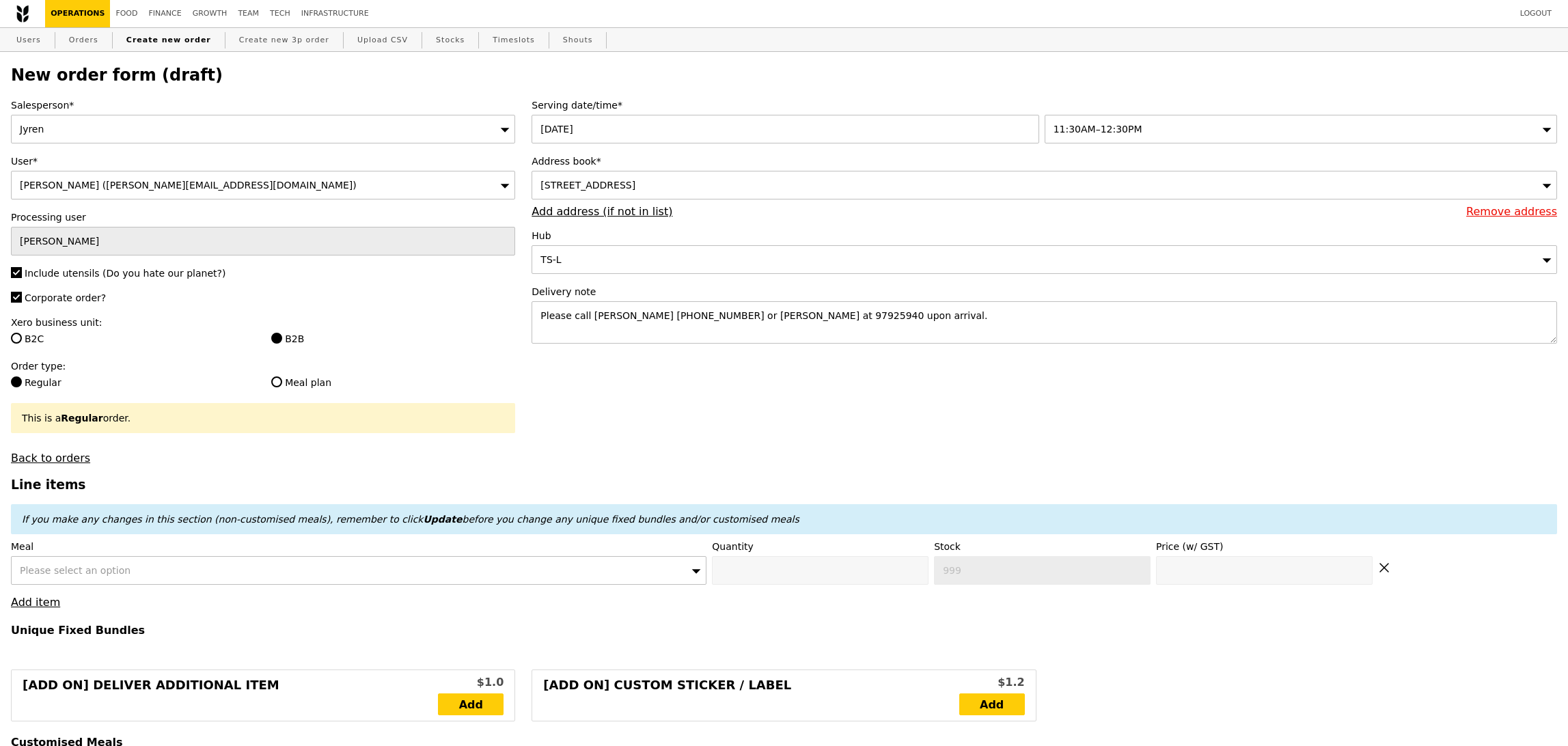
click at [133, 571] on div "Please select an option" at bounding box center [358, 570] width 696 height 28
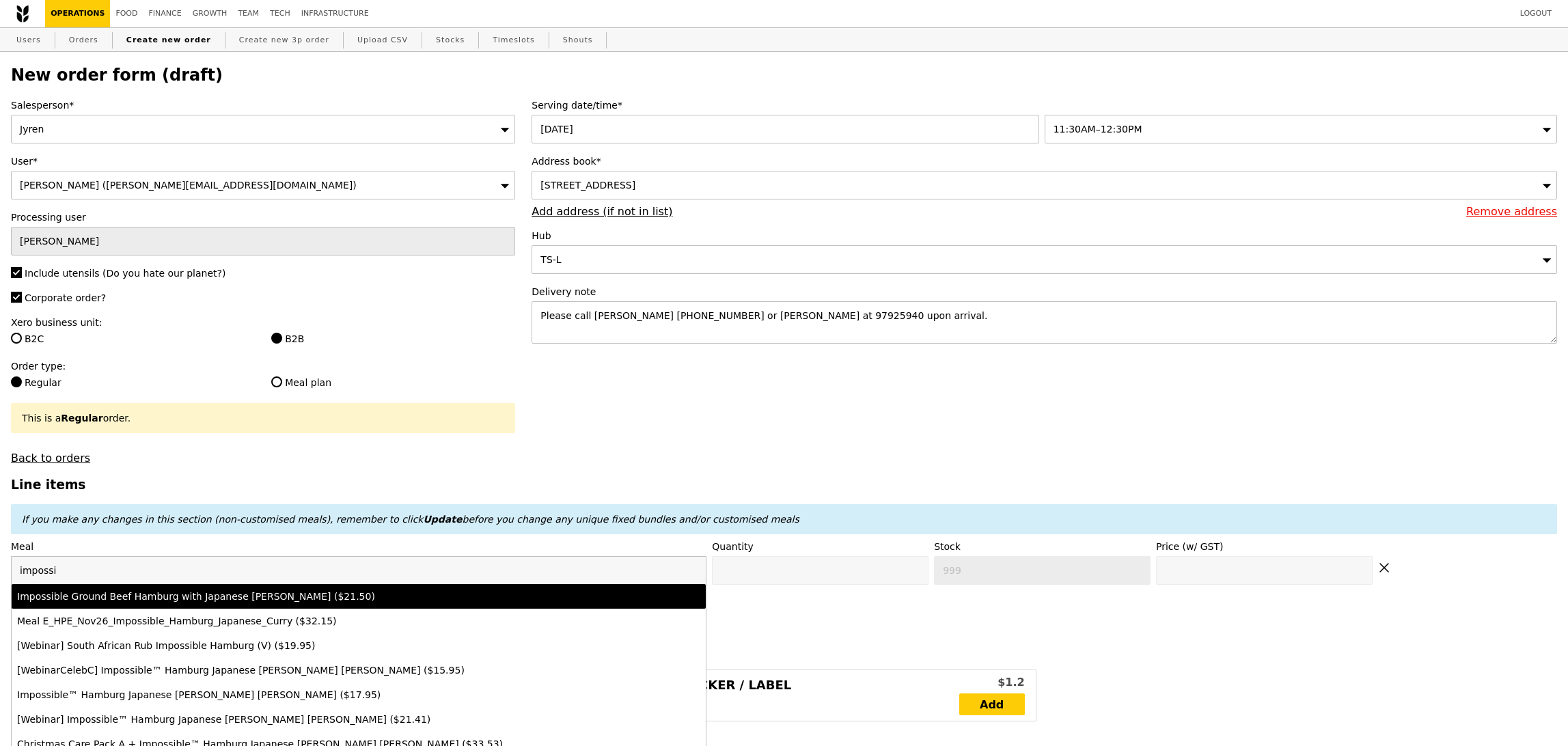
type input "impossi"
click at [266, 603] on div "Impossible Ground Beef Hamburg with Japanese Curry ($21.50)" at bounding box center [273, 596] width 512 height 14
type input "Confirm anyway"
type input "0"
type input "493"
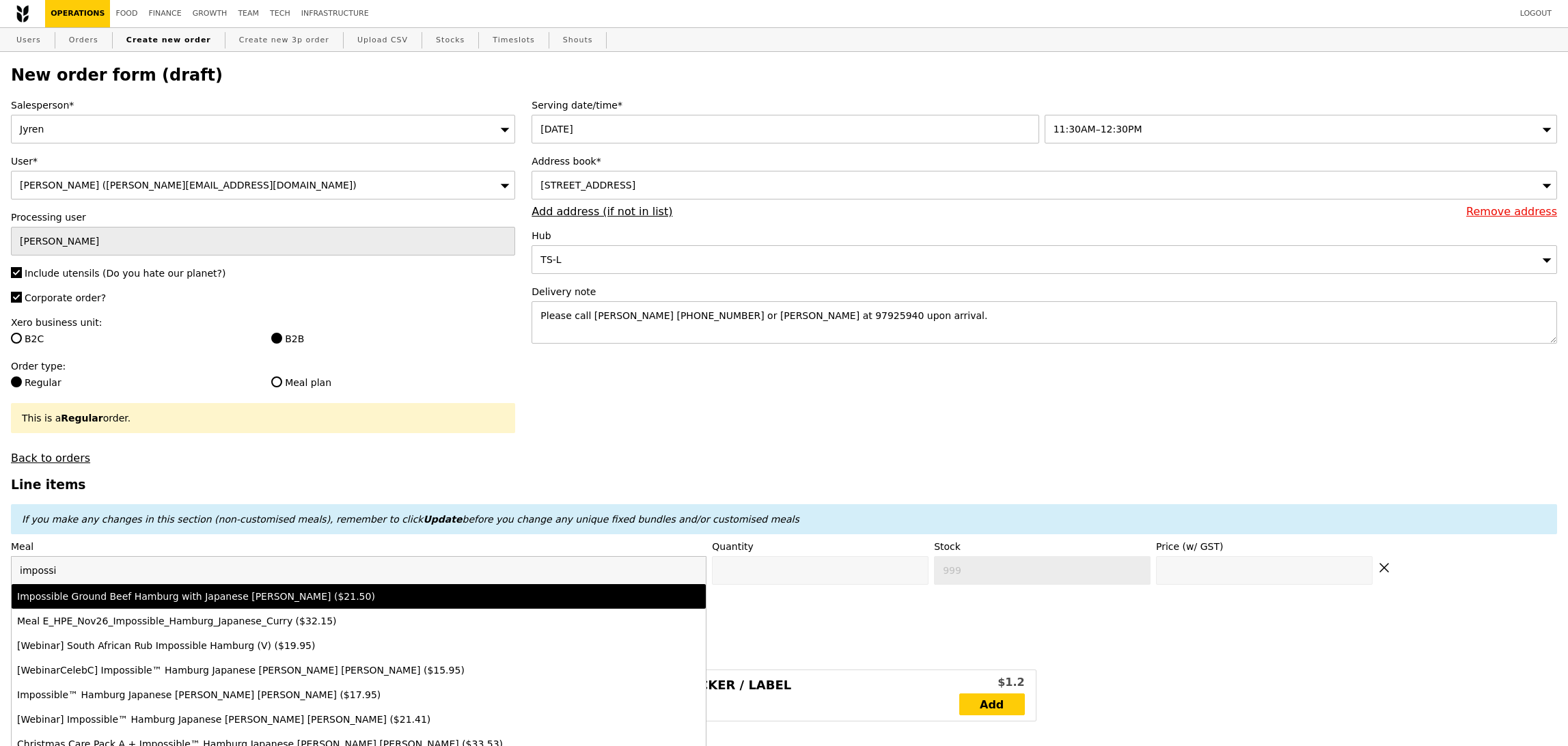
type input "21.5"
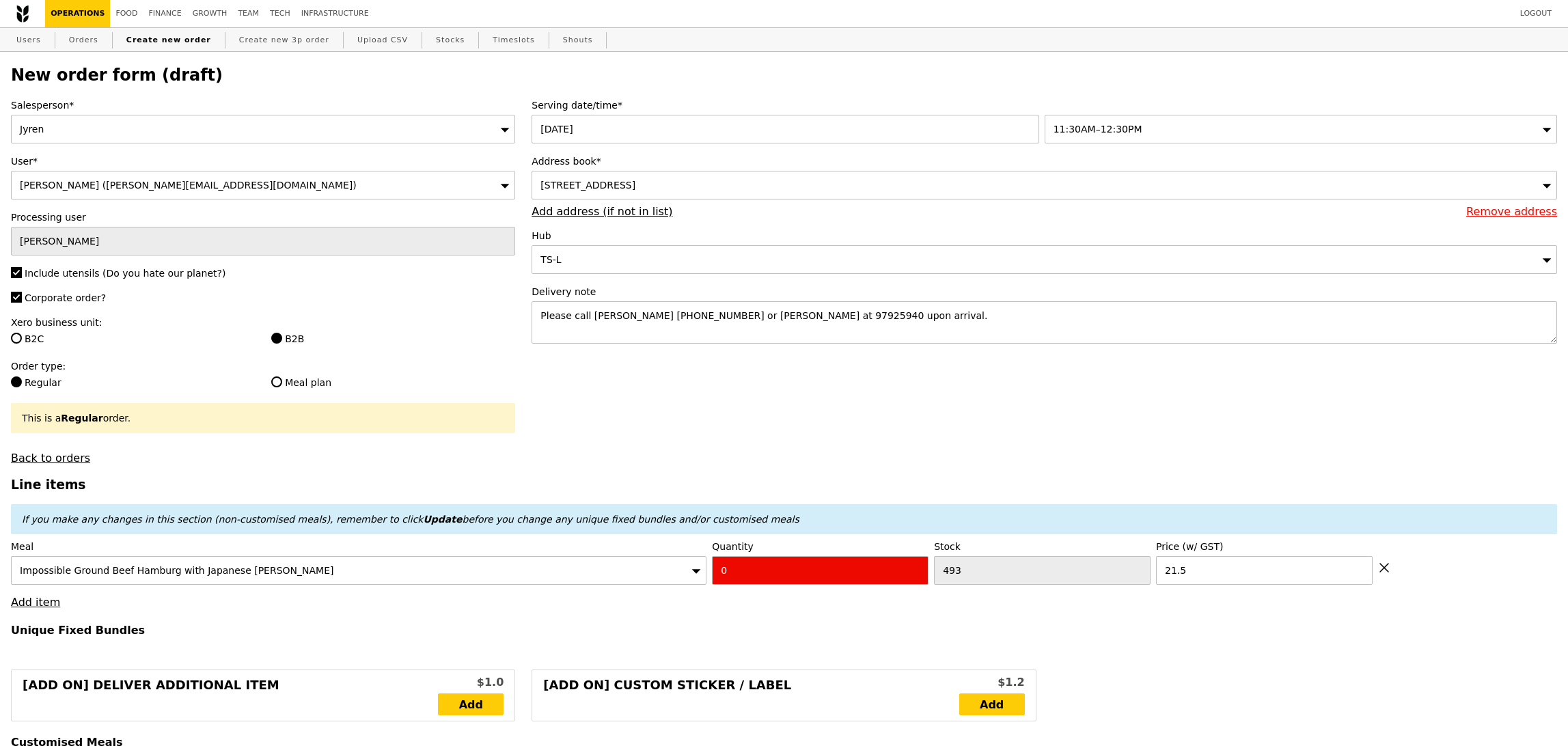
click at [768, 551] on label "Quantity" at bounding box center [820, 546] width 216 height 14
click at [768, 566] on input "0" at bounding box center [820, 570] width 216 height 28
type input "Confirm"
type input "2"
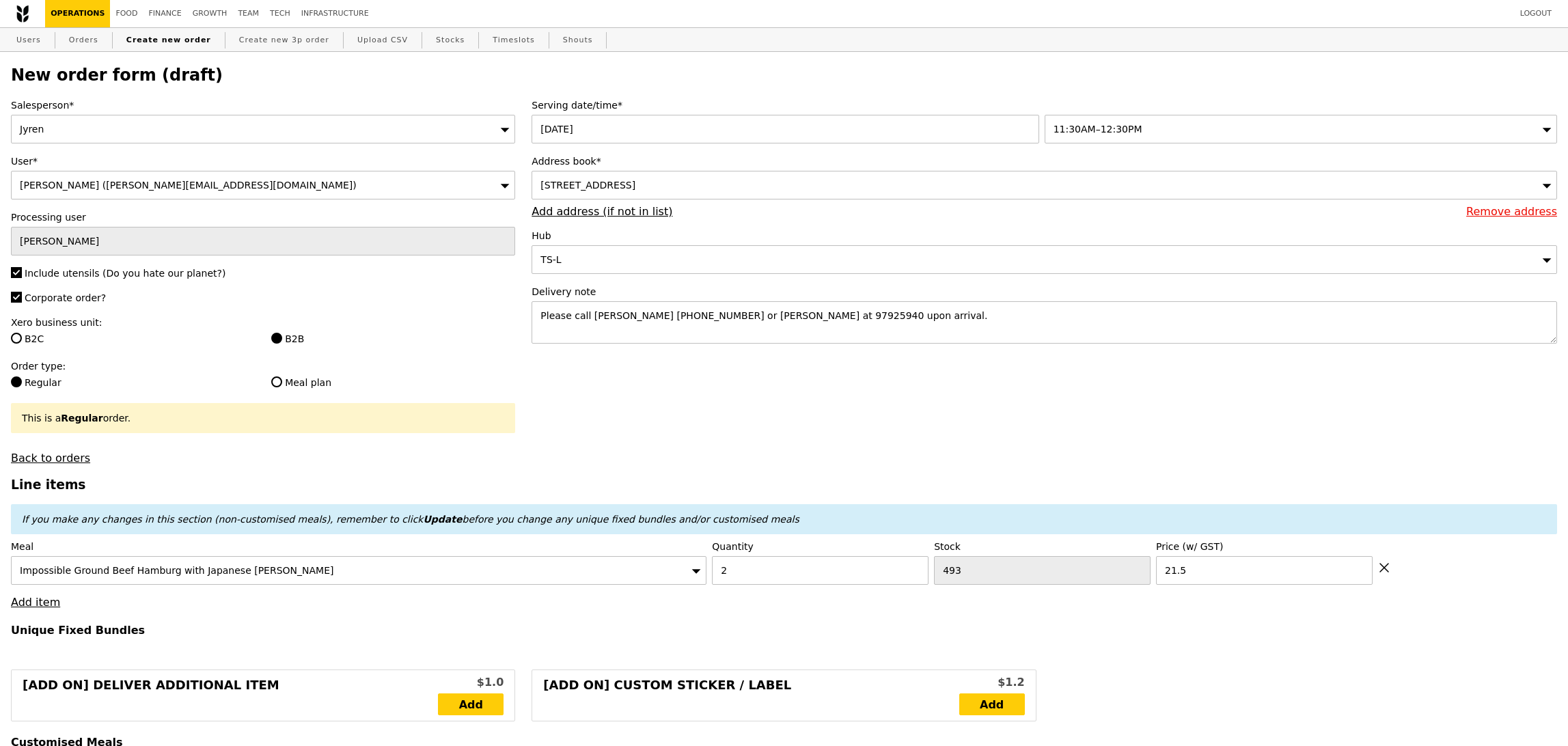
click at [31, 604] on link "Add item" at bounding box center [36, 602] width 49 height 13
type input "Loading..."
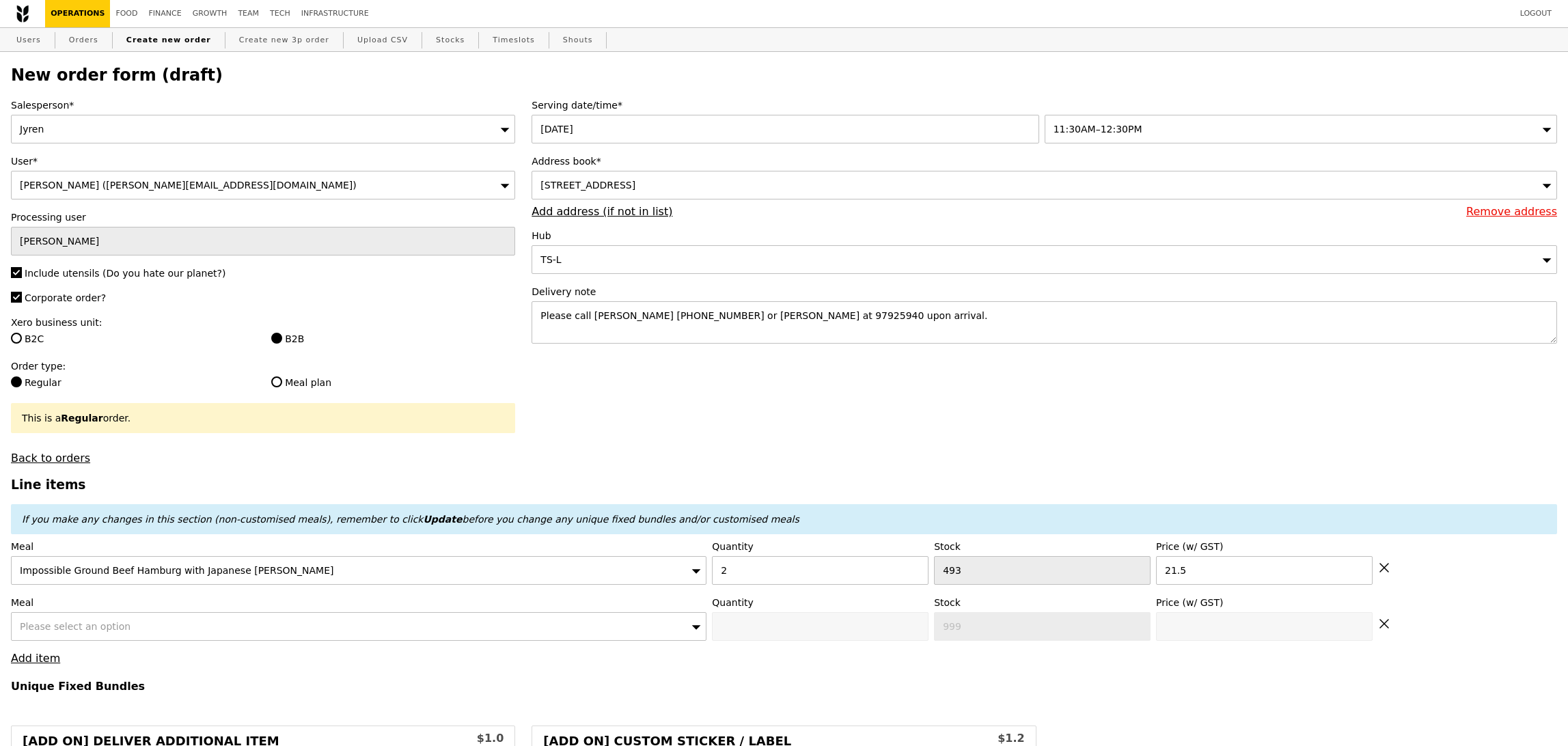
click at [109, 612] on div "Meal Please select an option" at bounding box center [358, 618] width 696 height 45
type input "43.00"
type input "1.79"
type input "1.95"
type input "7.29"
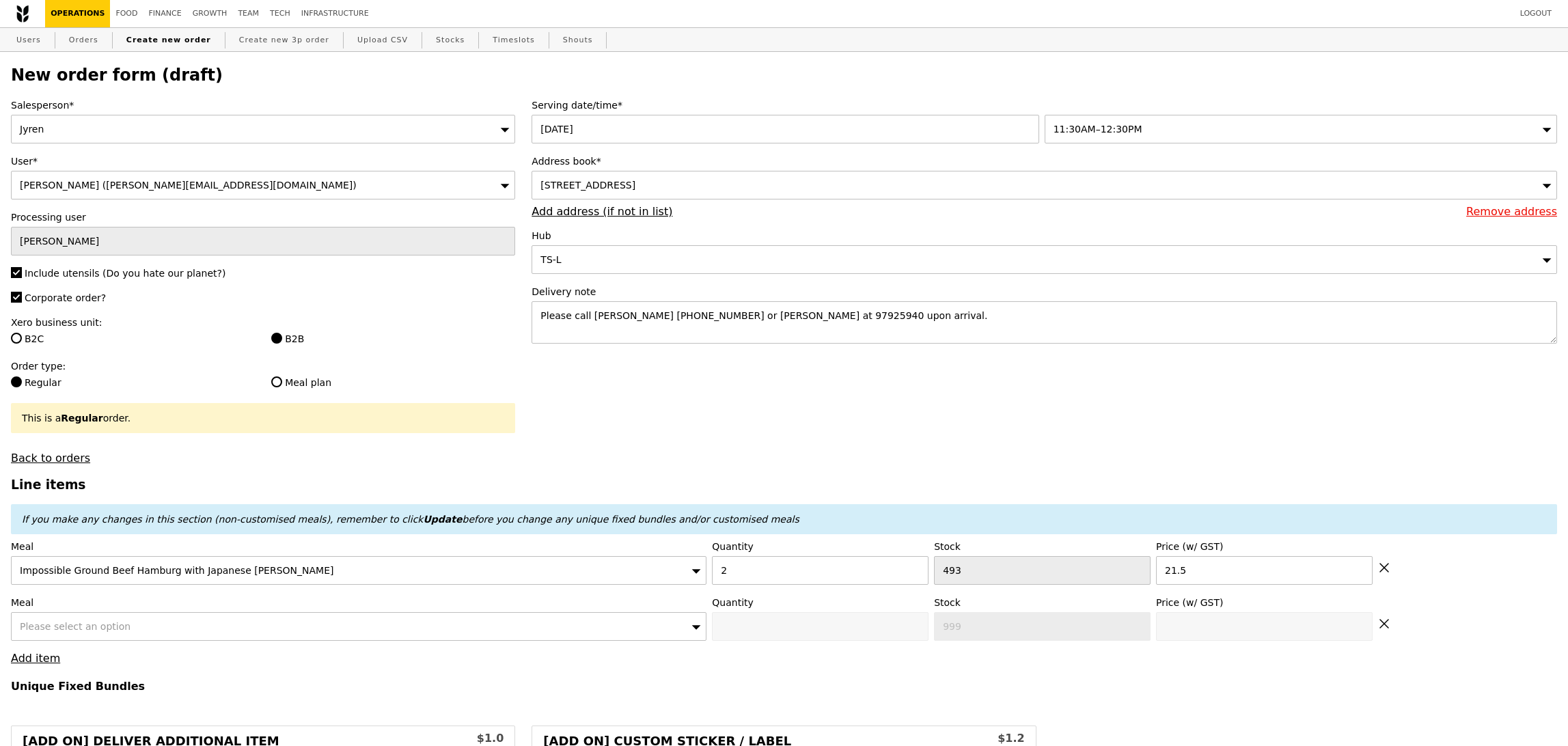
type input "7.95"
type input "52.90"
click at [114, 623] on span "Please select an option" at bounding box center [75, 627] width 111 height 11
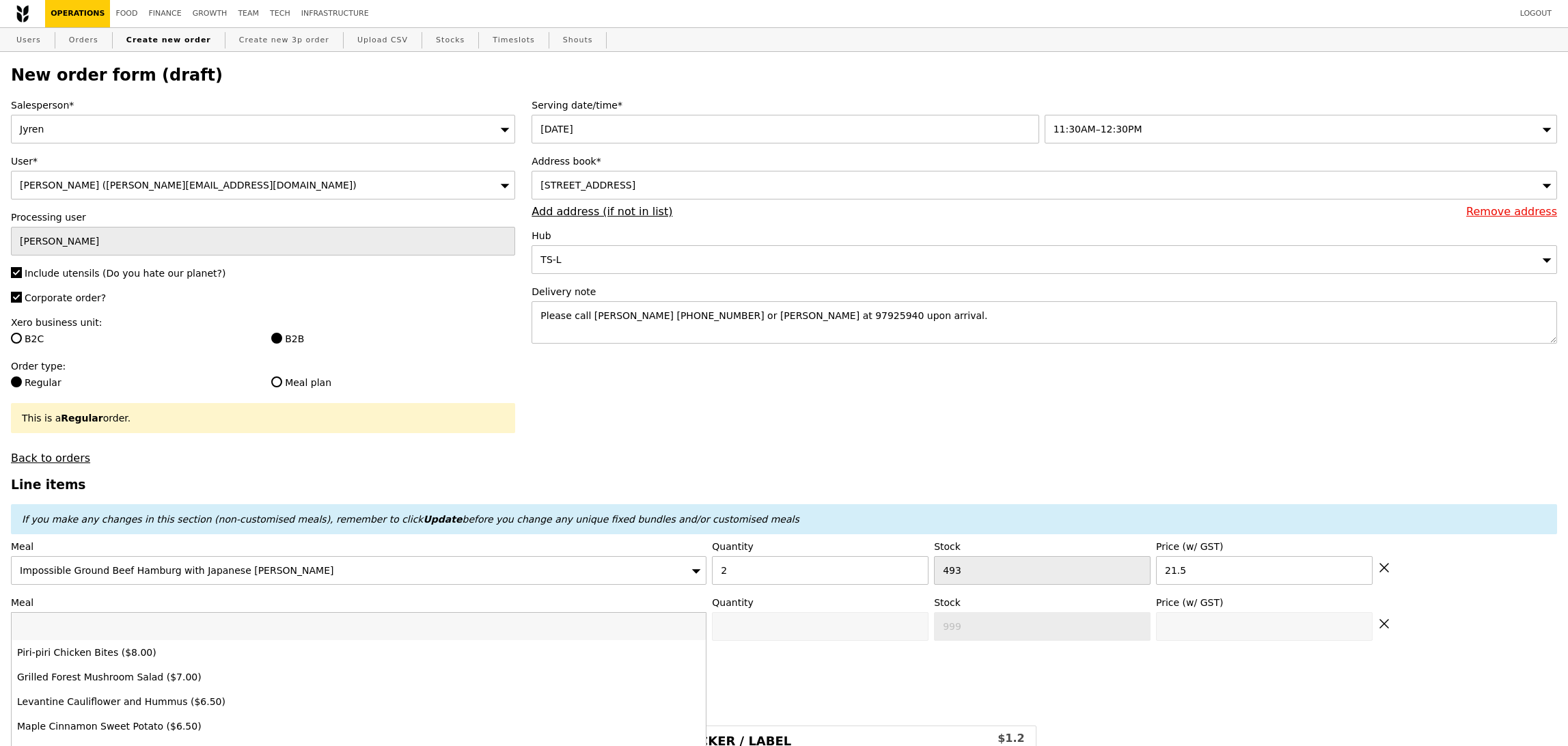
type input "Confirm"
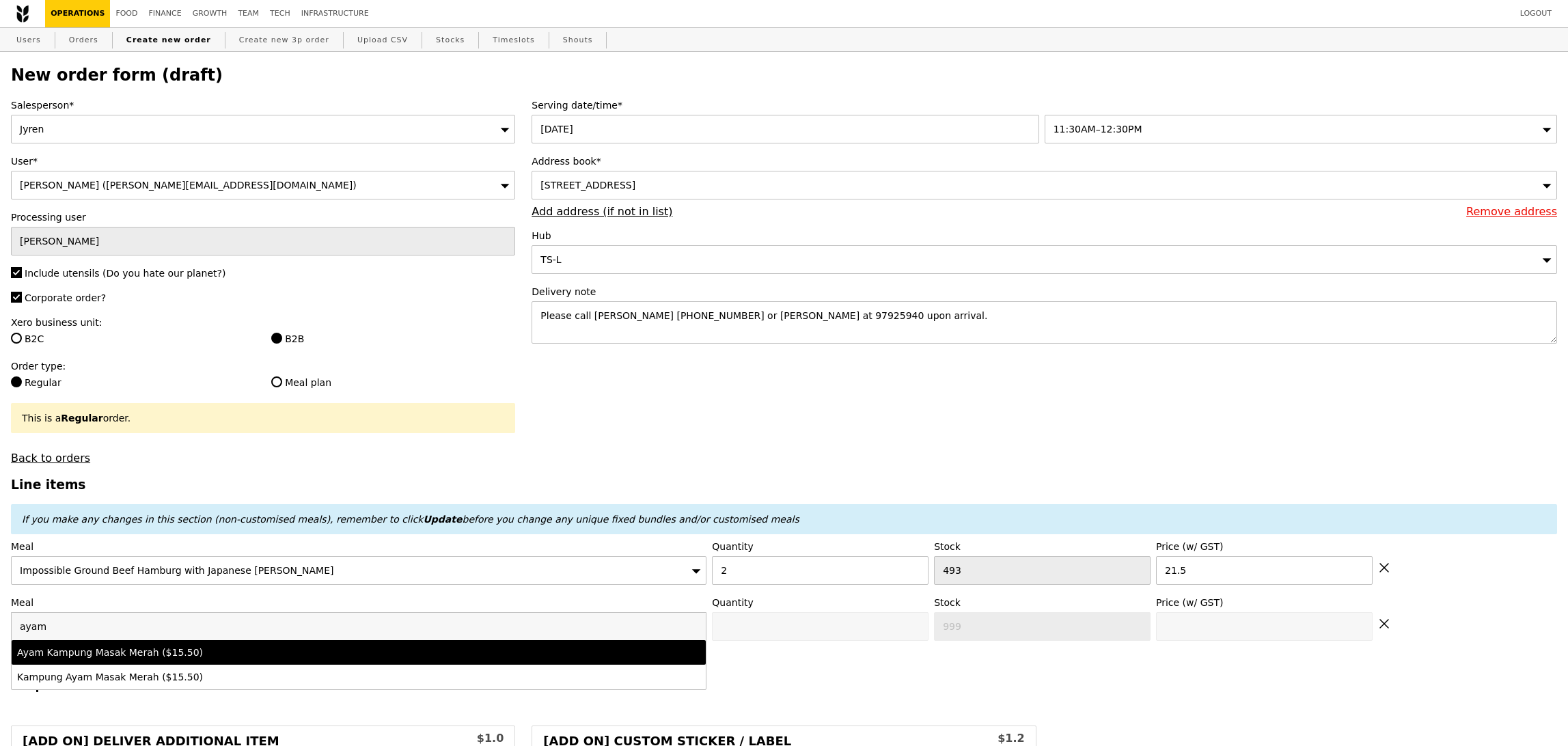
type input "ayam"
click at [160, 656] on div "Ayam Kampung Masak Merah ($15.50)" at bounding box center [273, 653] width 512 height 14
type input "Confirm anyway"
type input "0"
type input "475"
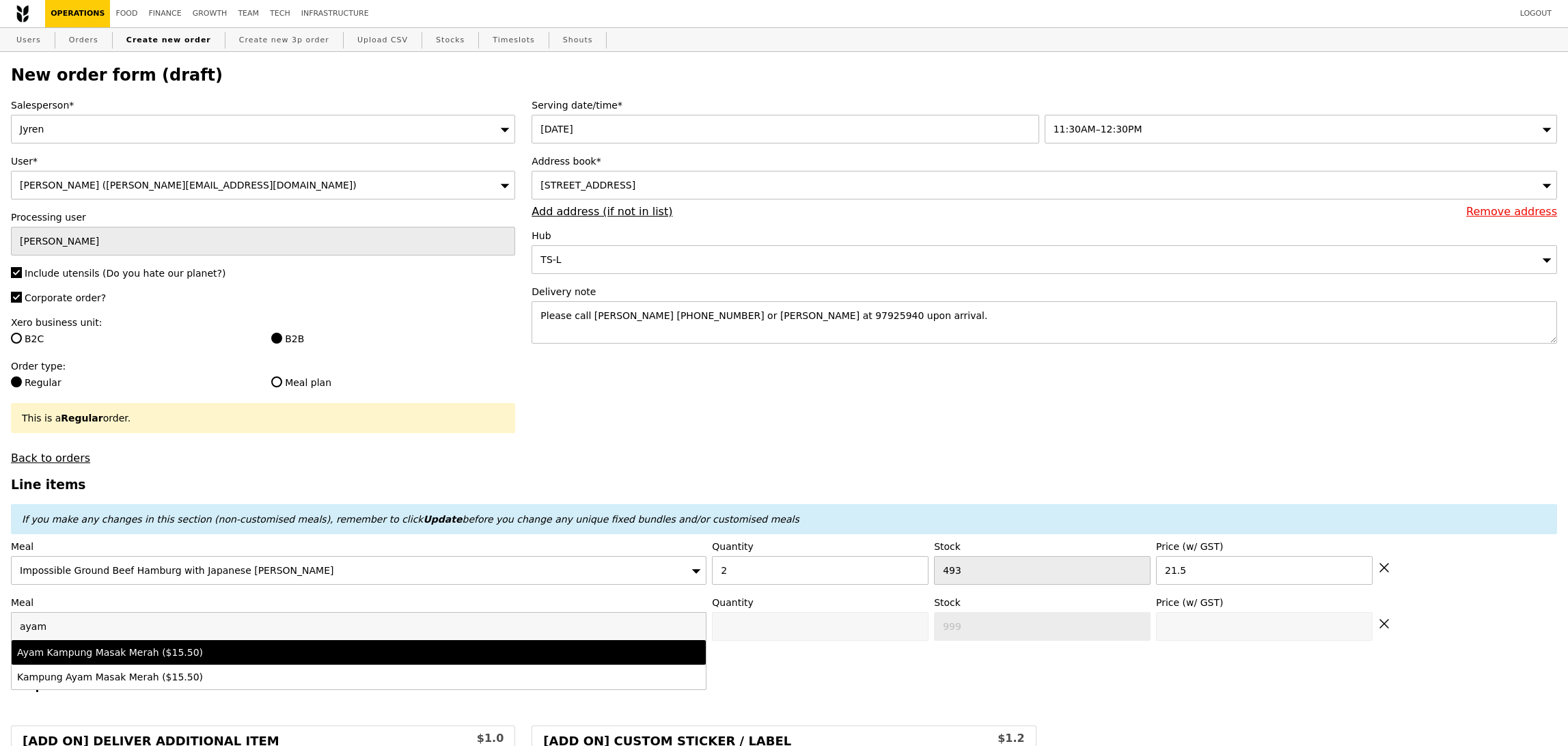
type input "15.5"
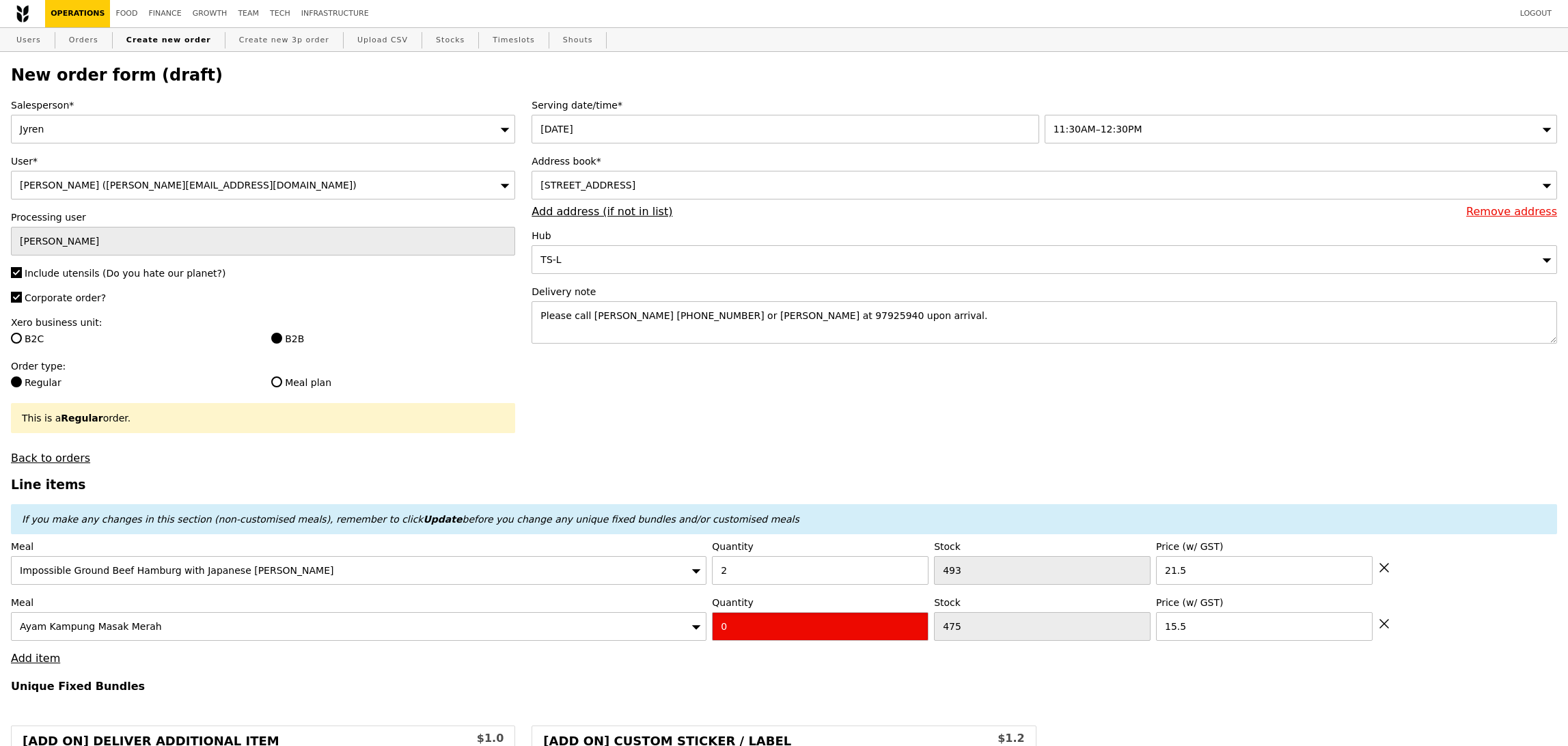
click at [777, 633] on input "0" at bounding box center [820, 626] width 216 height 28
type input "Confirm"
type input "3"
drag, startPoint x: 677, startPoint y: 664, endPoint x: 326, endPoint y: 644, distance: 351.6
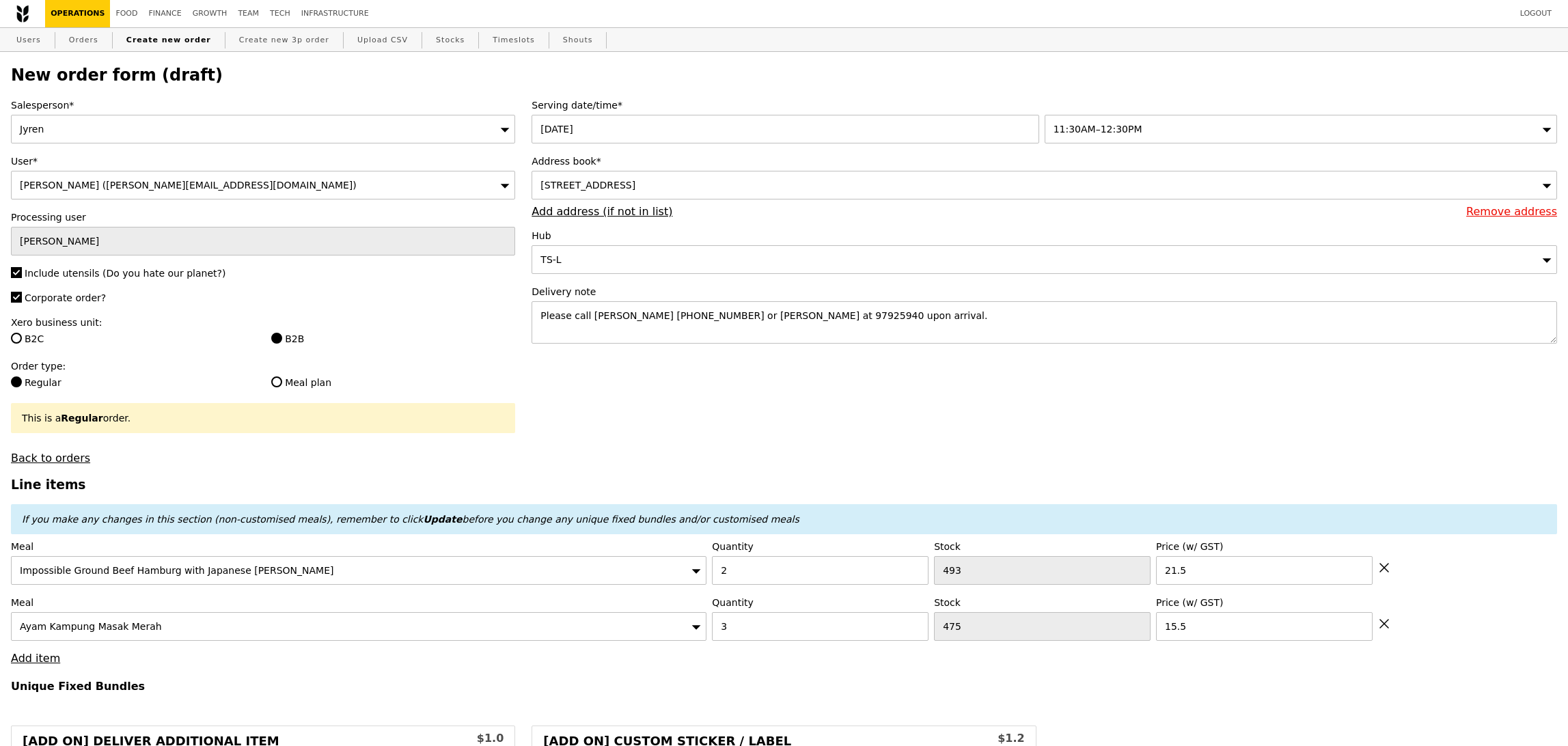
click at [28, 659] on link "Add item" at bounding box center [36, 658] width 49 height 13
type input "Loading..."
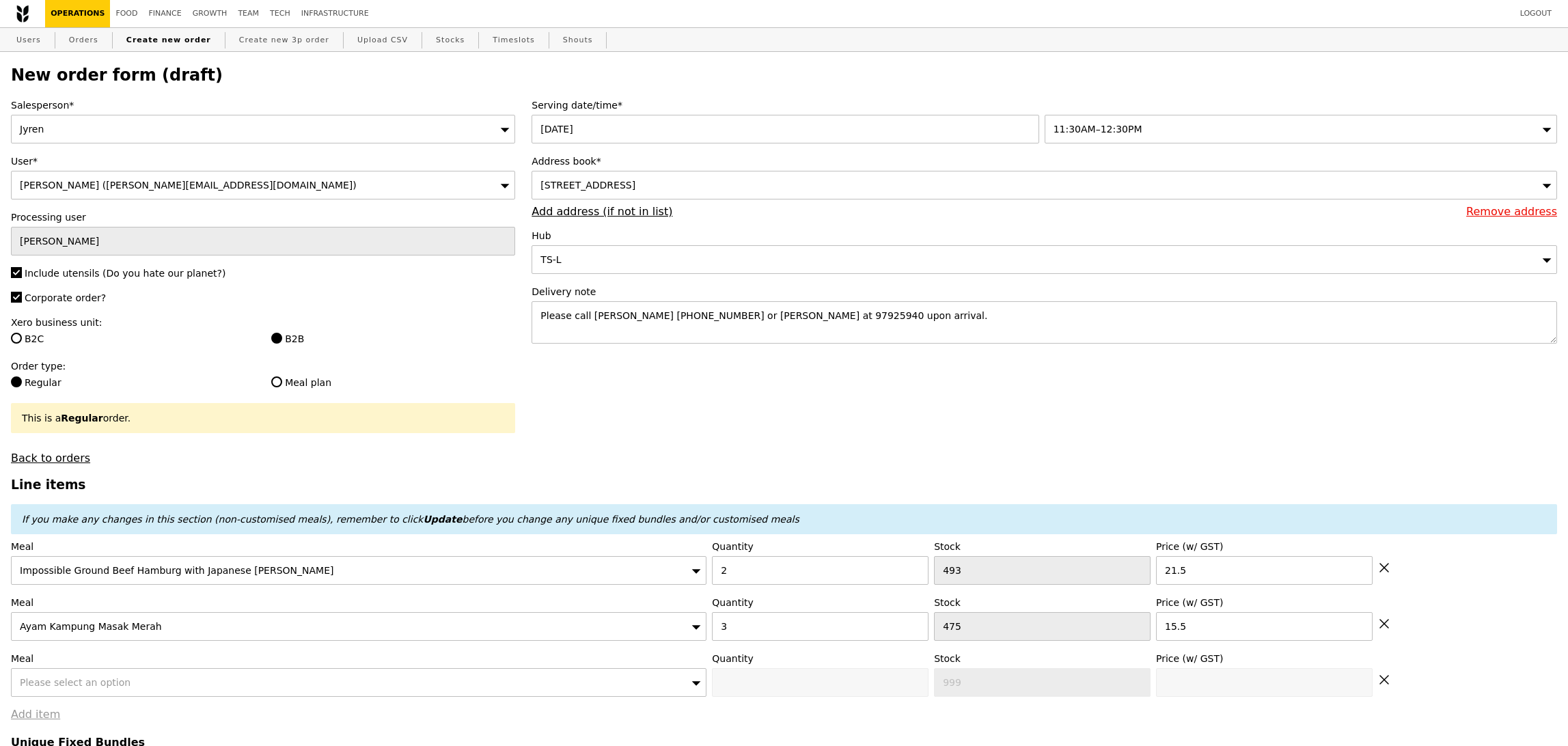
click at [121, 661] on label "Meal" at bounding box center [358, 658] width 696 height 14
type input "89.50"
type input "3.62"
type input "3.95"
type input "95.40"
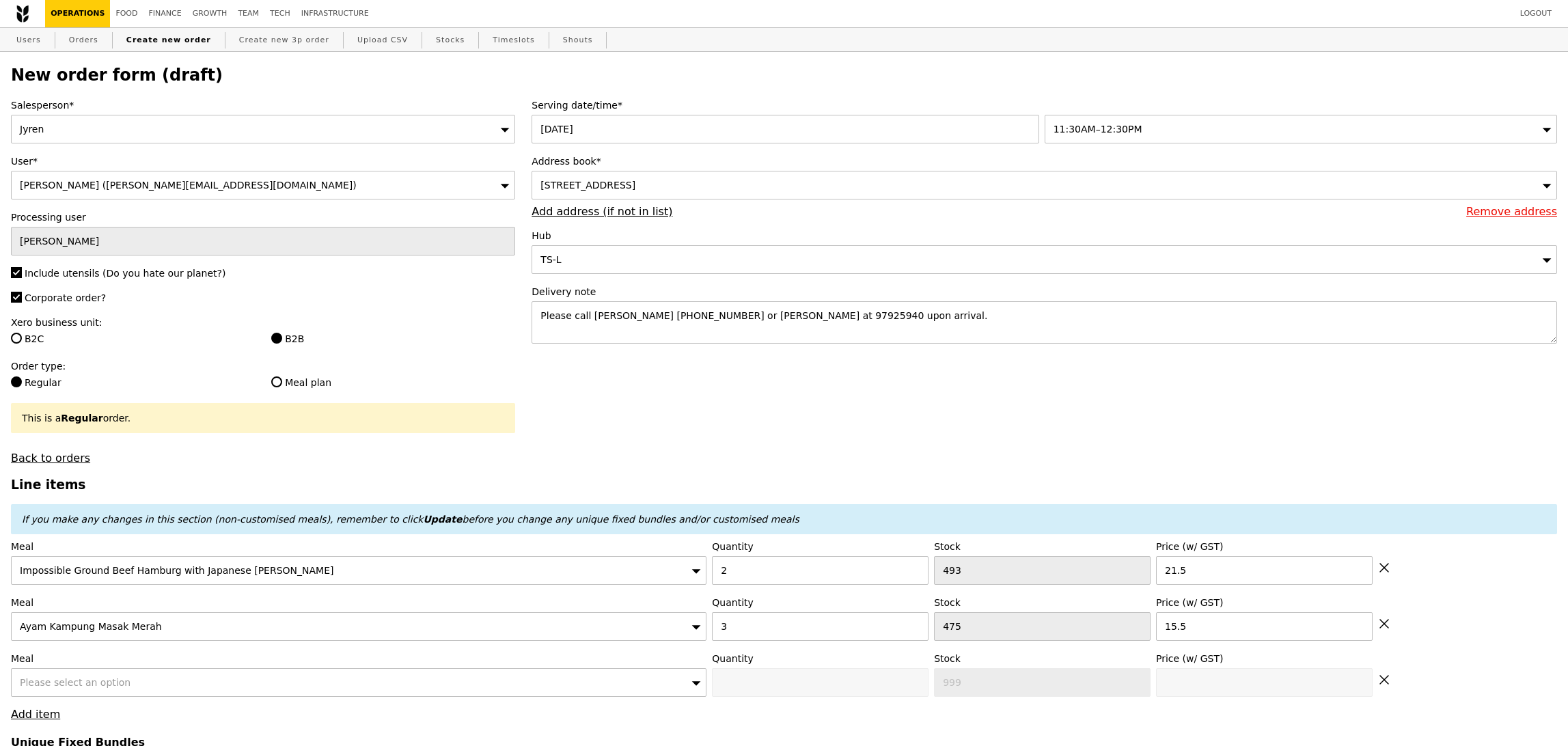
click at [126, 683] on div "Please select an option" at bounding box center [358, 682] width 696 height 28
type input "Confirm"
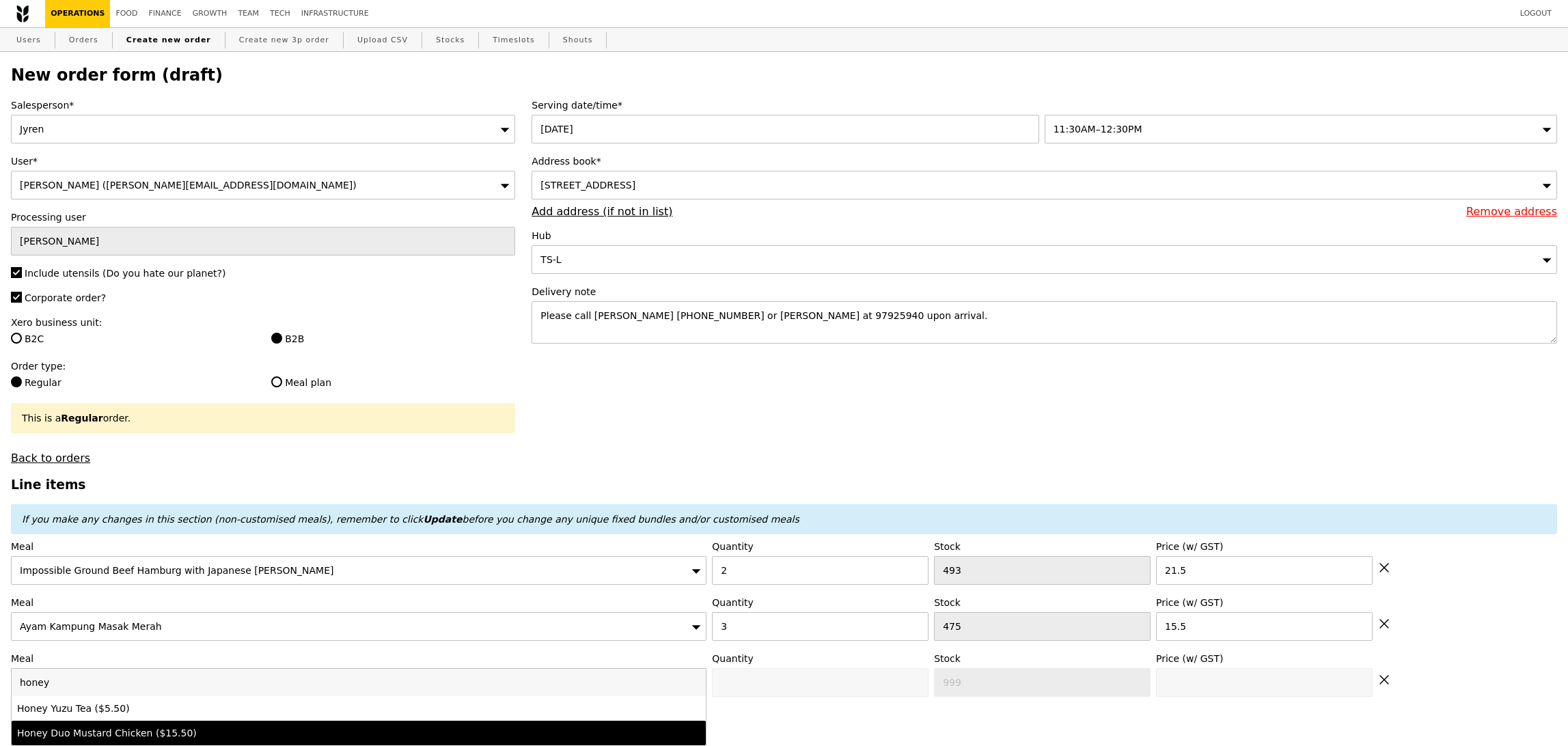
type input "honey"
click at [197, 734] on div "Honey Duo Mustard Chicken ($15.50)" at bounding box center [273, 733] width 512 height 14
type input "Confirm anyway"
type input "0"
type input "420"
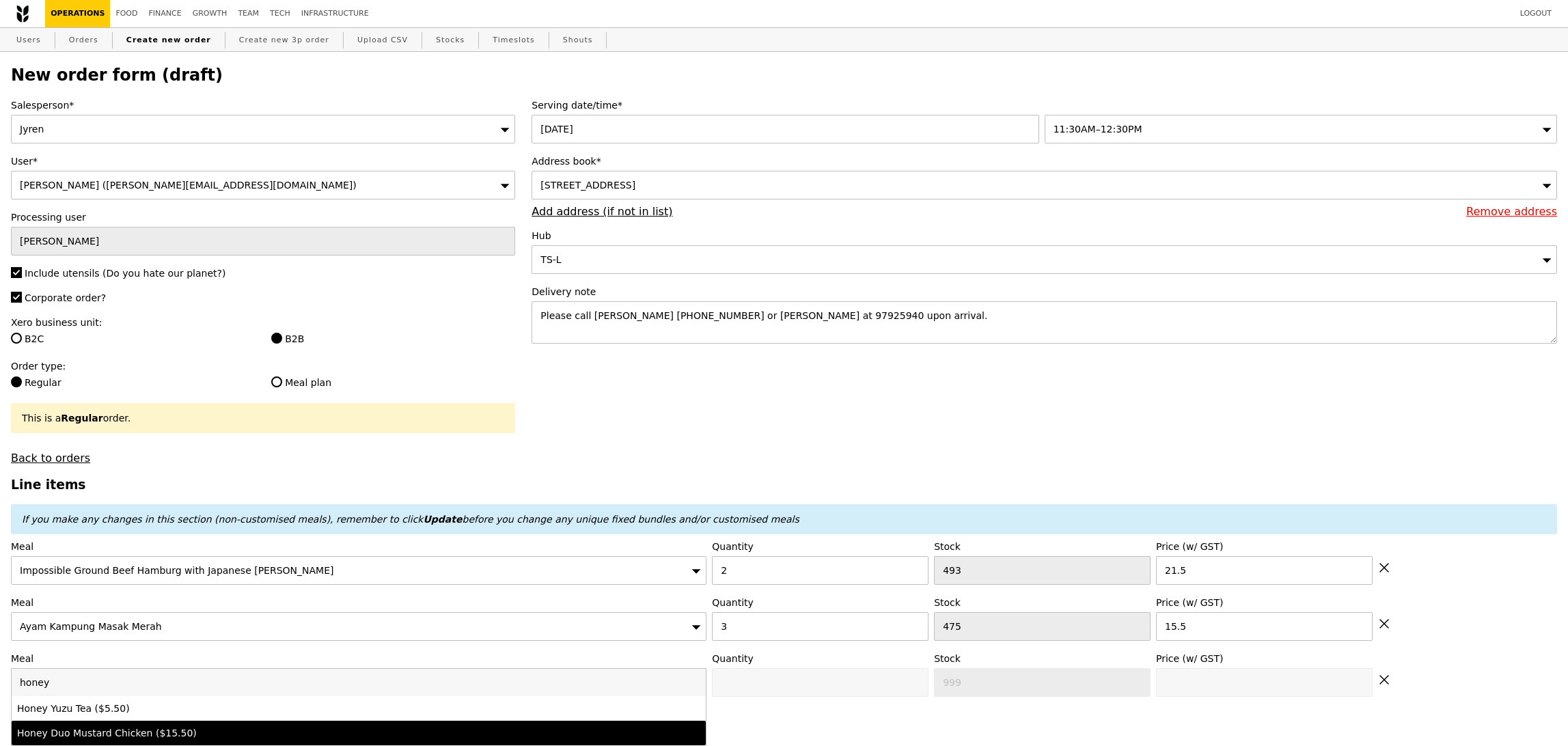
type input "15.5"
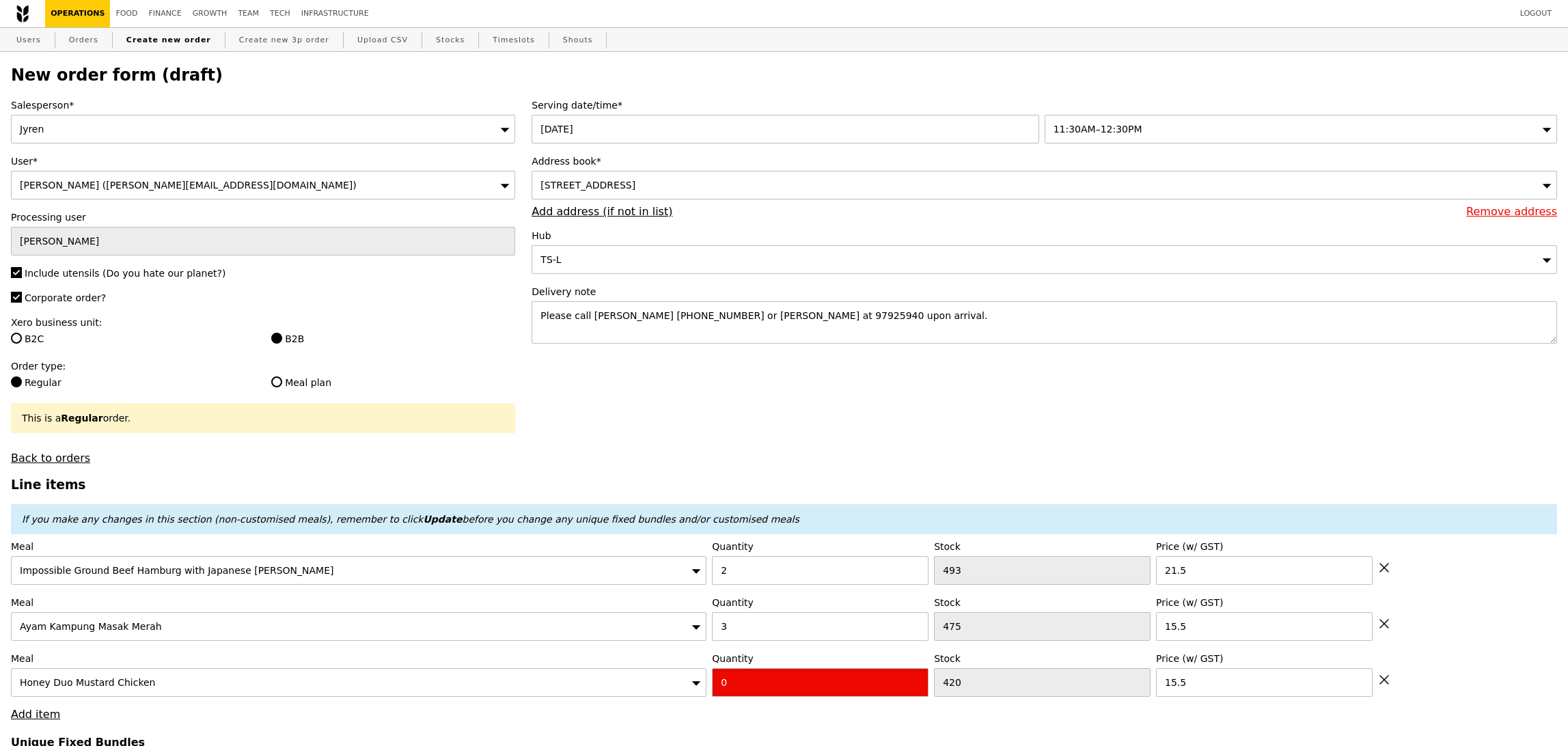
click at [755, 692] on input "0" at bounding box center [820, 682] width 216 height 28
type input "Confirm"
type input "2"
drag, startPoint x: 704, startPoint y: 721, endPoint x: 705, endPoint y: 715, distance: 6.1
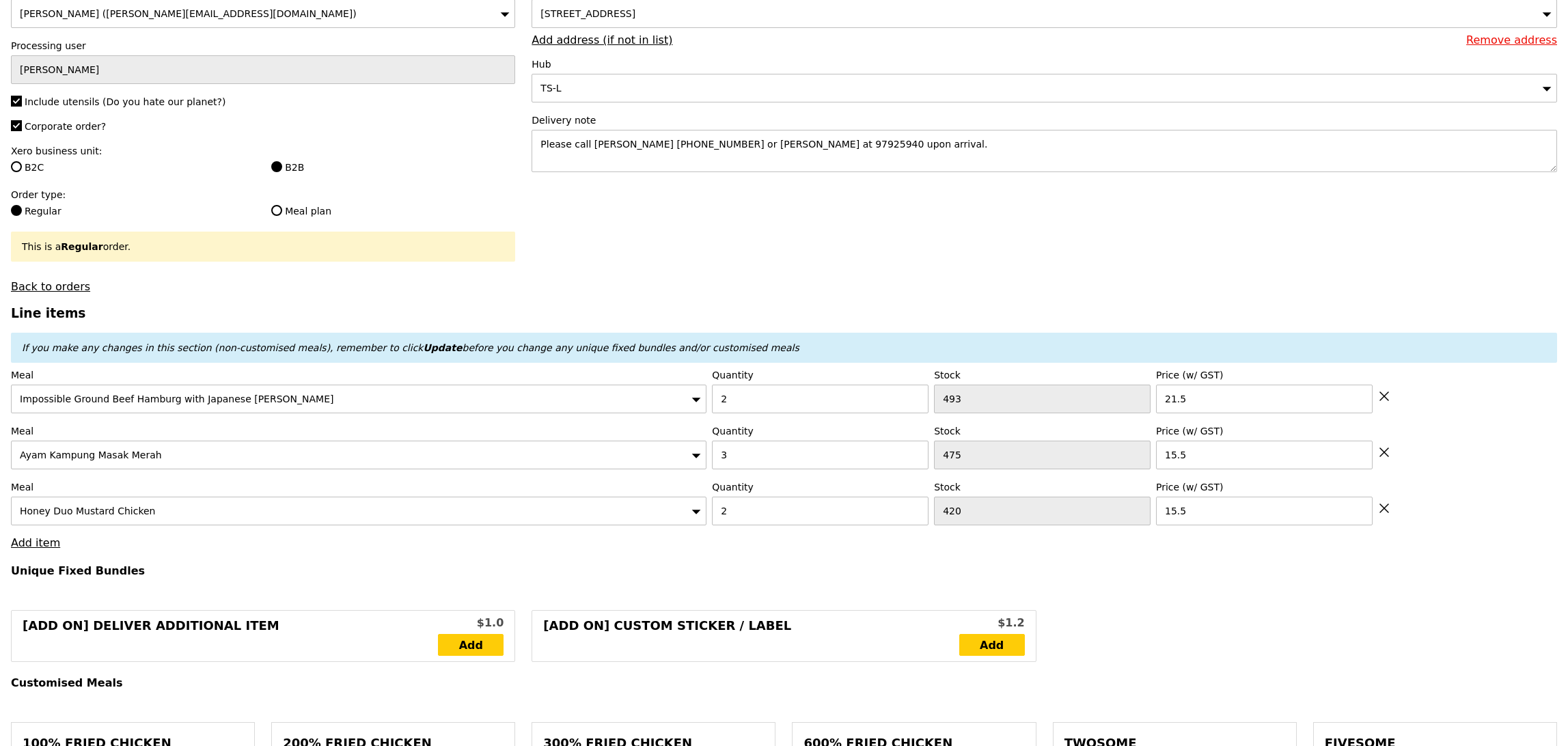
scroll to position [181, 0]
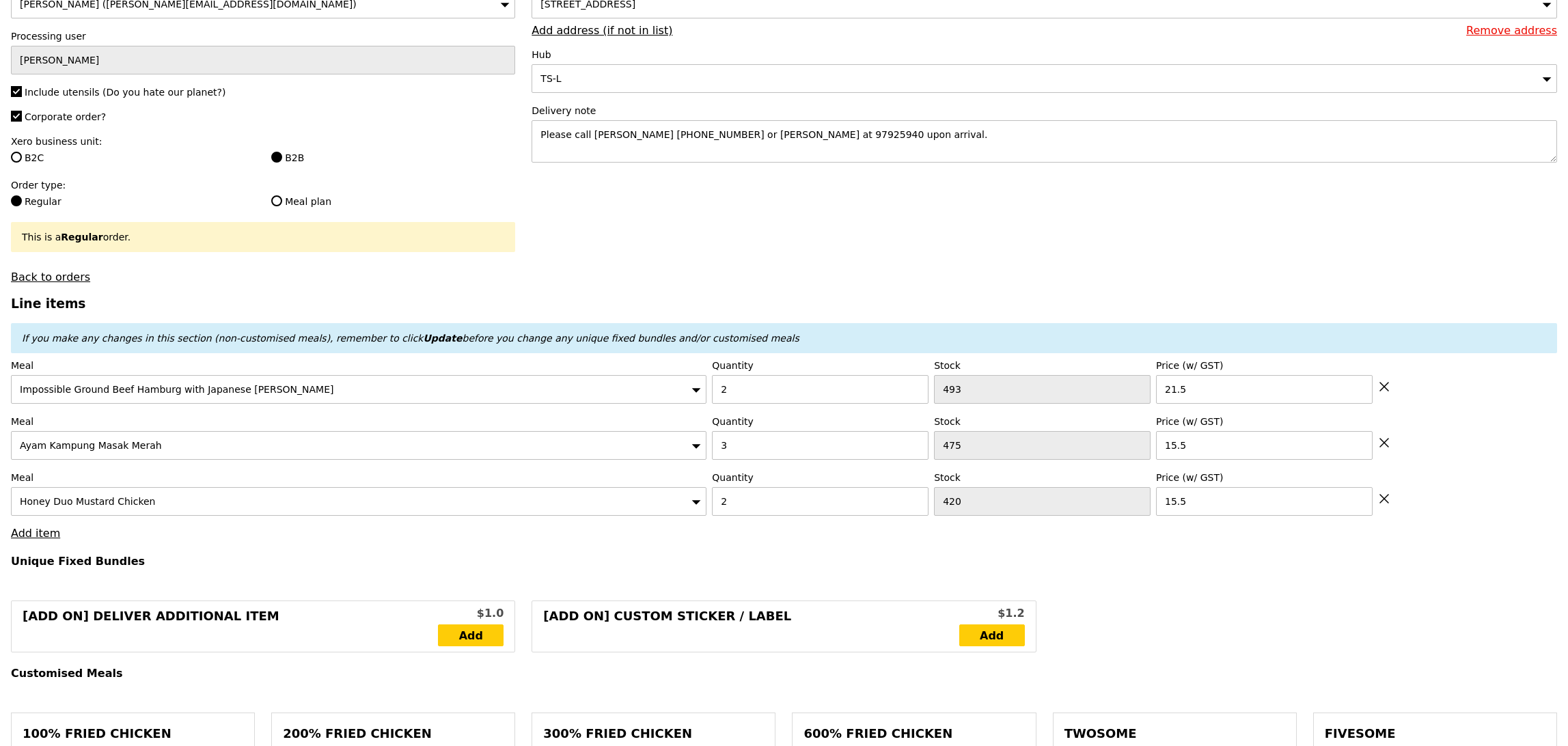
type input "Loading..."
type input "120.50"
type input "126.40"
click at [40, 539] on link "Add item" at bounding box center [36, 533] width 49 height 13
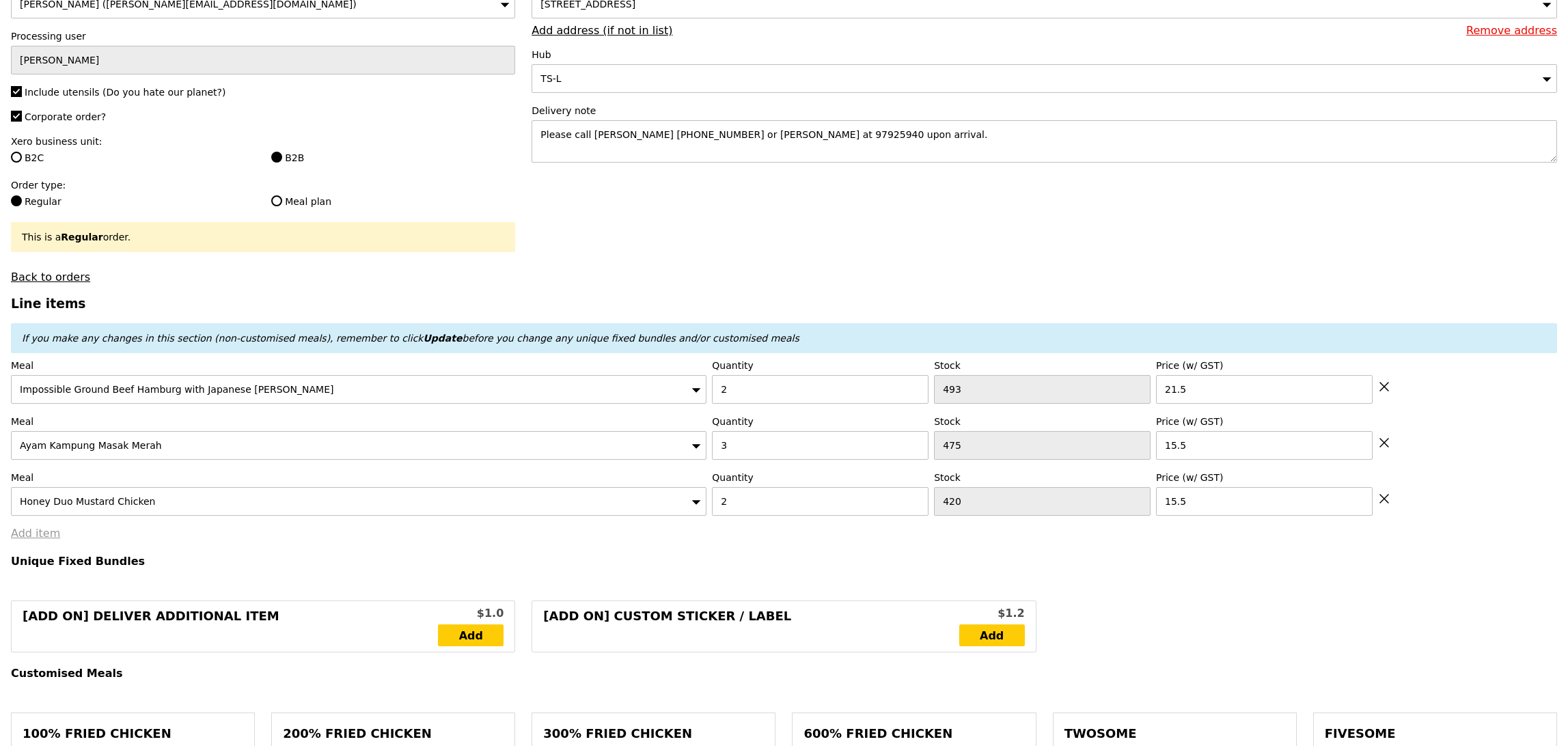
type input "Confirm"
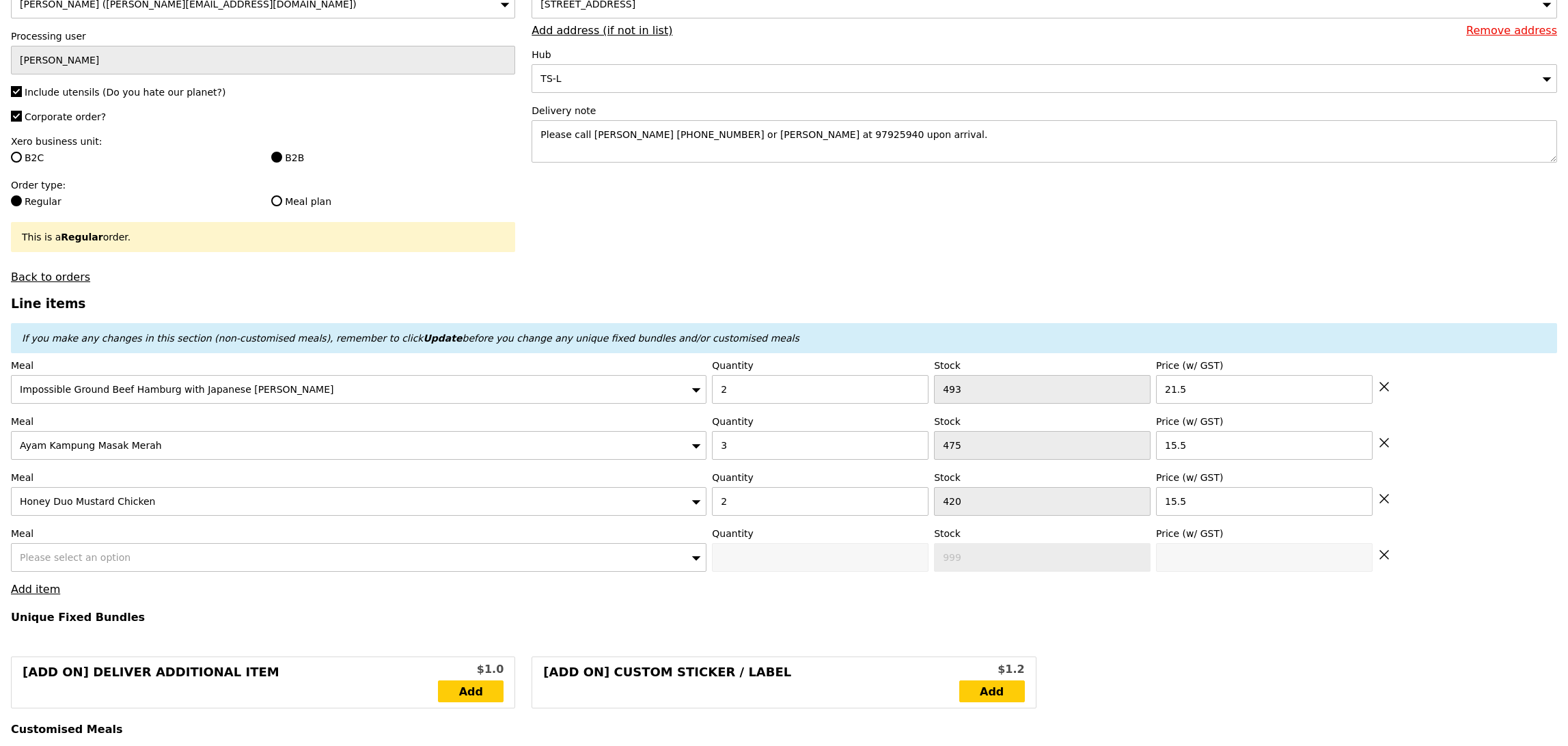
click at [138, 554] on div "Please select an option" at bounding box center [358, 557] width 696 height 28
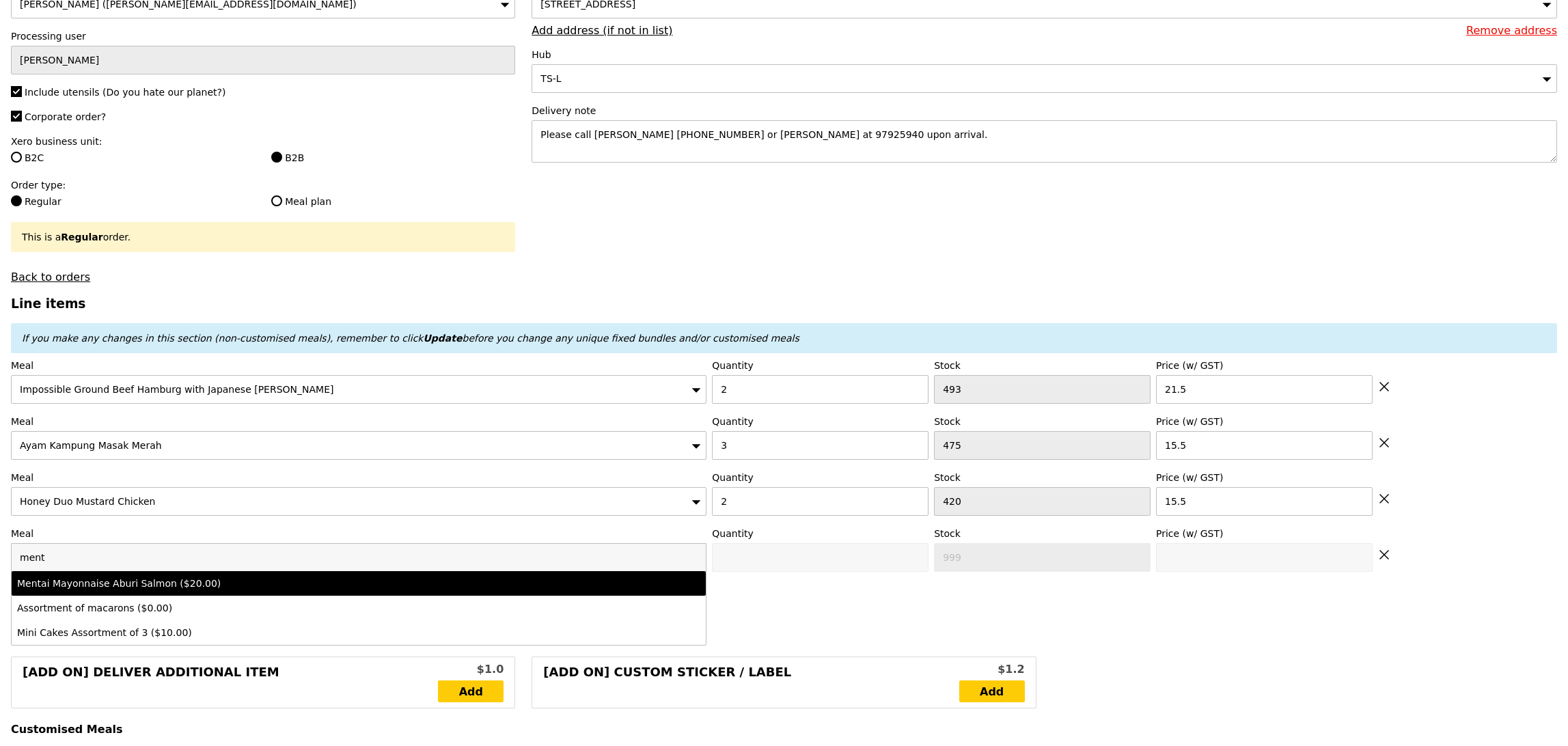
type input "ment"
click at [318, 587] on div "Mentai Mayonnaise Aburi Salmon ($20.00)" at bounding box center [273, 583] width 512 height 14
type input "Confirm anyway"
type input "0"
type input "472"
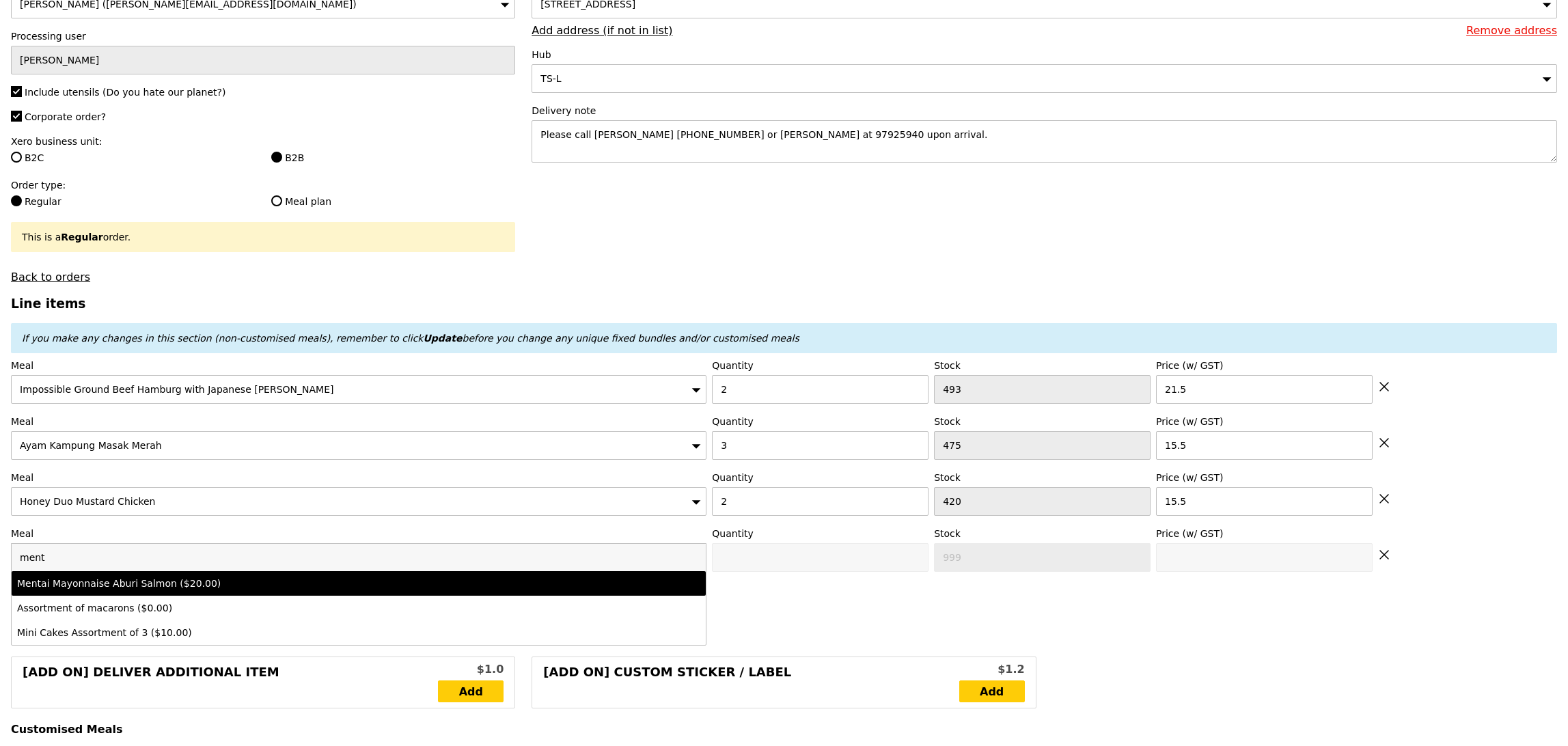
type input "20.0"
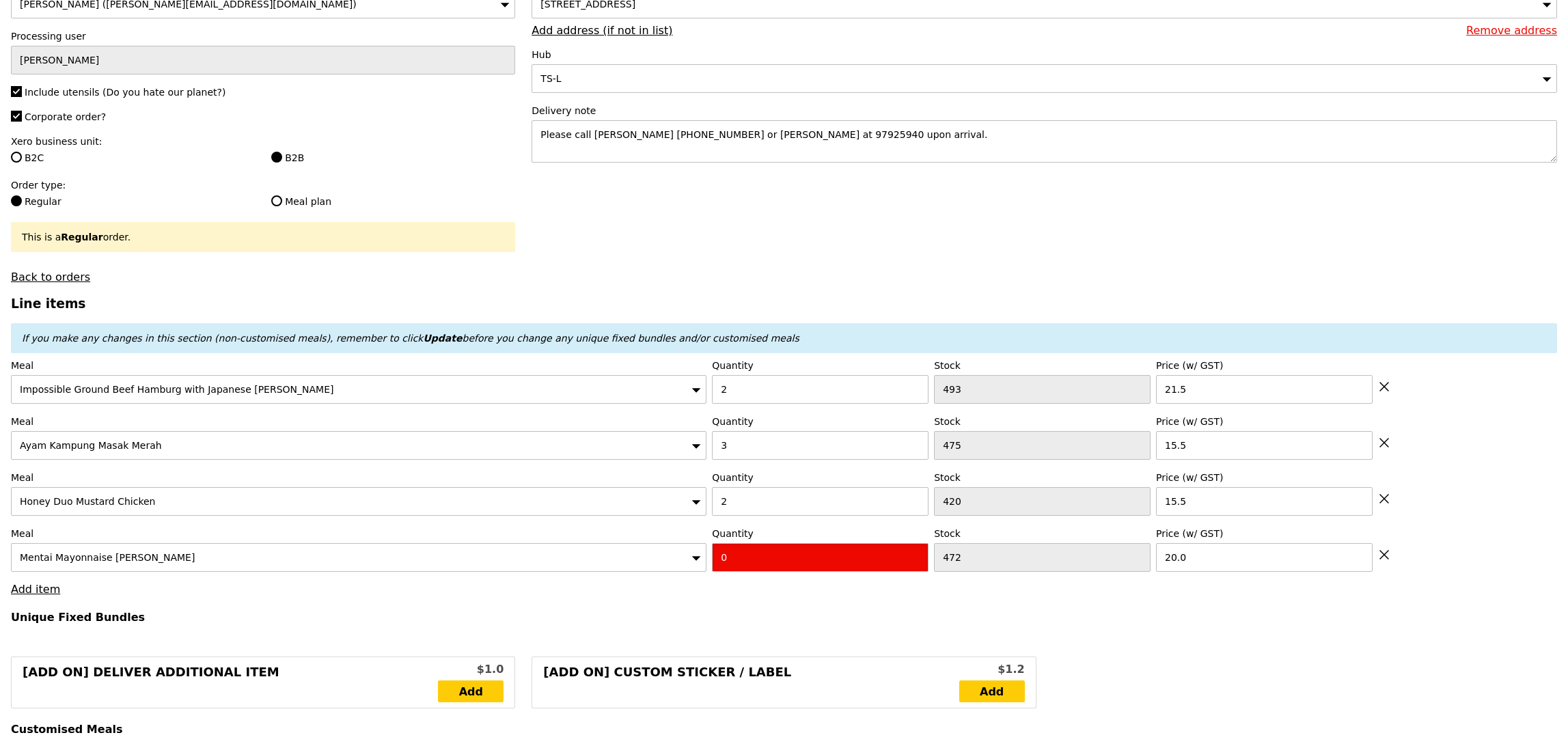
click at [718, 572] on input "0" at bounding box center [820, 557] width 216 height 28
click at [727, 565] on input "0" at bounding box center [820, 557] width 216 height 28
type input "Confirm"
click at [762, 550] on input "01" at bounding box center [820, 557] width 216 height 28
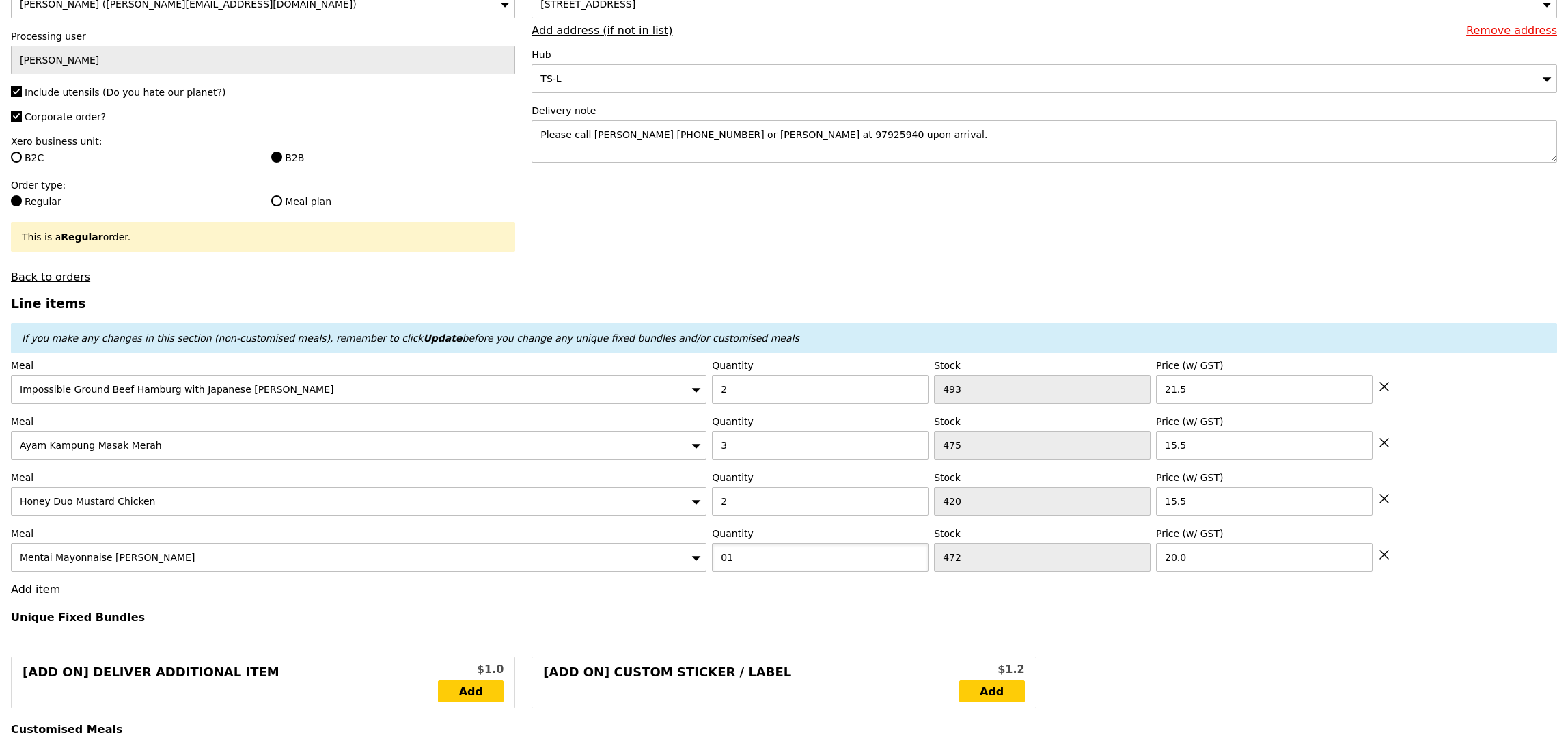
click at [761, 559] on input "01" at bounding box center [820, 557] width 216 height 28
type input "1"
type input "Loading..."
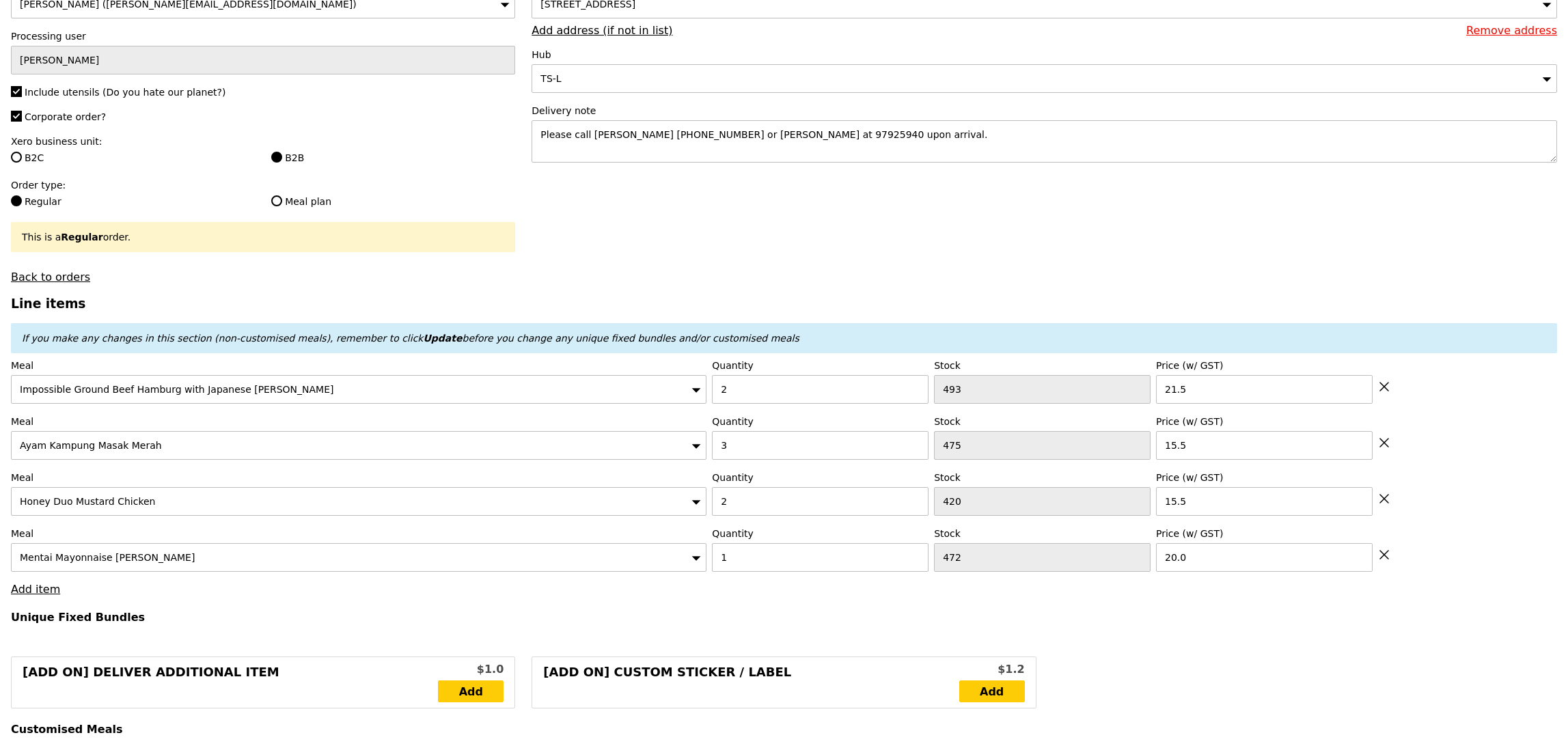
type input "140.50"
type input "146.40"
type input "Confirm"
click at [764, 501] on input "2" at bounding box center [820, 501] width 216 height 28
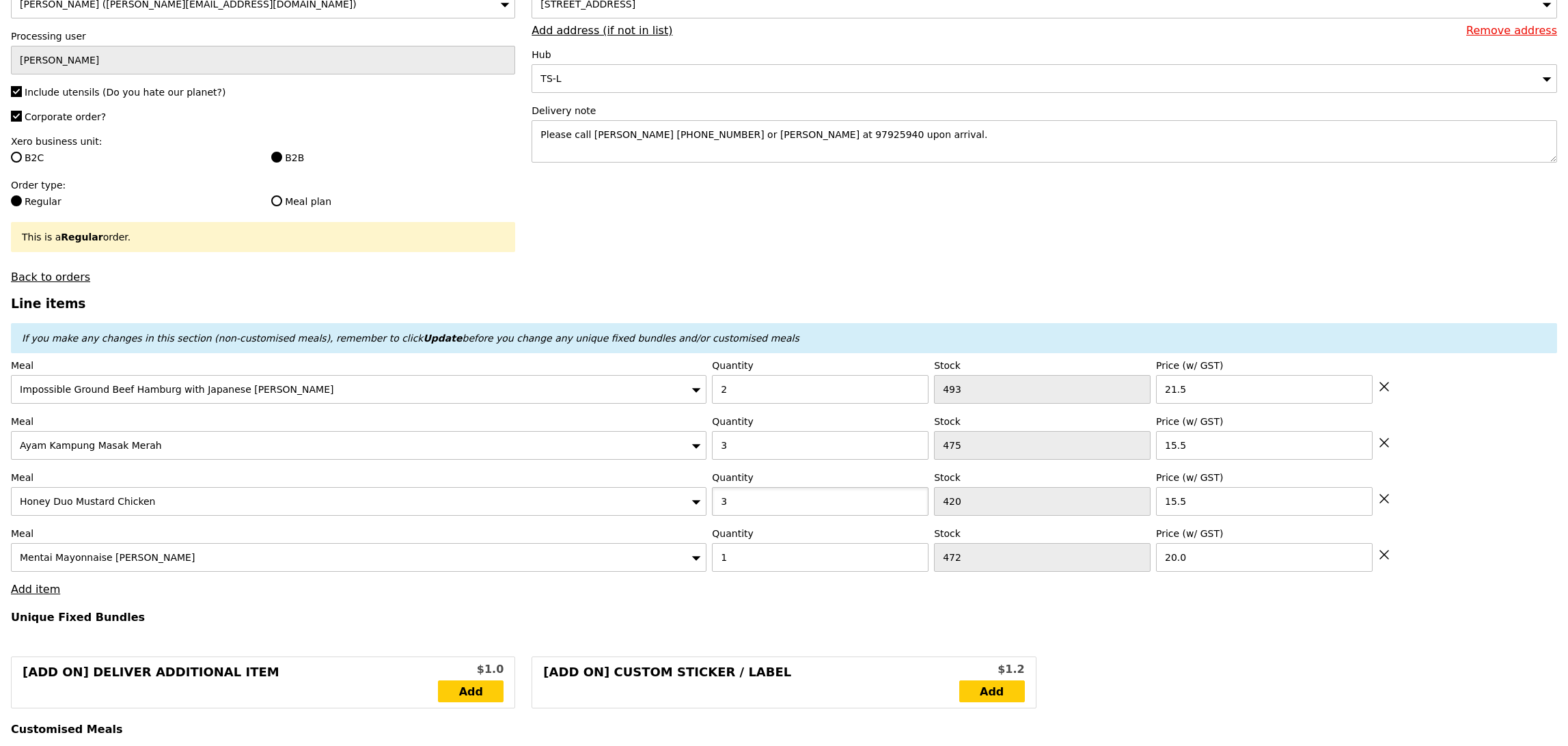
type input "3"
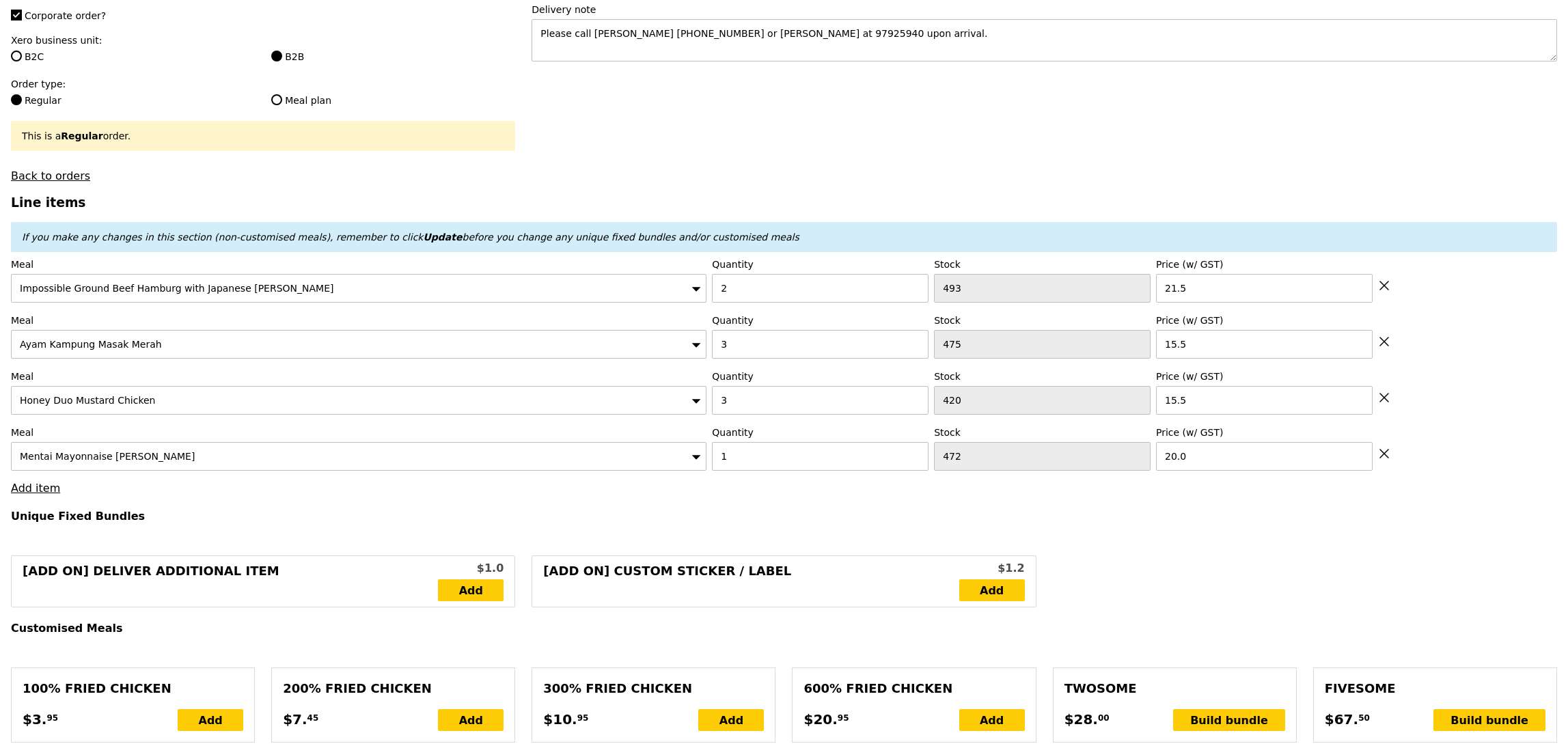
type input "Loading..."
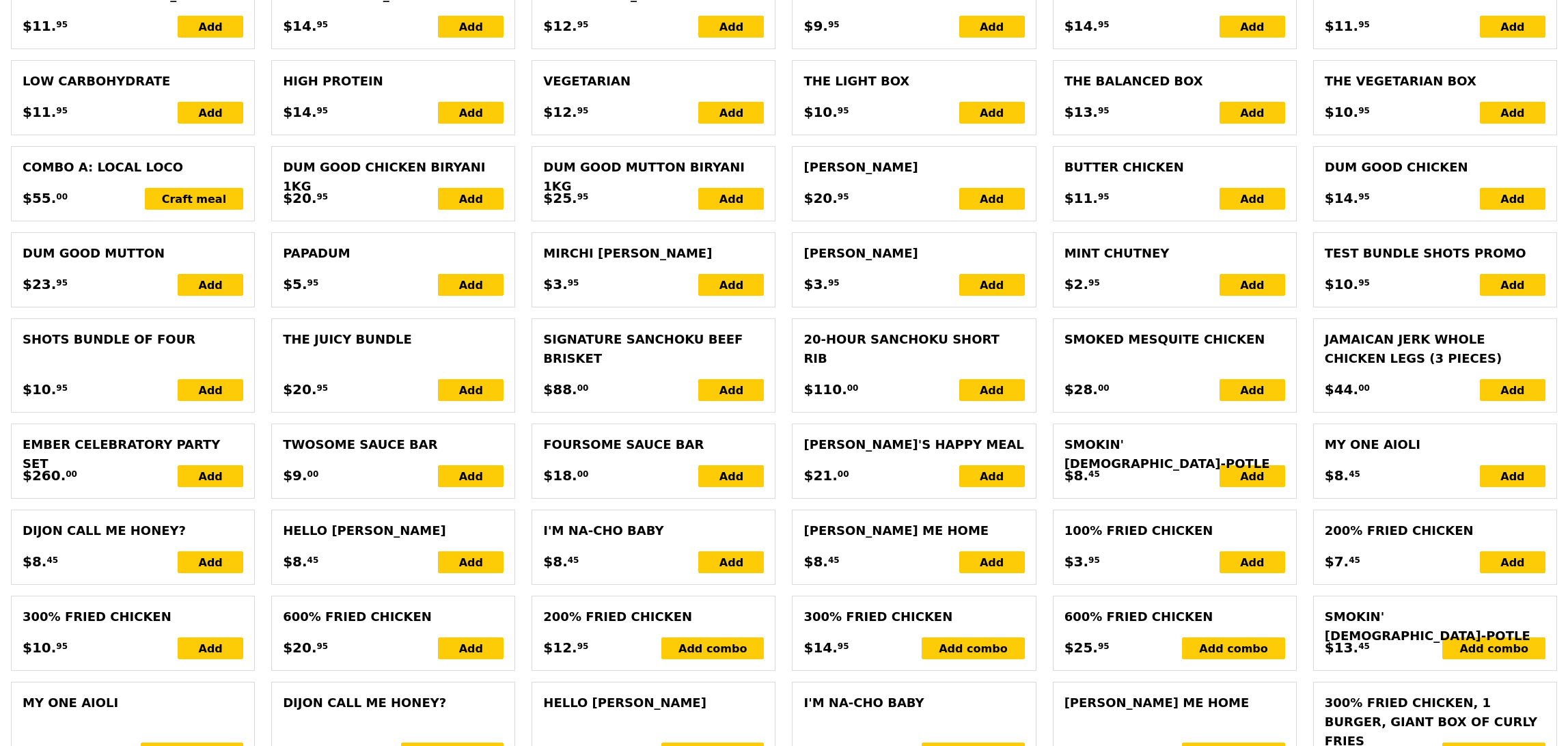
type input "156.00"
type input "161.90"
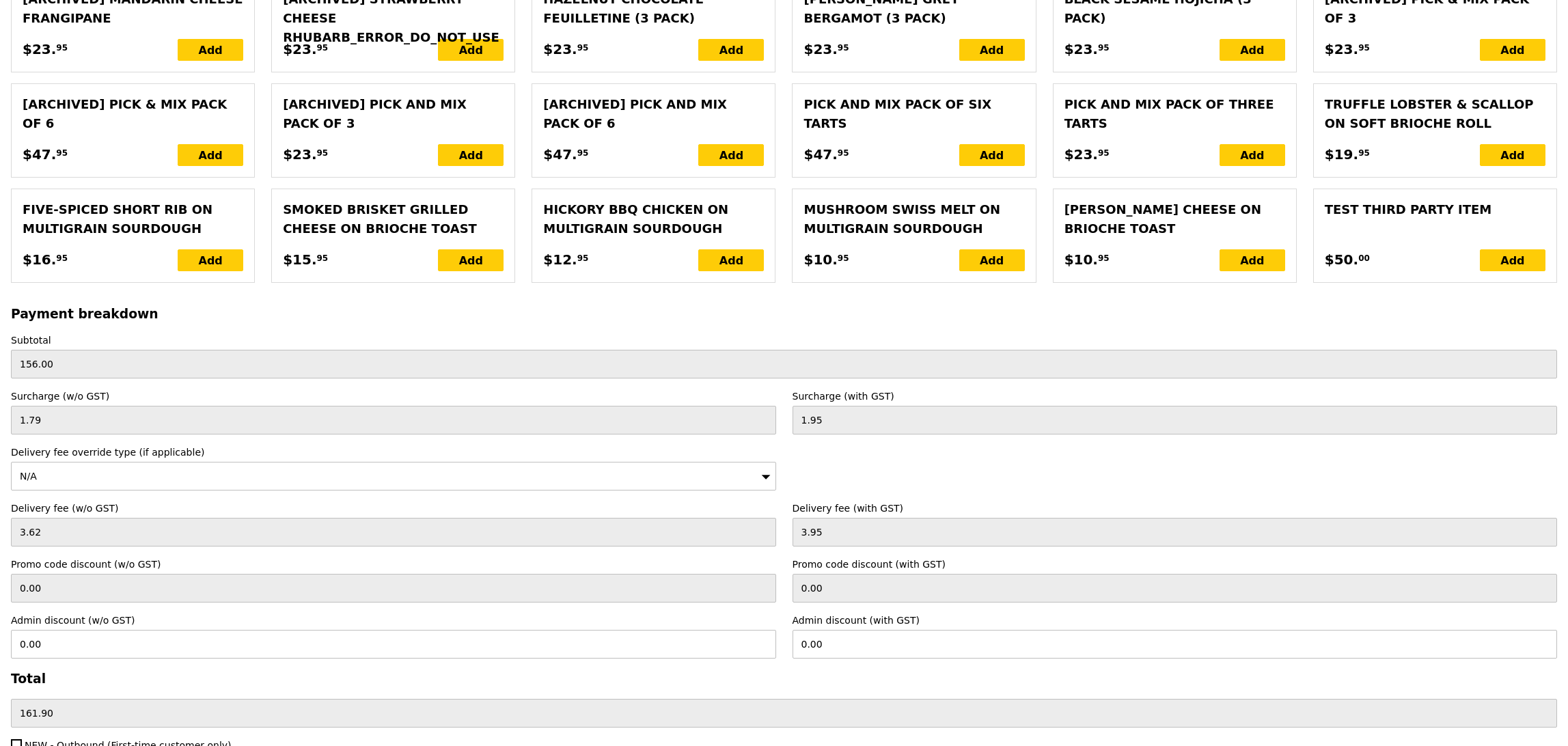
scroll to position [2913, 0]
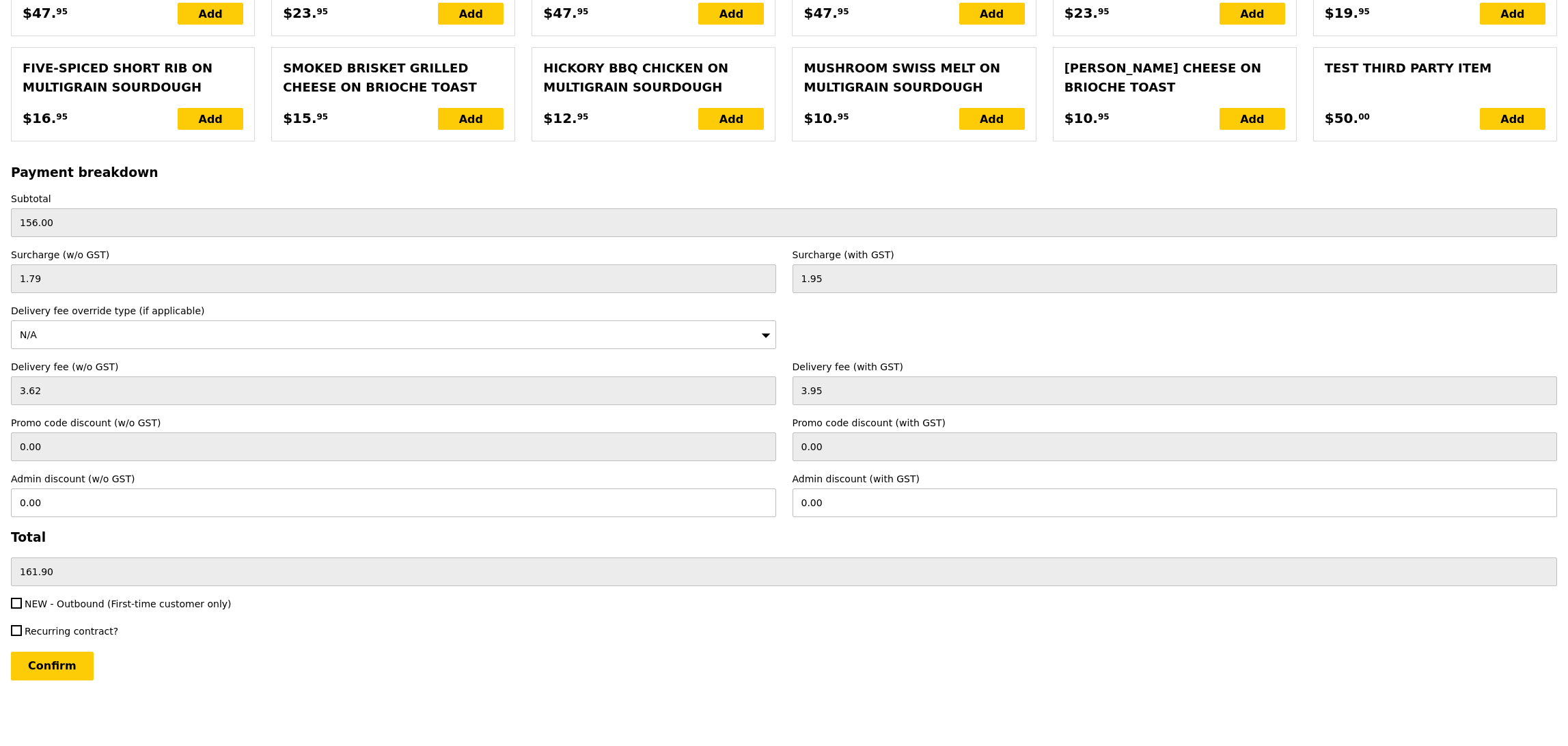
click at [58, 665] on input "Confirm" at bounding box center [52, 665] width 82 height 28
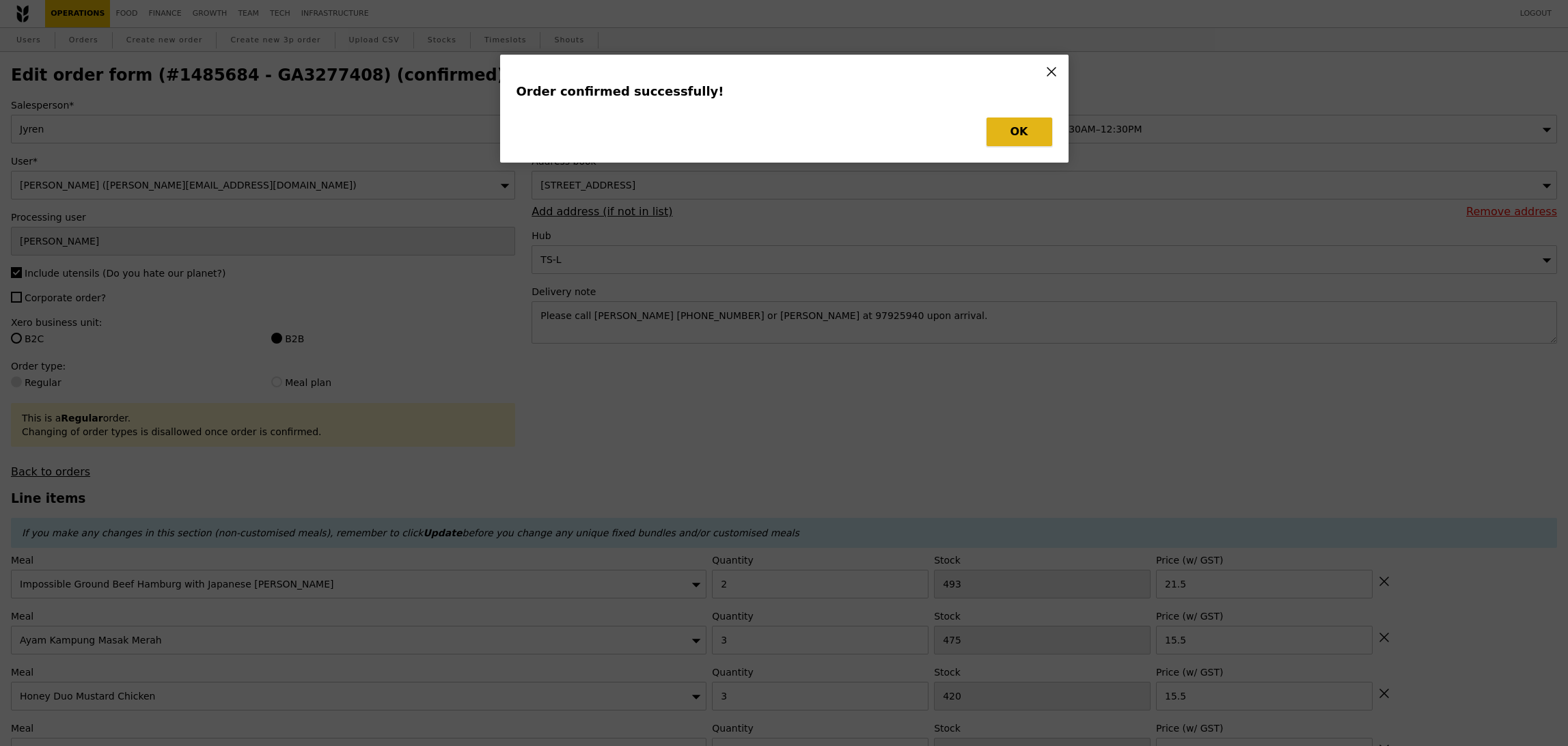
type input "Loading..."
checkbox input "false"
type input "1"
type input "472"
type input "20.00"
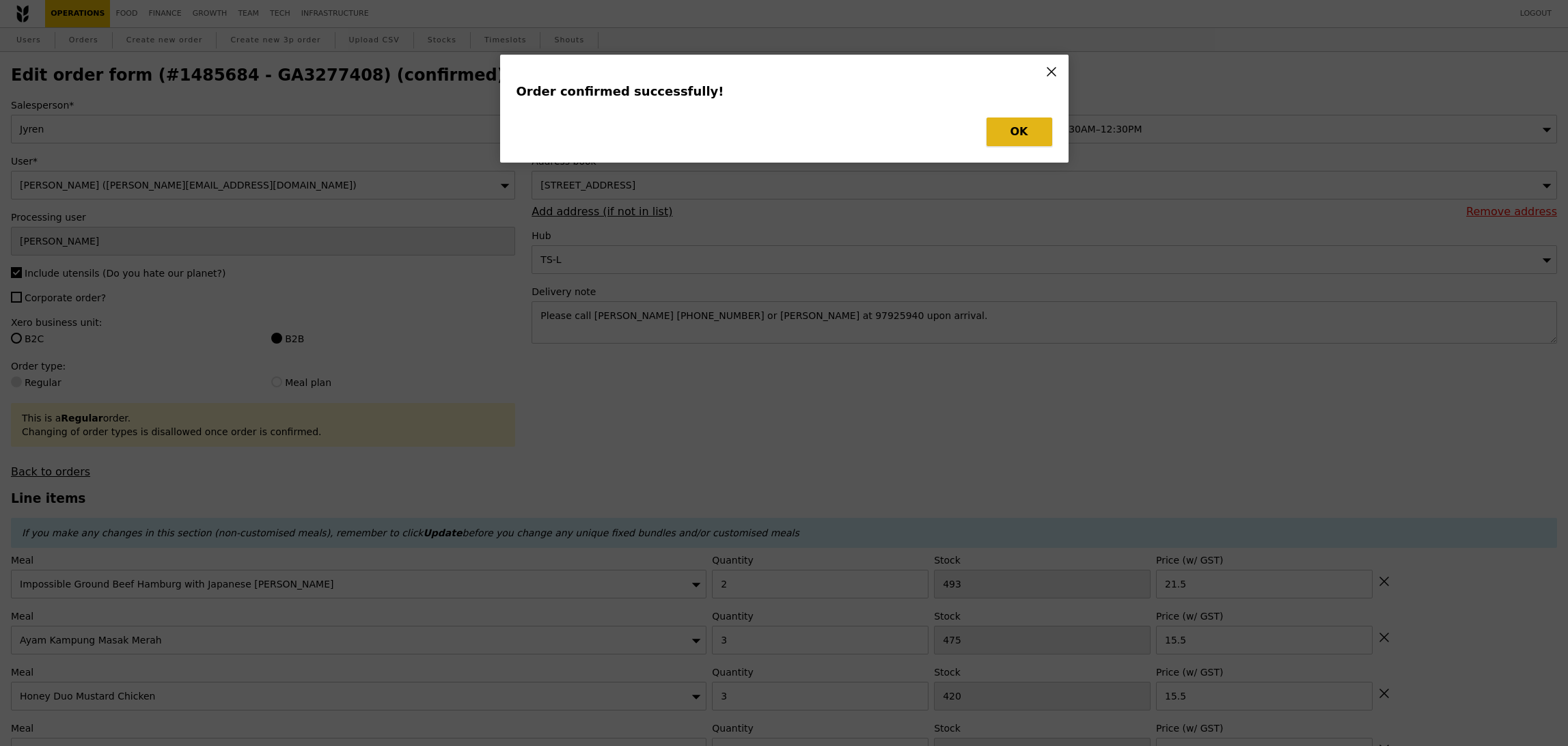
type input "420"
type input "15.50"
type input "475"
type input "15.50"
type input "2"
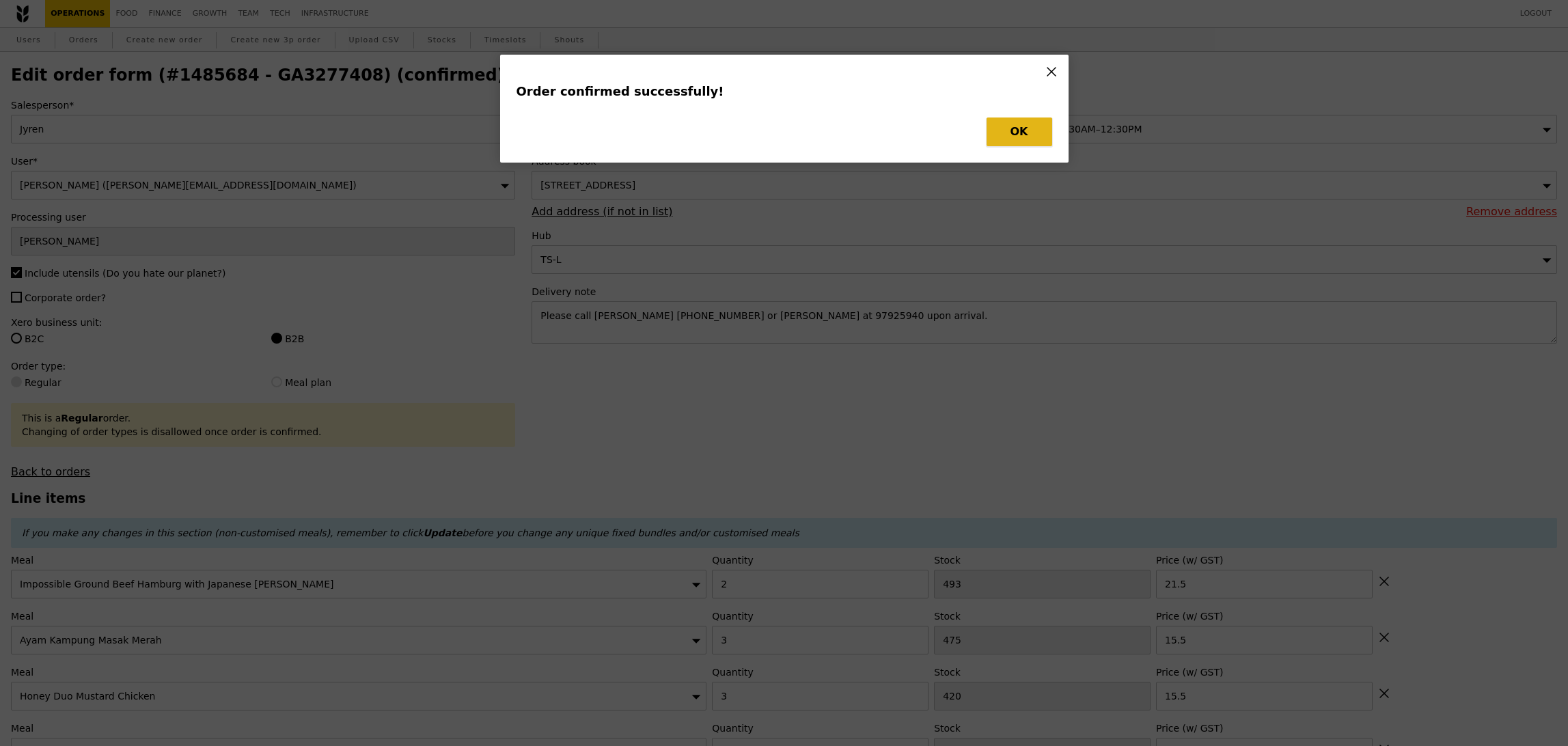
type input "493"
type input "21.50"
click at [1025, 133] on button "OK" at bounding box center [1020, 131] width 66 height 28
click at [1025, 133] on div "Order confirmed successfully! OK" at bounding box center [784, 373] width 1568 height 746
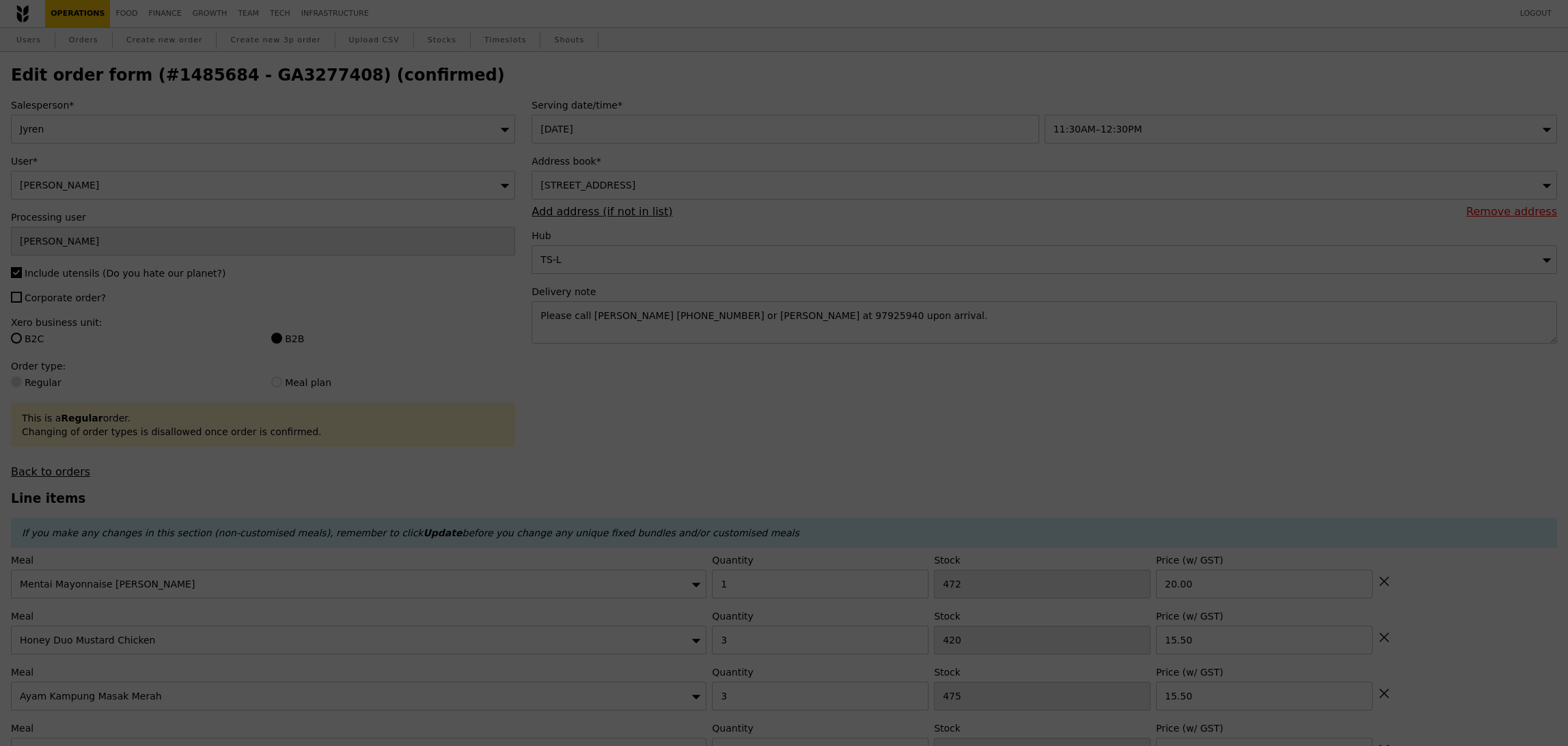
type input "471"
type input "417"
type input "472"
type input "491"
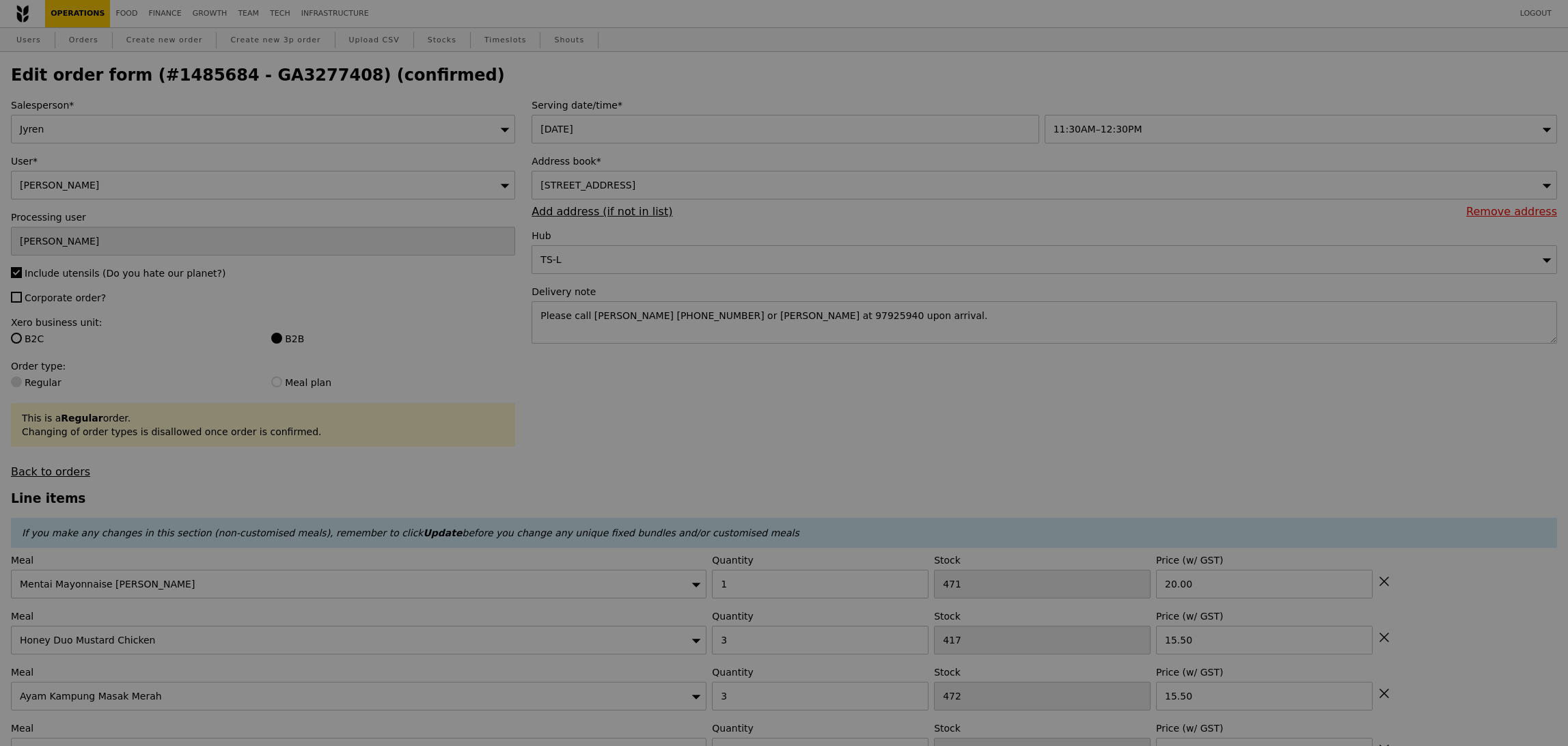
type input "Update"
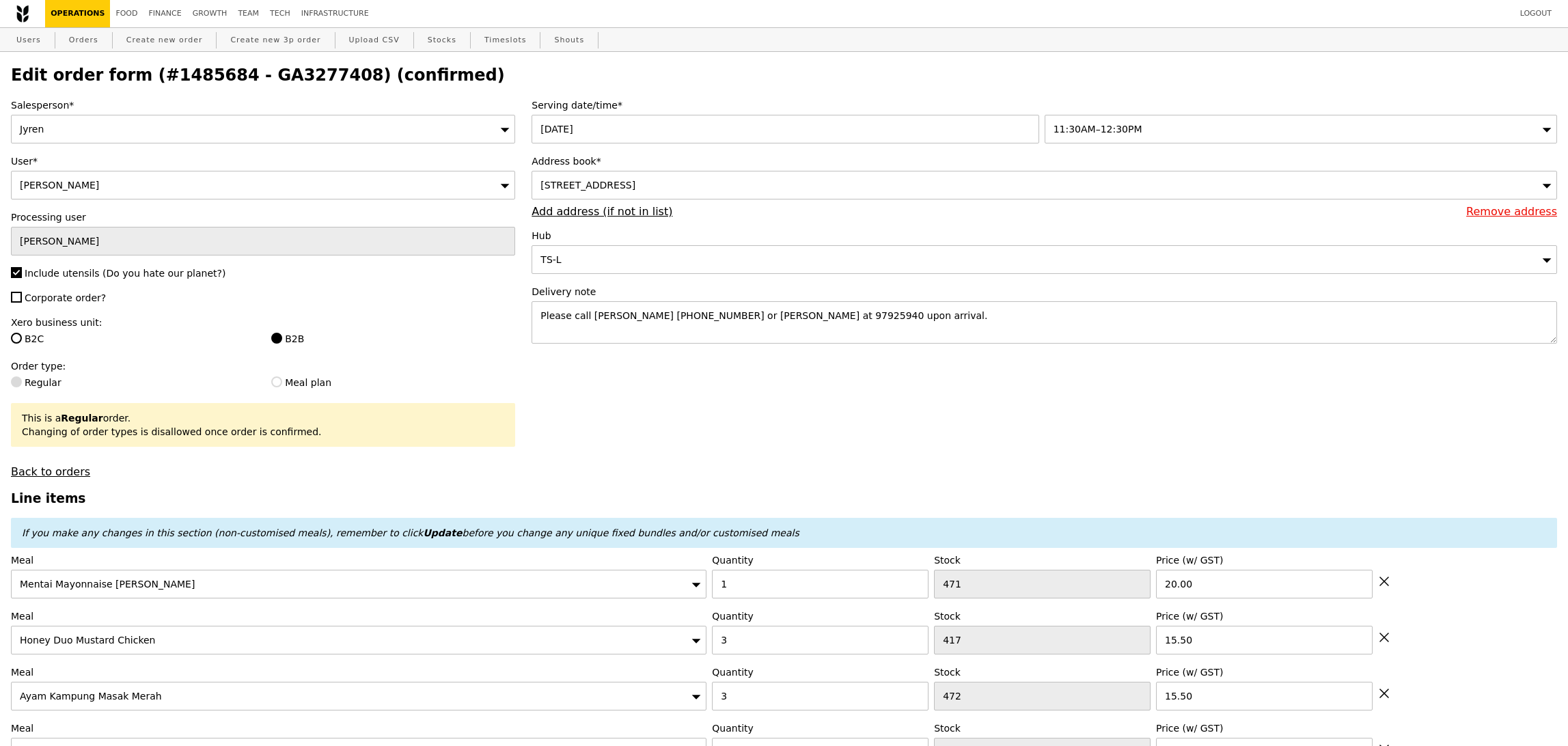
click at [271, 82] on h2 "Edit order form (#1485684 - GA3277408) (confirmed)" at bounding box center [784, 75] width 1546 height 19
click at [272, 82] on h2 "Edit order form (#1485684 - GA3277408) (confirmed)" at bounding box center [784, 75] width 1546 height 19
copy h2 "GA3277408"
click at [281, 69] on h2 "Edit order form (#1485684 - GA3277408) (confirmed)" at bounding box center [784, 75] width 1546 height 19
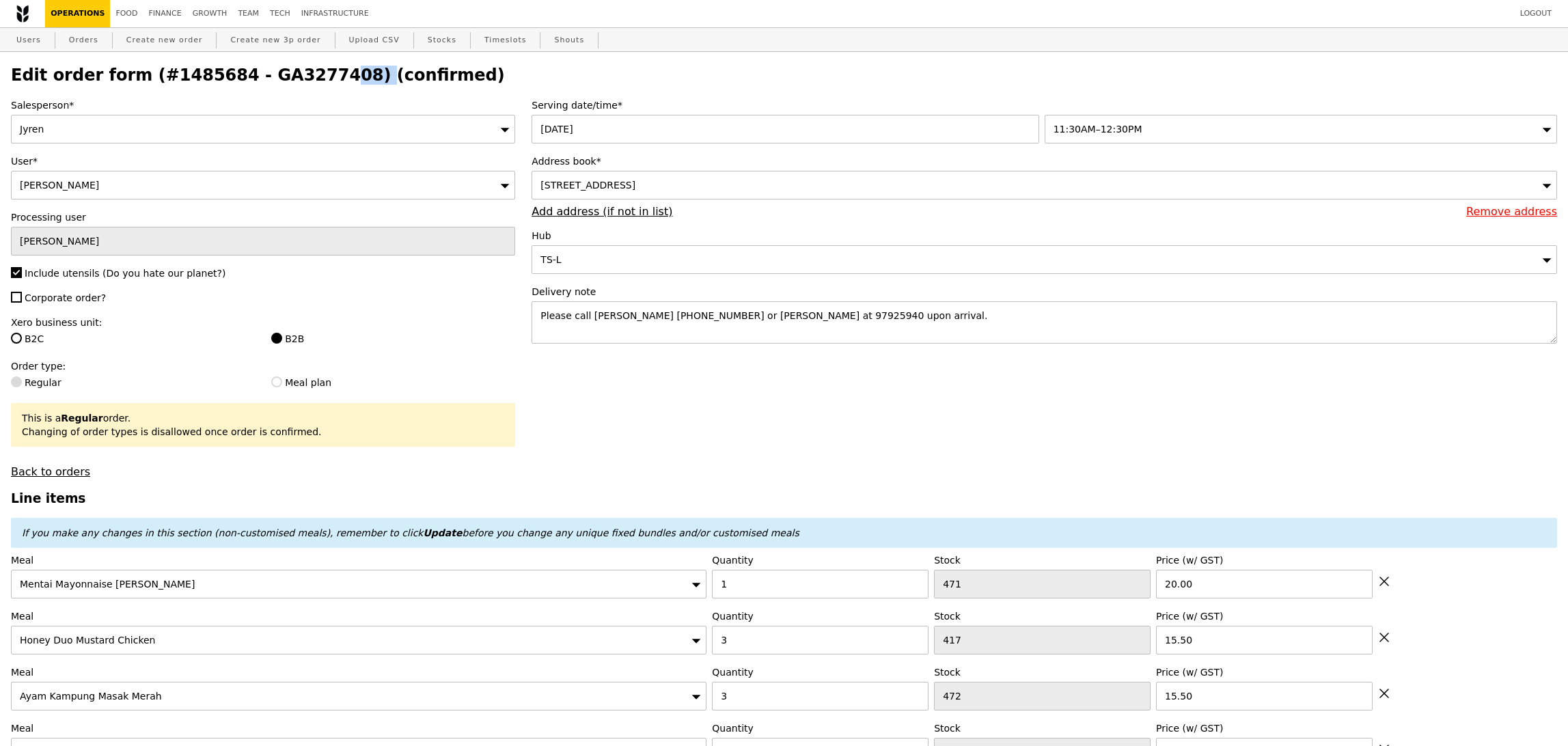
copy h2 "GA3277408"
click at [85, 44] on link "Orders" at bounding box center [83, 40] width 40 height 25
select select "100"
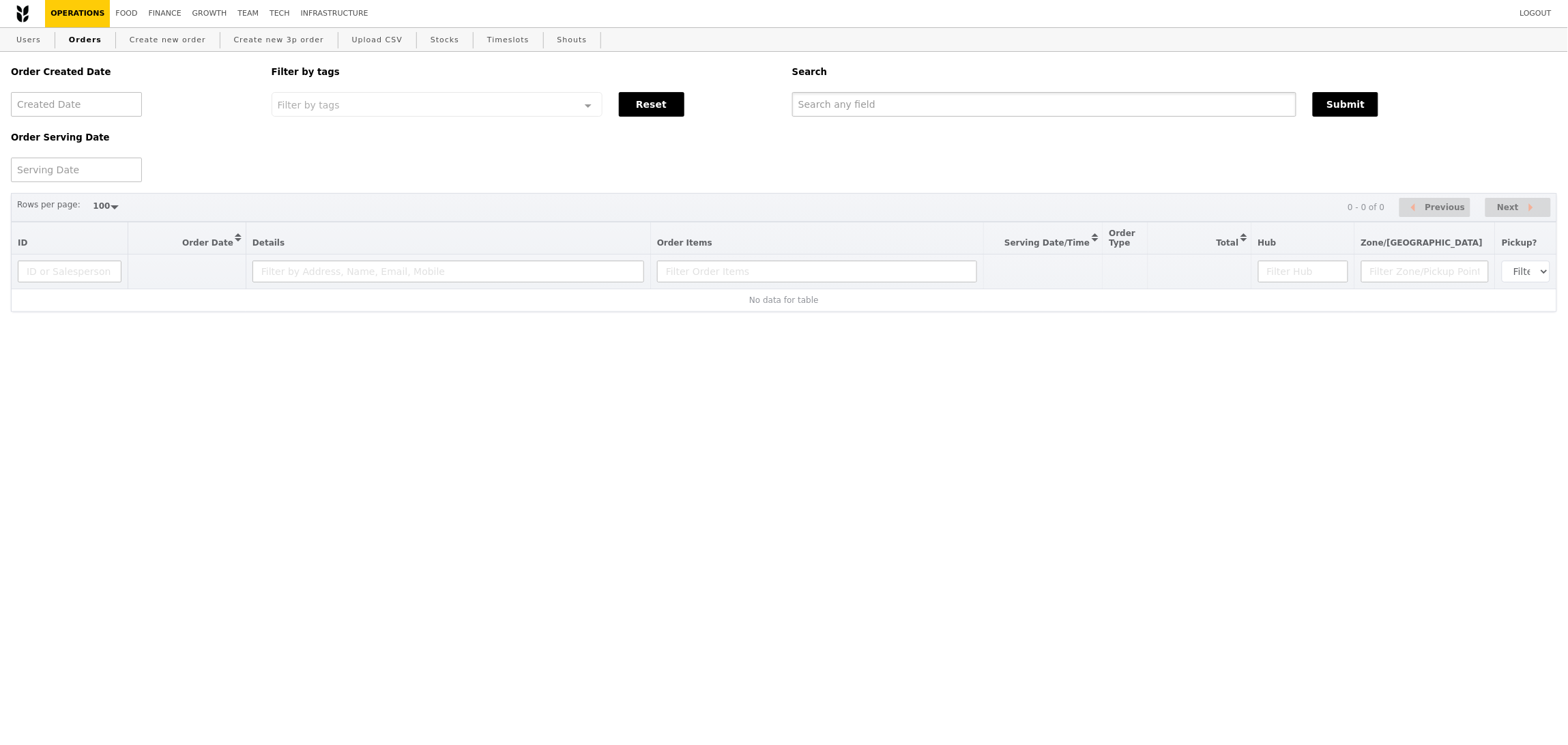
click at [1010, 109] on input "text" at bounding box center [1044, 104] width 504 height 25
paste input "GA3277408"
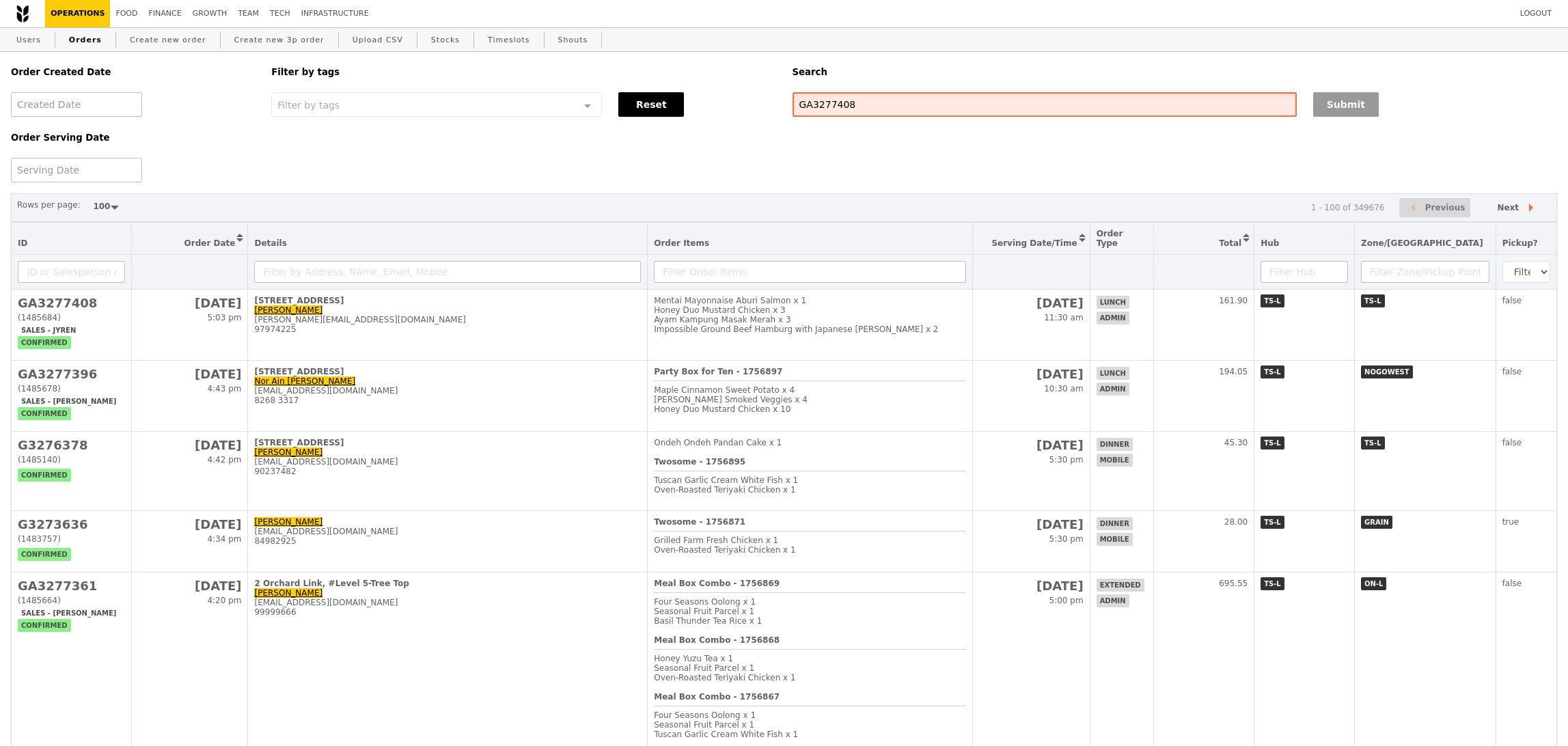
type input "GA3277408"
click at [1324, 106] on button "Submit" at bounding box center [1346, 104] width 66 height 25
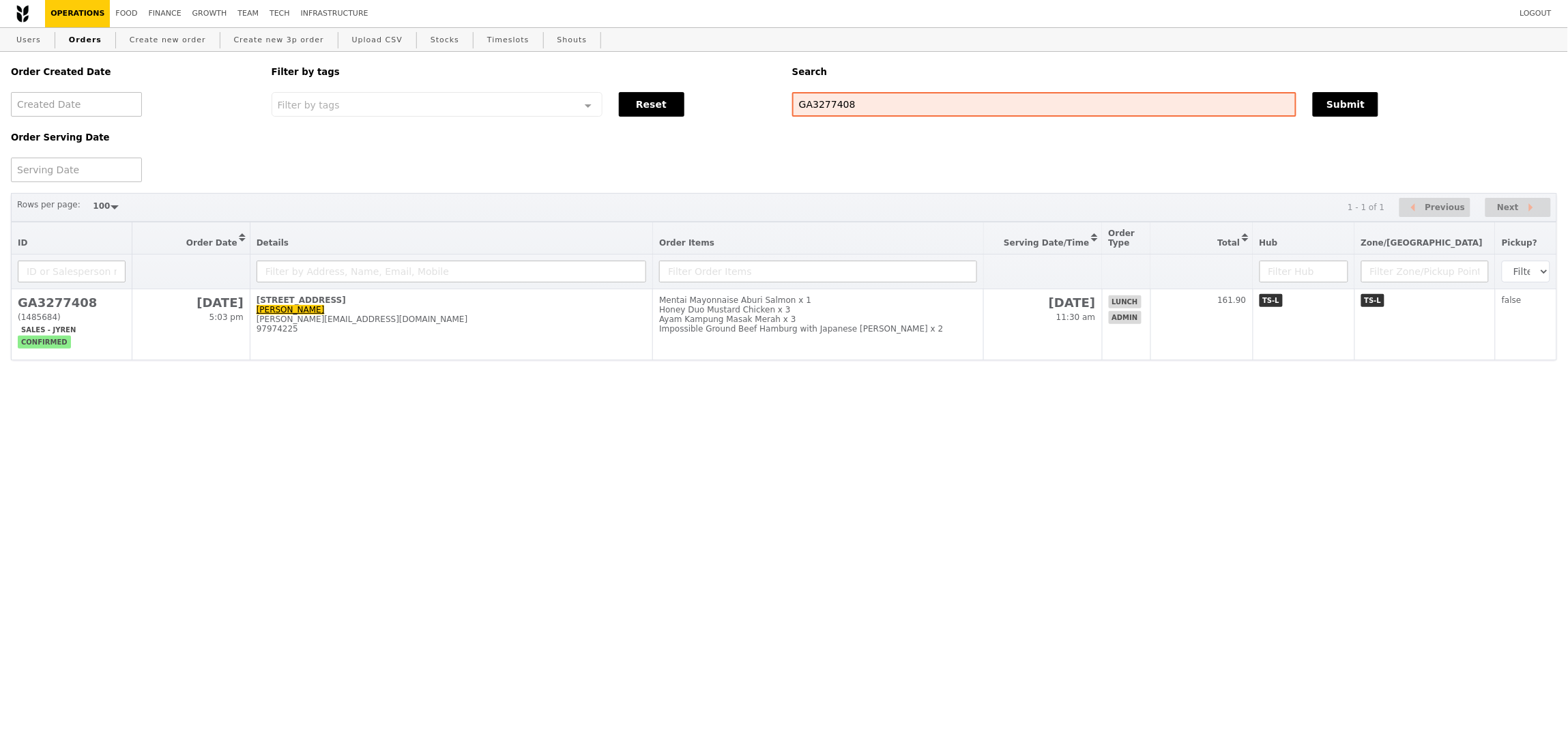
click at [441, 367] on div "Order Created Date Order Serving Date Filter by tags Filter by tags Meal_Plan W…" at bounding box center [784, 220] width 1568 height 335
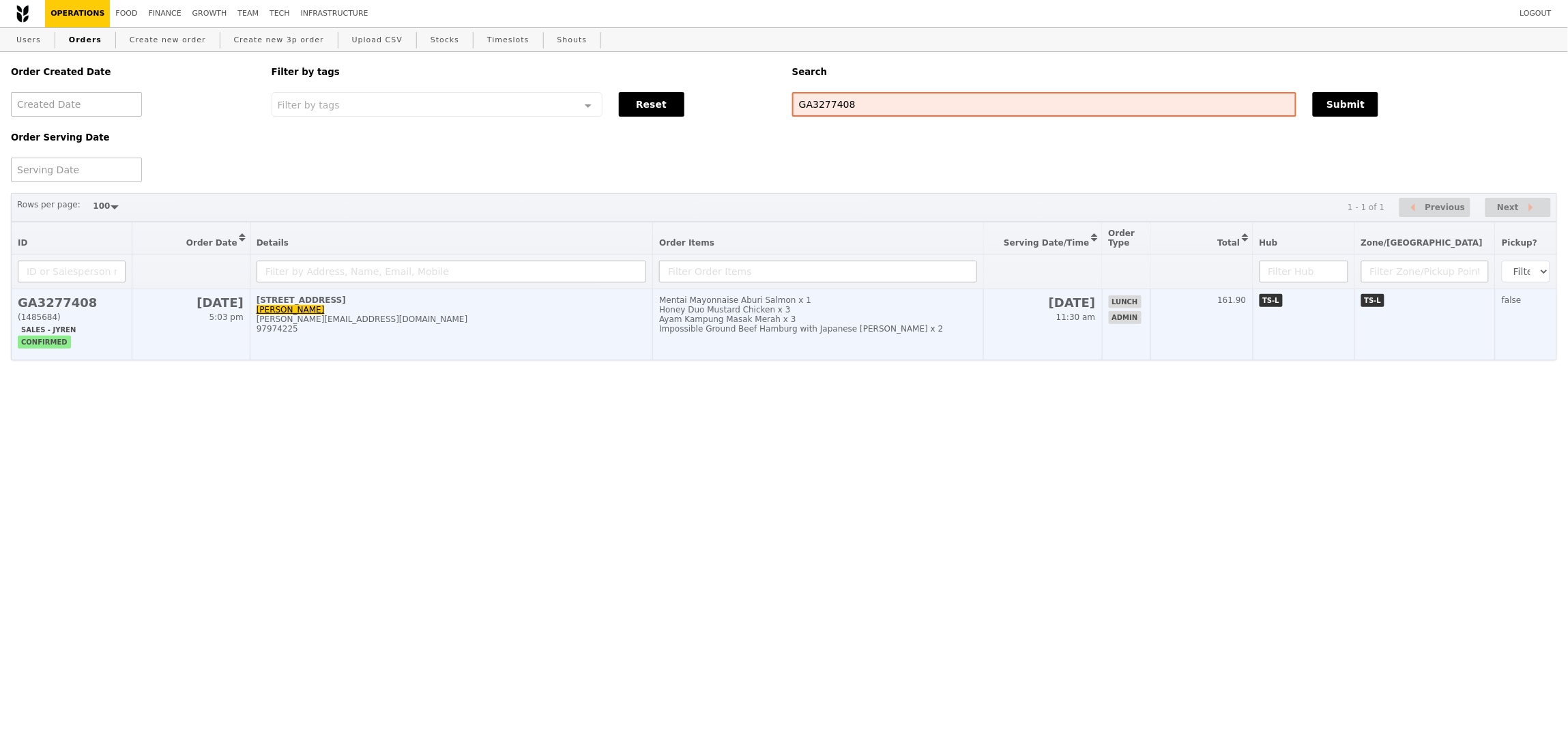
click at [450, 340] on td "6 Battery Road, #09-02 Tay Chee Kiong zheng@aia.com.sg 97974225" at bounding box center [451, 325] width 404 height 71
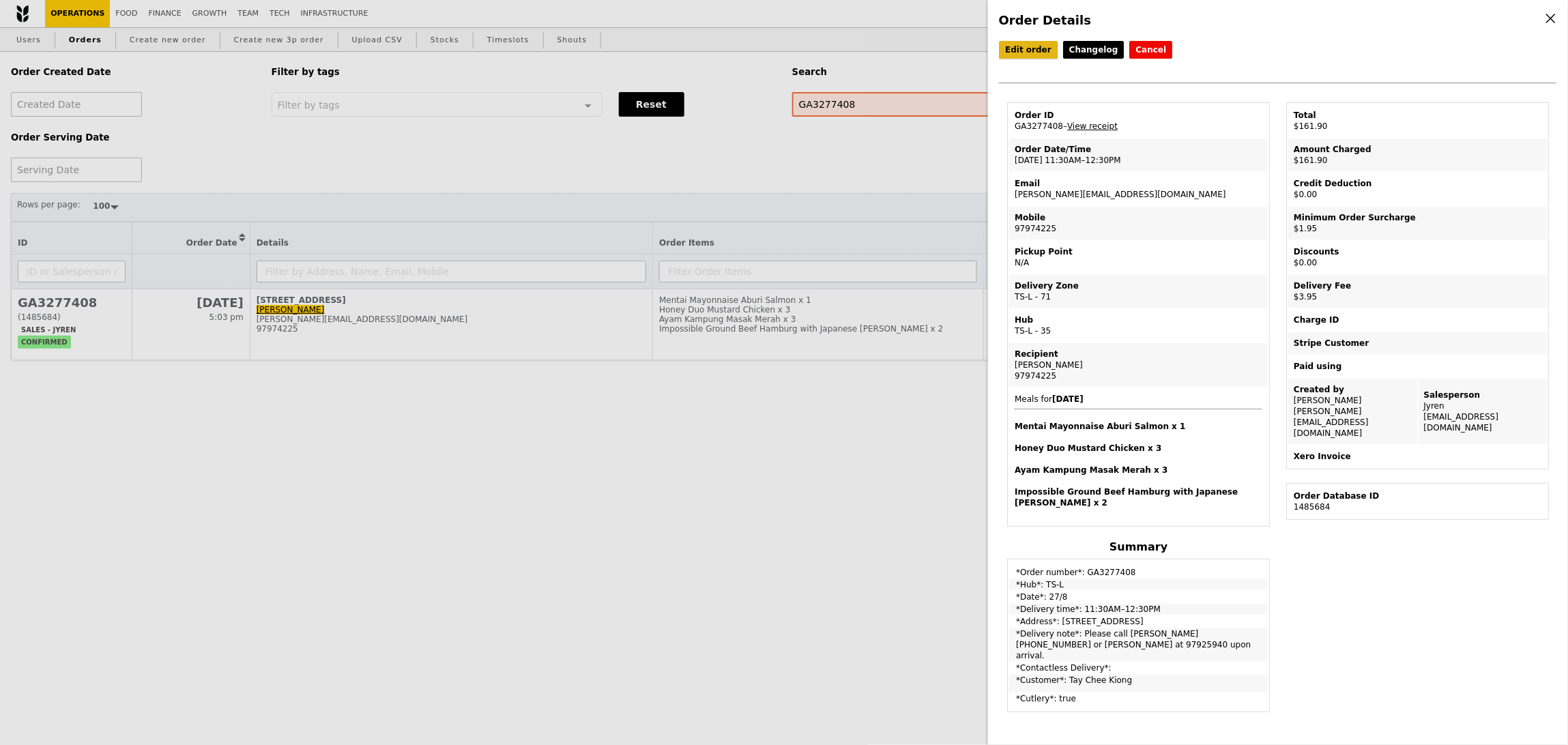
click at [1034, 57] on link "Edit order" at bounding box center [1029, 49] width 59 height 17
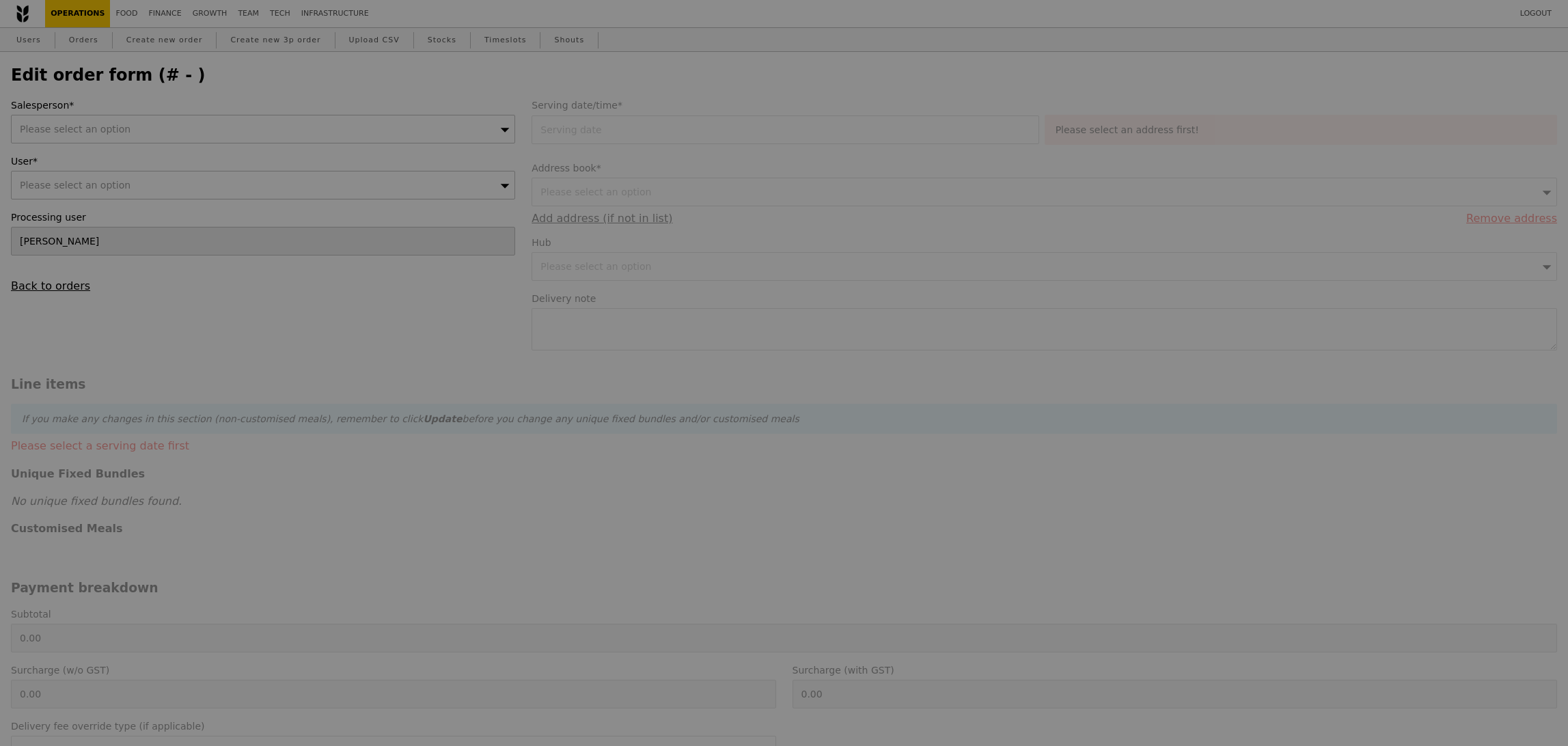
type input "27 Aug 2025"
type textarea "Please call Daniel 97974225 or Susanna at 97925940 upon arrival."
type input "156.00"
type input "1.79"
type input "1.95"
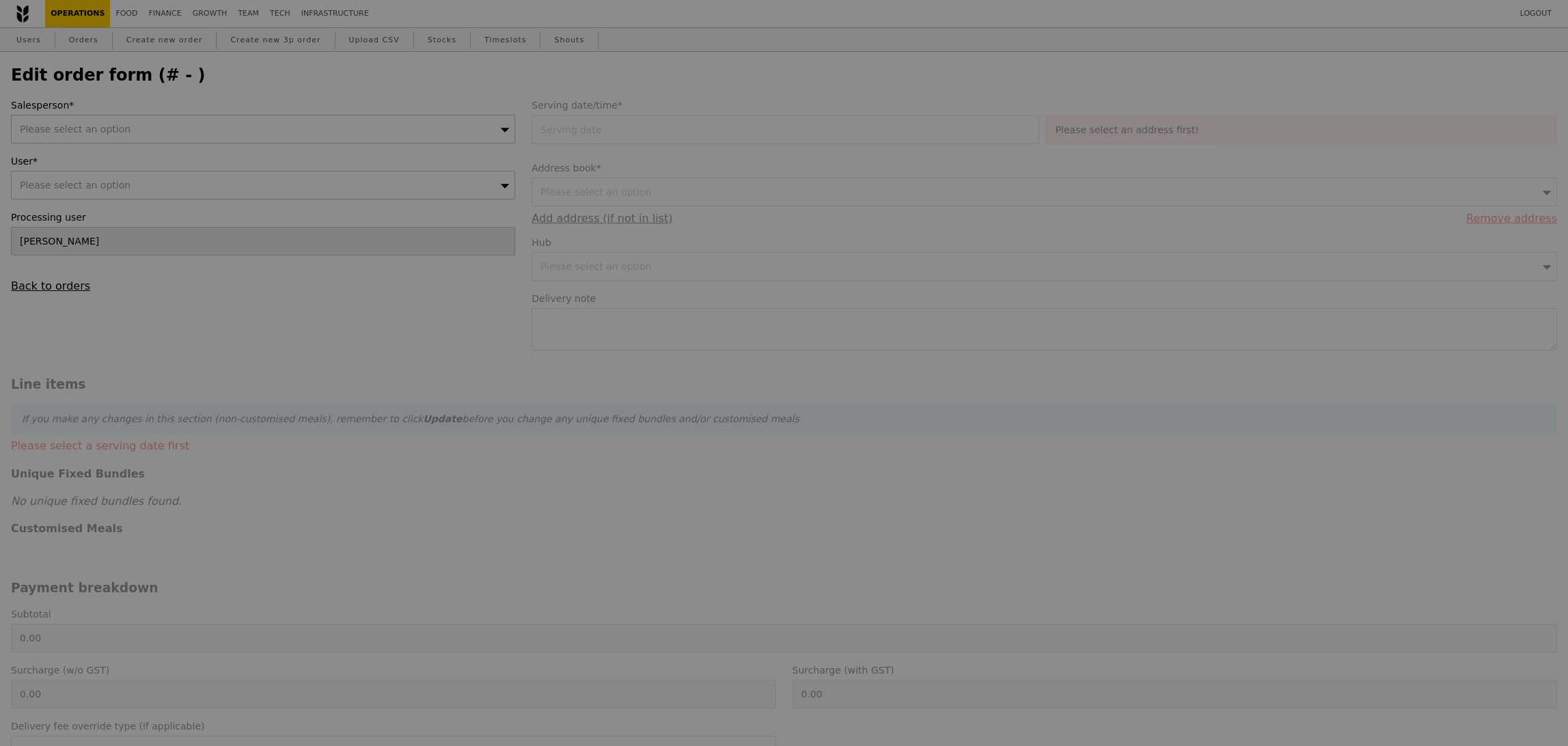
type input "3.62"
type input "3.95"
type input "161.90"
type input "Loading..."
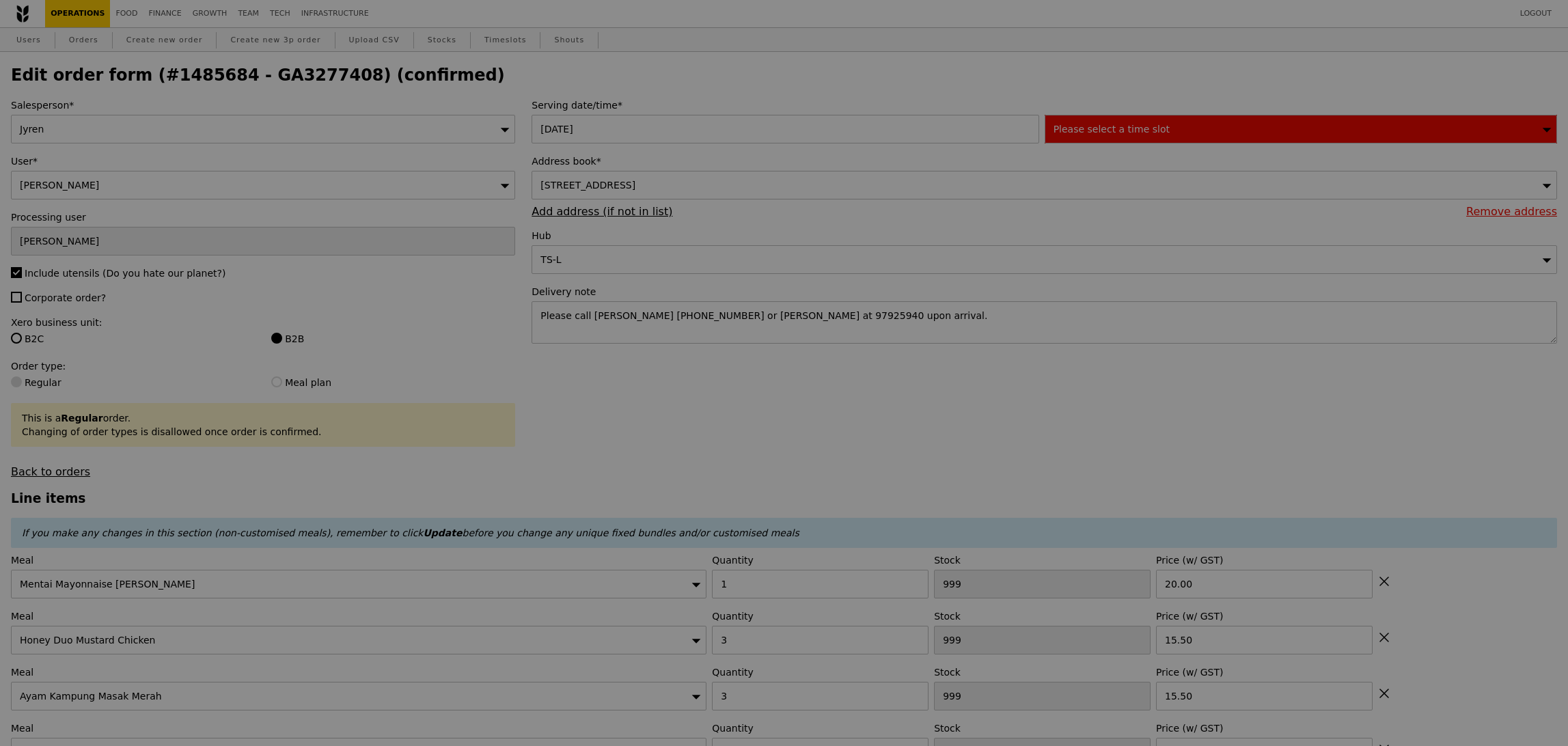
type input "471"
type input "417"
type input "472"
type input "491"
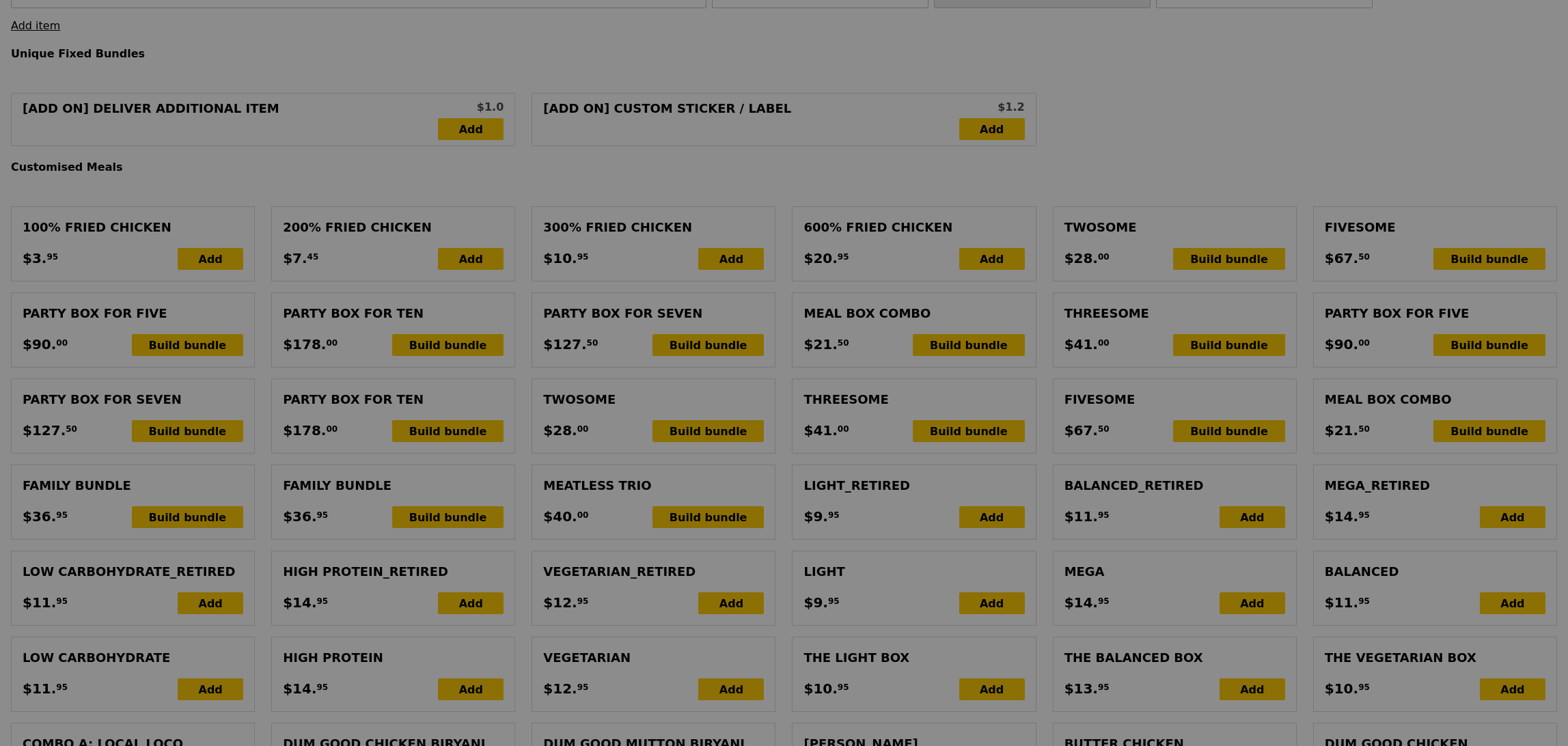
type input "Update"
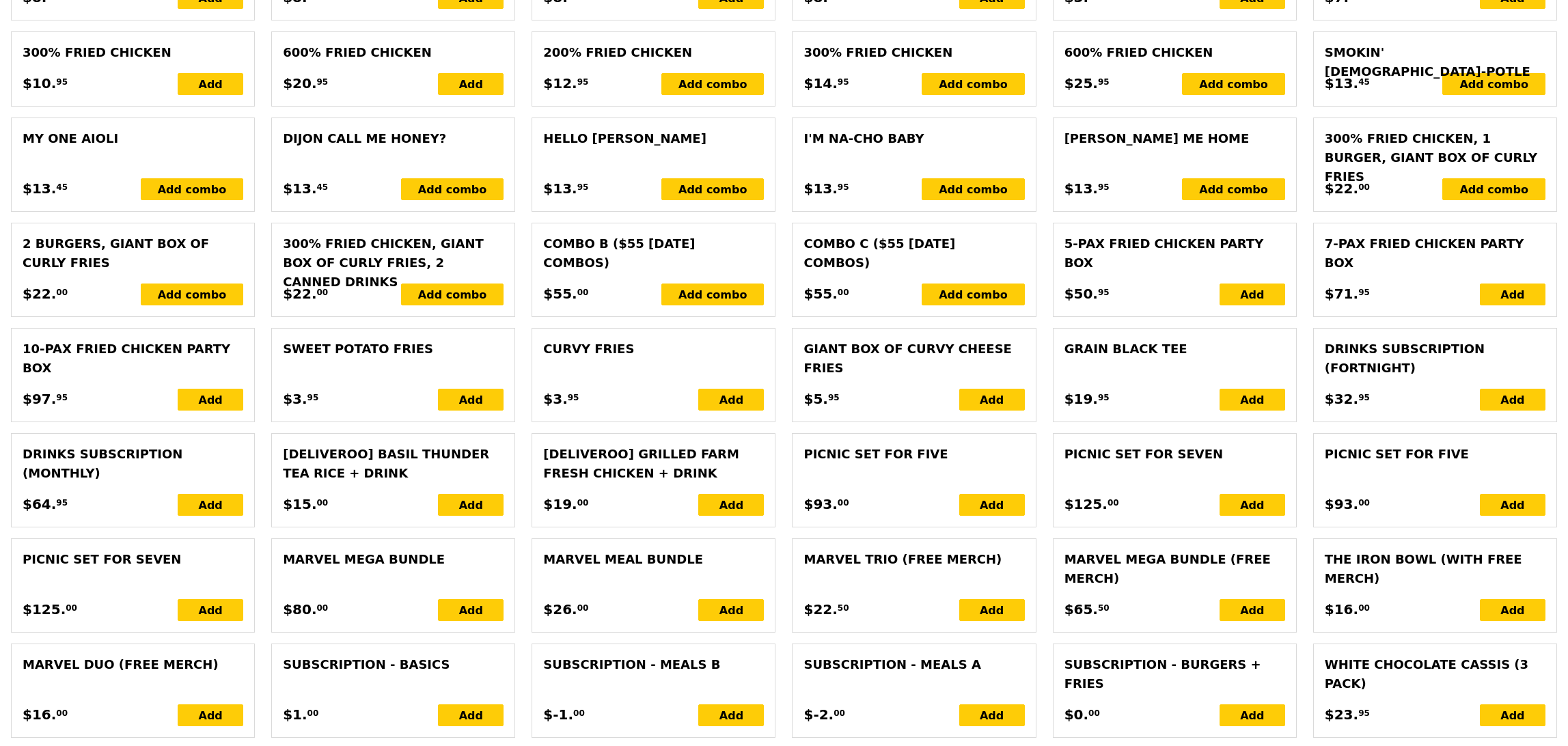
scroll to position [2926, 0]
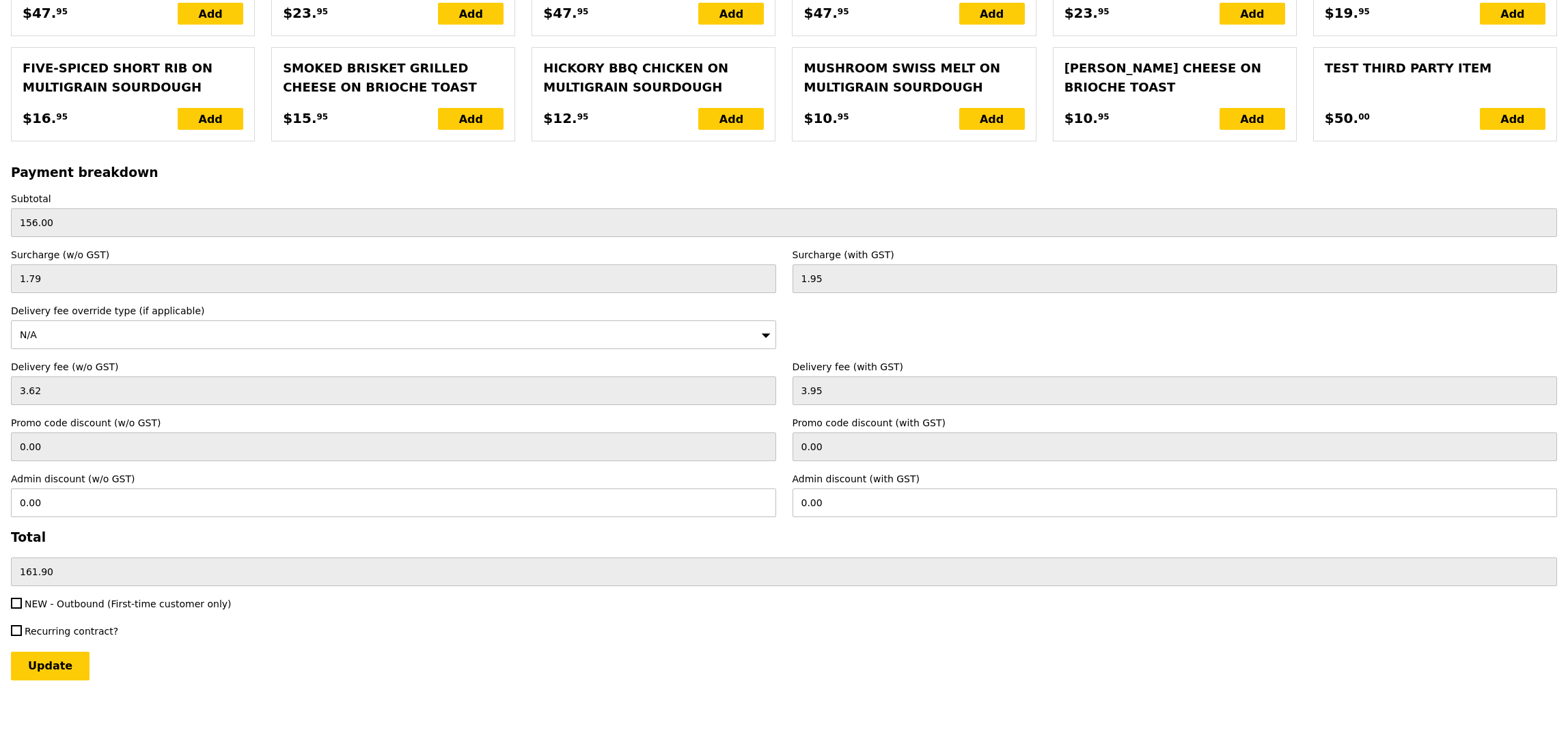
click at [114, 602] on span "NEW - Outbound (First-time customer only)" at bounding box center [128, 604] width 207 height 11
click at [22, 602] on input "NEW - Outbound (First-time customer only)" at bounding box center [16, 603] width 11 height 11
checkbox input "true"
click at [56, 666] on input "Update" at bounding box center [50, 665] width 79 height 28
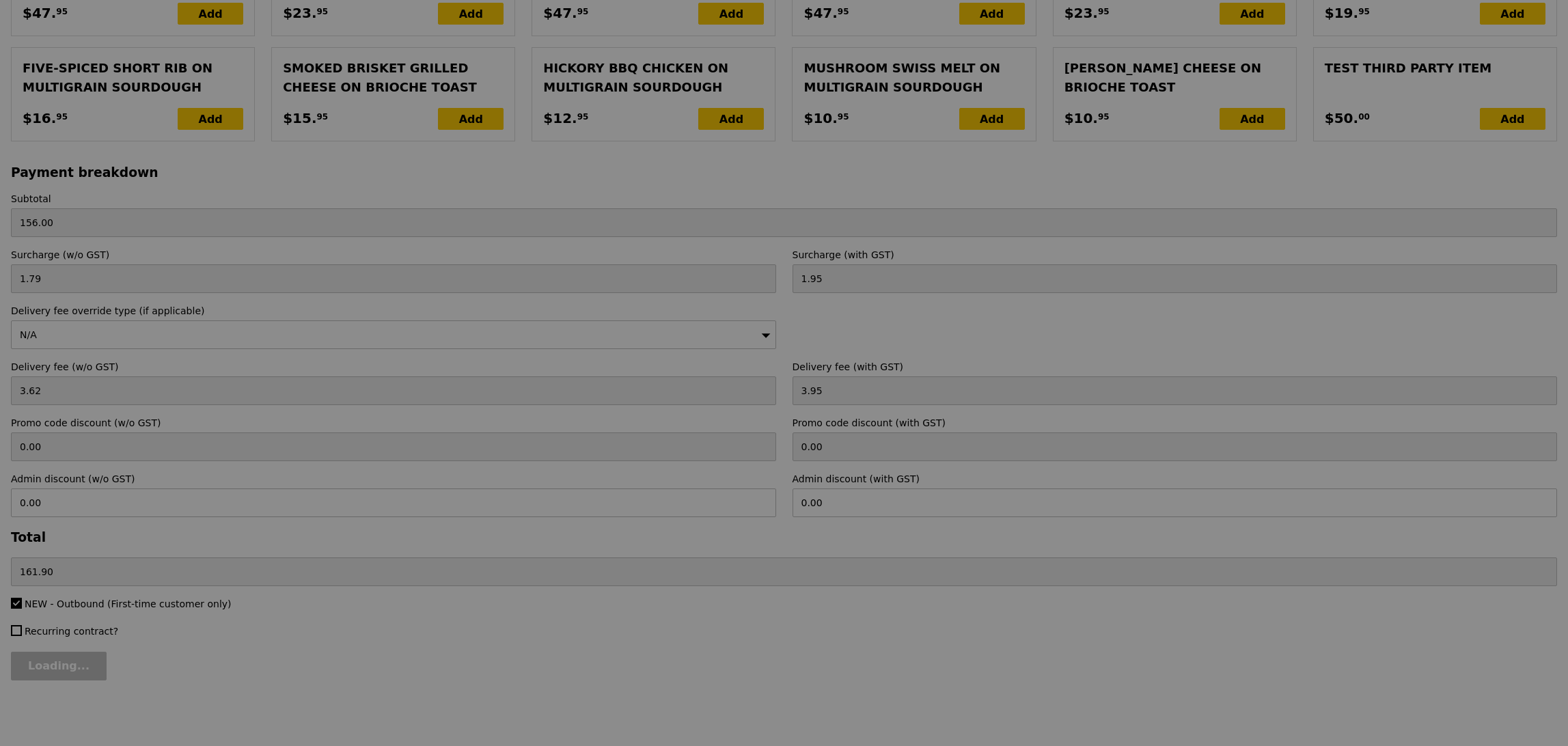
type input "Update"
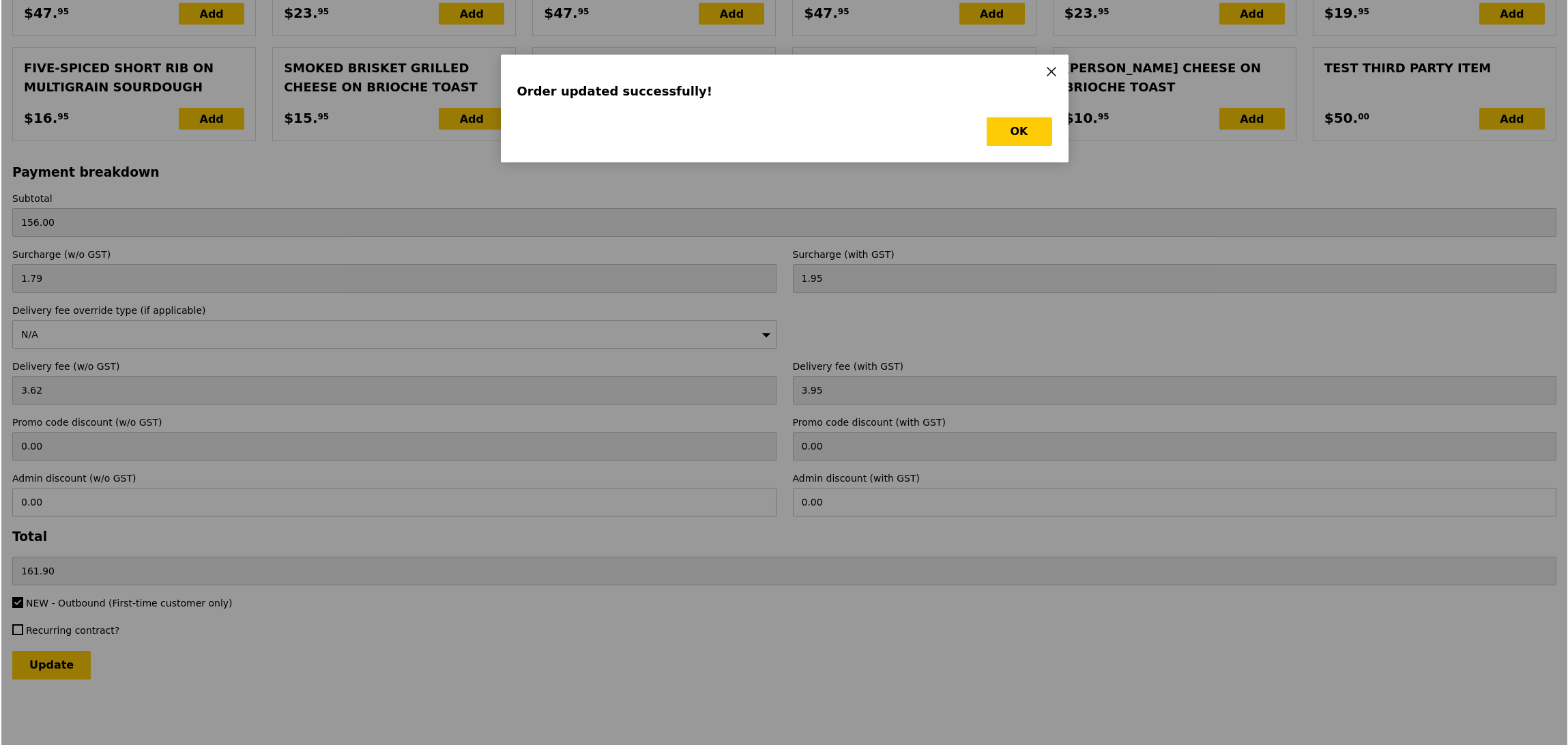
scroll to position [0, 0]
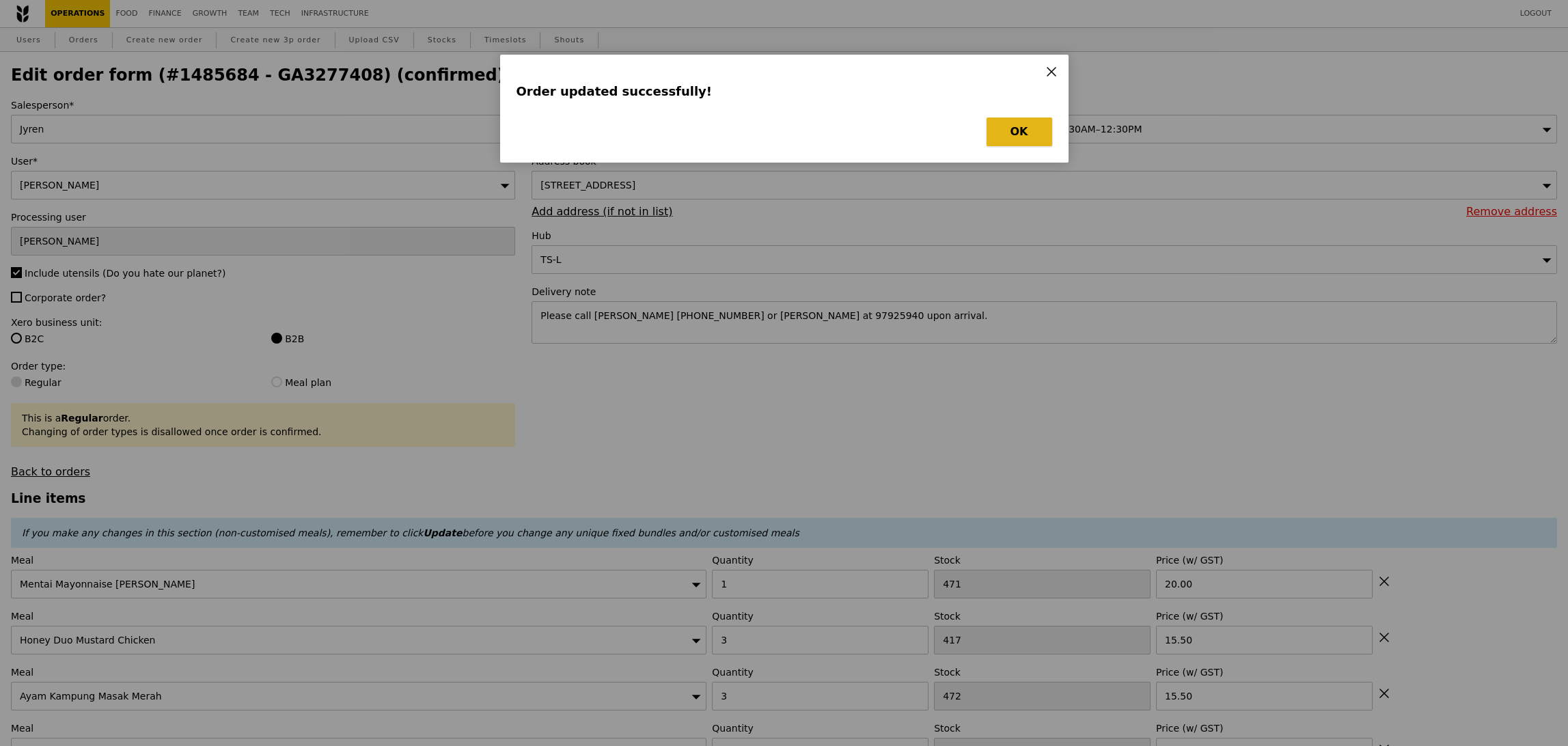
click at [1022, 132] on button "OK" at bounding box center [1020, 131] width 66 height 28
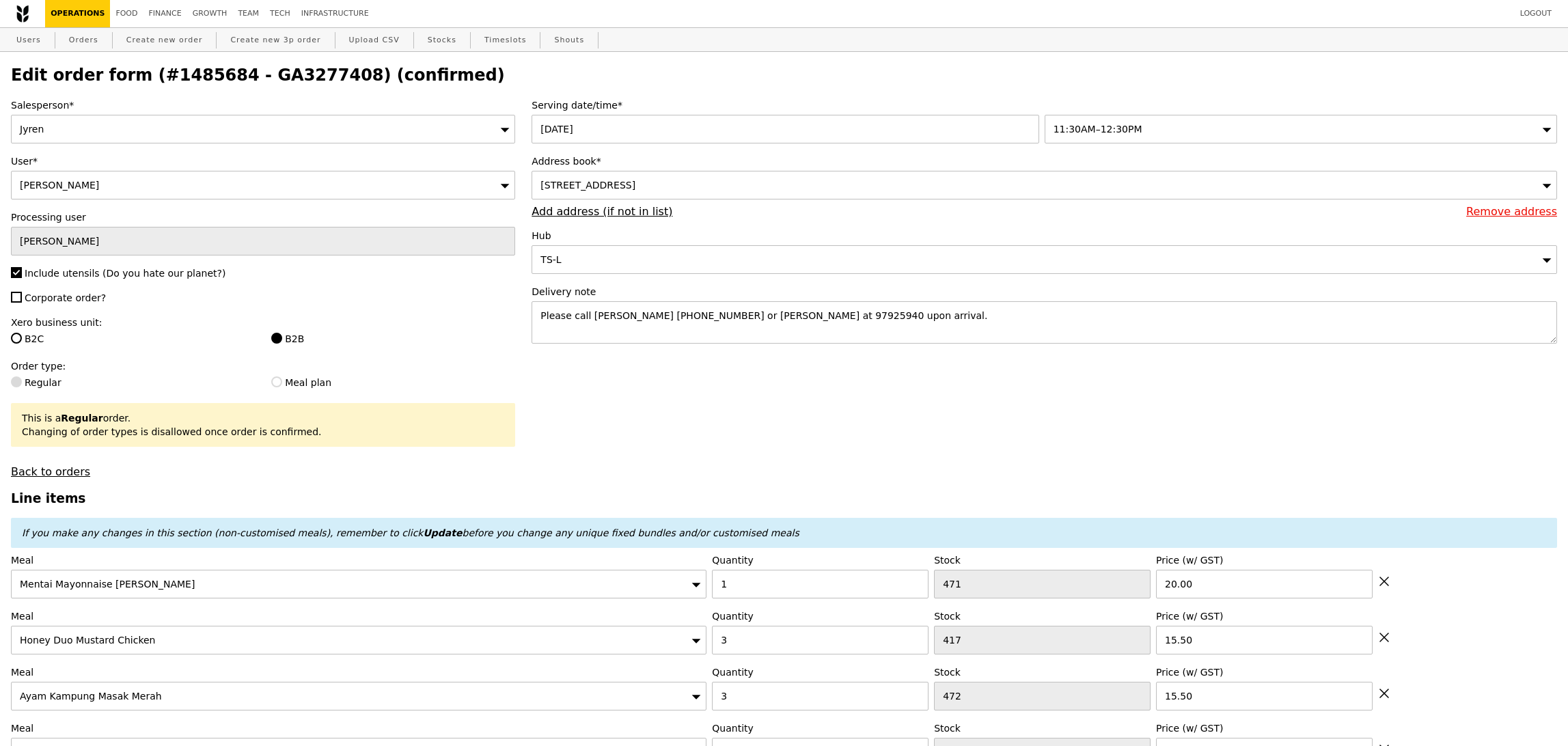
click at [275, 77] on h2 "Edit order form (#1485684 - GA3277408) (confirmed)" at bounding box center [784, 75] width 1546 height 19
copy h2 "GA3277408"
click at [95, 38] on link "Orders" at bounding box center [83, 40] width 40 height 25
select select "100"
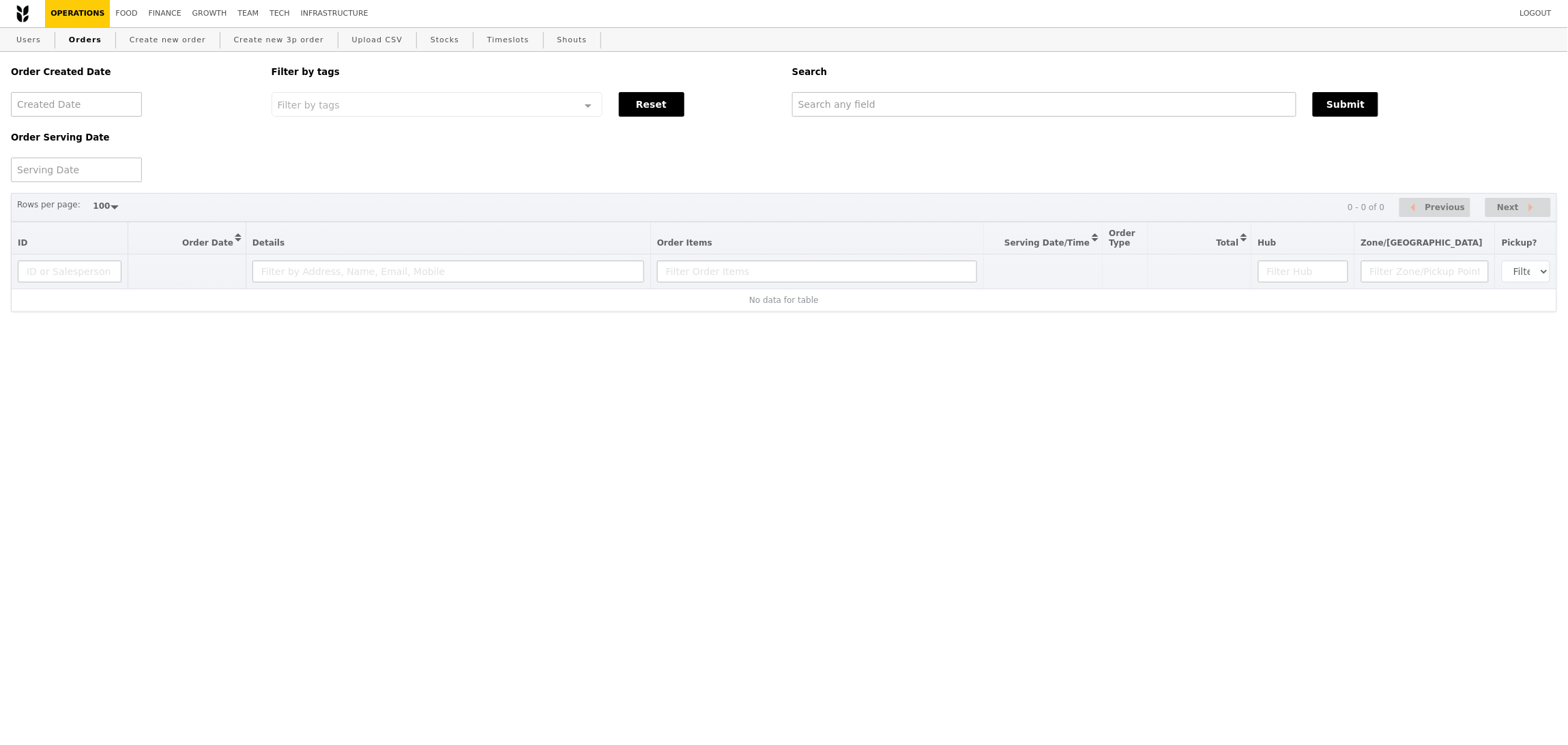
click at [1044, 90] on div "Search" at bounding box center [1175, 72] width 782 height 40
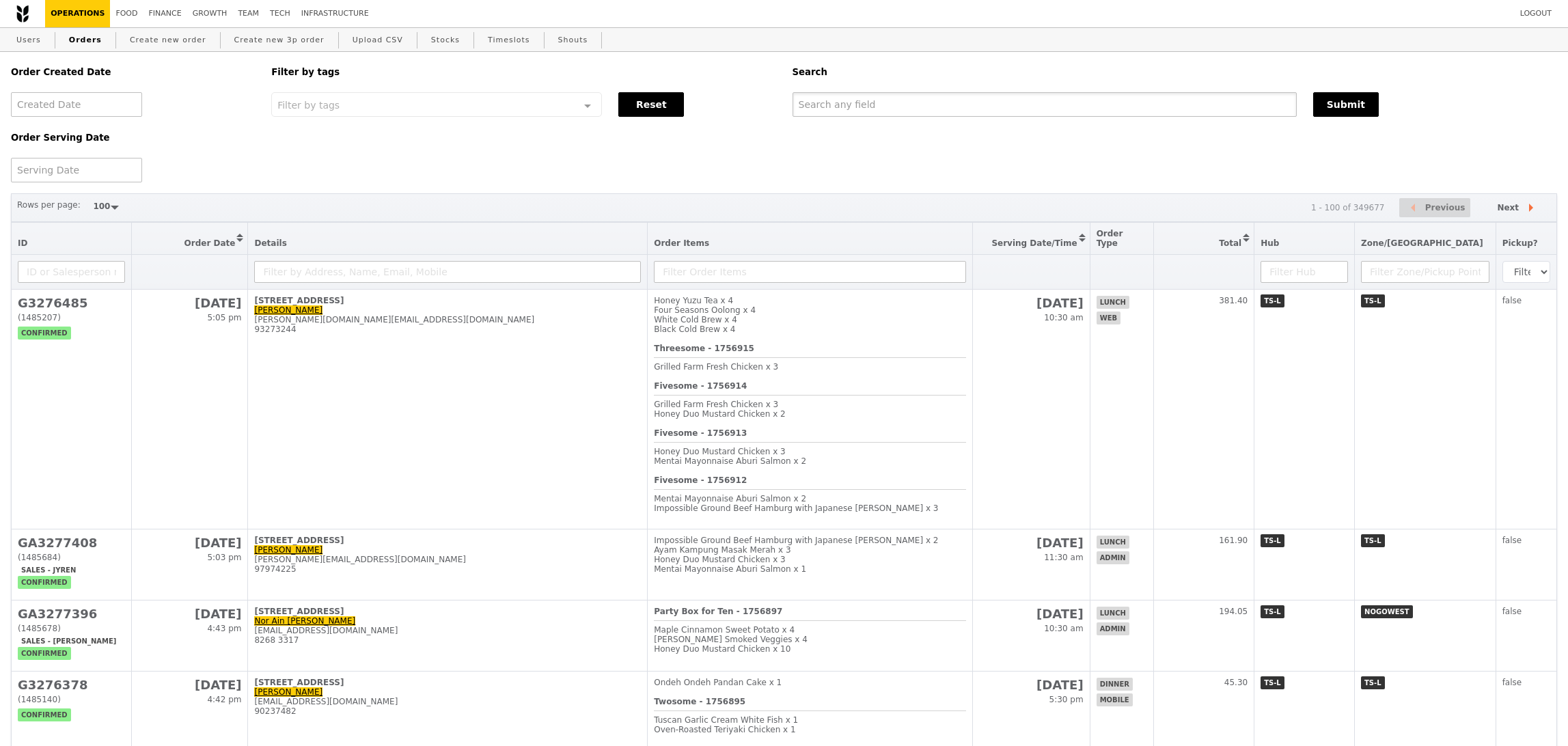
click at [1046, 101] on input "text" at bounding box center [1045, 104] width 504 height 25
paste input "GA3277408"
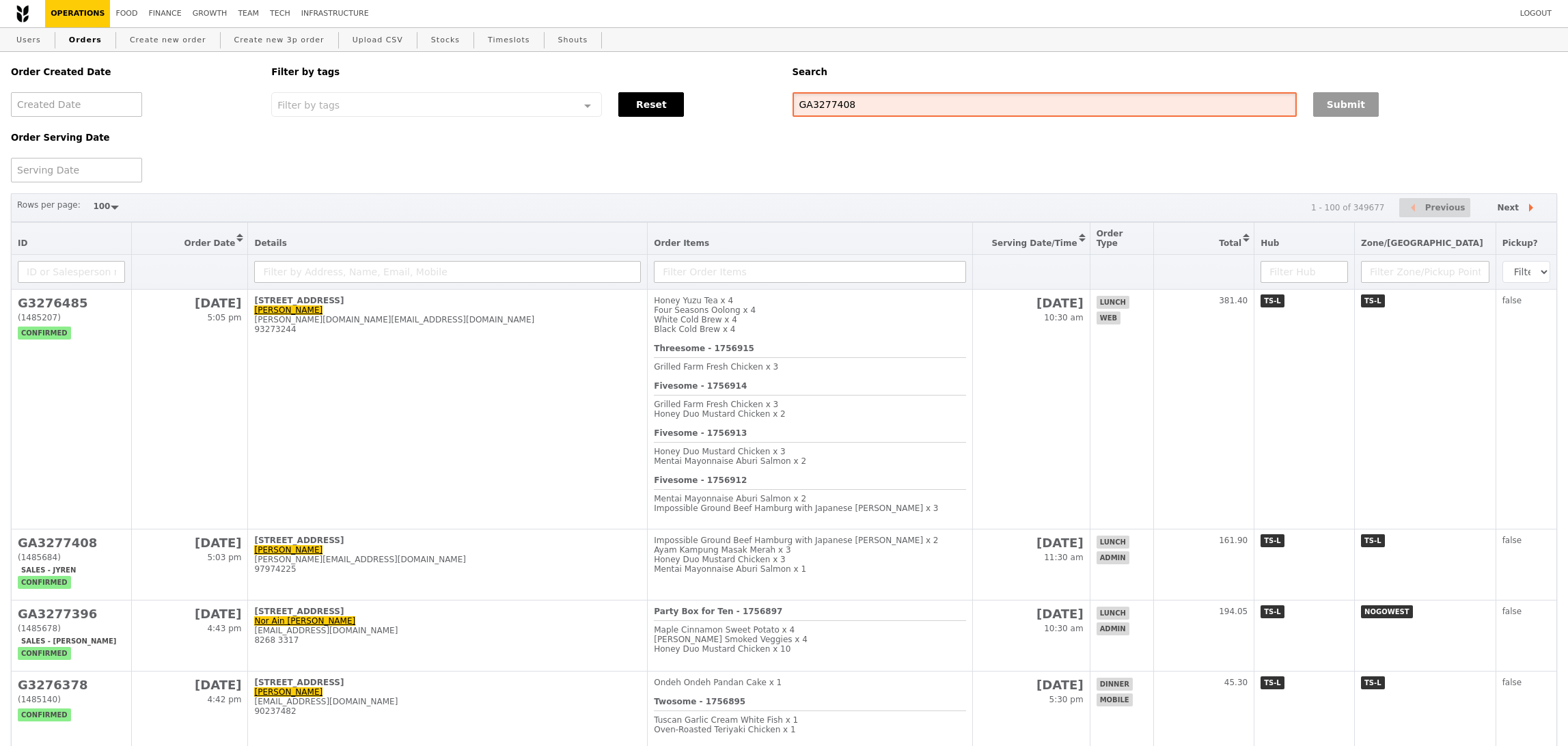
type input "GA3277408"
click at [1325, 99] on button "Submit" at bounding box center [1346, 104] width 66 height 25
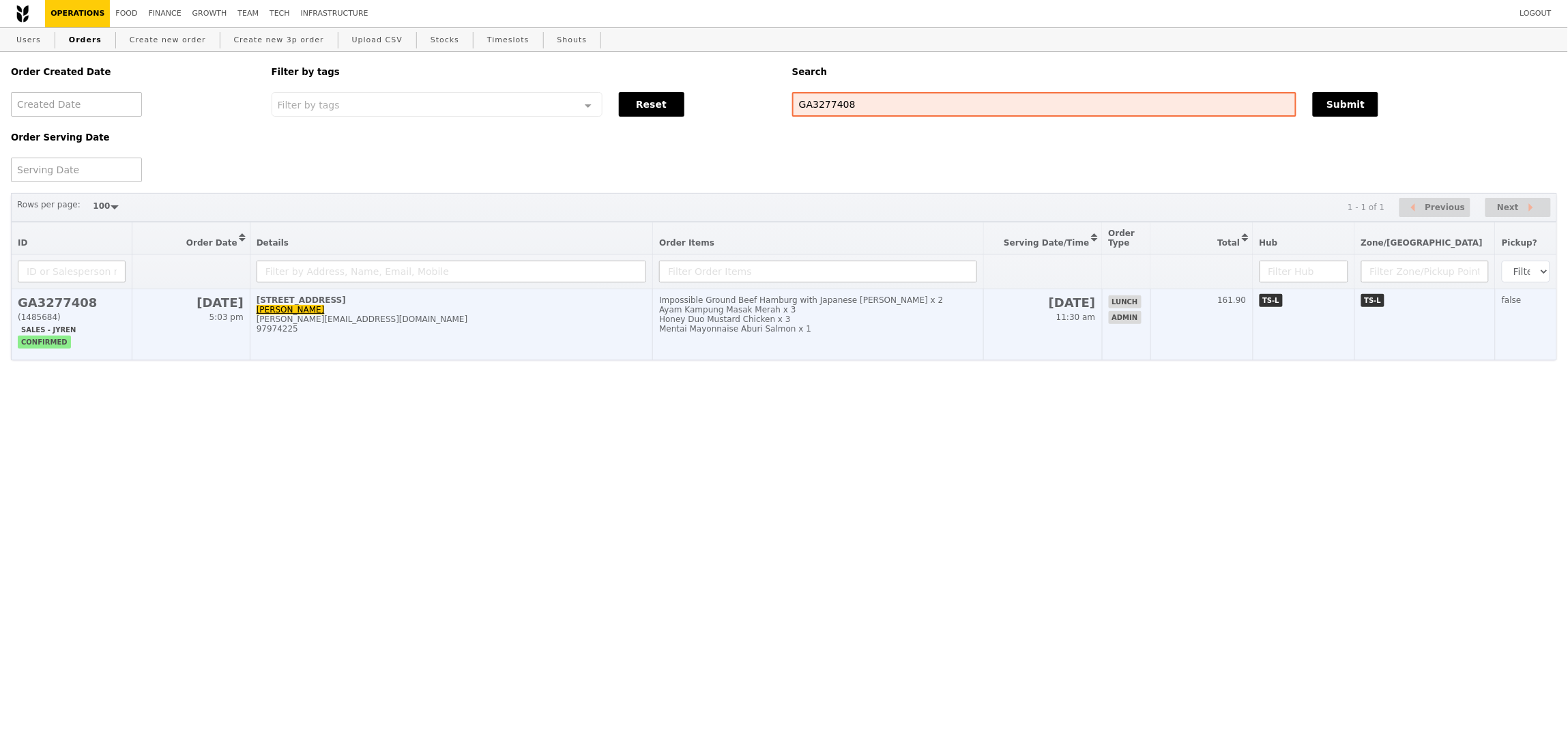
click at [450, 342] on td "6 Battery Road, #09-02 Tay Chee Kiong zheng@aia.com.sg 97974225" at bounding box center [451, 325] width 404 height 71
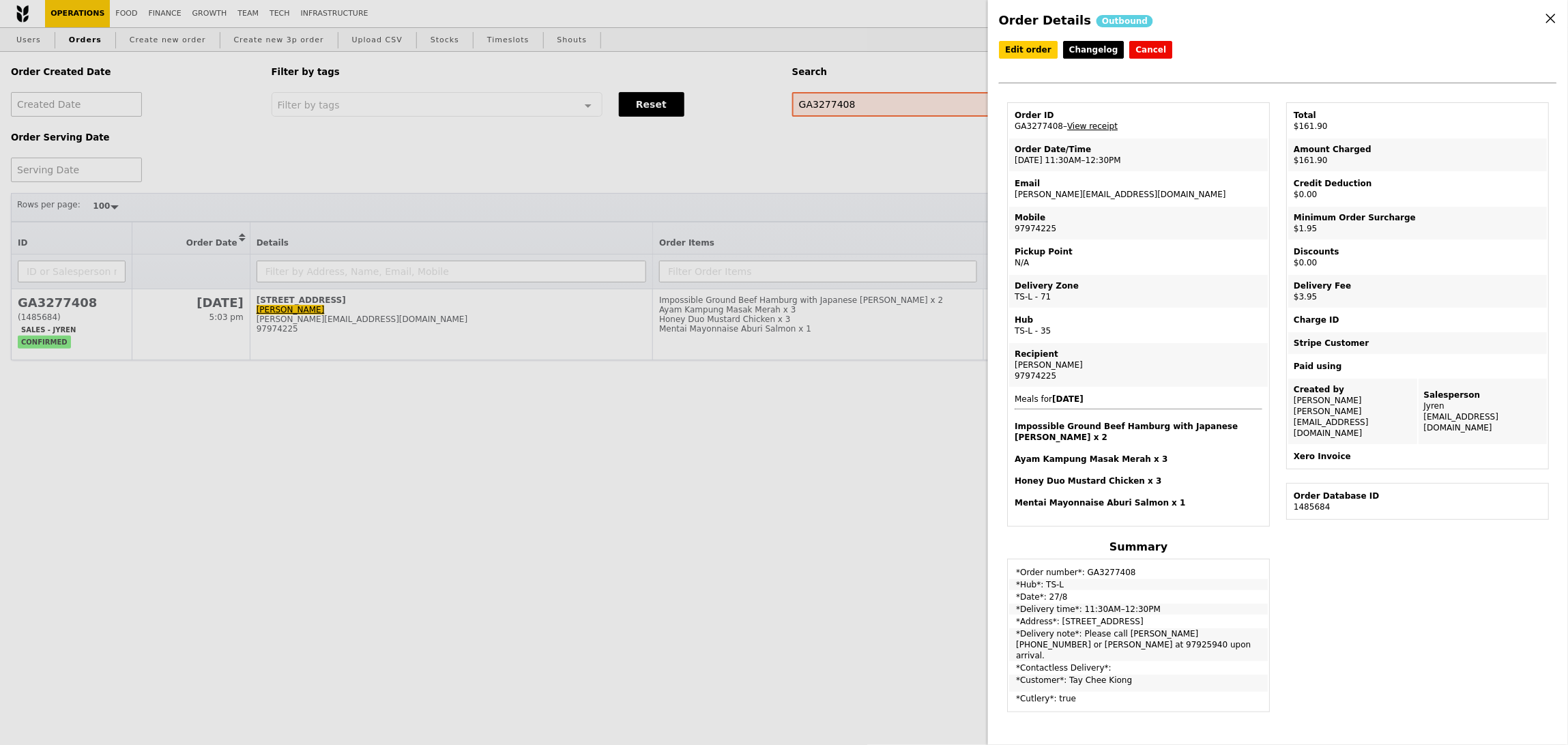
click at [1087, 122] on link "View receipt" at bounding box center [1092, 126] width 50 height 9
click at [683, 448] on div "Order Details Outbound Edit order Changelog Cancel Order ID GA3277408 – View re…" at bounding box center [784, 372] width 1568 height 745
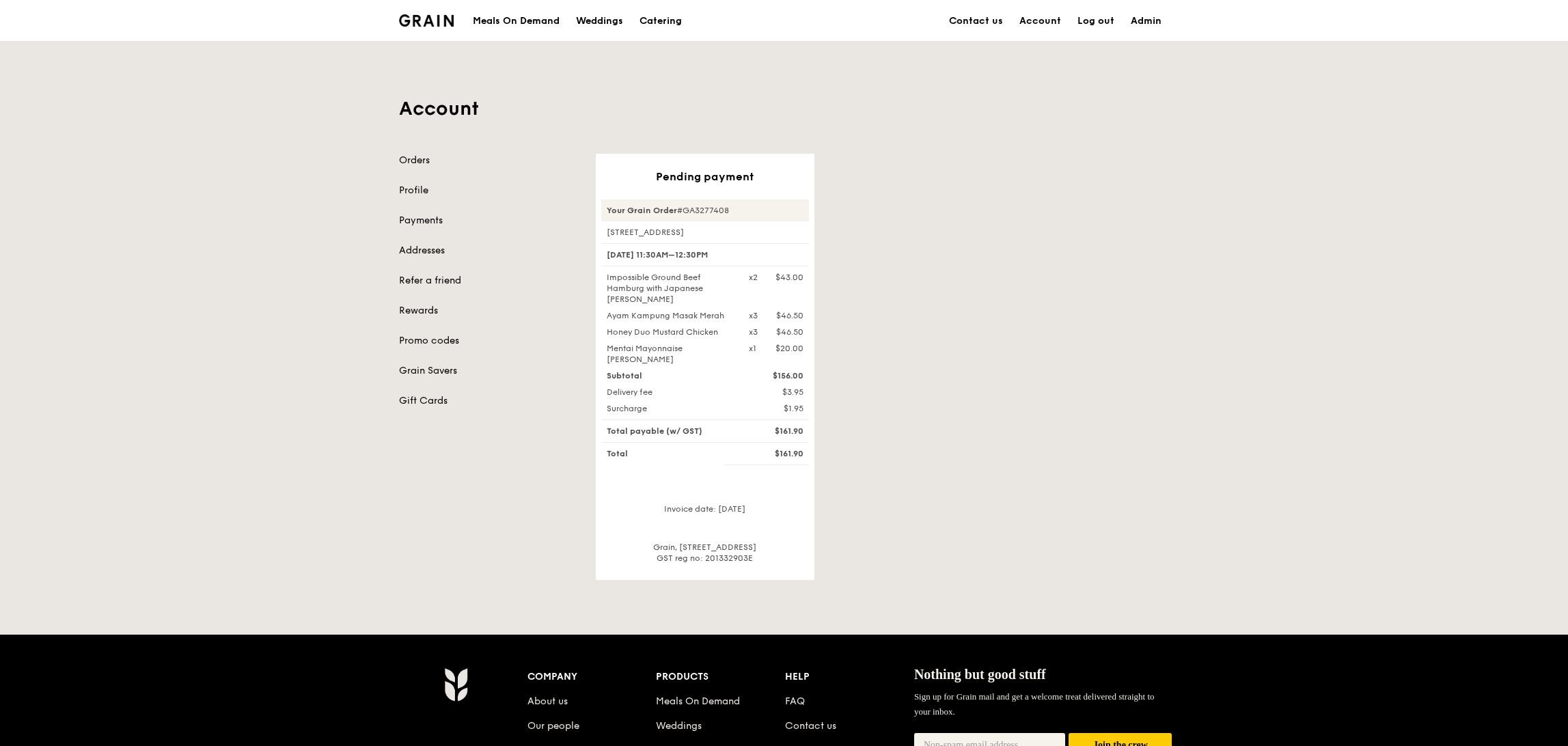
click at [997, 466] on div "Pending payment Your Grain Order #GA3277408 [GEOGRAPHIC_DATA]09-02 [DATE] 11:30…" at bounding box center [883, 367] width 590 height 426
